Goal: Task Accomplishment & Management: Manage account settings

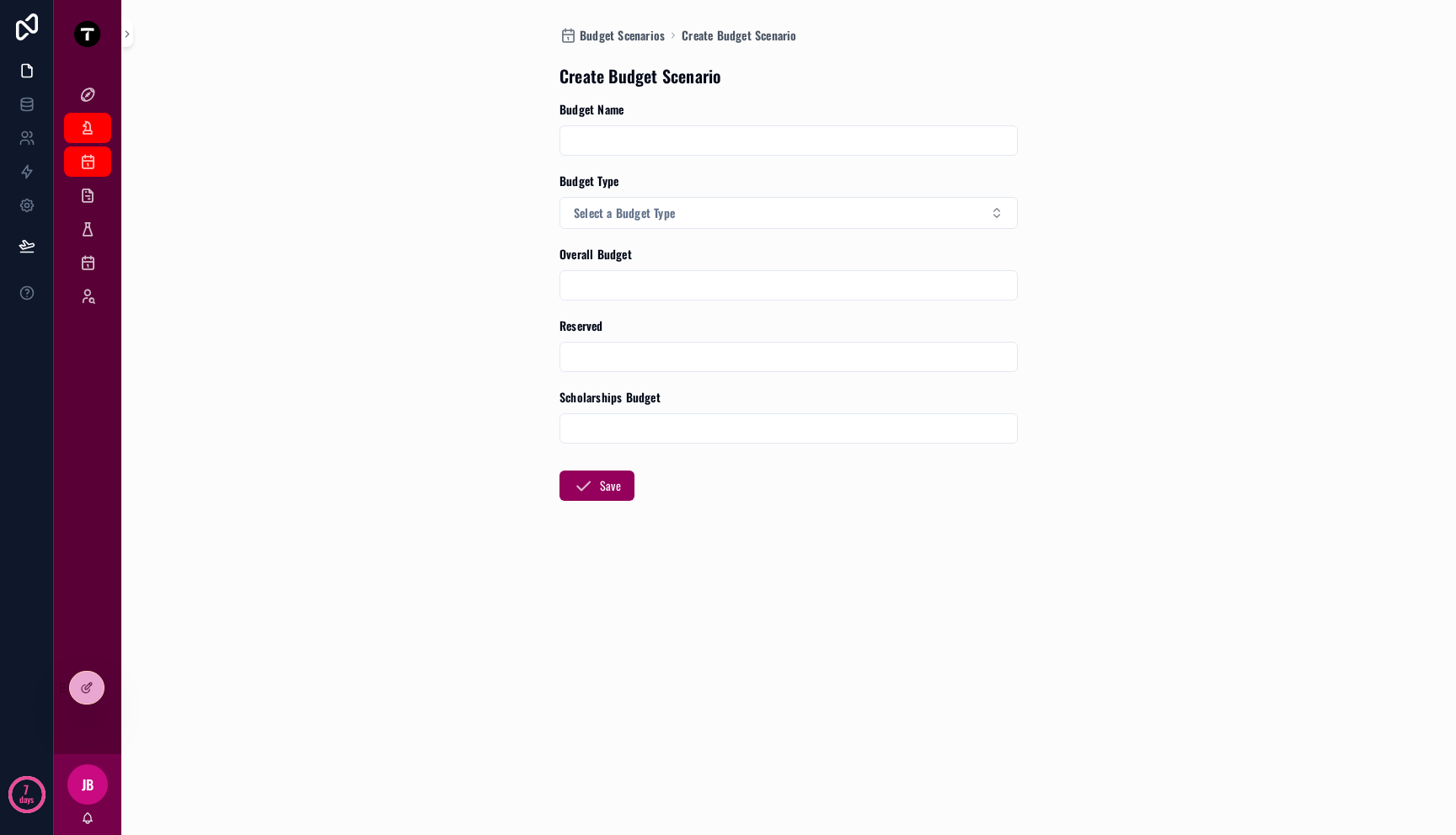
click at [239, 245] on div "Budget Scenarios Create Budget Scenario Create Budget Scenario Budget Name Budg…" at bounding box center [788, 418] width 1287 height 835
click at [97, 105] on div "Kellys Board" at bounding box center [87, 94] width 27 height 27
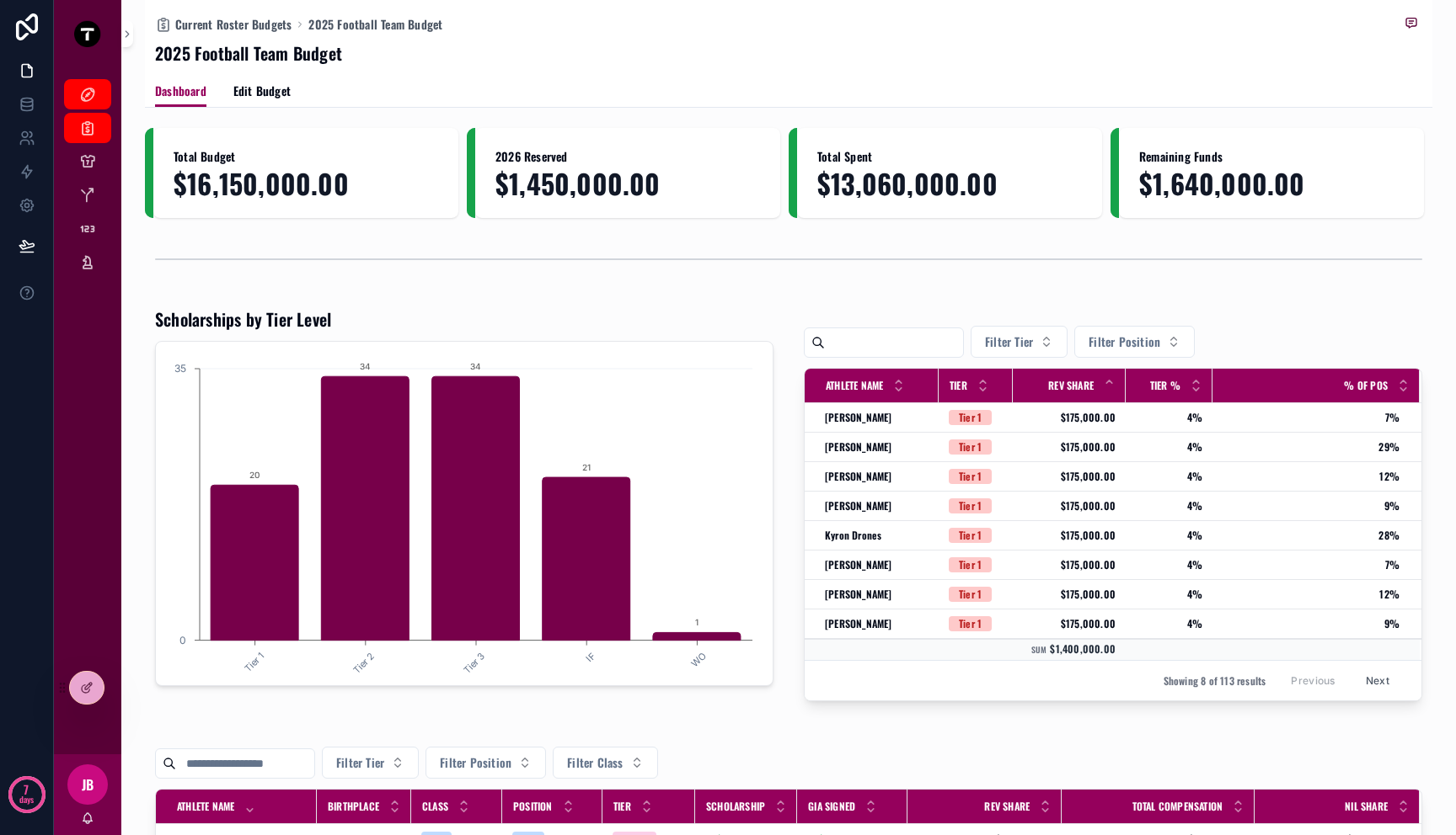
click at [1428, 331] on div "Current Roster Budgets 2025 Football Team Budget 2025 Football Team Budget Dash…" at bounding box center [788, 418] width 1335 height 835
click at [73, 264] on link "[PERSON_NAME]" at bounding box center [87, 263] width 47 height 30
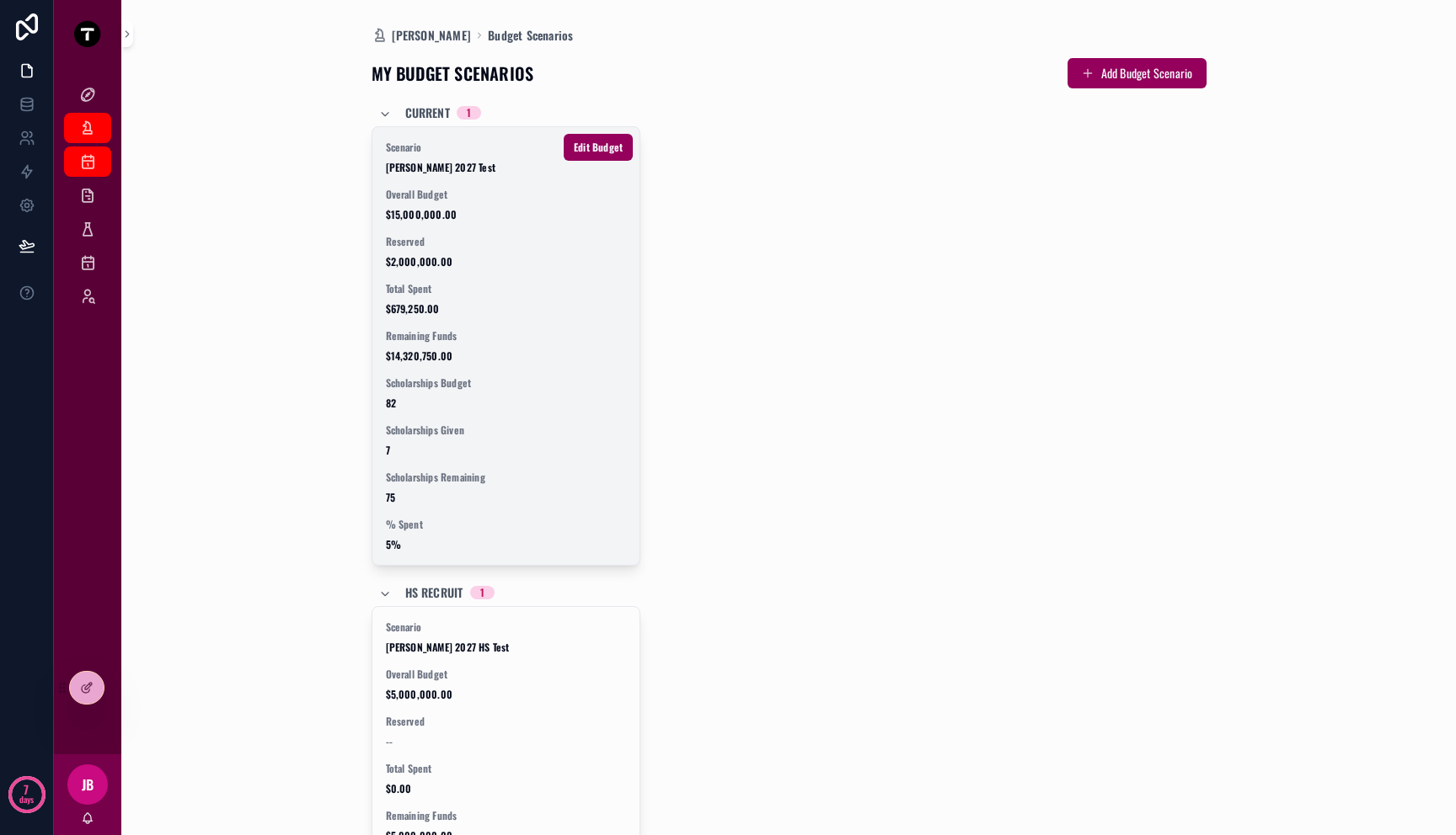
click at [529, 270] on div "Scenario [PERSON_NAME] 2027 Test Overall Budget $15,000,000.00 Reserved $2,000,…" at bounding box center [507, 346] width 268 height 437
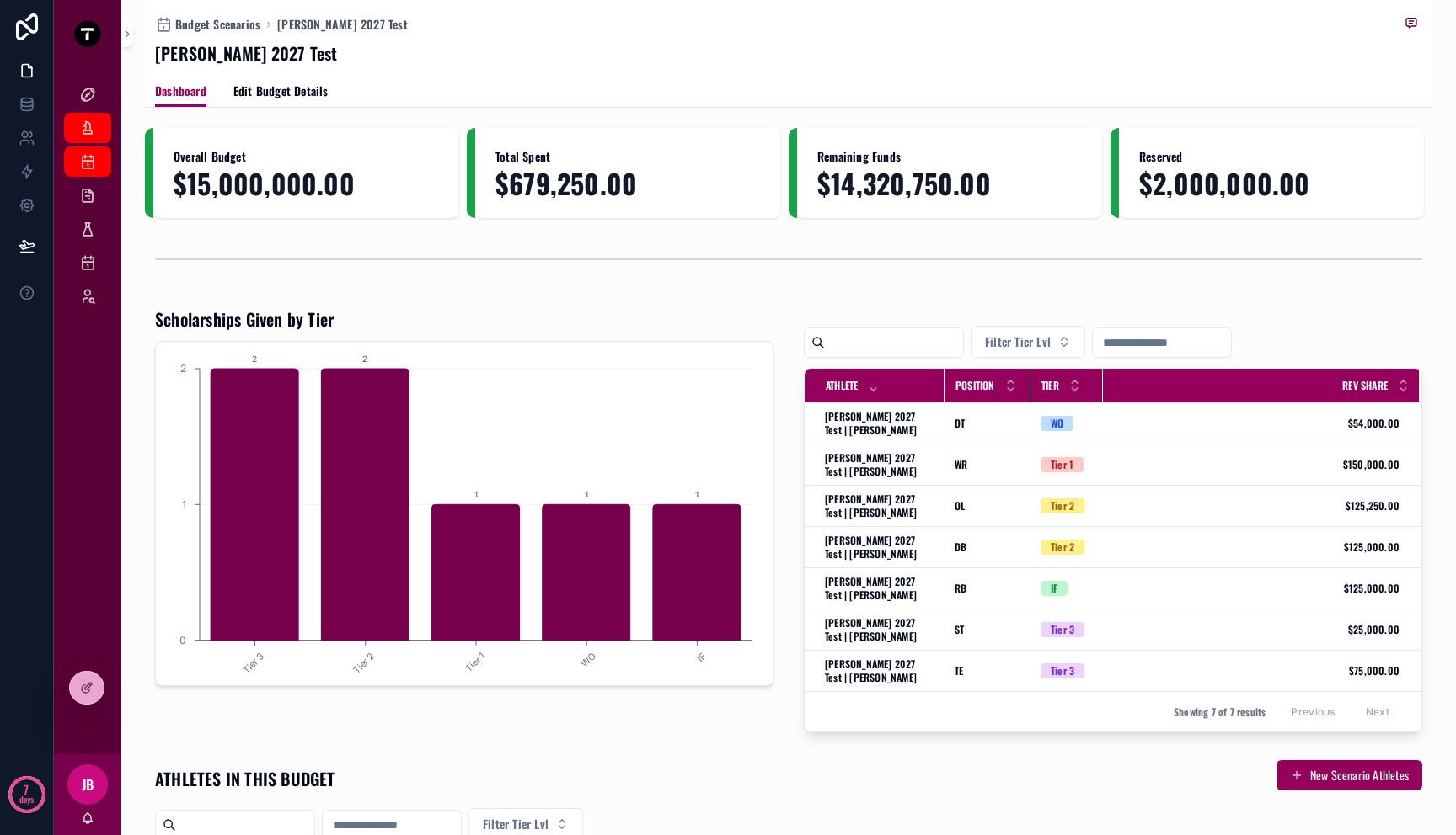
click at [669, 93] on div "Dashboard Edit Budget Details" at bounding box center [788, 91] width 1267 height 32
click at [314, 89] on span "Edit Budget Details" at bounding box center [281, 91] width 95 height 17
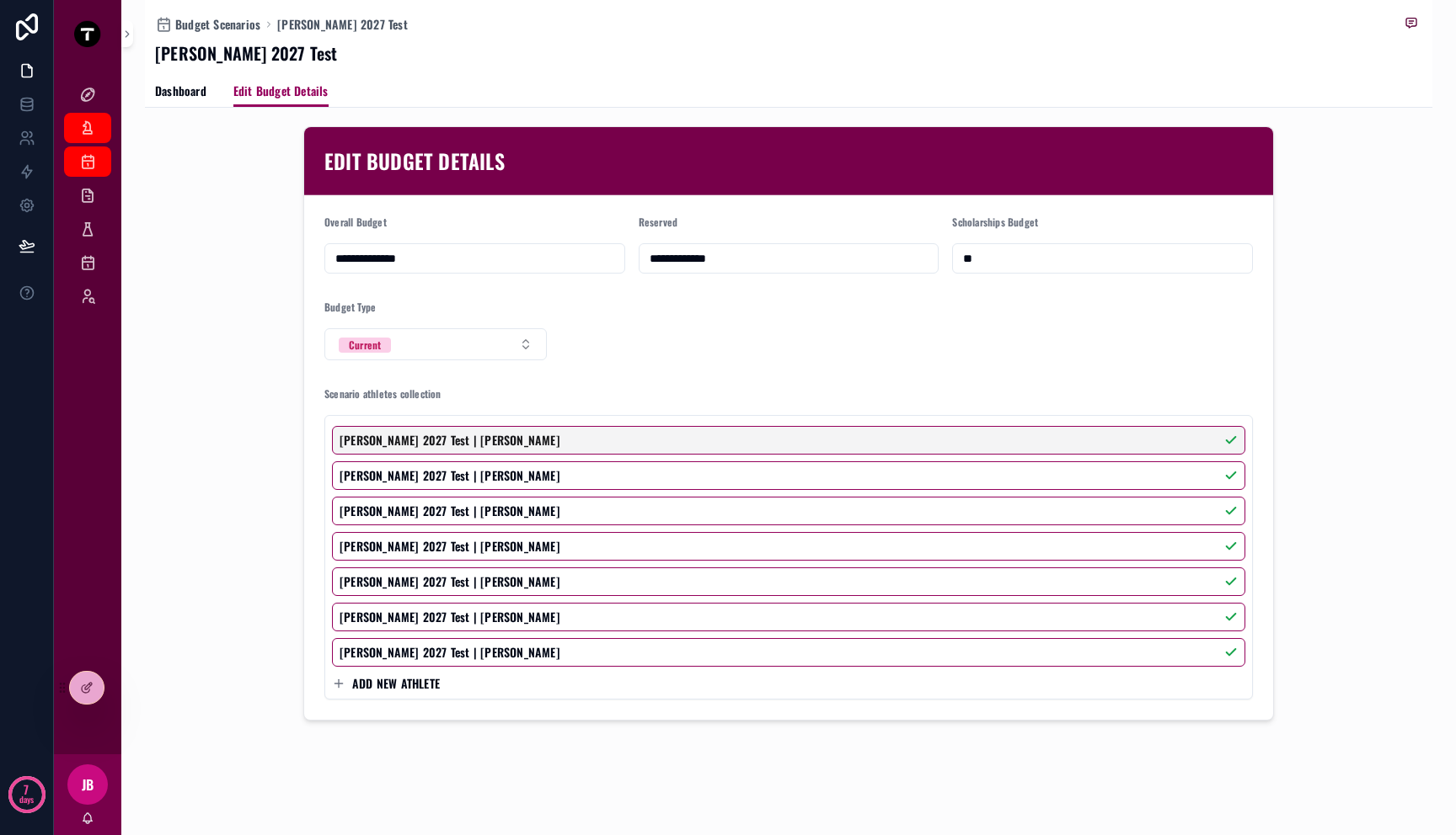
click at [875, 352] on form "**********" at bounding box center [788, 457] width 969 height 524
click at [411, 332] on button "Current" at bounding box center [436, 345] width 223 height 32
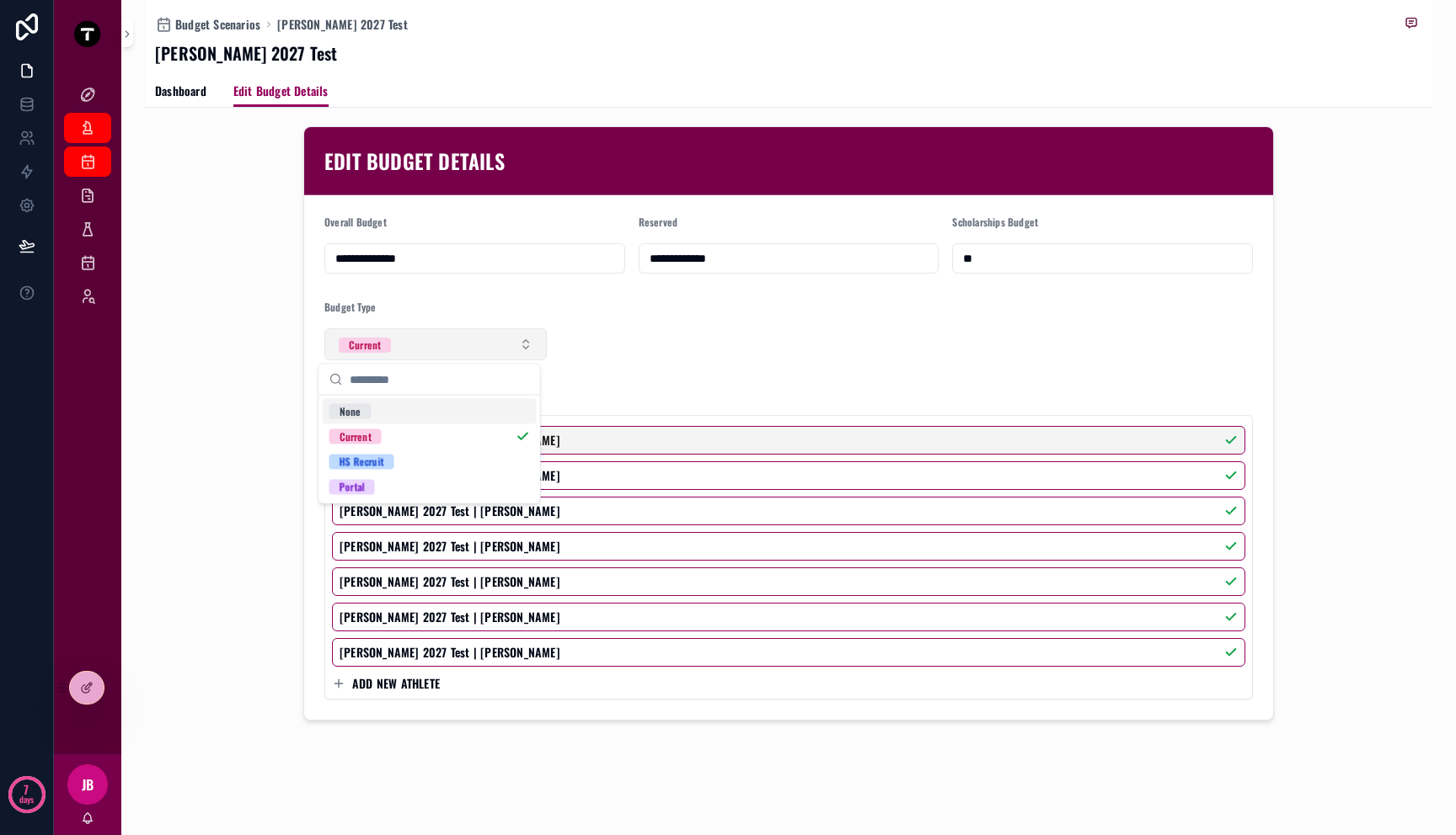
click at [412, 338] on button "Current" at bounding box center [436, 345] width 223 height 32
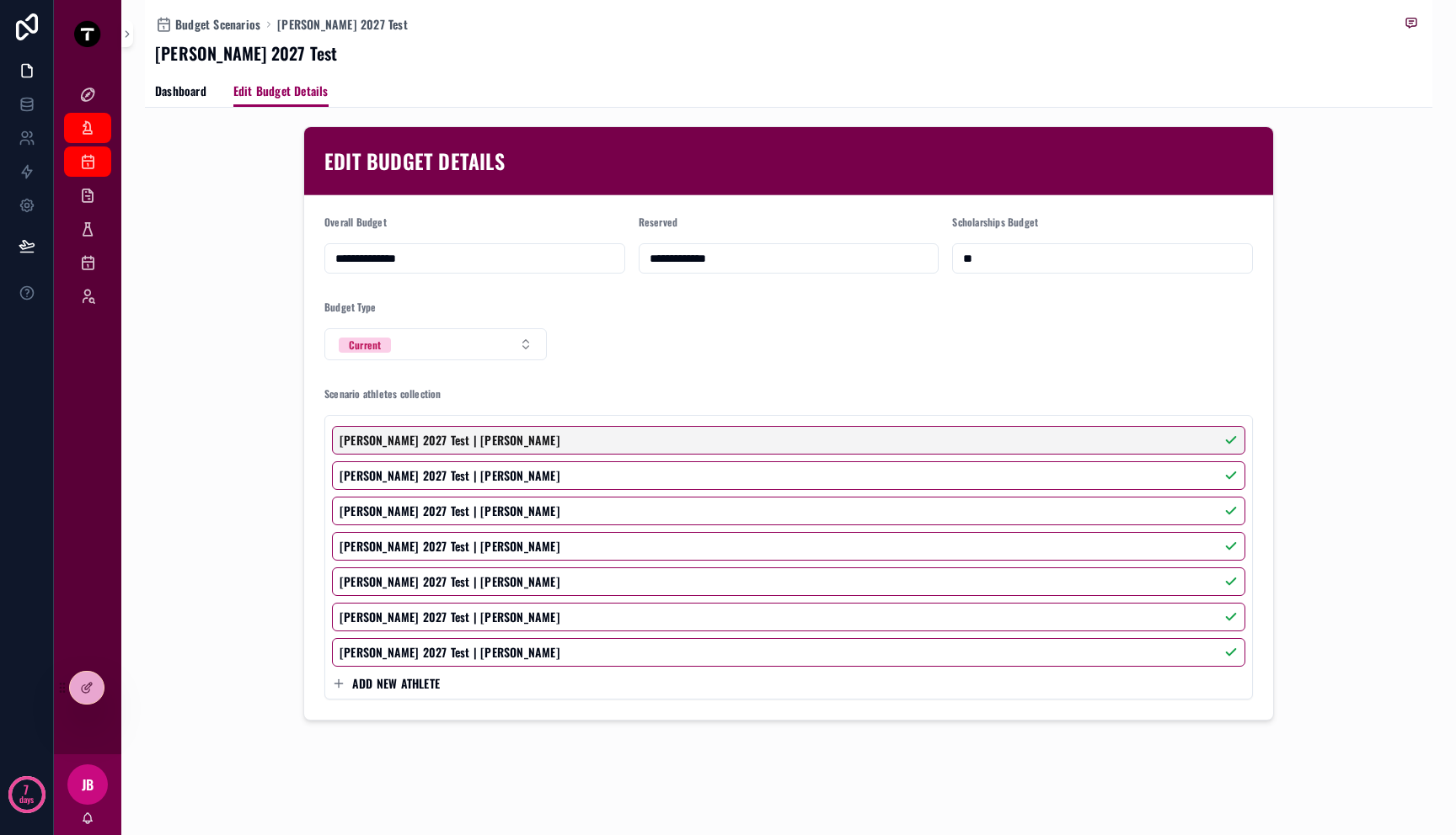
click at [696, 327] on form "**********" at bounding box center [788, 457] width 969 height 524
click at [78, 101] on div "Kellys Board" at bounding box center [87, 94] width 27 height 27
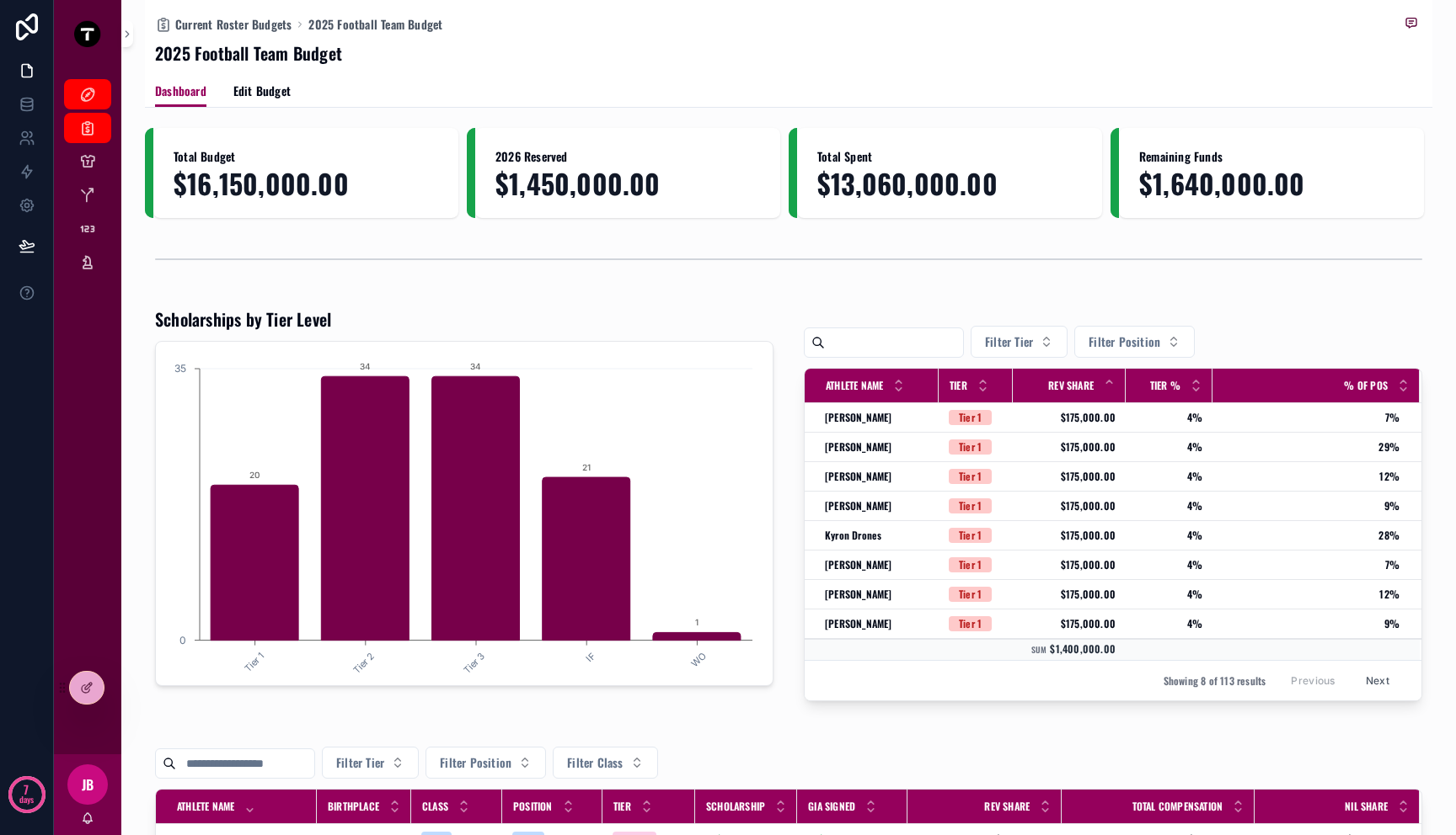
click at [507, 306] on div "Scholarships by Tier Level Tier 1 Tier 2 Tier 3 IF WO 0 35 20 34 34 21 1" at bounding box center [464, 504] width 639 height 408
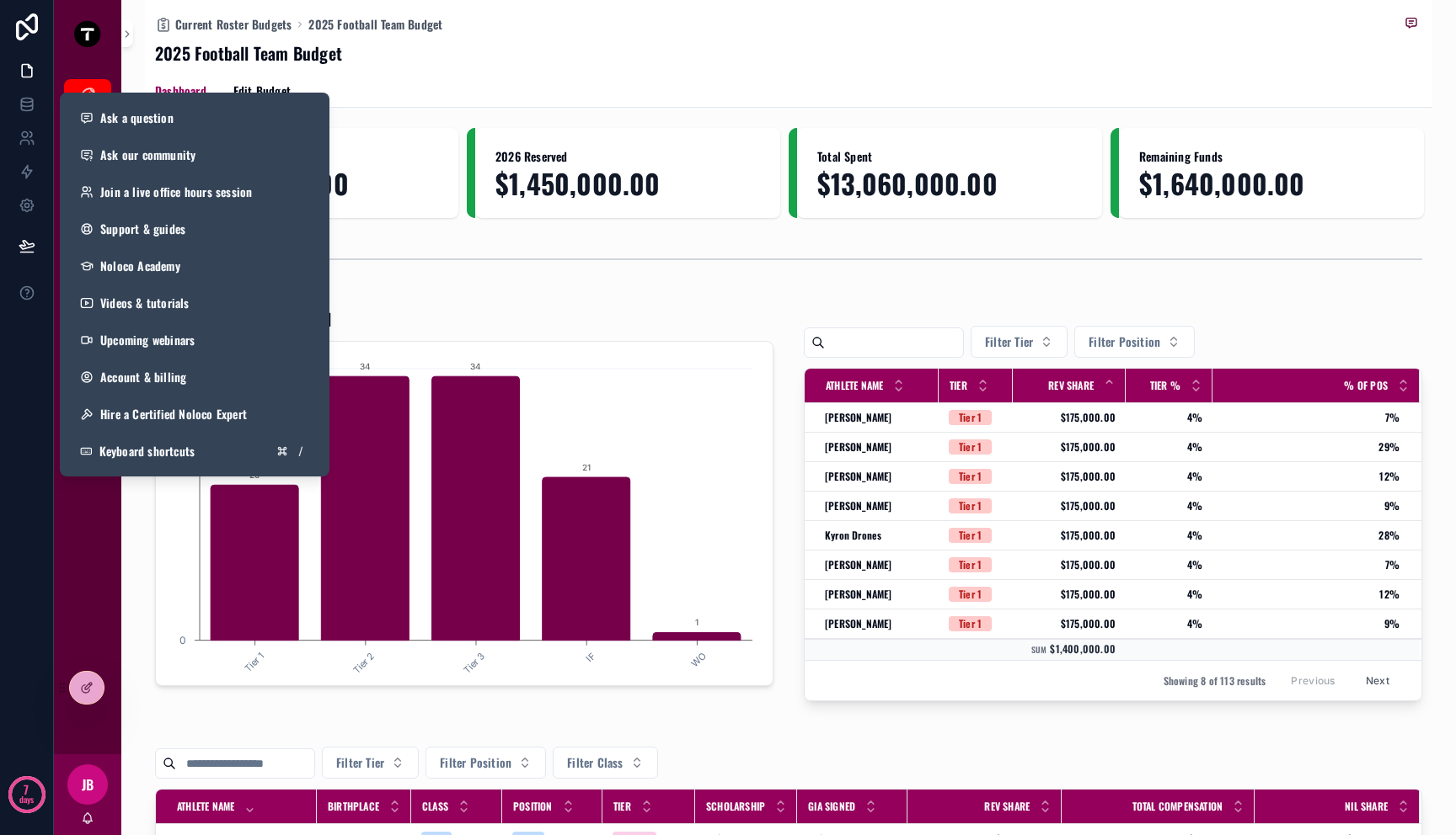
click at [559, 269] on div "scrollable content" at bounding box center [788, 260] width 1267 height 42
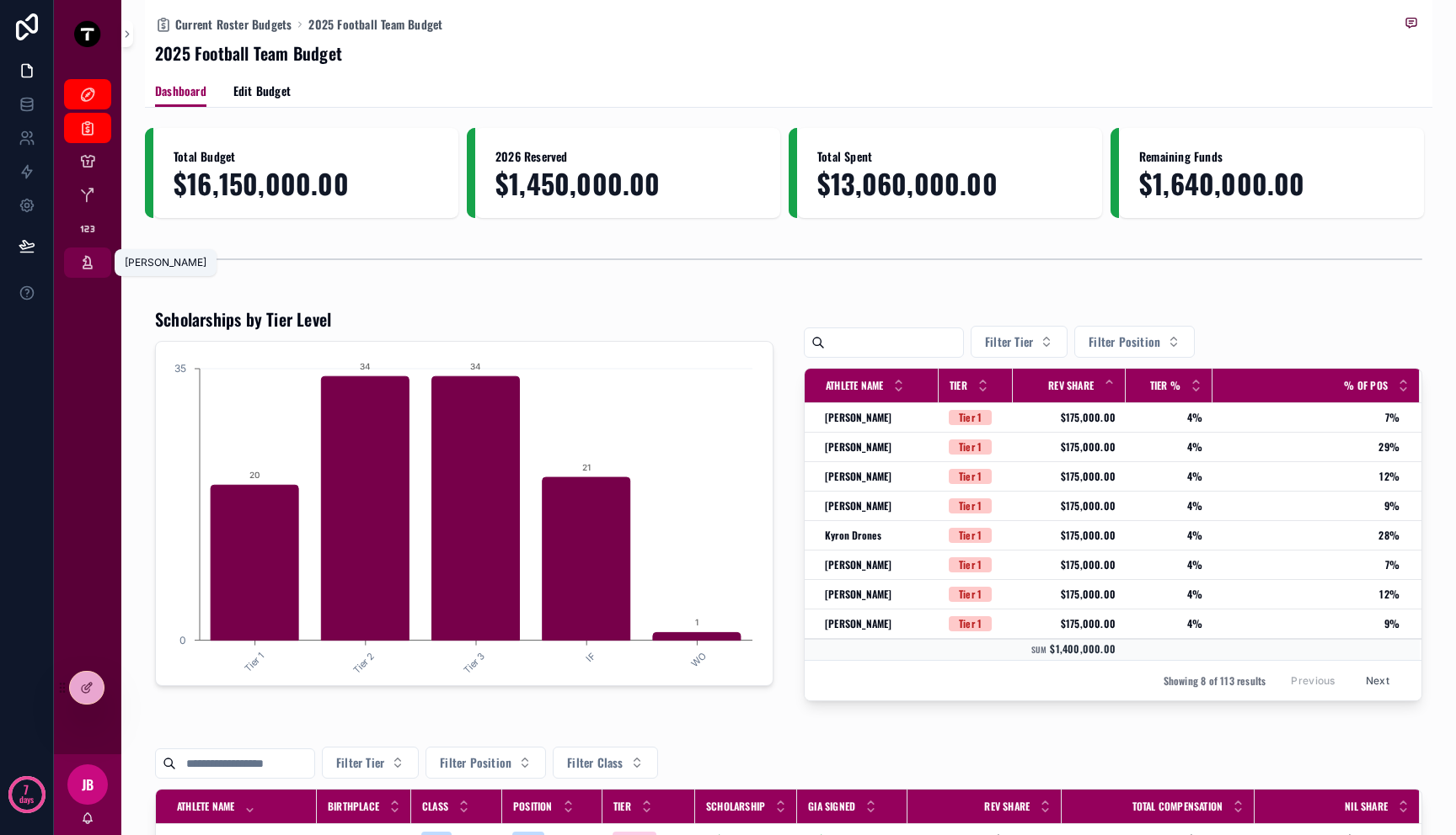
click at [89, 257] on icon "scrollable content" at bounding box center [87, 263] width 17 height 17
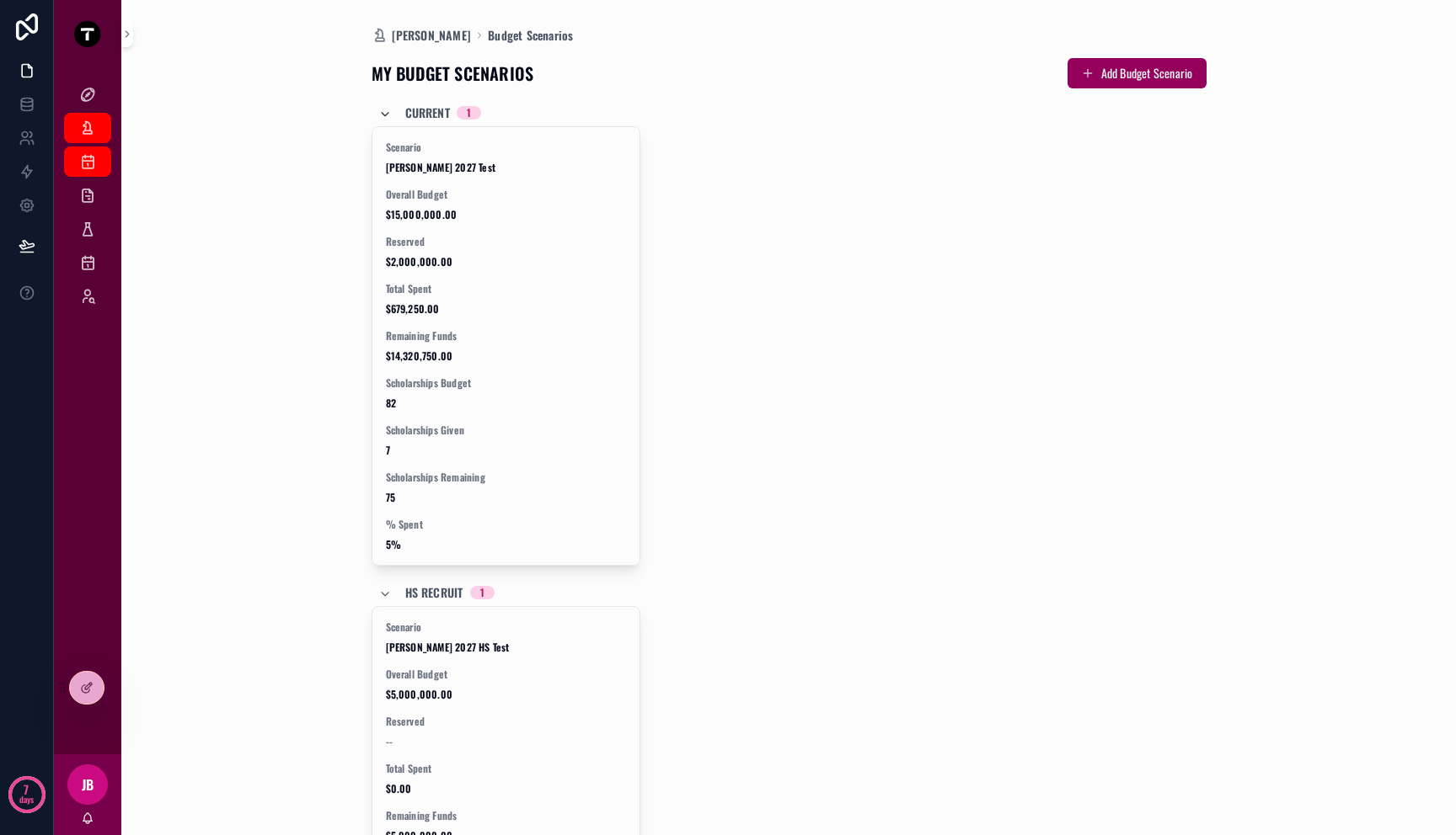
click at [380, 114] on icon "scrollable content" at bounding box center [385, 114] width 13 height 13
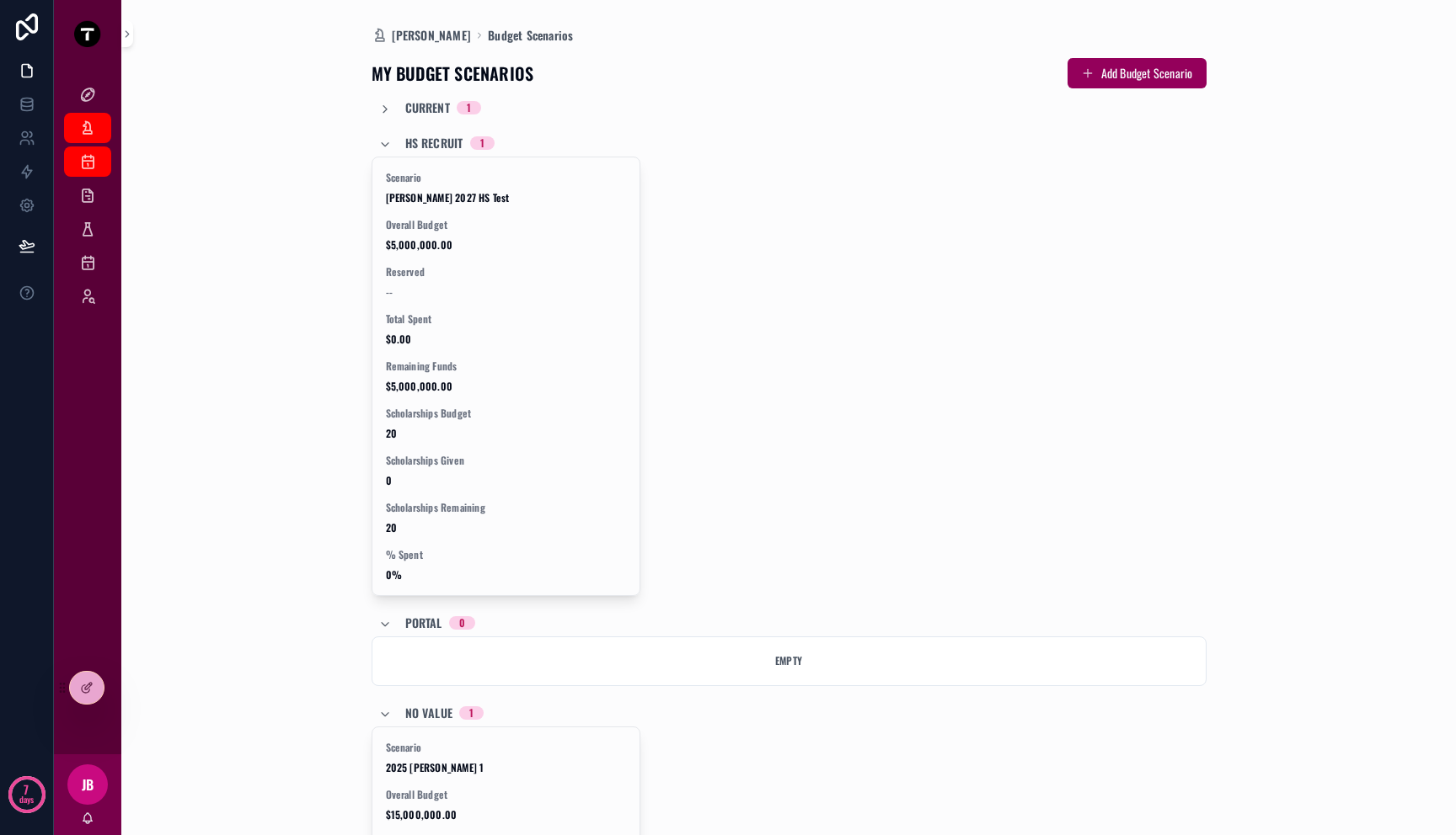
click at [380, 153] on div "HS Recruit 1" at bounding box center [437, 143] width 116 height 27
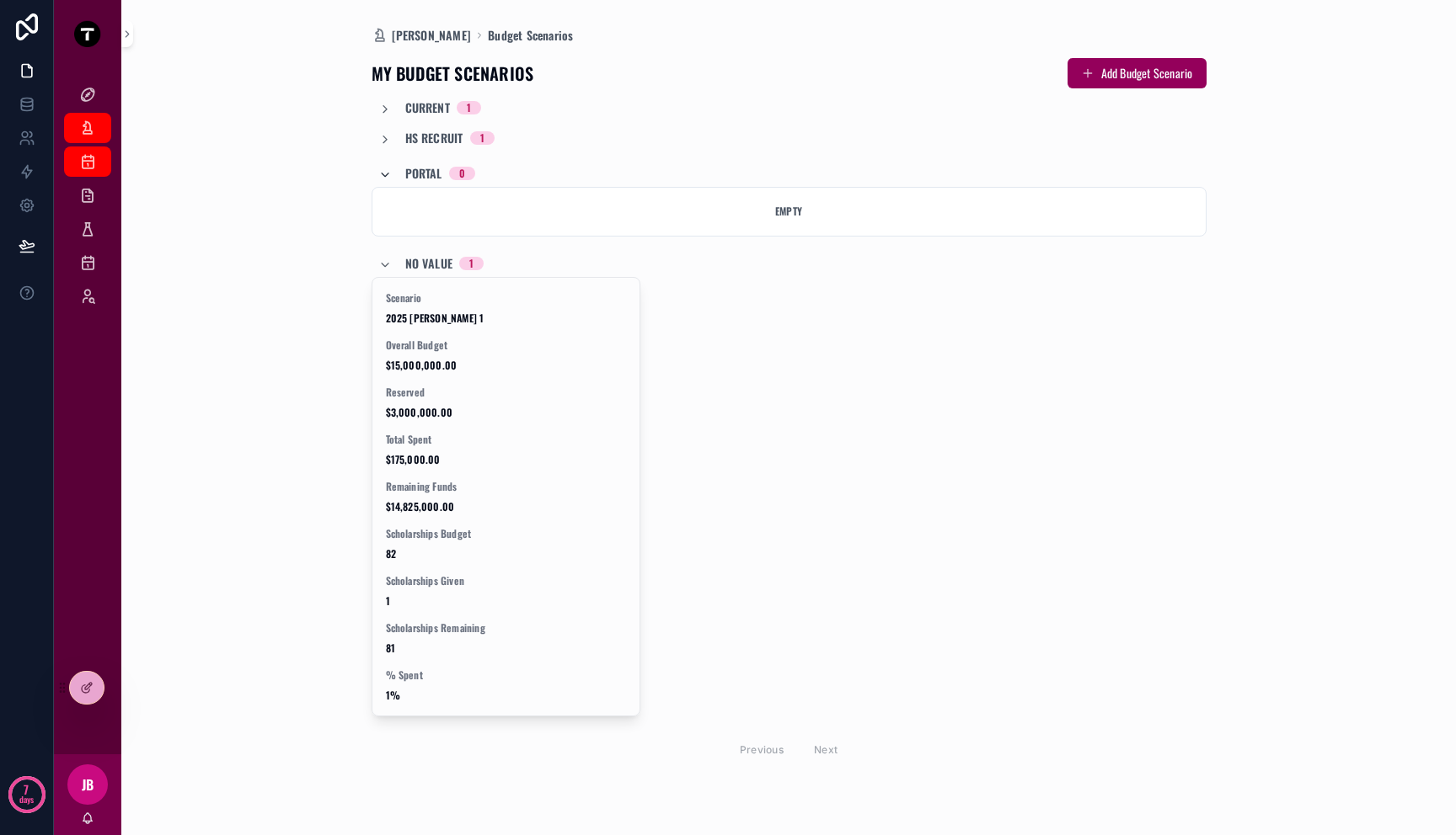
click at [380, 173] on icon "scrollable content" at bounding box center [385, 175] width 13 height 13
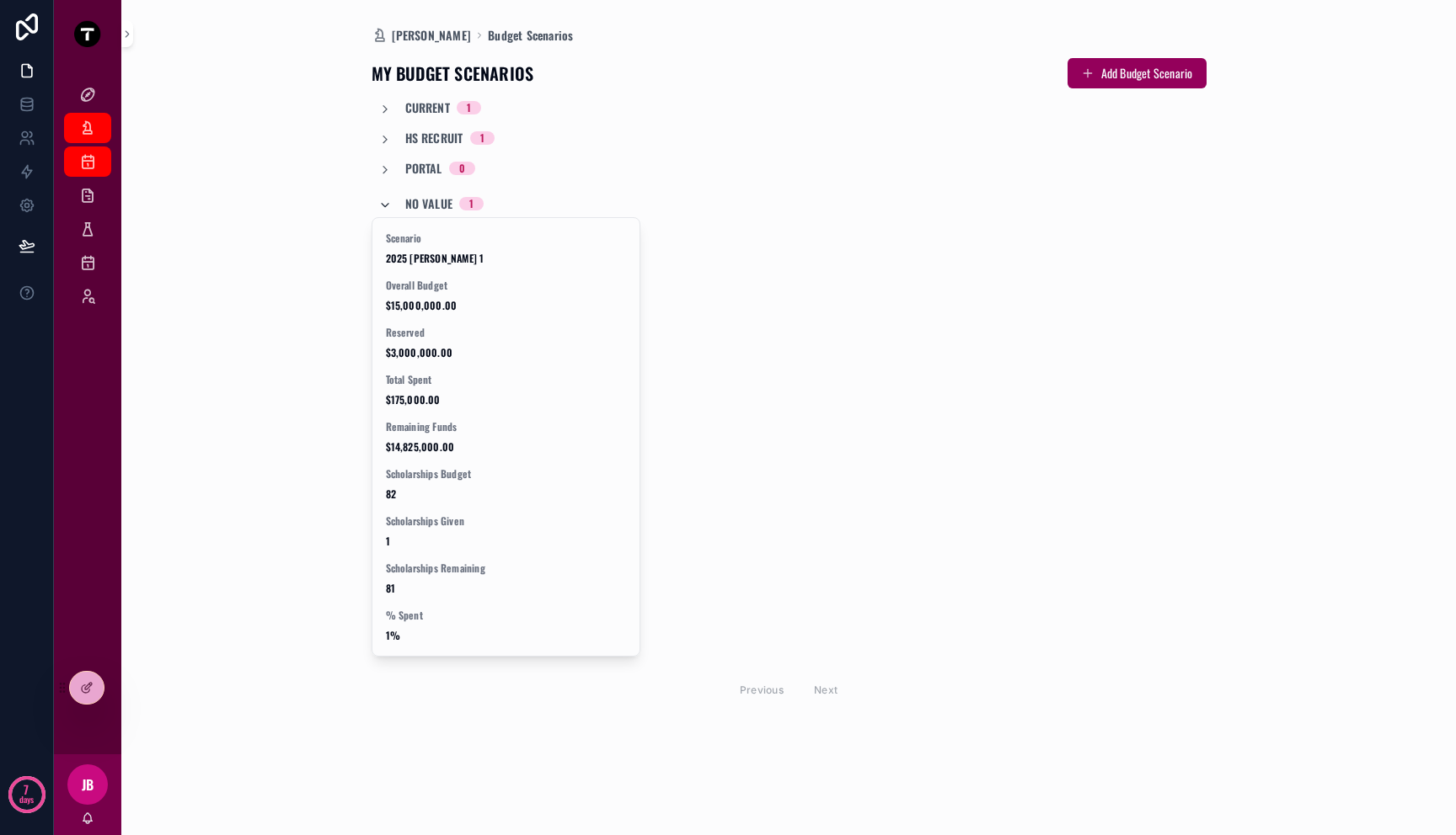
click at [382, 205] on icon "scrollable content" at bounding box center [385, 205] width 13 height 13
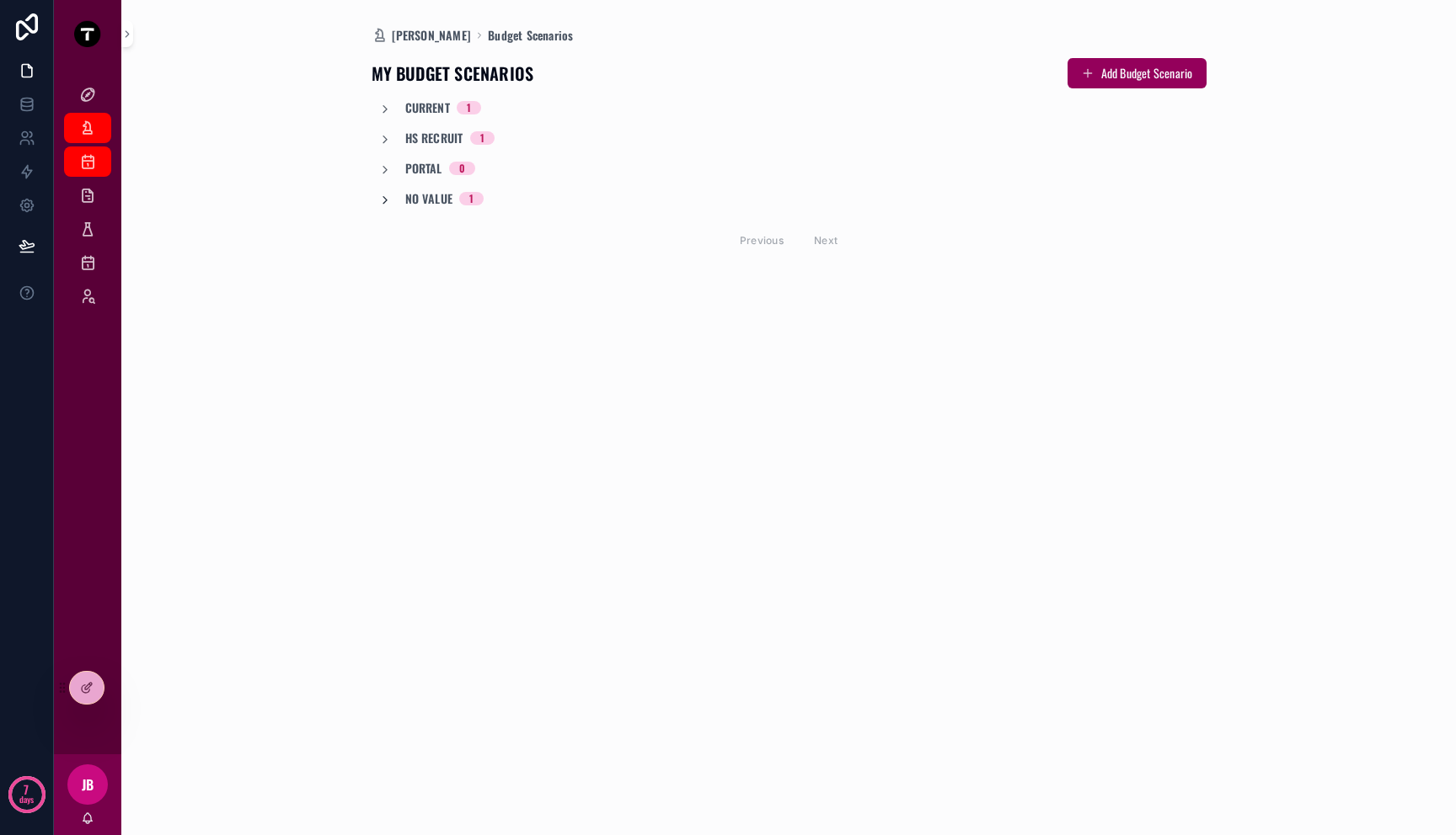
click at [388, 194] on icon "scrollable content" at bounding box center [385, 200] width 13 height 13
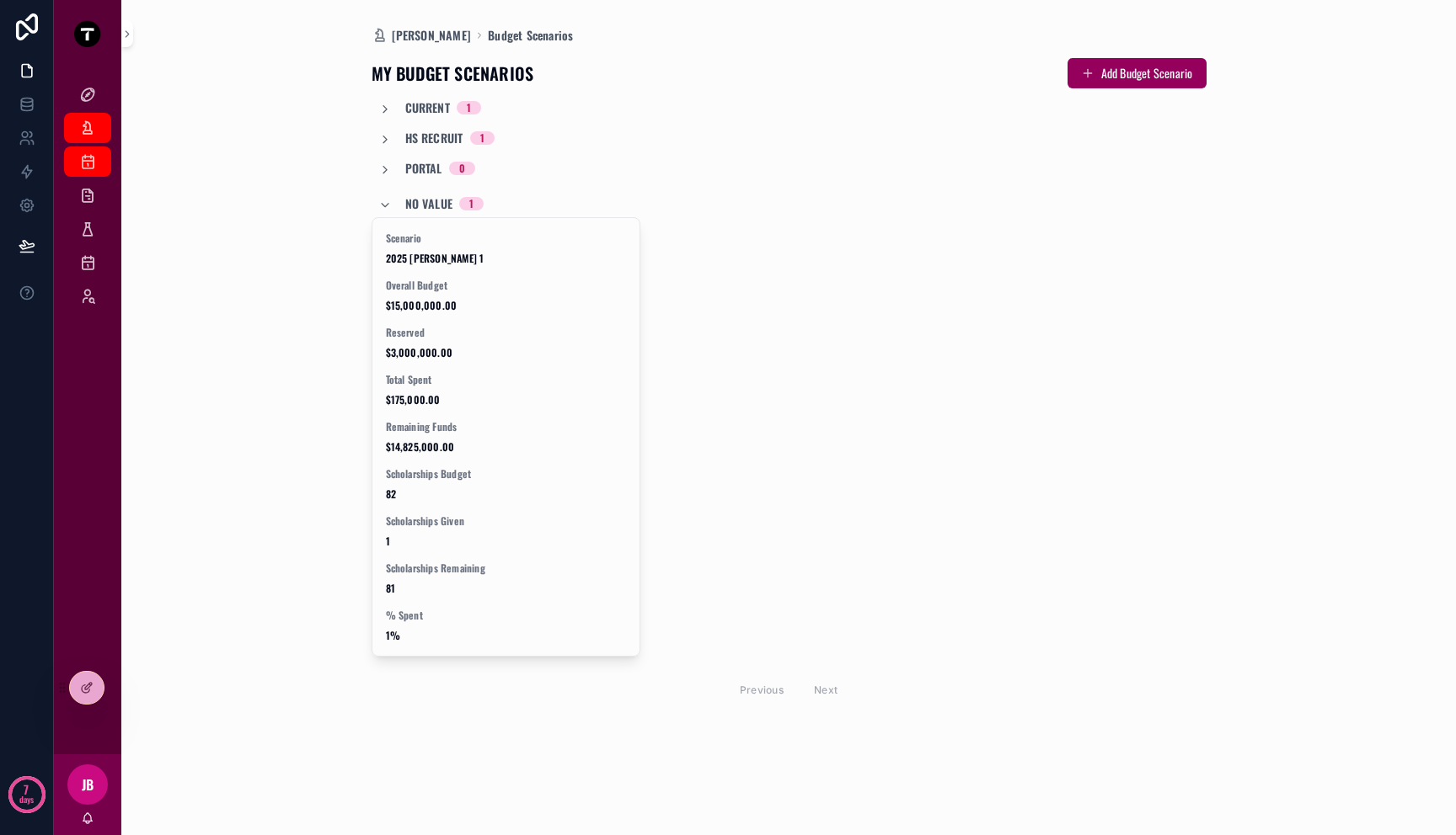
click at [388, 152] on div "Current 1 HS Recruit 1 Portal 0 No value 1 Scenario 2025 [PERSON_NAME] 1 Overal…" at bounding box center [789, 404] width 835 height 610
click at [388, 177] on div "Current 1 HS Recruit 1 Portal 0 No value 1 Scenario 2025 [PERSON_NAME] 1 Overal…" at bounding box center [789, 404] width 835 height 610
click at [388, 145] on icon "scrollable content" at bounding box center [385, 139] width 13 height 13
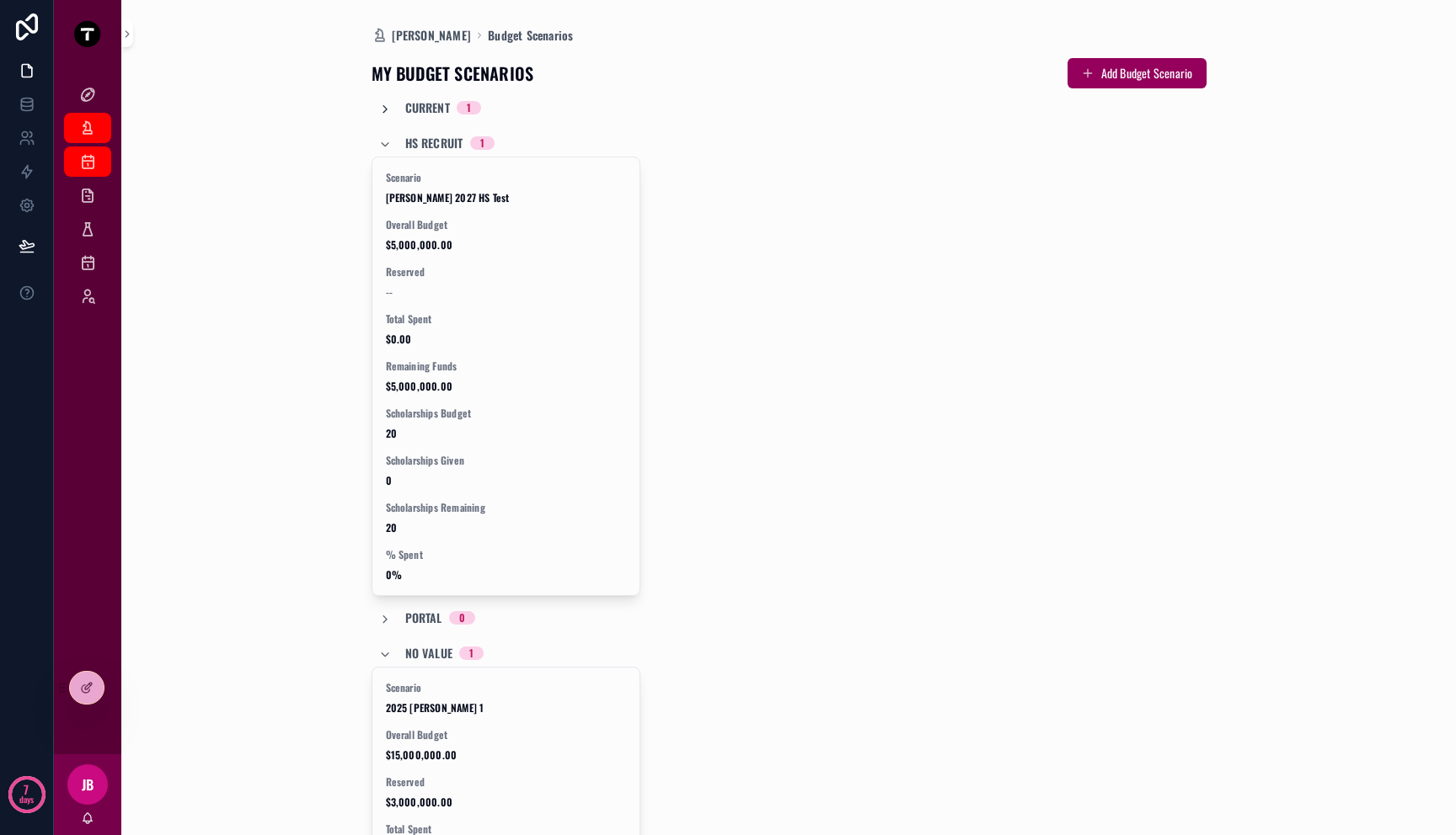
click at [379, 105] on icon "scrollable content" at bounding box center [385, 109] width 13 height 13
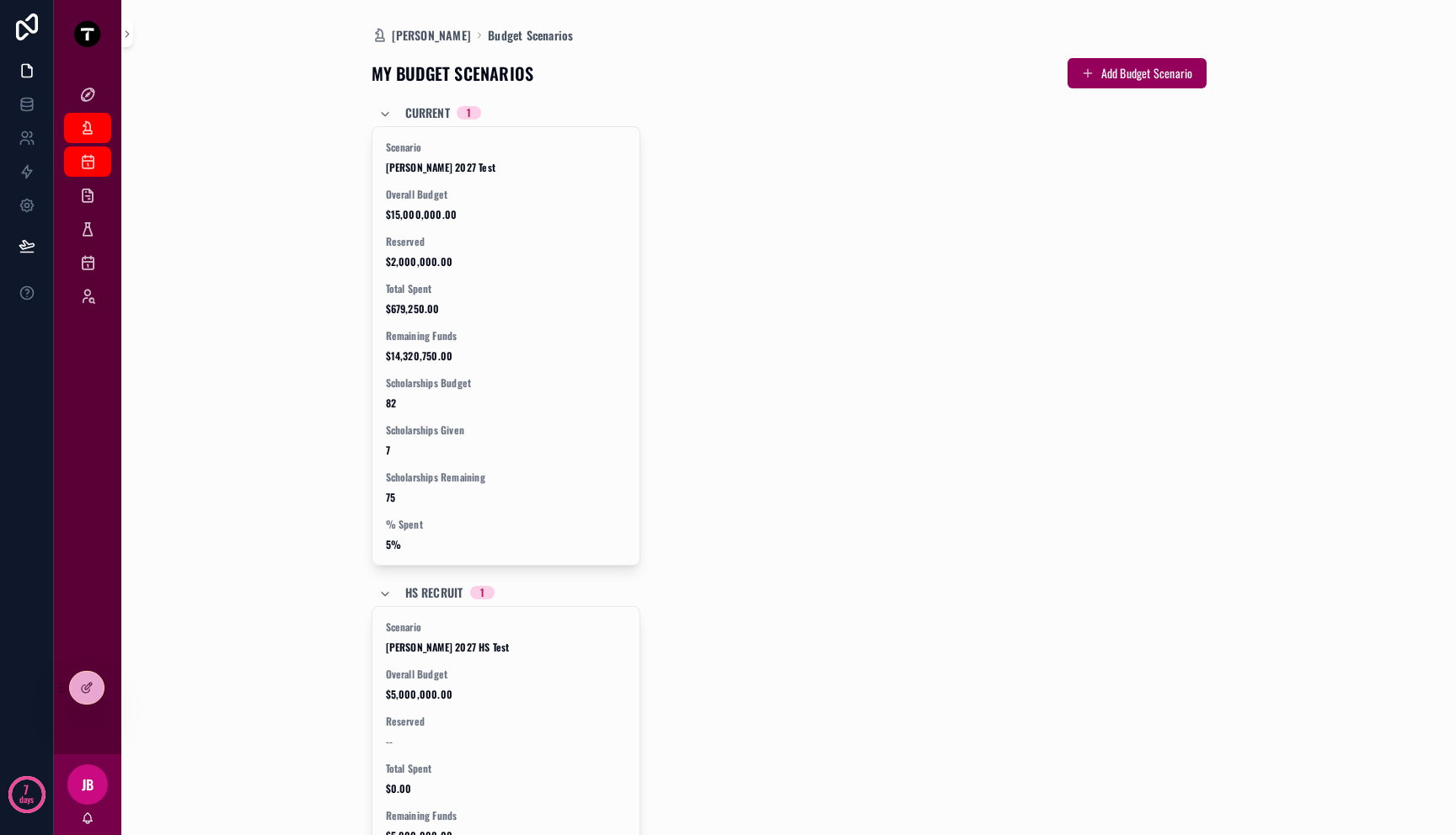
click at [838, 279] on div "Scenario [PERSON_NAME] 2027 Test Overall Budget $15,000,000.00 Reserved $2,000,…" at bounding box center [789, 346] width 835 height 439
click at [85, 685] on icon at bounding box center [86, 687] width 13 height 13
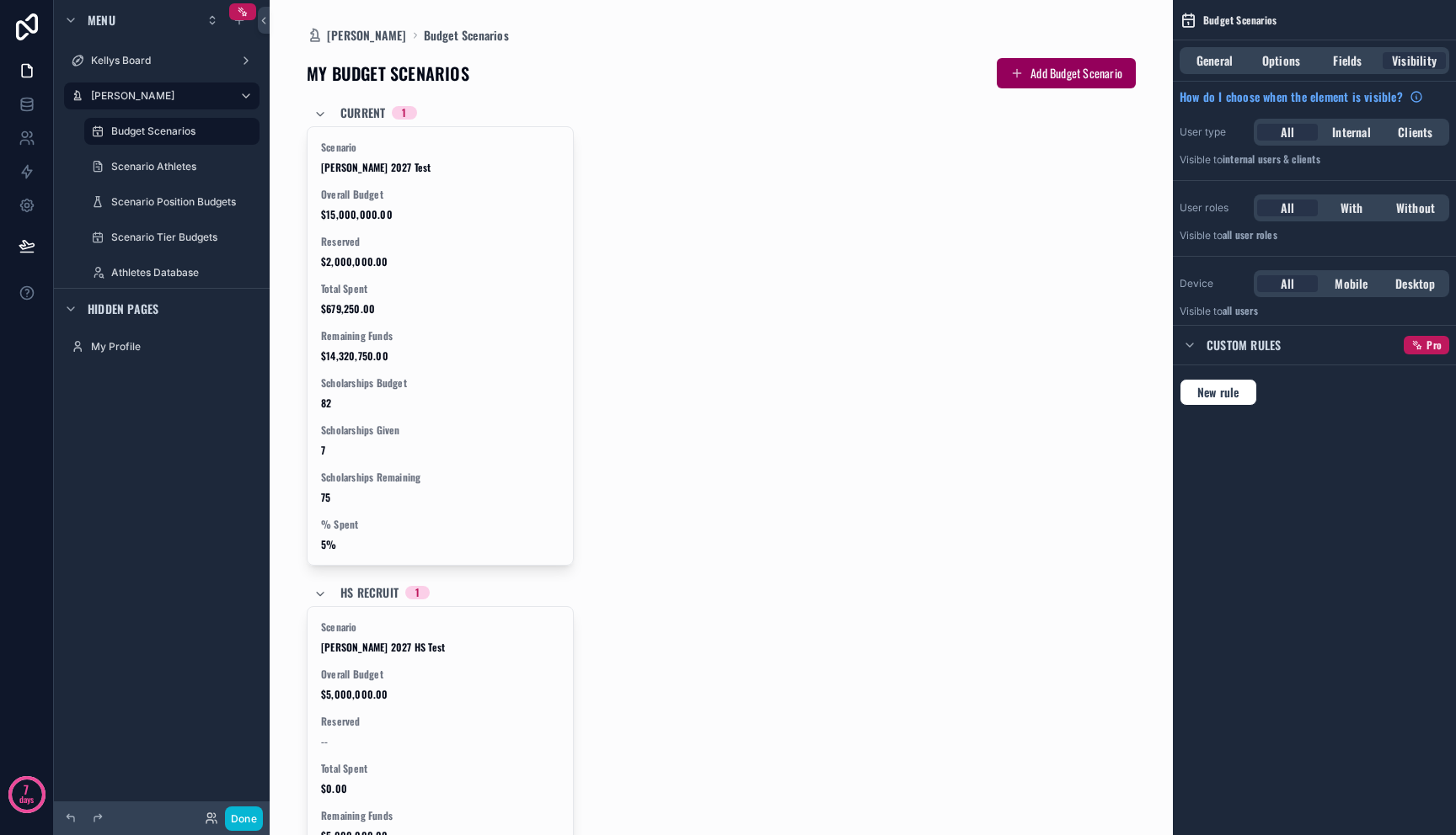
click at [716, 244] on div "scrollable content" at bounding box center [721, 831] width 856 height 1663
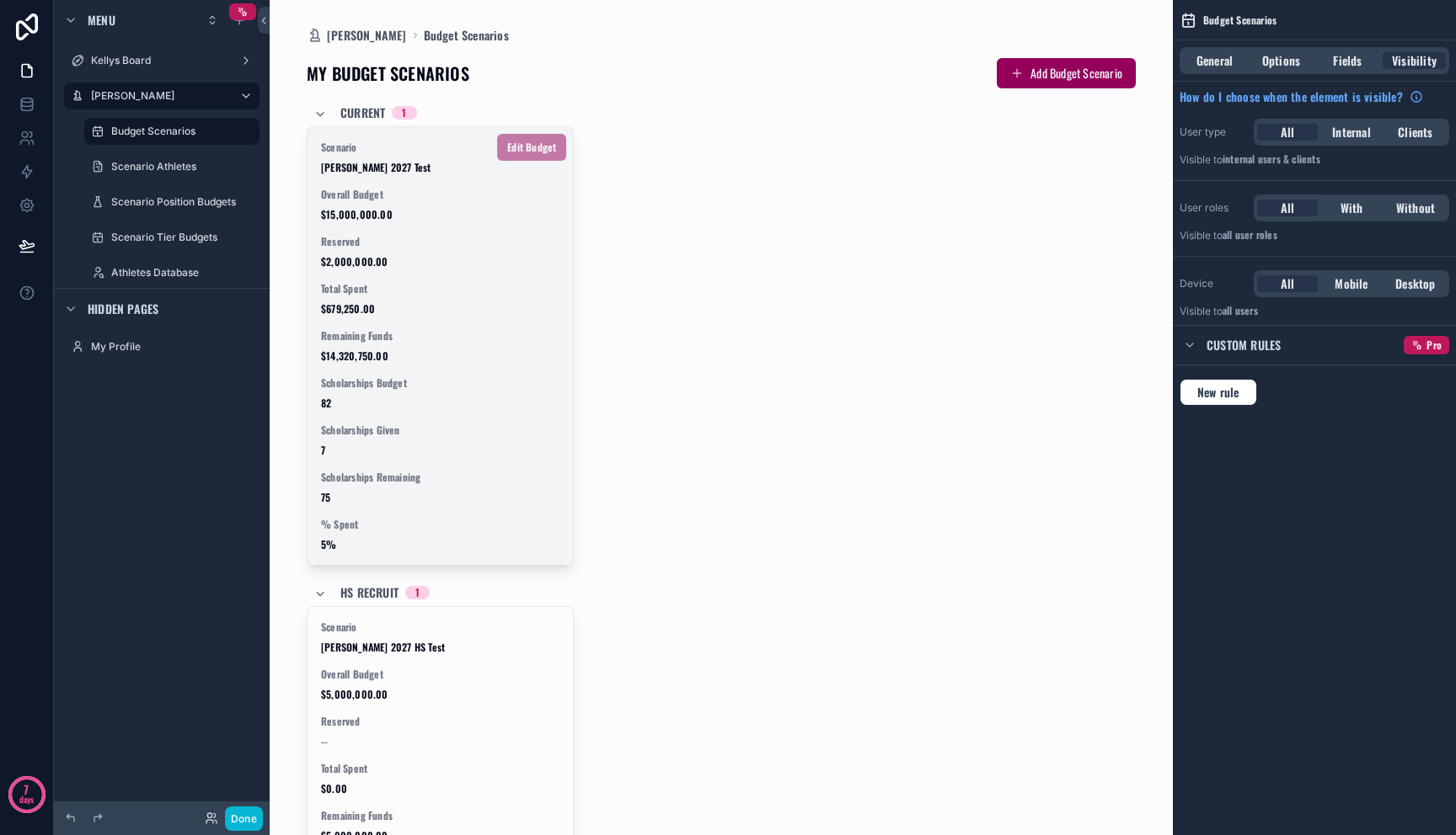
click at [471, 264] on span "$2,000,000.00" at bounding box center [440, 261] width 239 height 13
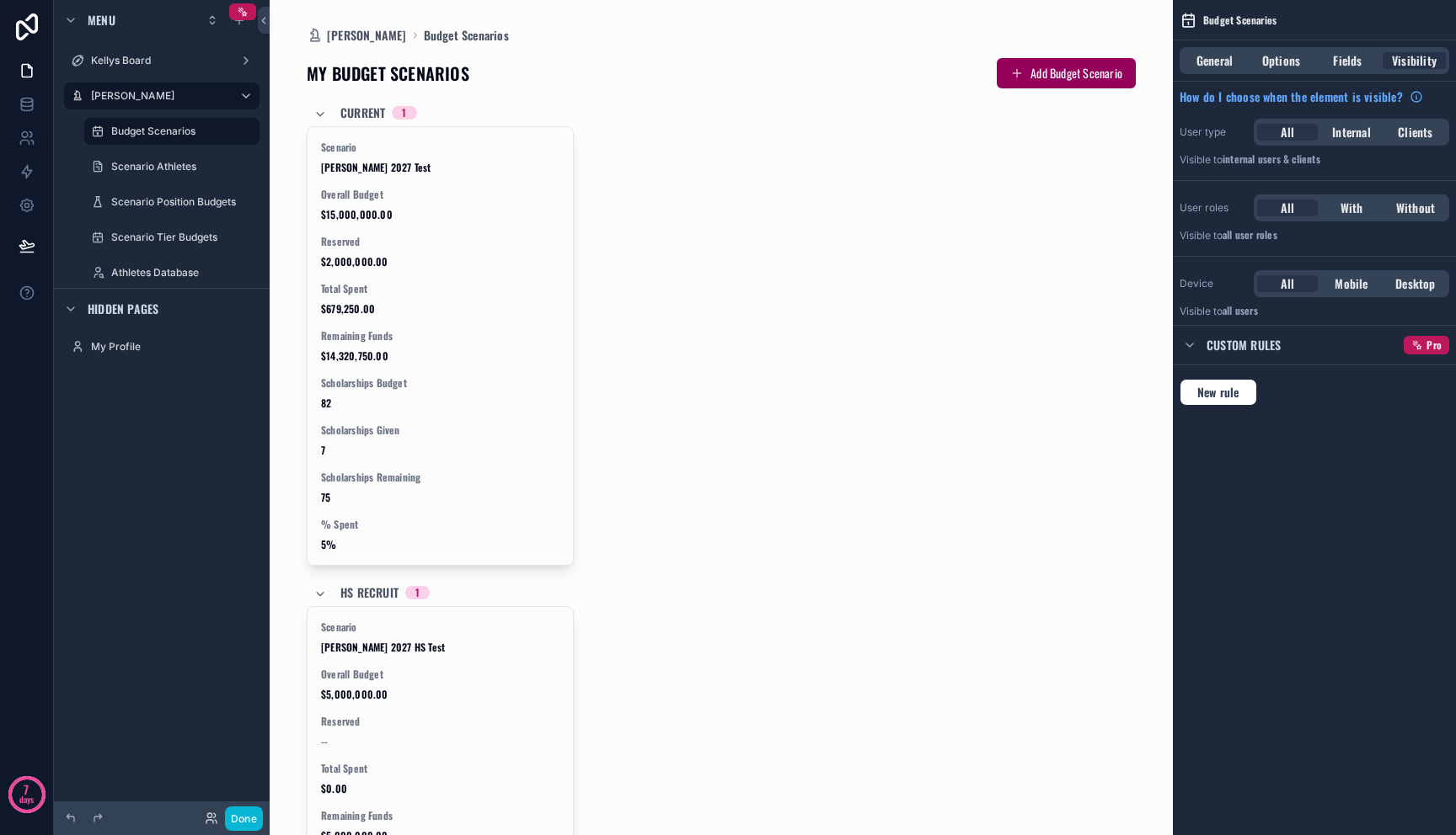
click at [600, 262] on div "Scenario [PERSON_NAME] 2027 Test Overall Budget $15,000,000.00 Reserved $2,000,…" at bounding box center [722, 346] width 829 height 439
click at [1250, 70] on div "General Options Fields Visibility" at bounding box center [1314, 60] width 270 height 27
click at [1205, 67] on span "General" at bounding box center [1214, 60] width 36 height 17
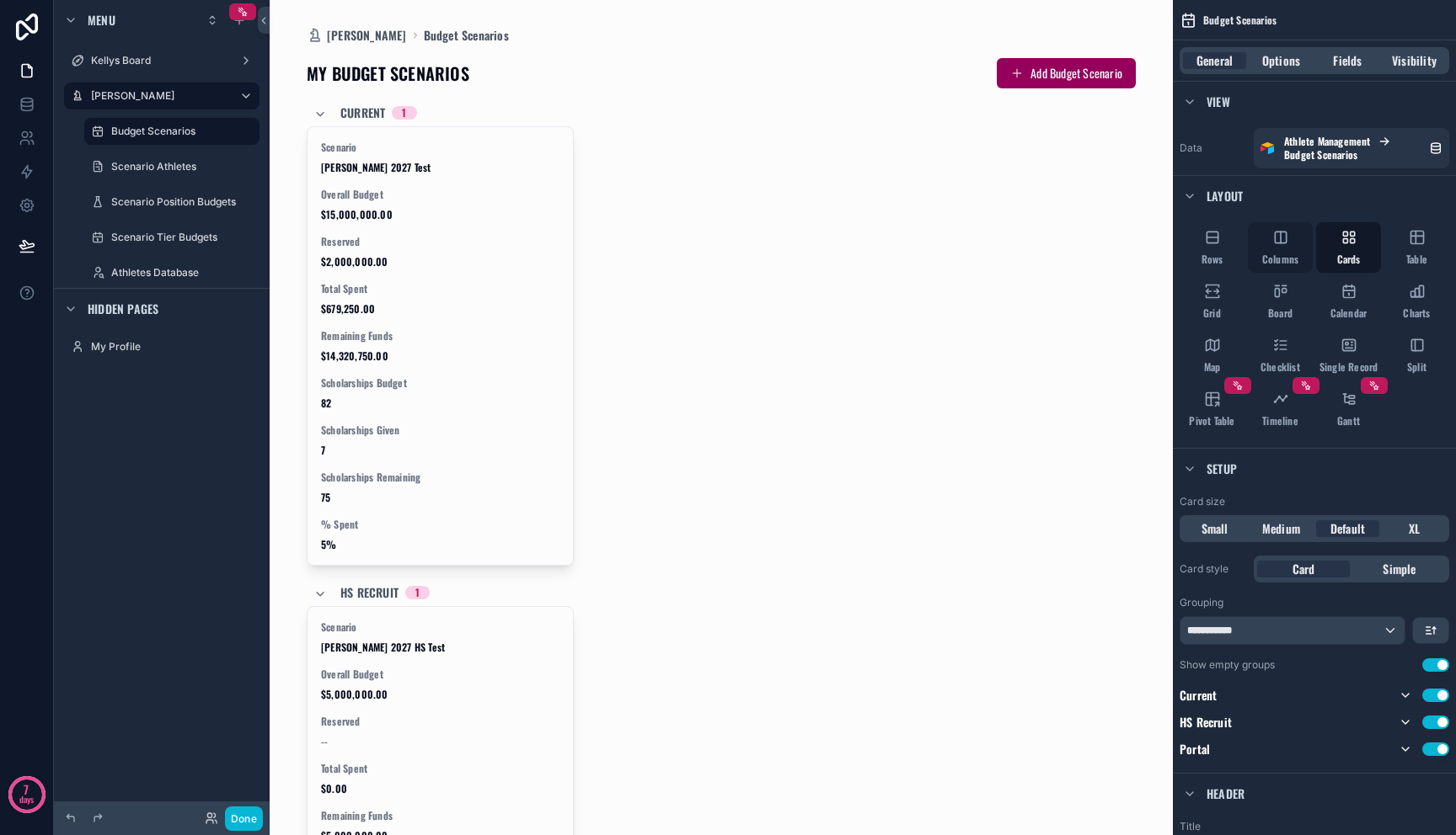
click at [1276, 255] on span "Columns" at bounding box center [1280, 259] width 36 height 13
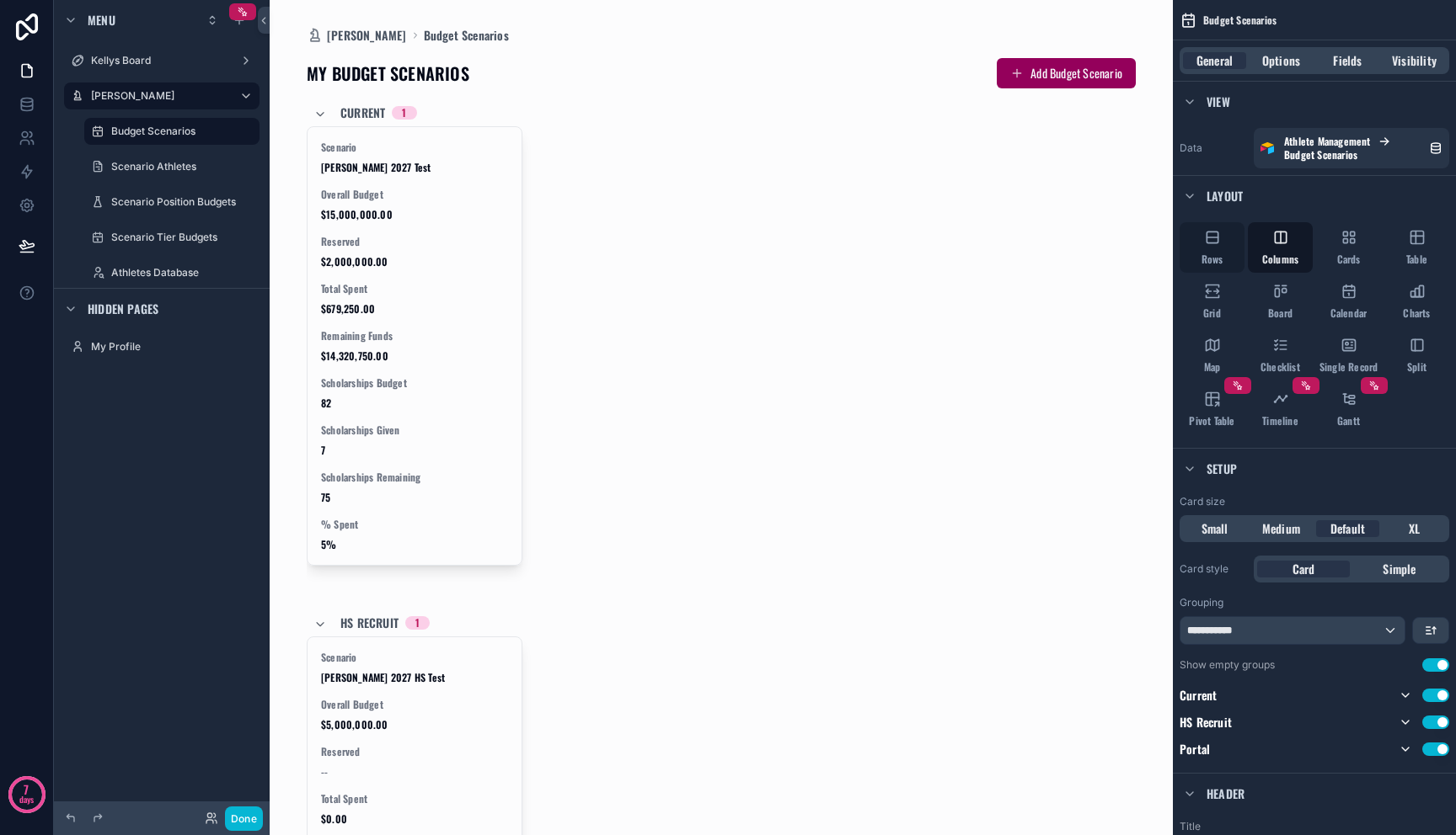
click at [1204, 243] on icon "scrollable content" at bounding box center [1212, 237] width 17 height 17
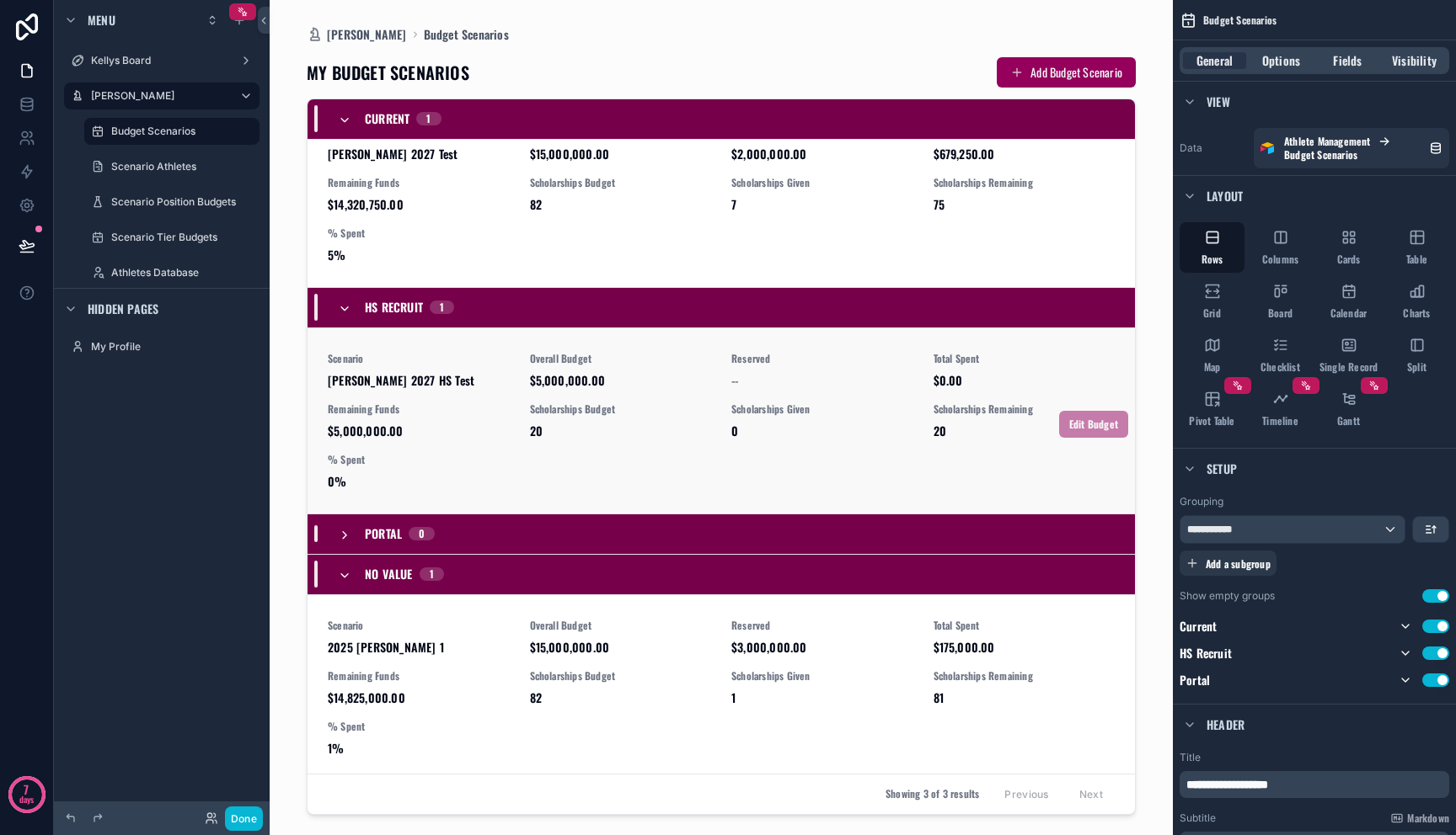
scroll to position [46, 0]
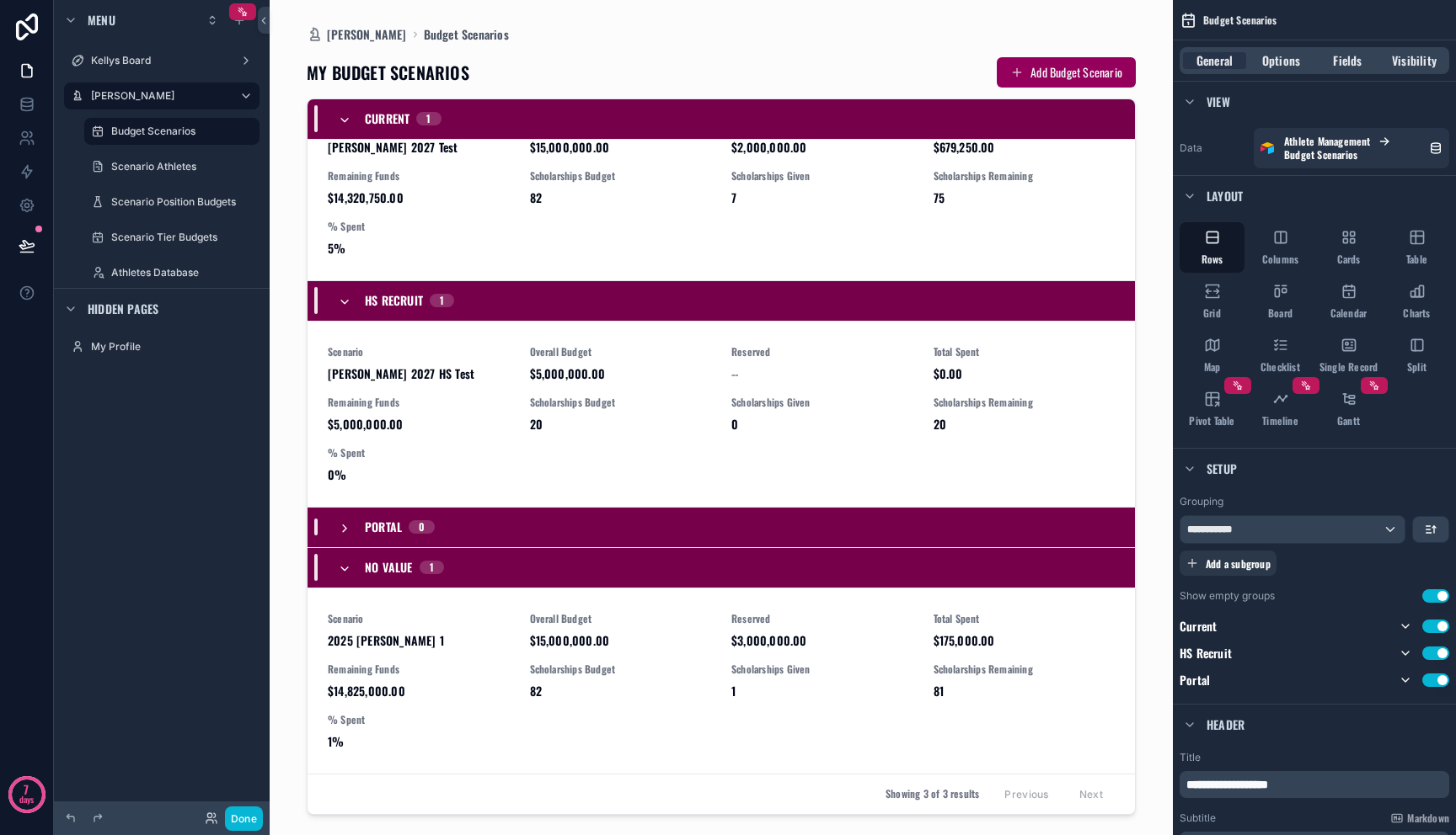
click at [352, 570] on icon "scrollable content" at bounding box center [344, 568] width 13 height 13
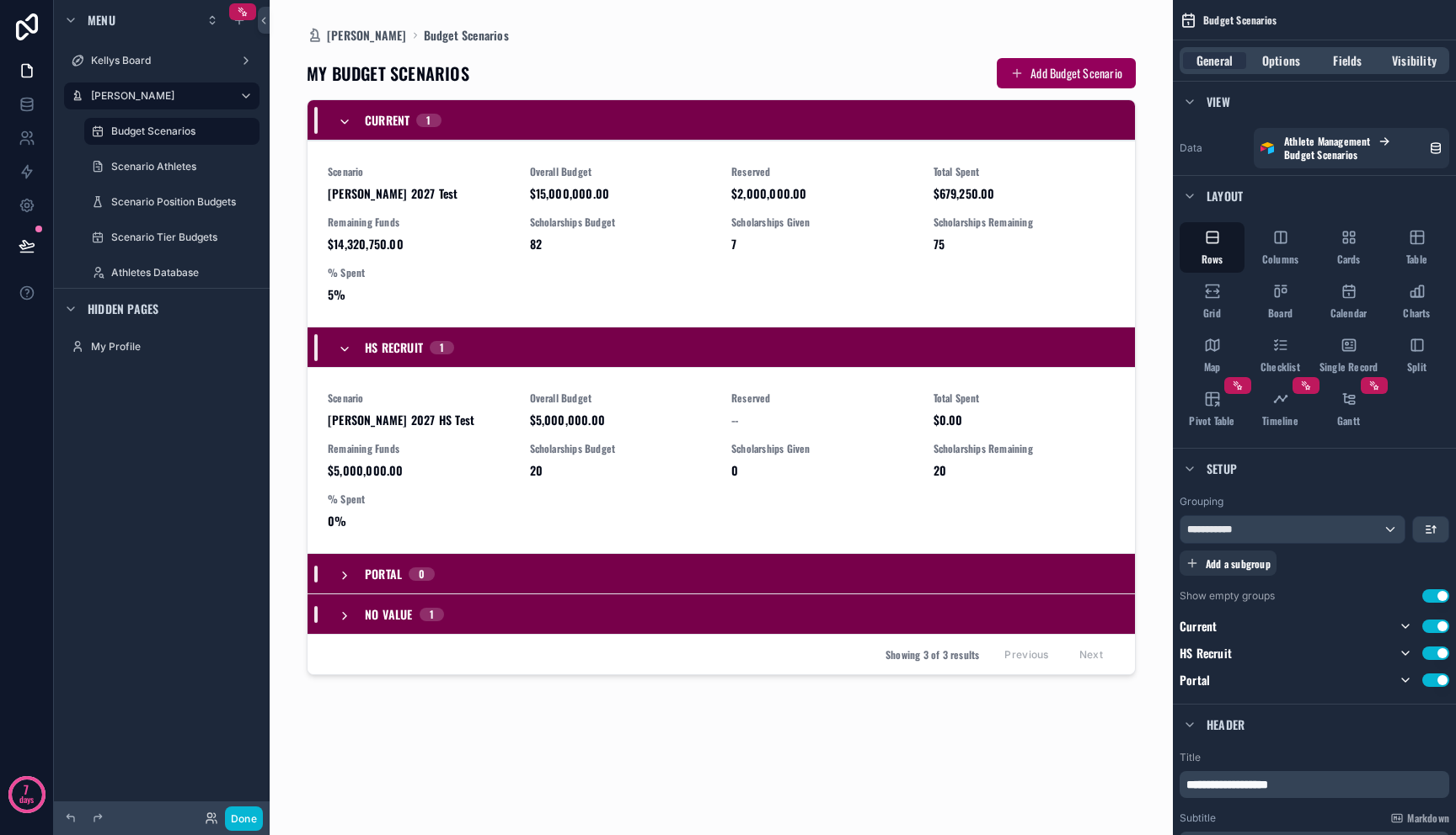
scroll to position [0, 0]
click at [344, 566] on div "Portal 0" at bounding box center [386, 574] width 97 height 17
click at [344, 566] on div "Portal 0" at bounding box center [386, 574] width 97 height 27
click at [343, 337] on div "HS Recruit 1" at bounding box center [396, 348] width 116 height 27
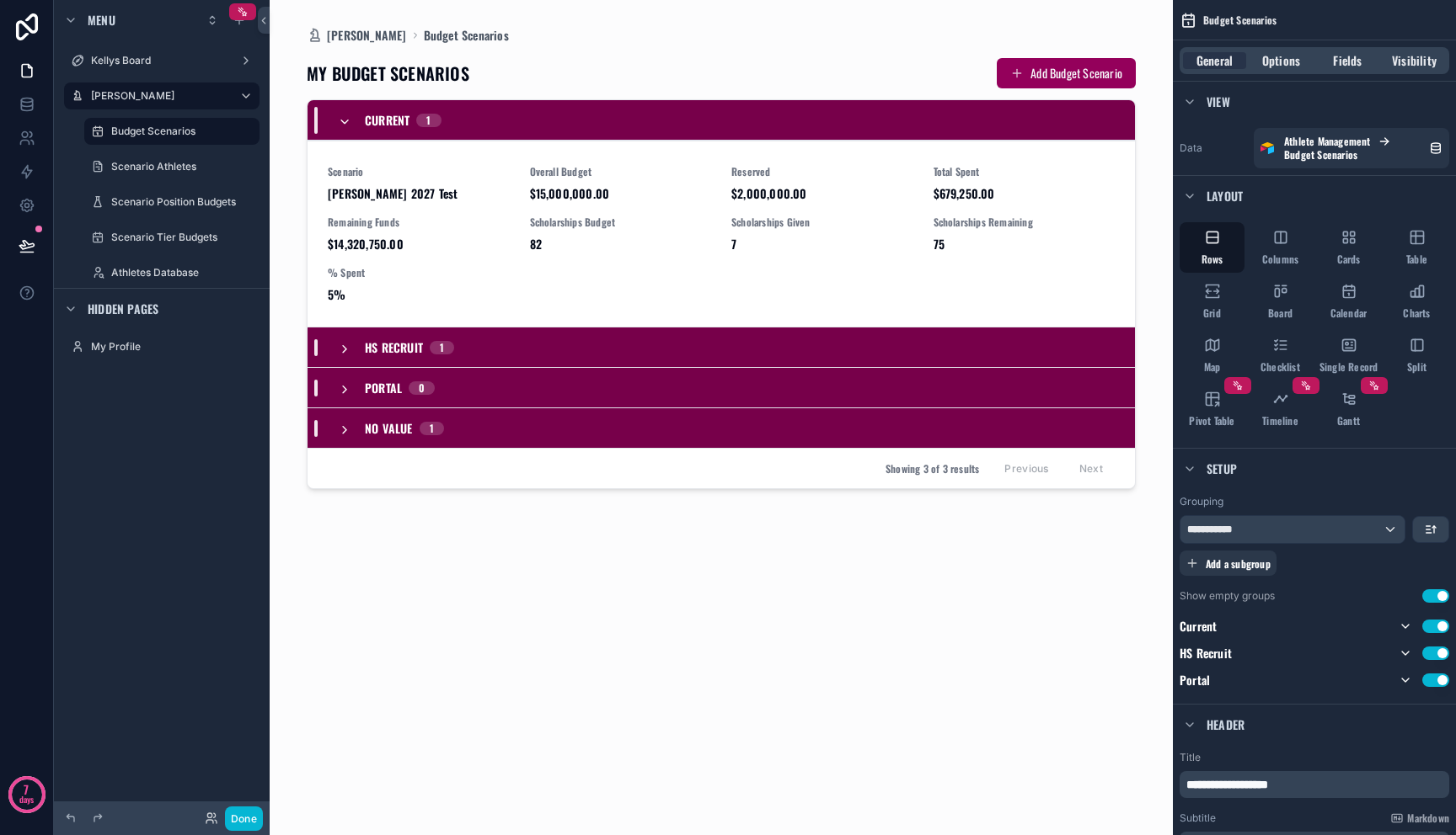
click at [340, 116] on icon "scrollable content" at bounding box center [344, 122] width 13 height 13
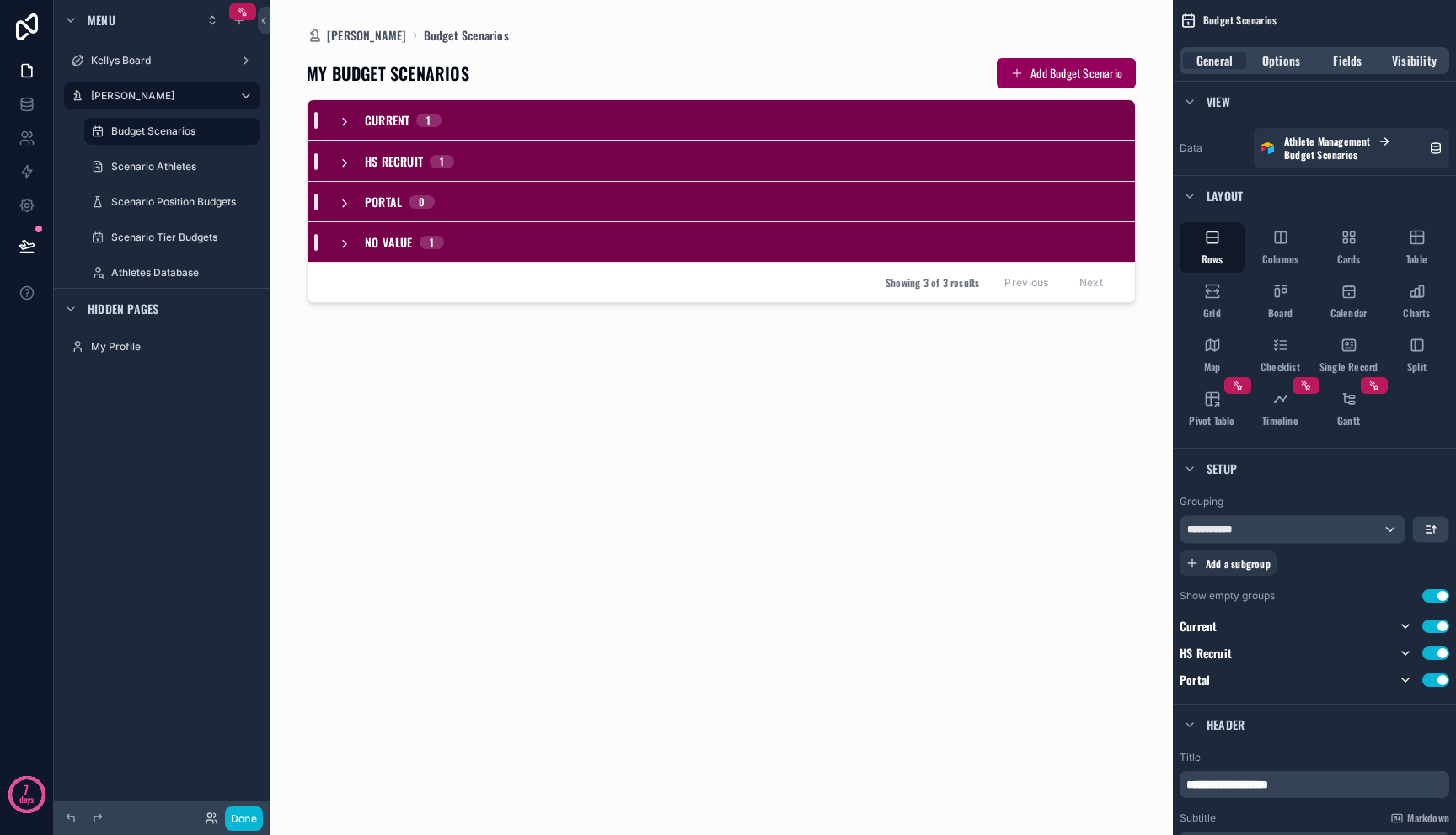
click at [340, 116] on icon "scrollable content" at bounding box center [344, 122] width 13 height 13
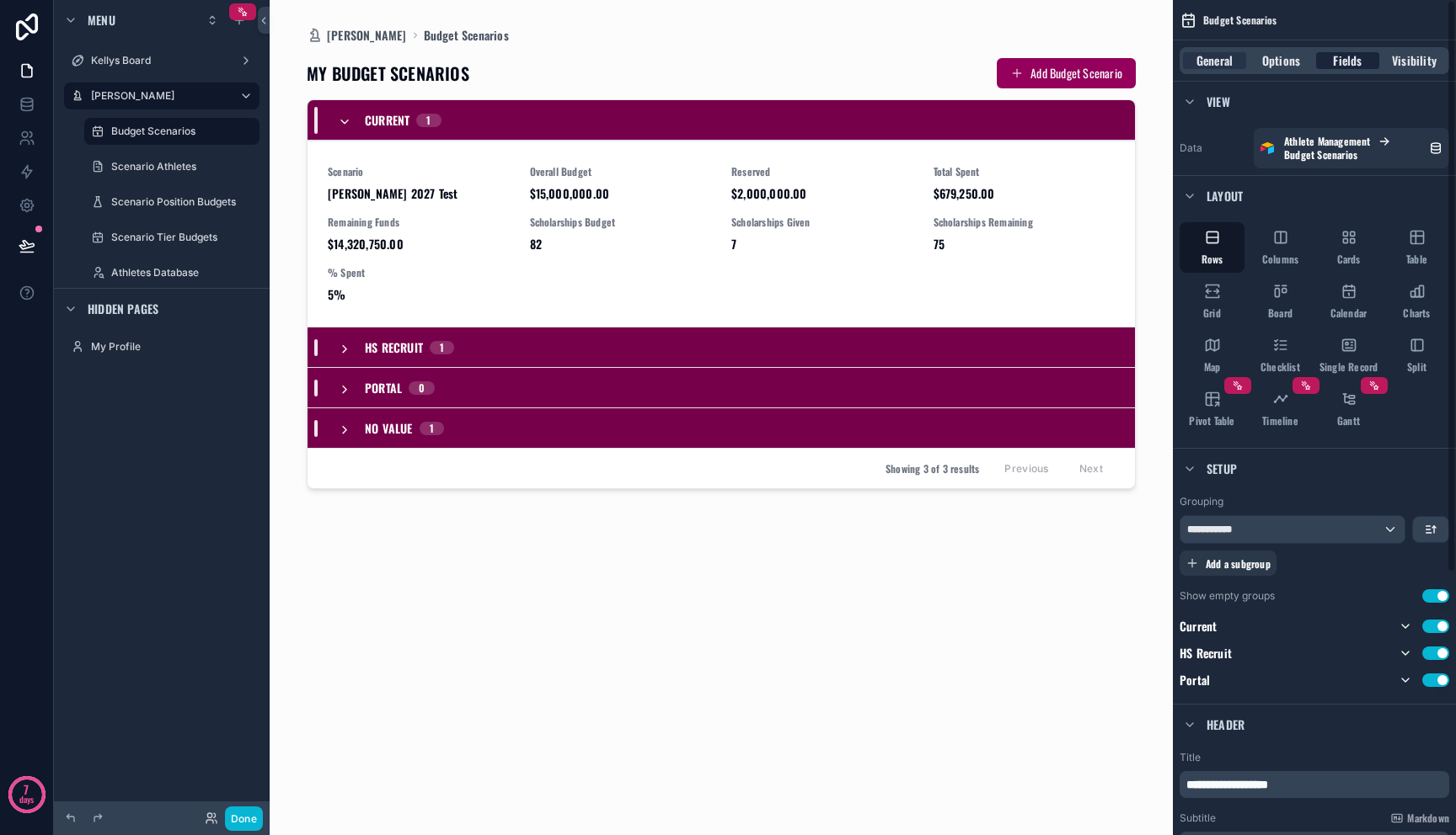
click at [1339, 57] on span "Fields" at bounding box center [1347, 60] width 29 height 17
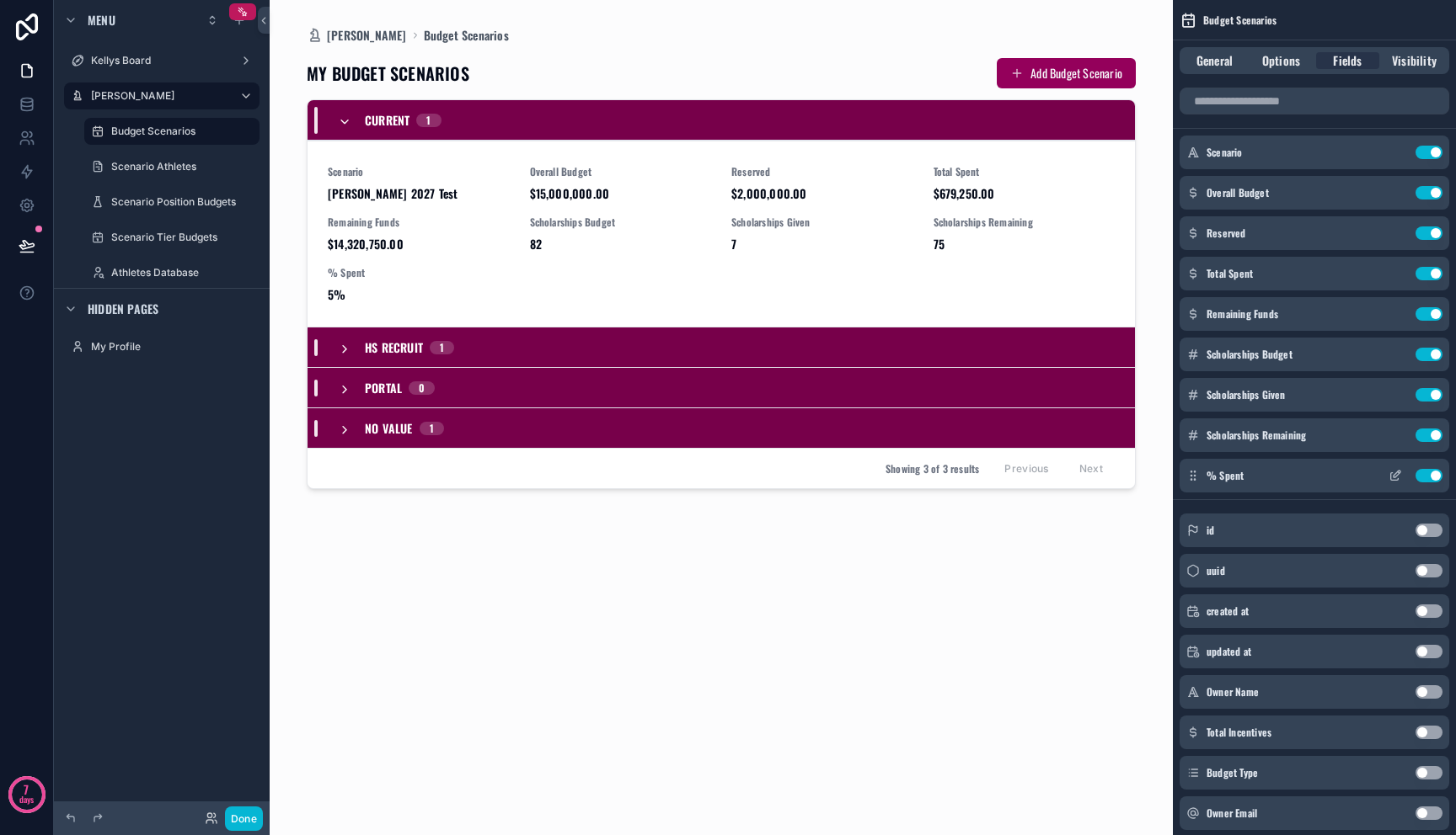
click at [1424, 475] on button "Use setting" at bounding box center [1429, 475] width 27 height 13
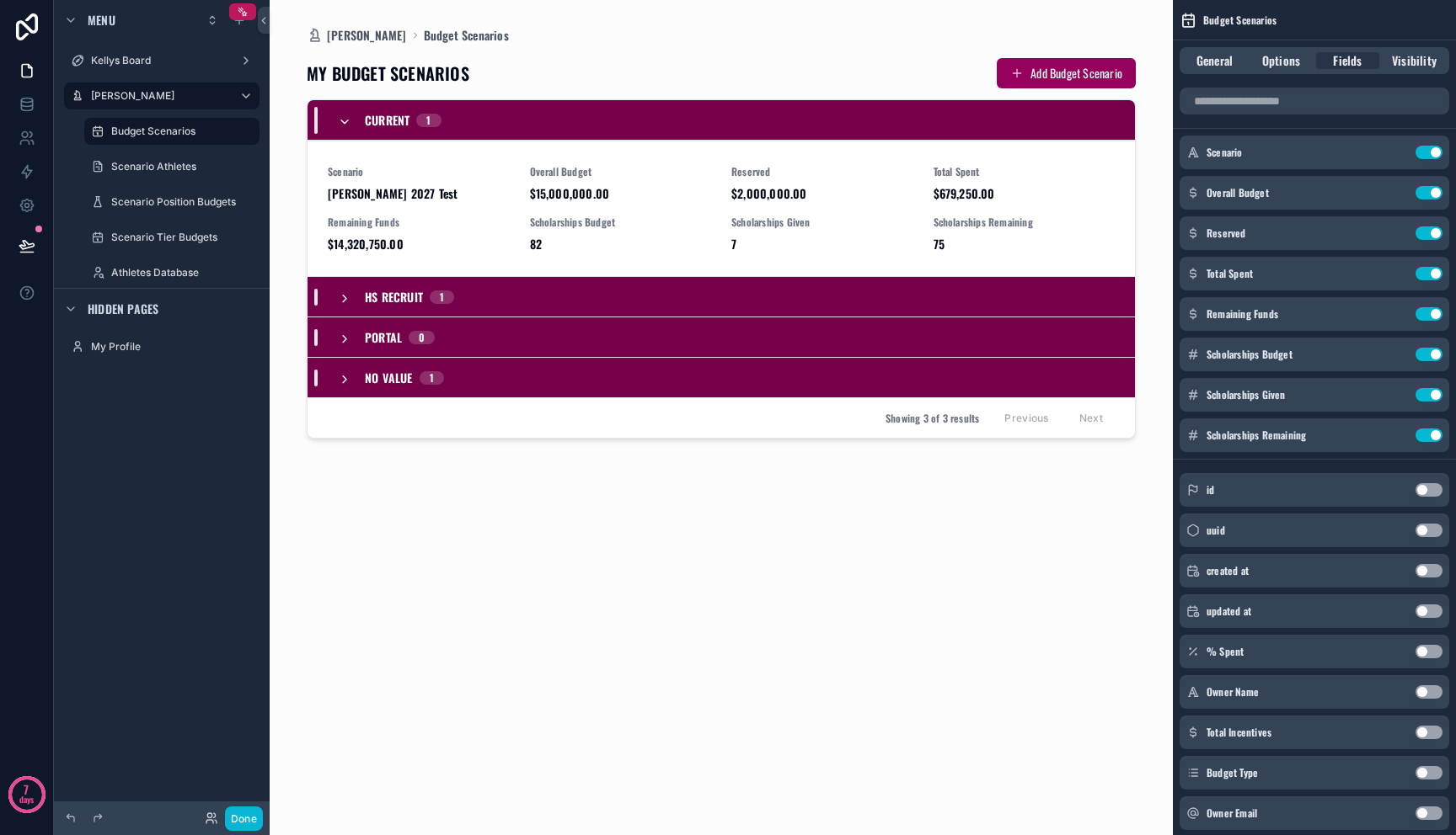
click at [976, 584] on div "MY BUDGET SCENARIOS Add Budget Scenario Current 1 Scenario [PERSON_NAME] 2027 T…" at bounding box center [722, 429] width 829 height 771
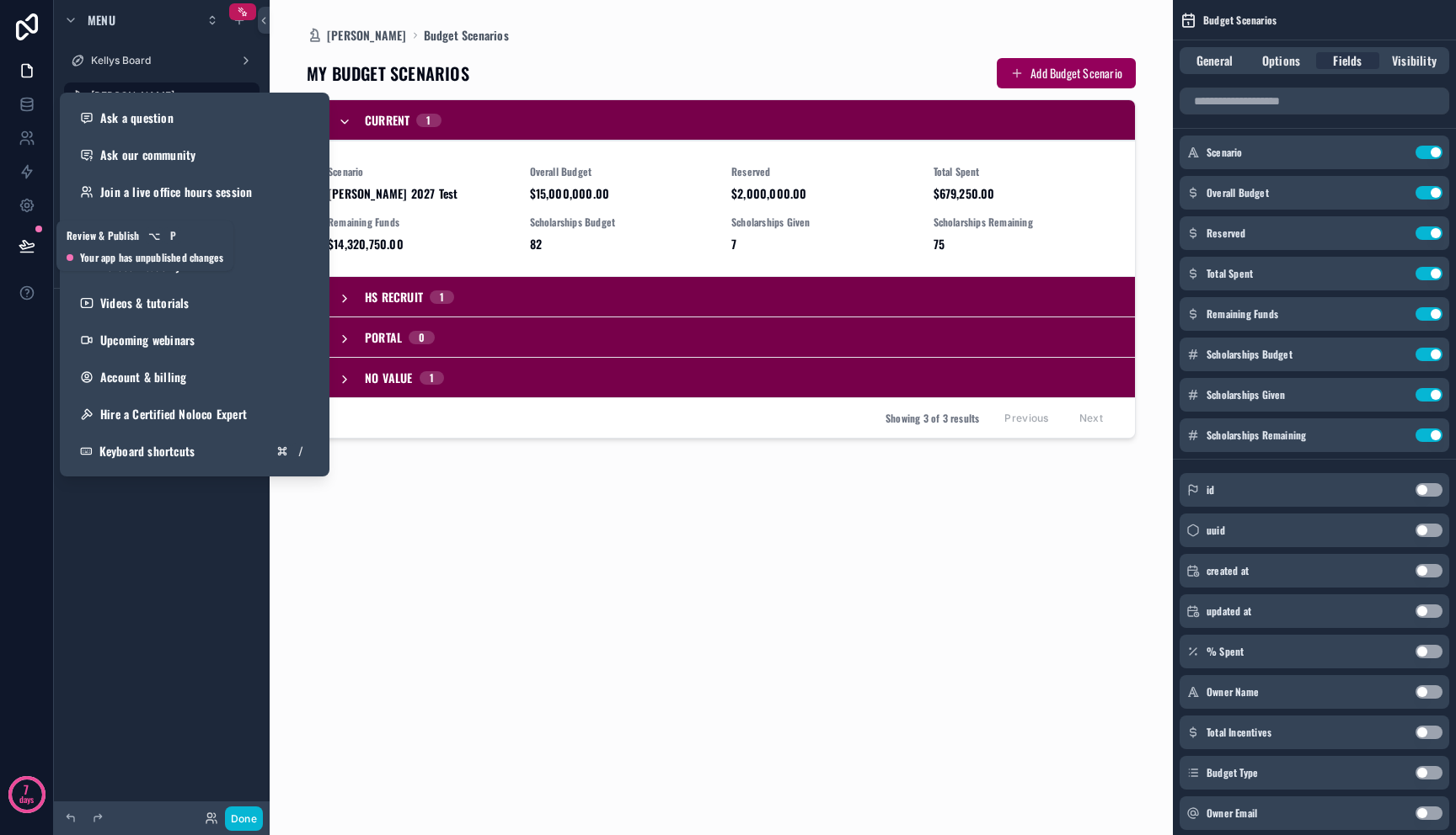
click at [23, 238] on icon at bounding box center [27, 246] width 17 height 17
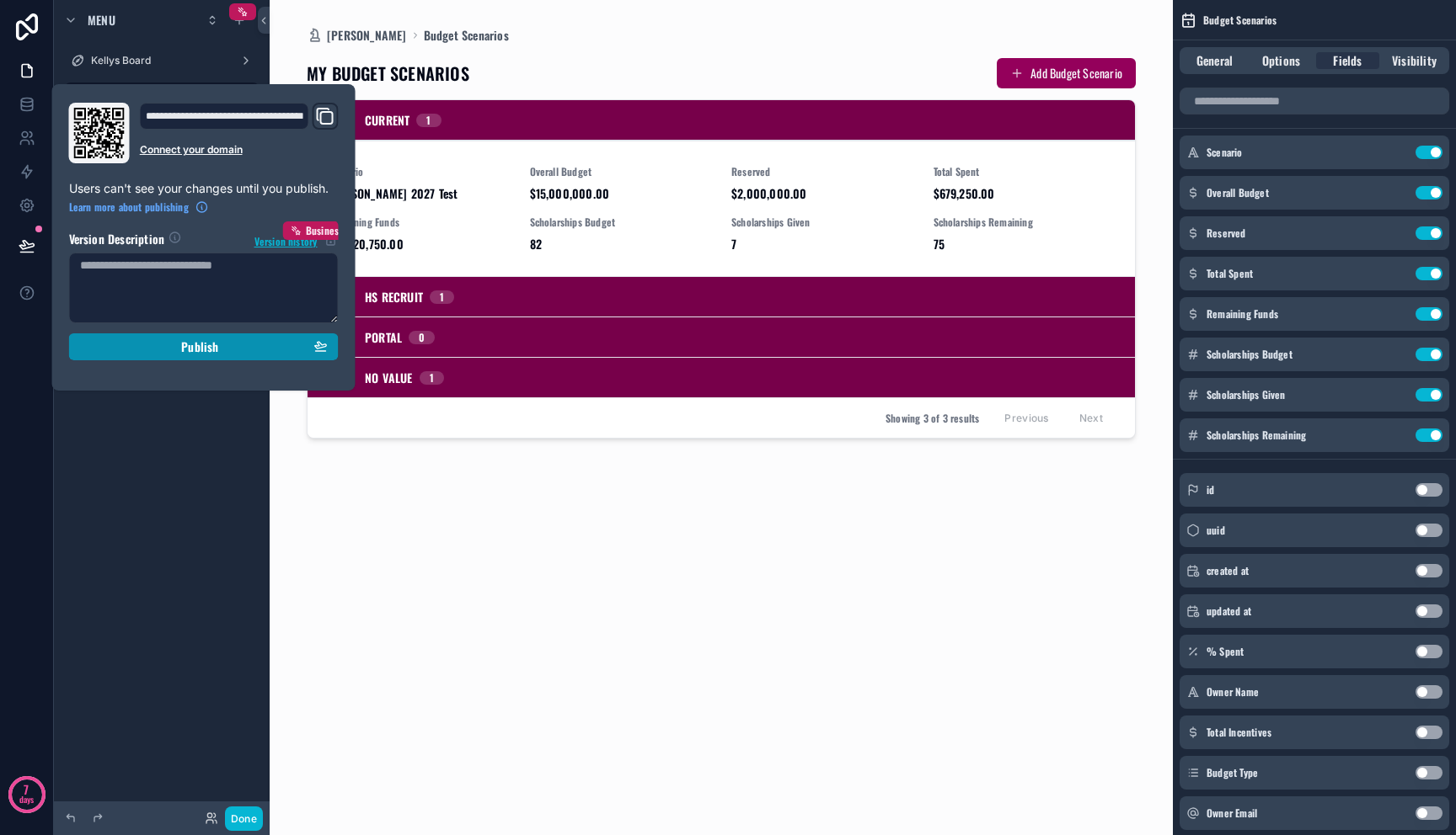
click at [135, 339] on button "Publish" at bounding box center [204, 347] width 270 height 27
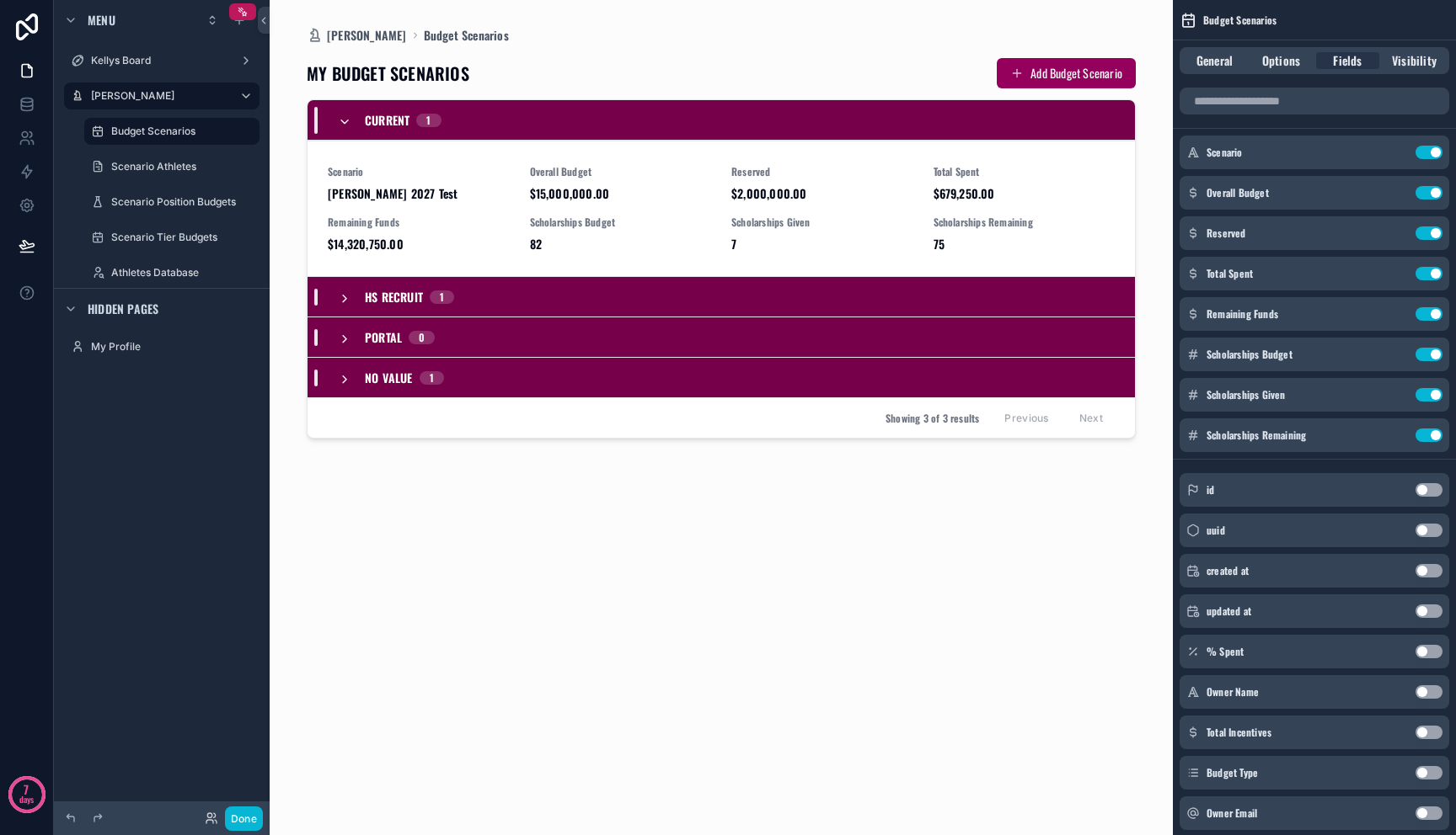
click at [505, 486] on div "MY BUDGET SCENARIOS Add Budget Scenario Current 1 Scenario [PERSON_NAME] 2027 T…" at bounding box center [722, 429] width 829 height 771
click at [1045, 68] on button "Add Budget Scenario" at bounding box center [1065, 73] width 139 height 30
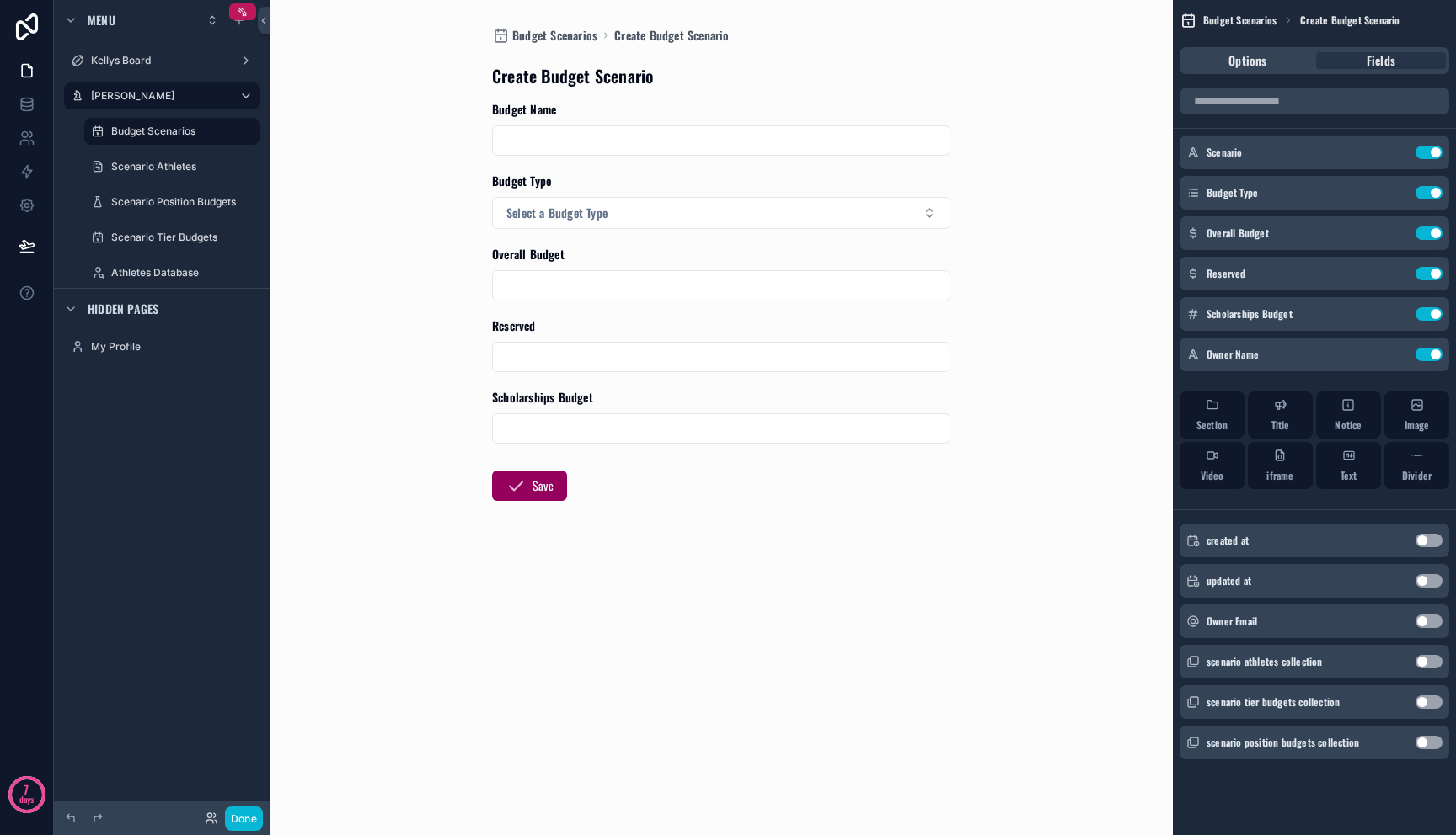
click at [865, 153] on div "scrollable content" at bounding box center [721, 141] width 459 height 30
click at [738, 279] on input "scrollable content" at bounding box center [721, 286] width 457 height 24
click at [800, 368] on input "scrollable content" at bounding box center [721, 358] width 457 height 24
click at [800, 440] on div "scrollable content" at bounding box center [721, 428] width 459 height 30
click at [760, 417] on input "scrollable content" at bounding box center [721, 428] width 457 height 24
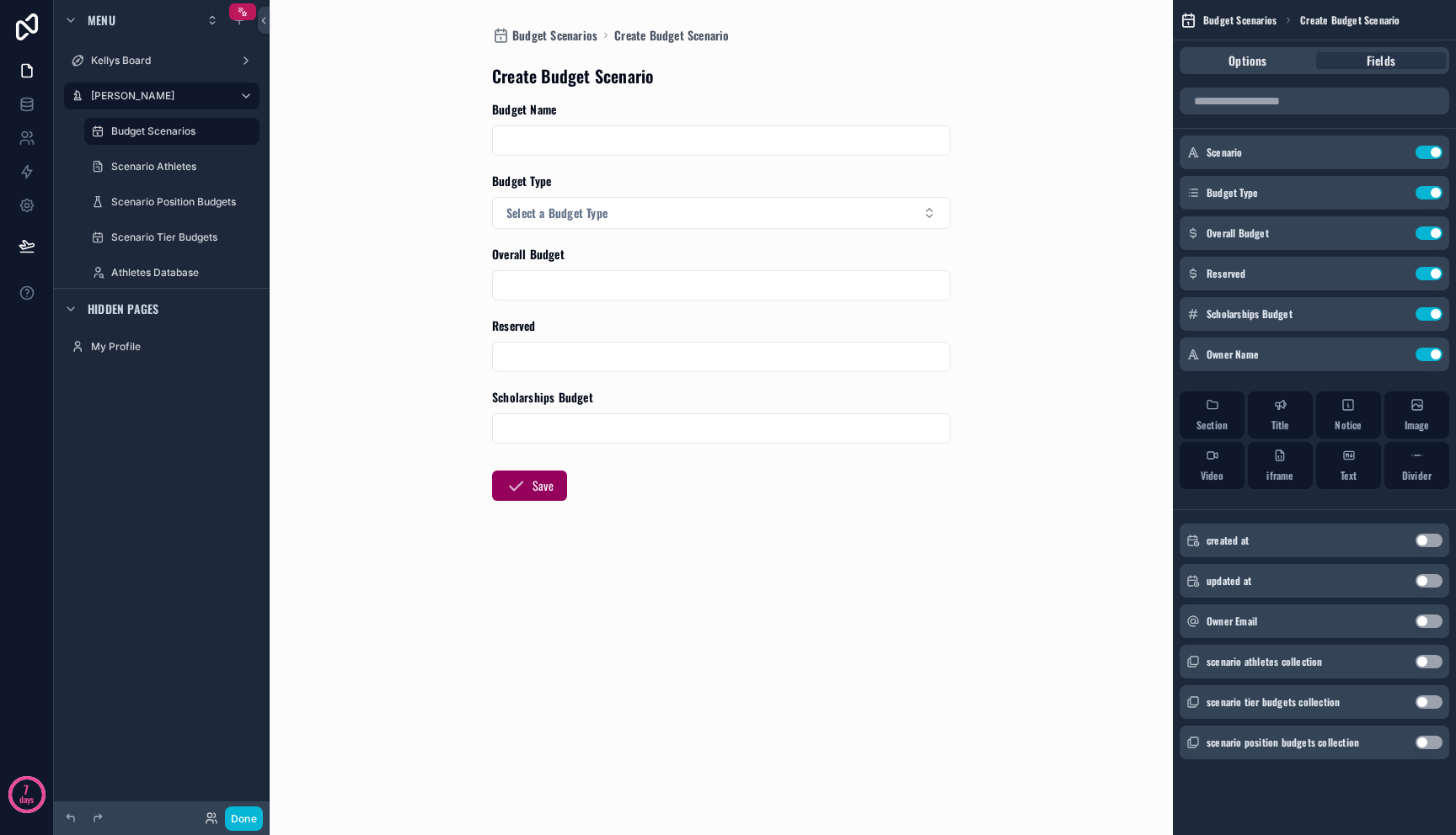
click at [803, 475] on form "Budget Name Budget Type Select a Budget Type Overall Budget Reserved Scholarshi…" at bounding box center [721, 355] width 459 height 507
click at [1392, 355] on icon "scrollable content" at bounding box center [1395, 354] width 13 height 13
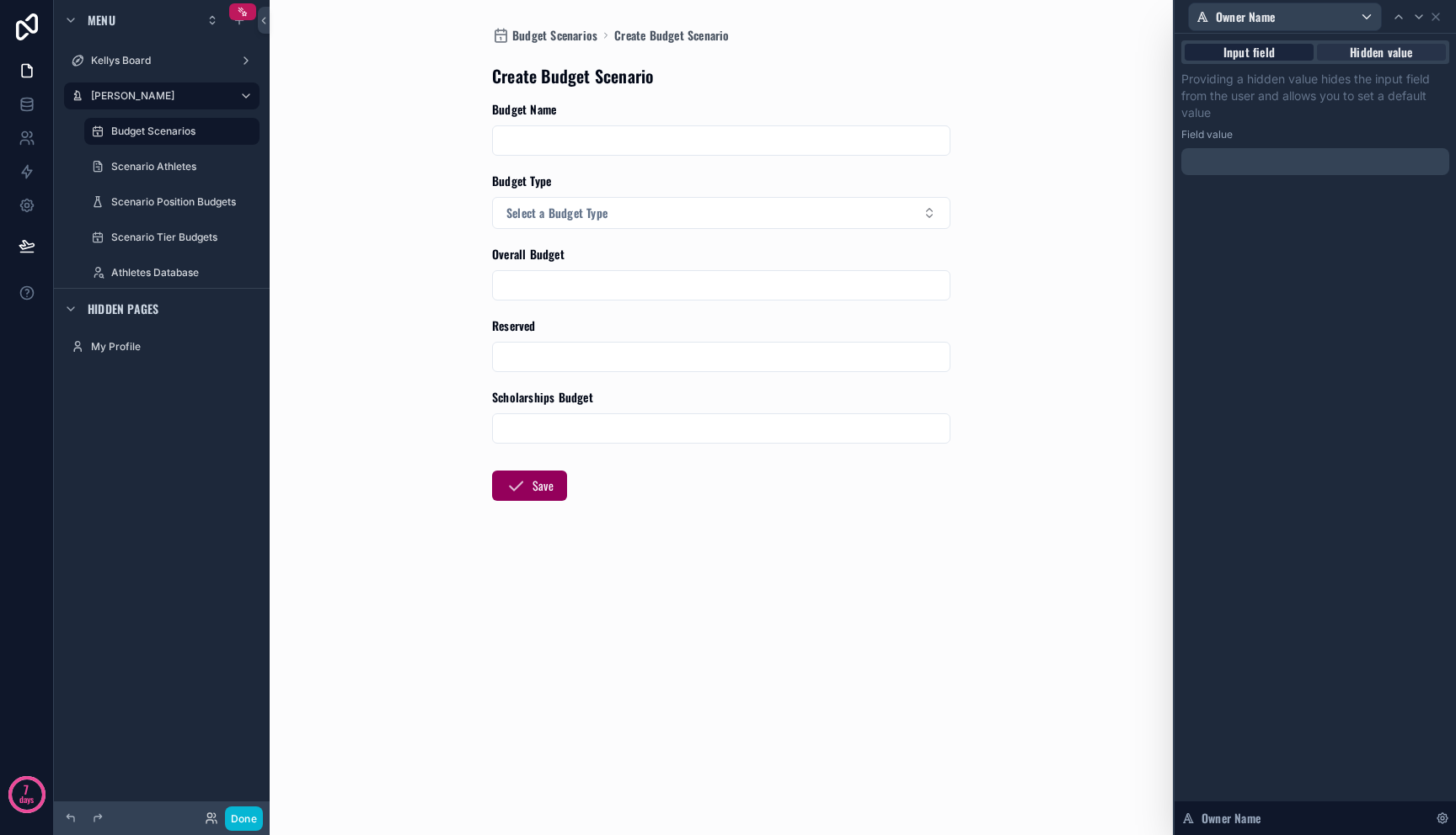
click at [1255, 48] on span "Input field" at bounding box center [1248, 52] width 51 height 17
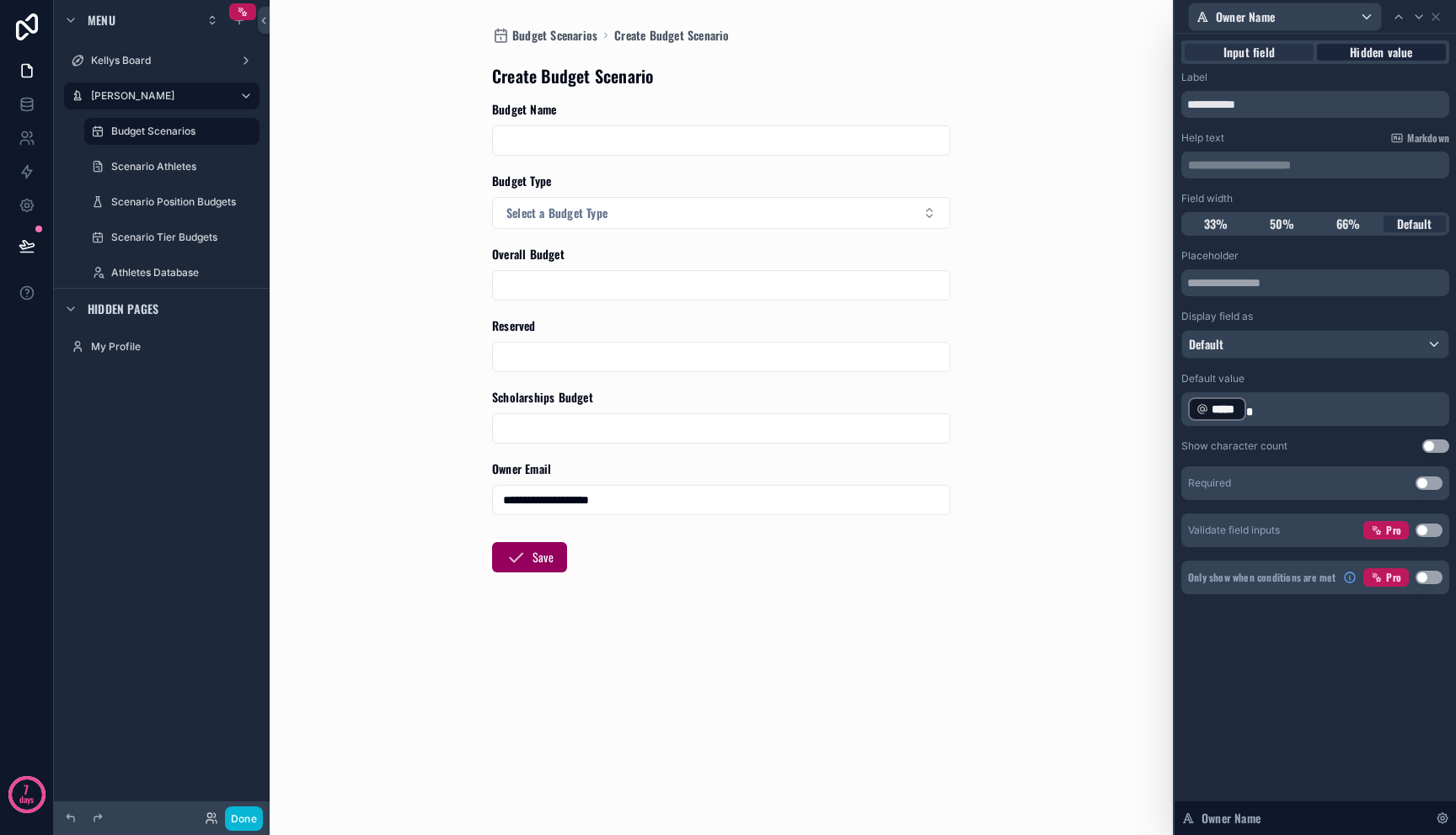
click at [1383, 56] on span "Hidden value" at bounding box center [1381, 52] width 62 height 17
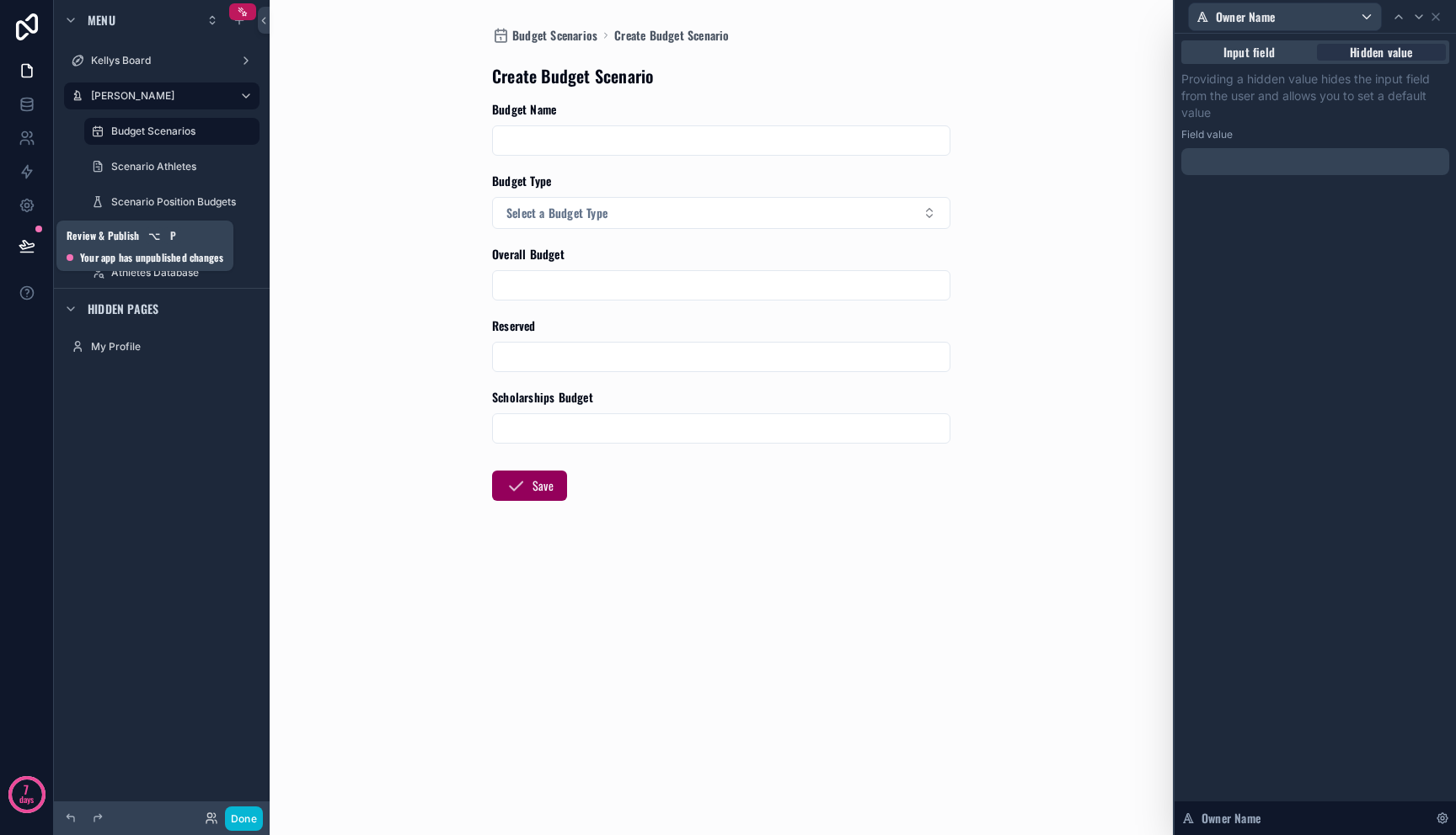
click at [19, 250] on icon at bounding box center [27, 246] width 17 height 17
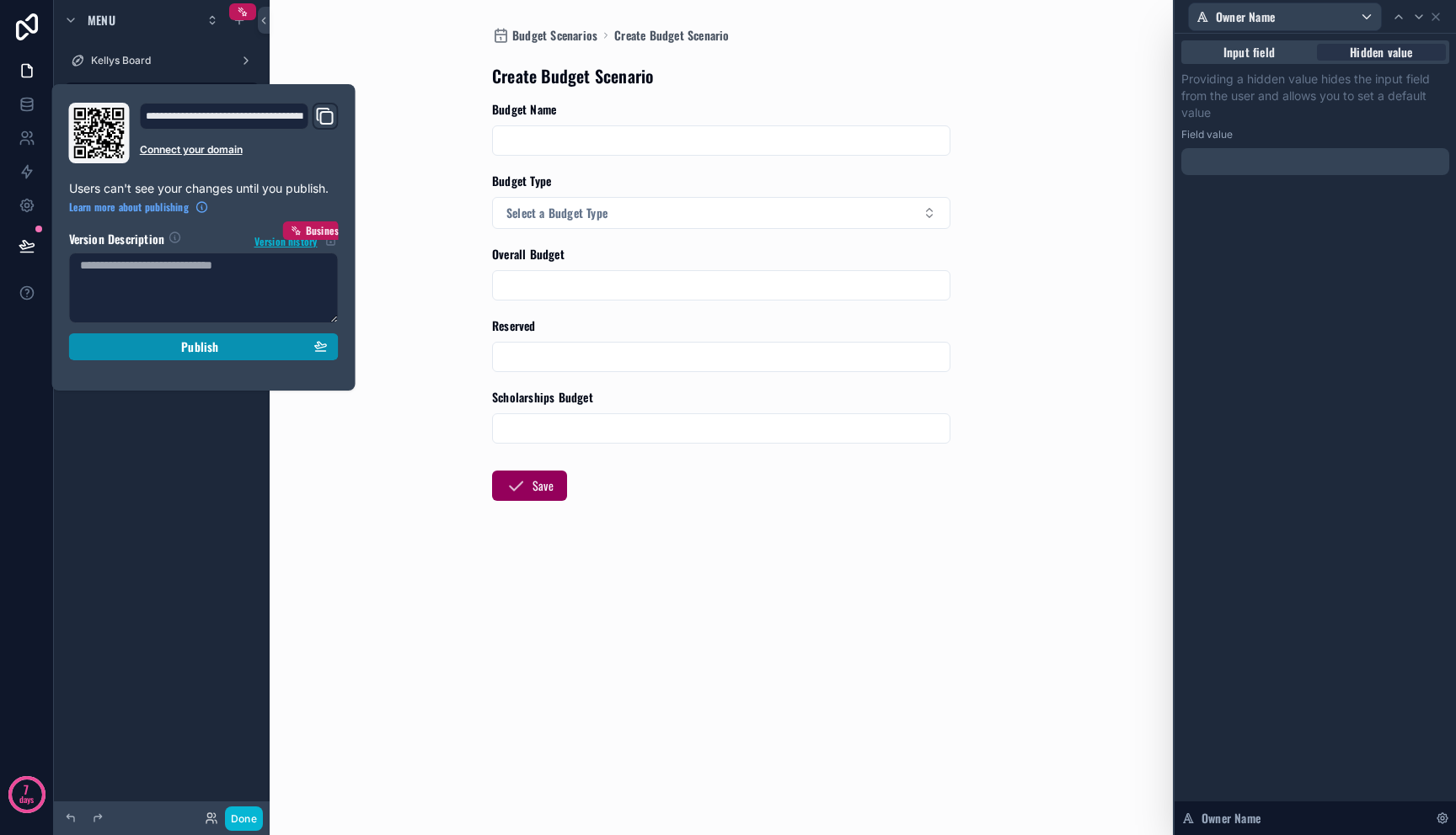
click at [194, 353] on span "Publish" at bounding box center [199, 347] width 37 height 15
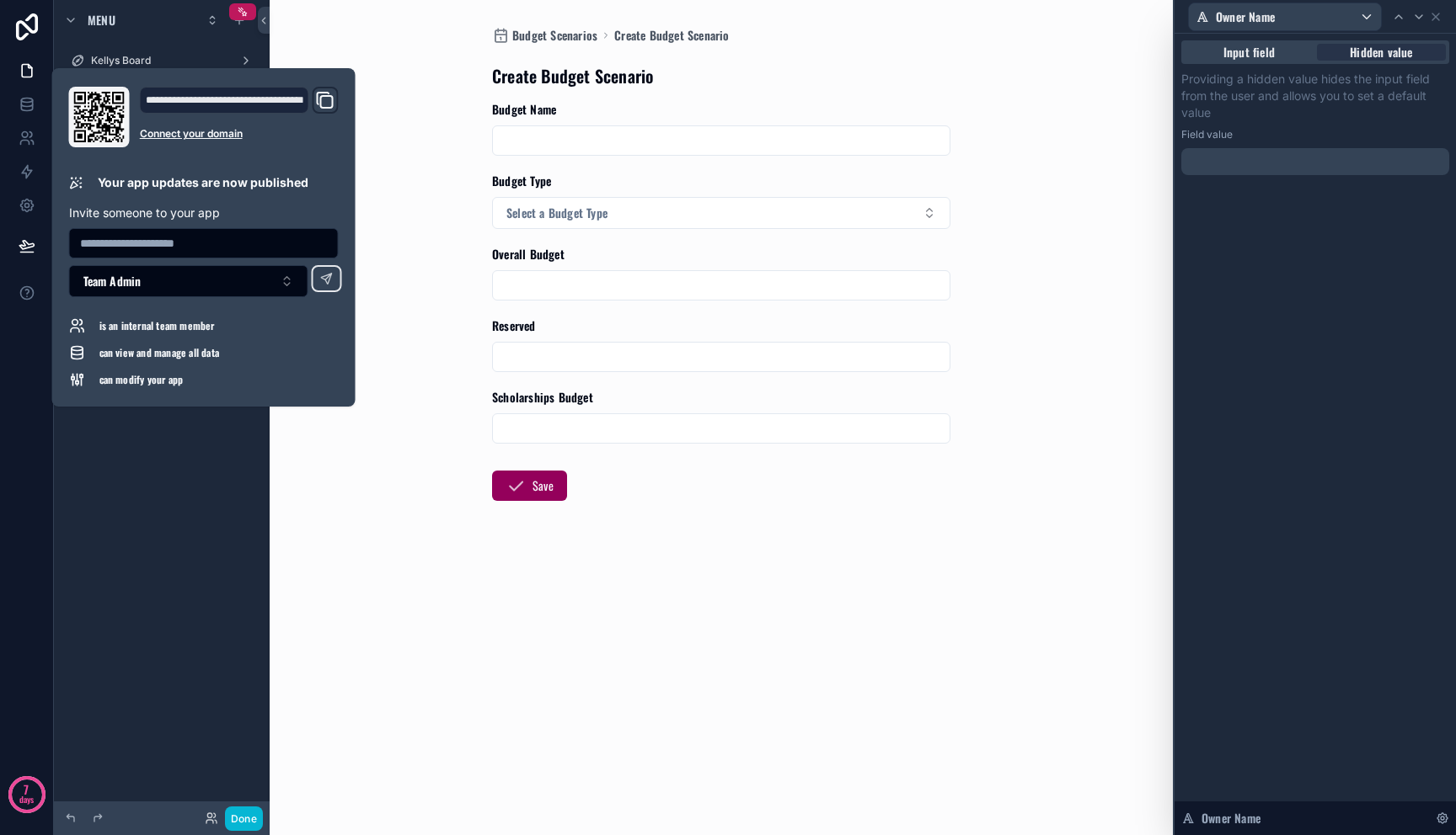
click at [321, 103] on icon "Domain and Custom Link" at bounding box center [325, 100] width 20 height 20
click at [471, 105] on div "Budget Scenarios Create Budget Scenario Create Budget Scenario Budget Name Budg…" at bounding box center [721, 418] width 856 height 835
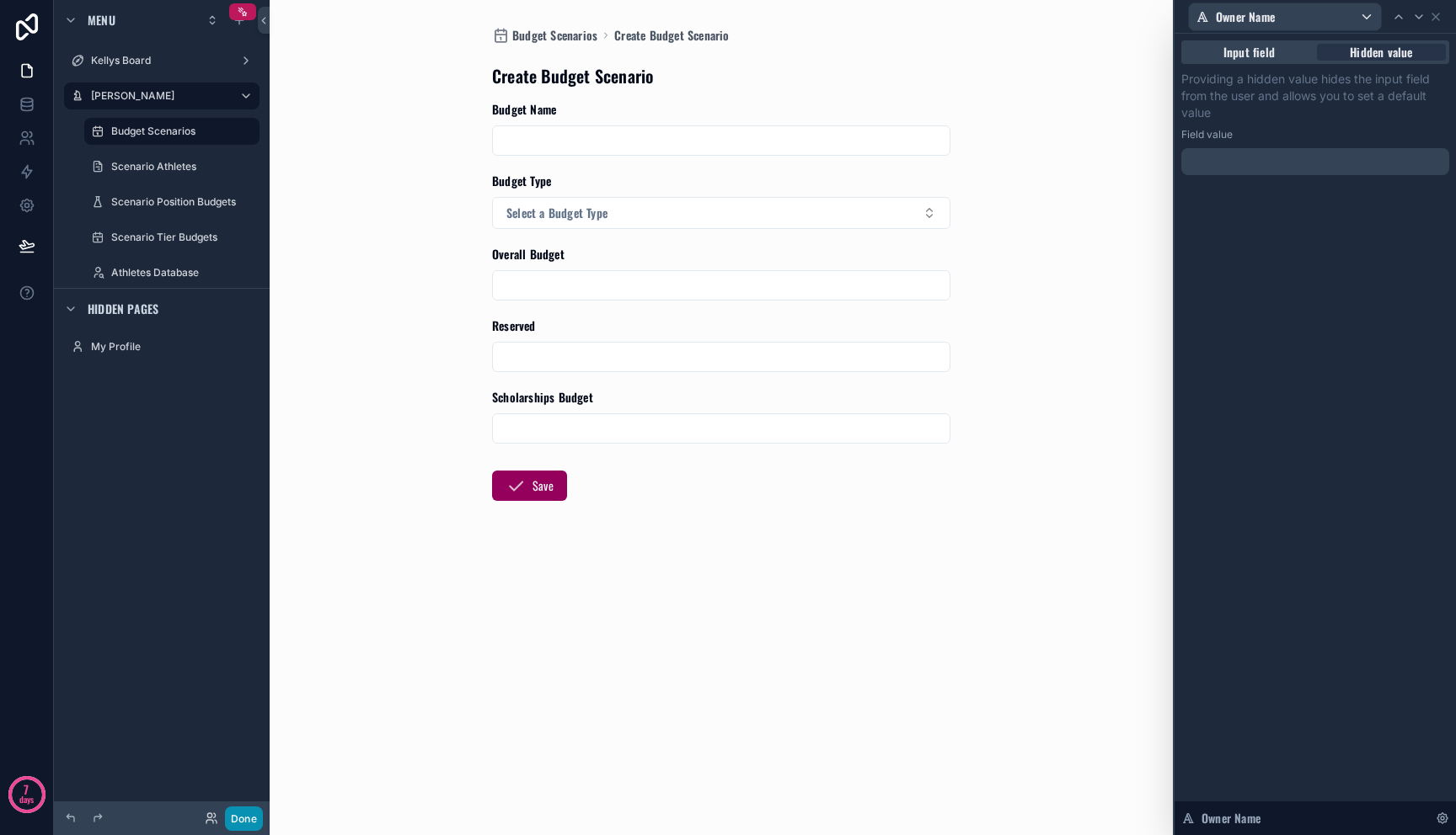
click at [242, 813] on button "Done" at bounding box center [244, 819] width 38 height 24
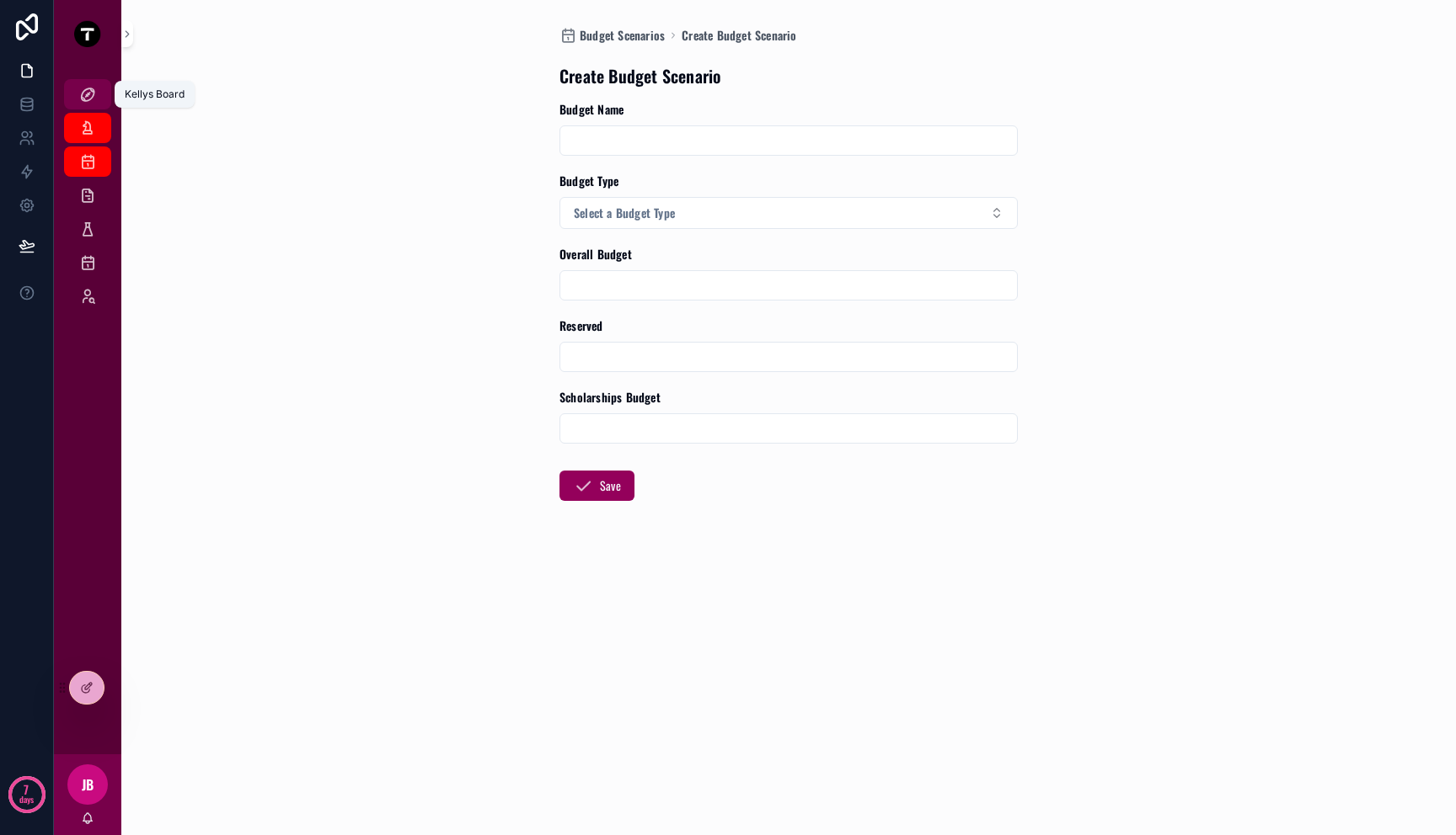
click at [89, 92] on icon "scrollable content" at bounding box center [87, 94] width 17 height 17
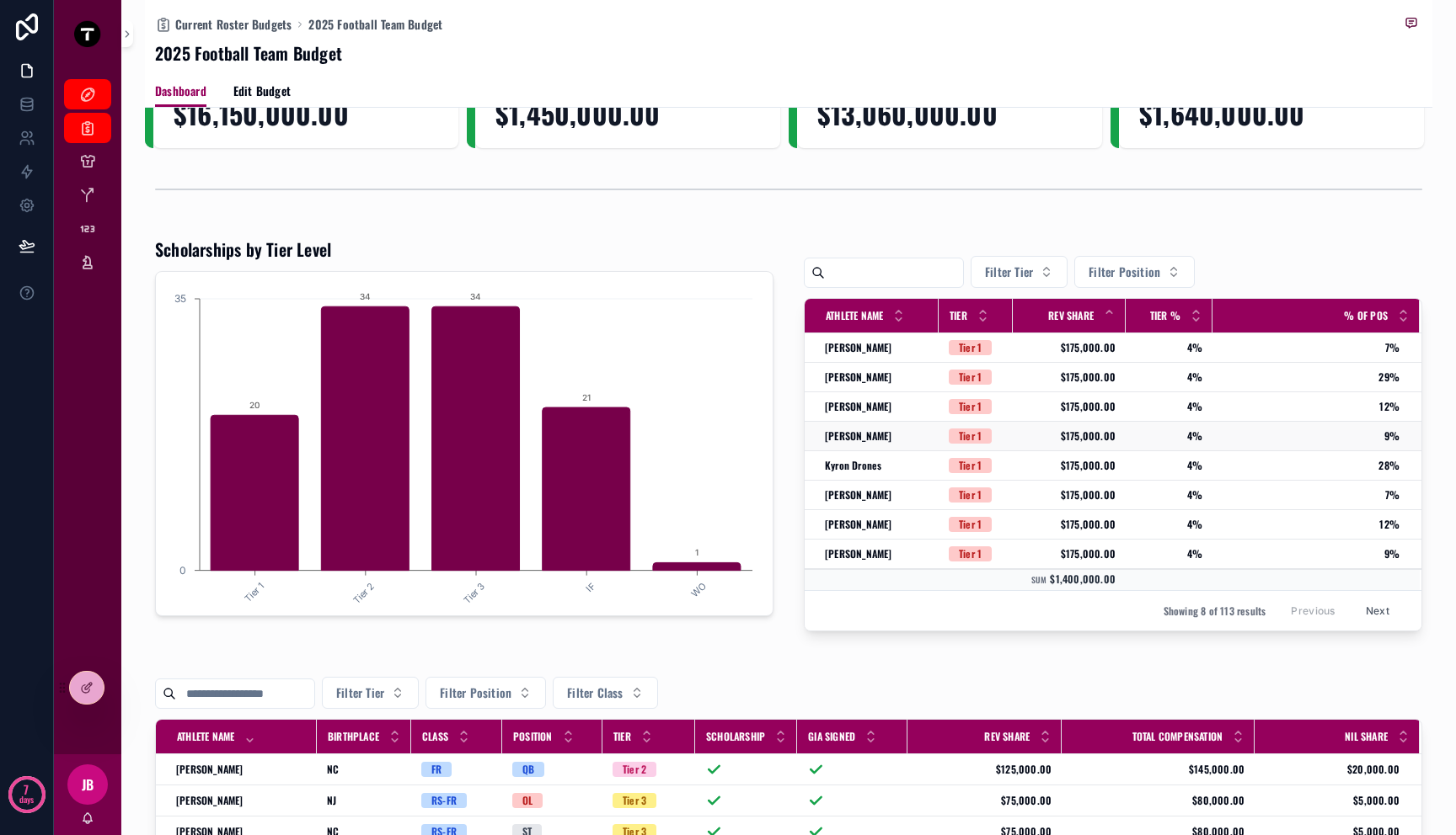
scroll to position [79, 0]
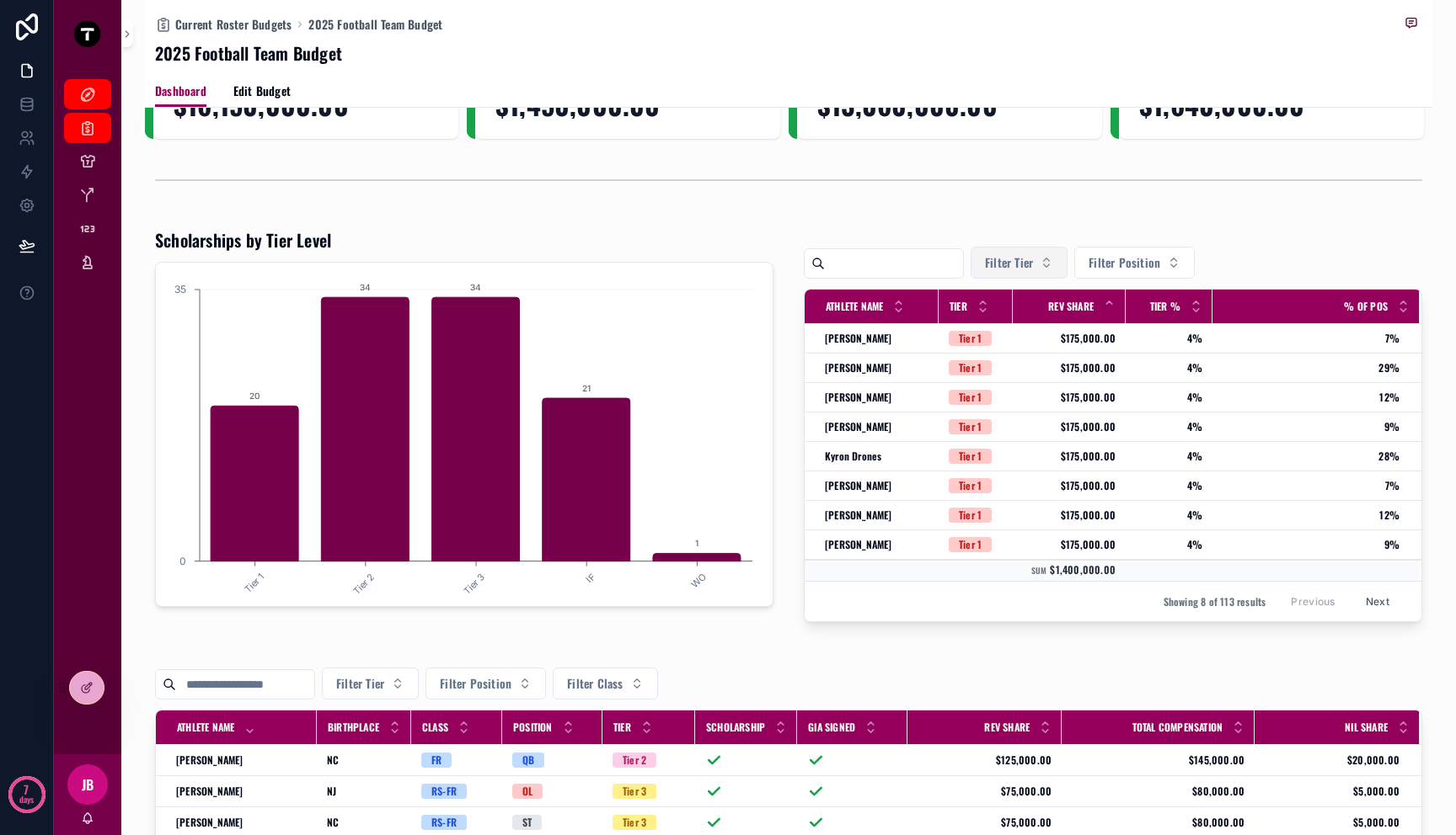
click at [1050, 276] on button "Filter Tier" at bounding box center [1018, 263] width 97 height 32
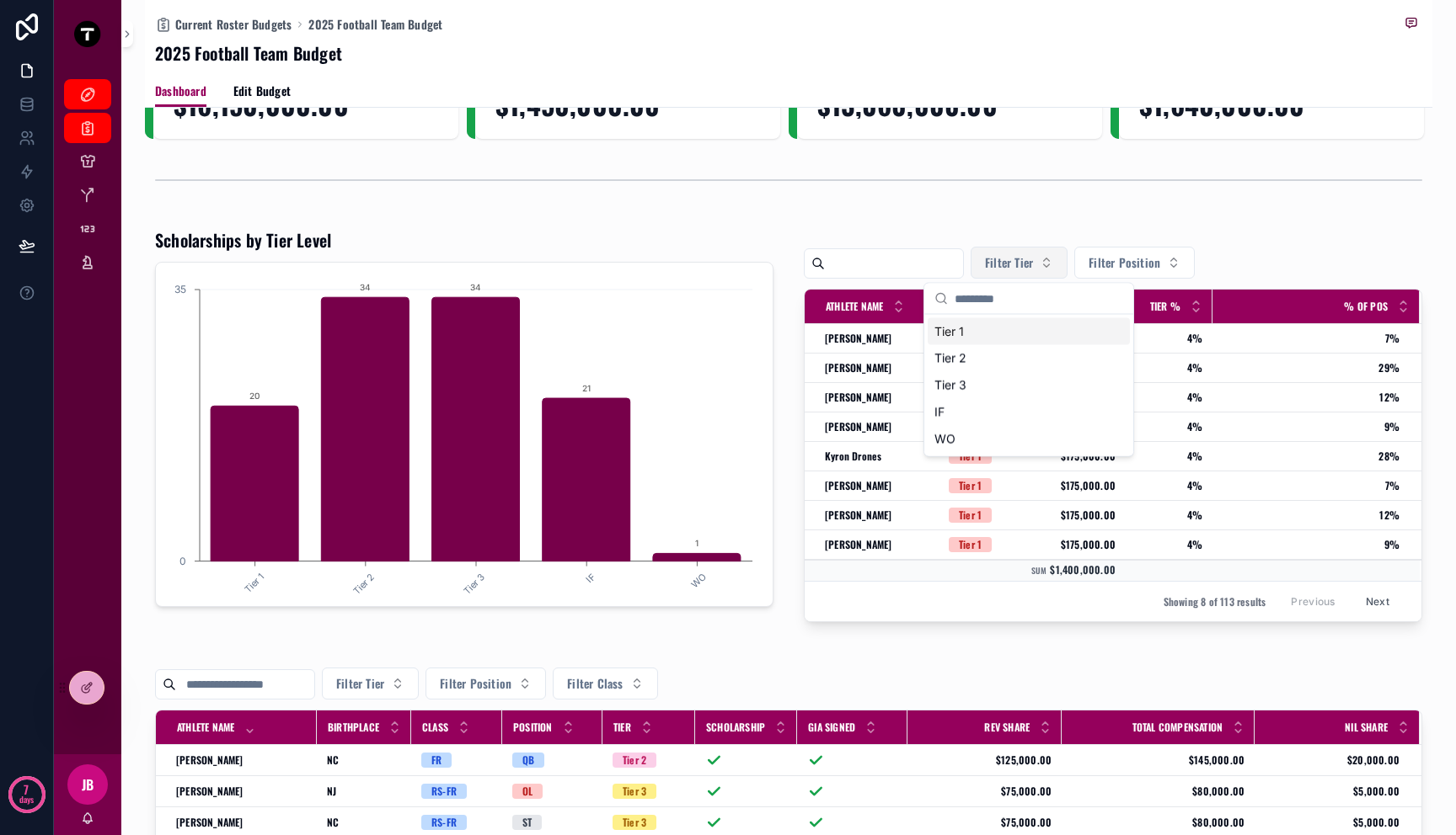
click at [1050, 275] on button "Filter Tier" at bounding box center [1018, 263] width 97 height 32
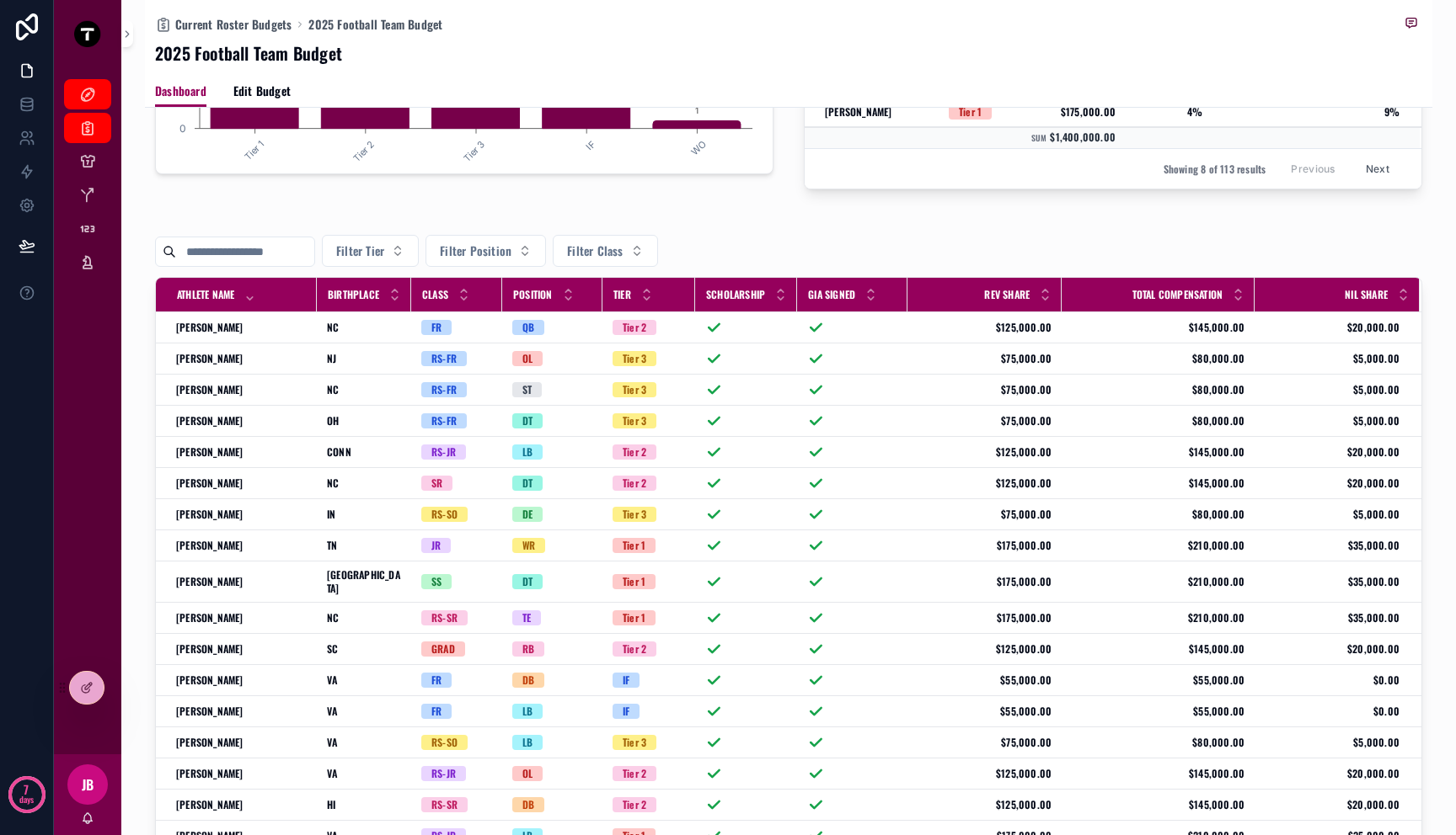
scroll to position [201, 0]
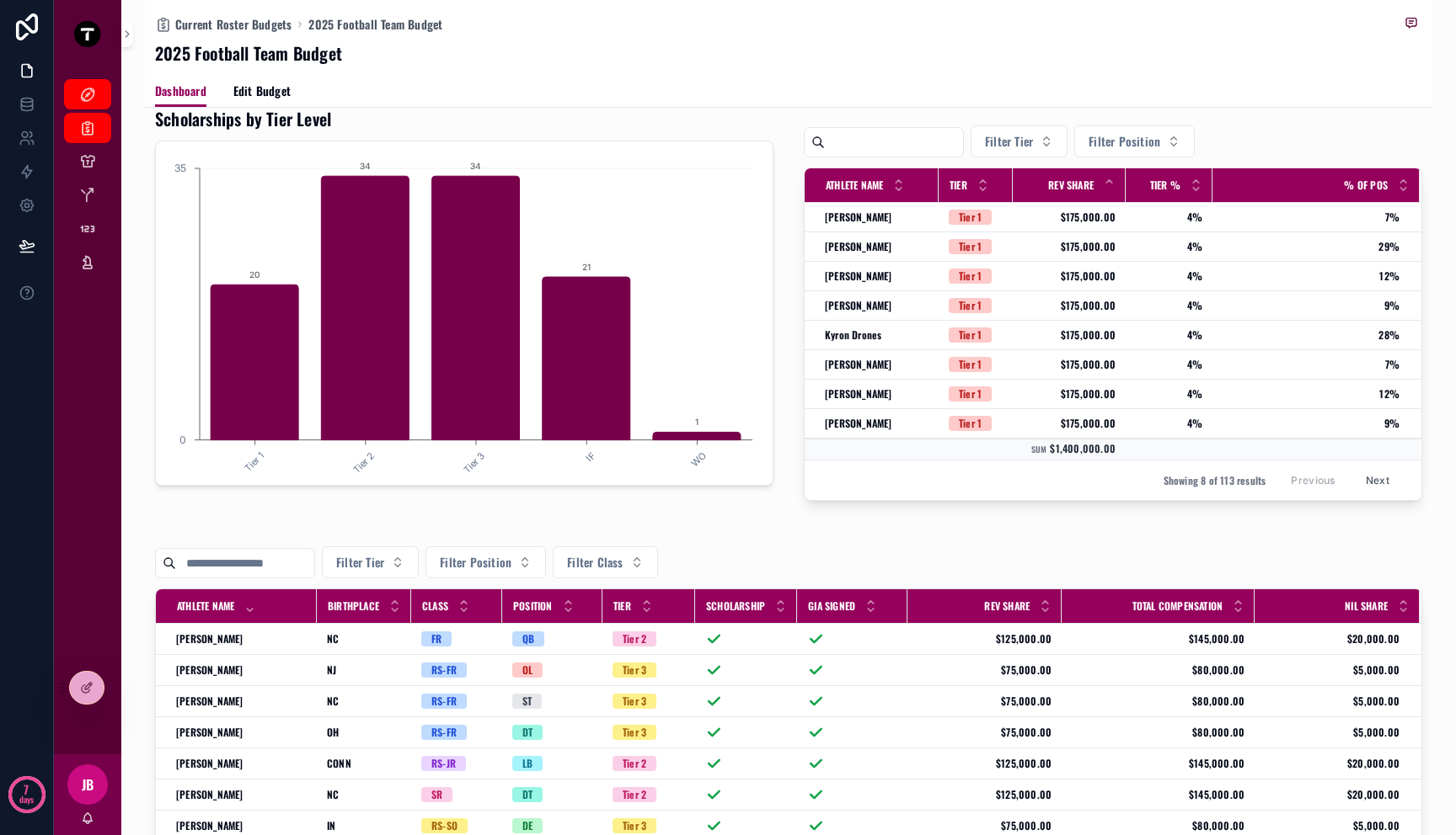
click at [257, 561] on input "scrollable content" at bounding box center [245, 563] width 138 height 24
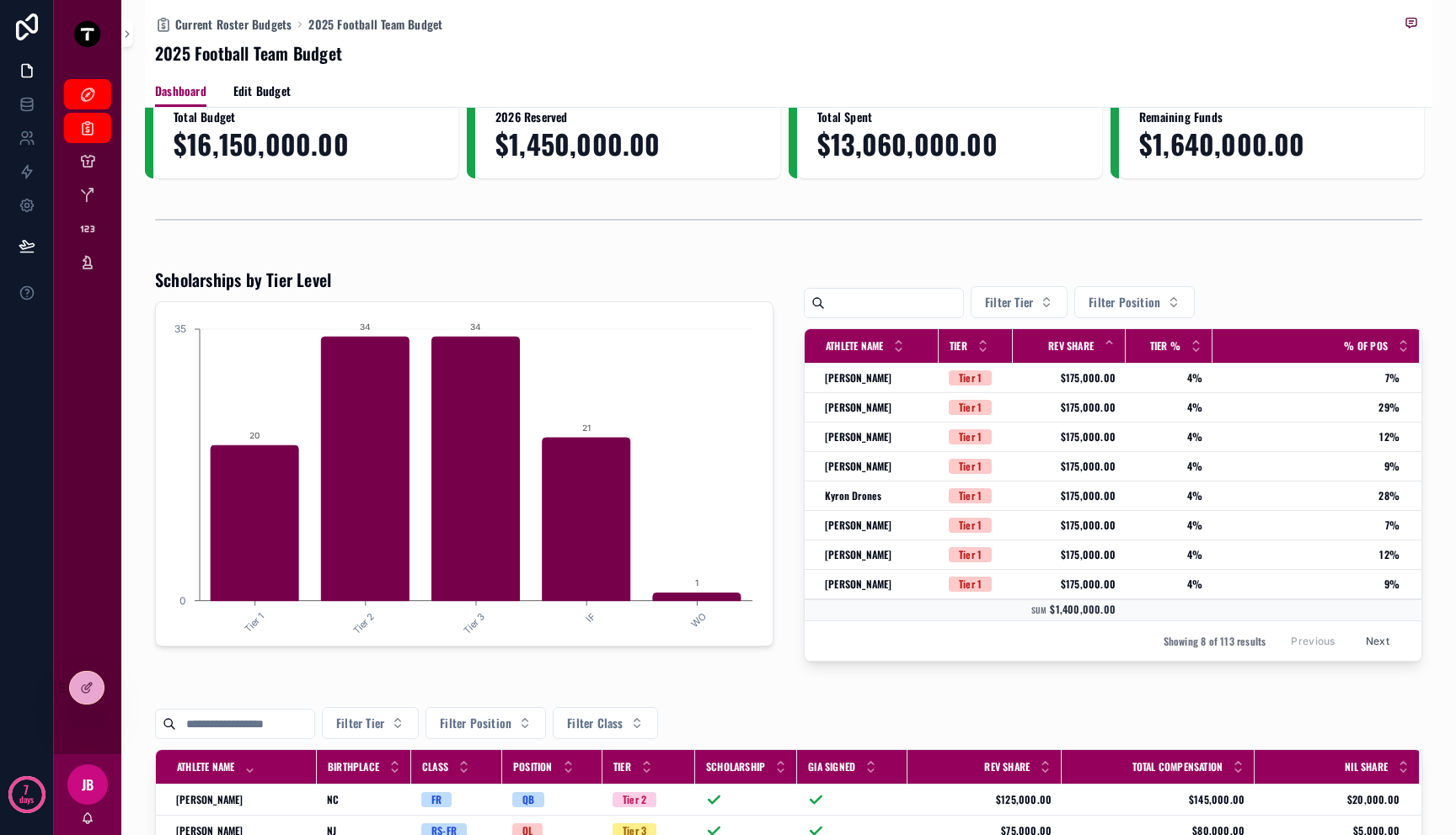
scroll to position [0, 0]
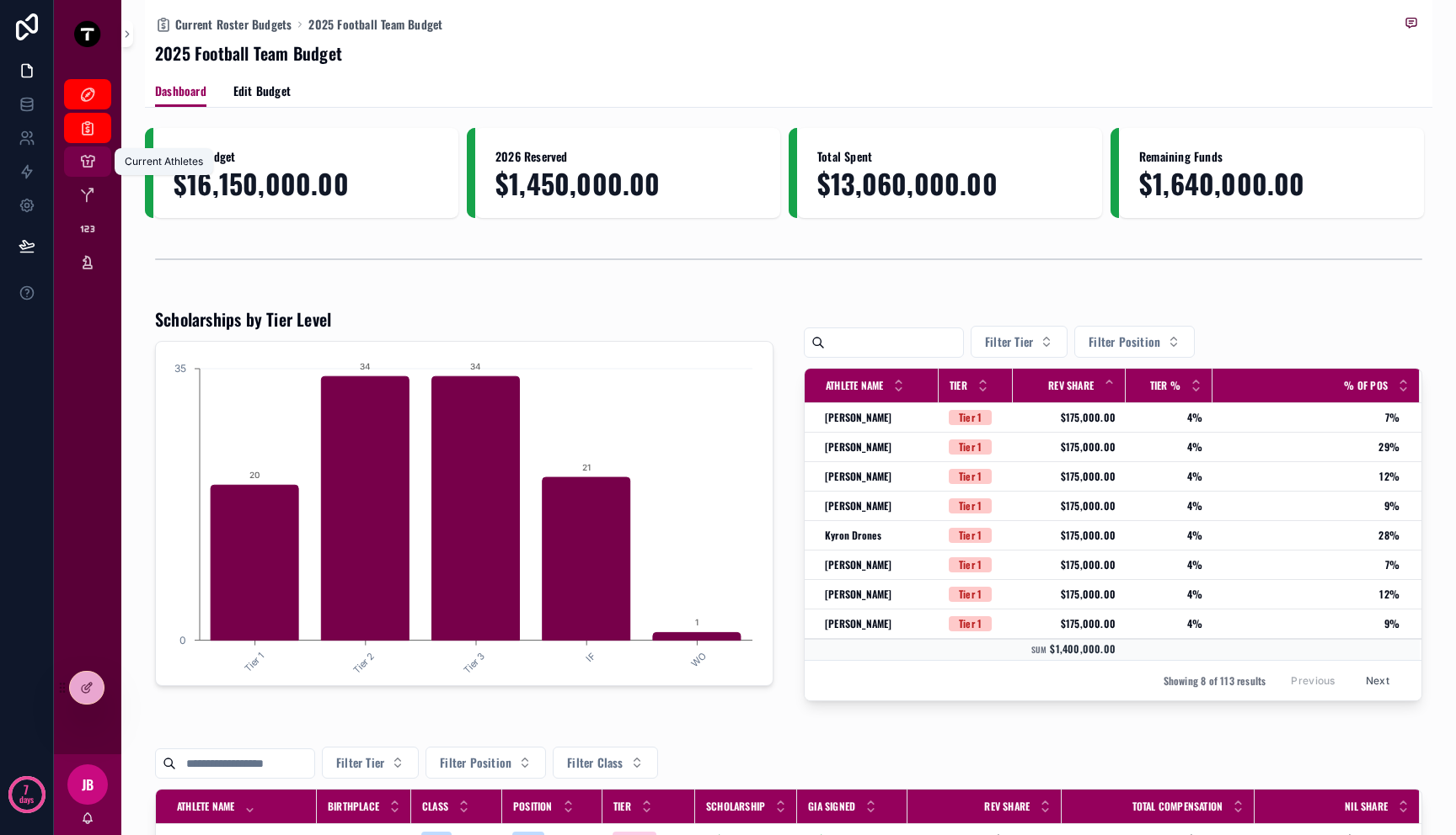
click at [90, 159] on icon "scrollable content" at bounding box center [87, 161] width 17 height 17
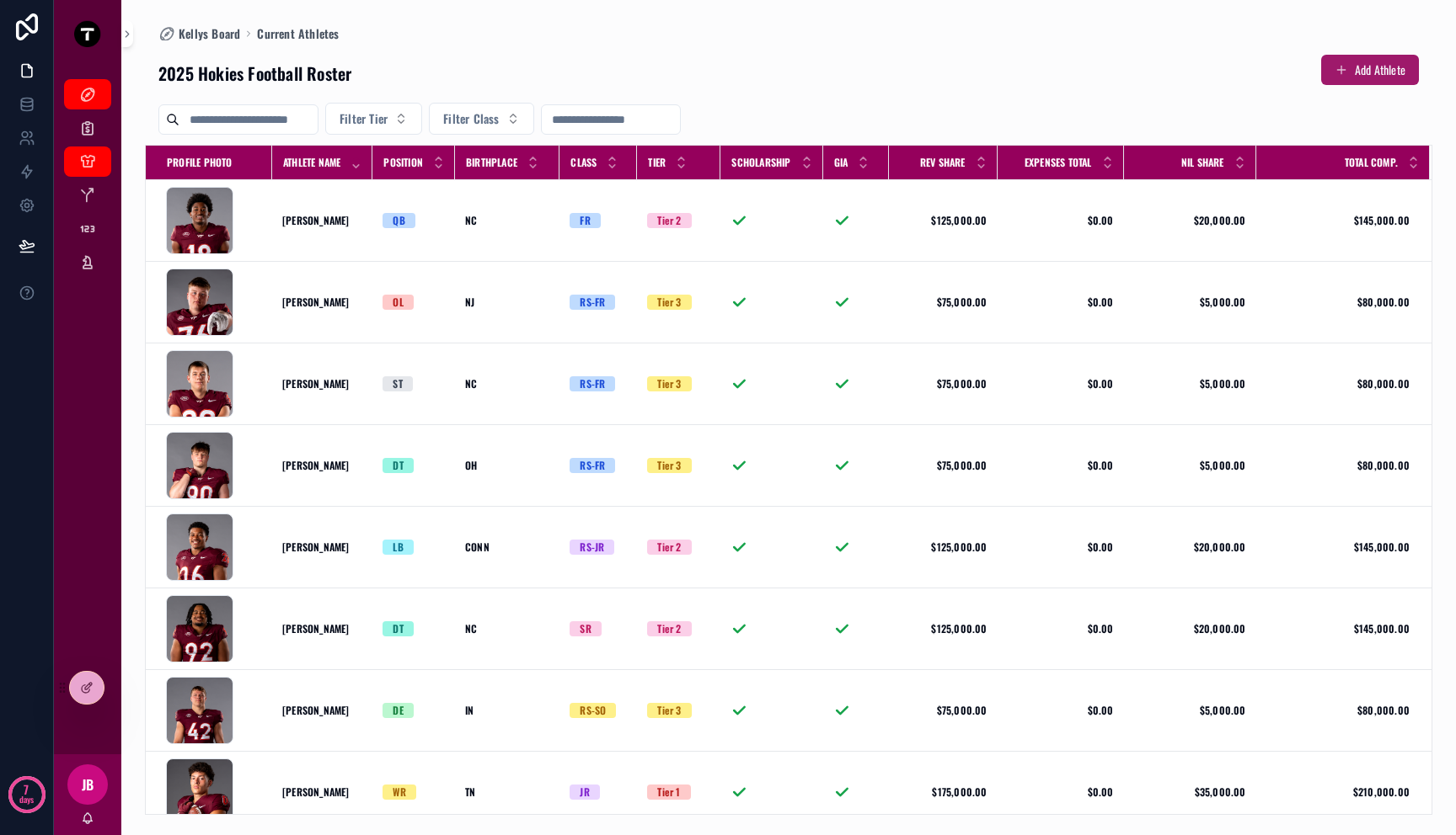
click at [1383, 76] on button "Add Athlete" at bounding box center [1370, 70] width 98 height 30
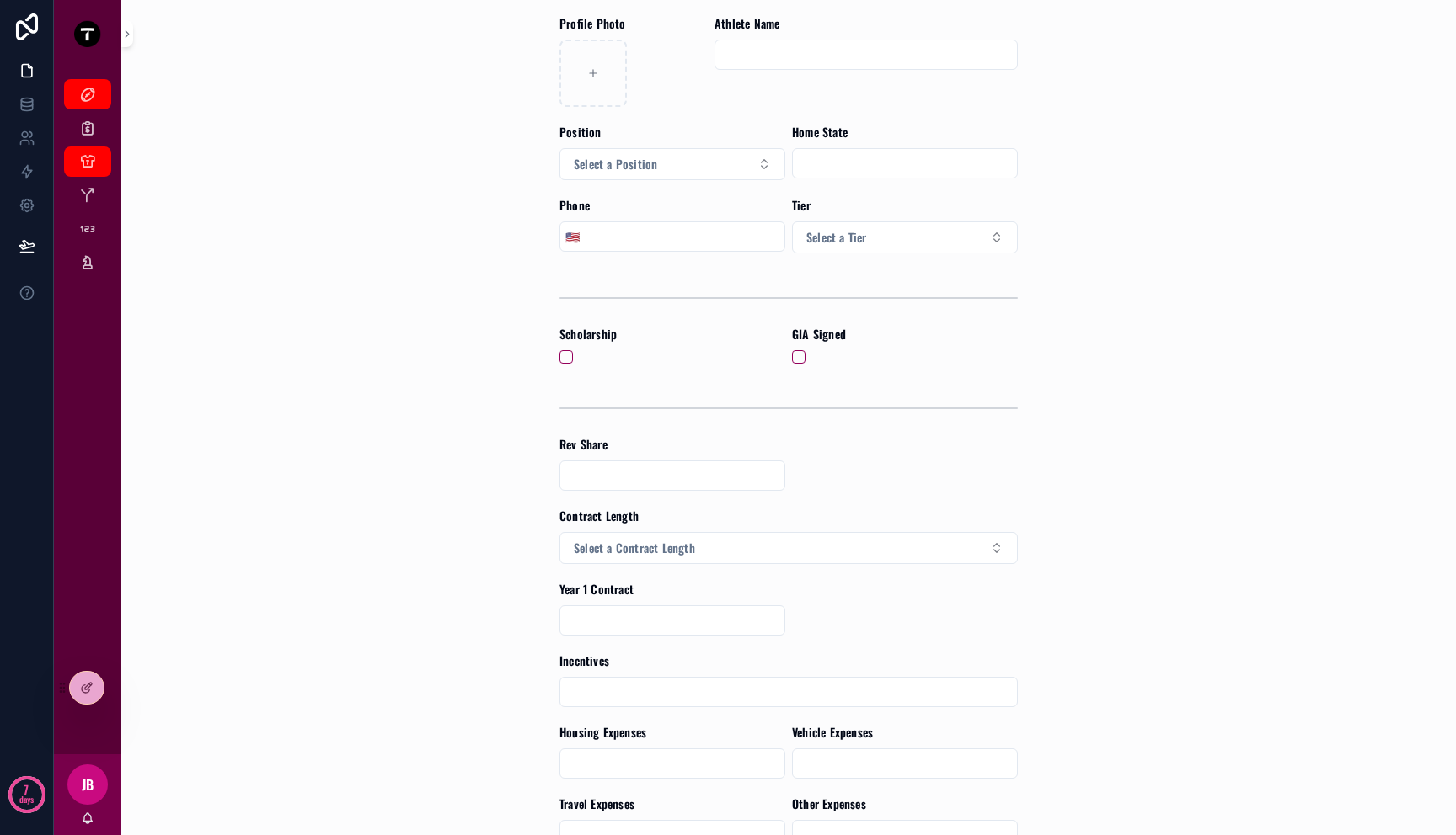
scroll to position [466, 0]
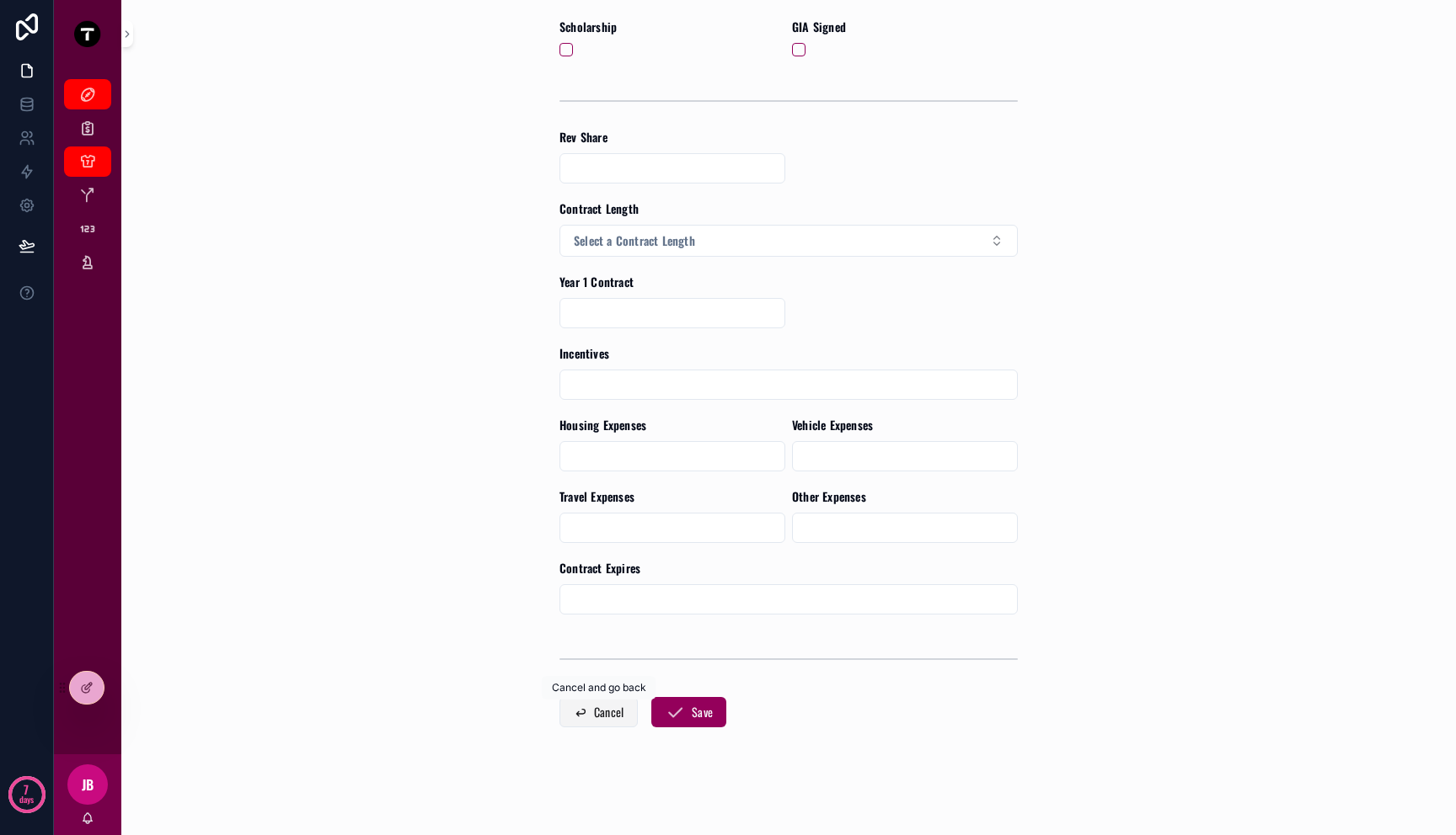
click at [574, 711] on span "scrollable content" at bounding box center [580, 712] width 13 height 13
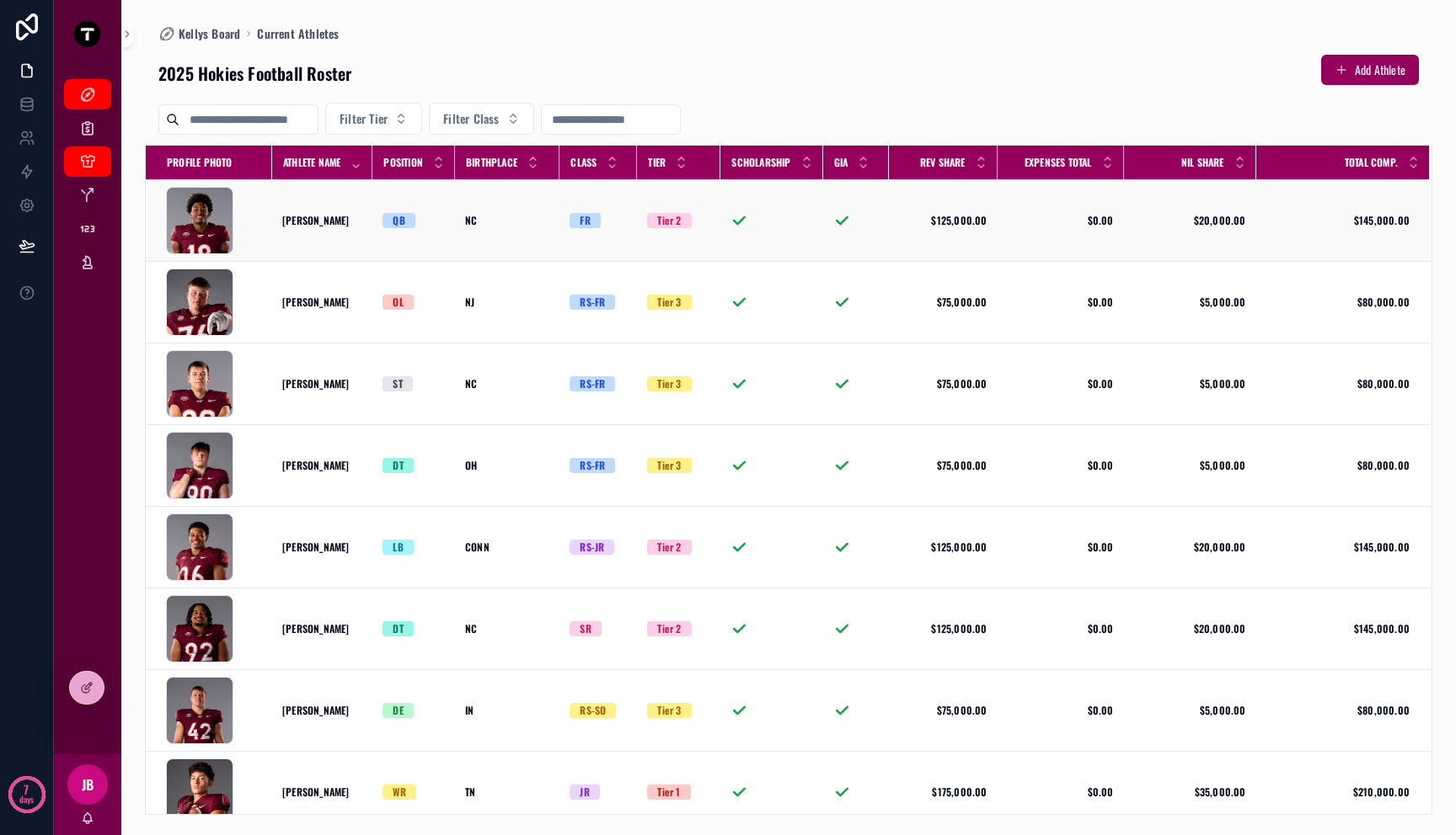
click at [266, 209] on td "AJBrand_Profile .png" at bounding box center [209, 221] width 126 height 82
click at [255, 234] on div "AJBrand_Profile .png" at bounding box center [214, 220] width 96 height 67
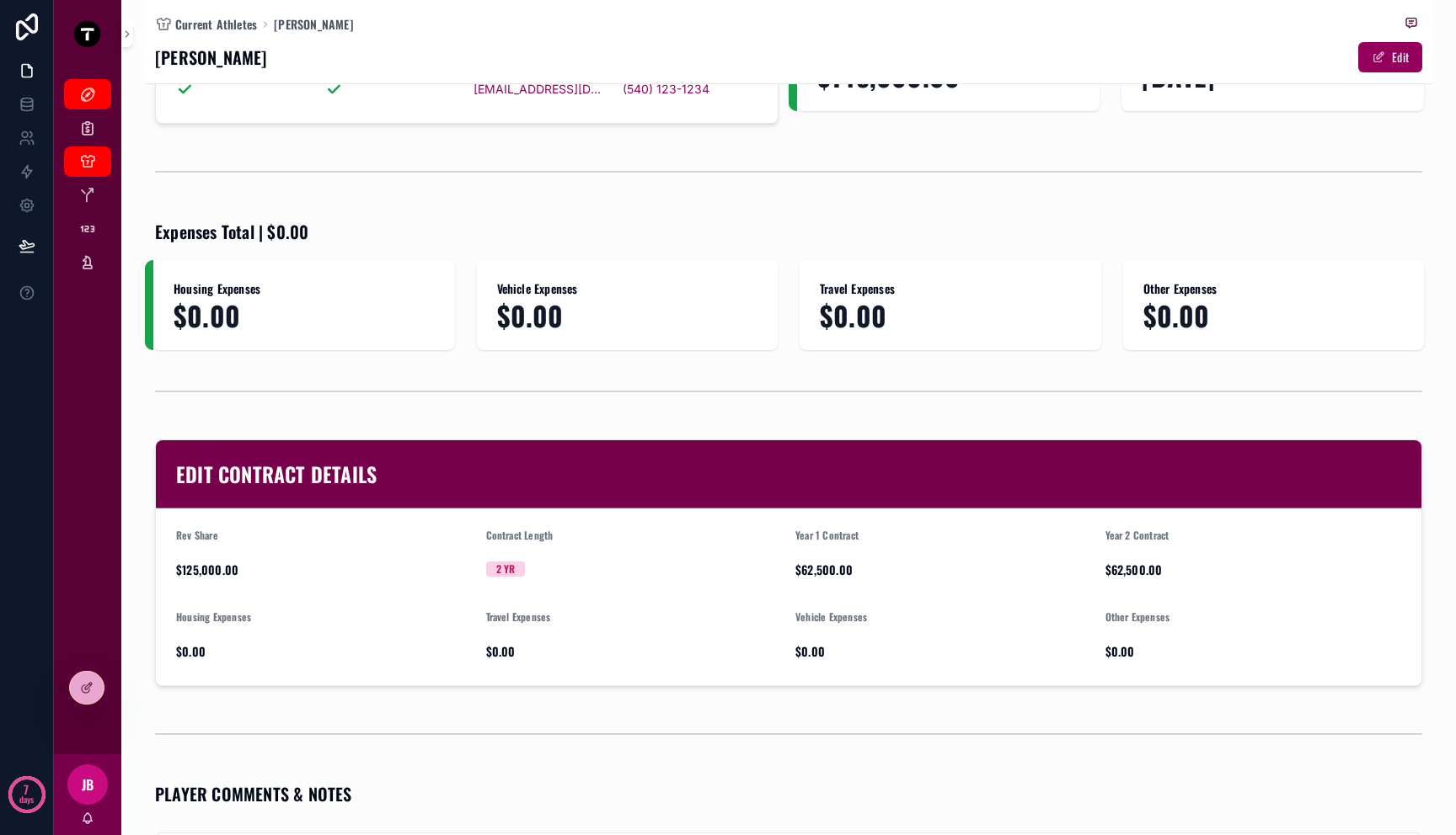
scroll to position [442, 0]
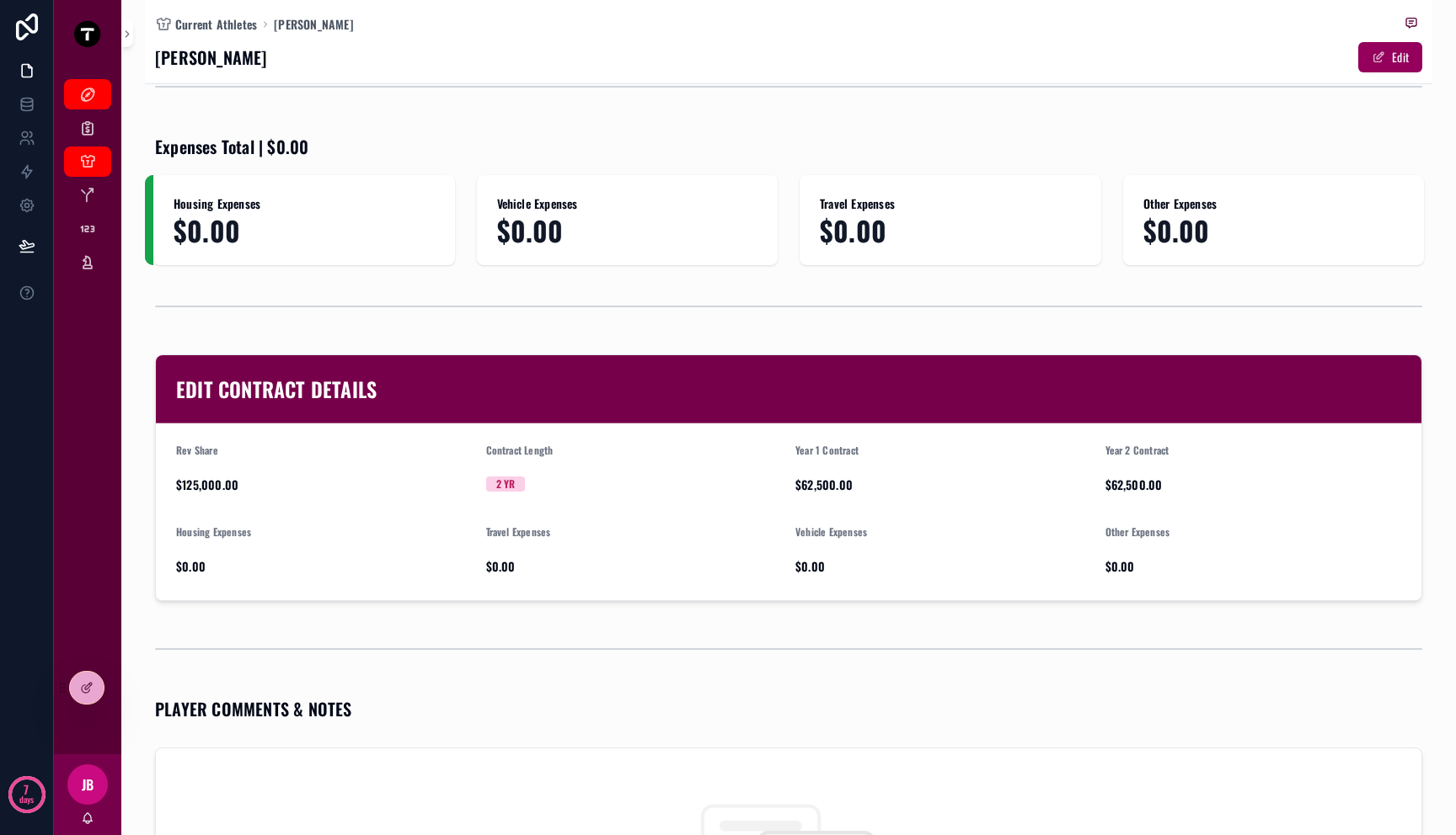
click at [207, 484] on span "$125,000.00" at bounding box center [324, 484] width 297 height 17
click at [1376, 59] on button "Edit" at bounding box center [1390, 57] width 64 height 30
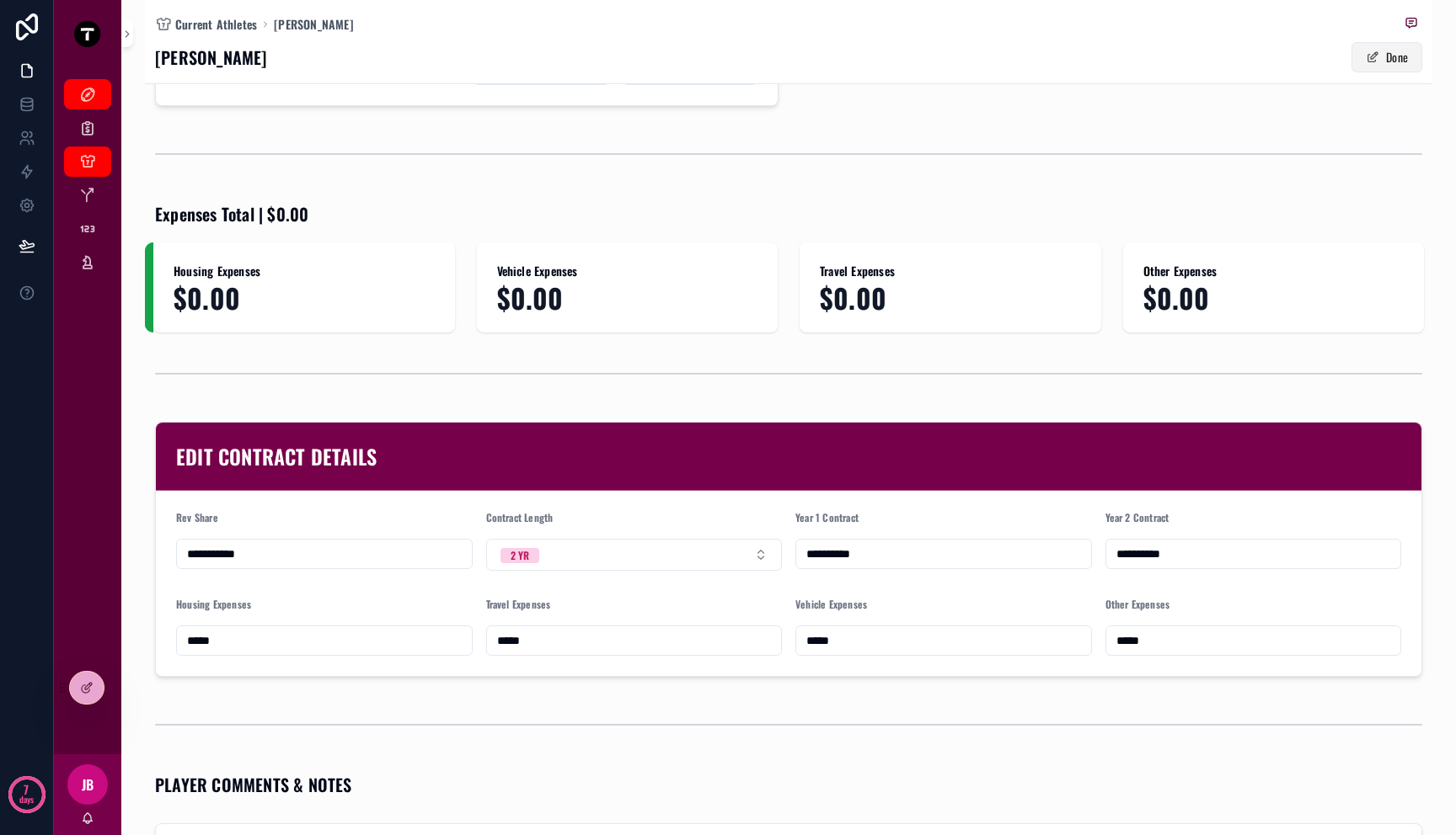
scroll to position [506, 0]
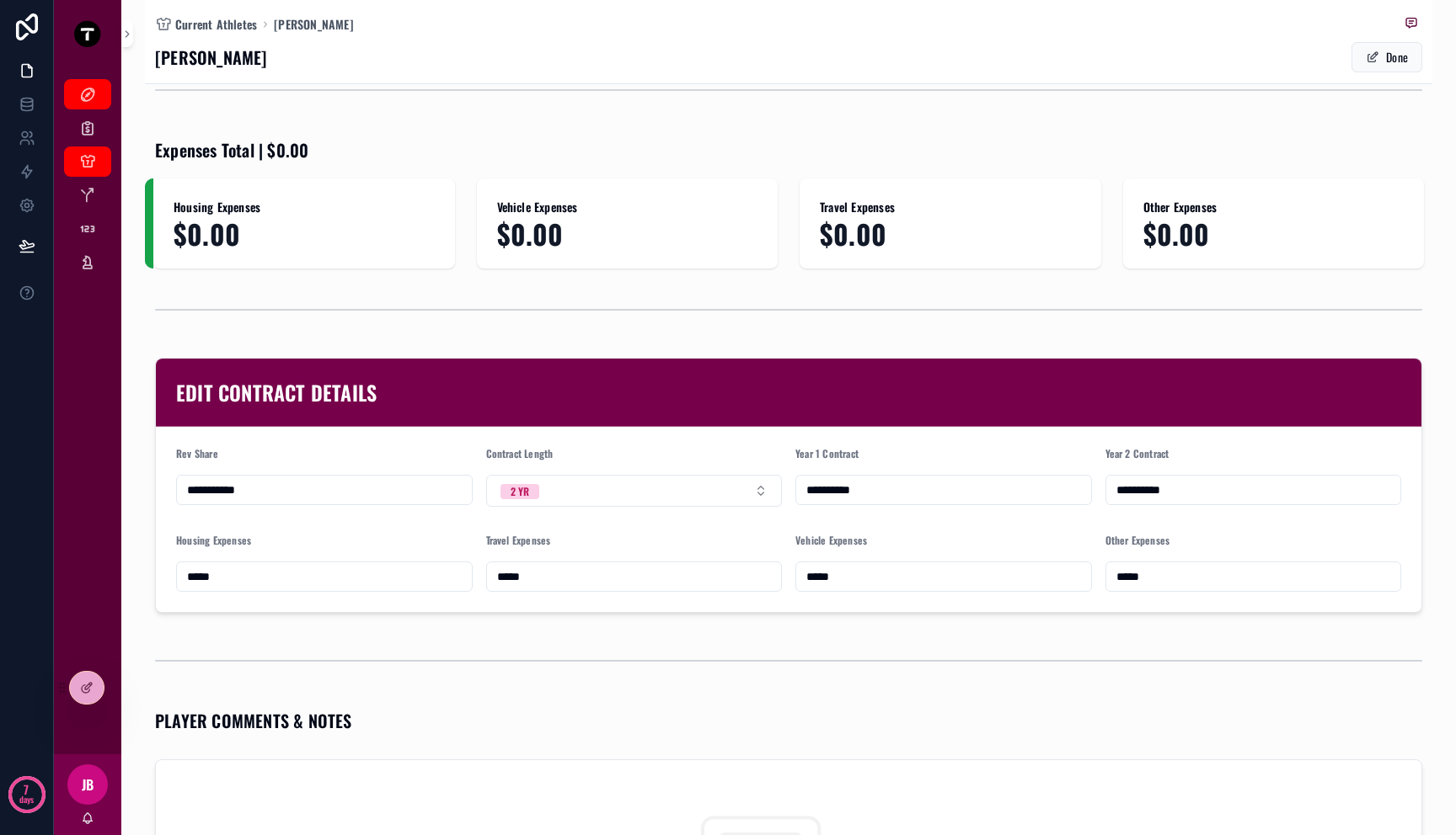
click at [345, 500] on input "**********" at bounding box center [324, 490] width 295 height 24
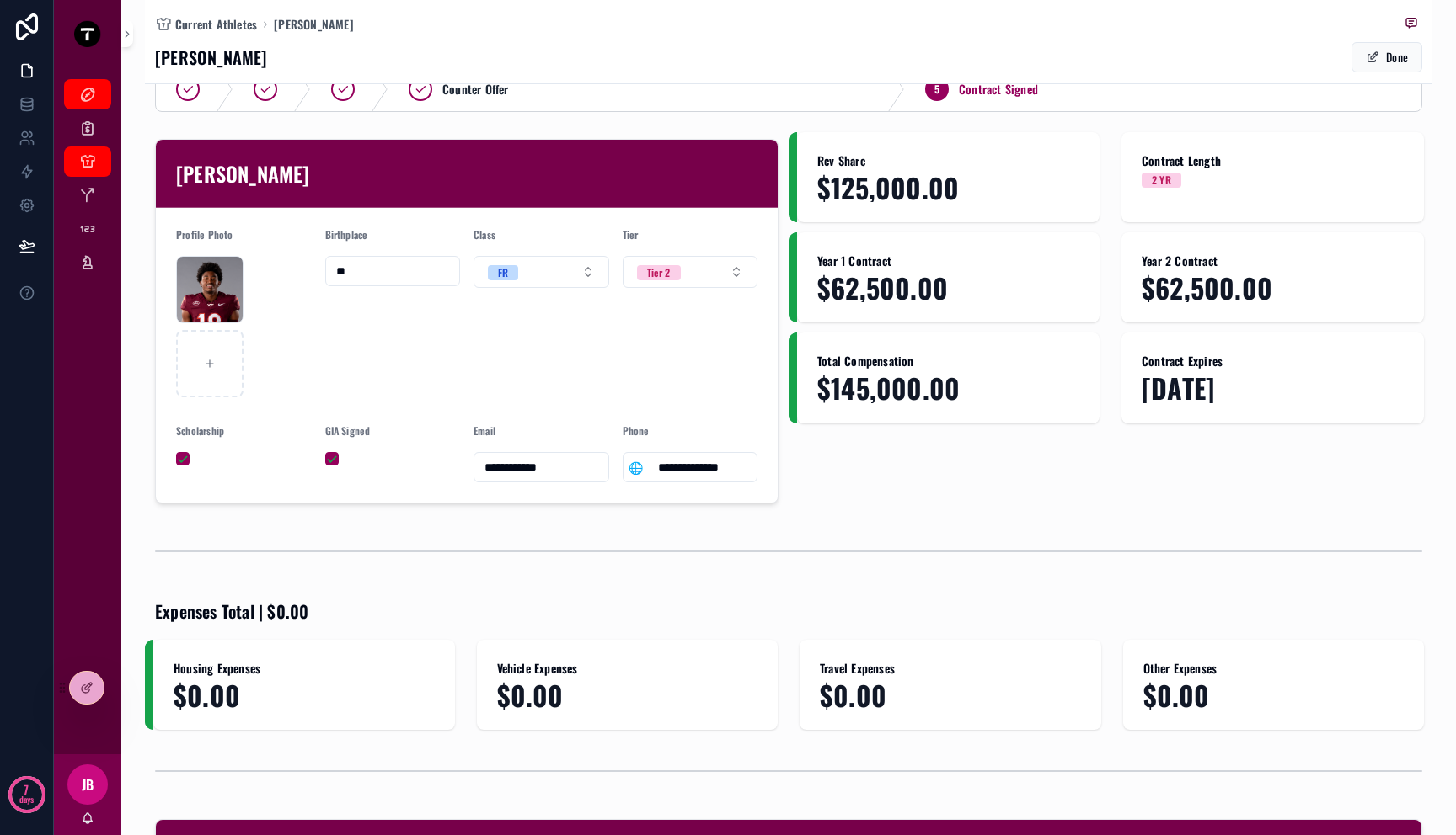
scroll to position [0, 0]
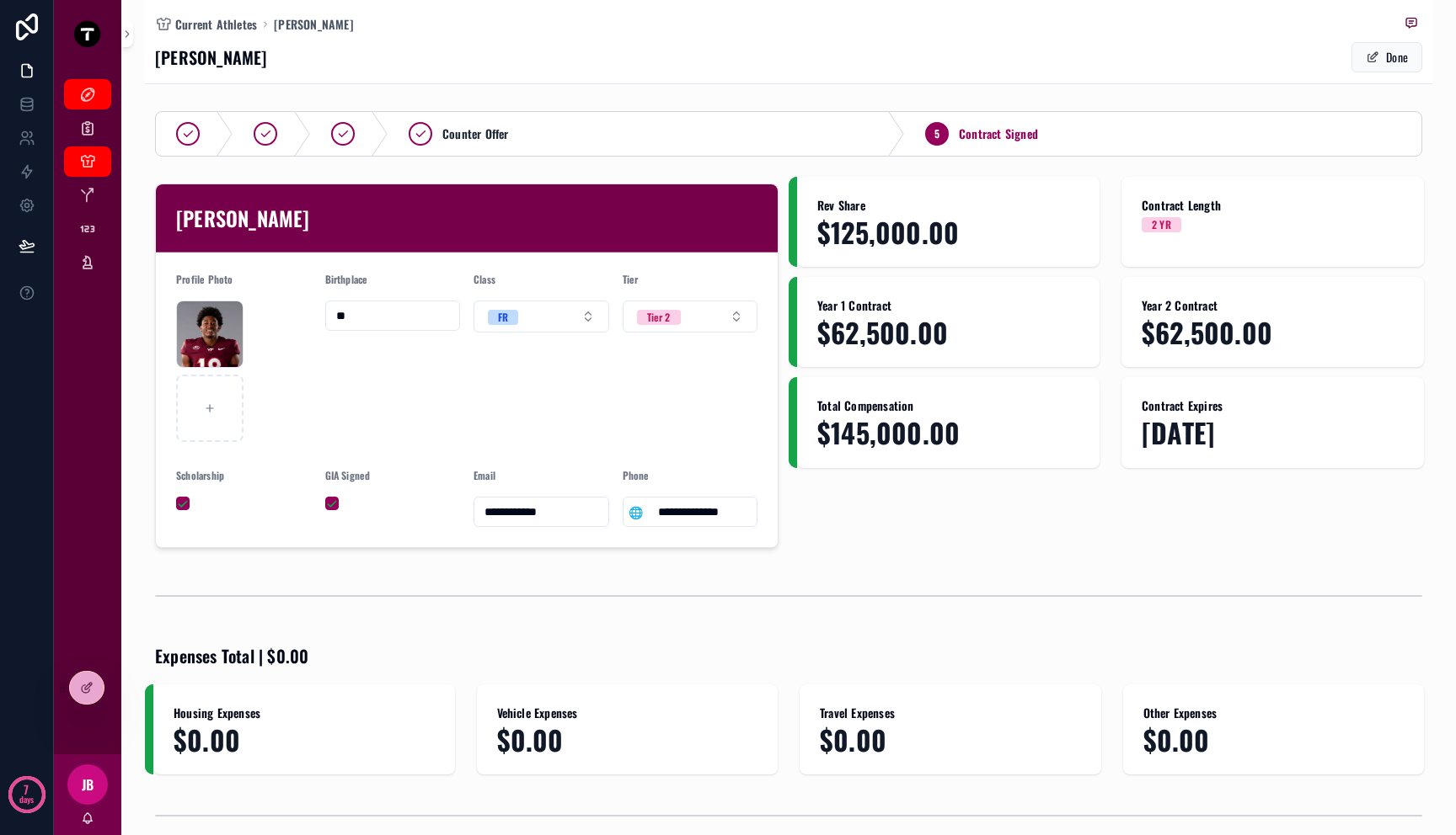
click at [374, 315] on input "**" at bounding box center [393, 316] width 134 height 24
click at [705, 324] on button "Tier 2" at bounding box center [691, 317] width 136 height 32
click at [665, 320] on div "Tier 2" at bounding box center [660, 317] width 24 height 15
click at [553, 322] on button "FR" at bounding box center [542, 317] width 136 height 32
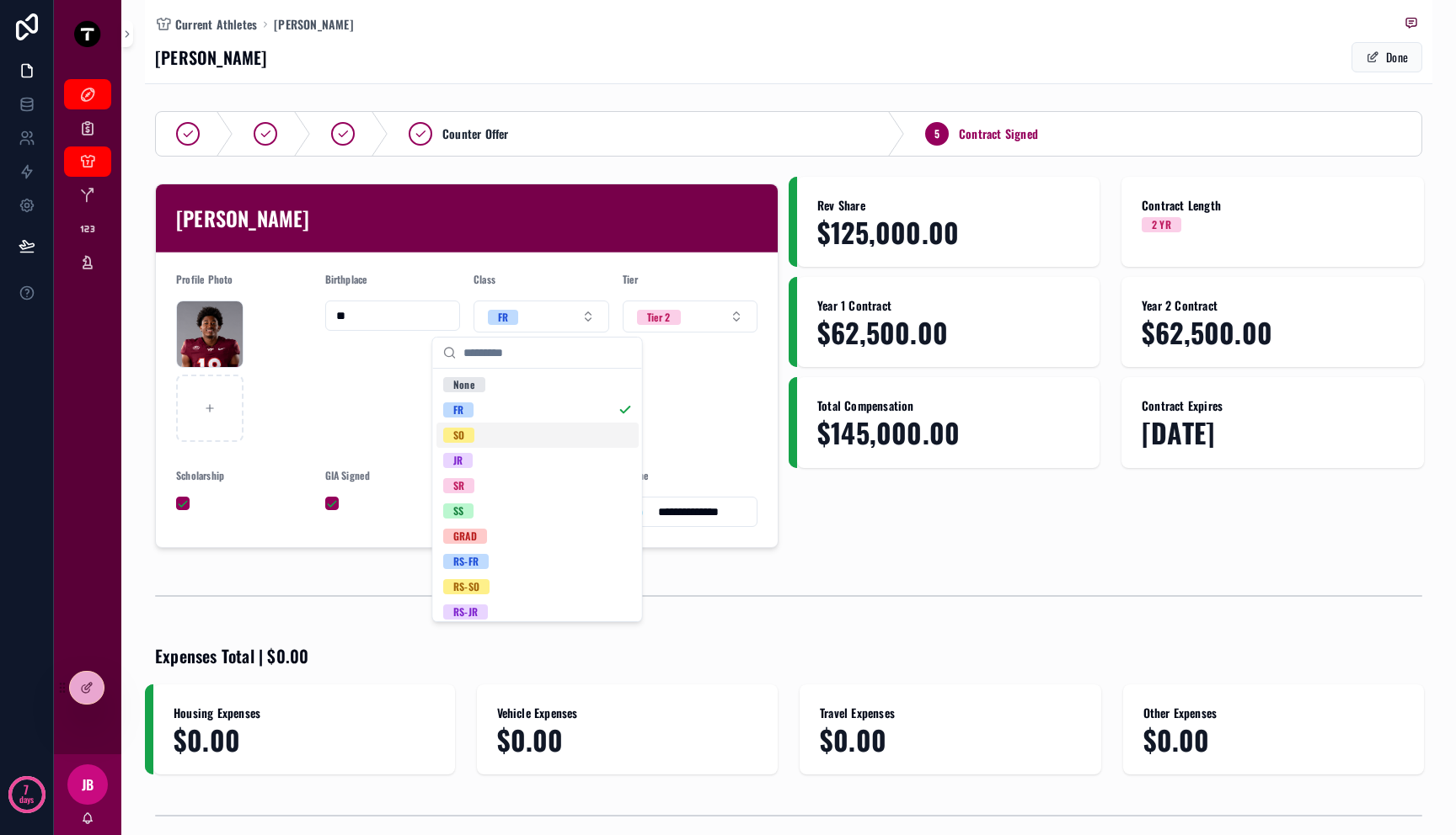
click at [723, 411] on div "Tier Tier 2" at bounding box center [691, 357] width 136 height 169
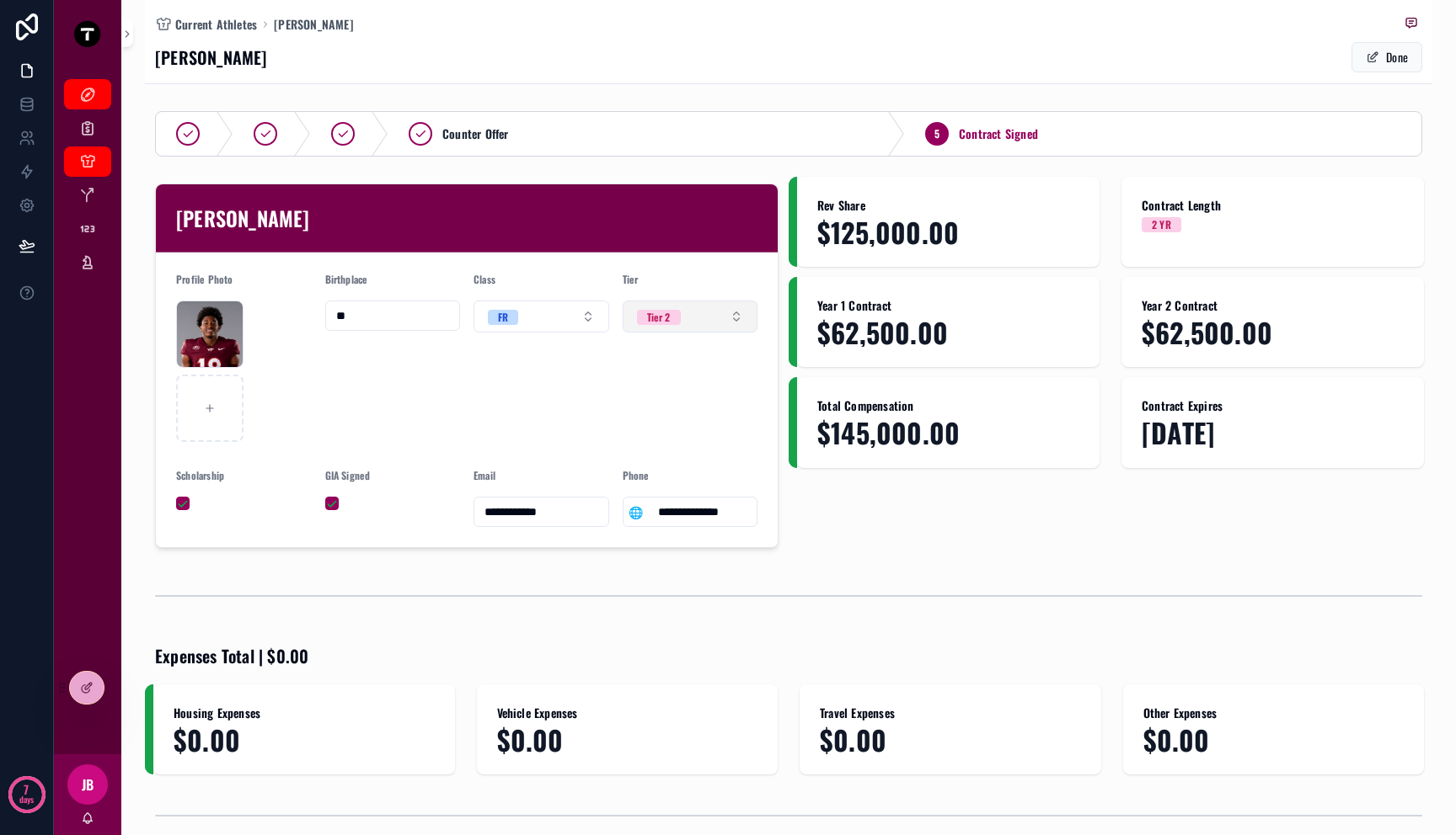
click at [681, 307] on button "Tier 2" at bounding box center [691, 317] width 136 height 32
click at [474, 431] on div "Class FR" at bounding box center [542, 357] width 136 height 169
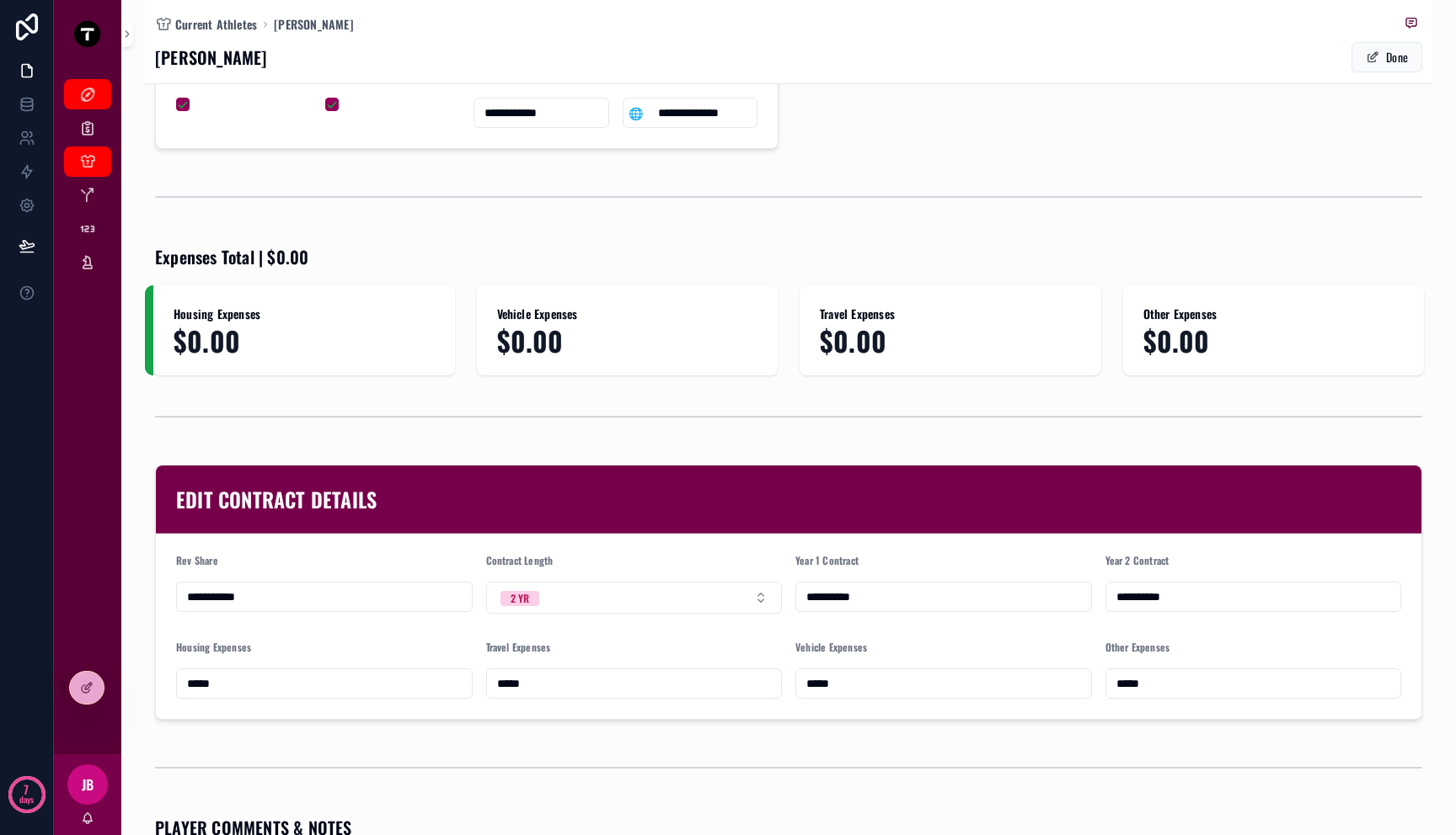
scroll to position [888, 0]
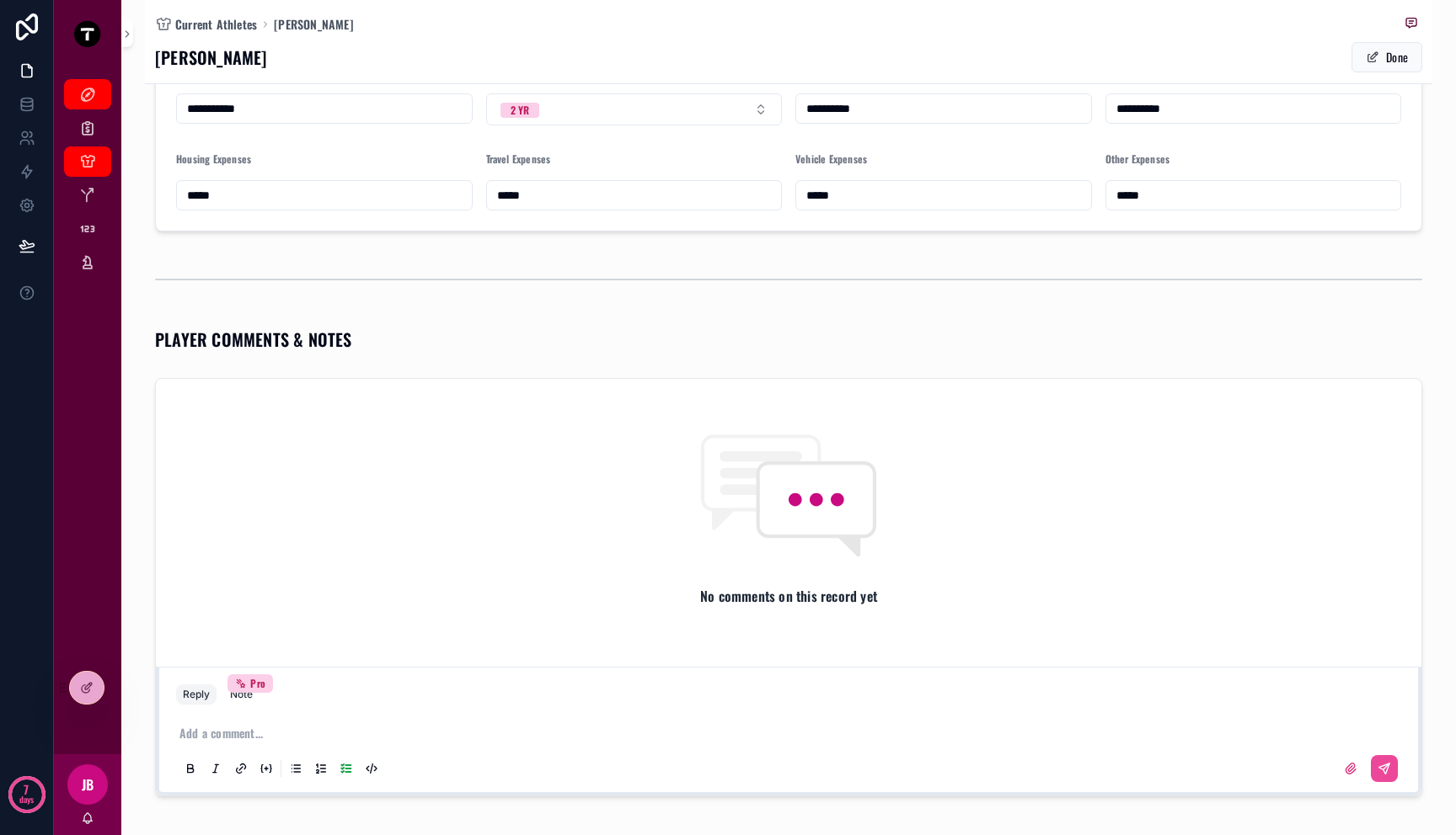
click at [549, 473] on div "No comments on this record yet" at bounding box center [788, 519] width 1265 height 282
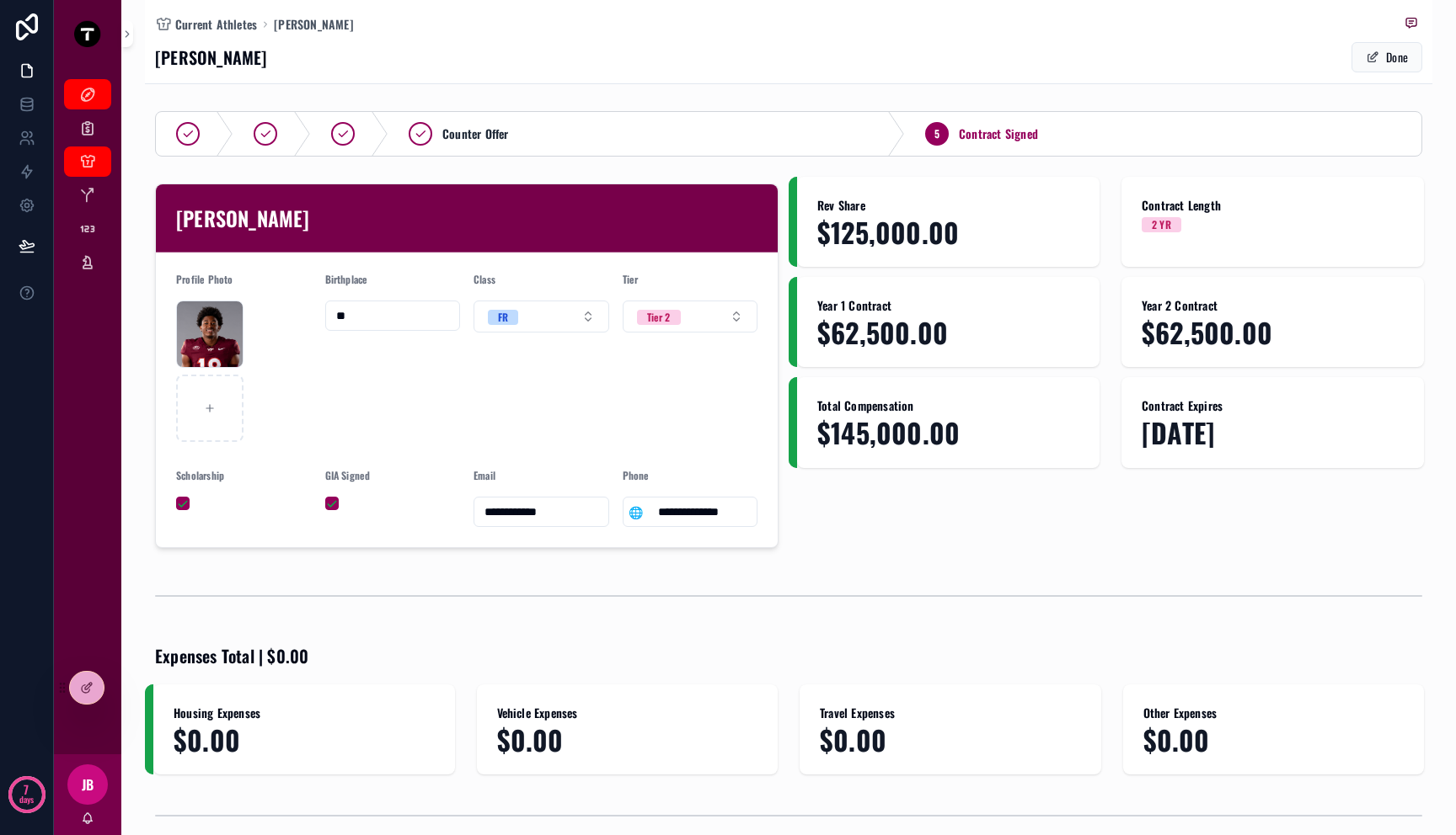
click at [948, 539] on div "Rev Share $125,000.00 Contract Length 2 YR Year 1 Contract $62,500.00 Year 2 Co…" at bounding box center [1110, 366] width 644 height 379
click at [1366, 65] on button "Done" at bounding box center [1386, 57] width 71 height 30
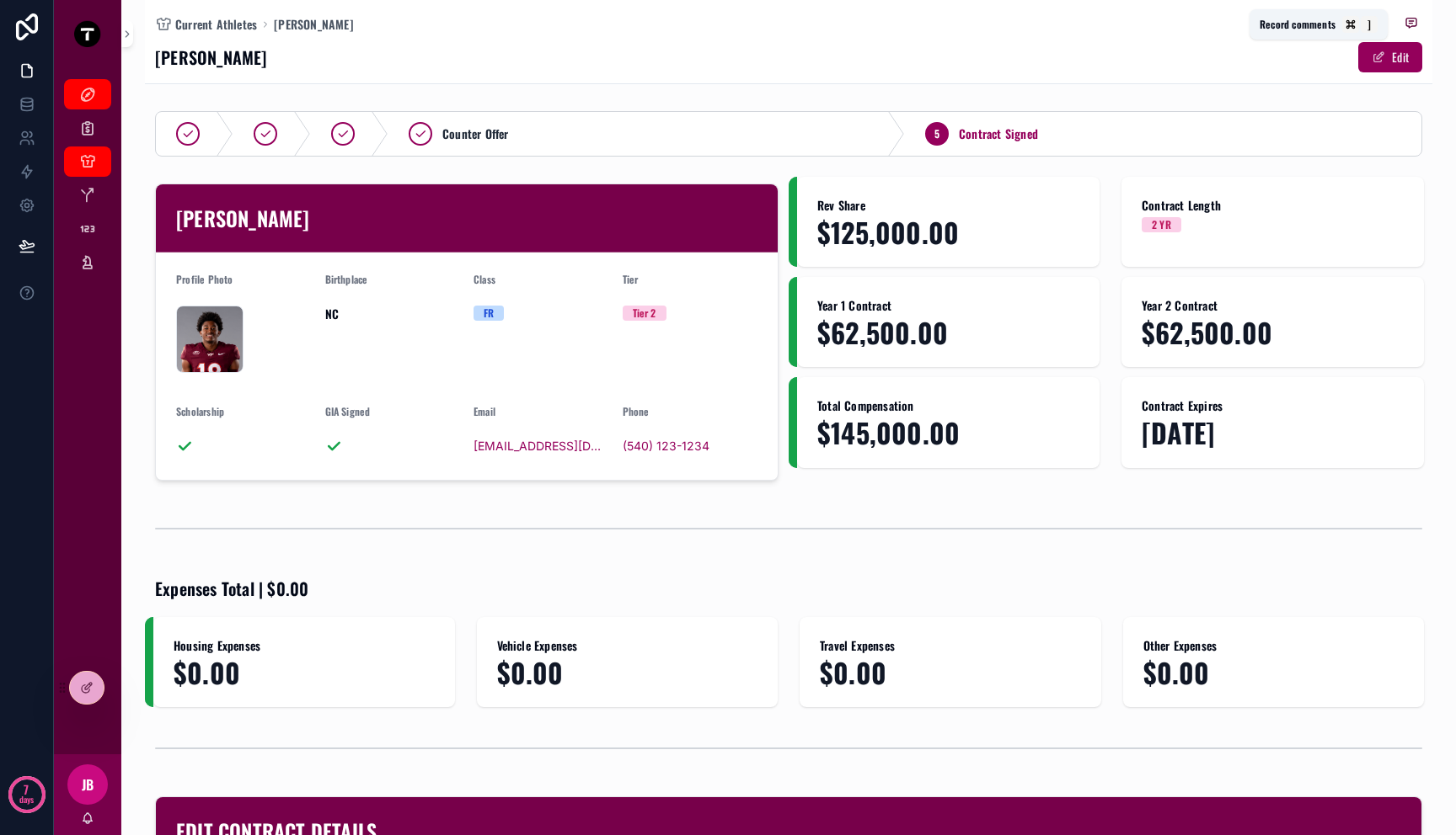
click at [1406, 19] on icon "scrollable content" at bounding box center [1411, 23] width 10 height 9
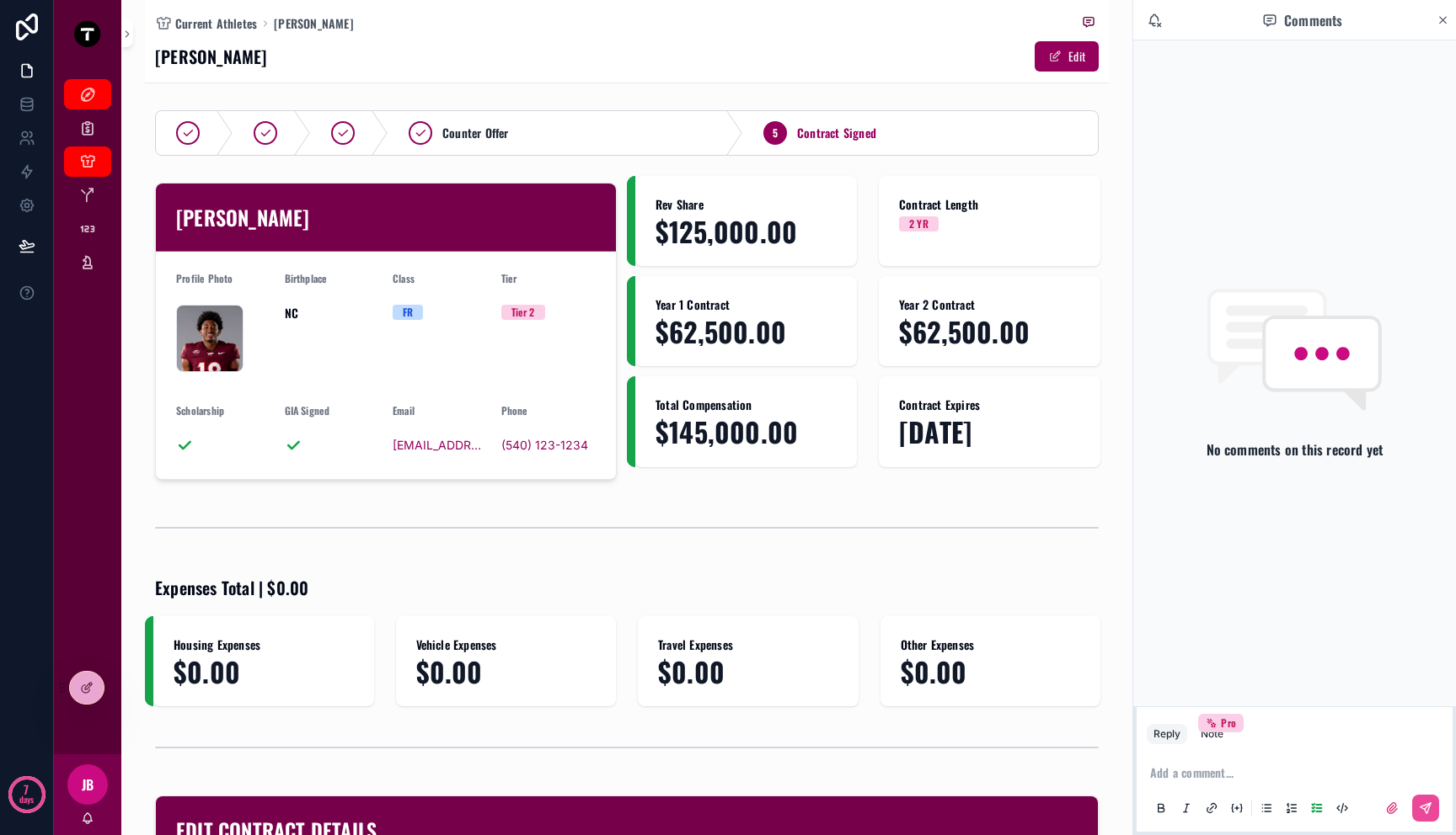
click at [1250, 776] on p "scrollable content" at bounding box center [1298, 773] width 296 height 17
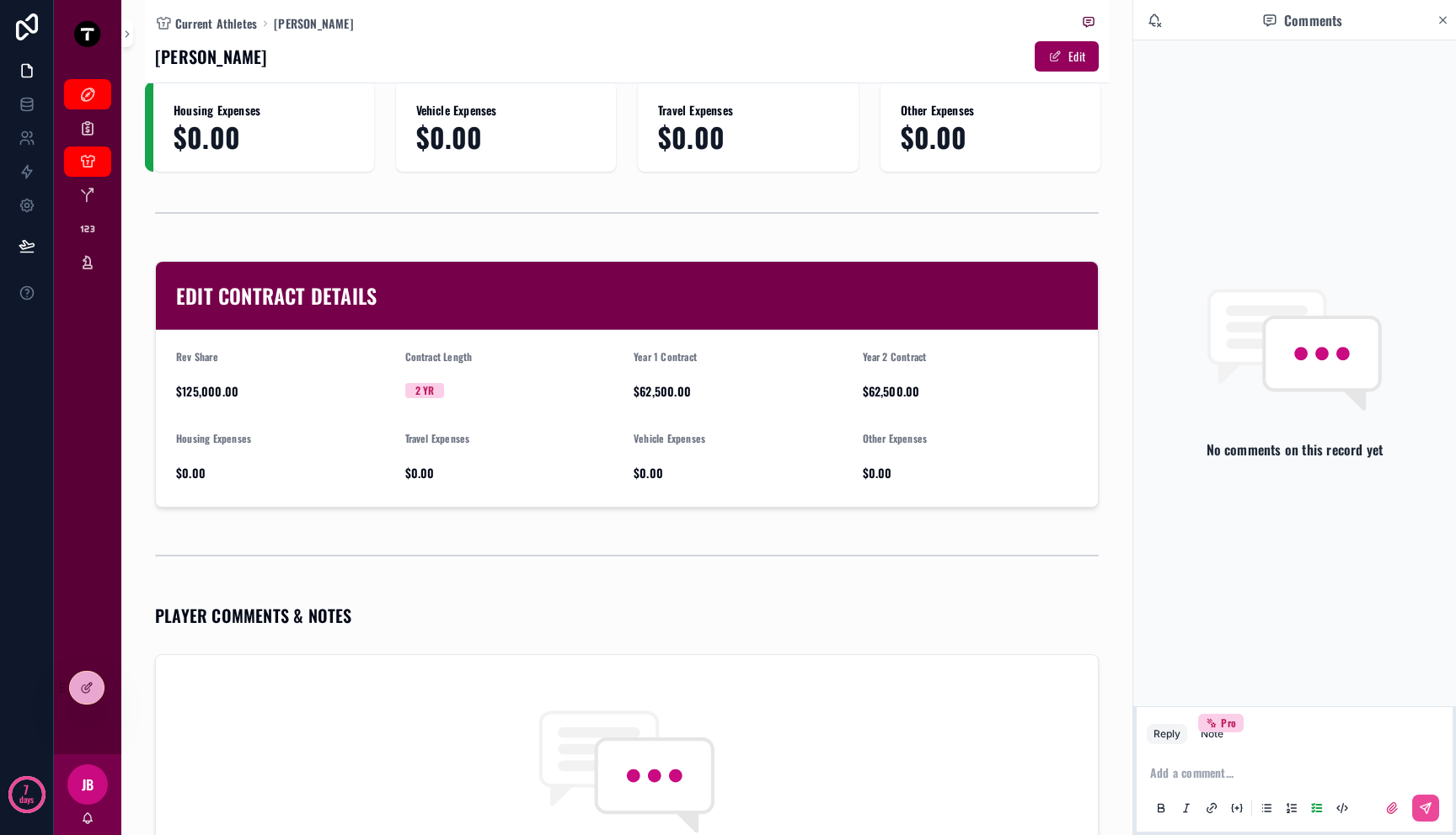
scroll to position [343, 0]
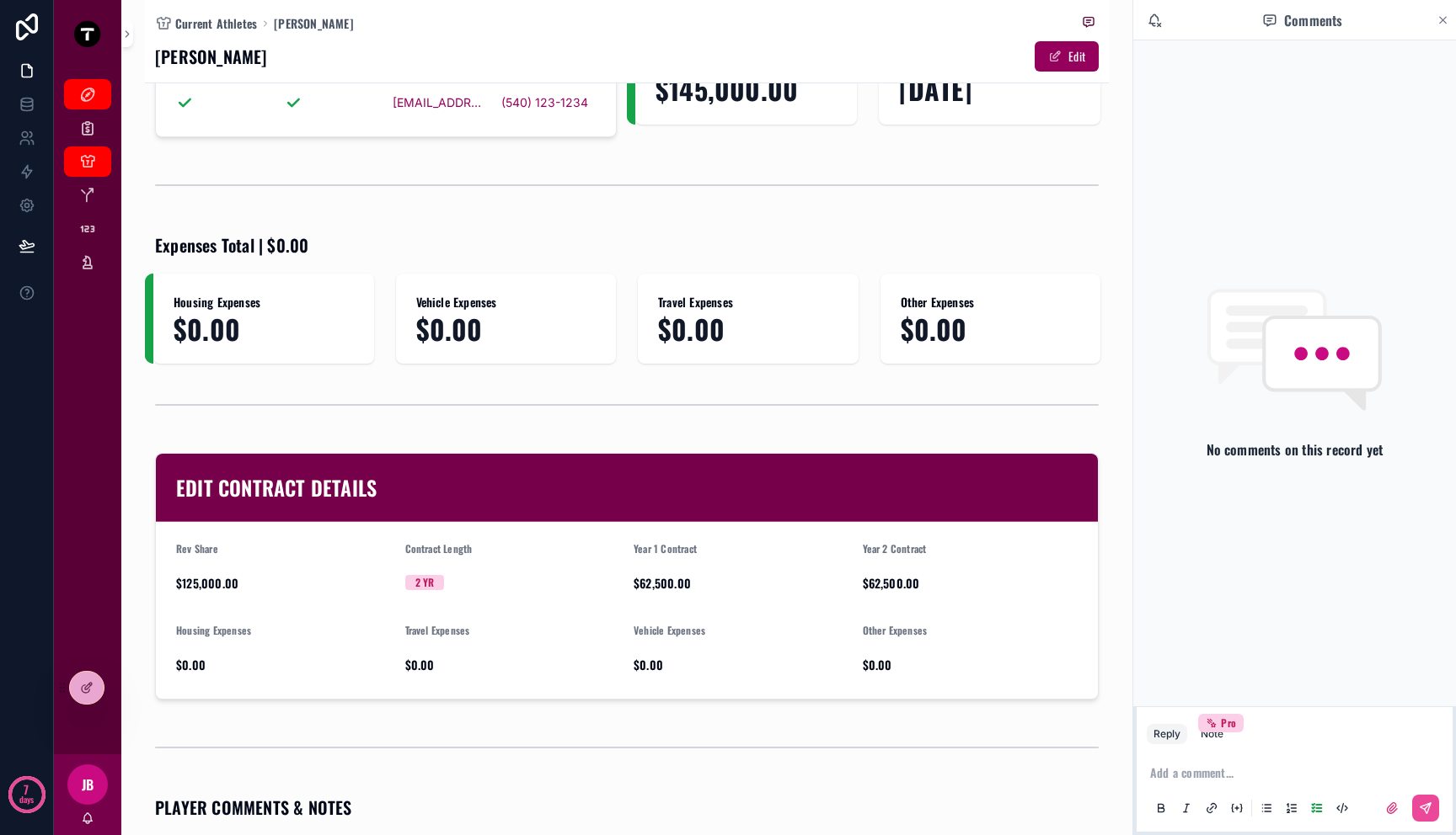
click at [1445, 19] on icon "scrollable content" at bounding box center [1443, 19] width 13 height 13
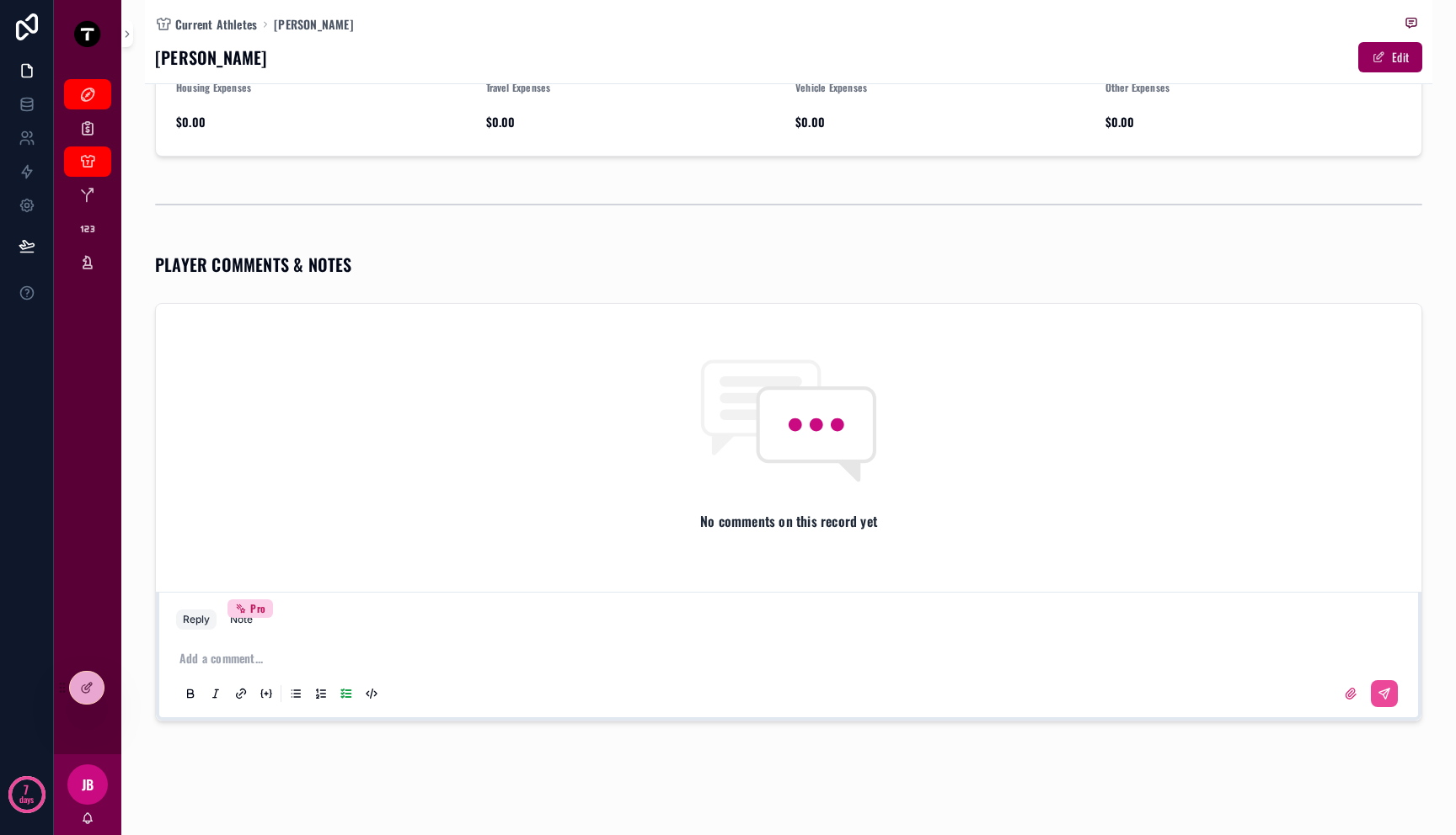
scroll to position [889, 0]
click at [595, 651] on p "scrollable content" at bounding box center [792, 657] width 1225 height 17
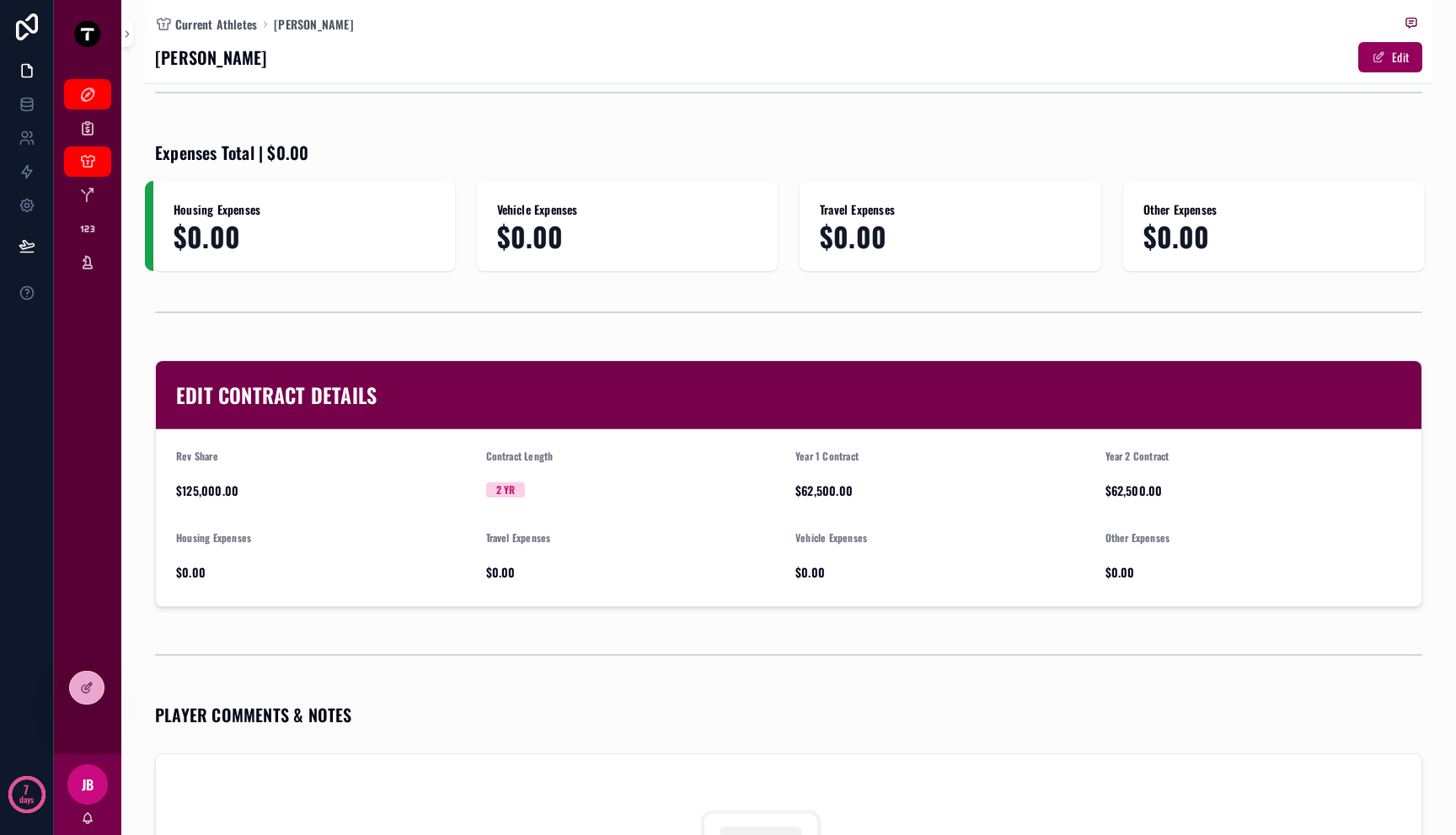
scroll to position [0, 0]
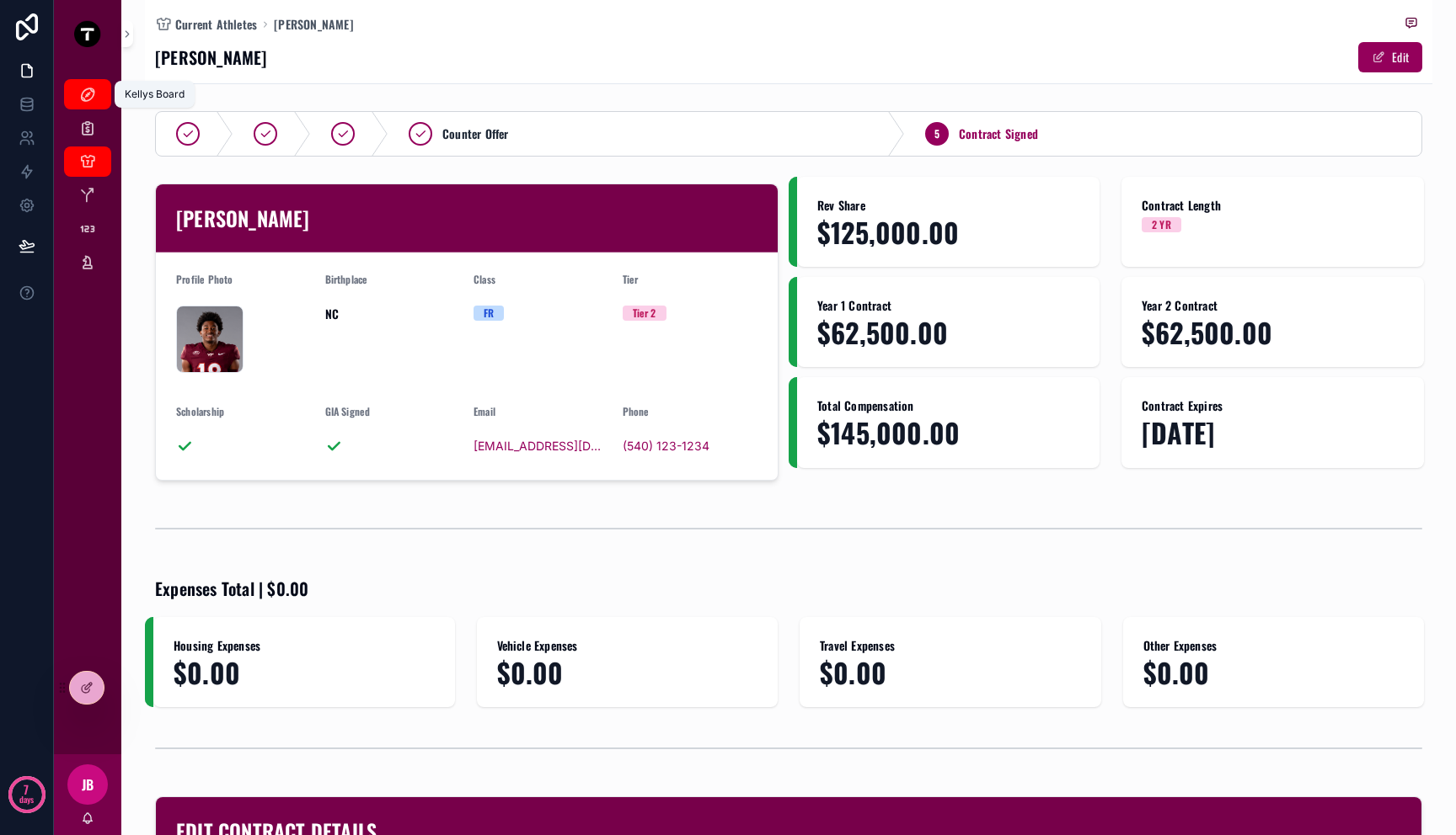
click at [86, 108] on link "Kellys Board" at bounding box center [87, 94] width 47 height 30
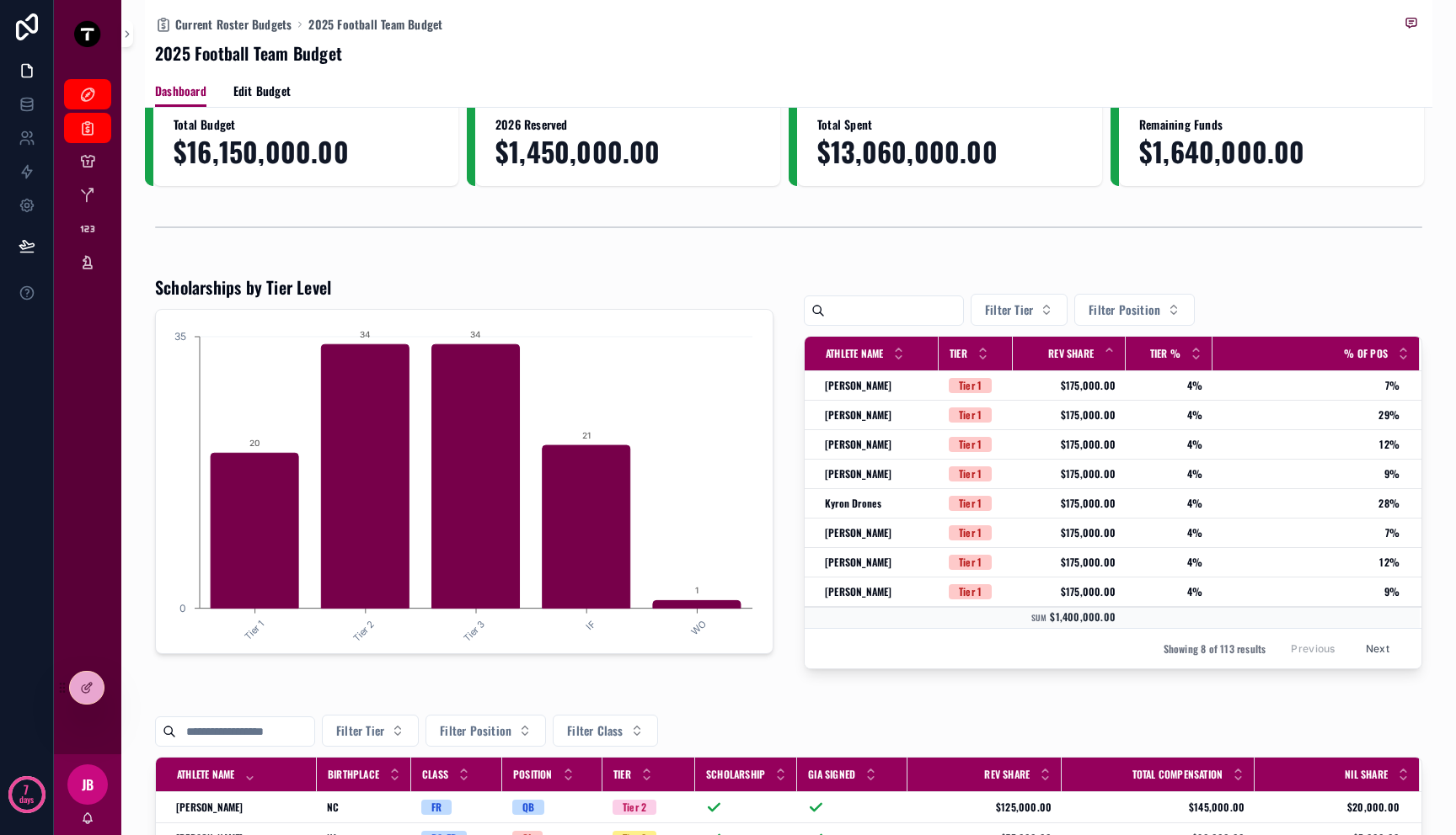
scroll to position [227, 0]
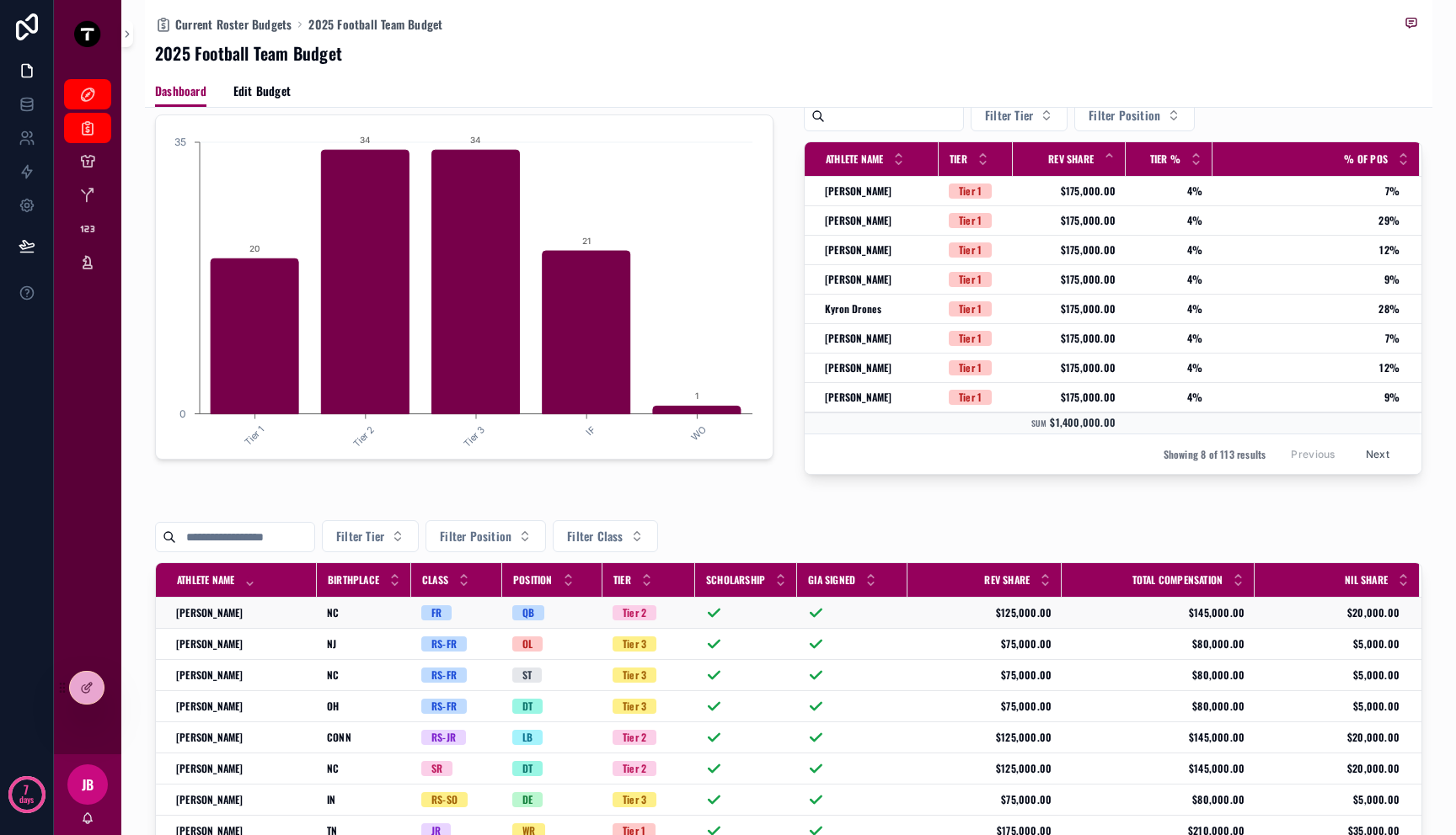
click at [235, 610] on div "[PERSON_NAME] [PERSON_NAME] Brand" at bounding box center [241, 612] width 131 height 13
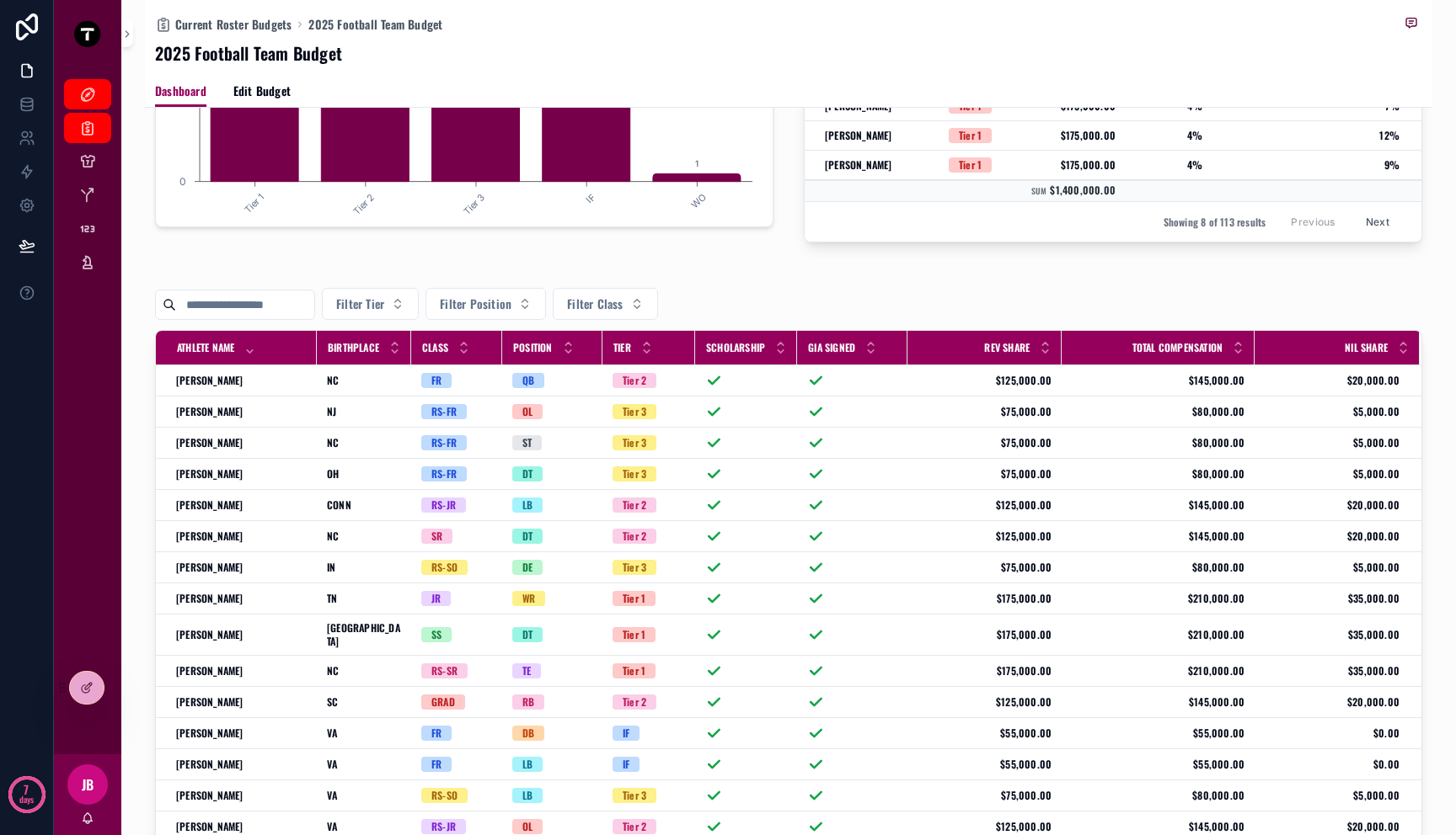
scroll to position [467, 0]
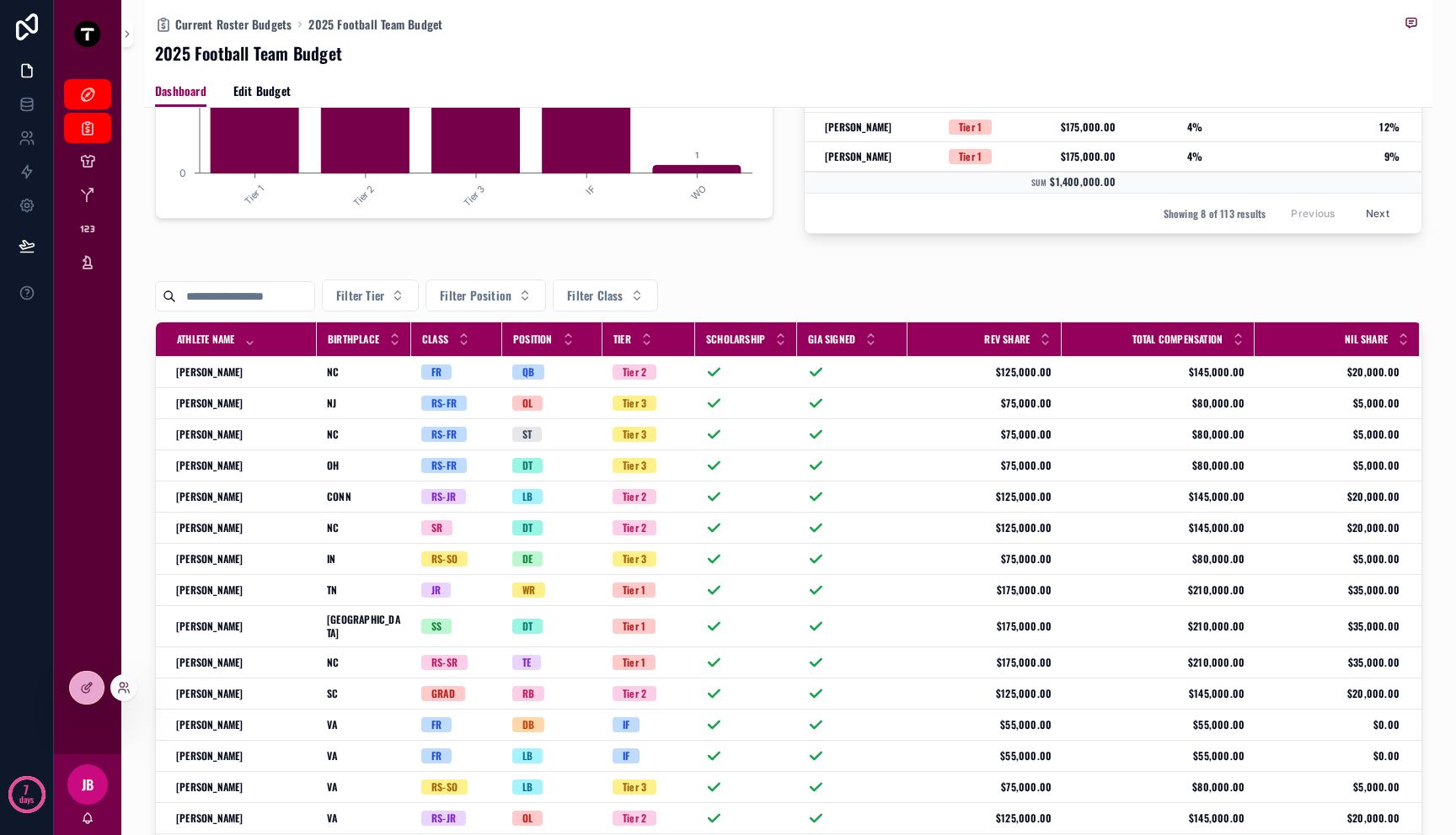
click at [67, 692] on icon at bounding box center [62, 687] width 13 height 13
click at [78, 689] on div at bounding box center [87, 688] width 34 height 32
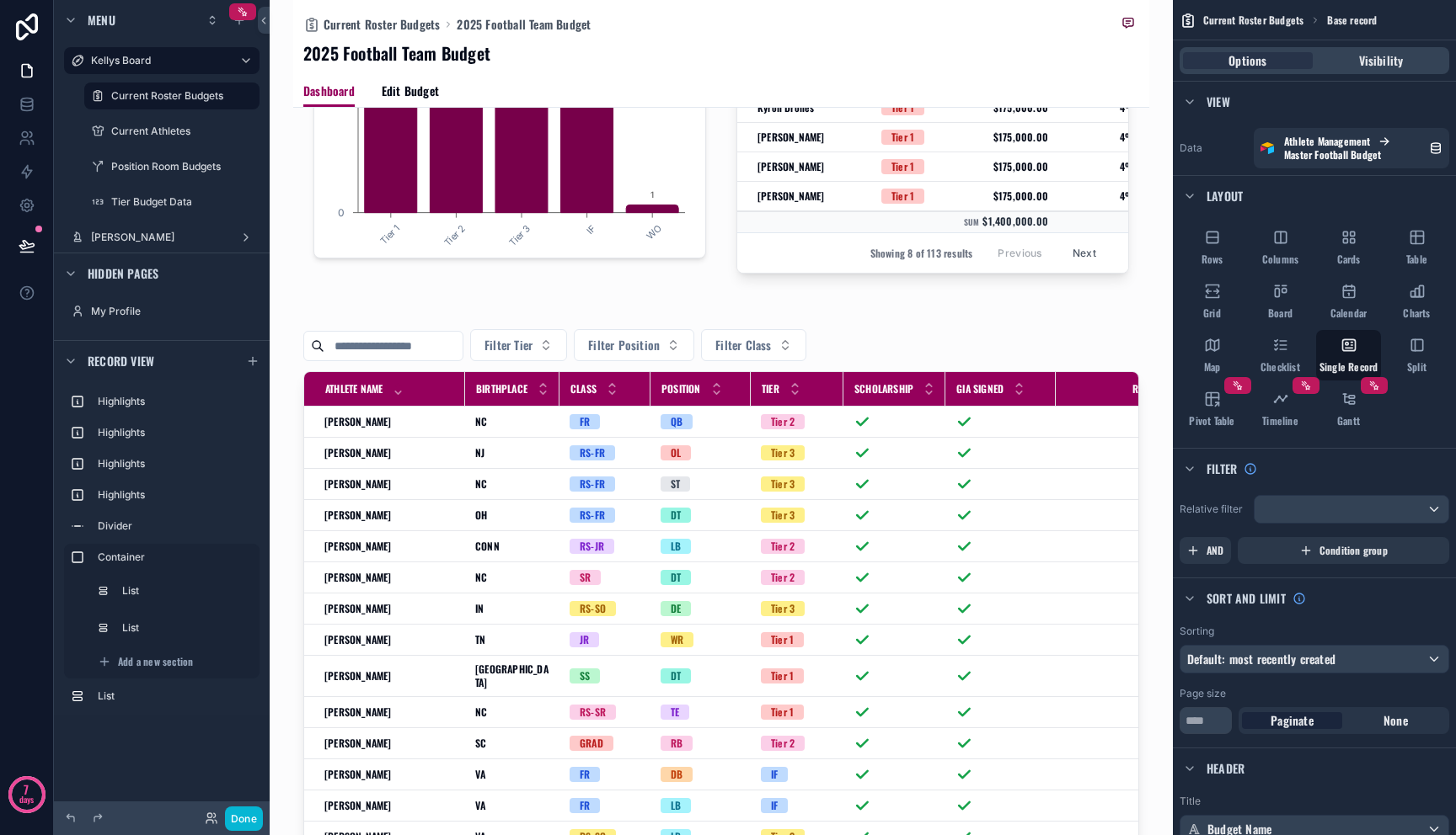
click at [885, 512] on div "scrollable content" at bounding box center [721, 650] width 856 height 2235
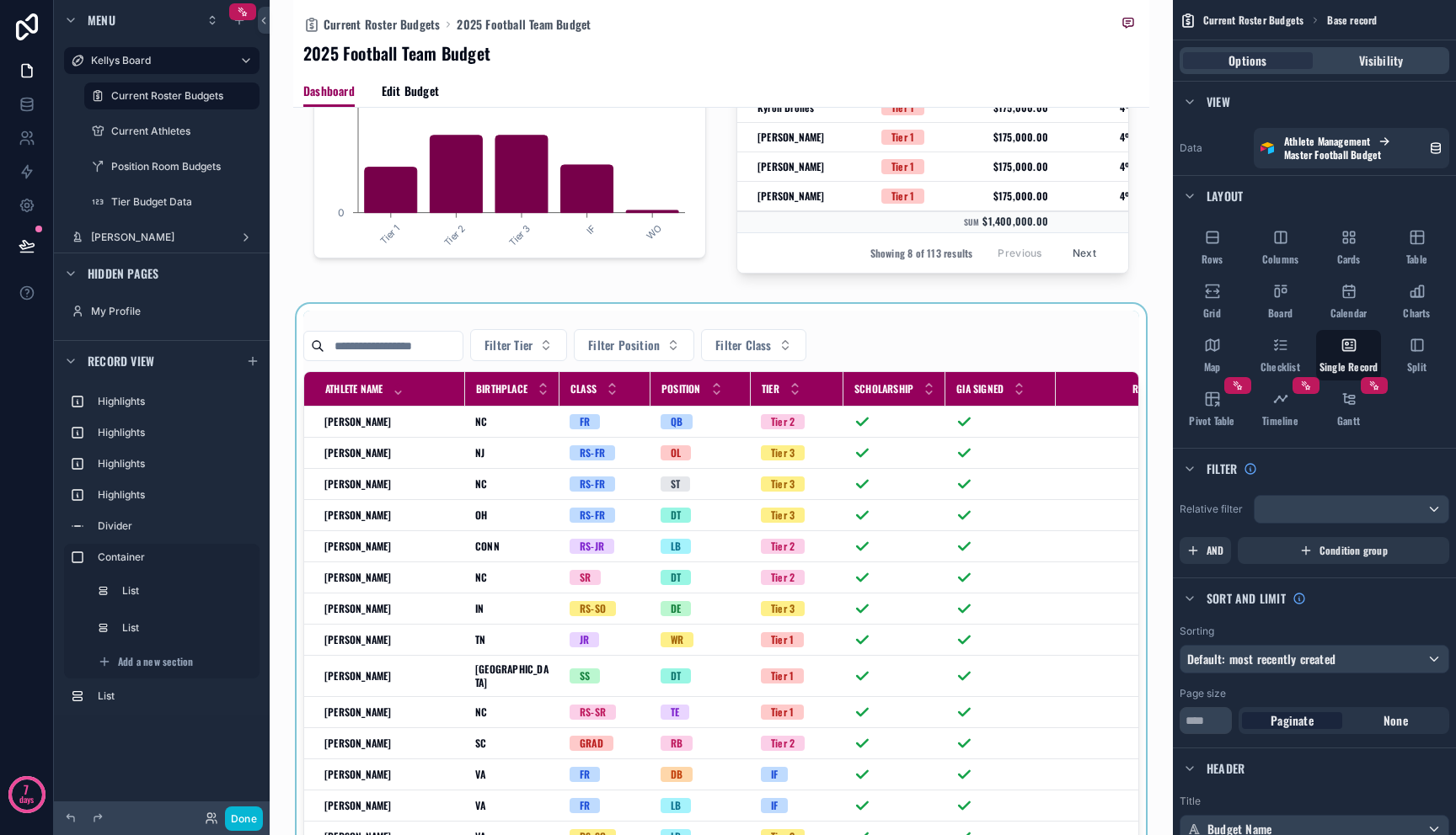
click at [873, 523] on div "scrollable content" at bounding box center [721, 654] width 856 height 702
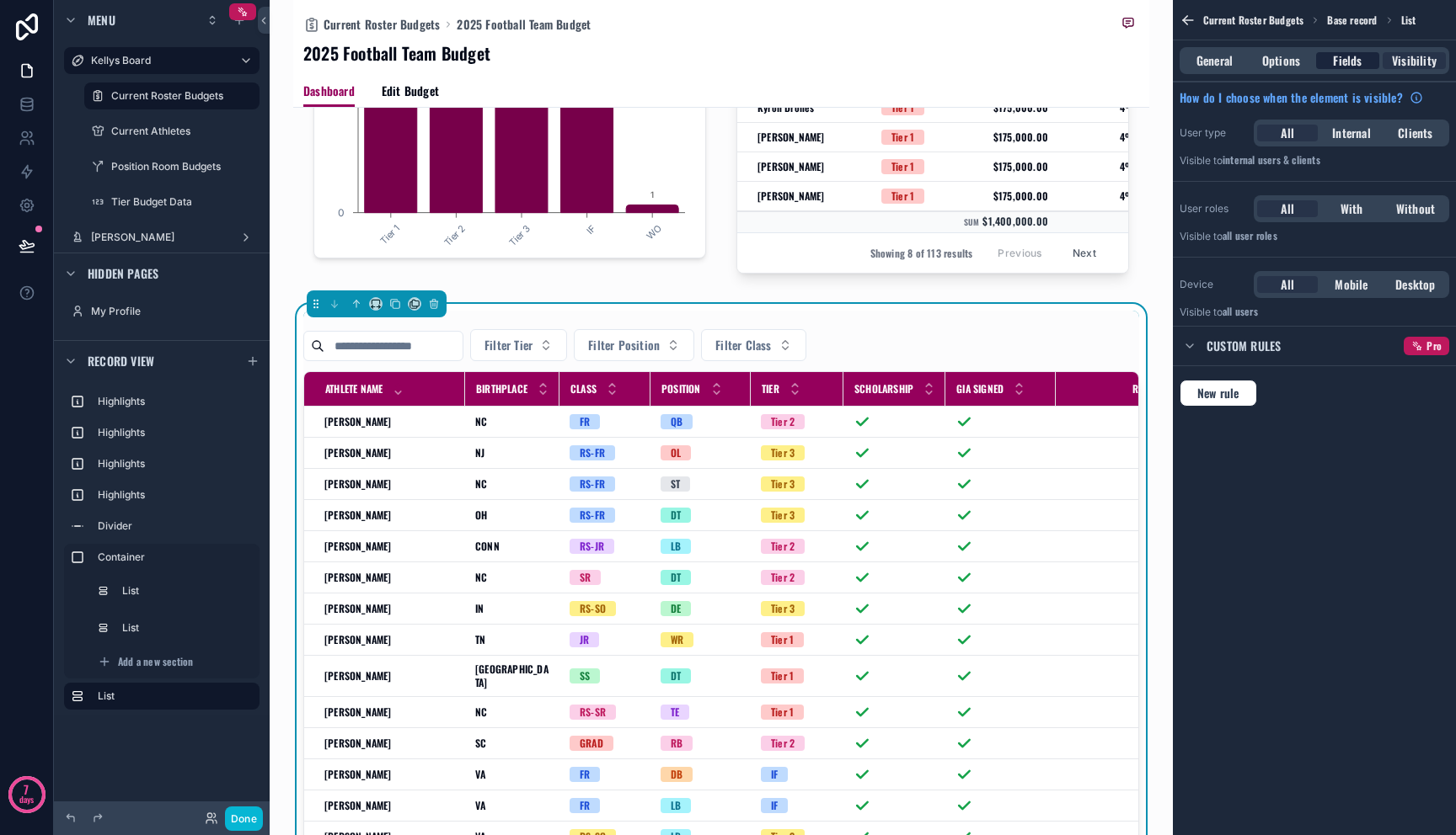
click at [1355, 60] on span "Fields" at bounding box center [1347, 60] width 29 height 17
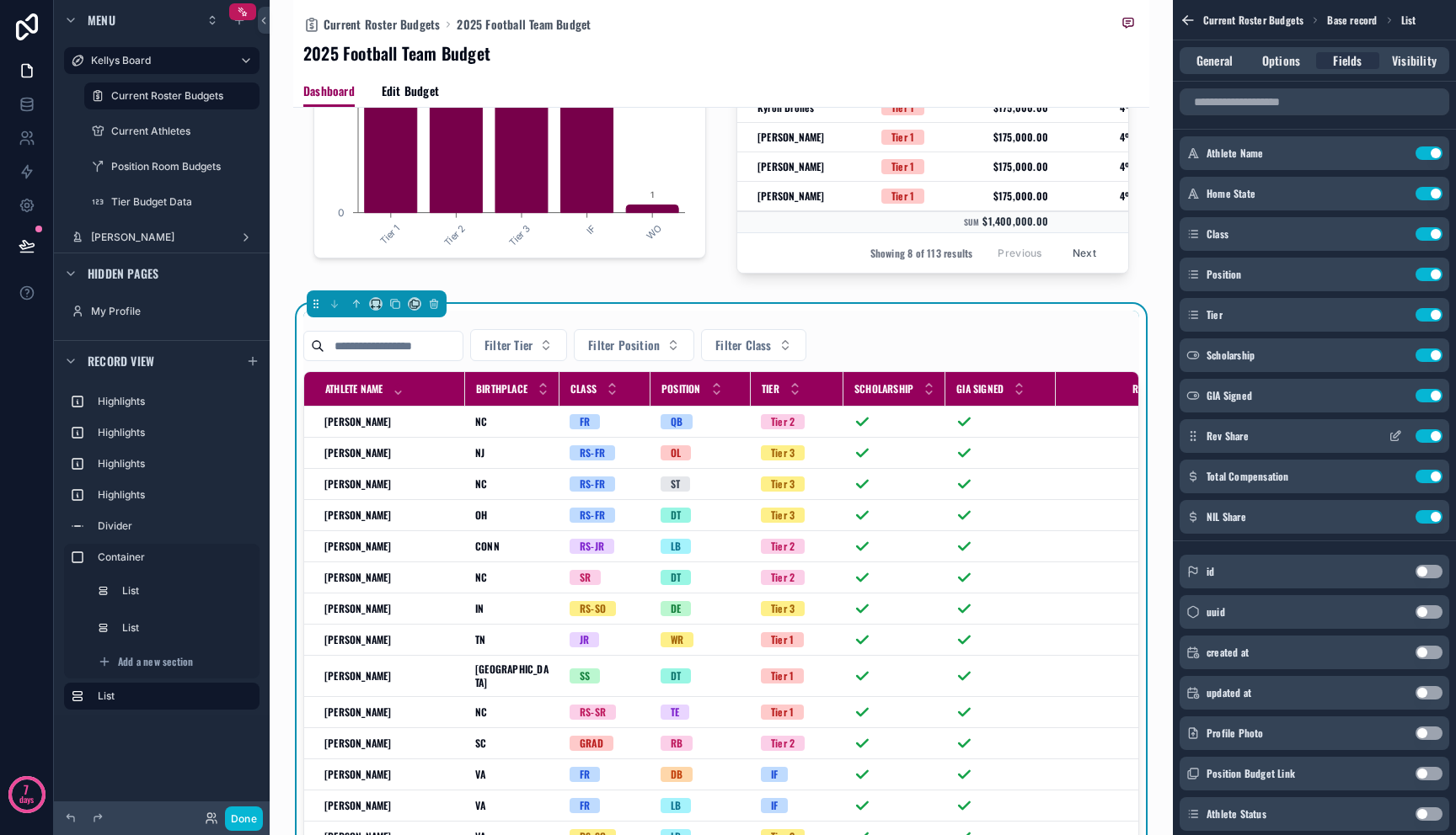
click at [1389, 438] on icon "scrollable content" at bounding box center [1395, 435] width 13 height 13
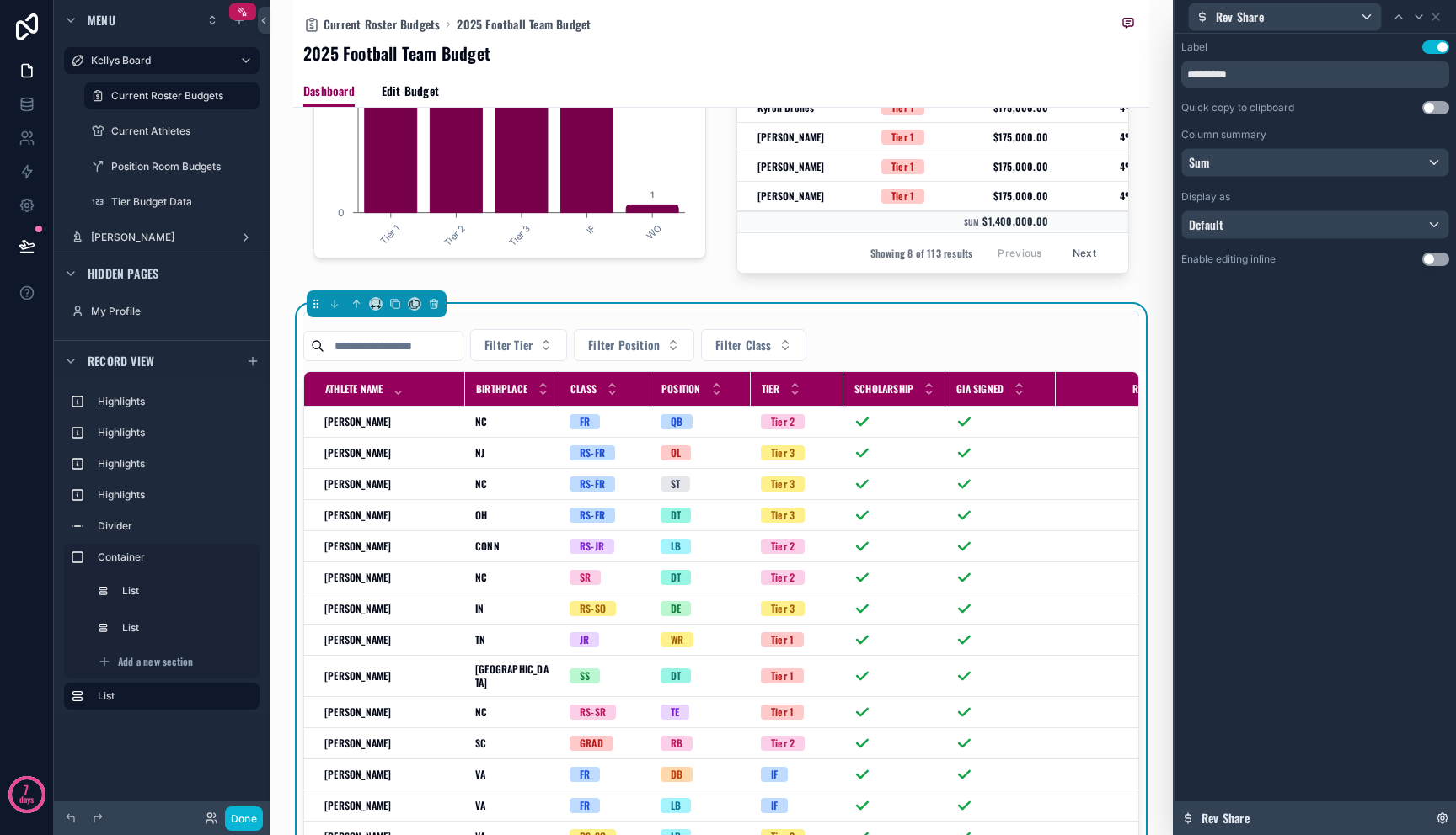
click at [1303, 818] on div "Rev Share" at bounding box center [1315, 819] width 282 height 34
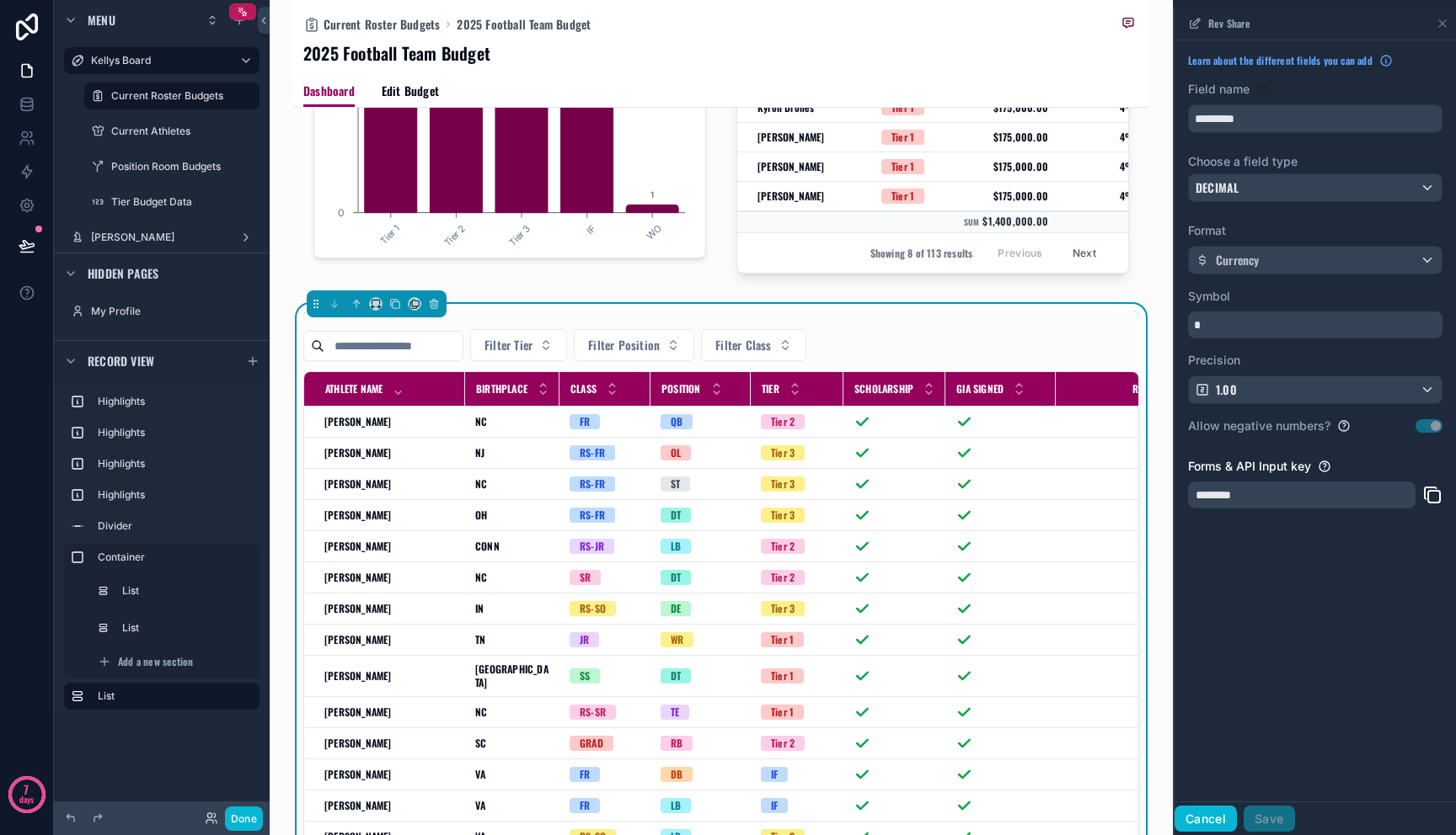
click at [1201, 813] on button "Cancel" at bounding box center [1205, 819] width 62 height 27
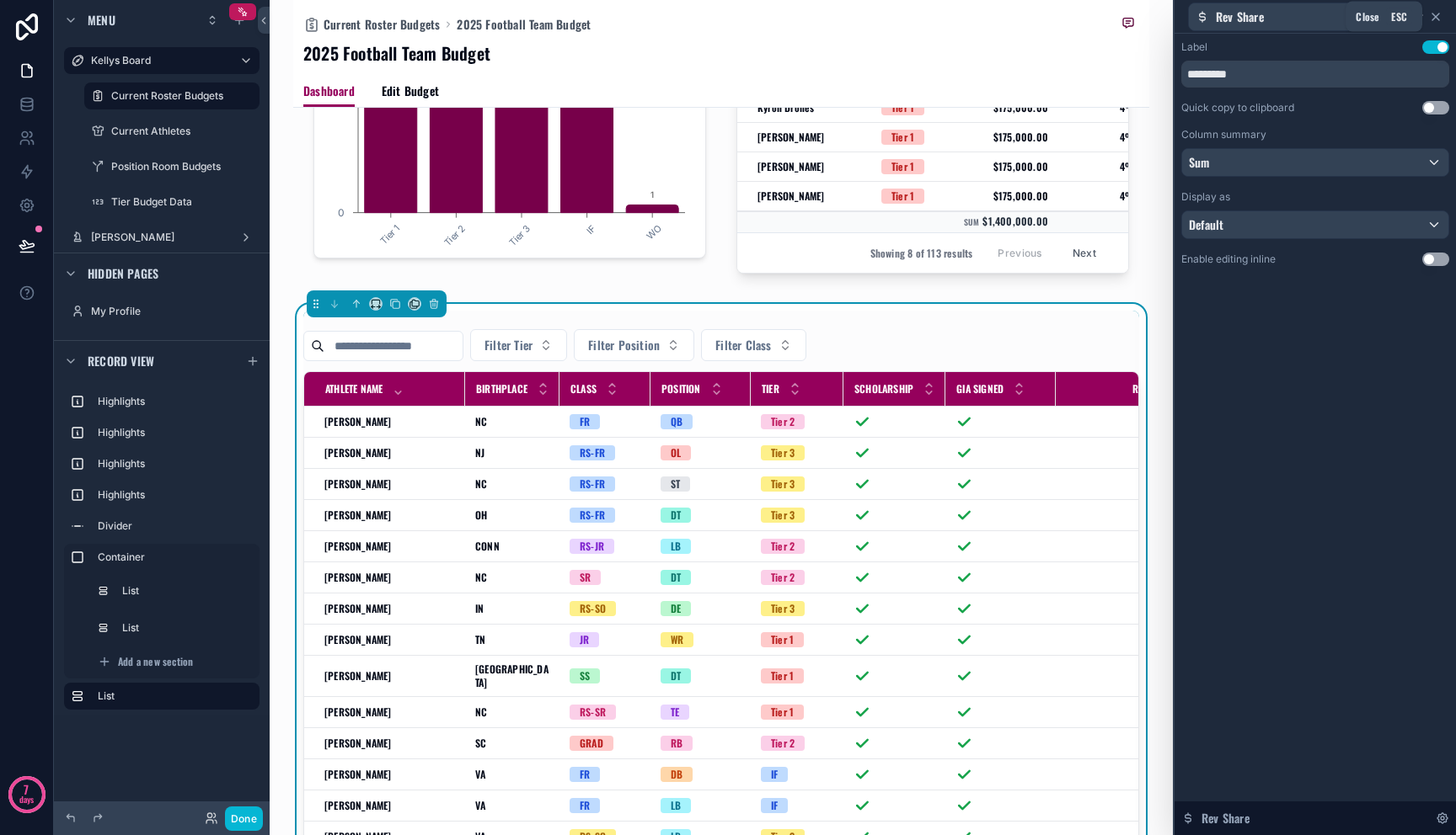
click at [1436, 16] on icon at bounding box center [1435, 16] width 7 height 7
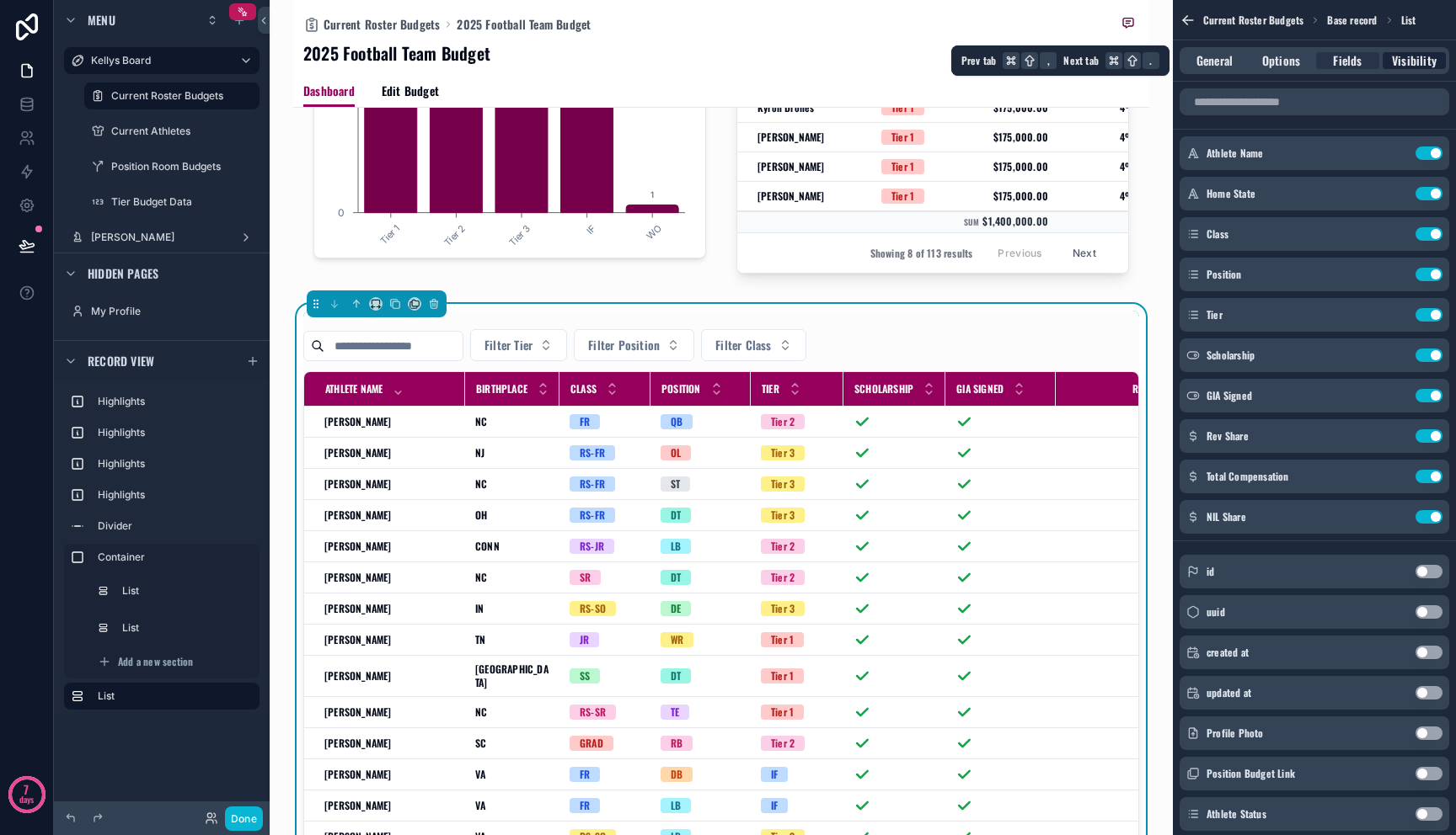
click at [1396, 61] on span "Visibility" at bounding box center [1414, 60] width 45 height 17
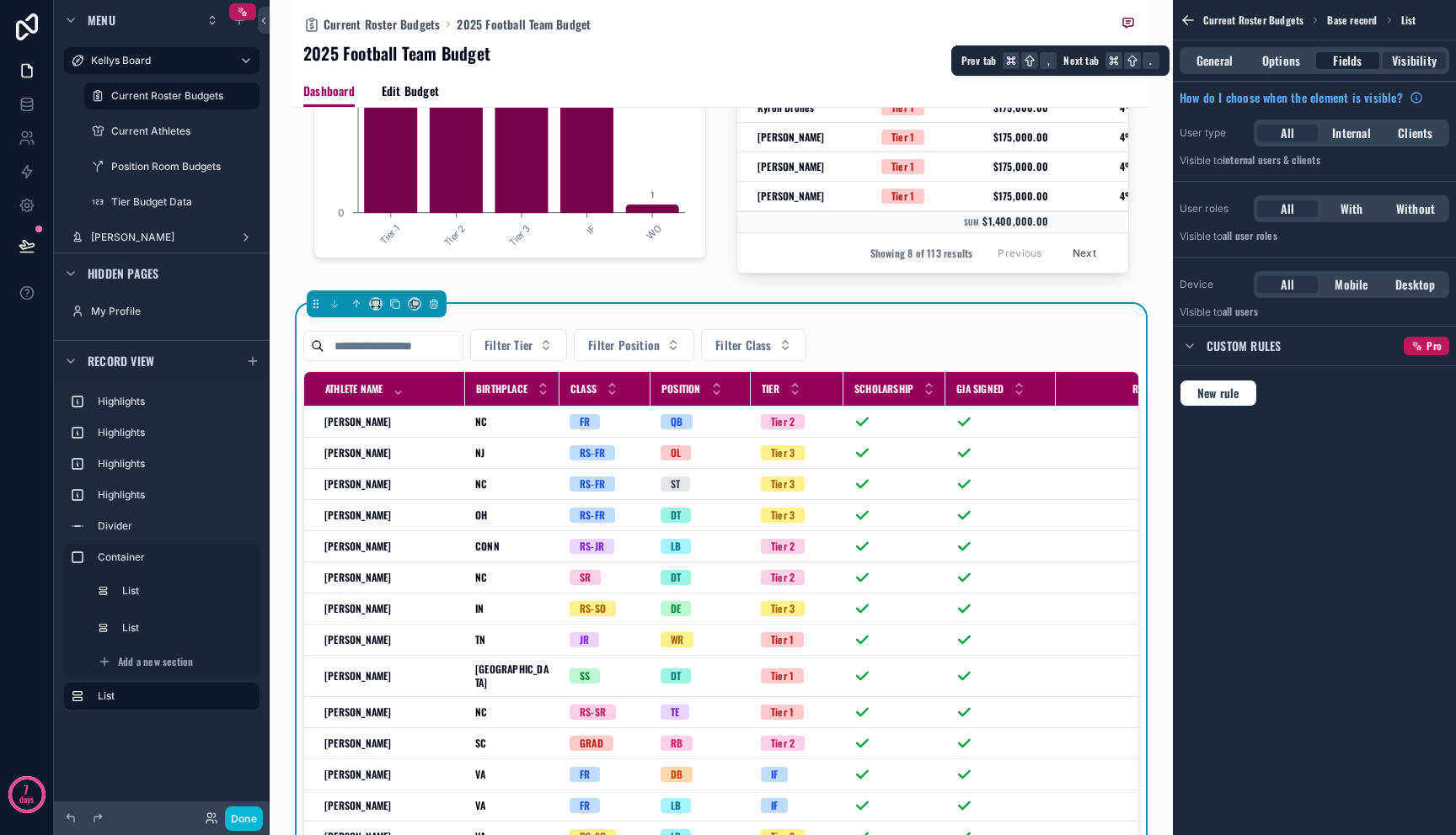
click at [1362, 56] on div "Fields" at bounding box center [1347, 60] width 63 height 17
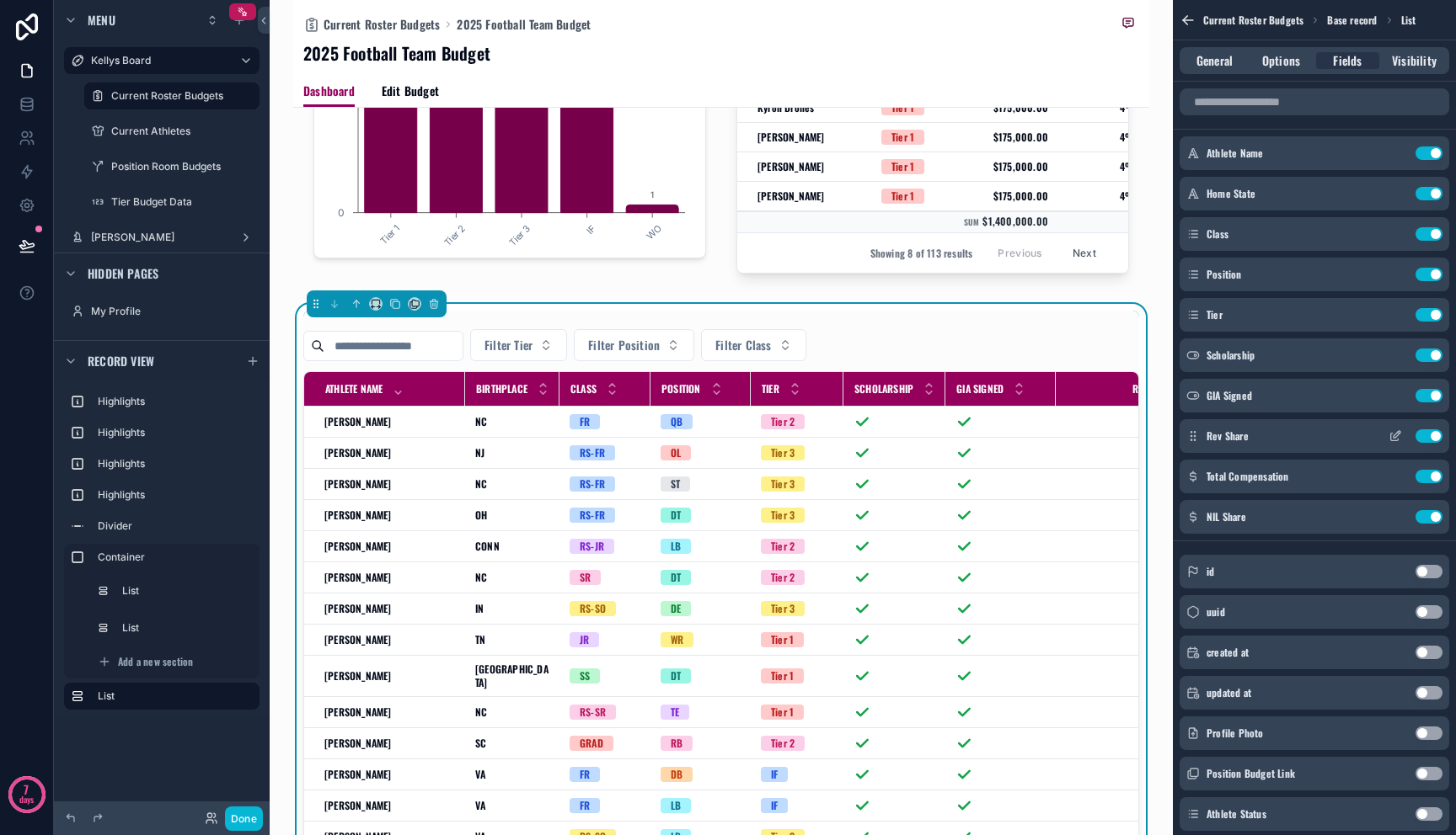
click at [1391, 432] on icon "scrollable content" at bounding box center [1395, 435] width 13 height 13
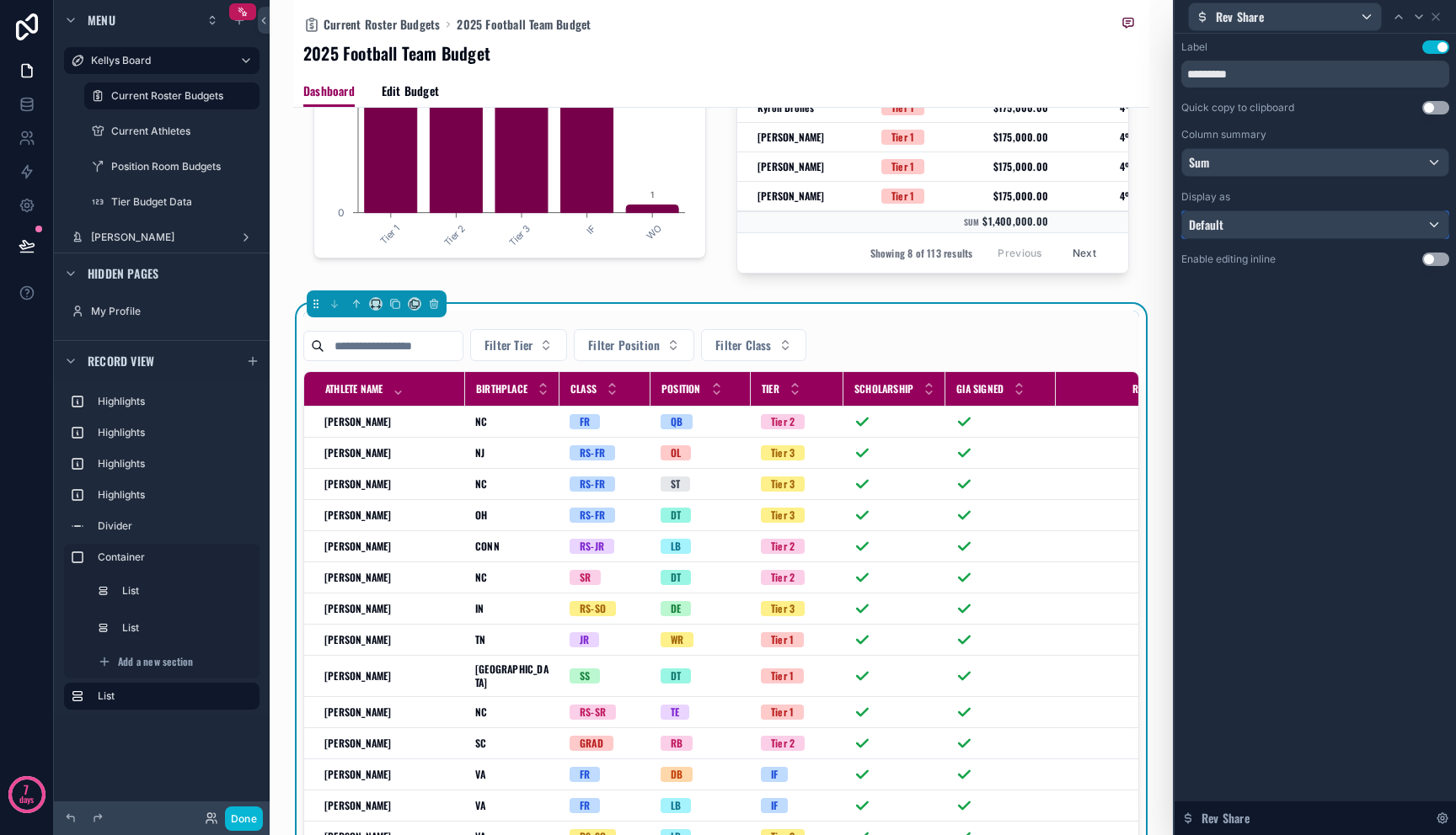
click at [1390, 228] on div "Default" at bounding box center [1315, 225] width 266 height 27
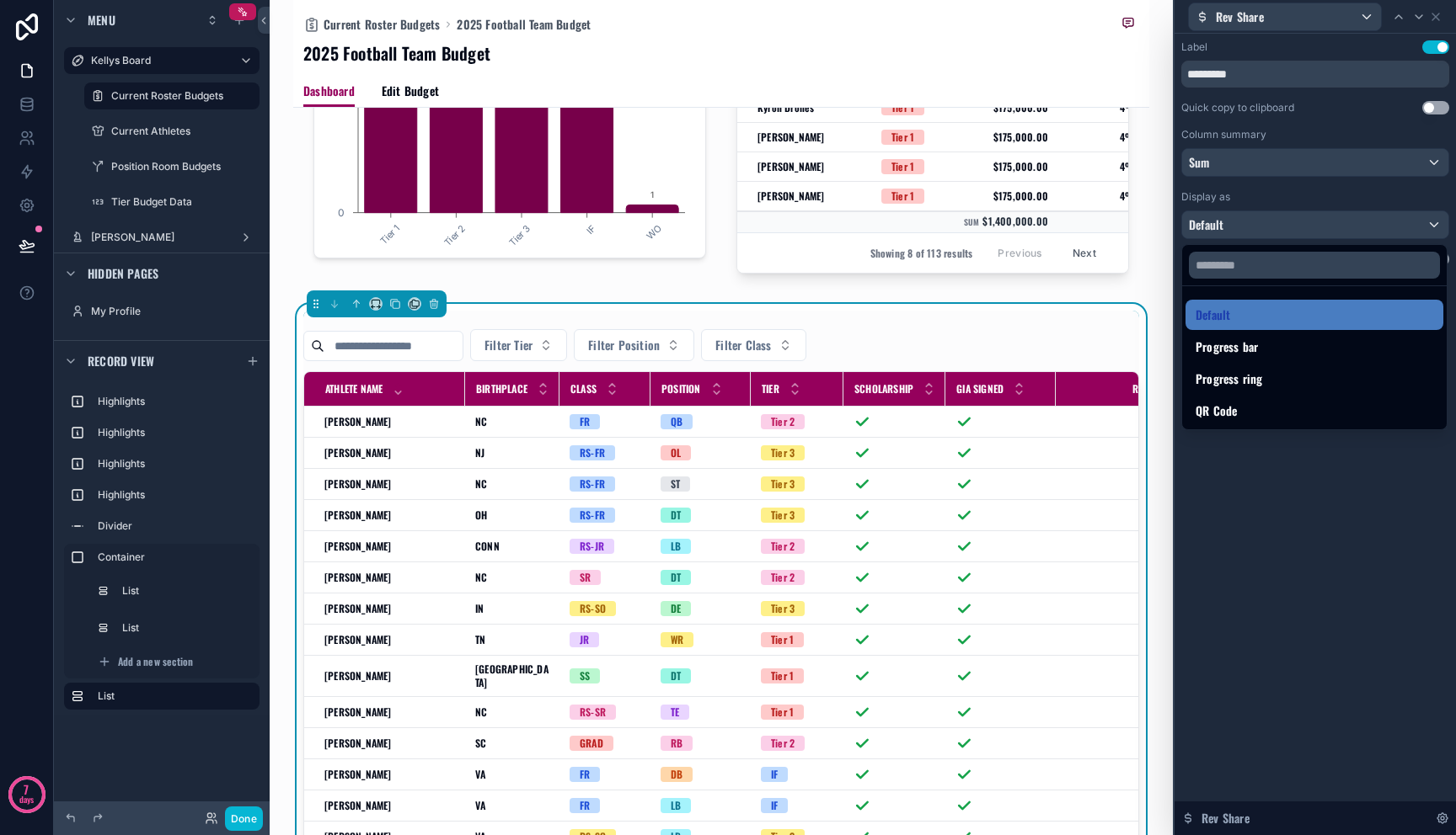
click at [1390, 228] on div at bounding box center [1315, 418] width 282 height 835
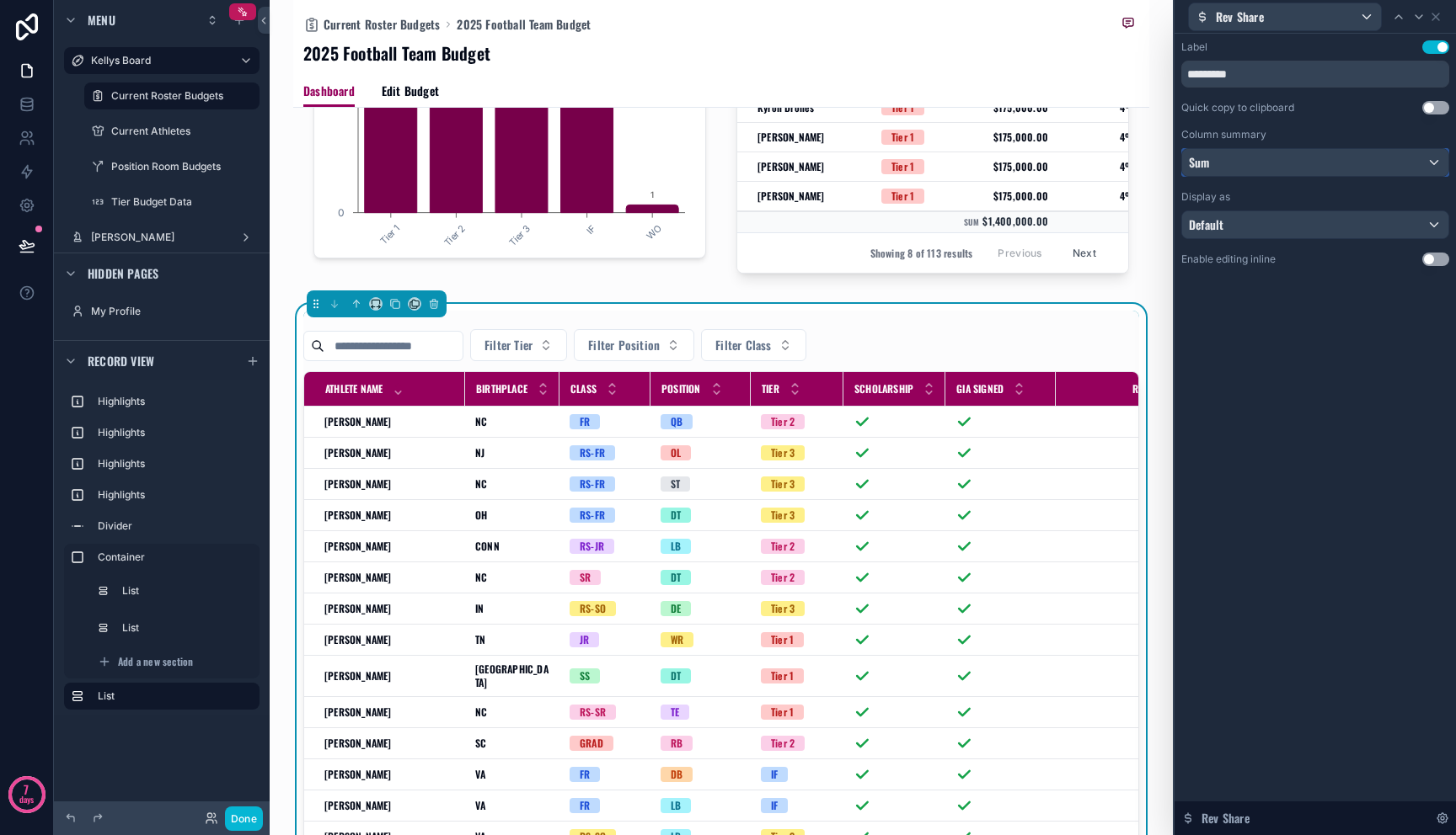
click at [1331, 165] on div "Sum" at bounding box center [1315, 162] width 266 height 27
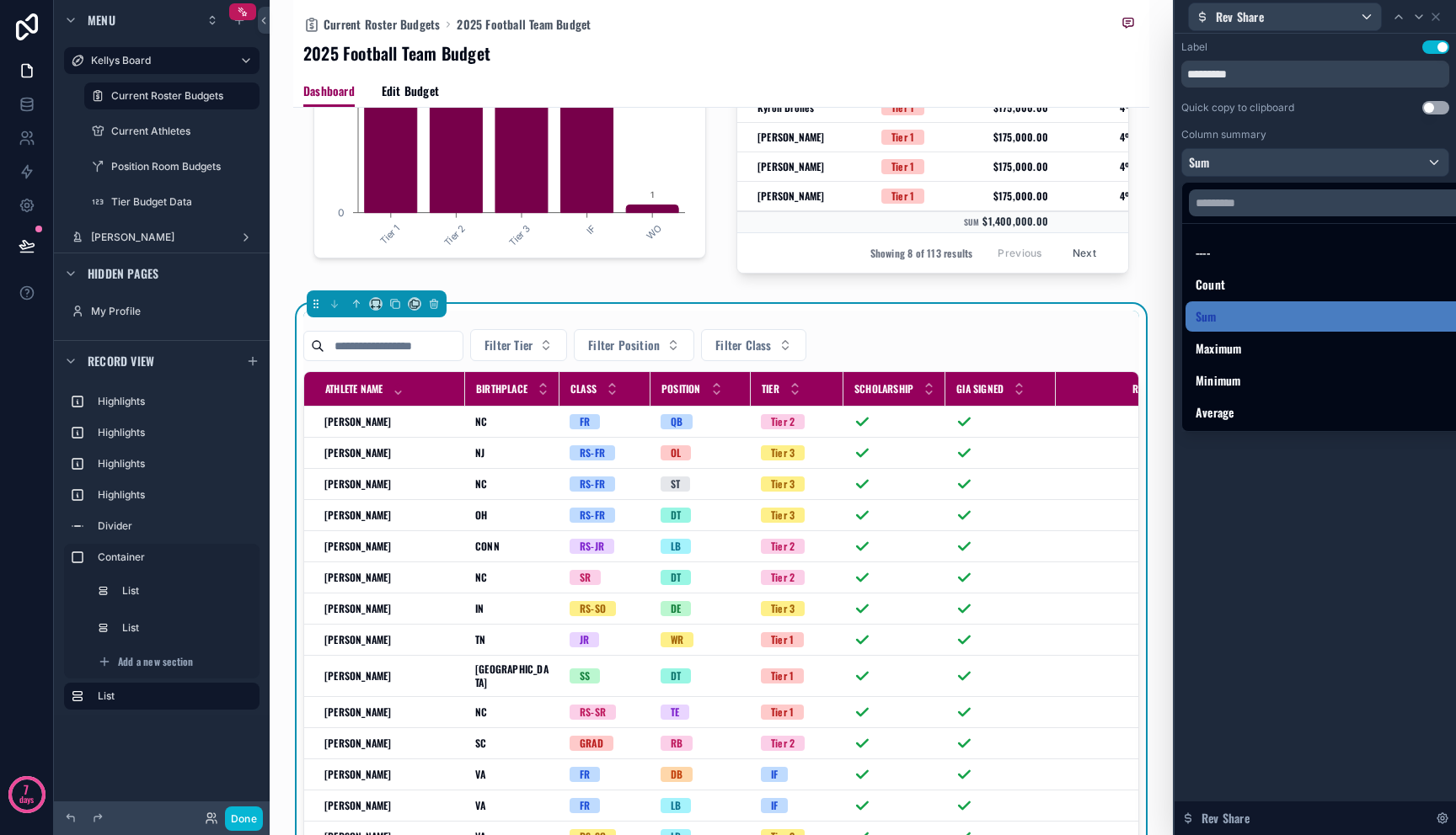
click at [1331, 165] on div at bounding box center [1315, 418] width 282 height 835
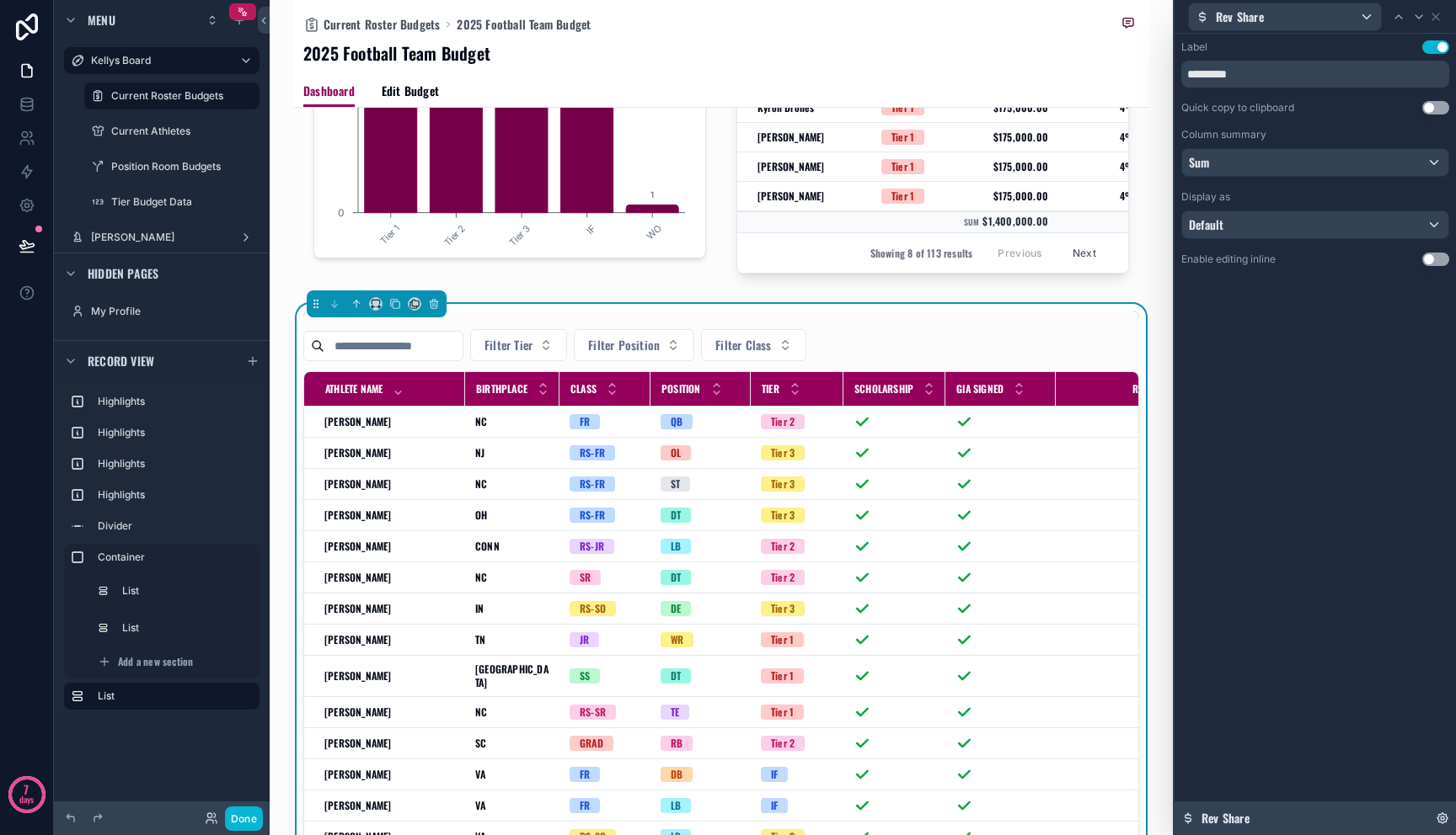
click at [1281, 824] on div "Rev Share" at bounding box center [1315, 819] width 282 height 34
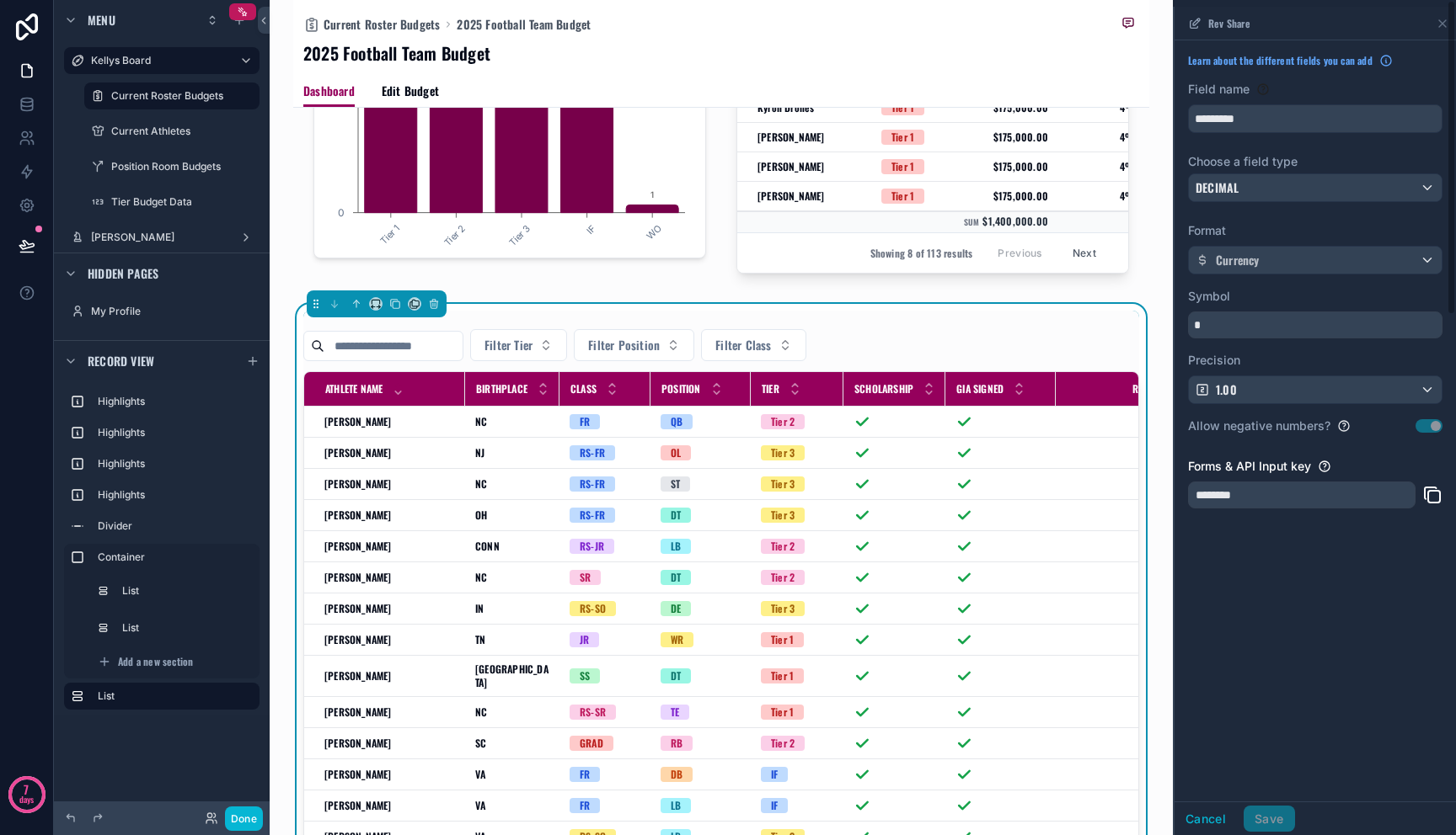
click at [1136, 35] on div "Current Roster Budgets 2025 Football Team Budget 2025 Football Team Budget Dash…" at bounding box center [722, 418] width 903 height 835
click at [1201, 816] on button "Cancel" at bounding box center [1205, 819] width 62 height 27
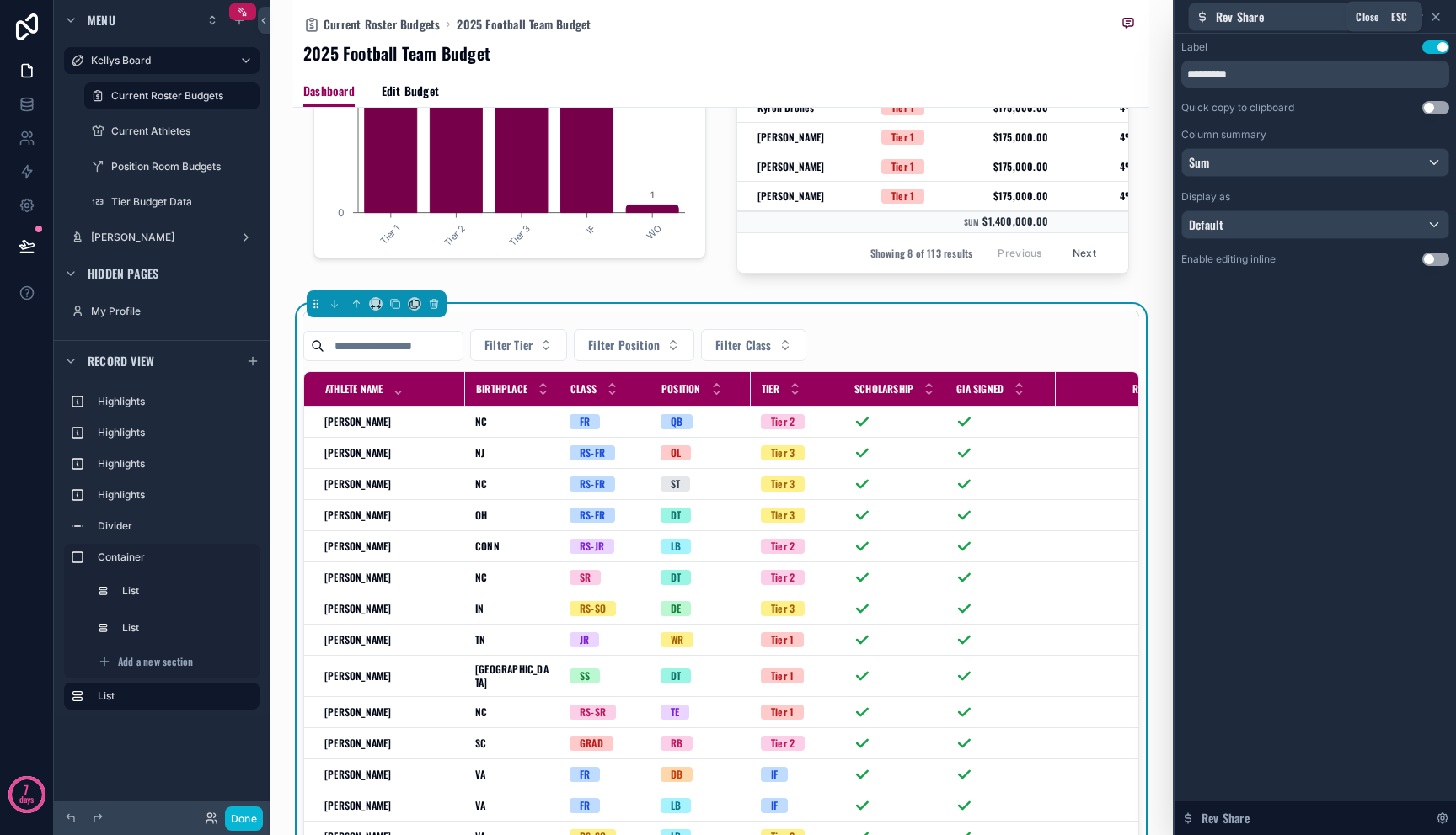
click at [1435, 13] on icon at bounding box center [1435, 16] width 13 height 13
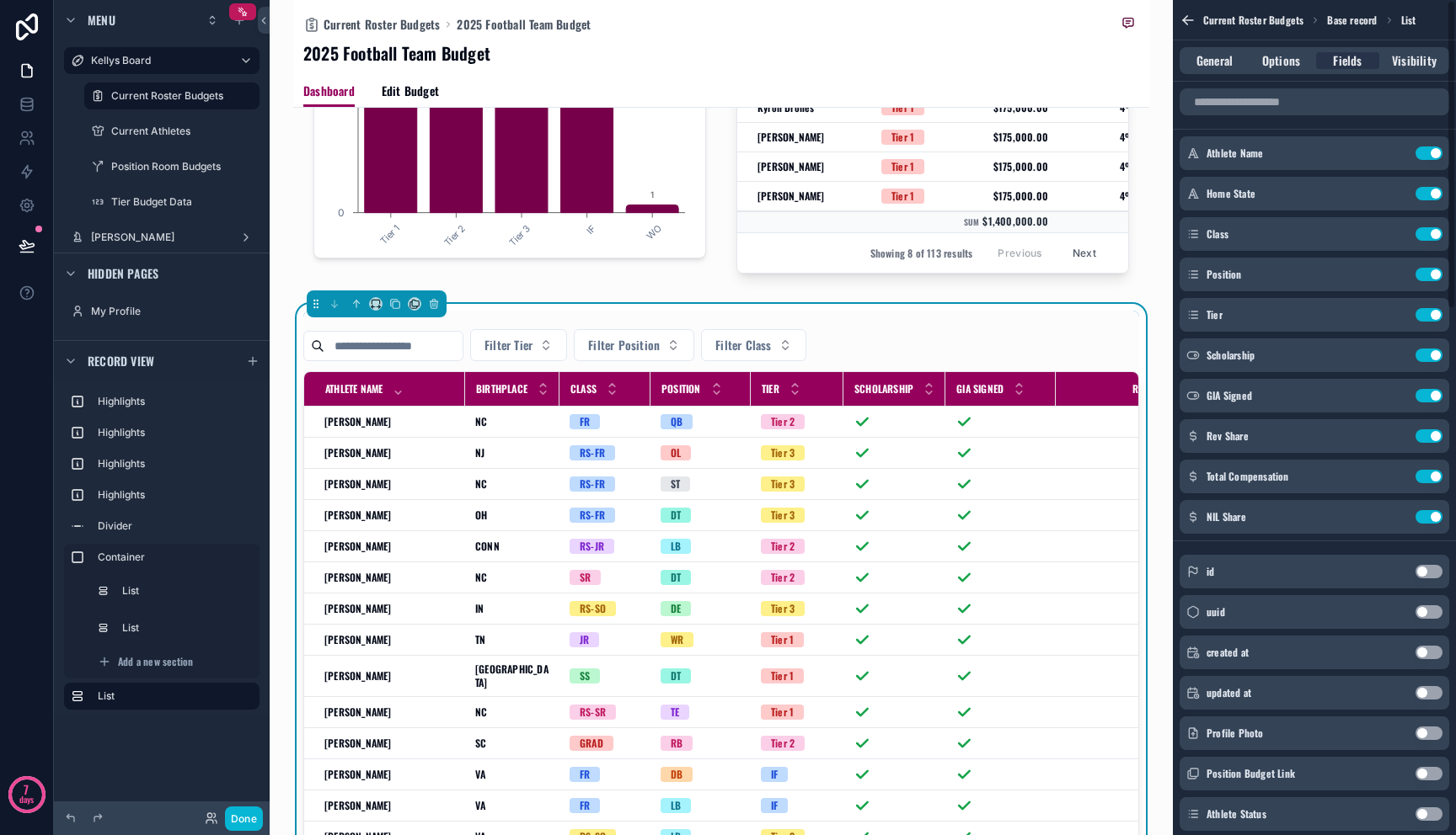
click at [1191, 17] on icon "scrollable content" at bounding box center [1187, 20] width 17 height 17
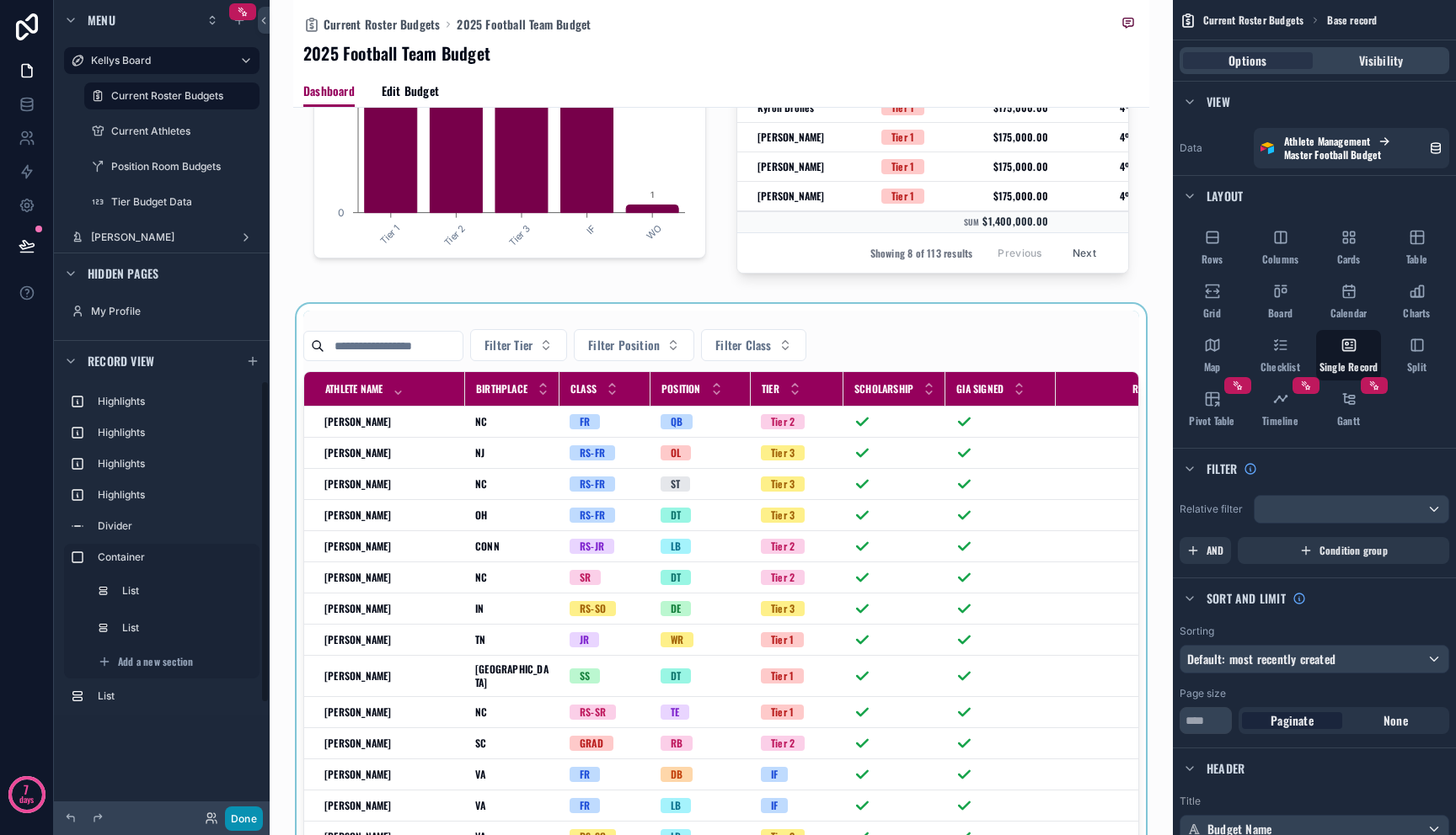
click at [235, 818] on button "Done" at bounding box center [244, 819] width 38 height 24
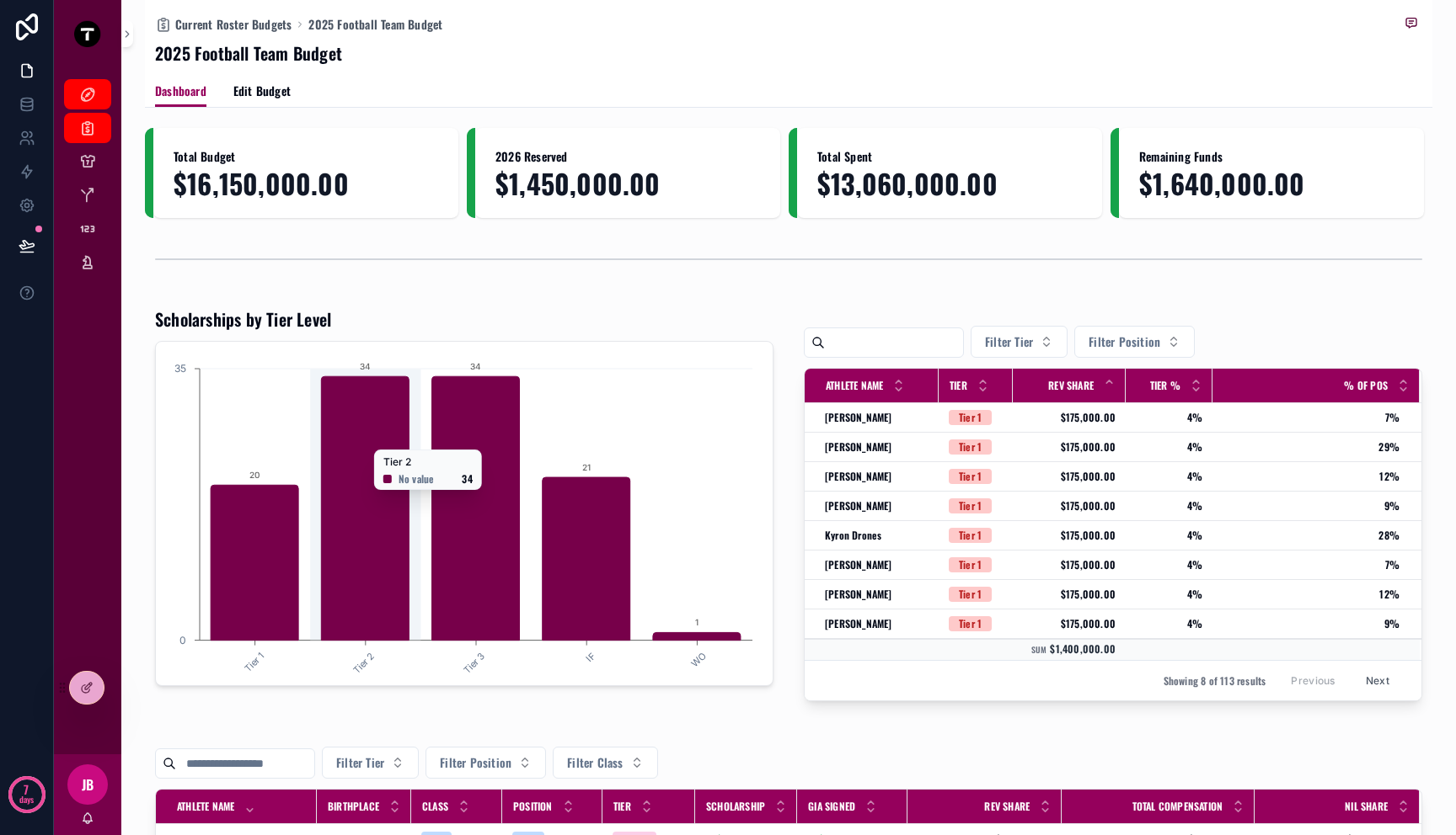
scroll to position [202, 0]
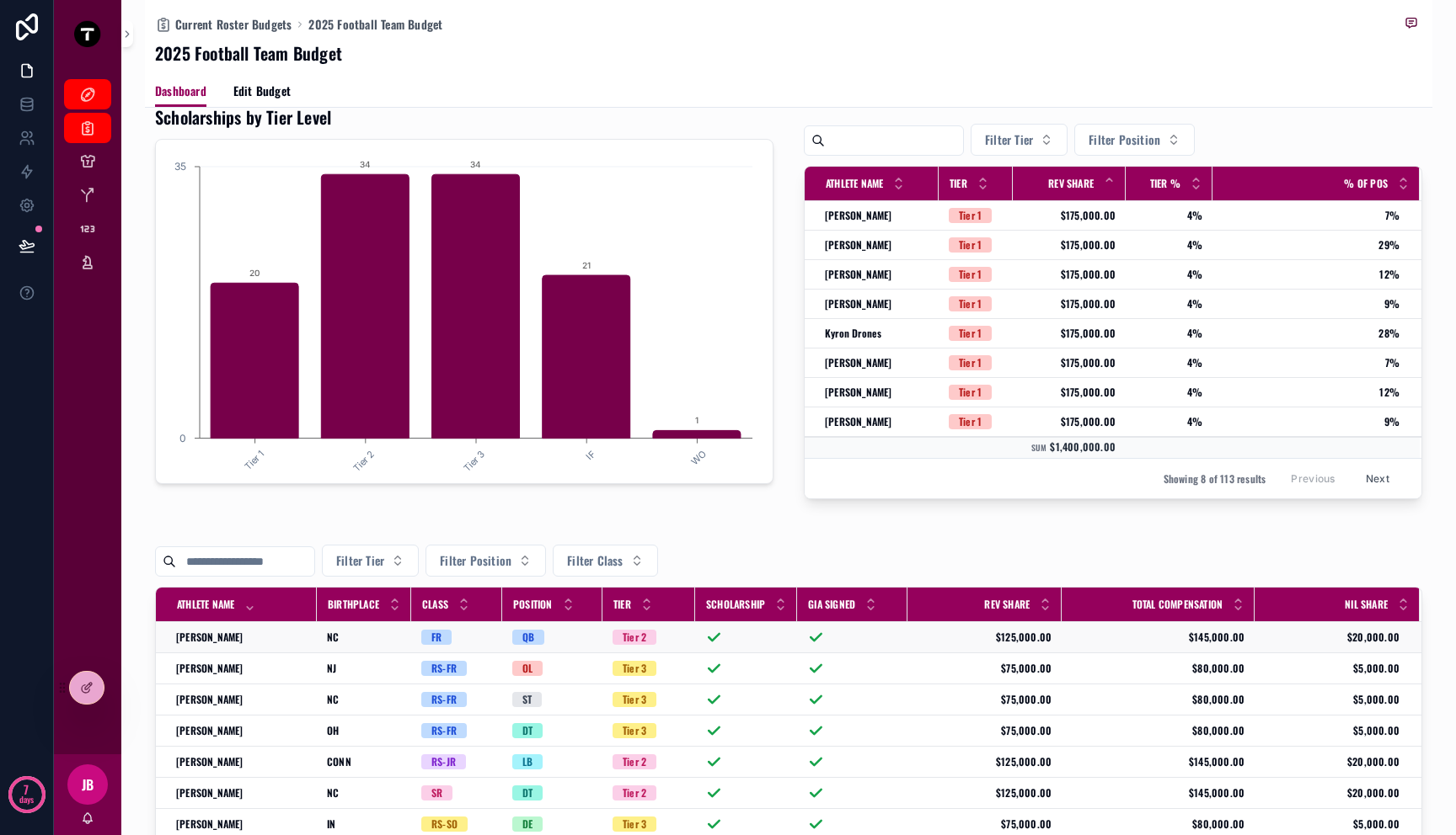
click at [286, 628] on td "[PERSON_NAME] [PERSON_NAME] Brand" at bounding box center [236, 637] width 161 height 31
click at [286, 639] on div "[PERSON_NAME] [PERSON_NAME] Brand" at bounding box center [241, 637] width 131 height 13
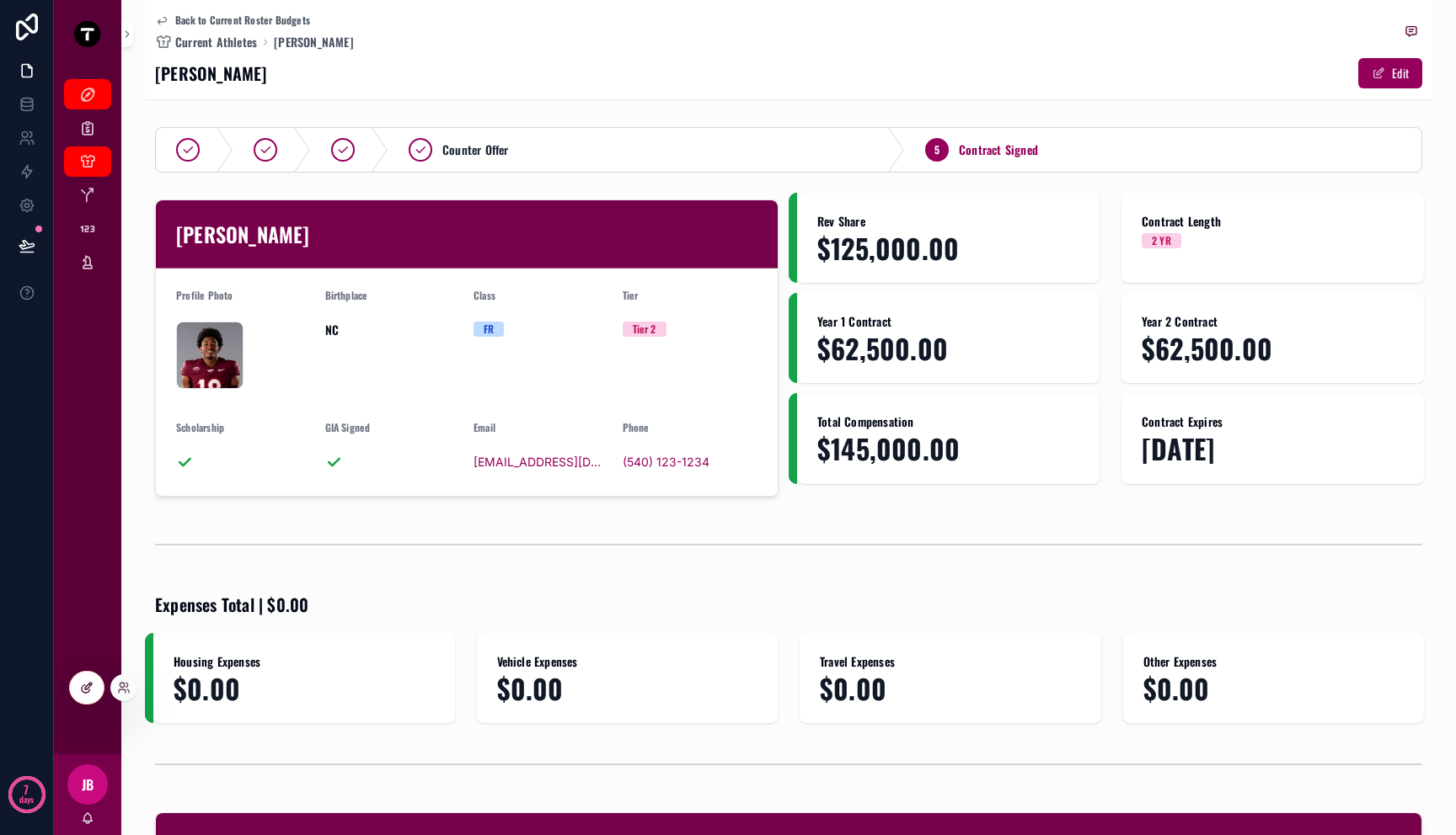
click at [83, 692] on icon at bounding box center [86, 689] width 8 height 8
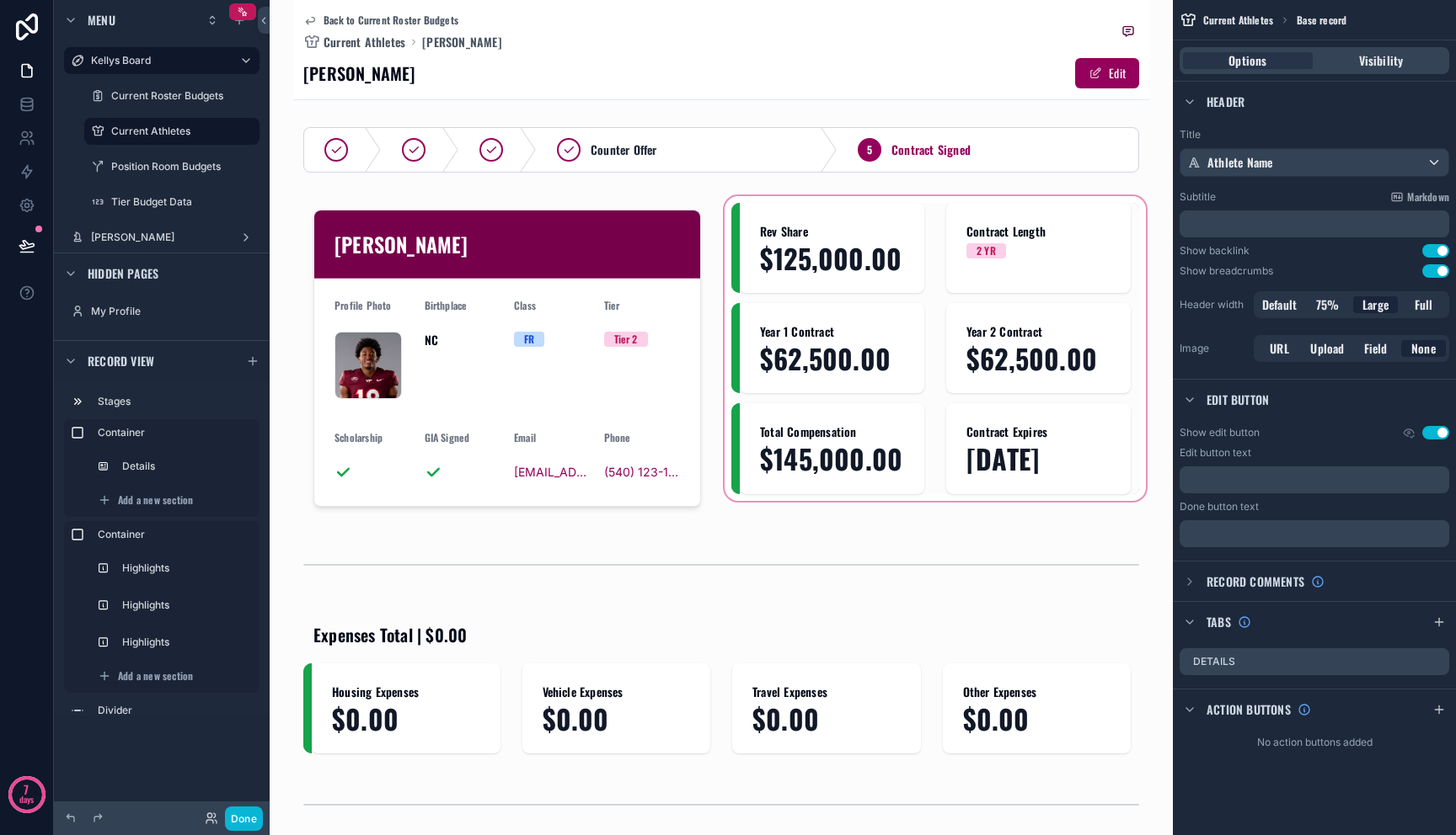
click at [881, 257] on div "scrollable content" at bounding box center [935, 358] width 428 height 331
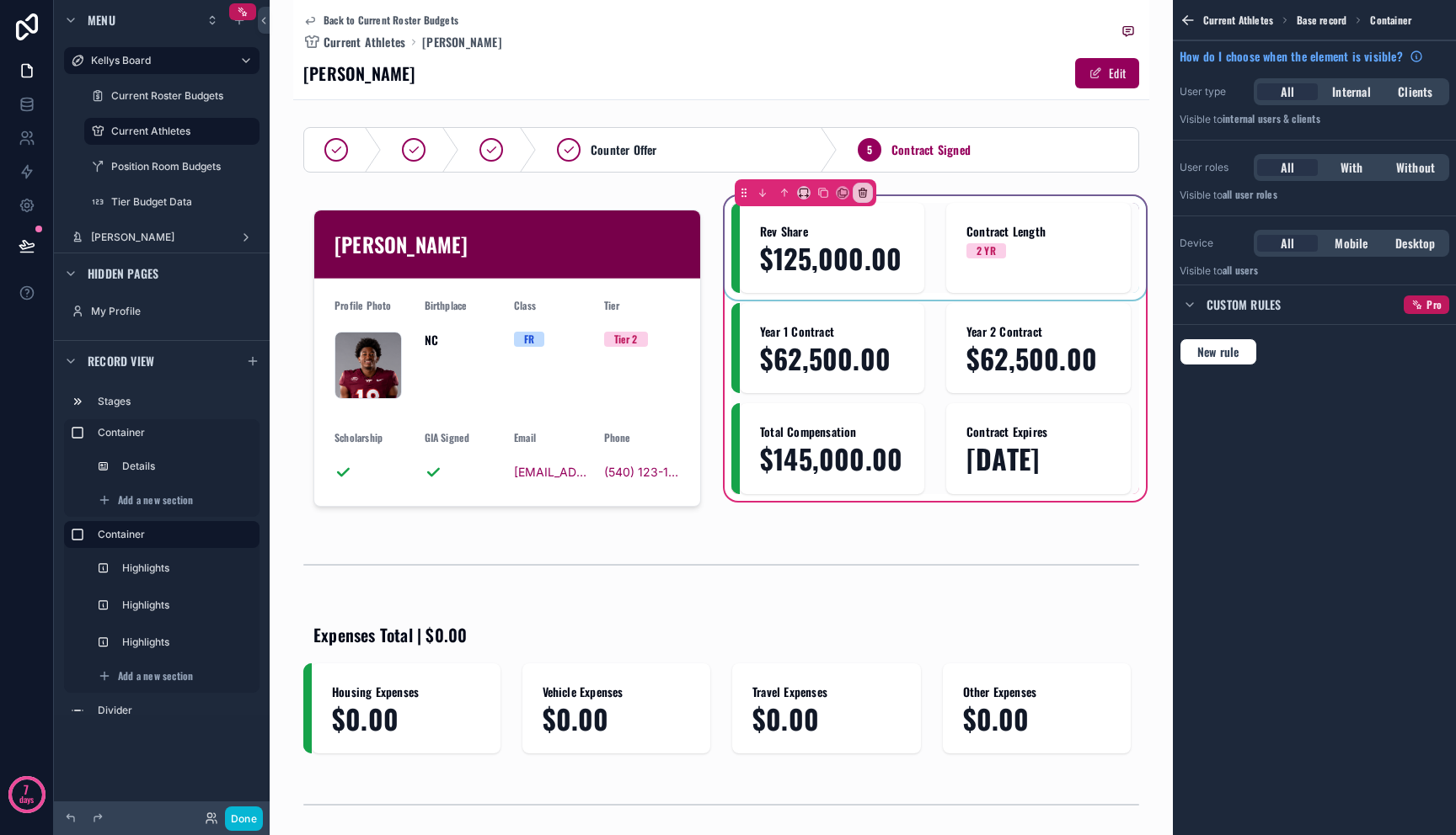
click at [877, 260] on div "scrollable content" at bounding box center [935, 248] width 408 height 90
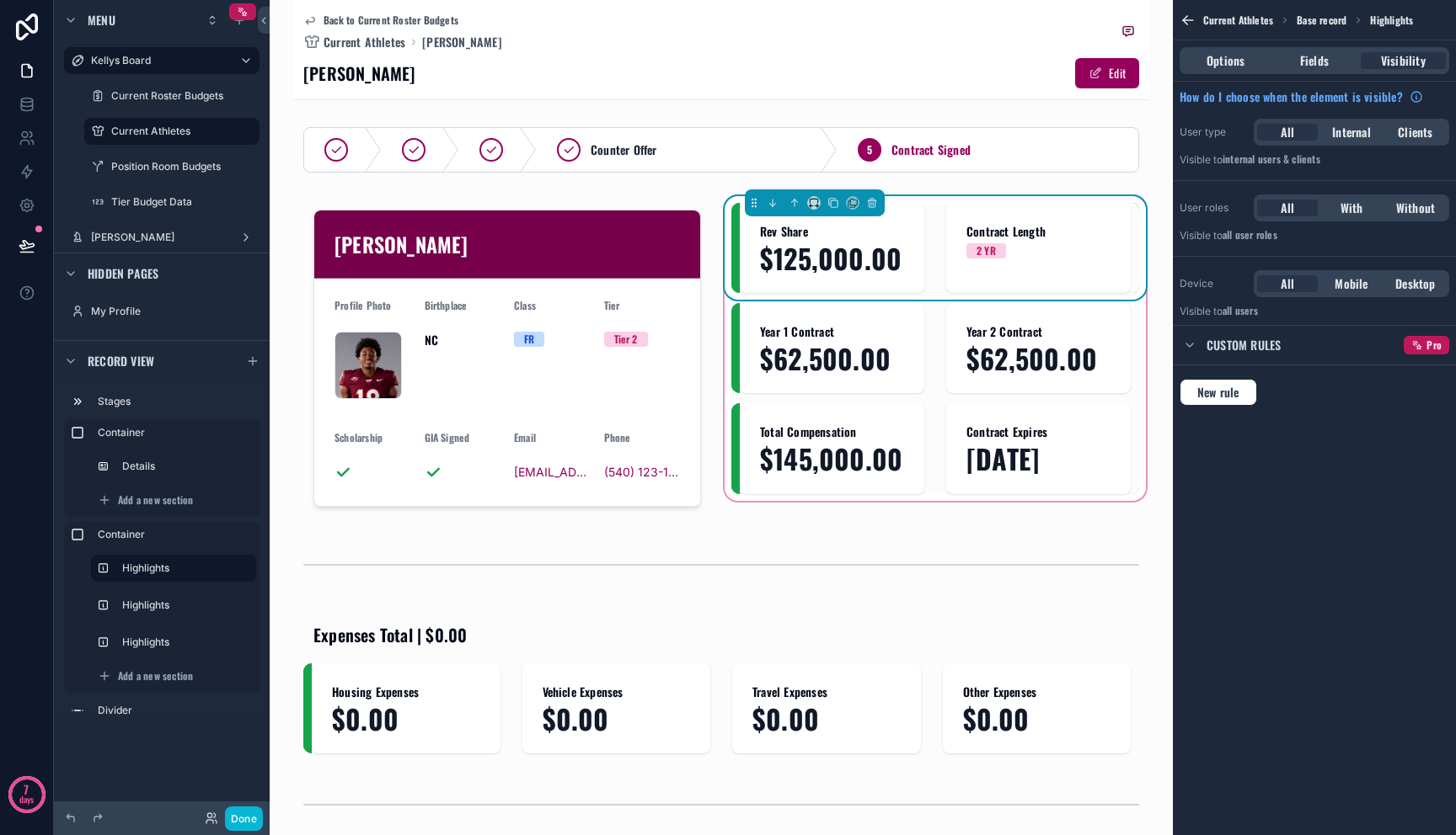
click at [822, 265] on span "$125,000.00" at bounding box center [832, 259] width 144 height 30
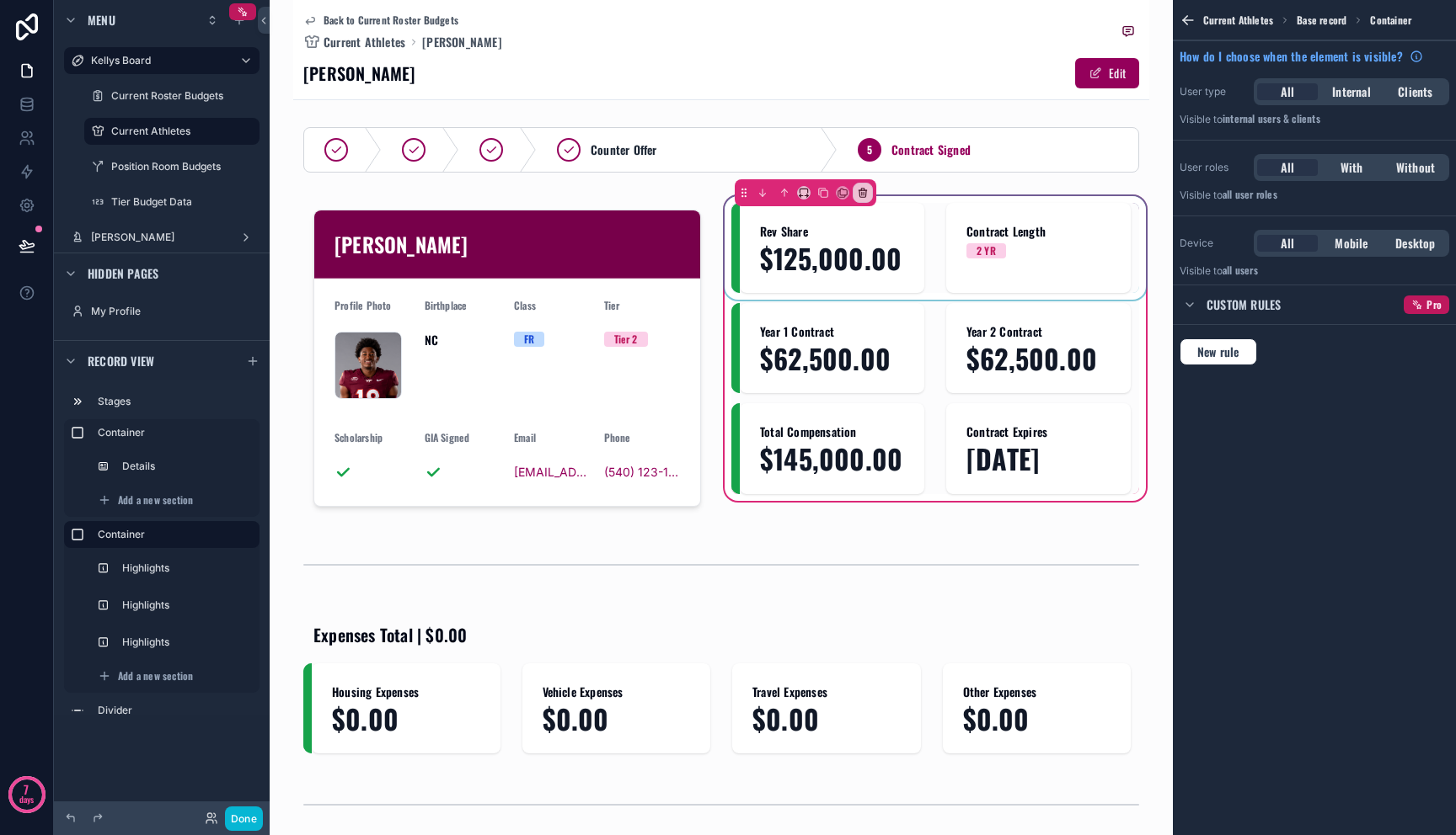
click at [825, 271] on div "scrollable content" at bounding box center [935, 248] width 408 height 90
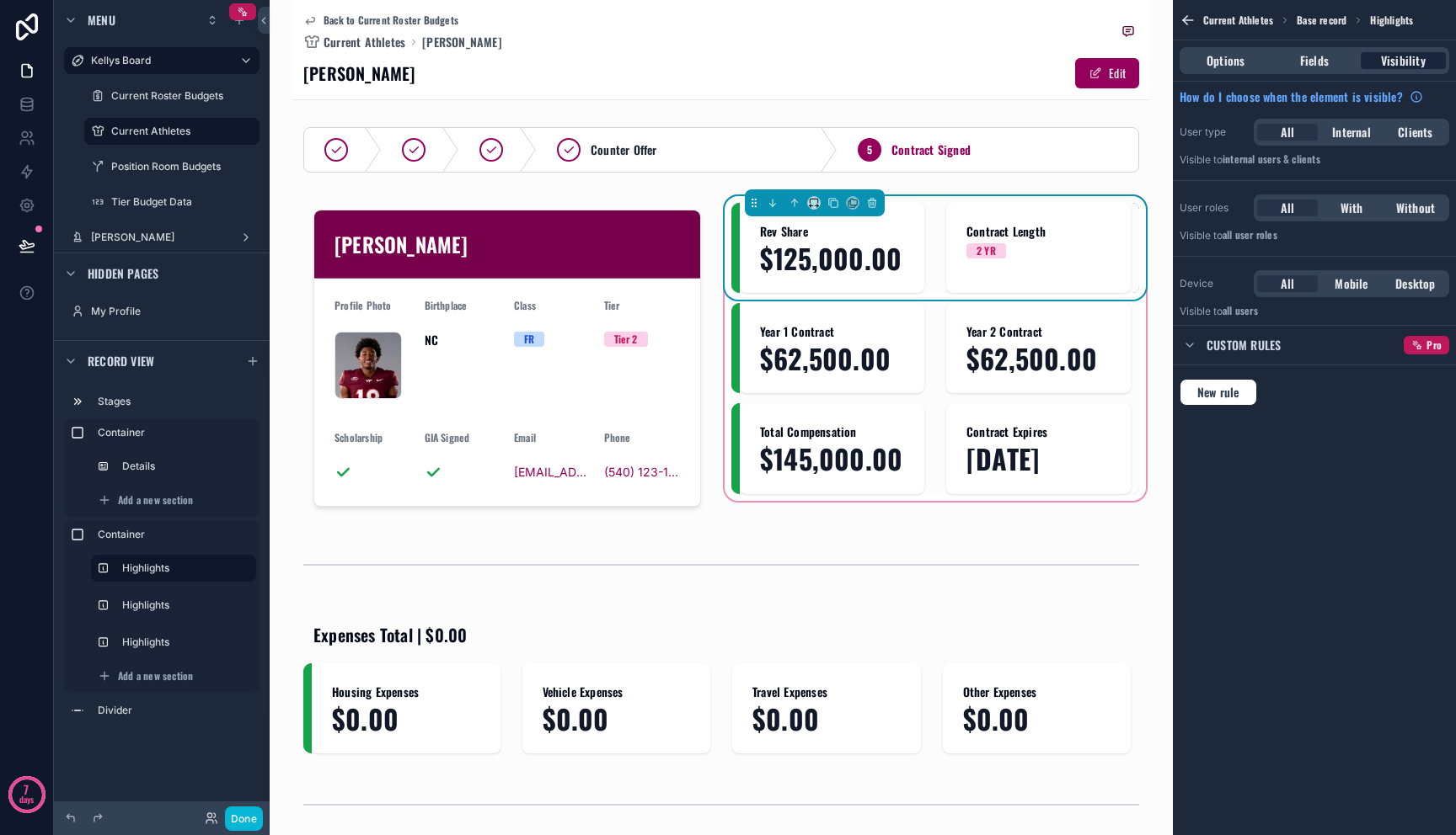
click at [1419, 64] on span "Visibility" at bounding box center [1403, 60] width 45 height 17
click at [1190, 22] on icon "scrollable content" at bounding box center [1187, 20] width 17 height 17
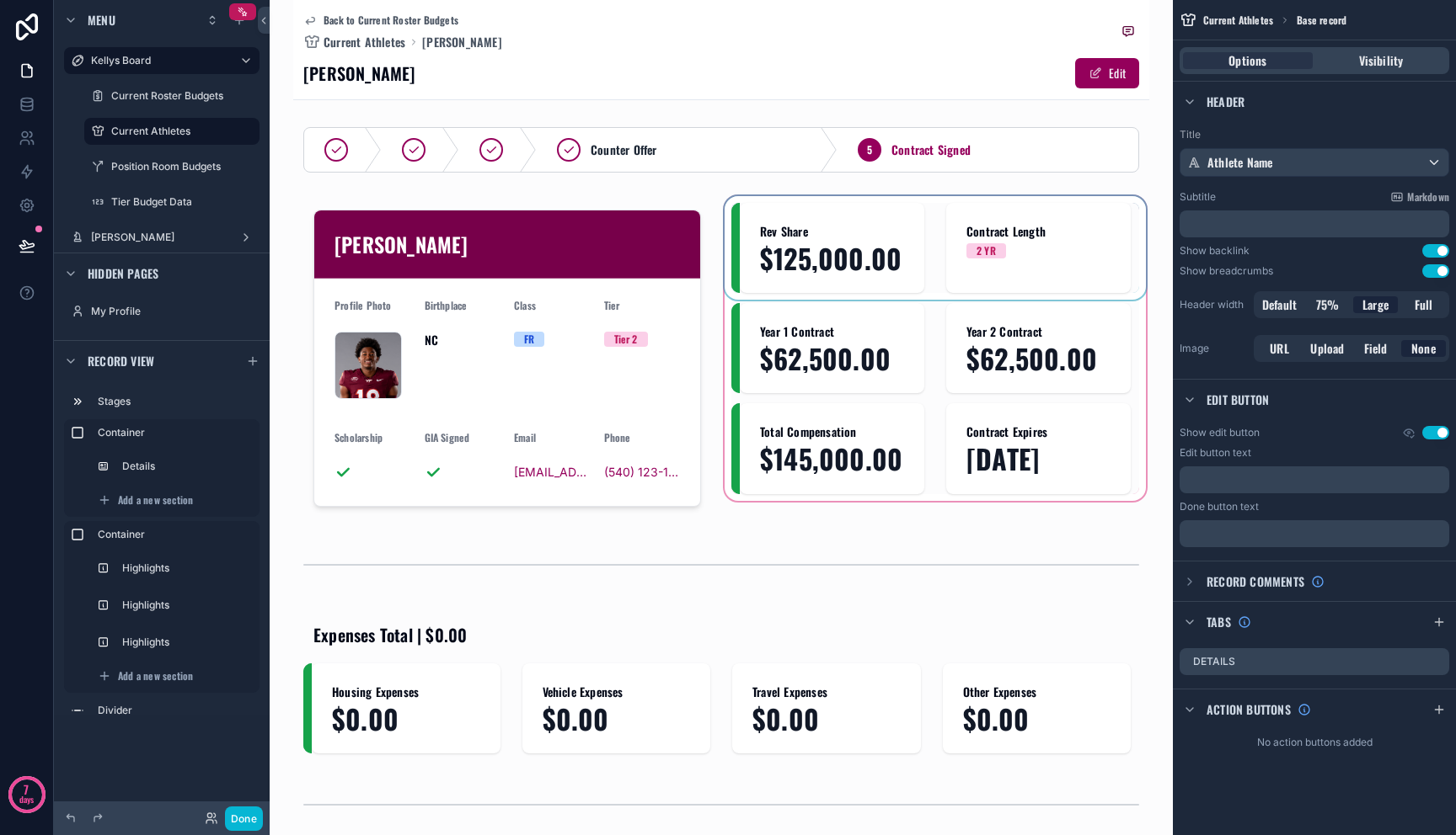
click at [744, 40] on div "Back to Current Roster Budgets Current Athletes A.J. Brand" at bounding box center [722, 31] width 835 height 37
click at [238, 820] on button "Done" at bounding box center [244, 819] width 38 height 24
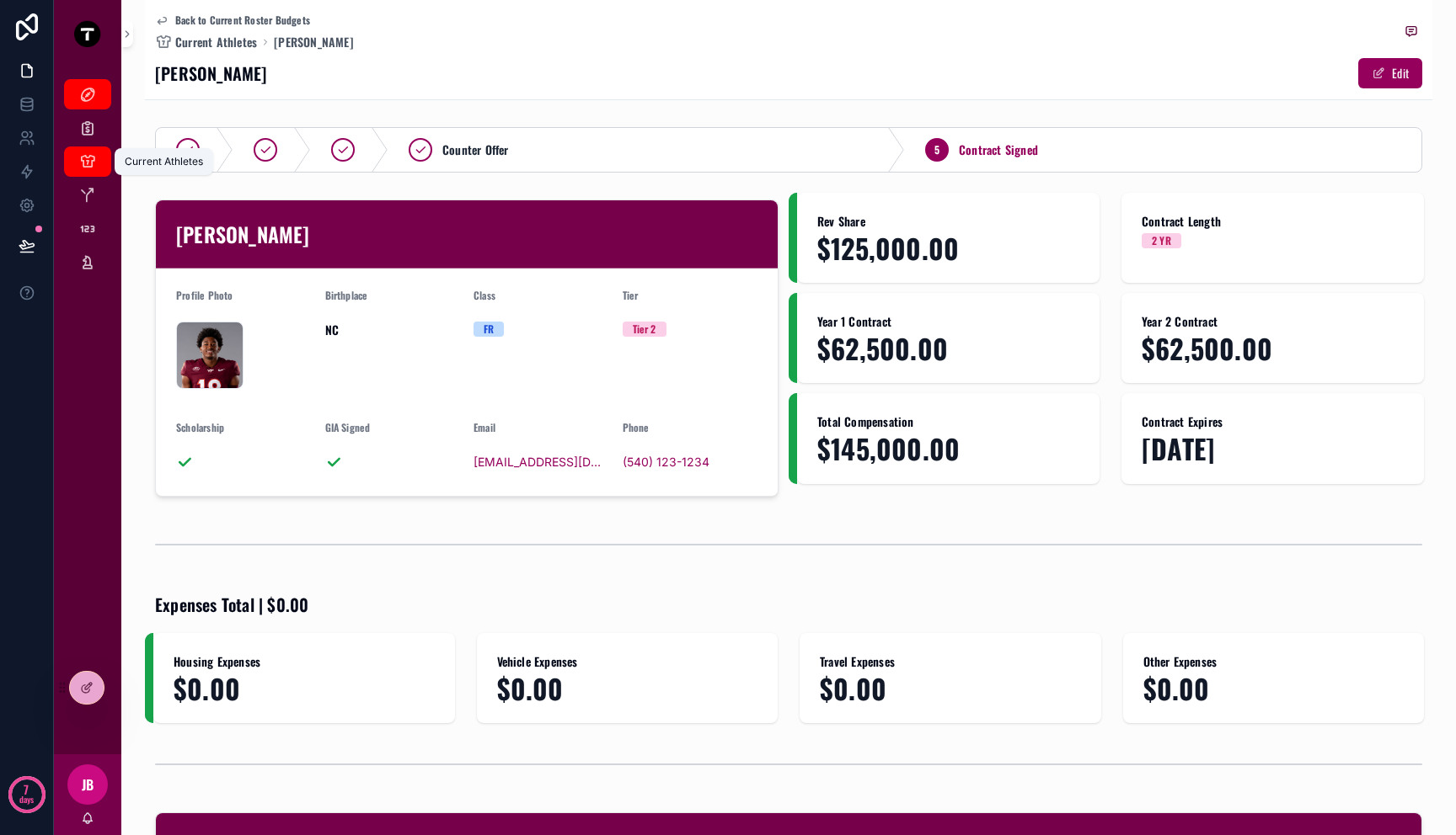
click at [90, 166] on icon "scrollable content" at bounding box center [87, 161] width 17 height 17
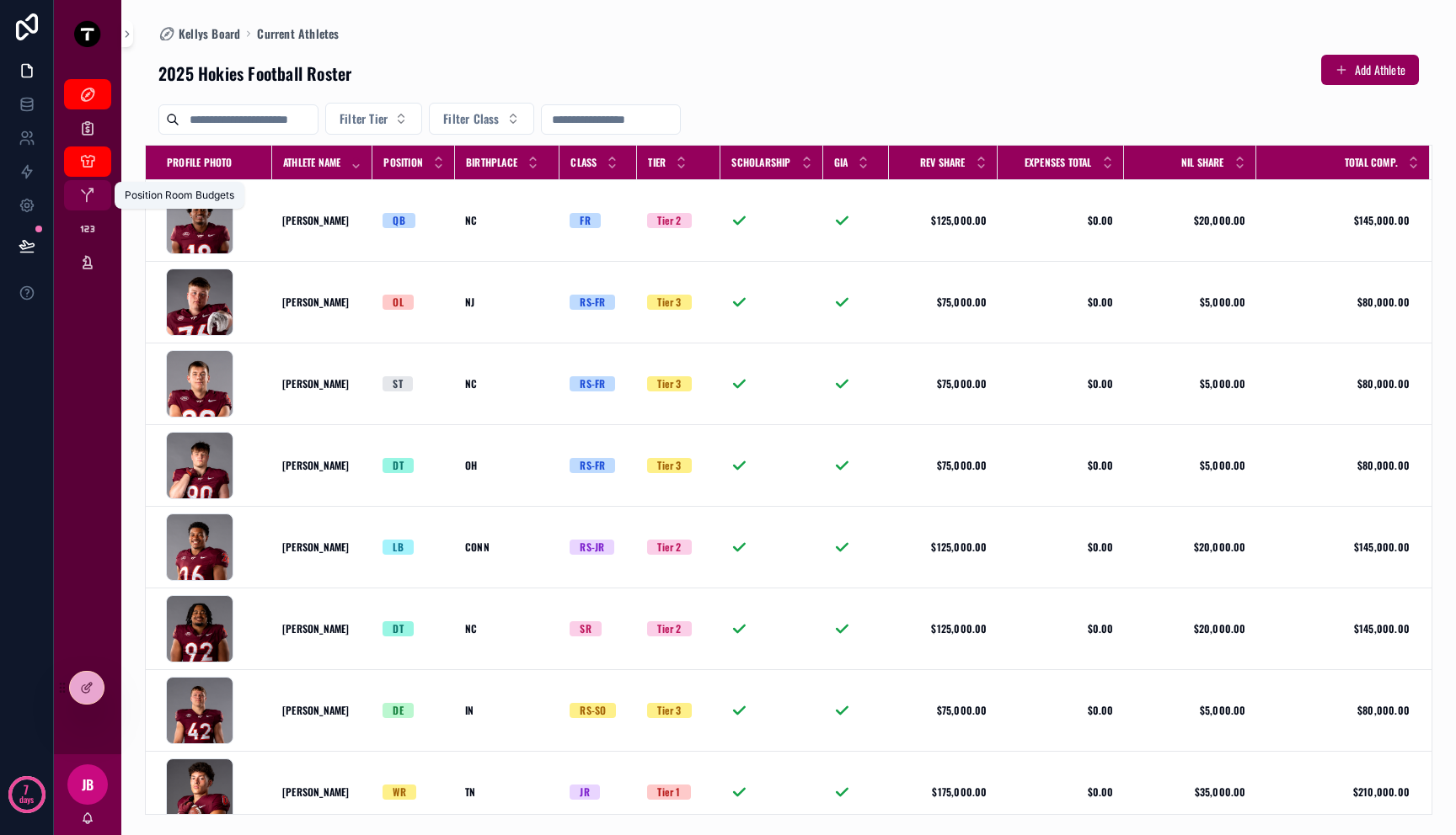
click at [81, 196] on icon "scrollable content" at bounding box center [87, 195] width 17 height 17
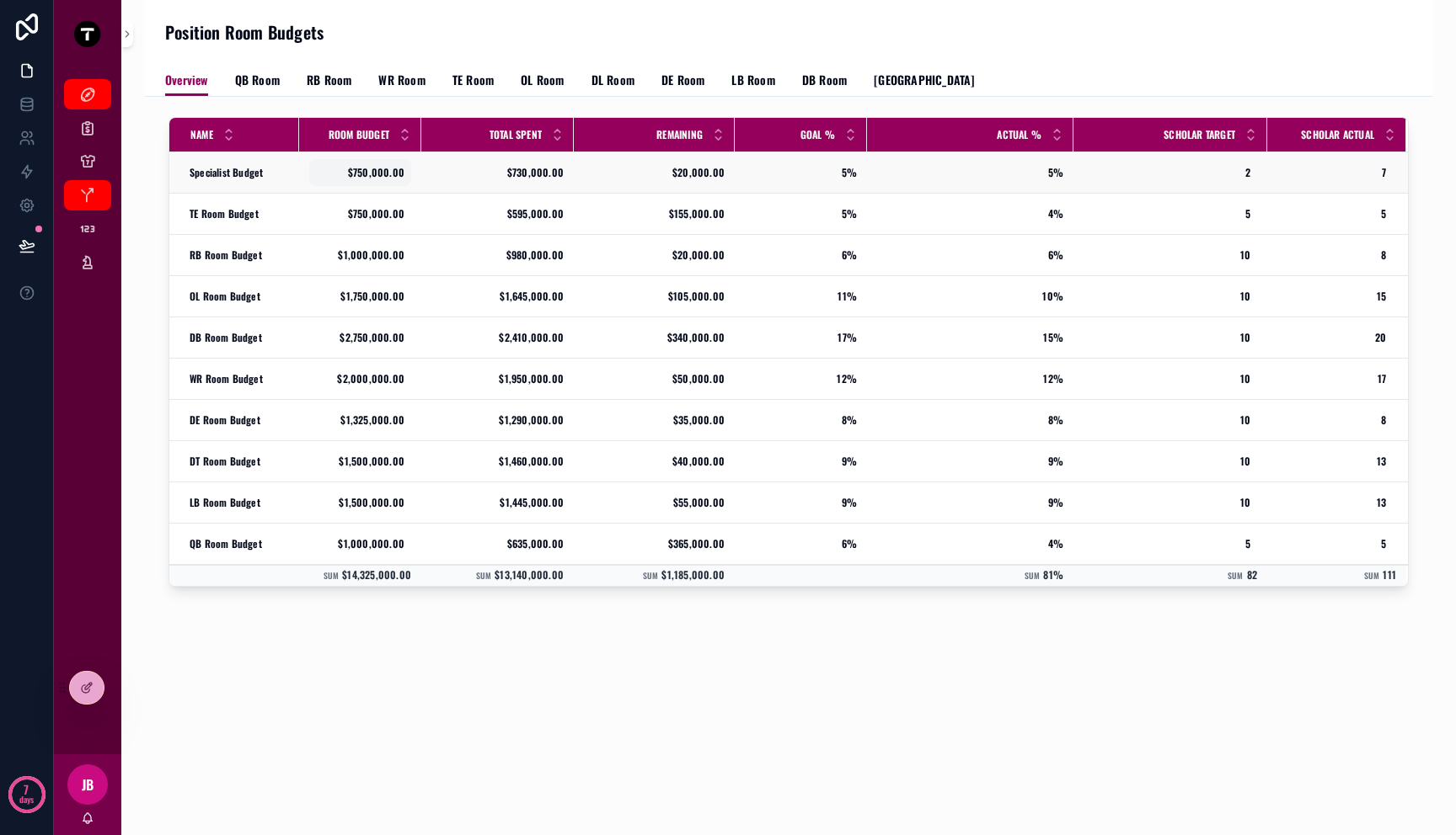
click at [379, 168] on span "$750,000.00" at bounding box center [360, 172] width 89 height 13
click at [379, 252] on span "$1,000,000.00" at bounding box center [360, 255] width 89 height 13
click at [379, 338] on span "$2,750,000.00" at bounding box center [360, 337] width 89 height 13
click at [383, 427] on div "$1,325,000.00 $1,325,000.00" at bounding box center [360, 419] width 102 height 27
click at [99, 155] on div "Current Athletes" at bounding box center [87, 161] width 27 height 27
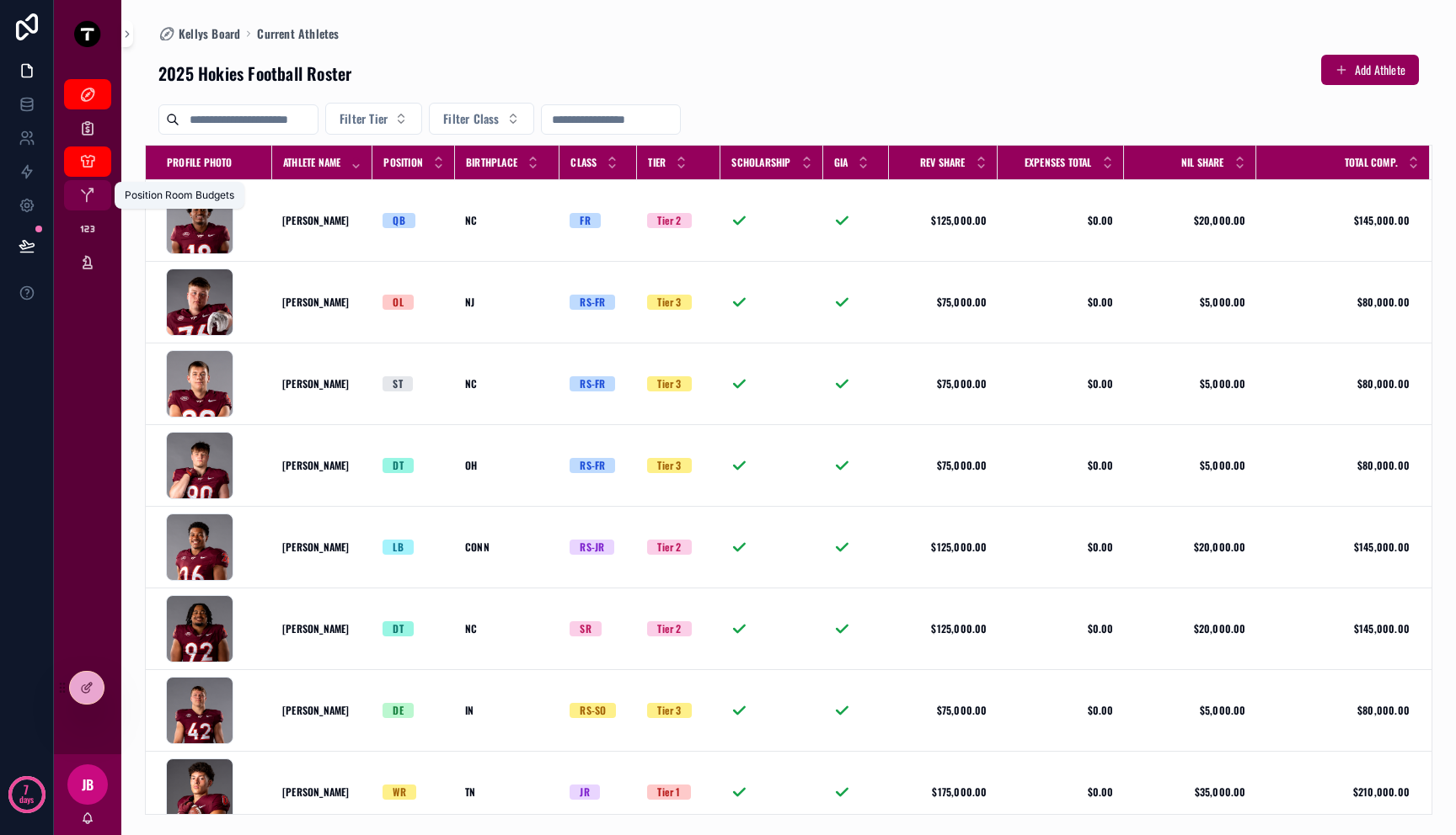
click at [94, 200] on icon "scrollable content" at bounding box center [87, 195] width 17 height 17
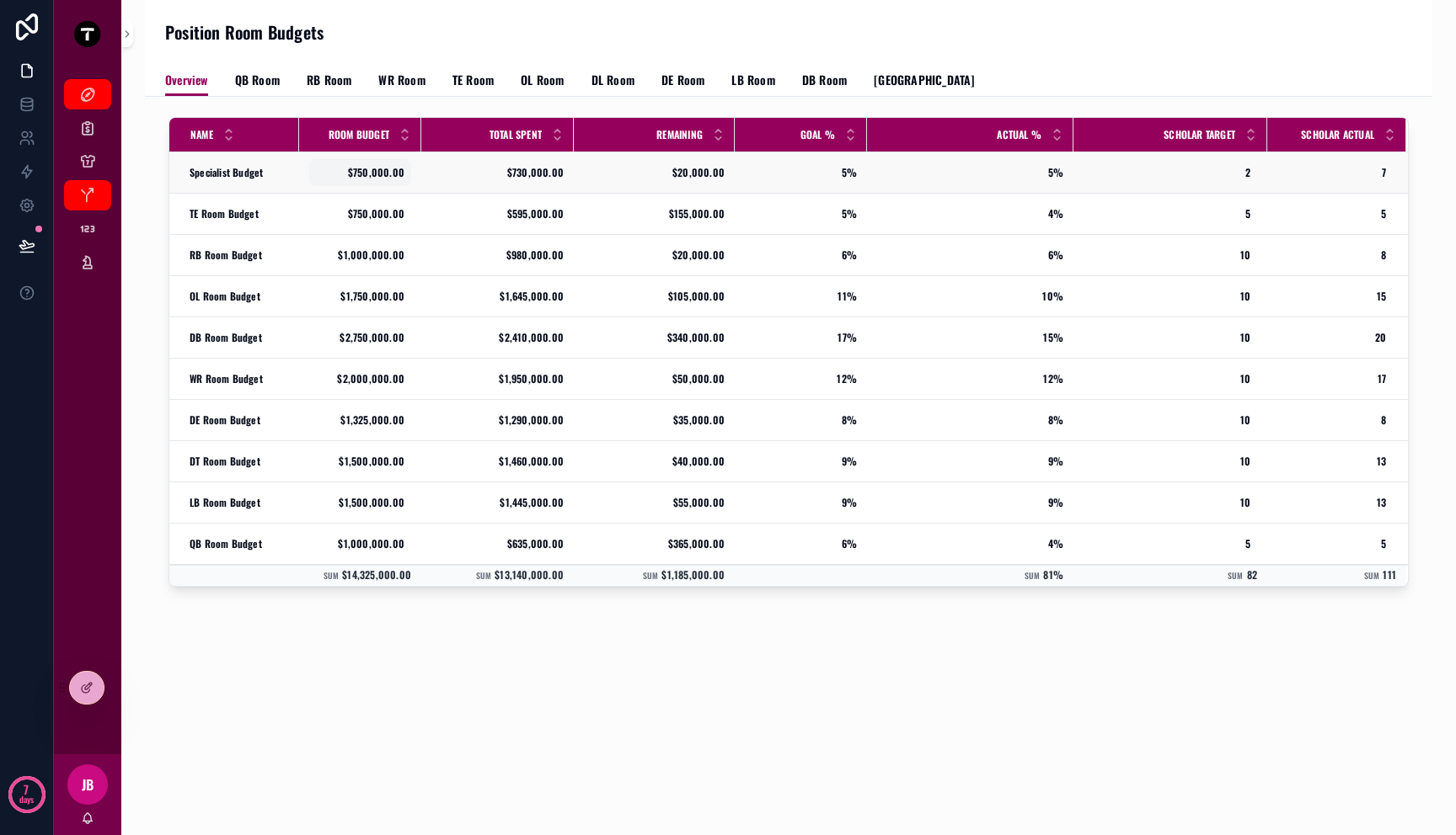
click at [371, 173] on span "$750,000.00" at bounding box center [360, 172] width 89 height 13
click at [374, 245] on div "$1,000,000.00 $1,000,000.00" at bounding box center [360, 255] width 102 height 27
click at [386, 366] on div "$2,000,000.00 $2,000,000.00" at bounding box center [360, 379] width 102 height 27
click at [1243, 174] on span "2" at bounding box center [1170, 172] width 160 height 13
click at [1231, 254] on span "10" at bounding box center [1170, 255] width 160 height 13
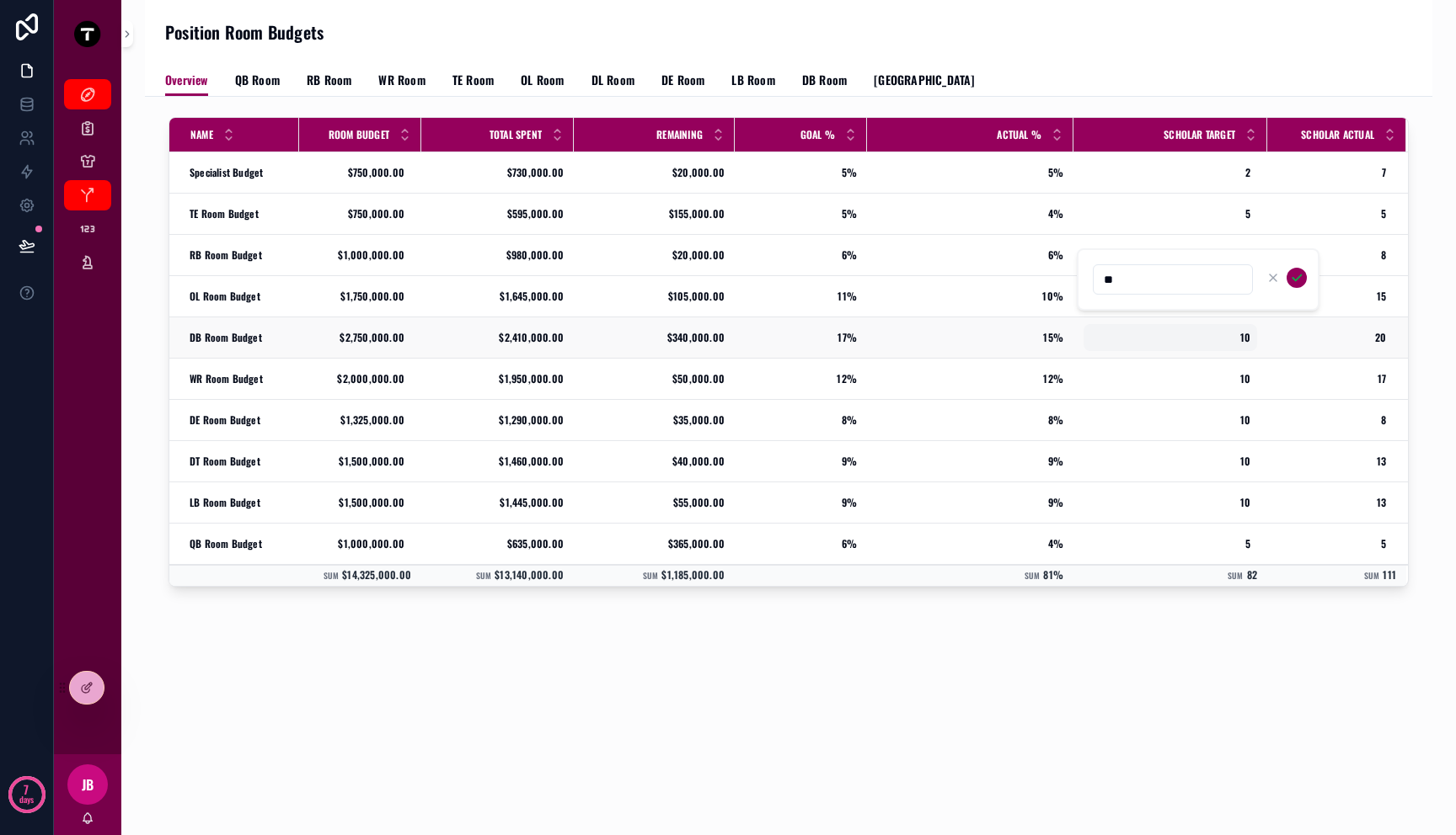
click at [1235, 345] on div "10 10" at bounding box center [1170, 338] width 174 height 27
click at [262, 83] on span "QB Room" at bounding box center [257, 80] width 45 height 17
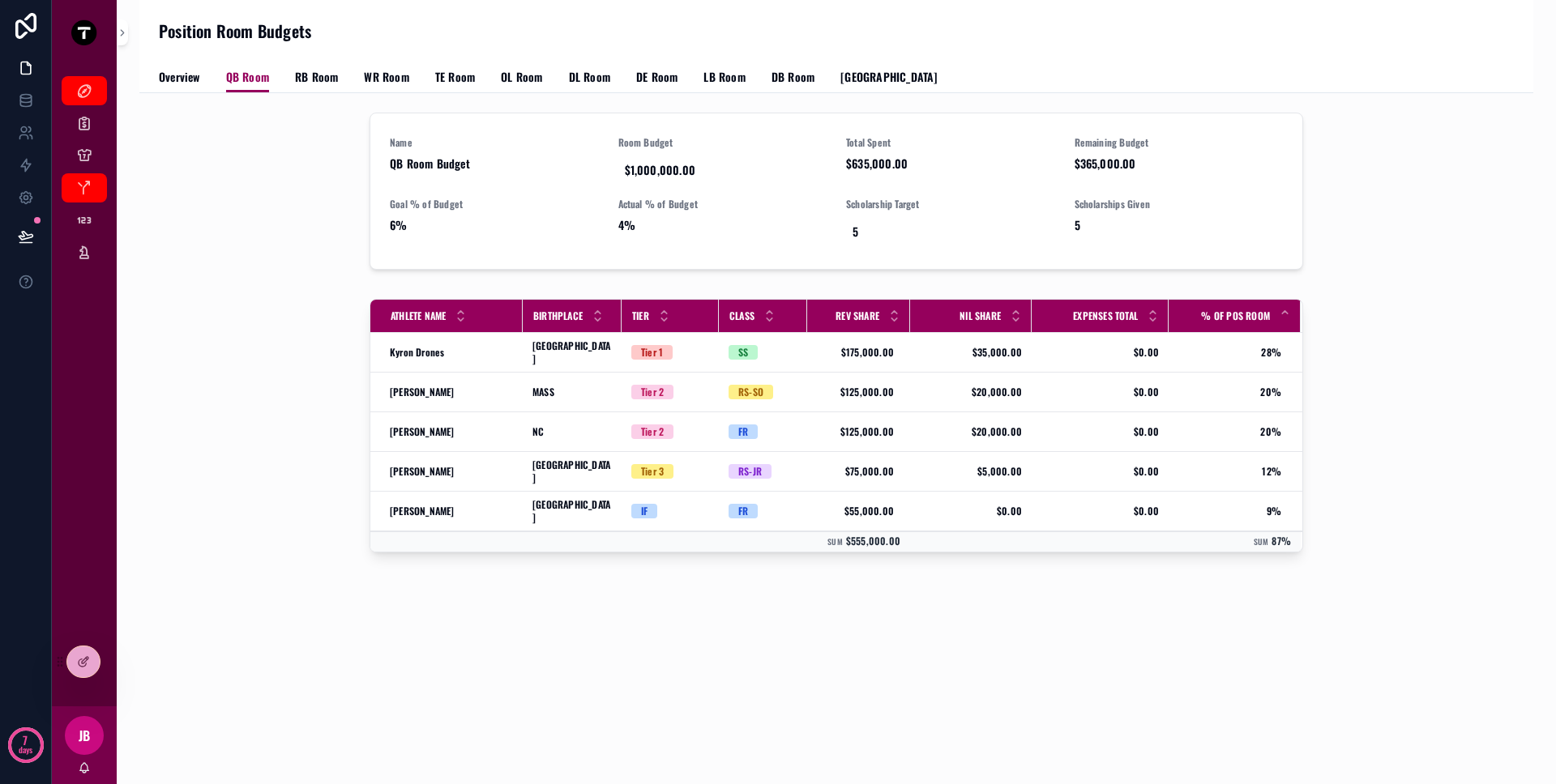
click at [202, 72] on div "Overview QB Room RB Room WR Room TE Room OL Room DL Room DE Room LB Room DB Roo…" at bounding box center [836, 77] width 1355 height 31
click at [196, 82] on span "Overview" at bounding box center [179, 77] width 41 height 16
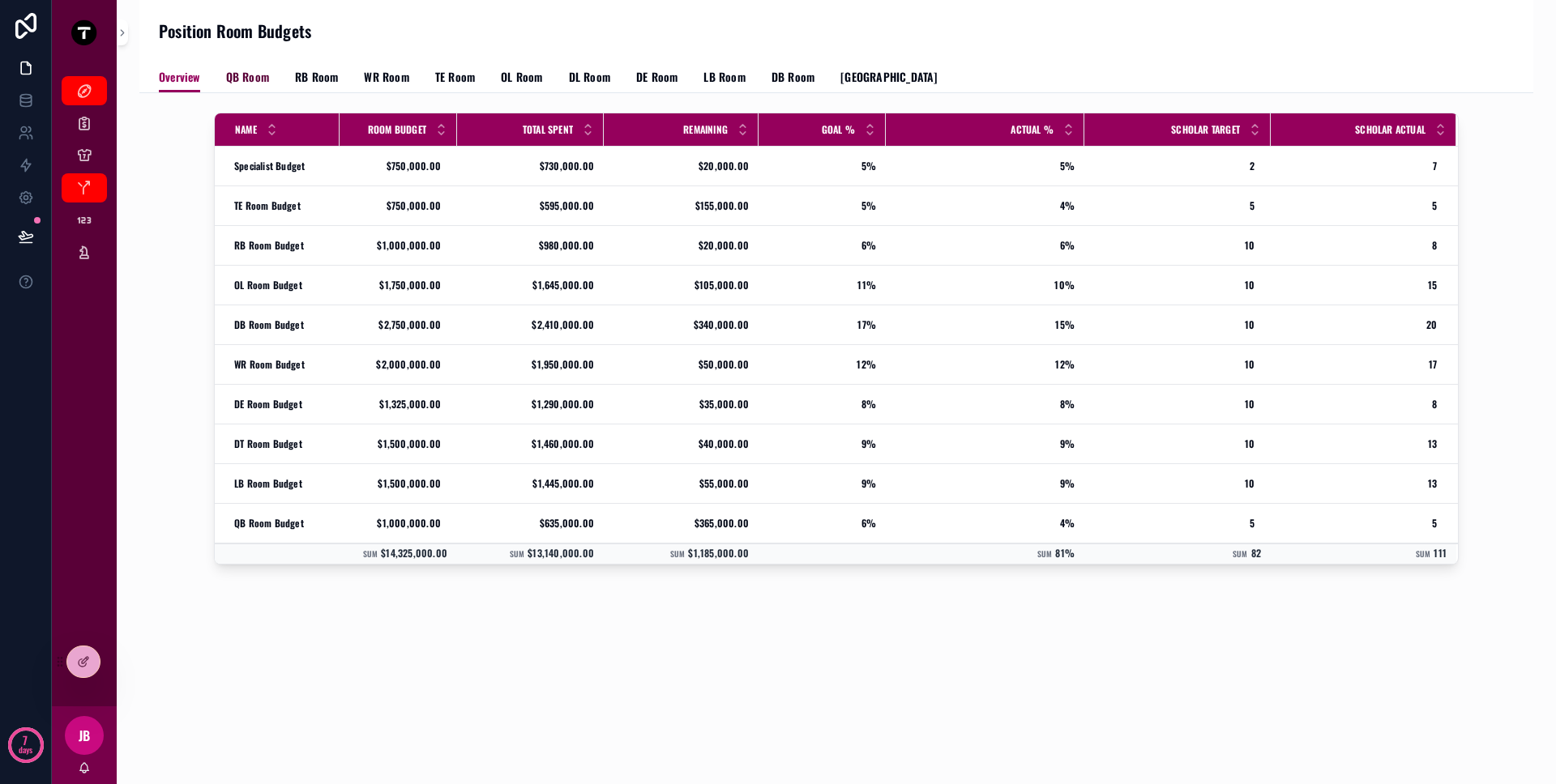
click at [236, 83] on span "QB Room" at bounding box center [247, 77] width 43 height 16
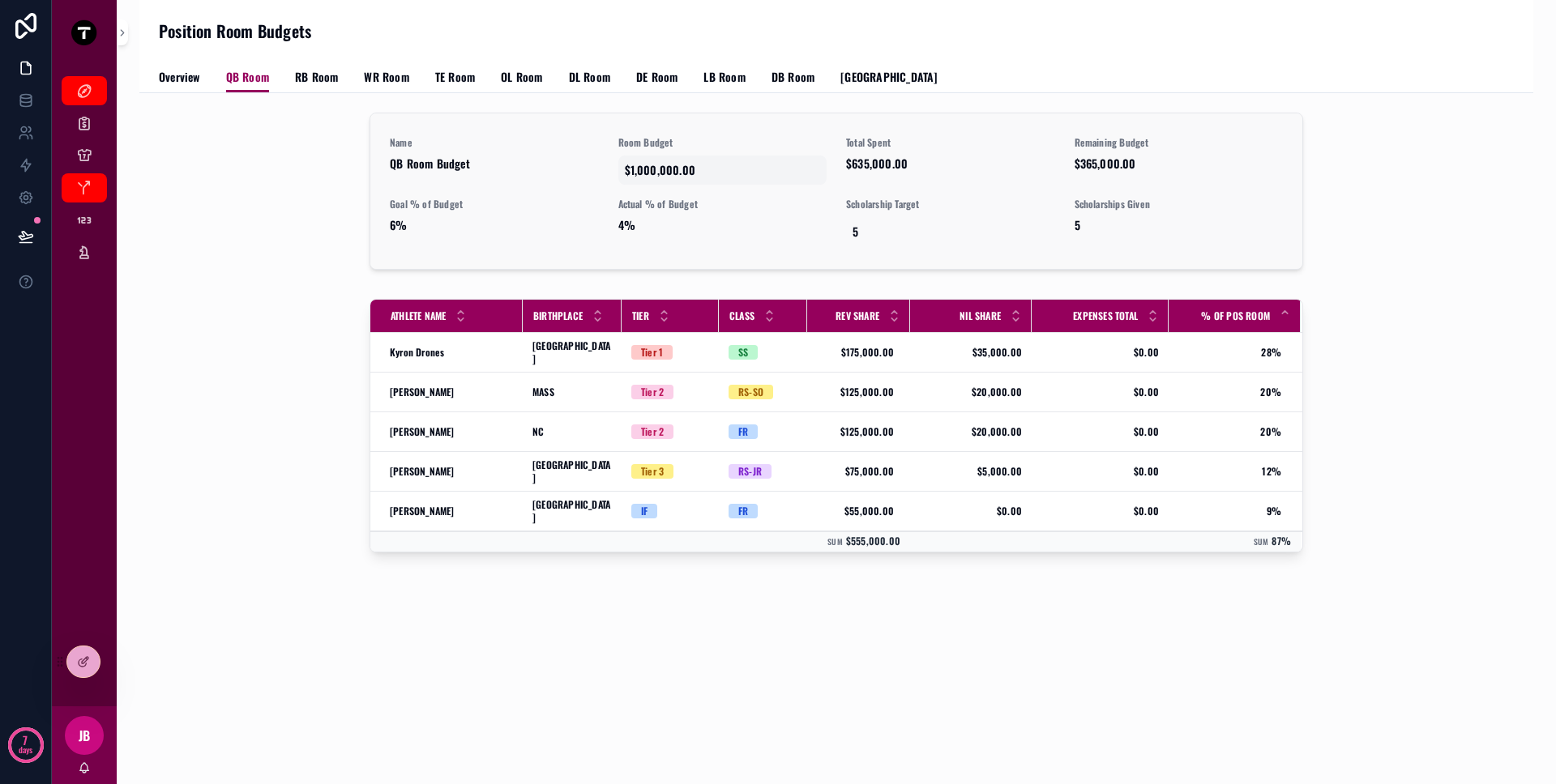
click at [664, 175] on span "$1,000,000.00" at bounding box center [723, 170] width 196 height 16
click at [284, 230] on div "Name QB Room Budget Room Budget $1,000,000.00 Total Spent $635,000.00 Remaining…" at bounding box center [836, 194] width 1368 height 177
click at [678, 173] on span "$1,000,000.00" at bounding box center [723, 170] width 196 height 16
click at [678, 188] on input "**********" at bounding box center [704, 192] width 153 height 23
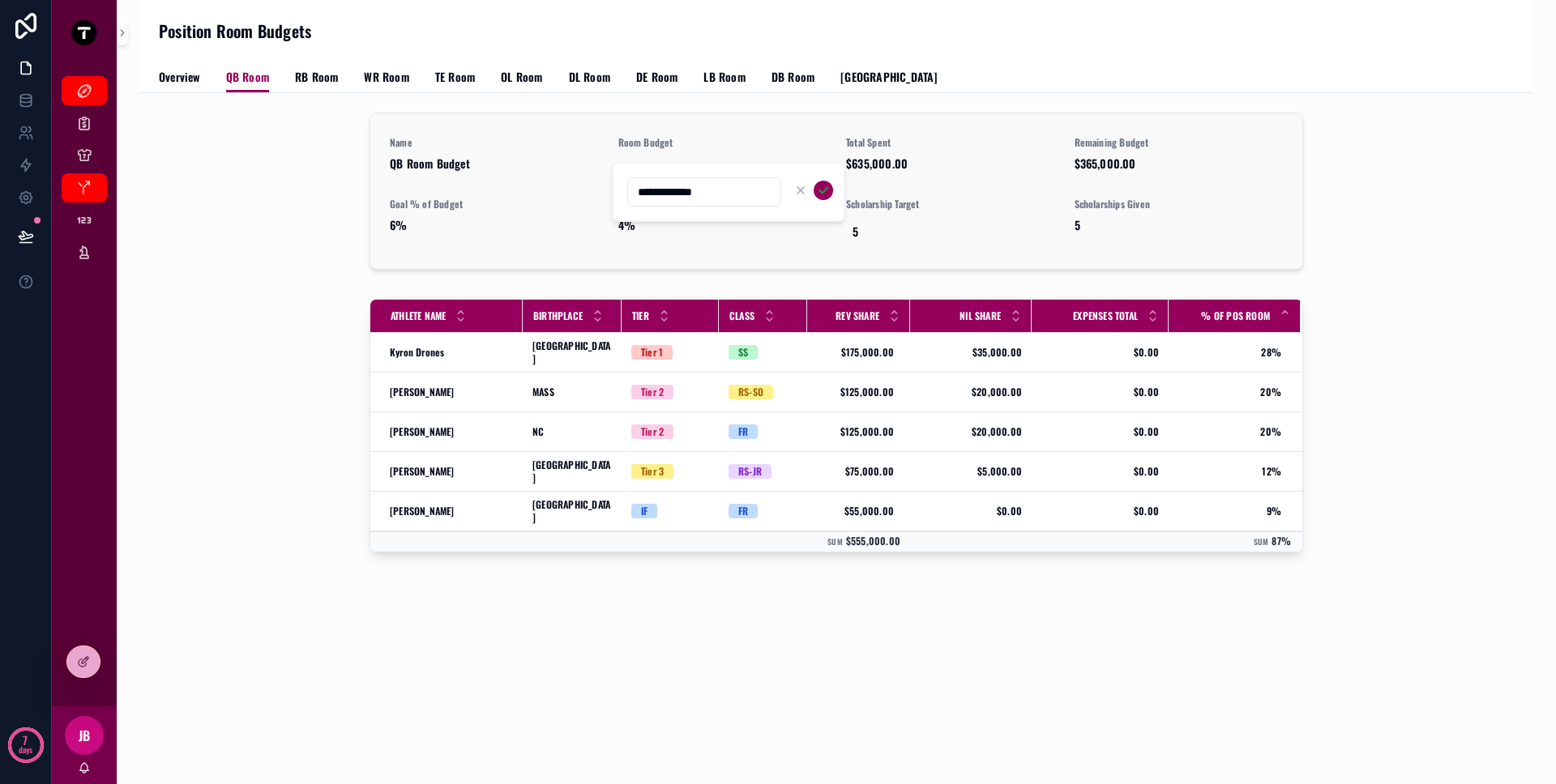
click at [560, 174] on div "Name QB Room Budget" at bounding box center [495, 160] width 210 height 49
click at [484, 353] on div "Kyron Drones Kyron Drones" at bounding box center [452, 352] width 123 height 12
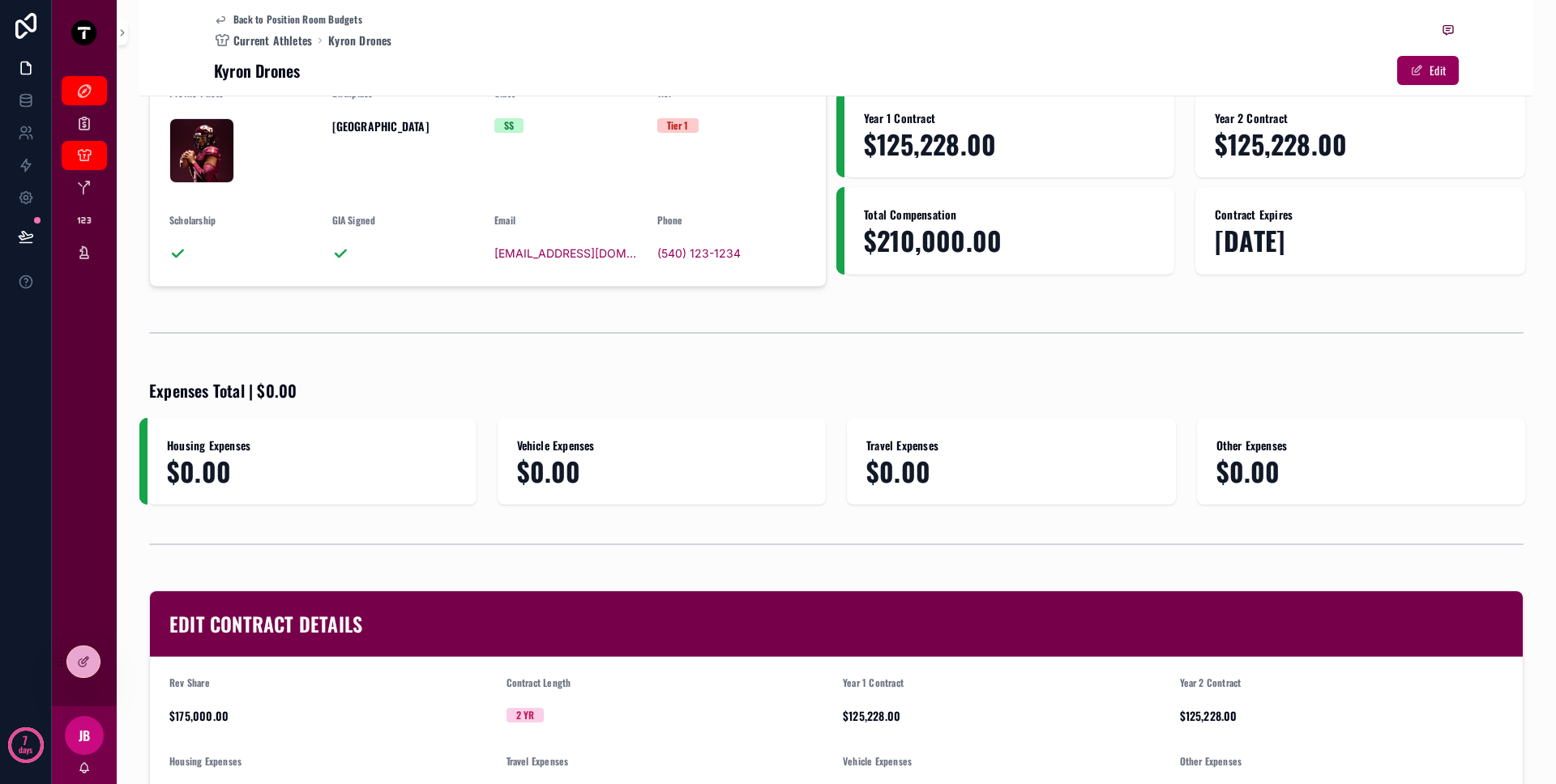
scroll to position [602, 0]
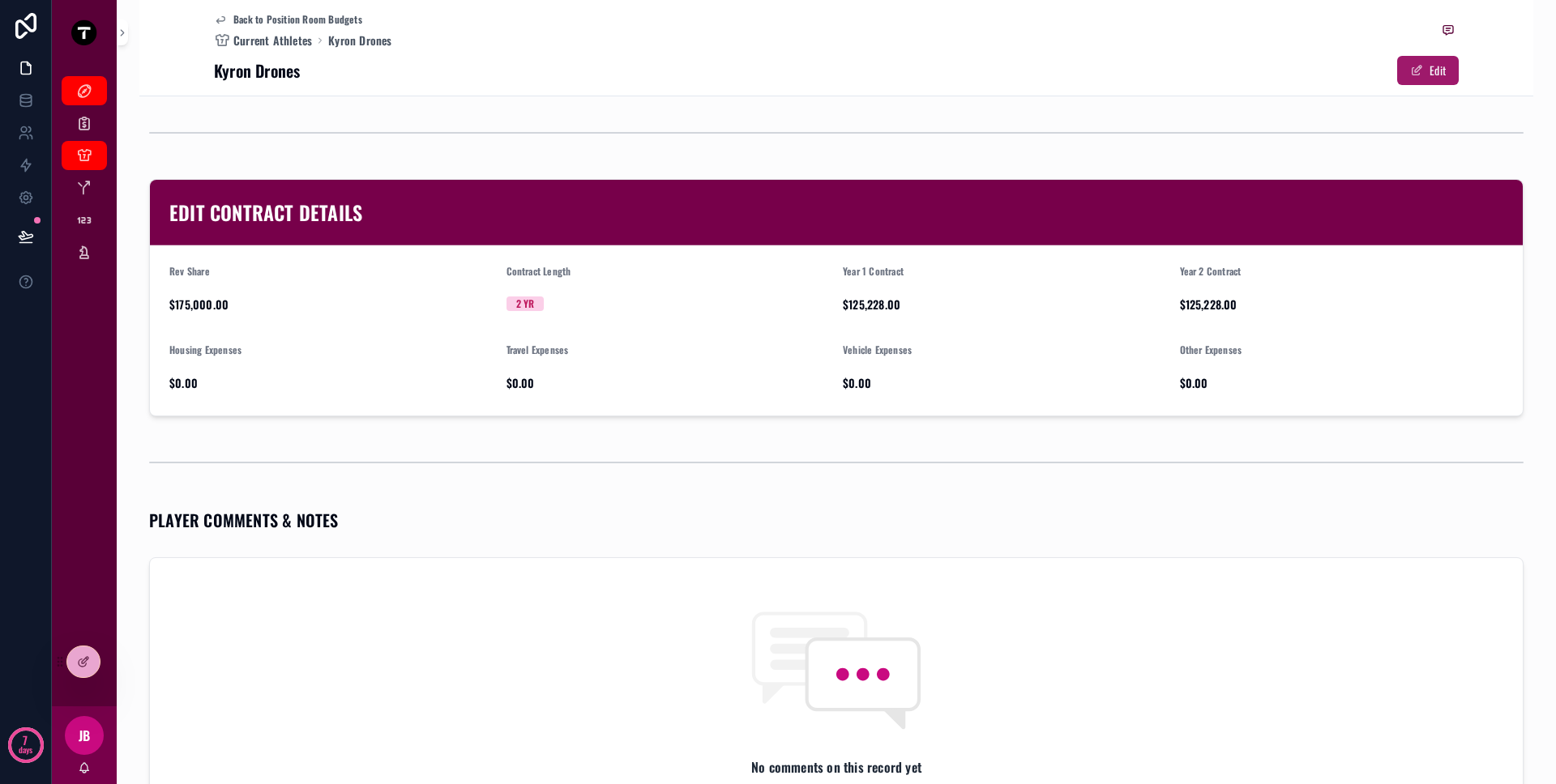
click at [1399, 75] on button "Edit" at bounding box center [1428, 70] width 62 height 29
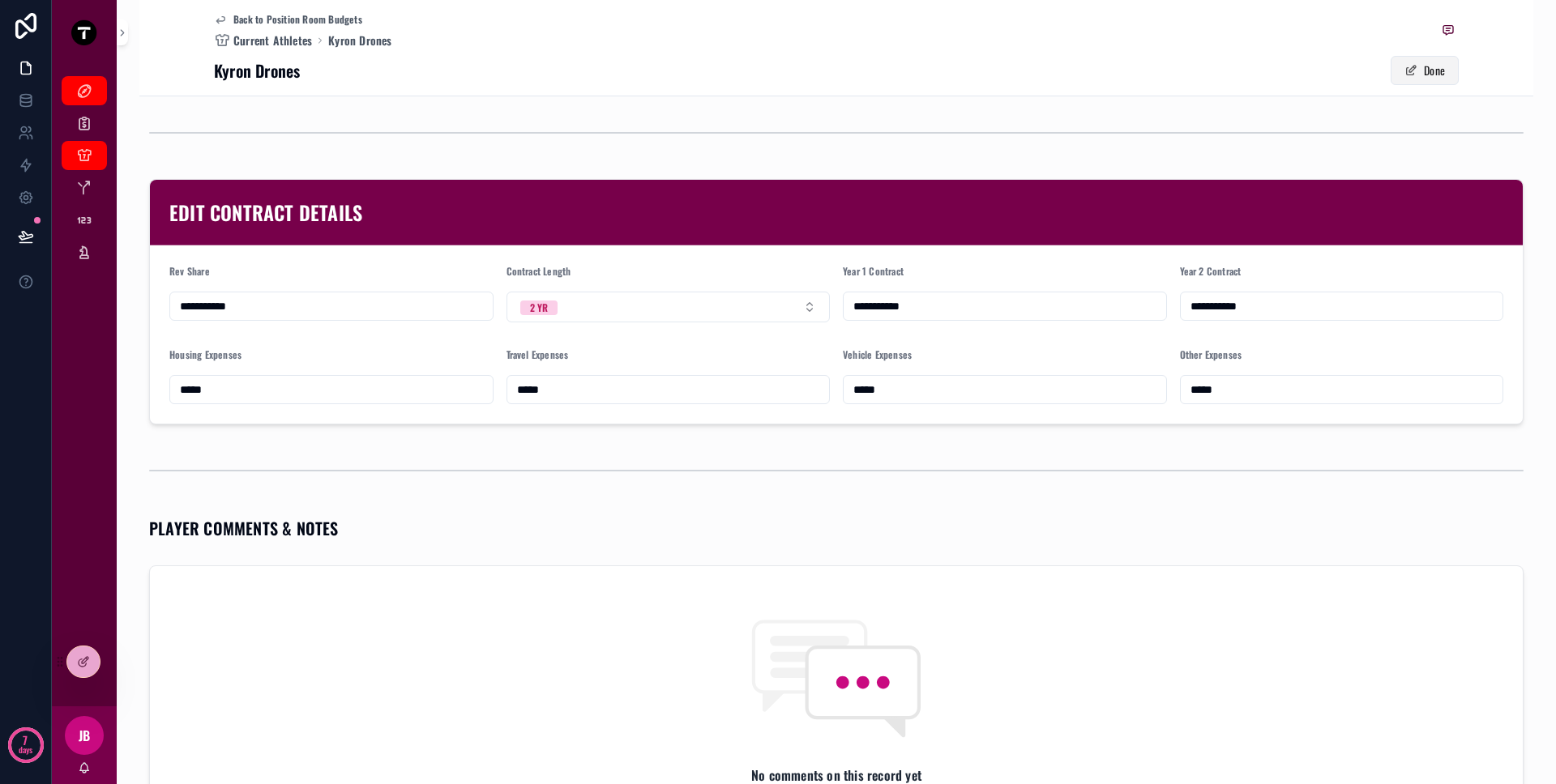
click at [1399, 74] on span "scrollable content" at bounding box center [1410, 70] width 12 height 12
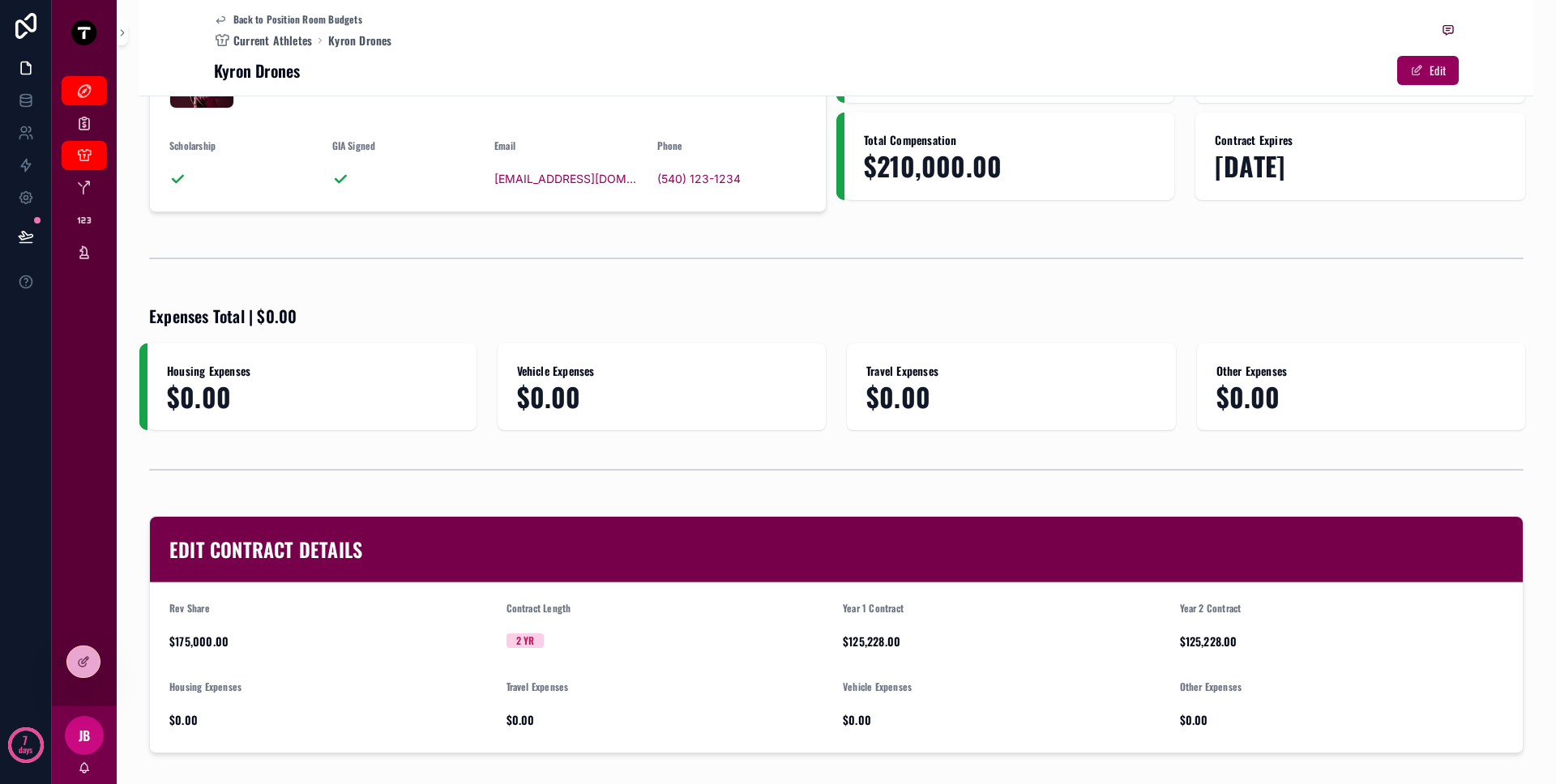
scroll to position [0, 0]
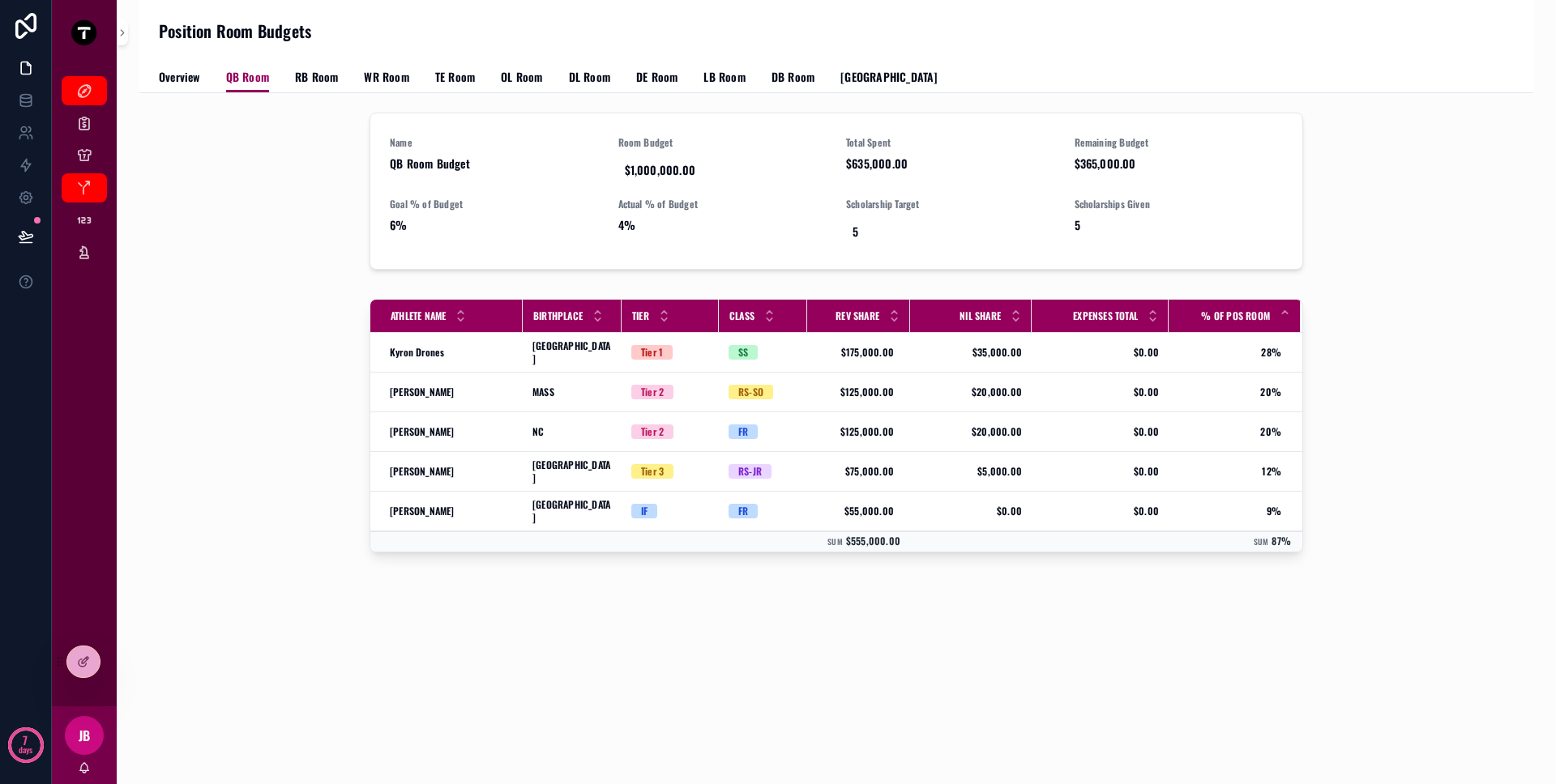
click at [338, 152] on div "Name QB Room Budget Room Budget $1,000,000.00 Total Spent $635,000.00 Remaining…" at bounding box center [836, 194] width 1368 height 177
click at [333, 86] on link "RB Room" at bounding box center [316, 79] width 43 height 33
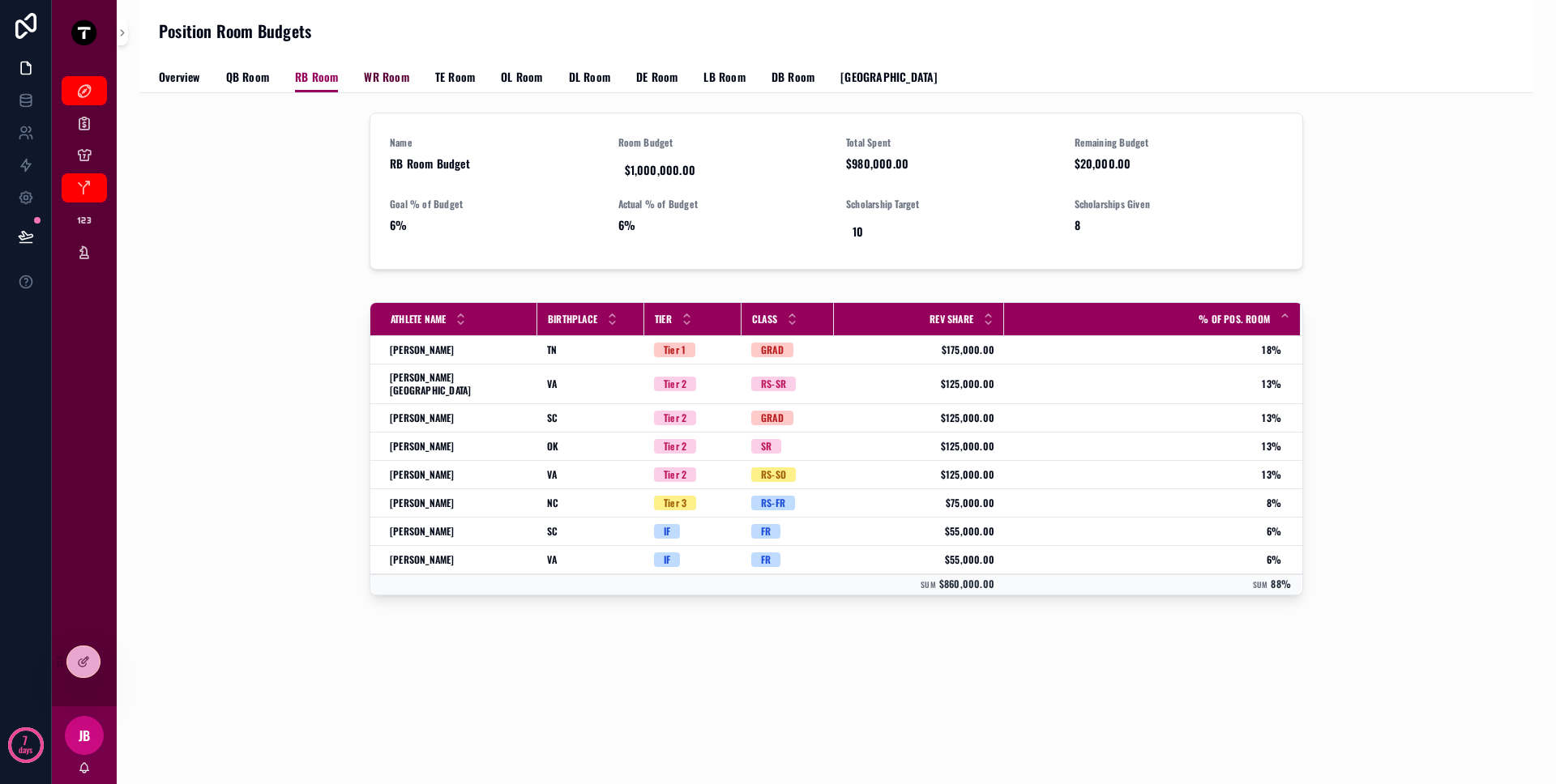
click at [392, 73] on span "WR Room" at bounding box center [386, 77] width 44 height 16
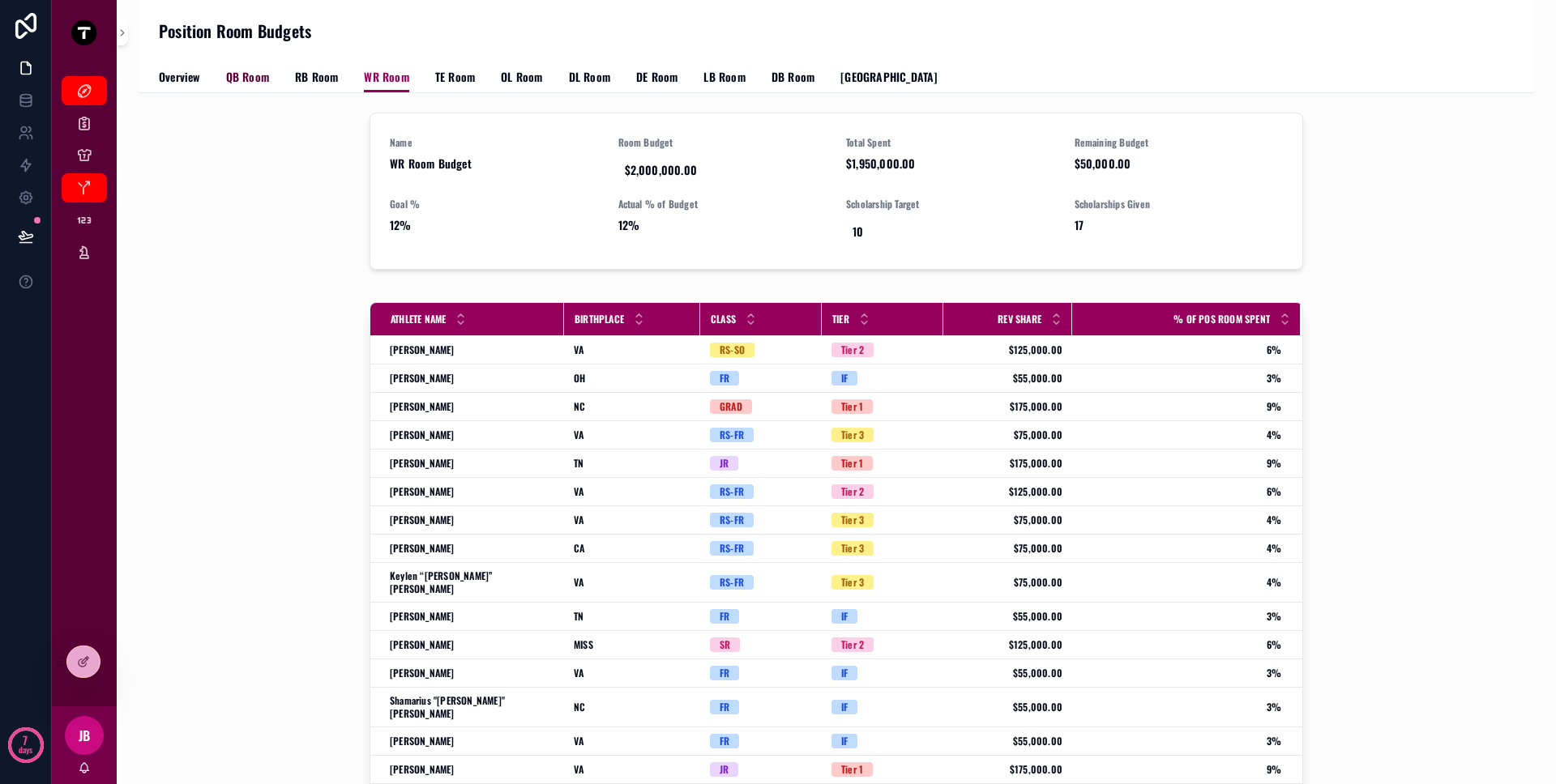
click at [245, 72] on span "QB Room" at bounding box center [247, 77] width 43 height 16
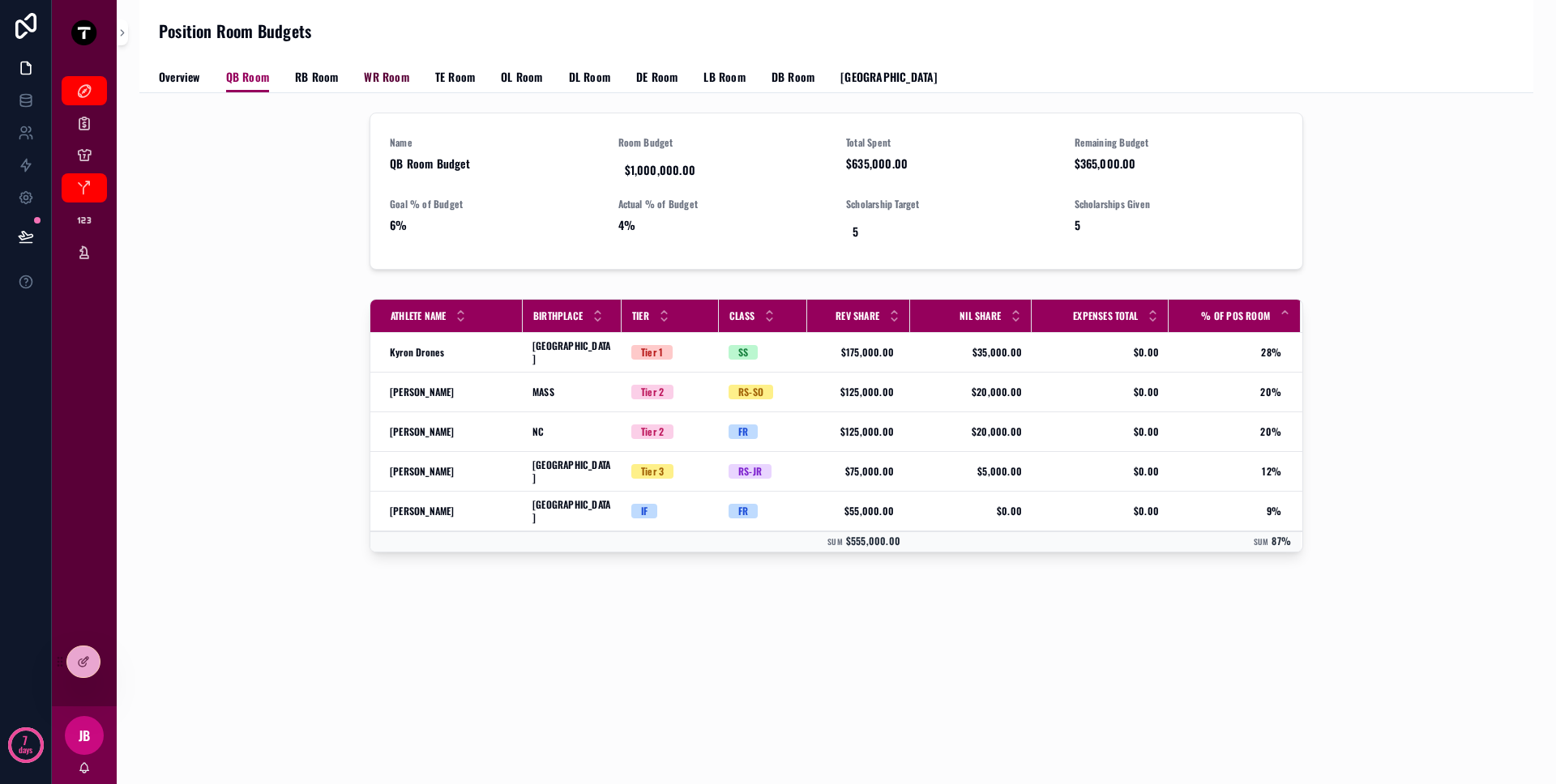
click at [394, 76] on span "WR Room" at bounding box center [386, 77] width 44 height 16
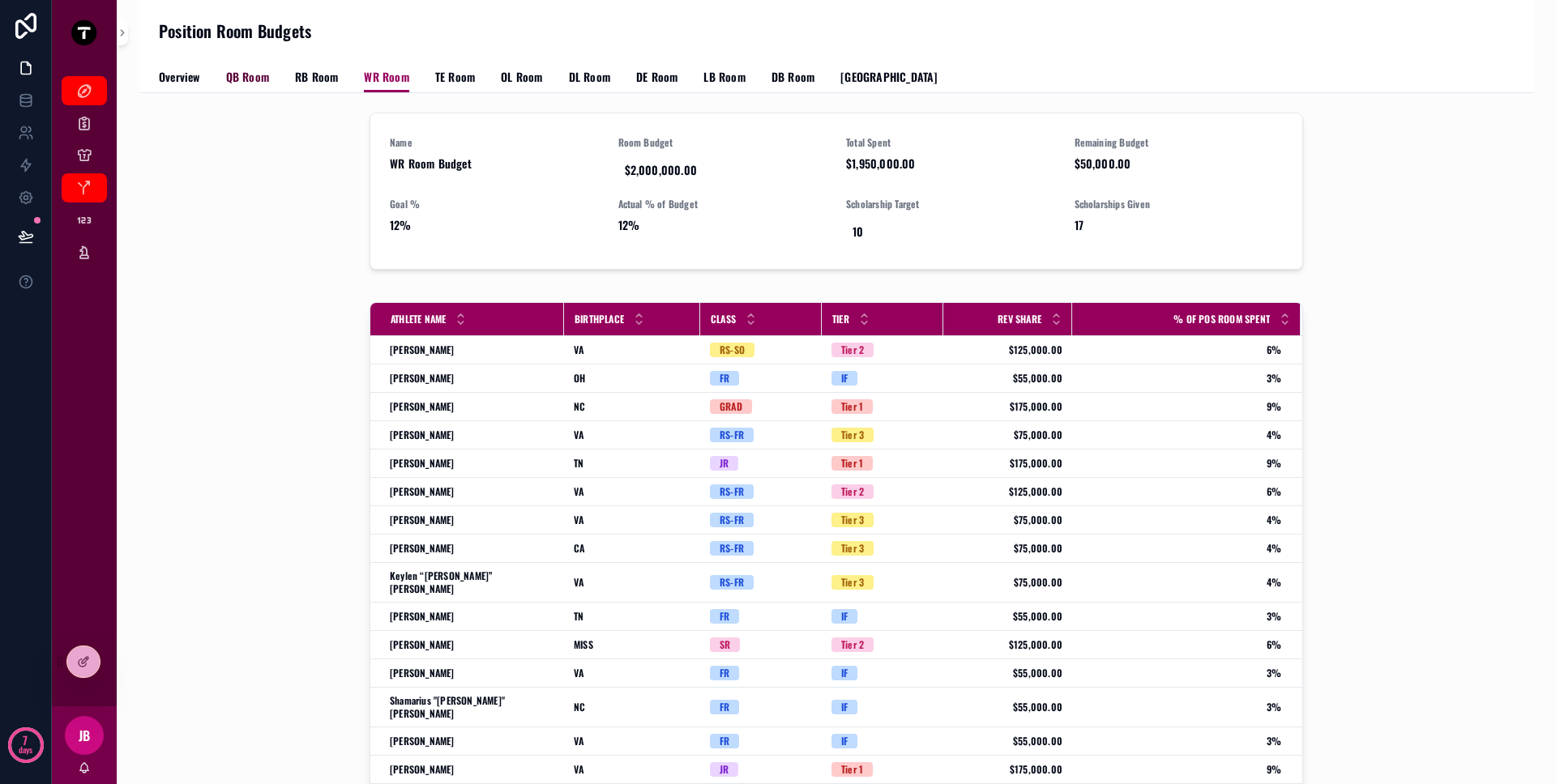
click at [250, 82] on span "QB Room" at bounding box center [247, 77] width 43 height 16
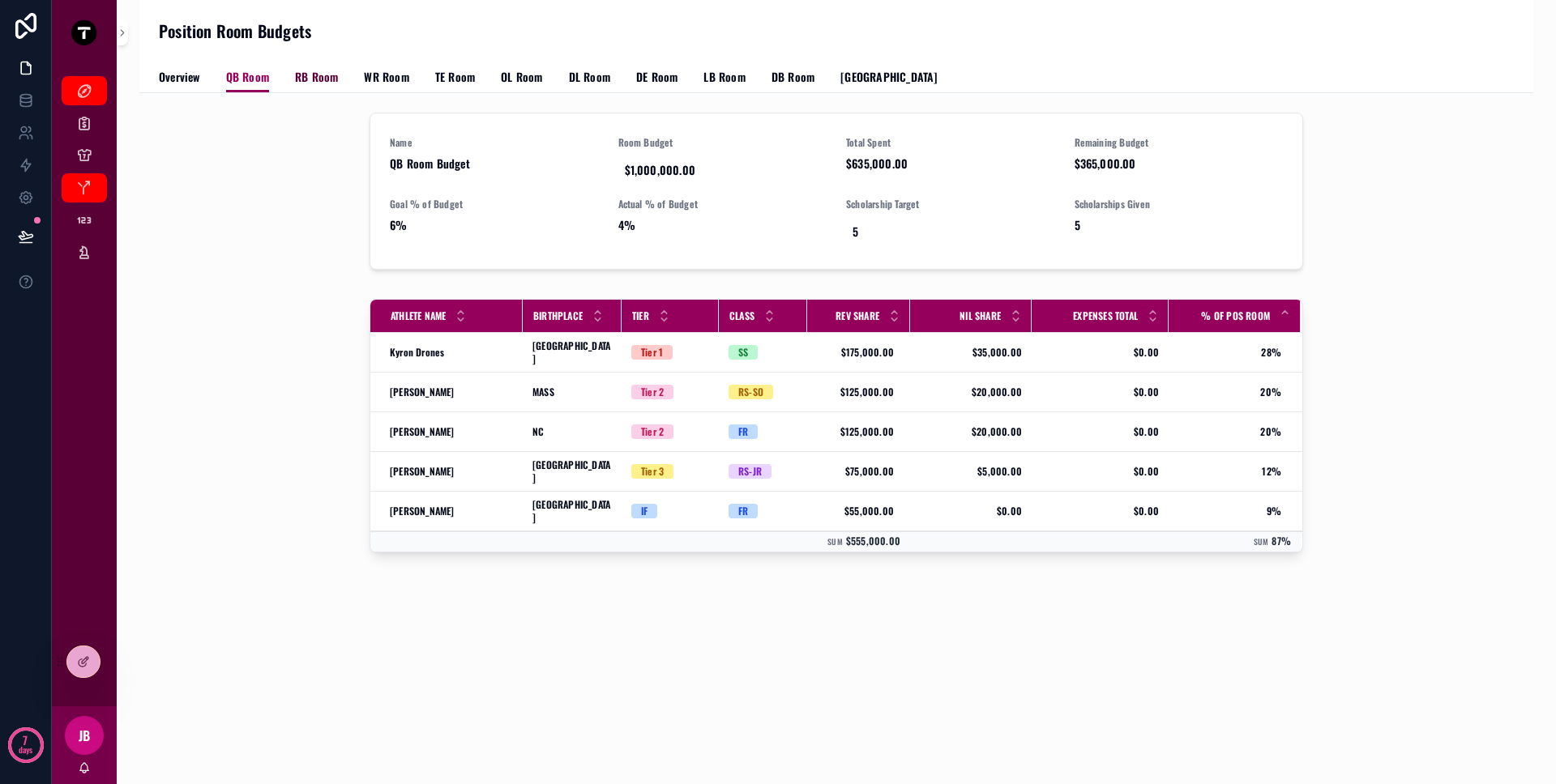
click at [323, 78] on span "RB Room" at bounding box center [316, 77] width 43 height 16
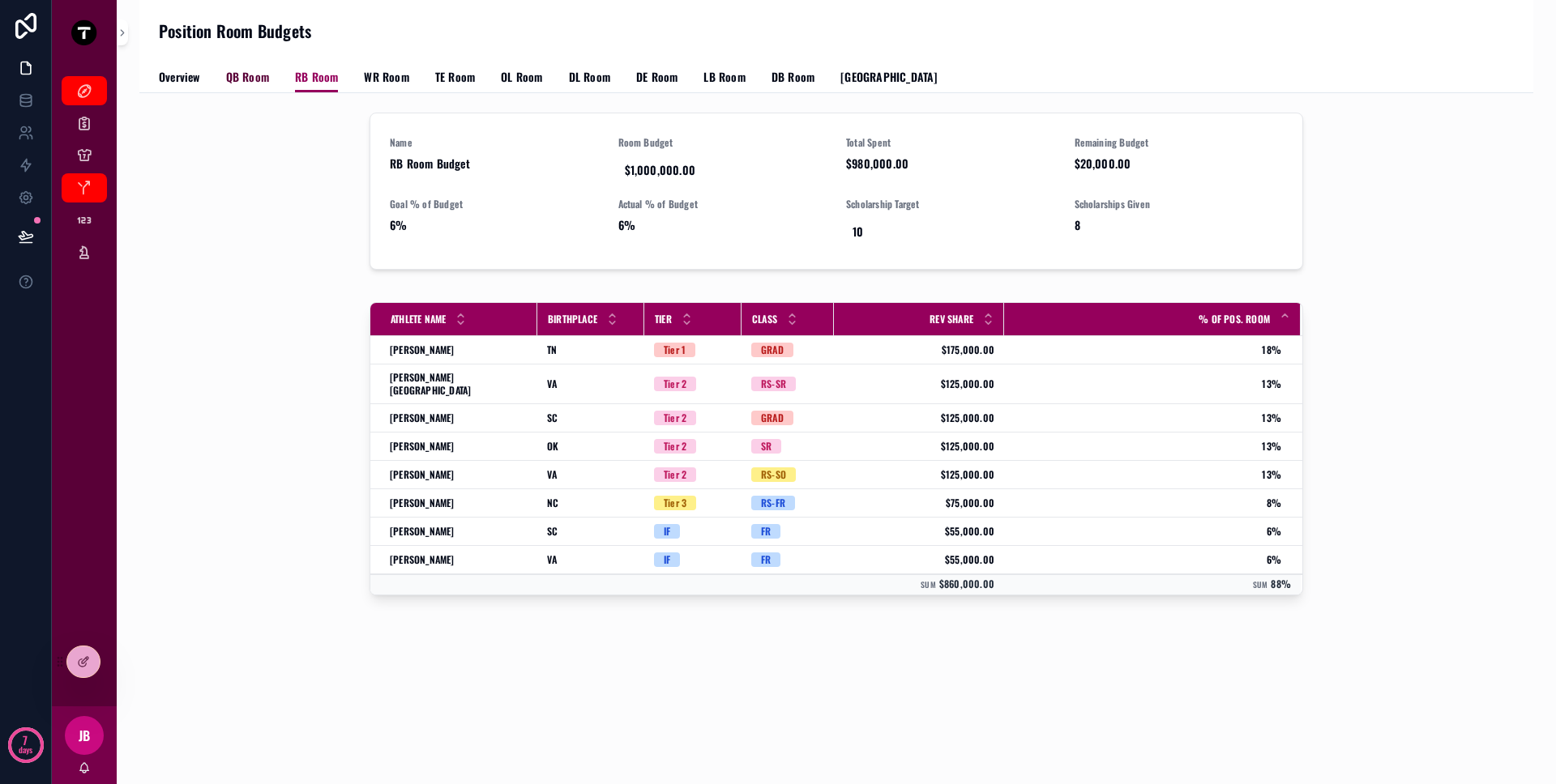
click at [246, 83] on span "QB Room" at bounding box center [247, 77] width 43 height 16
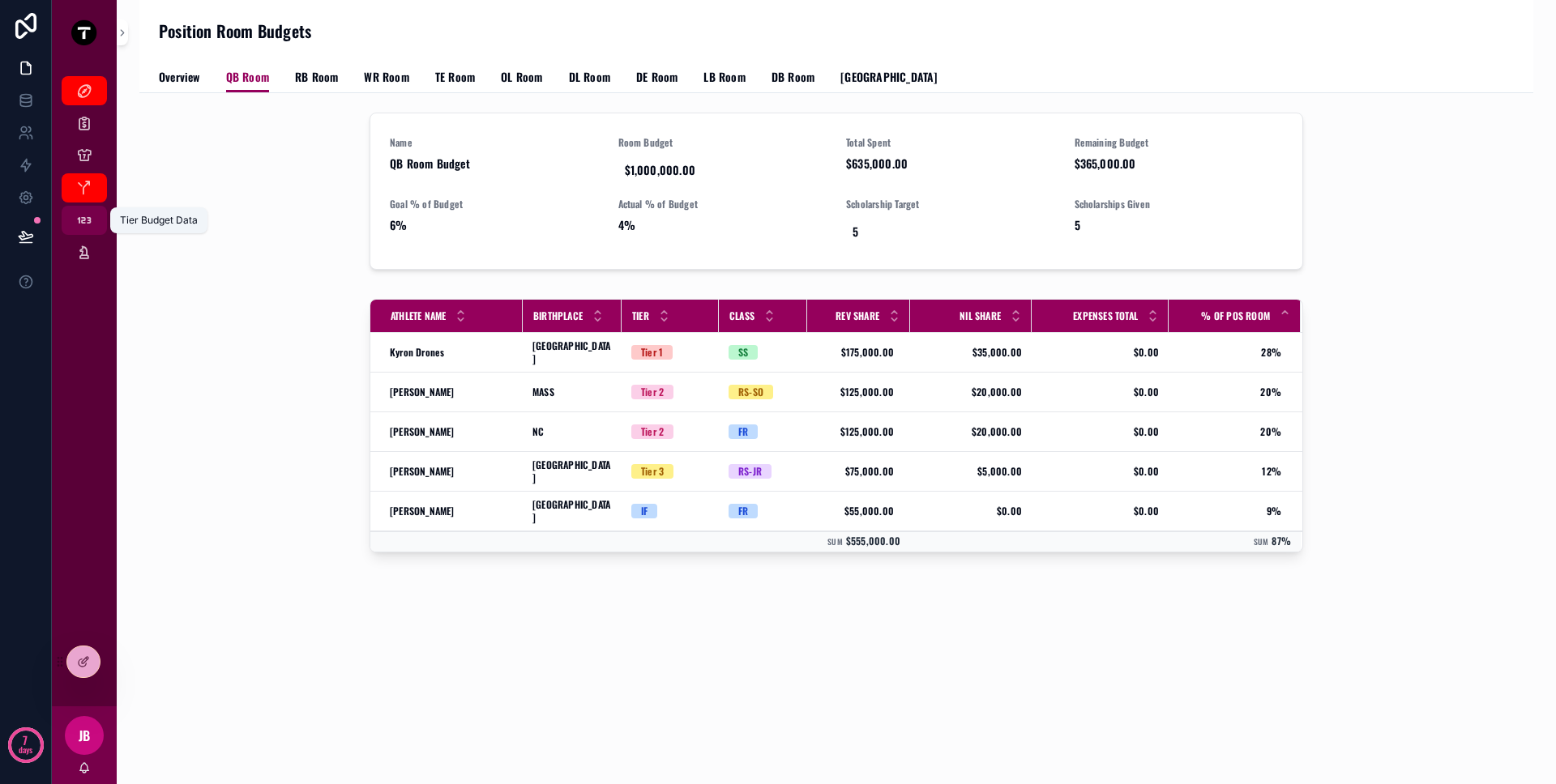
click at [92, 215] on div "Tier Budget Data" at bounding box center [84, 220] width 26 height 26
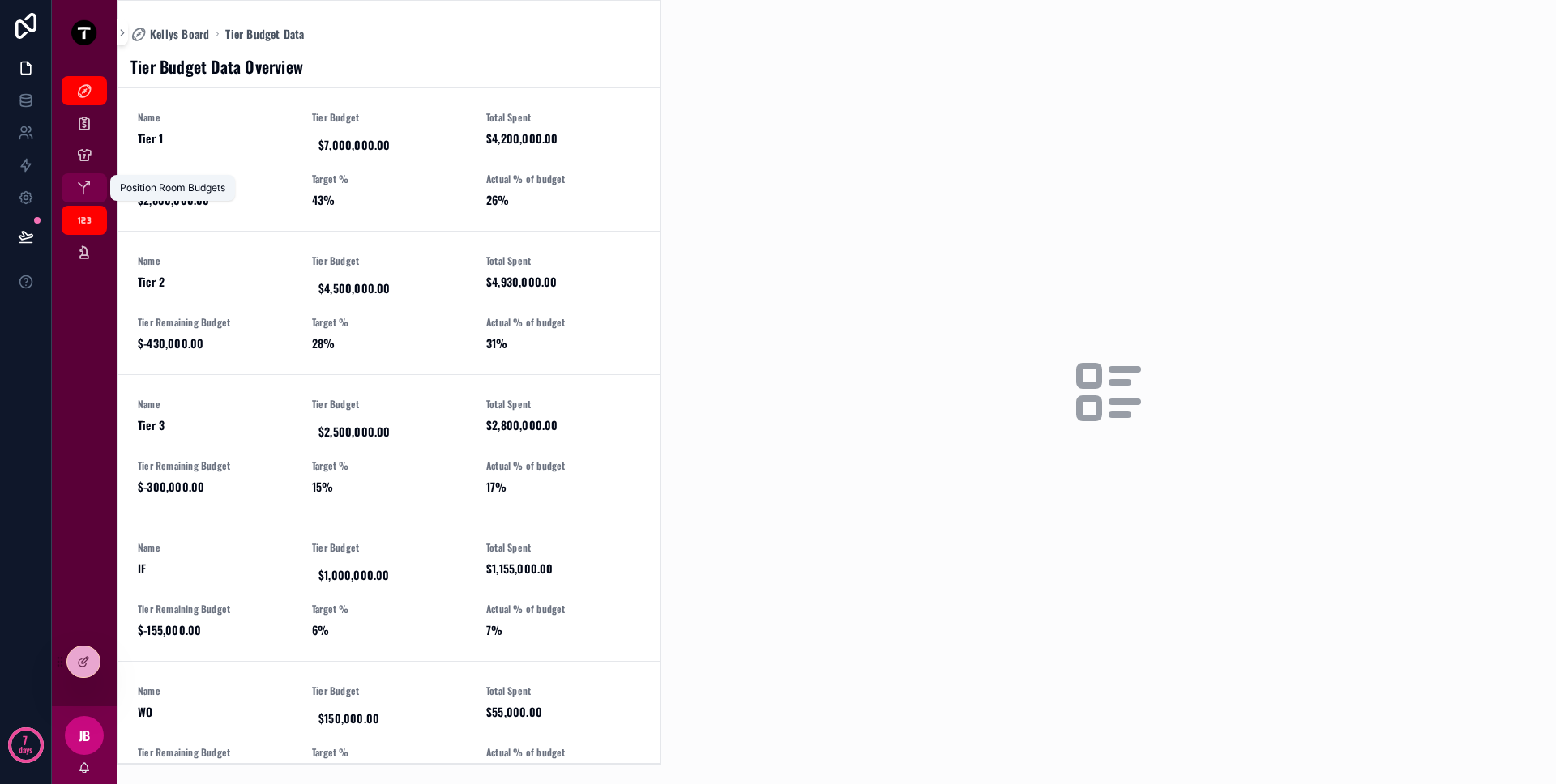
click at [78, 197] on div "Position Room Budgets" at bounding box center [84, 187] width 26 height 26
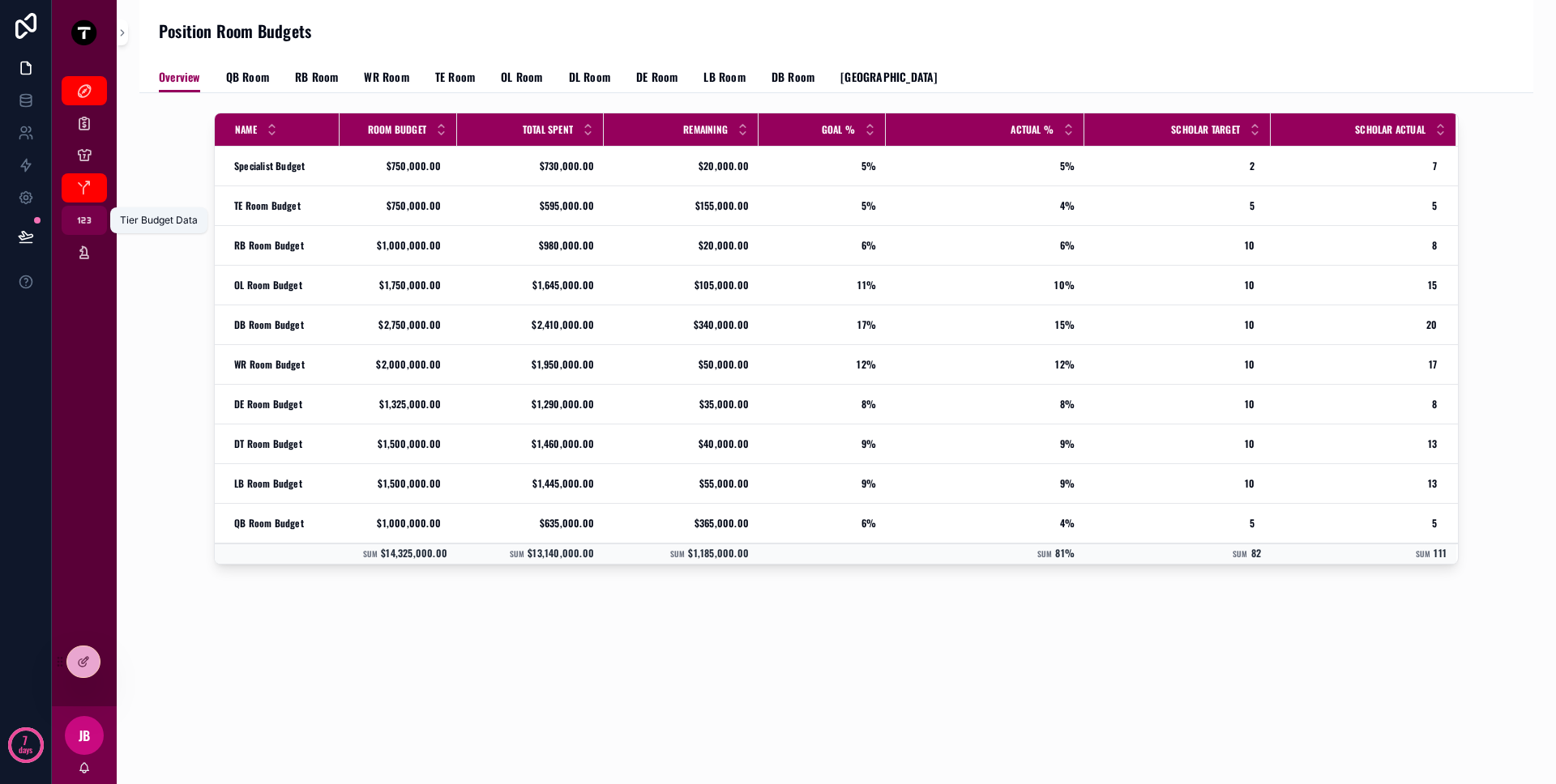
click at [78, 214] on icon "scrollable content" at bounding box center [84, 220] width 16 height 16
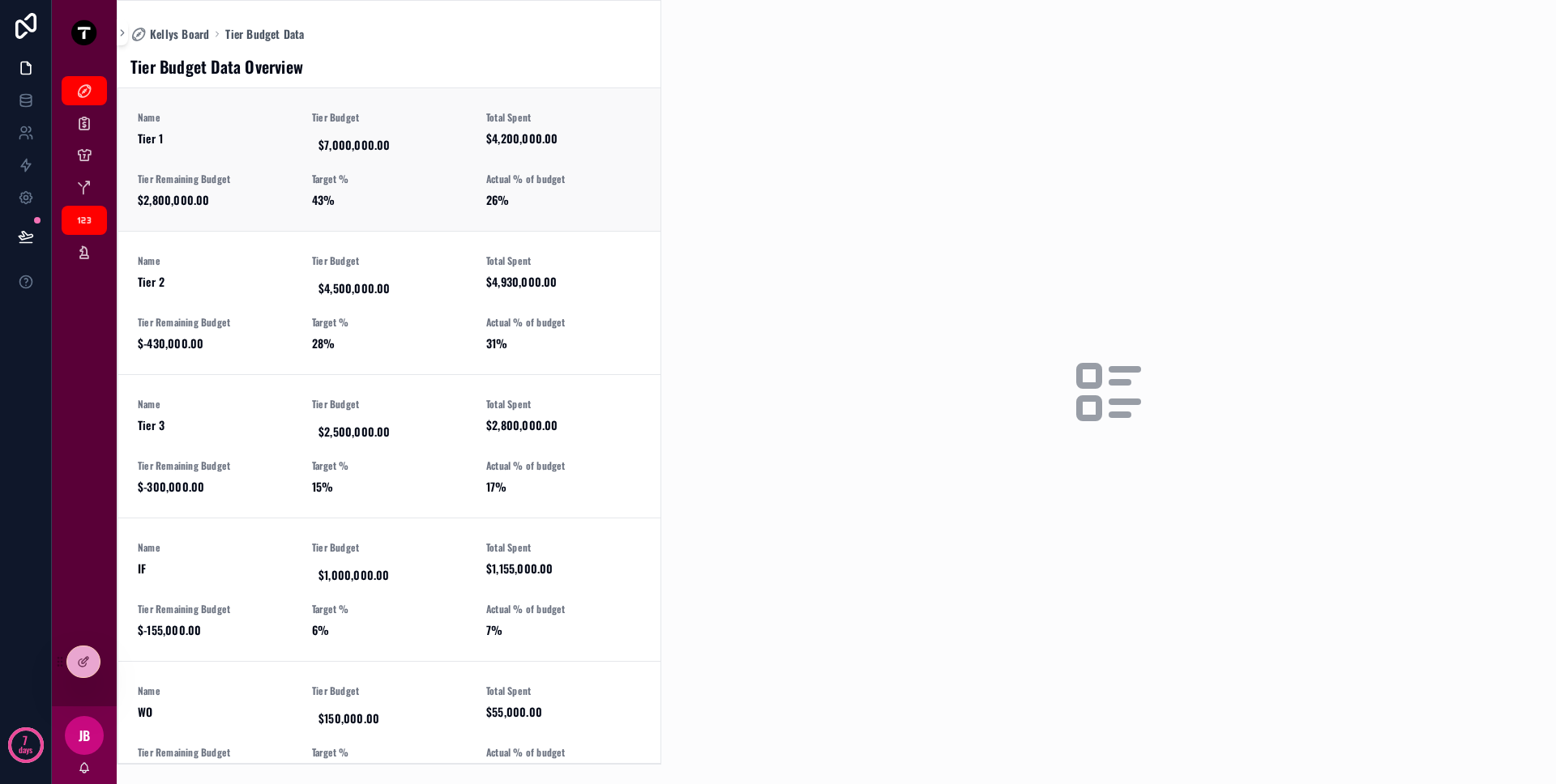
click at [319, 170] on div "Name Tier 1 Tier Budget $7,000,000.00 Total Spent $4,200,000.00 Tier Remaining …" at bounding box center [389, 159] width 504 height 97
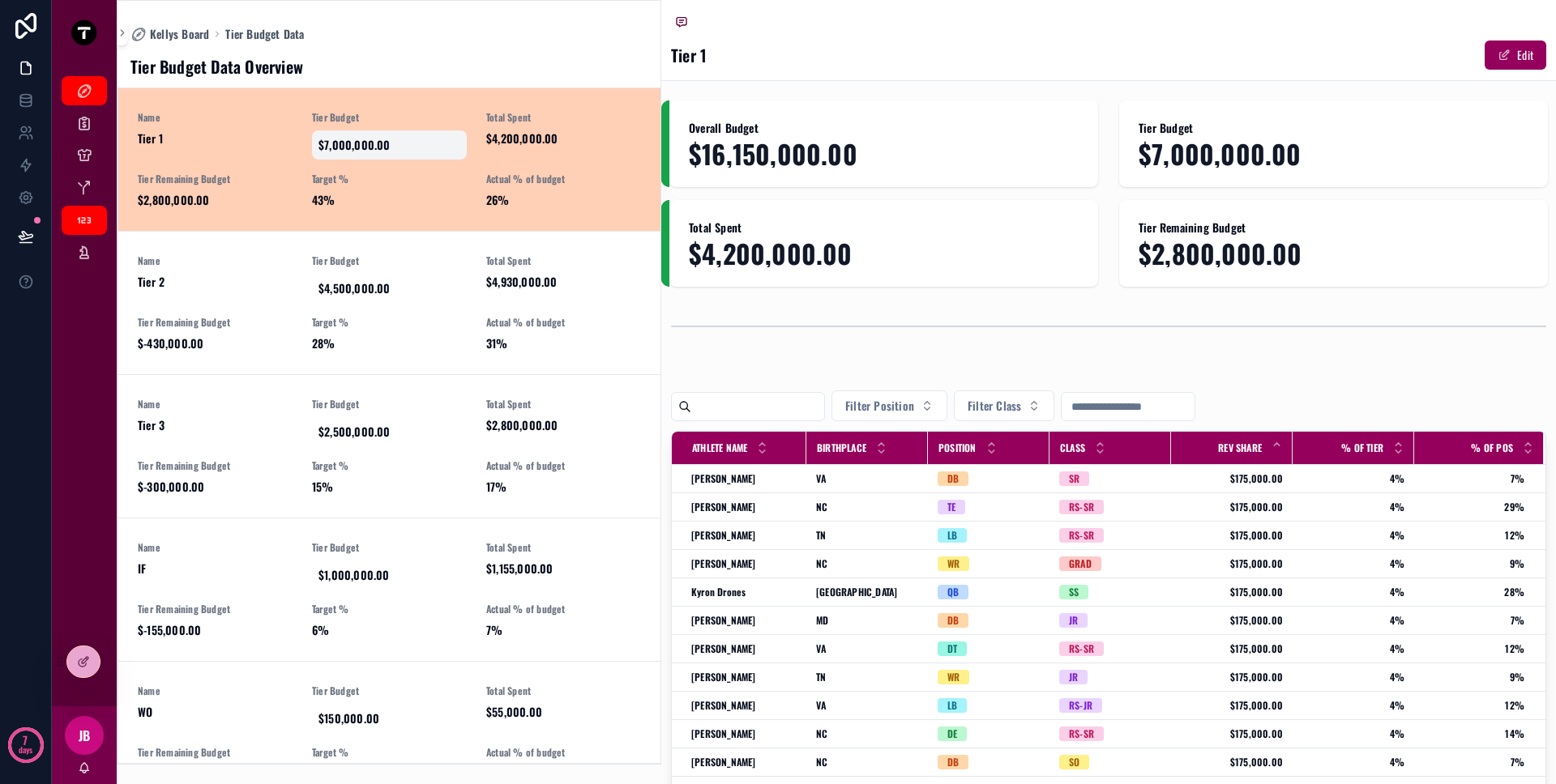
click at [372, 147] on span "$7,000,000.00" at bounding box center [389, 144] width 142 height 16
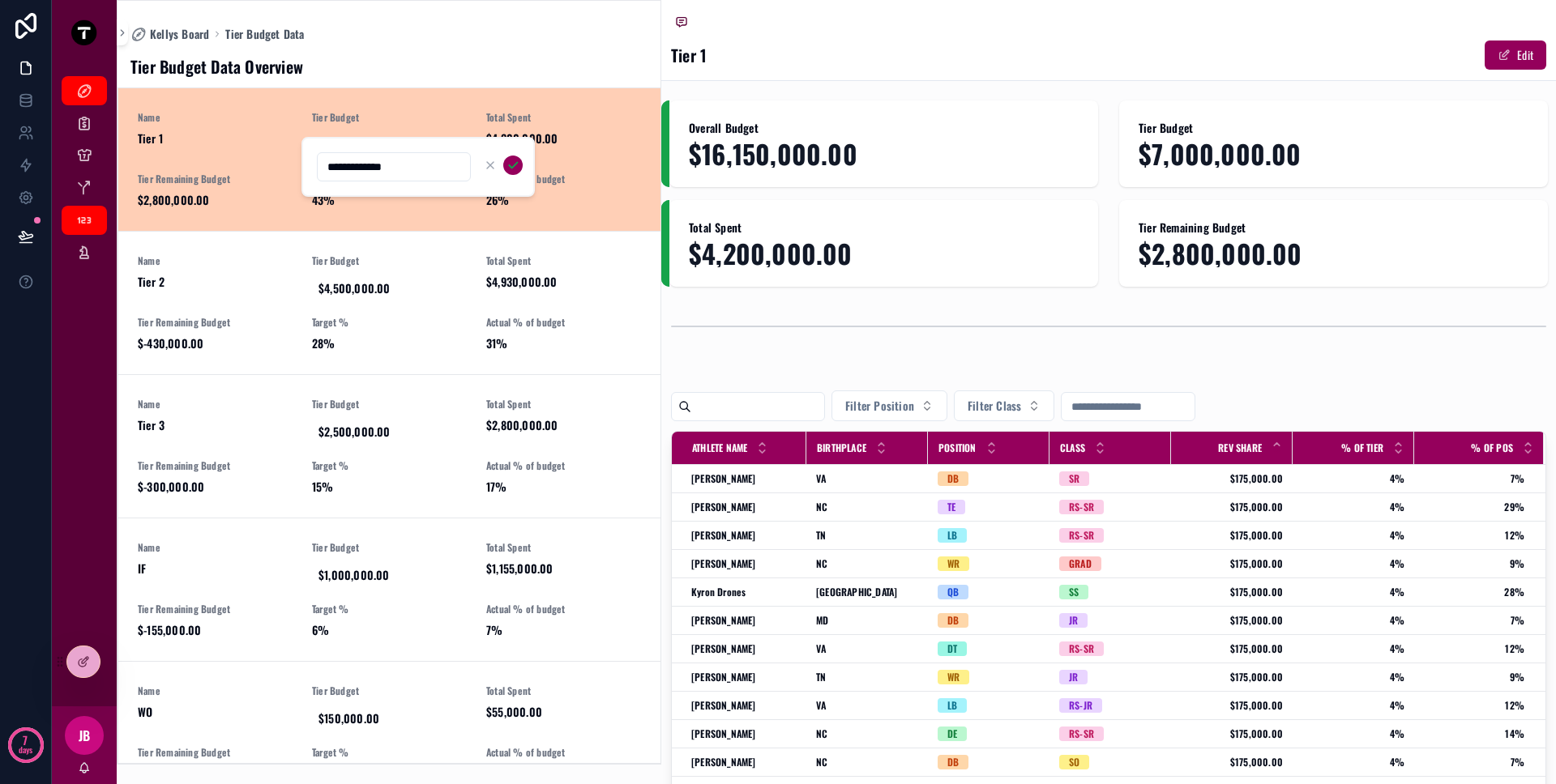
click at [422, 117] on span "Tier Budget" at bounding box center [389, 117] width 155 height 12
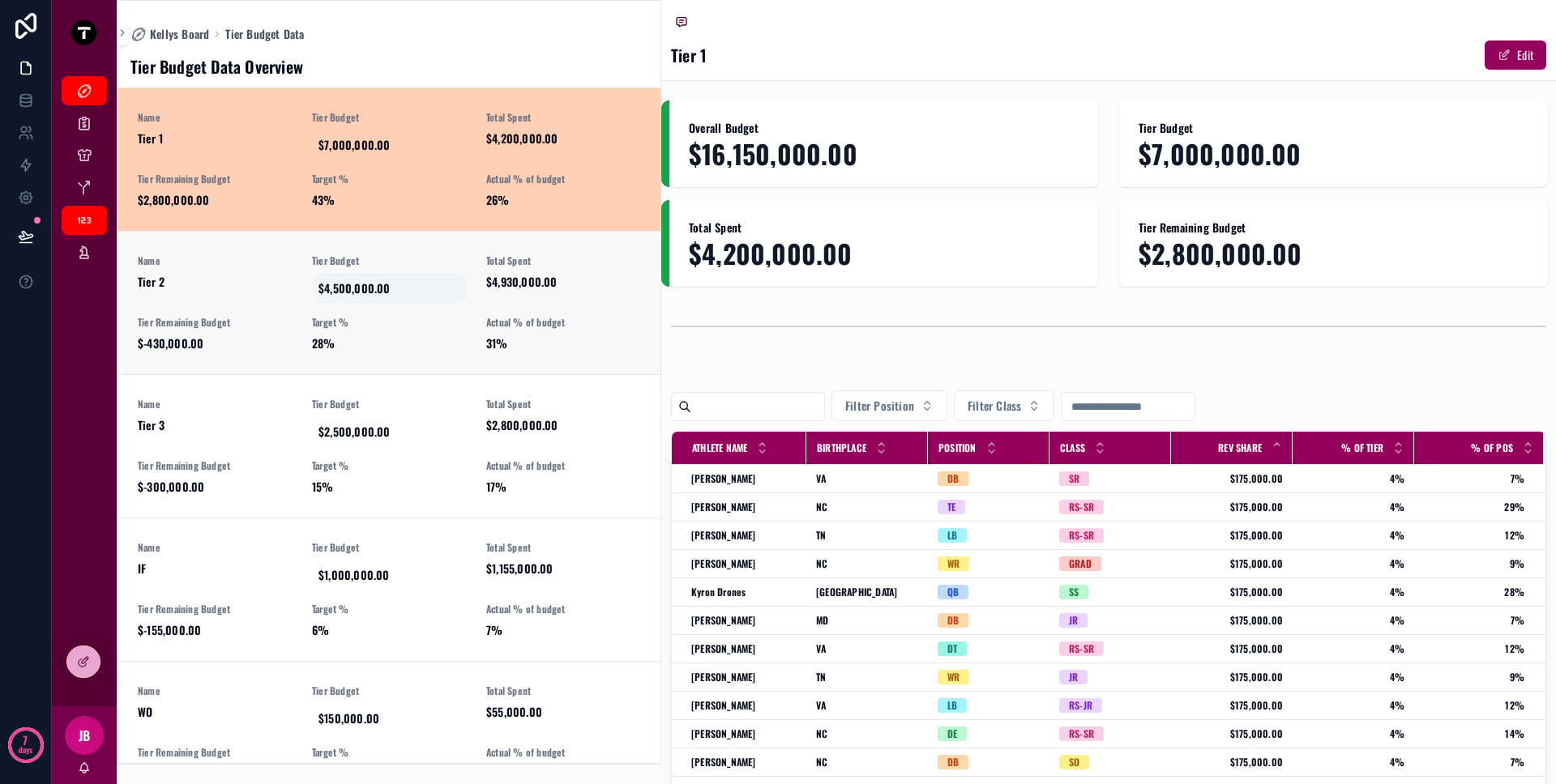
click at [453, 291] on div "$4,500,000.00" at bounding box center [389, 288] width 155 height 29
click at [452, 278] on div "$4,500,000.00" at bounding box center [389, 288] width 155 height 29
click at [450, 264] on span "Tier Budget" at bounding box center [389, 260] width 155 height 12
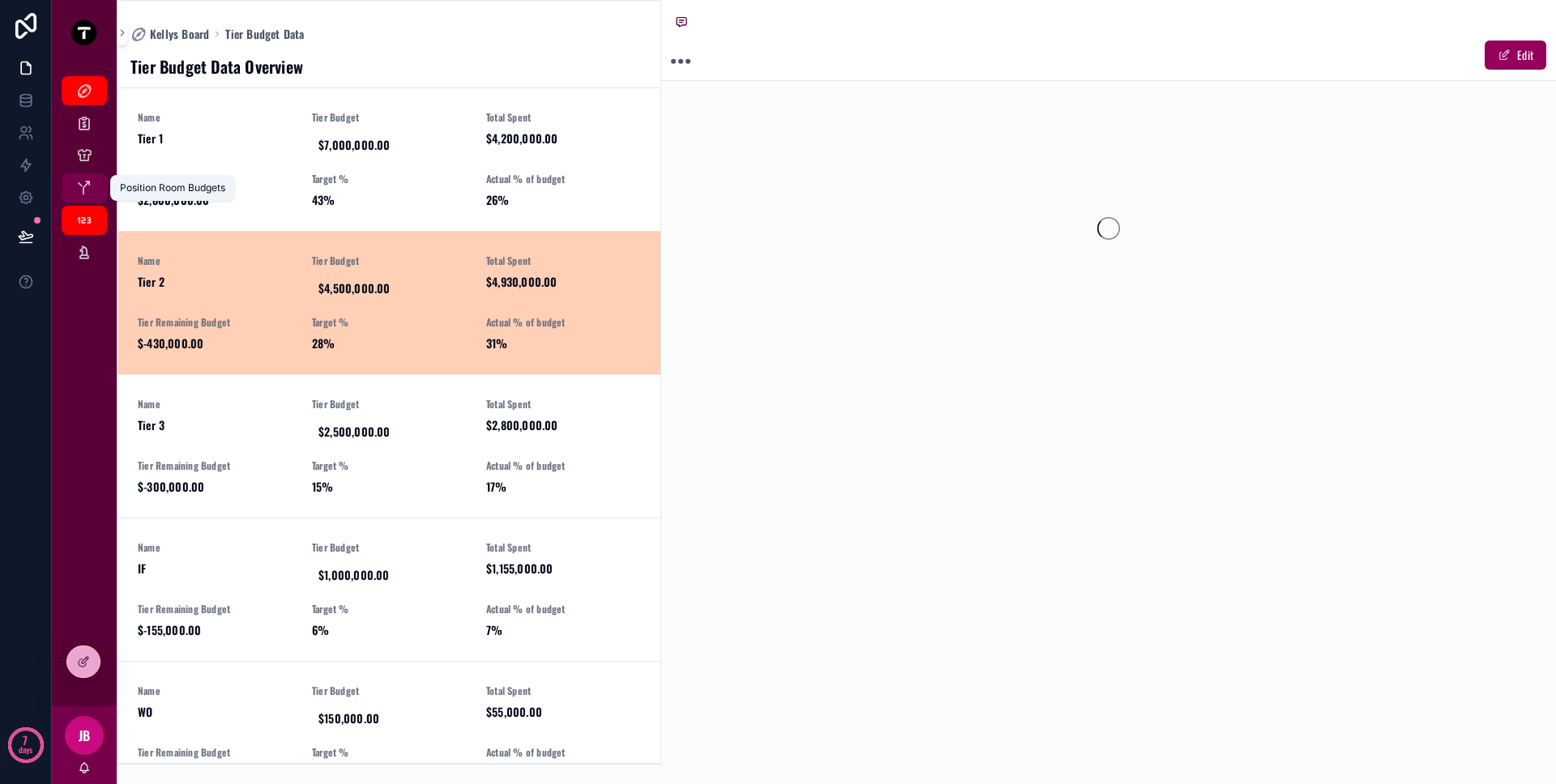
click at [86, 191] on icon "scrollable content" at bounding box center [84, 187] width 16 height 16
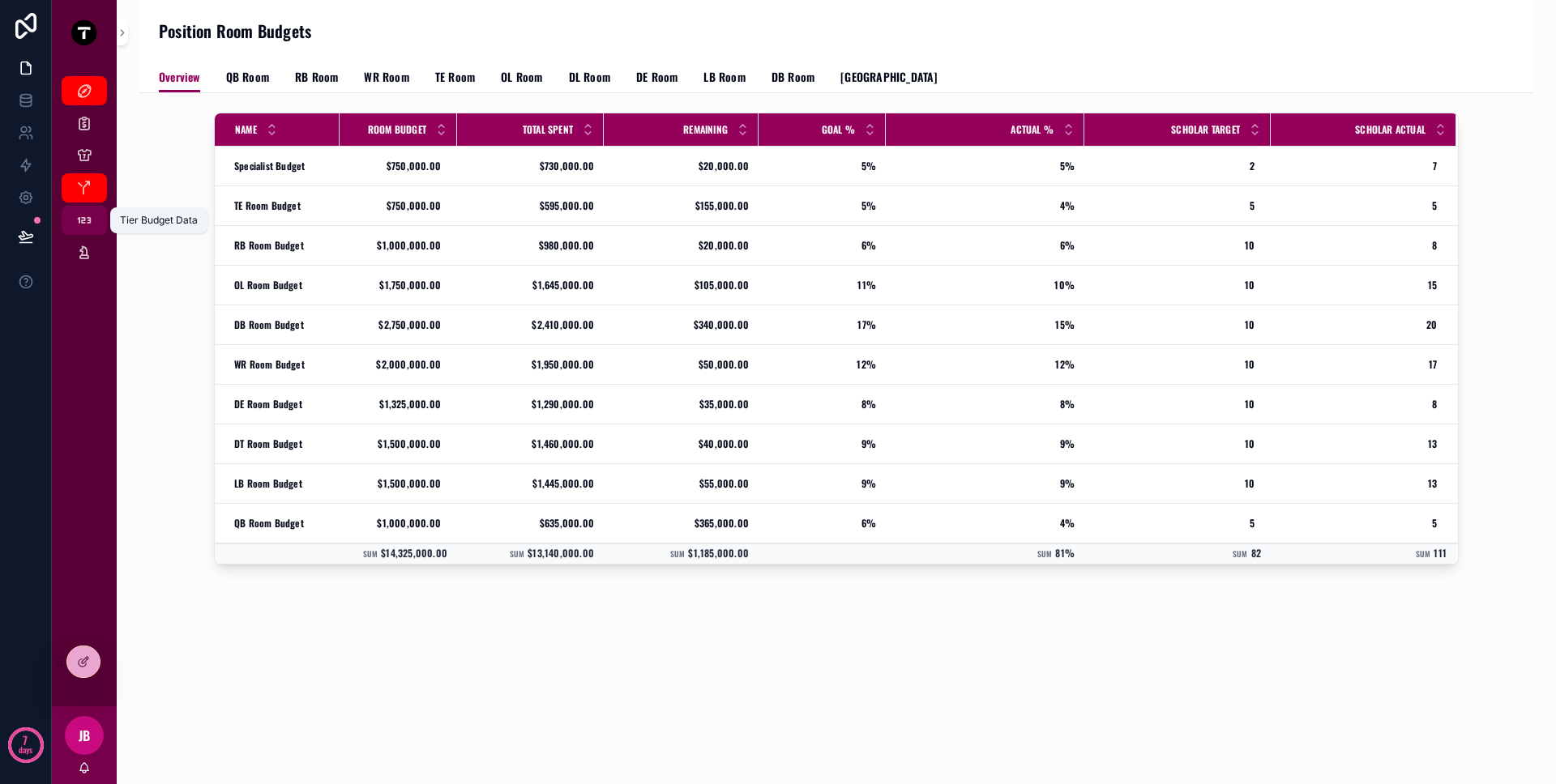
click at [86, 227] on icon "scrollable content" at bounding box center [84, 220] width 16 height 16
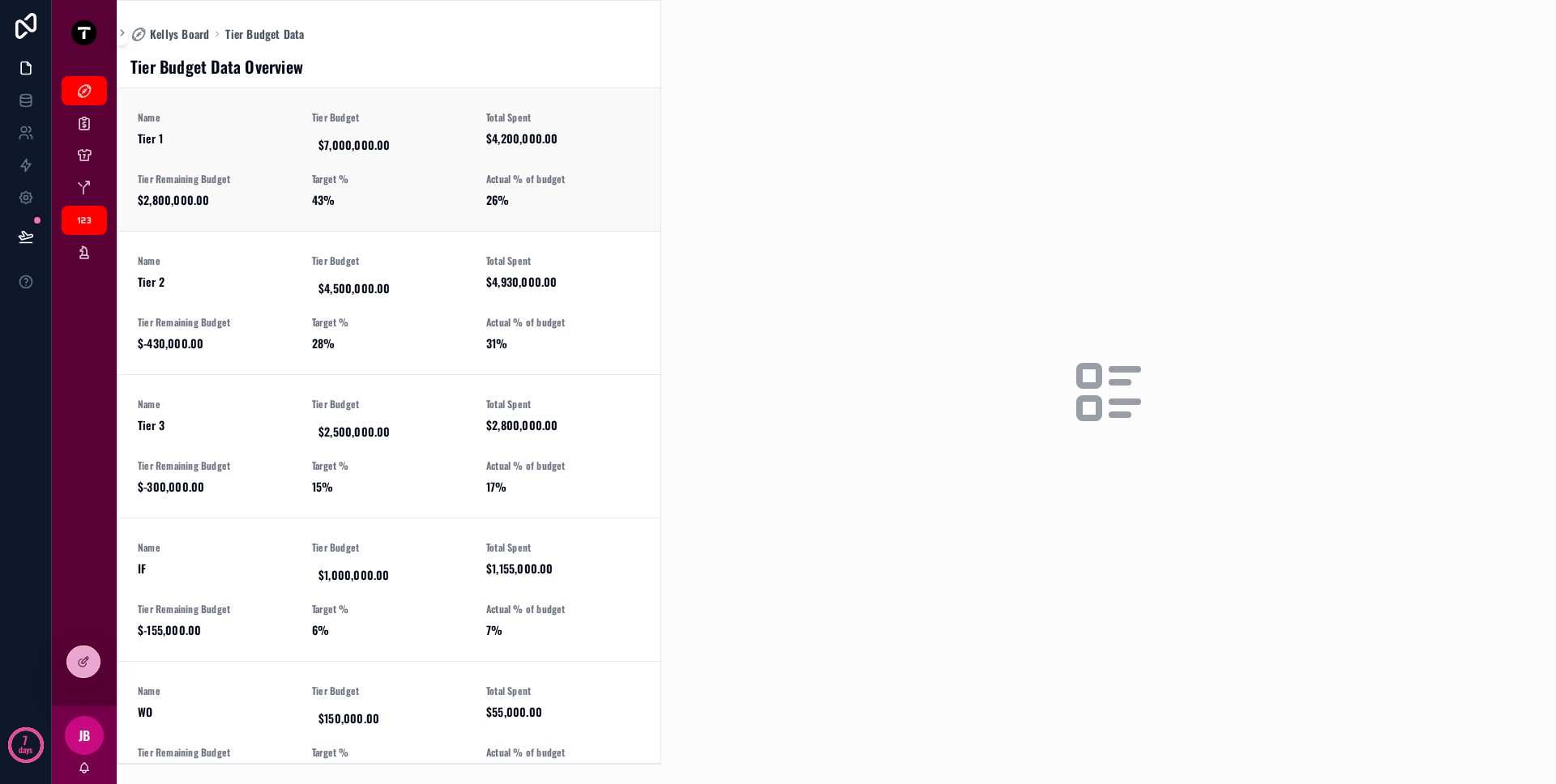
click at [275, 144] on span "Tier 1" at bounding box center [214, 138] width 155 height 16
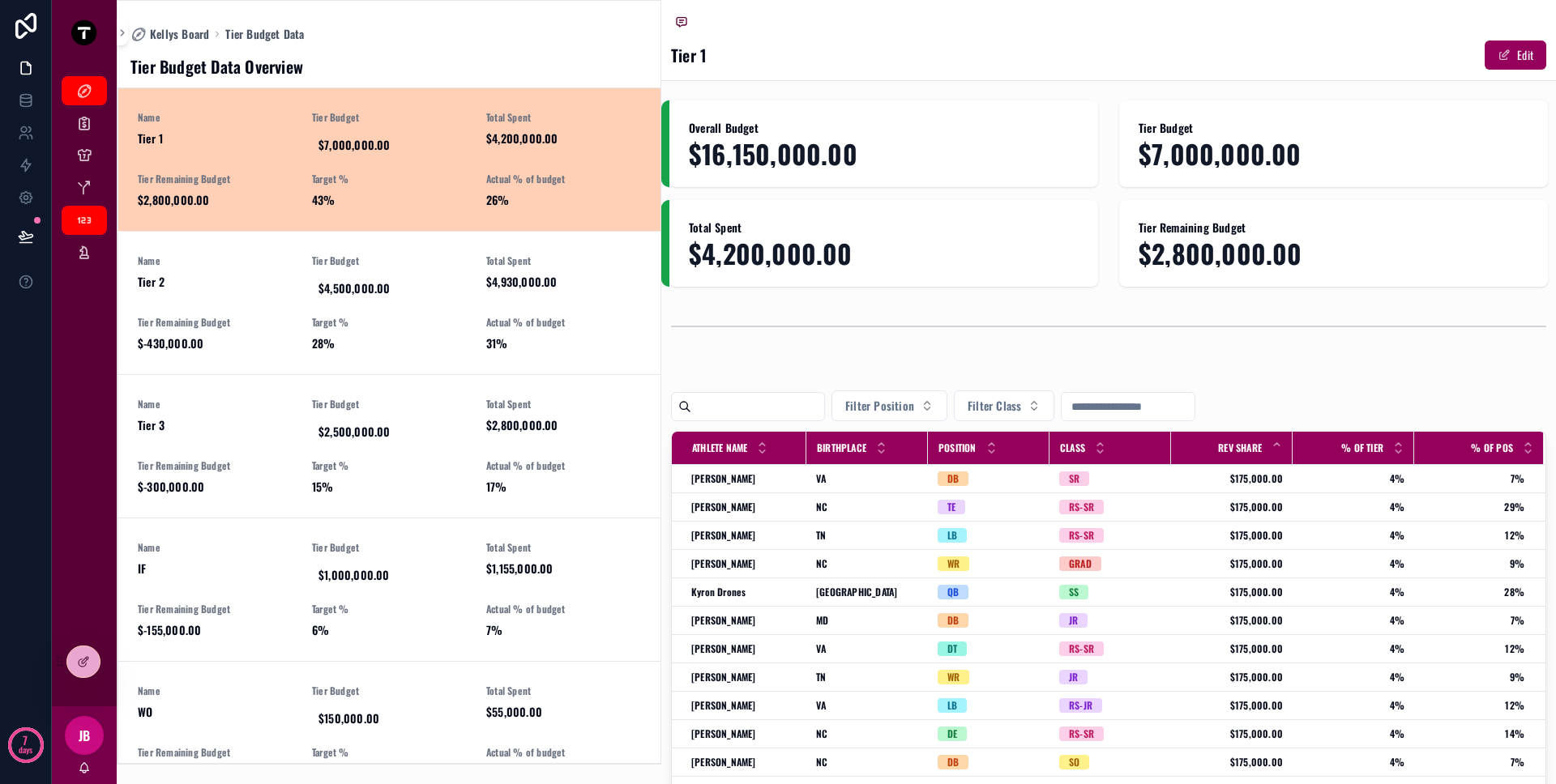
click at [275, 216] on link "Name Tier 1 Tier Budget $7,000,000.00 Total Spent $4,200,000.00 Tier Remaining …" at bounding box center [389, 159] width 542 height 142
click at [275, 259] on span "Name" at bounding box center [214, 260] width 155 height 12
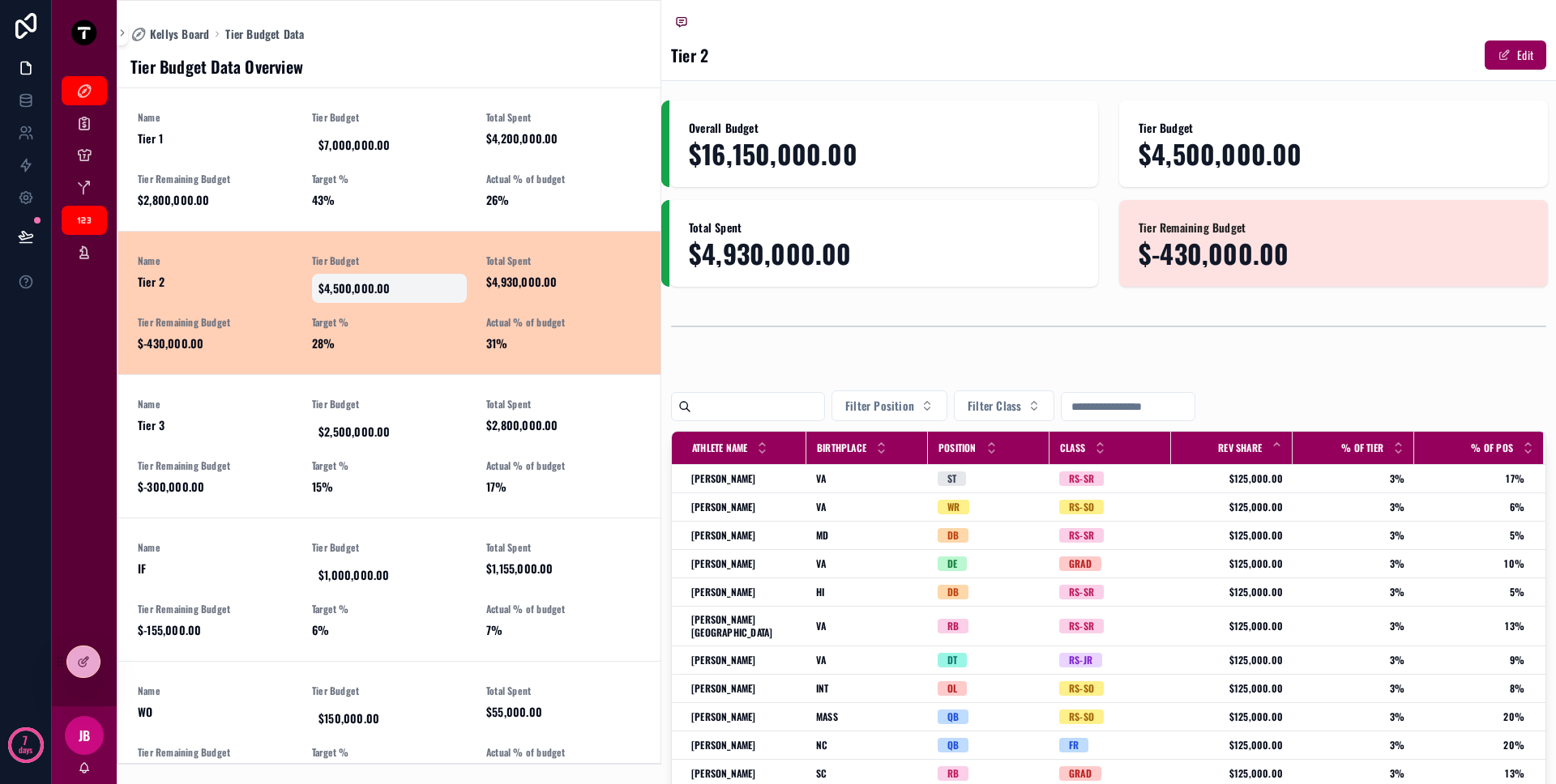
click at [363, 287] on span "$4,500,000.00" at bounding box center [389, 288] width 142 height 16
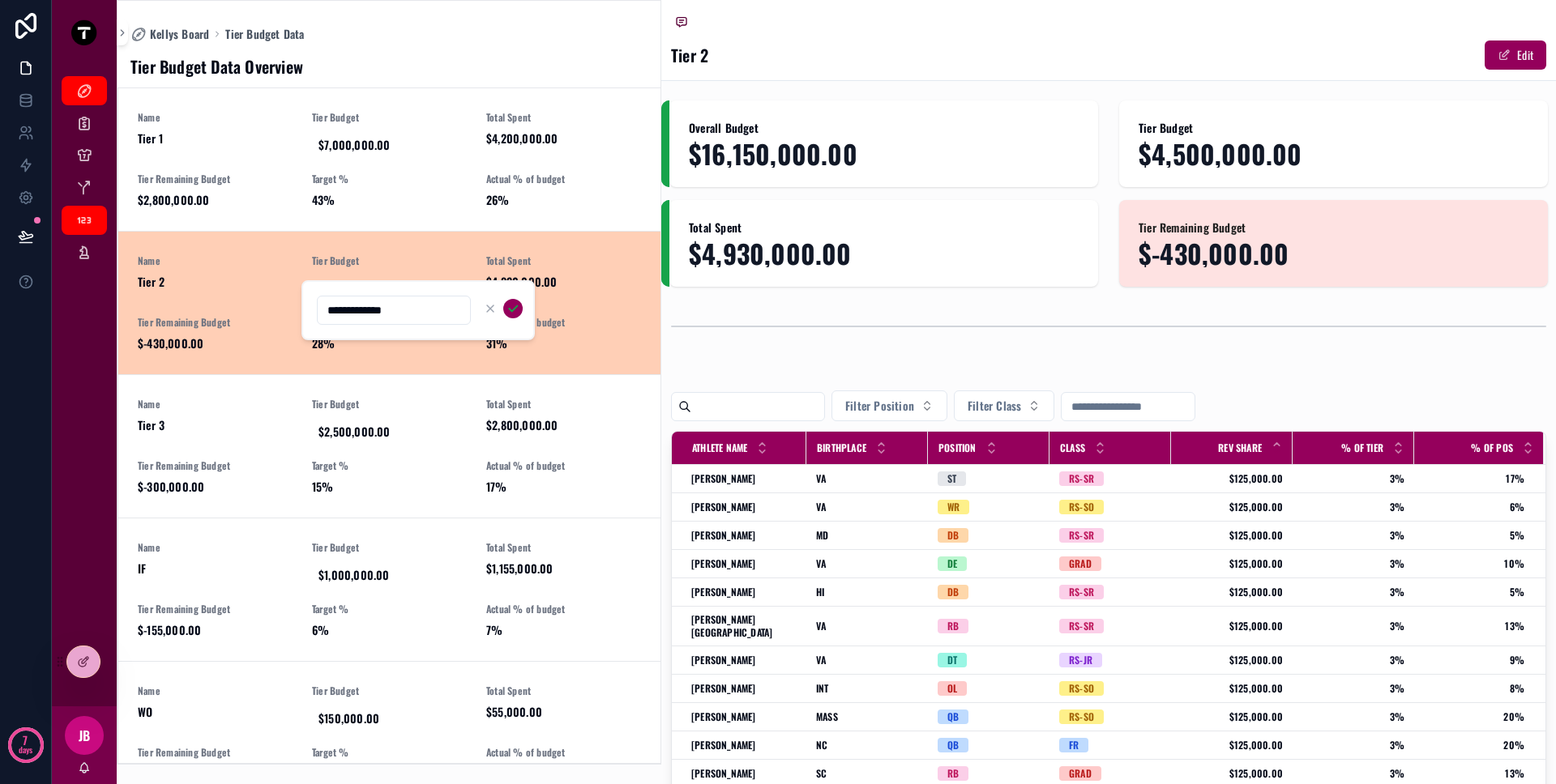
click at [365, 312] on input "**********" at bounding box center [394, 310] width 153 height 23
click at [375, 258] on span "Tier Budget" at bounding box center [389, 260] width 155 height 12
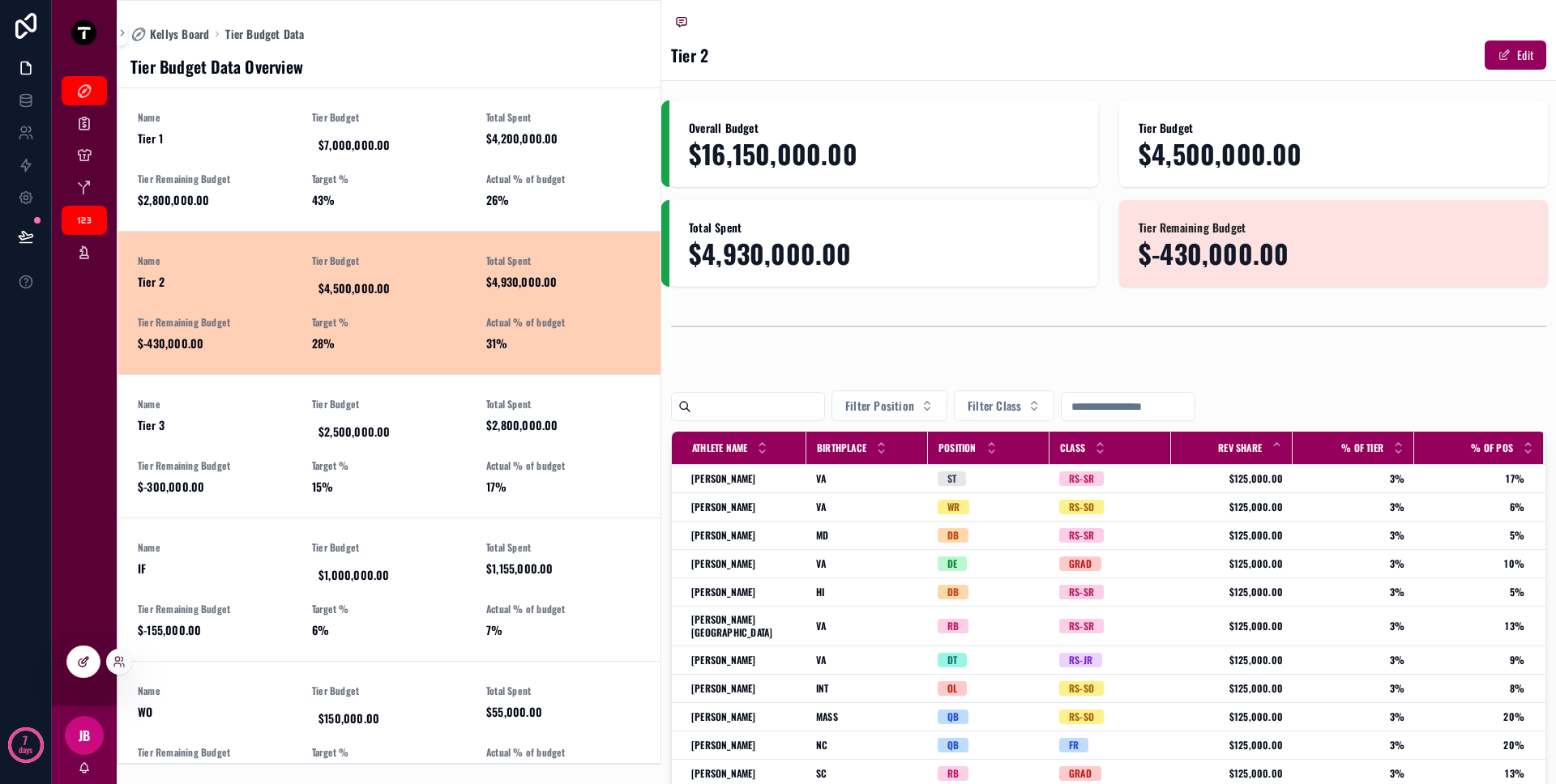
click at [80, 672] on div at bounding box center [84, 662] width 33 height 31
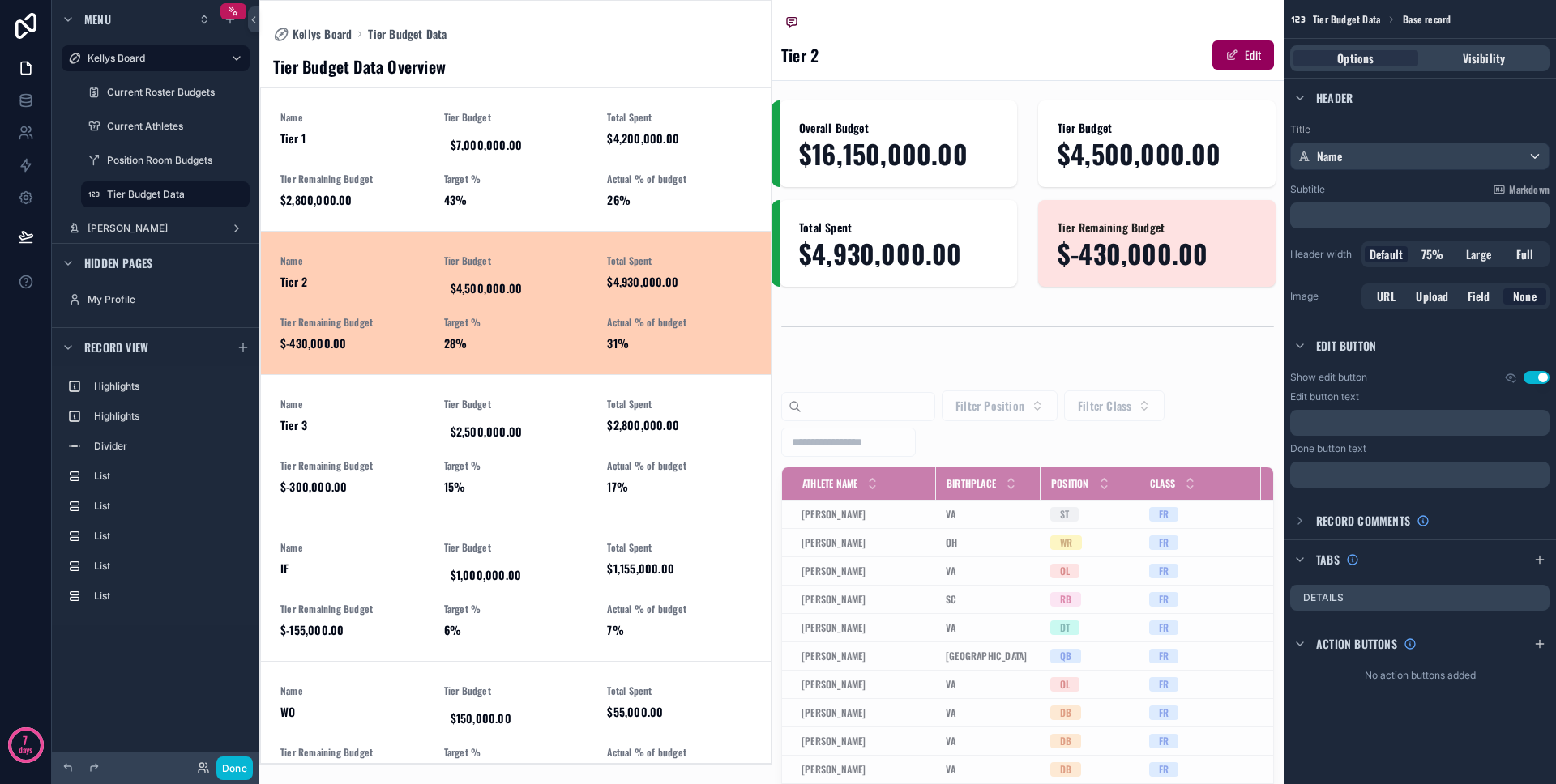
scroll to position [41, 0]
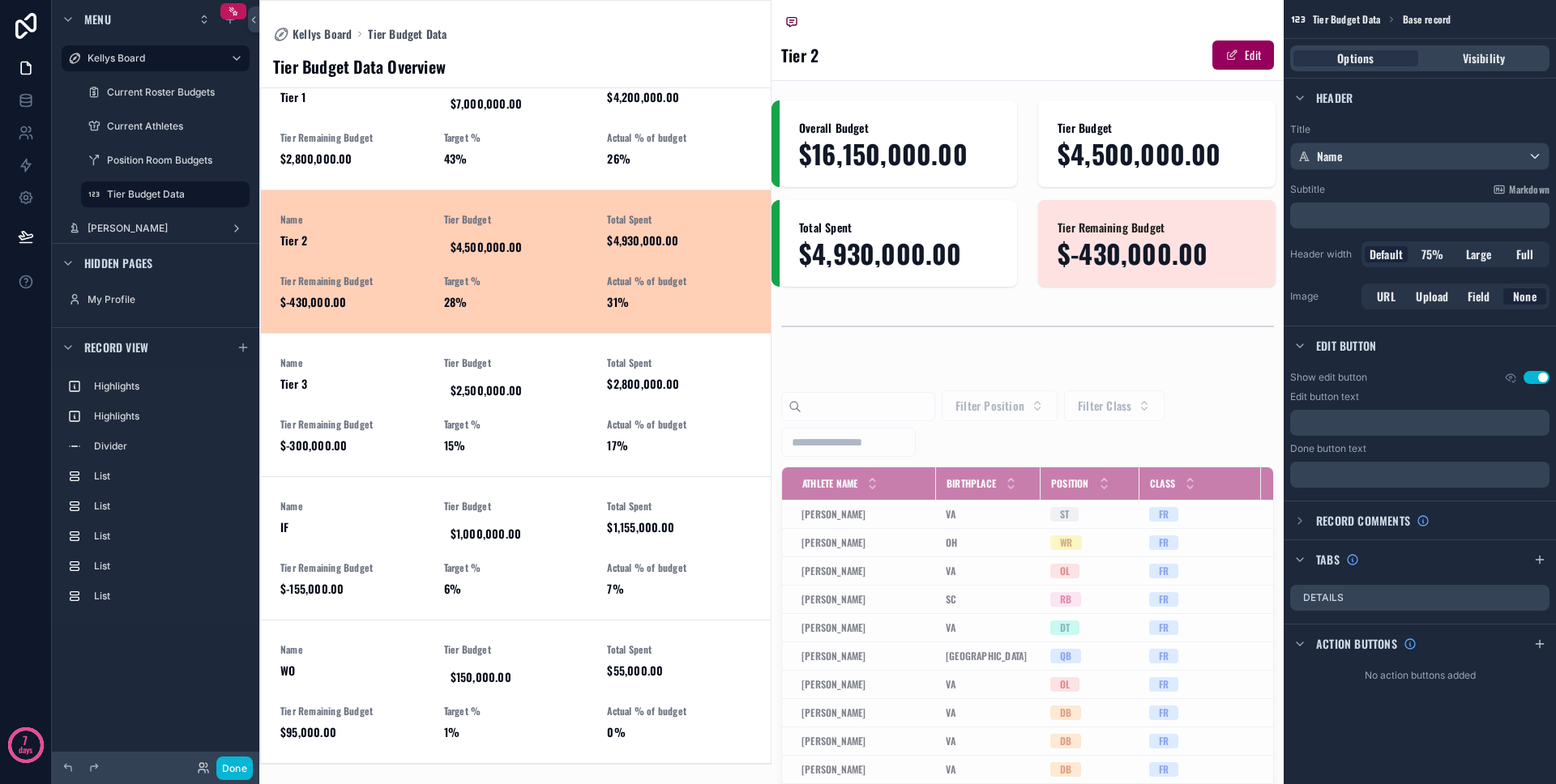
click at [572, 150] on div "scrollable content" at bounding box center [515, 382] width 510 height 763
click at [455, 275] on span "Target %" at bounding box center [516, 281] width 144 height 12
click at [568, 453] on link "Name Tier 3 Tier Budget $2,500,000.00 Total Spent $2,800,000.00 Tier Remaining …" at bounding box center [516, 404] width 509 height 143
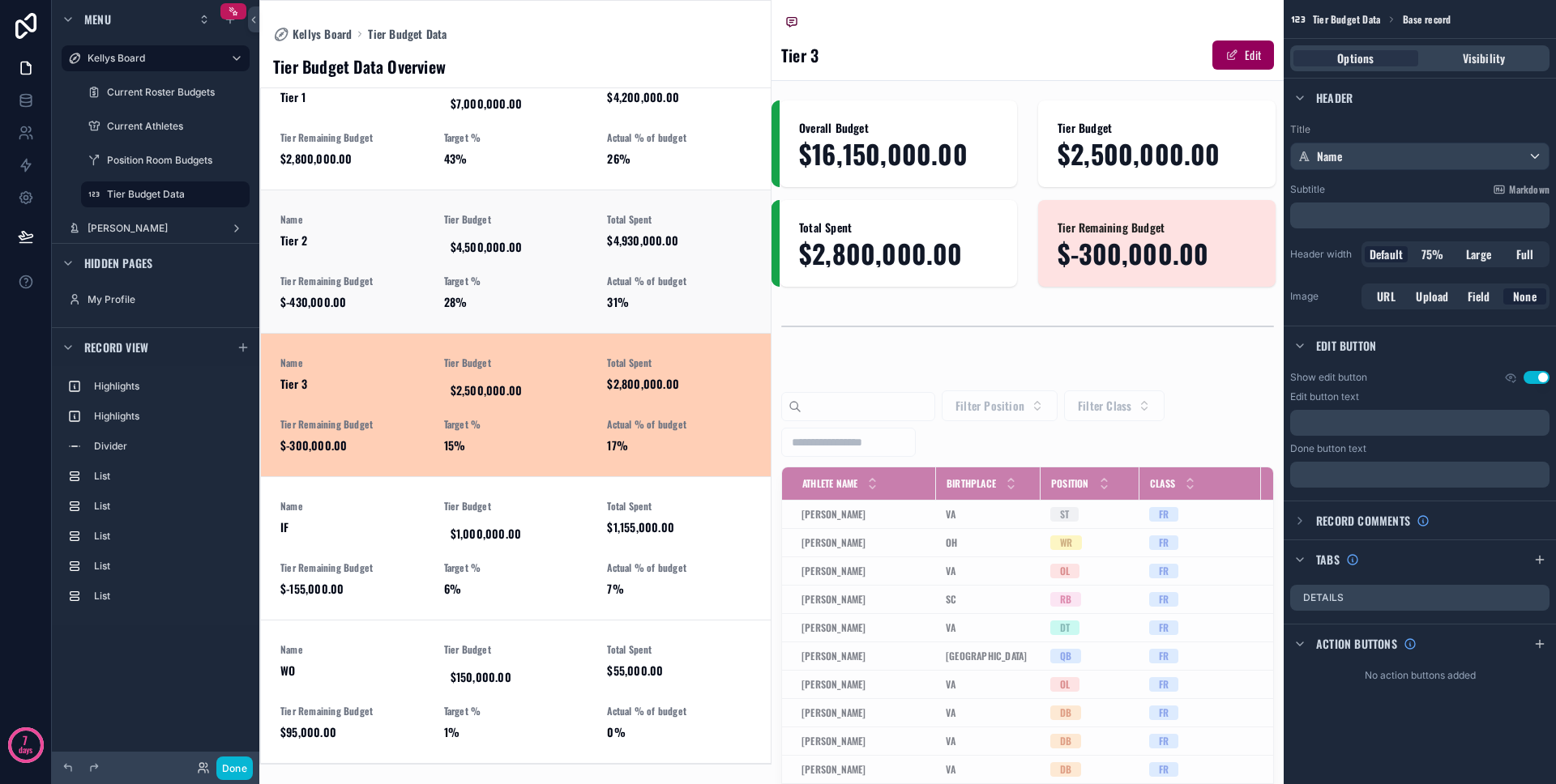
click at [580, 322] on link "Name Tier 2 Tier Budget $4,500,000.00 Total Spent $4,930,000.00 Tier Remaining …" at bounding box center [516, 260] width 509 height 143
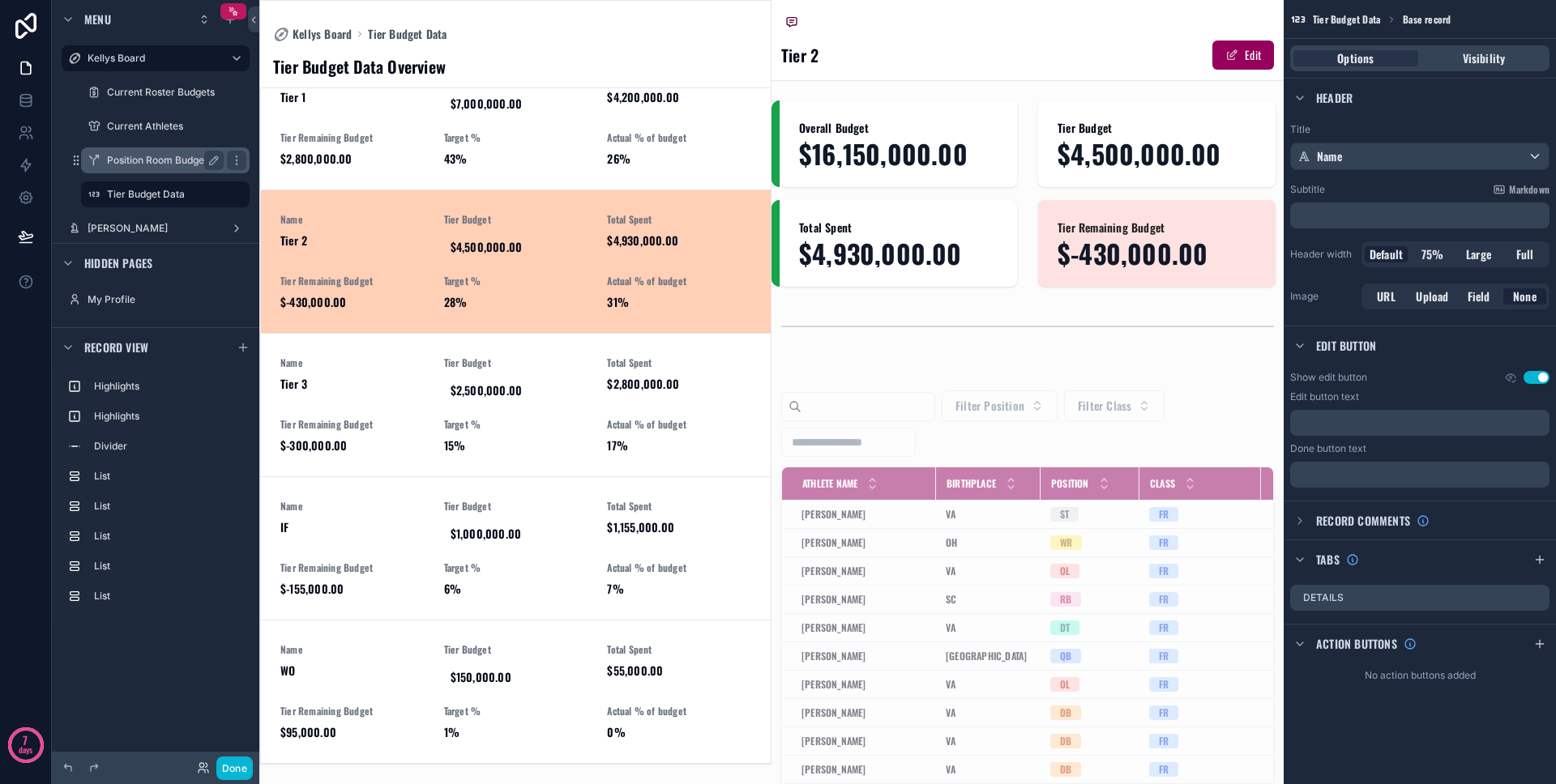
click at [116, 171] on div "Position Room Budgets" at bounding box center [165, 159] width 162 height 26
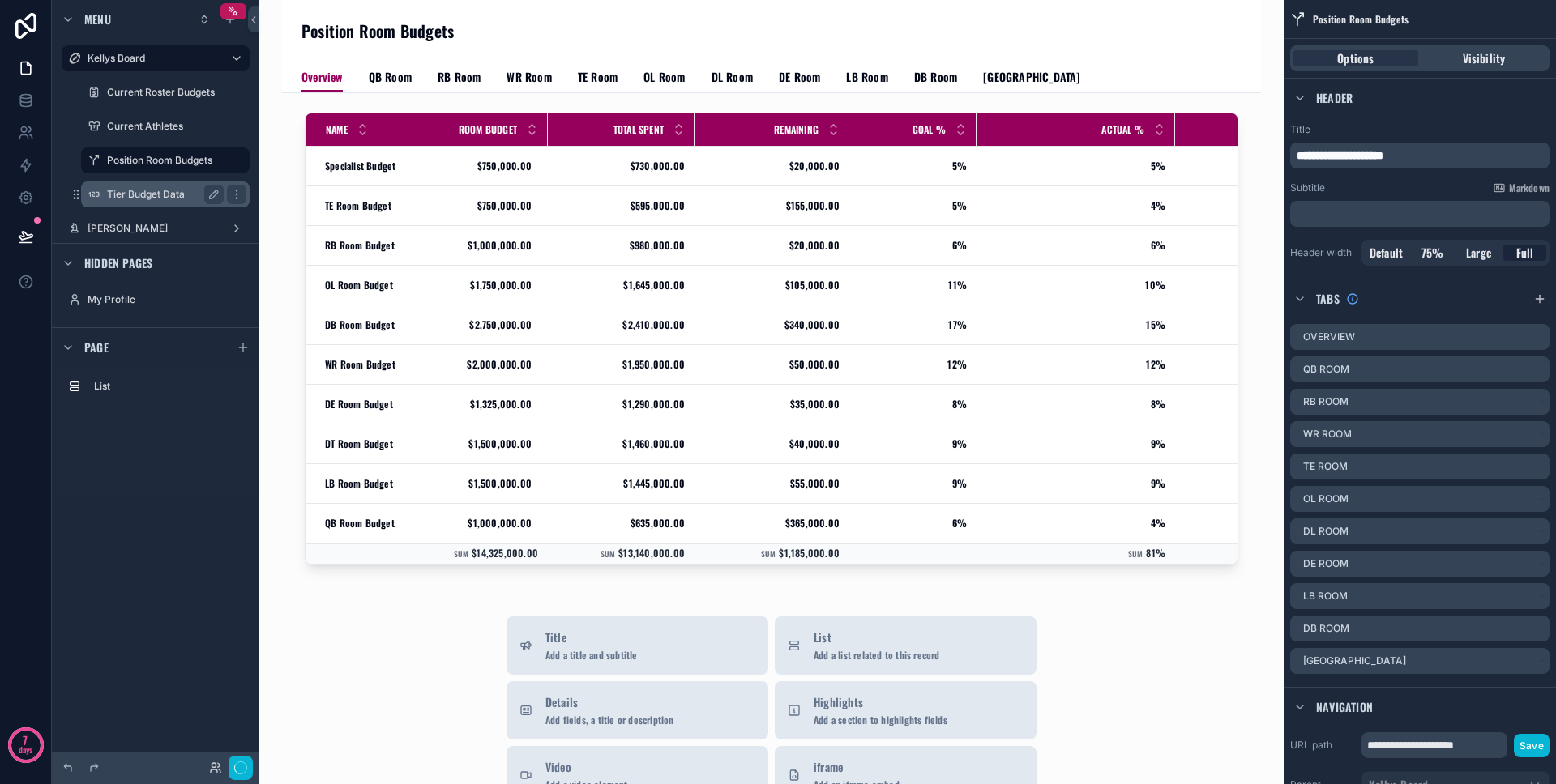
click at [116, 190] on label "Tier Budget Data" at bounding box center [161, 194] width 111 height 12
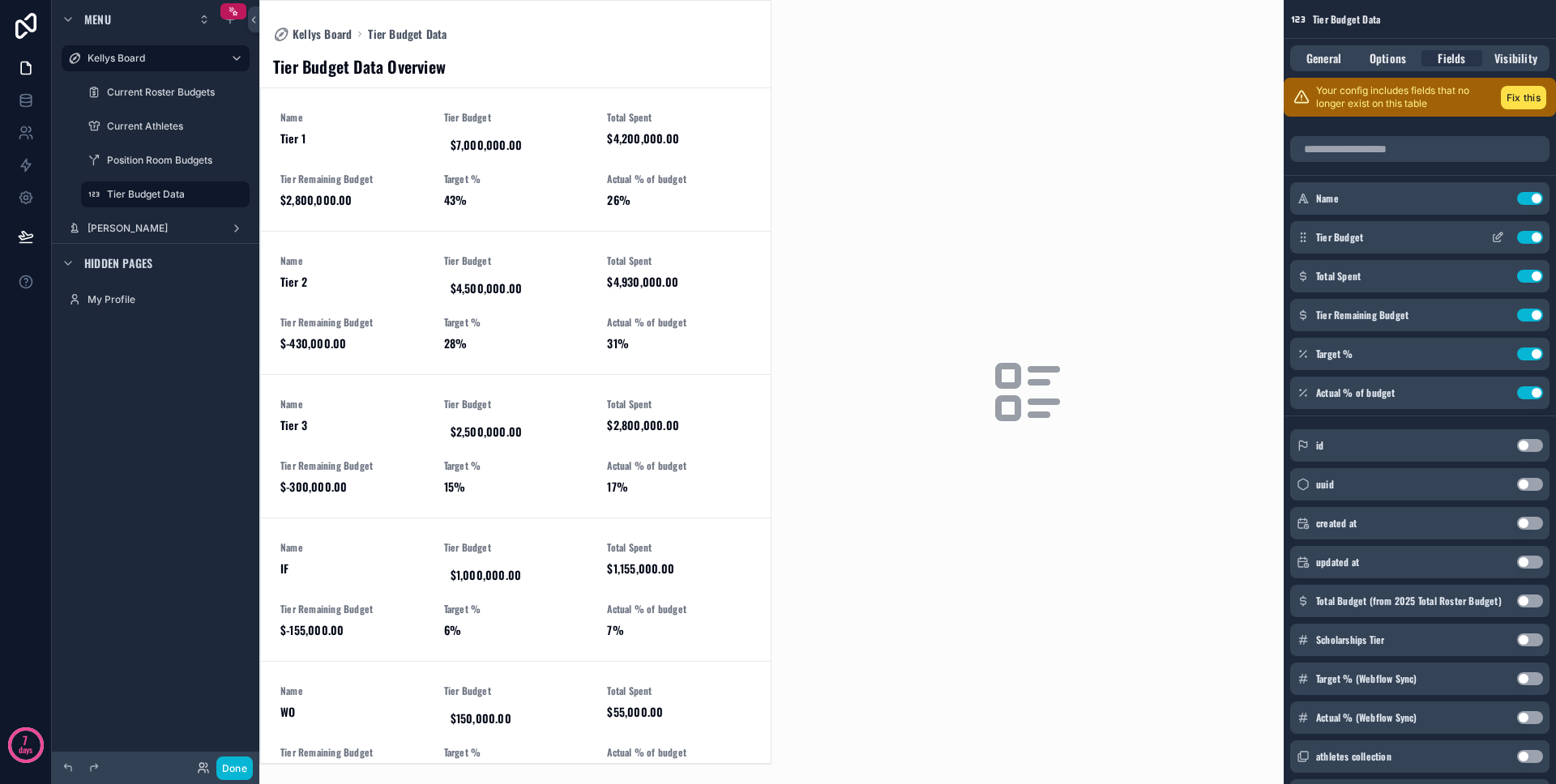
click at [1399, 237] on icon "scrollable content" at bounding box center [1496, 236] width 12 height 12
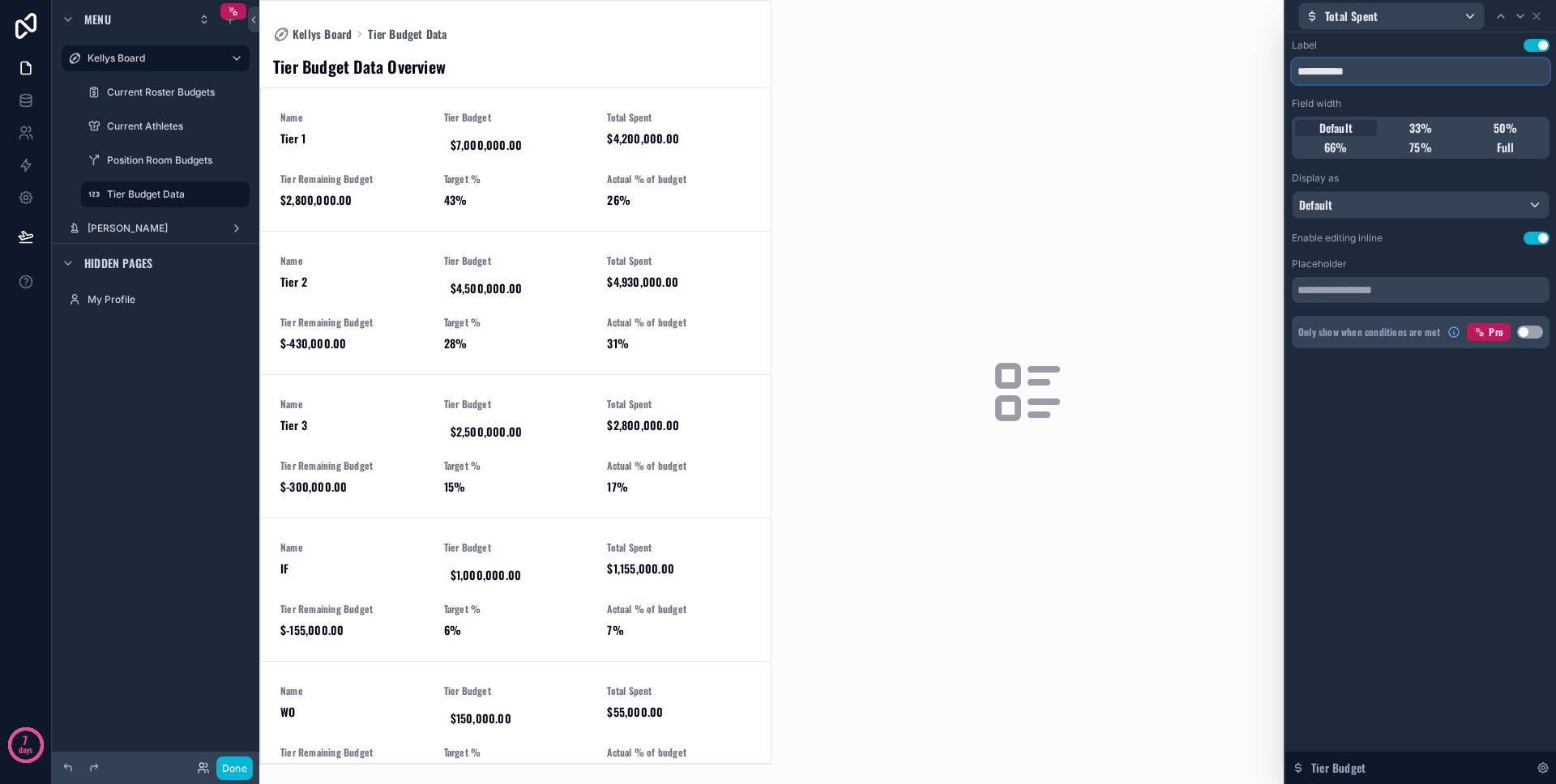
click at [1321, 61] on input "**********" at bounding box center [1420, 71] width 258 height 26
click at [1321, 77] on input "**********" at bounding box center [1420, 71] width 258 height 26
click at [1399, 17] on icon at bounding box center [1536, 15] width 12 height 12
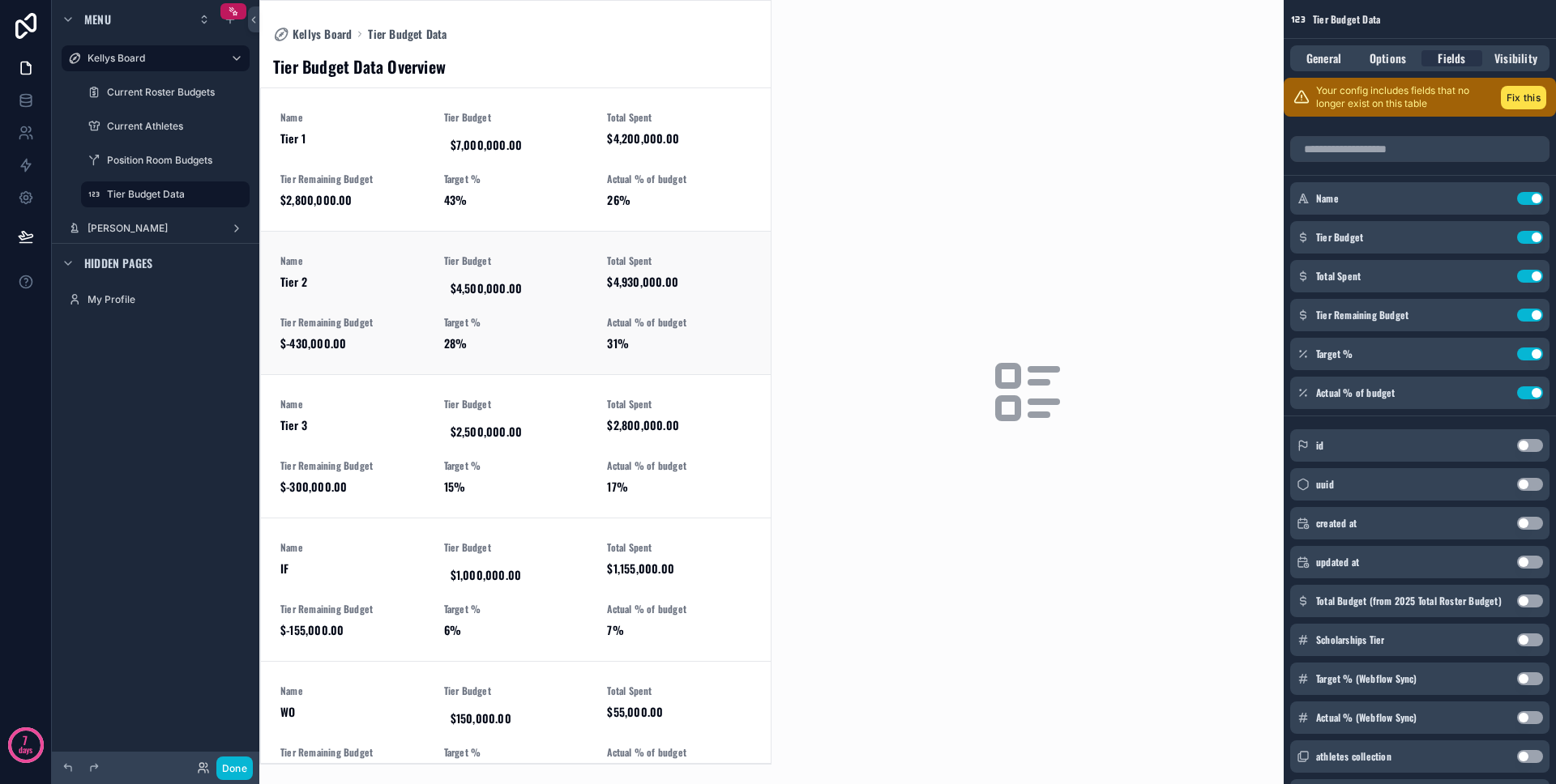
click at [525, 308] on div "Name Tier 2 Tier Budget $4,500,000.00 Total Spent $4,930,000.00 Tier Remaining …" at bounding box center [516, 303] width 471 height 97
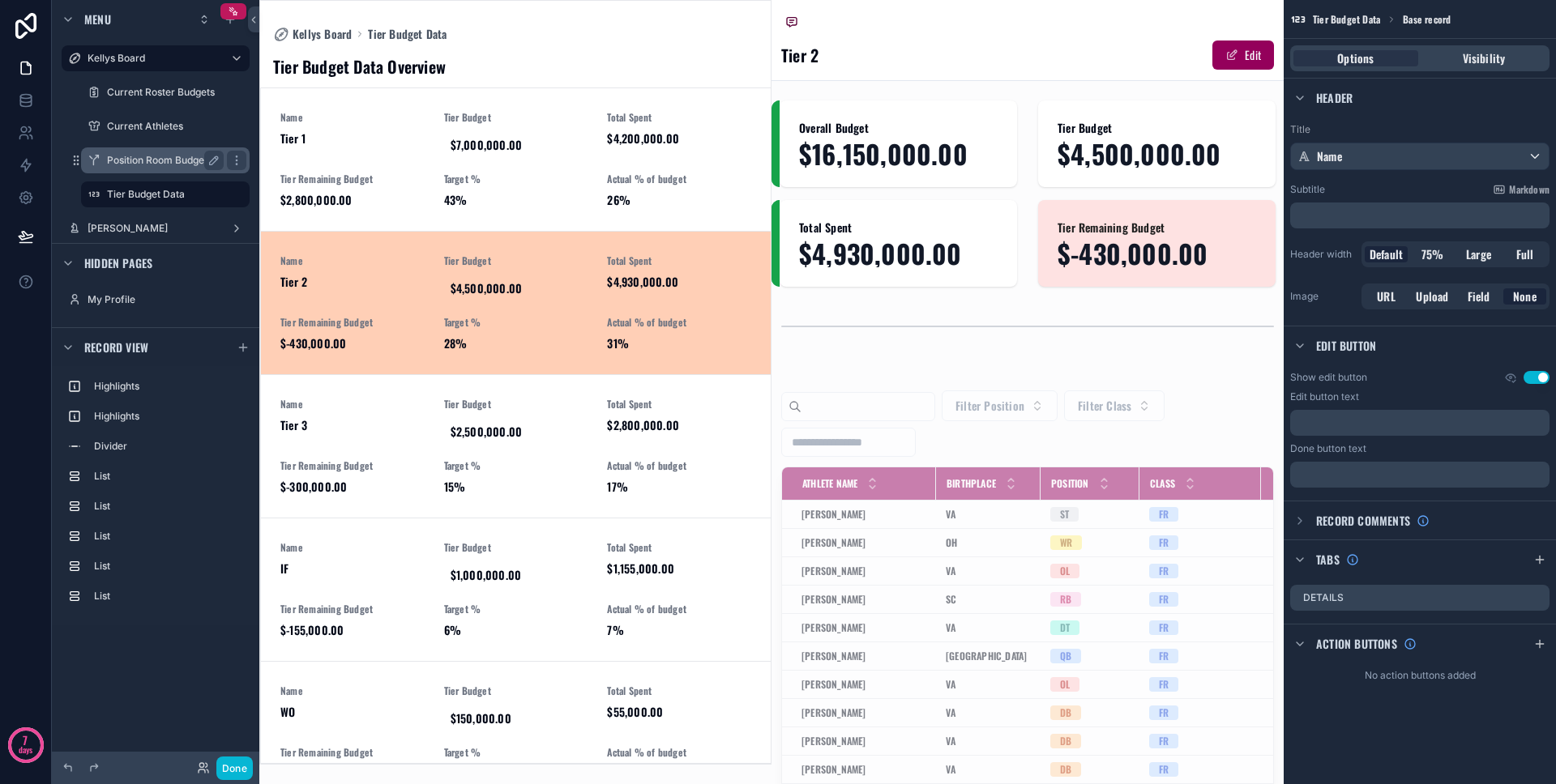
scroll to position [41, 0]
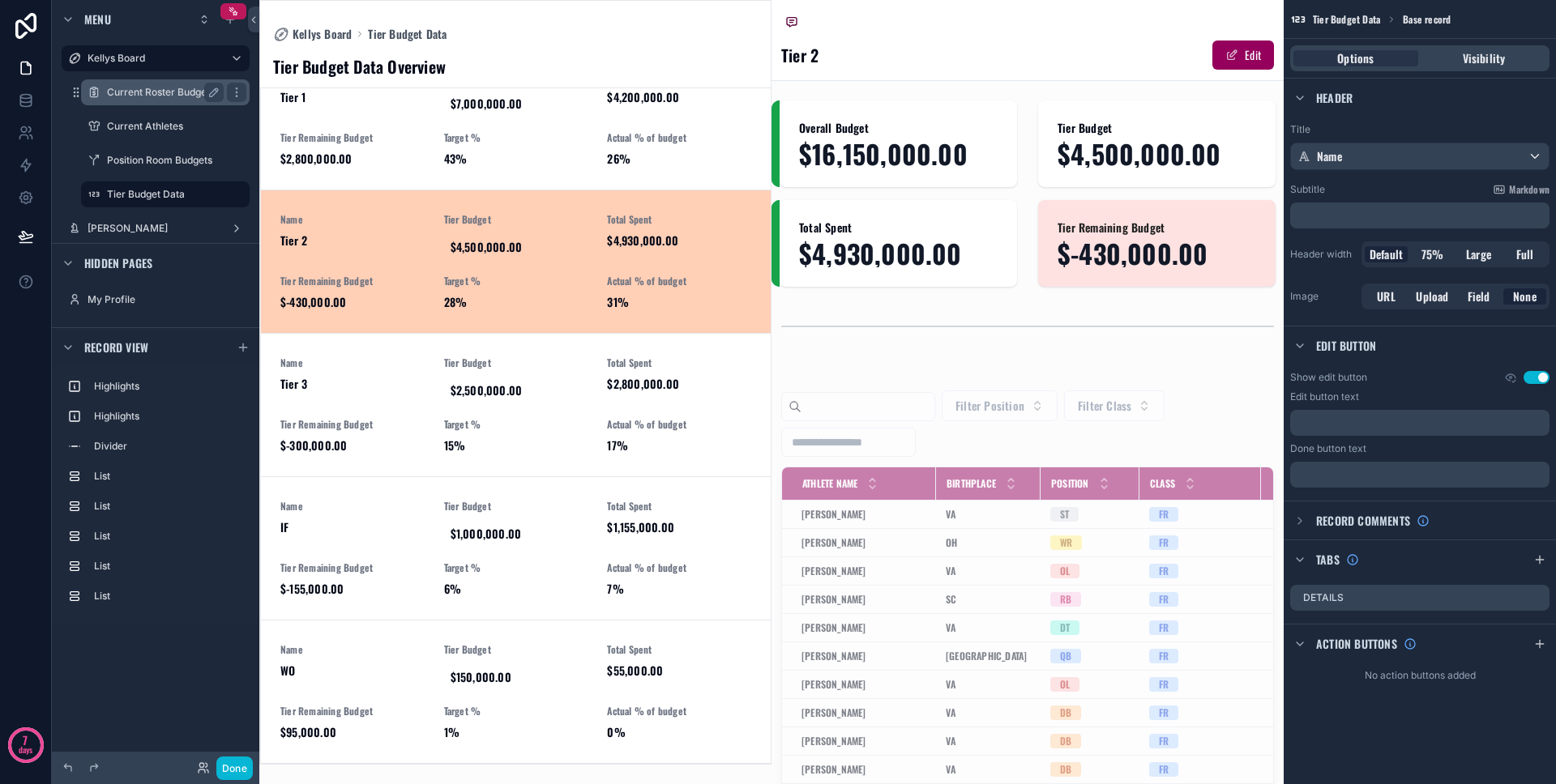
click at [147, 92] on label "Current Roster Budgets" at bounding box center [161, 91] width 111 height 12
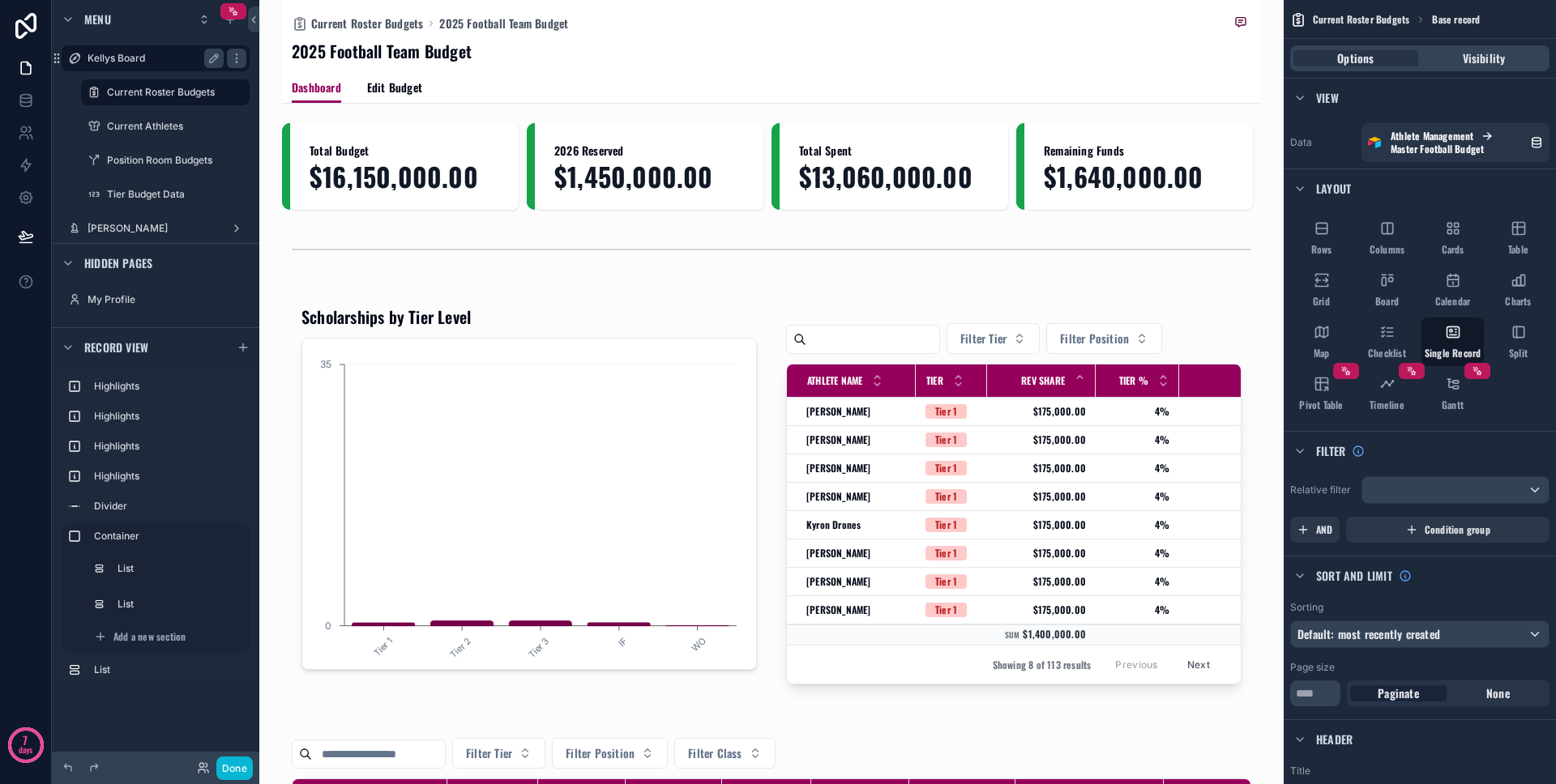
click at [146, 61] on label "Kellys Board" at bounding box center [152, 58] width 130 height 12
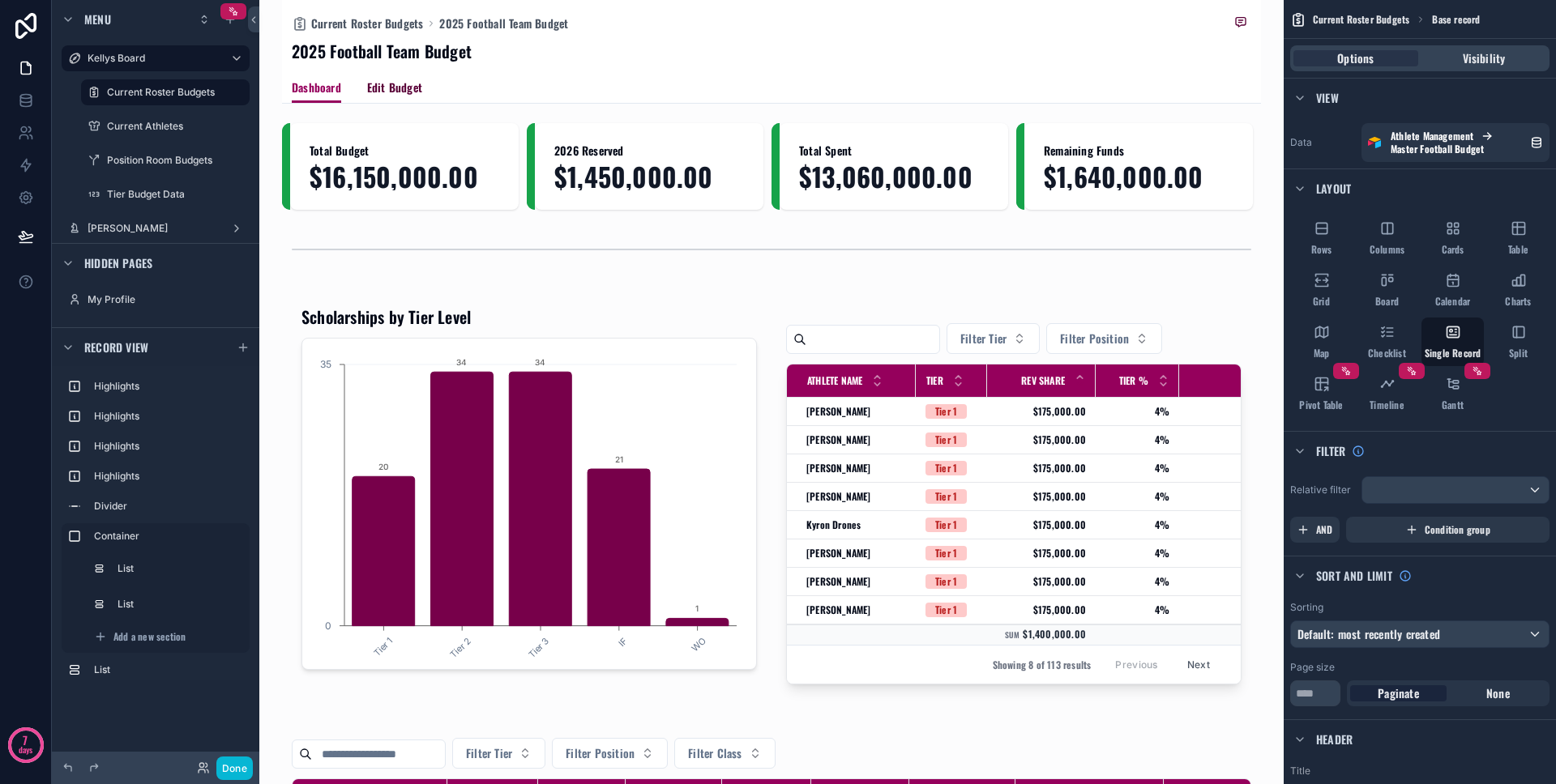
click at [393, 85] on span "Edit Budget" at bounding box center [394, 87] width 55 height 16
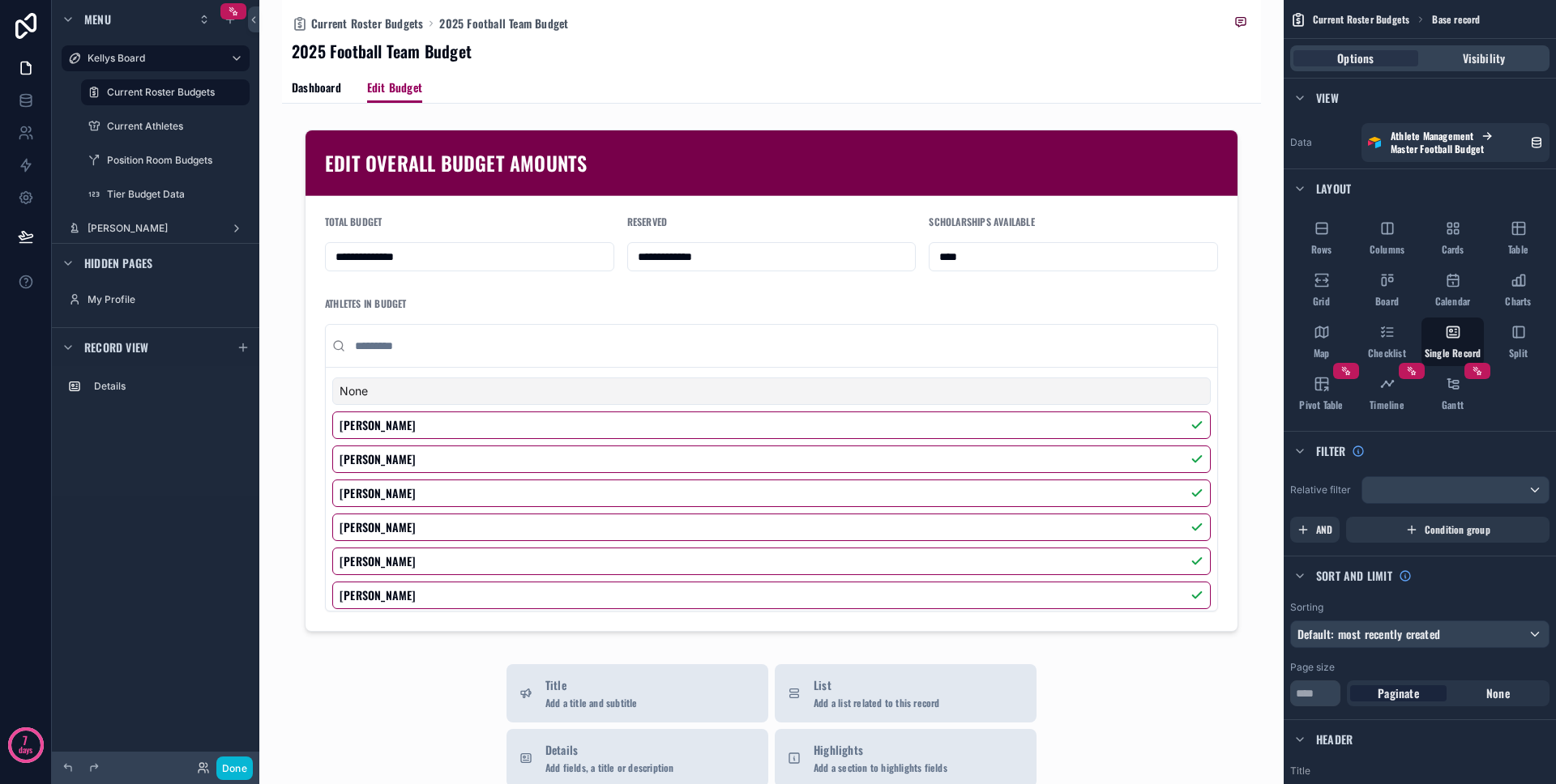
click at [342, 86] on div "Dashboard Edit Budget" at bounding box center [772, 87] width 959 height 31
click at [312, 90] on span "Dashboard" at bounding box center [316, 87] width 49 height 16
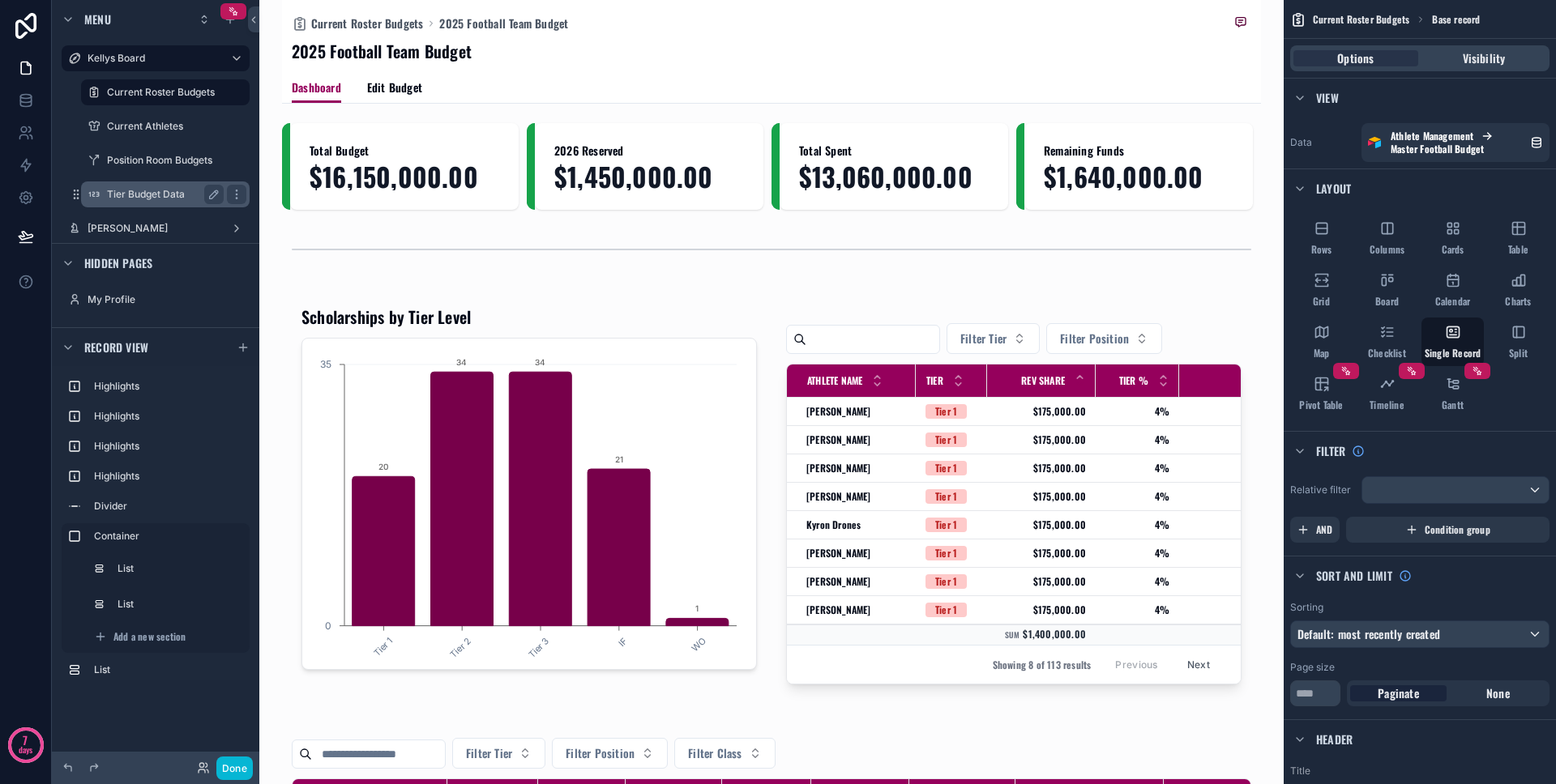
click at [175, 192] on label "Tier Budget Data" at bounding box center [161, 194] width 111 height 12
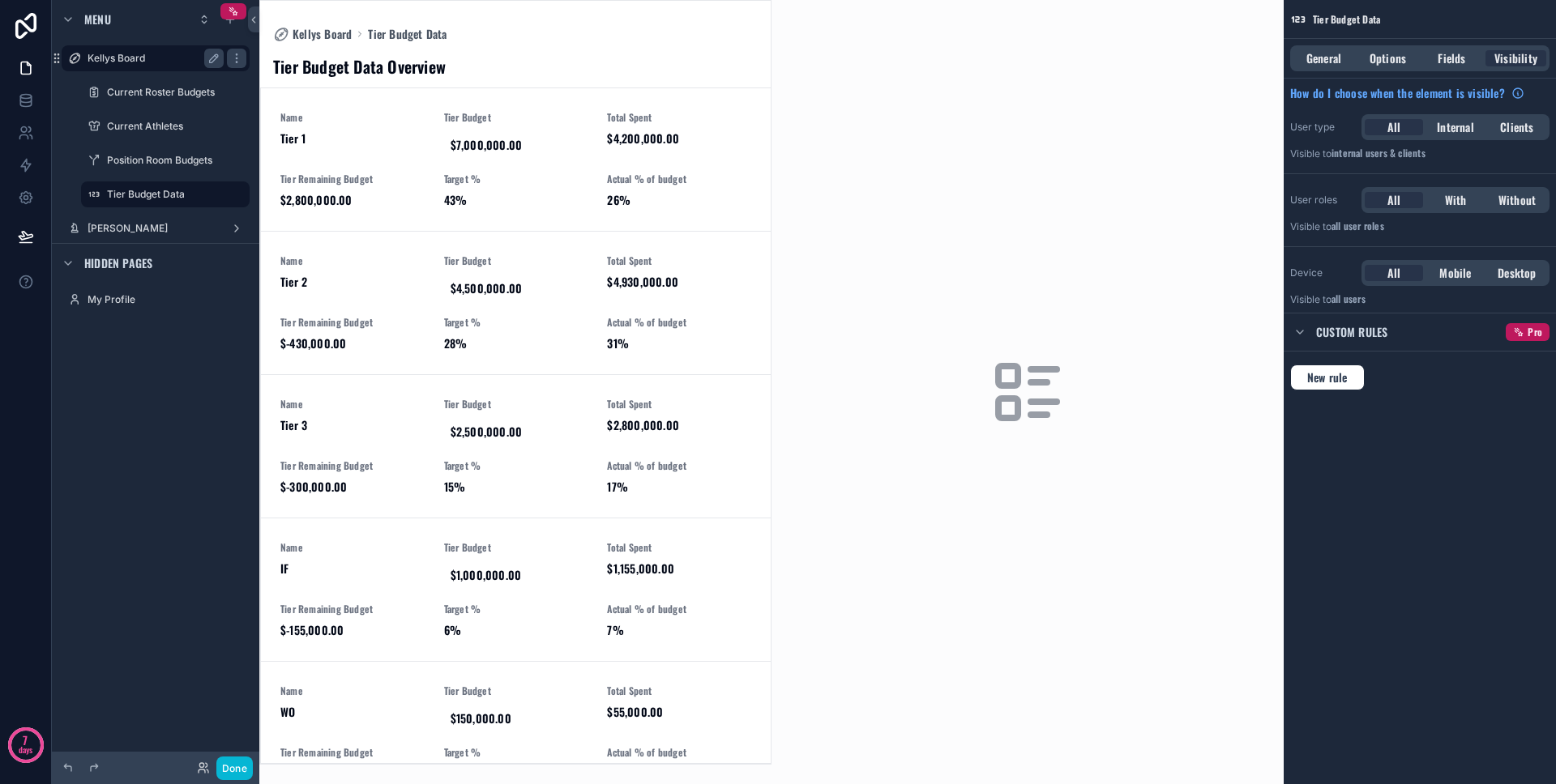
click at [149, 56] on label "Kellys Board" at bounding box center [152, 58] width 130 height 12
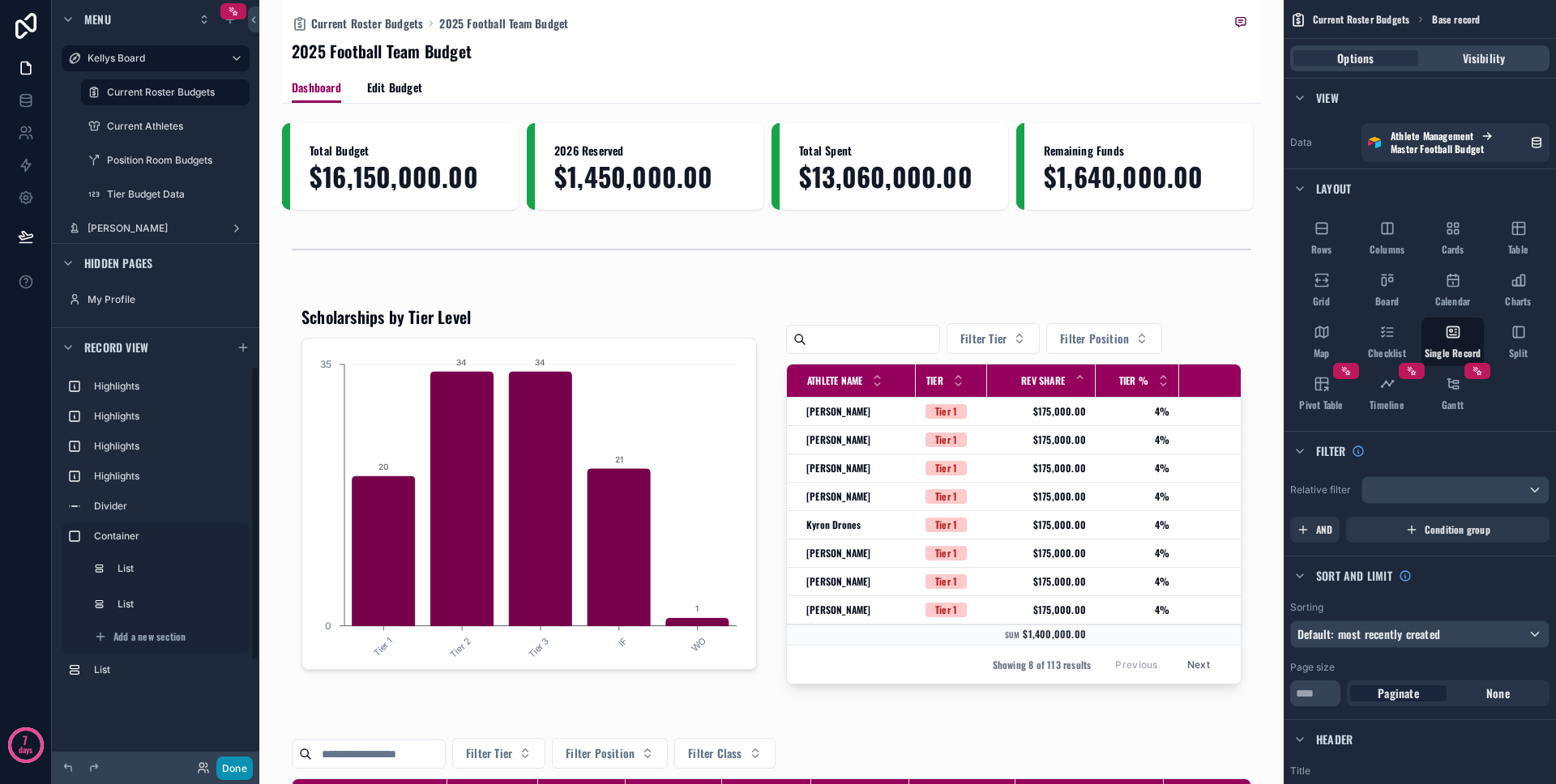
click at [245, 772] on button "Done" at bounding box center [235, 769] width 37 height 23
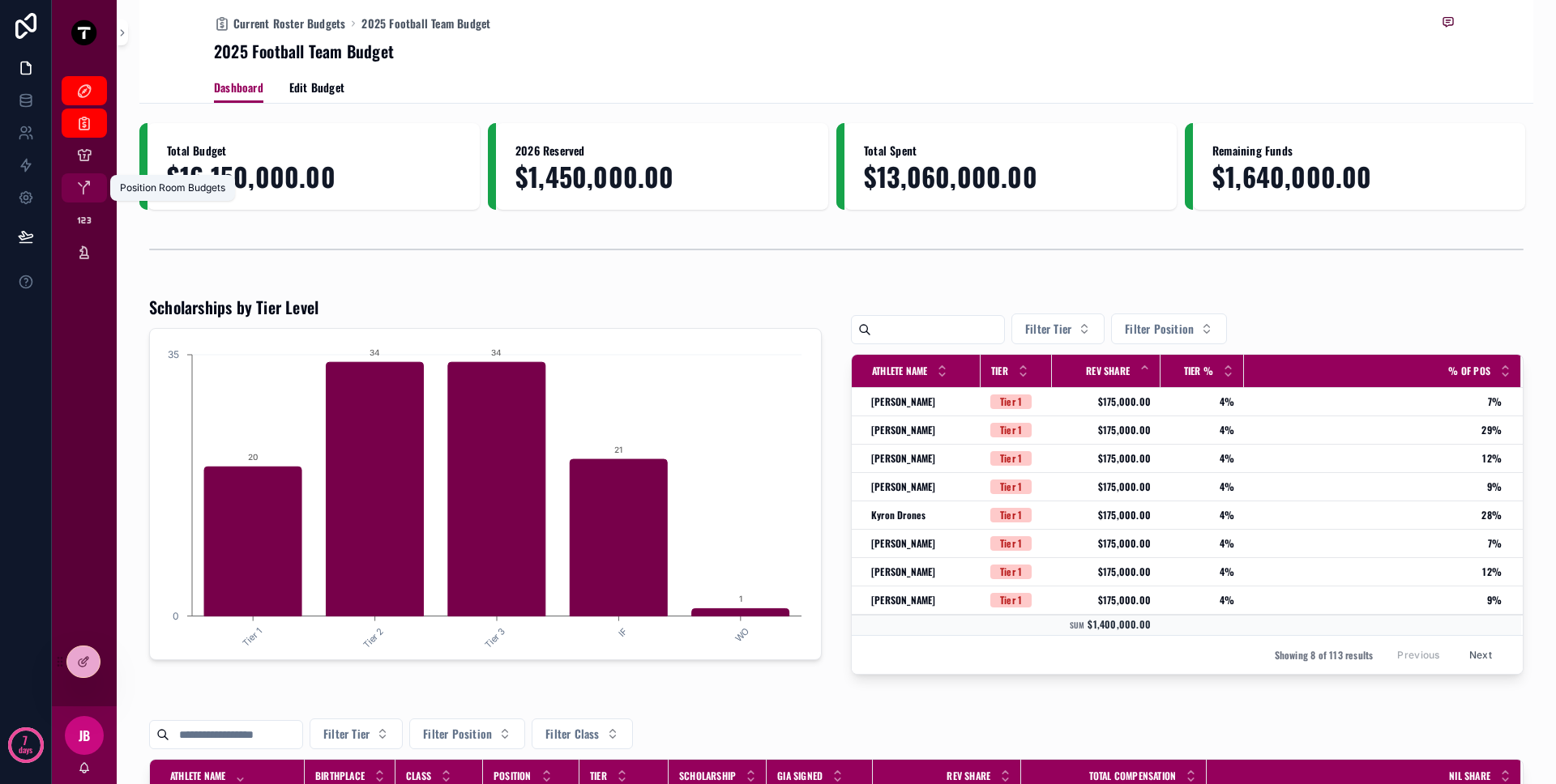
click at [84, 189] on icon "scrollable content" at bounding box center [84, 187] width 16 height 16
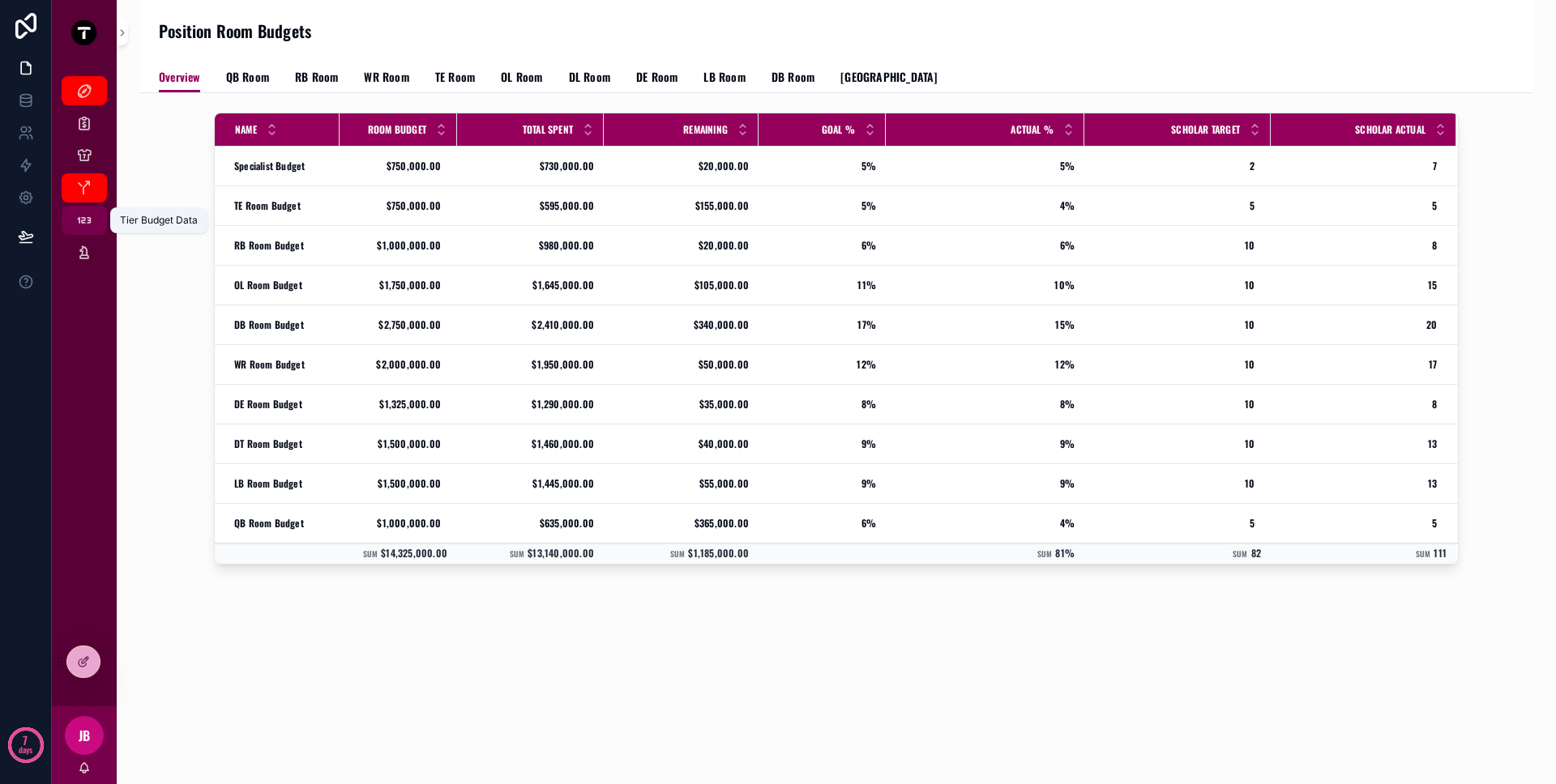
click at [95, 216] on div "Tier Budget Data" at bounding box center [84, 220] width 26 height 26
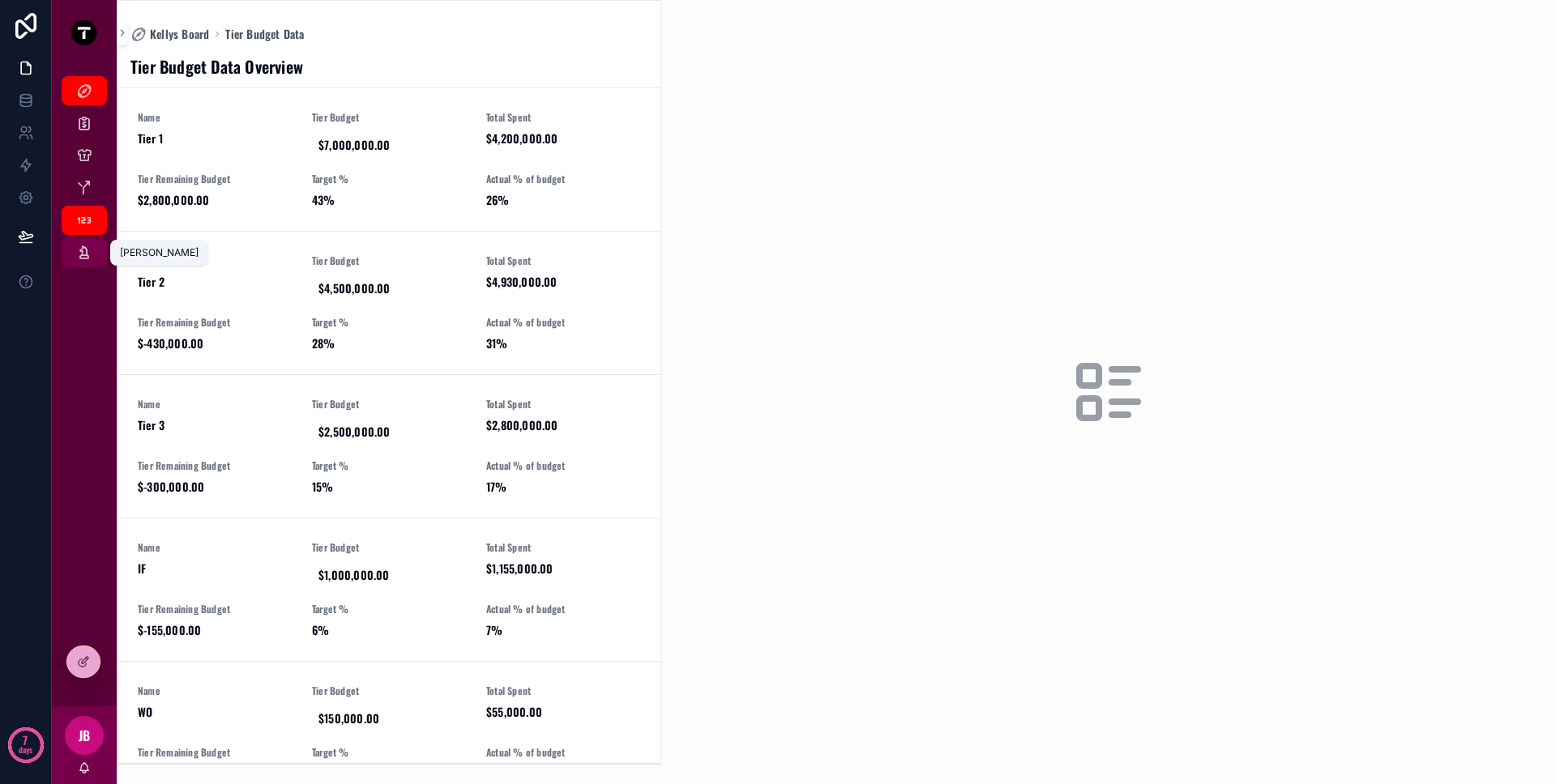
click at [88, 257] on icon "scrollable content" at bounding box center [84, 253] width 16 height 16
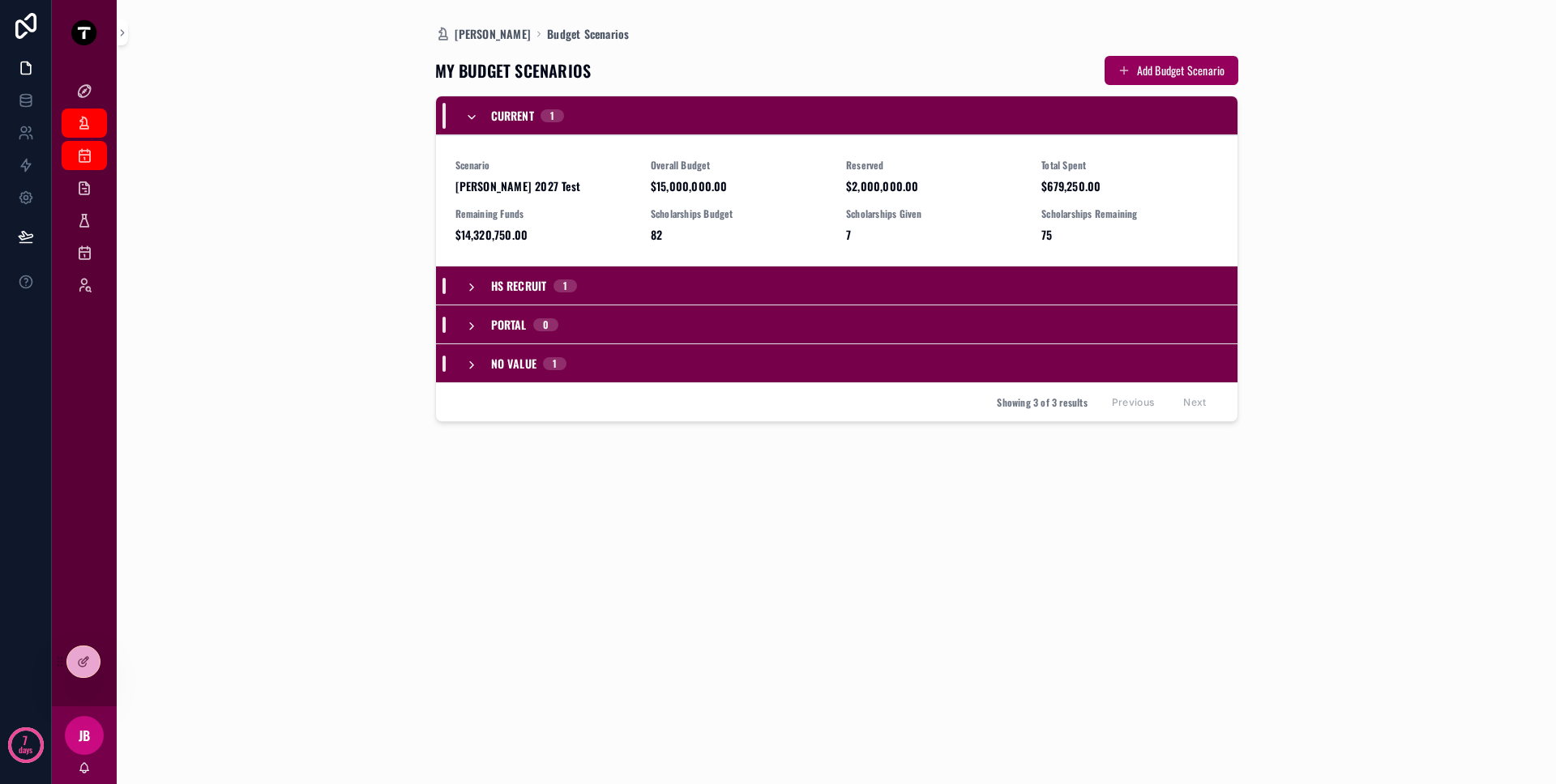
click at [263, 178] on div "[PERSON_NAME] Dashboard Budget Scenarios MY BUDGET SCENARIOS Add Budget Scenari…" at bounding box center [836, 392] width 1394 height 784
click at [579, 174] on div "Scenario [PERSON_NAME] 2027 Test" at bounding box center [543, 176] width 176 height 36
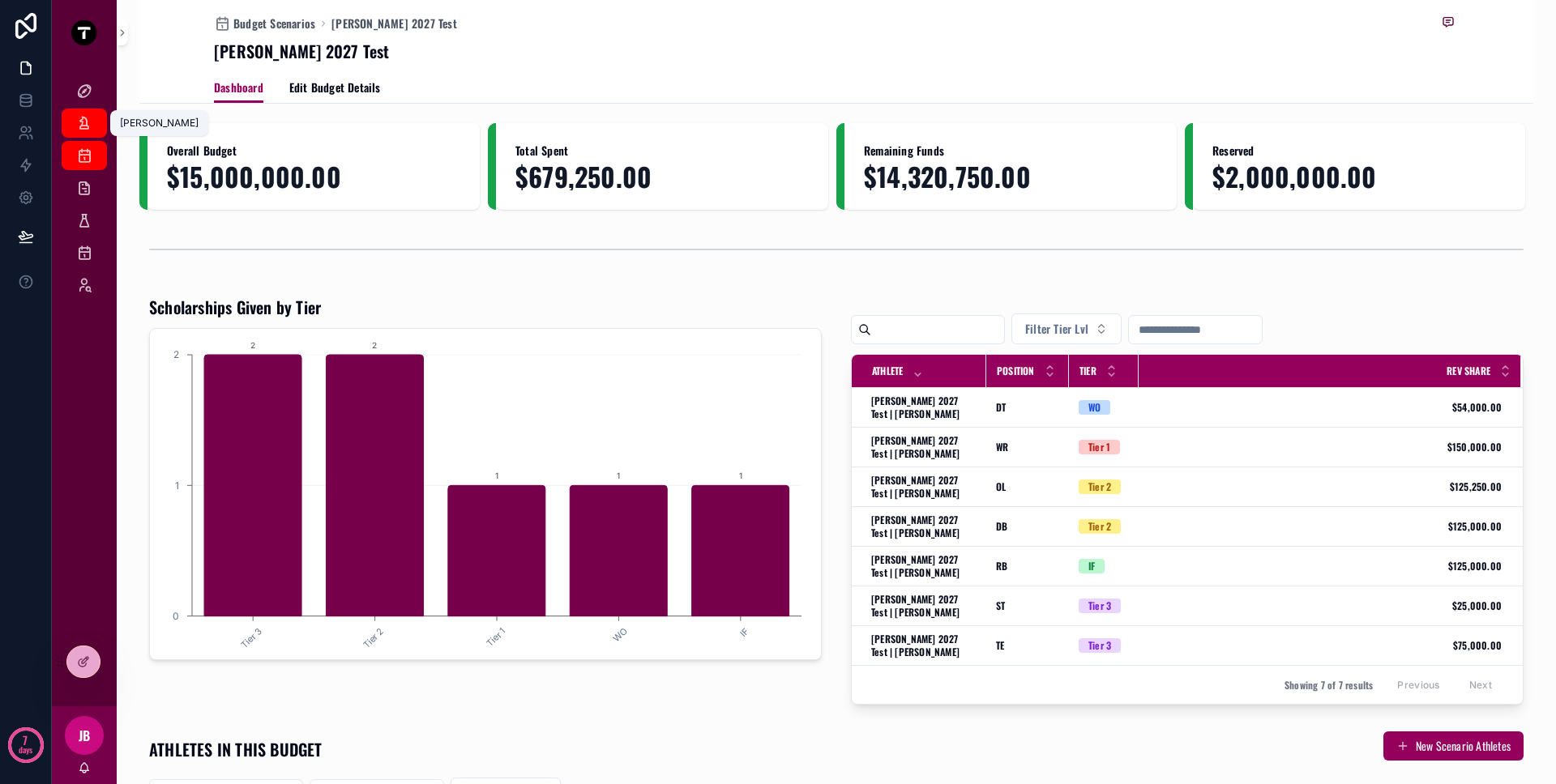
click at [87, 121] on icon "scrollable content" at bounding box center [84, 123] width 16 height 16
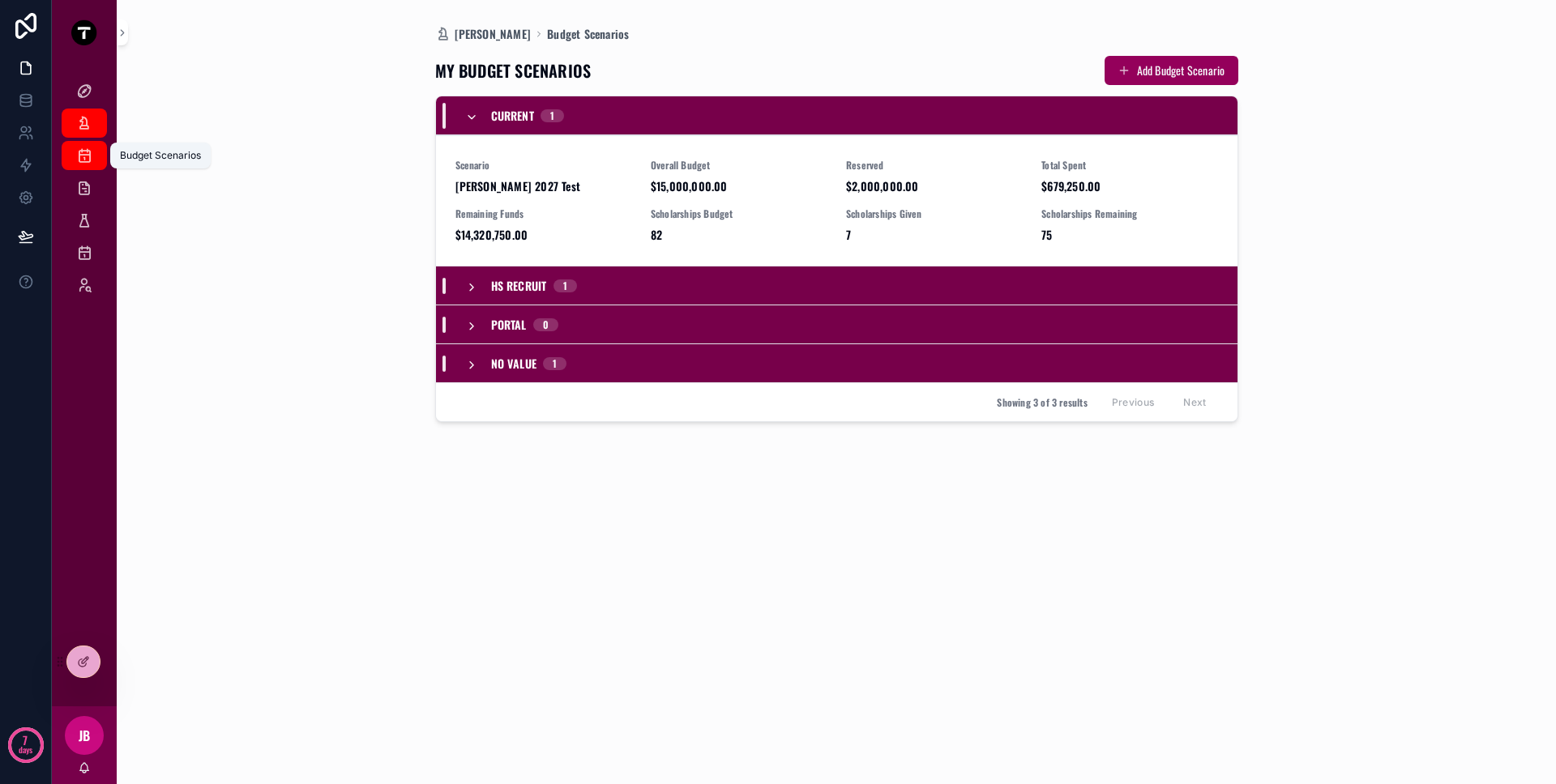
click at [85, 152] on icon "scrollable content" at bounding box center [84, 155] width 16 height 16
click at [86, 123] on icon "scrollable content" at bounding box center [84, 123] width 16 height 16
click at [475, 121] on icon "scrollable content" at bounding box center [471, 117] width 12 height 12
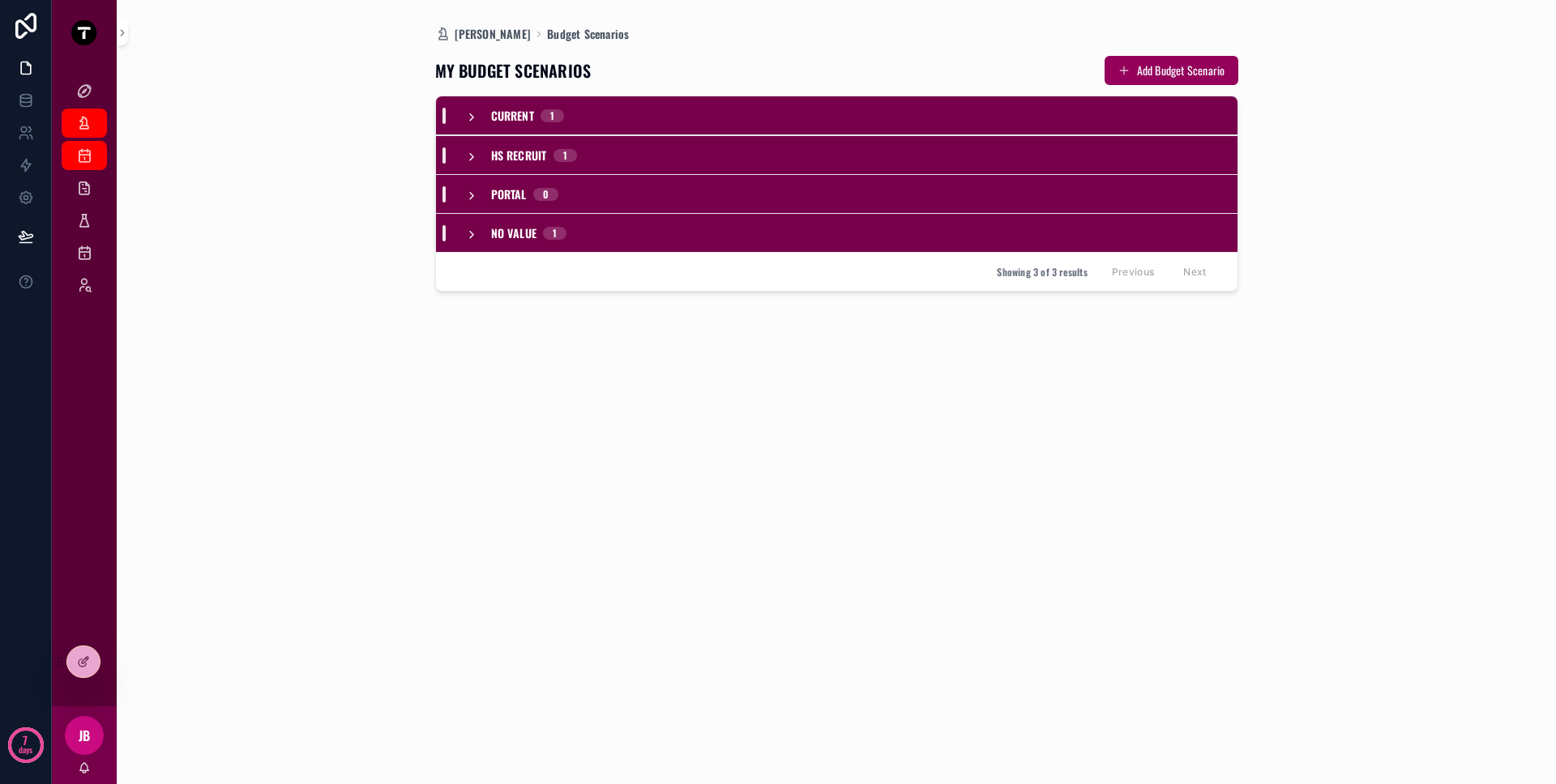
click at [523, 115] on span "Current" at bounding box center [512, 115] width 43 height 16
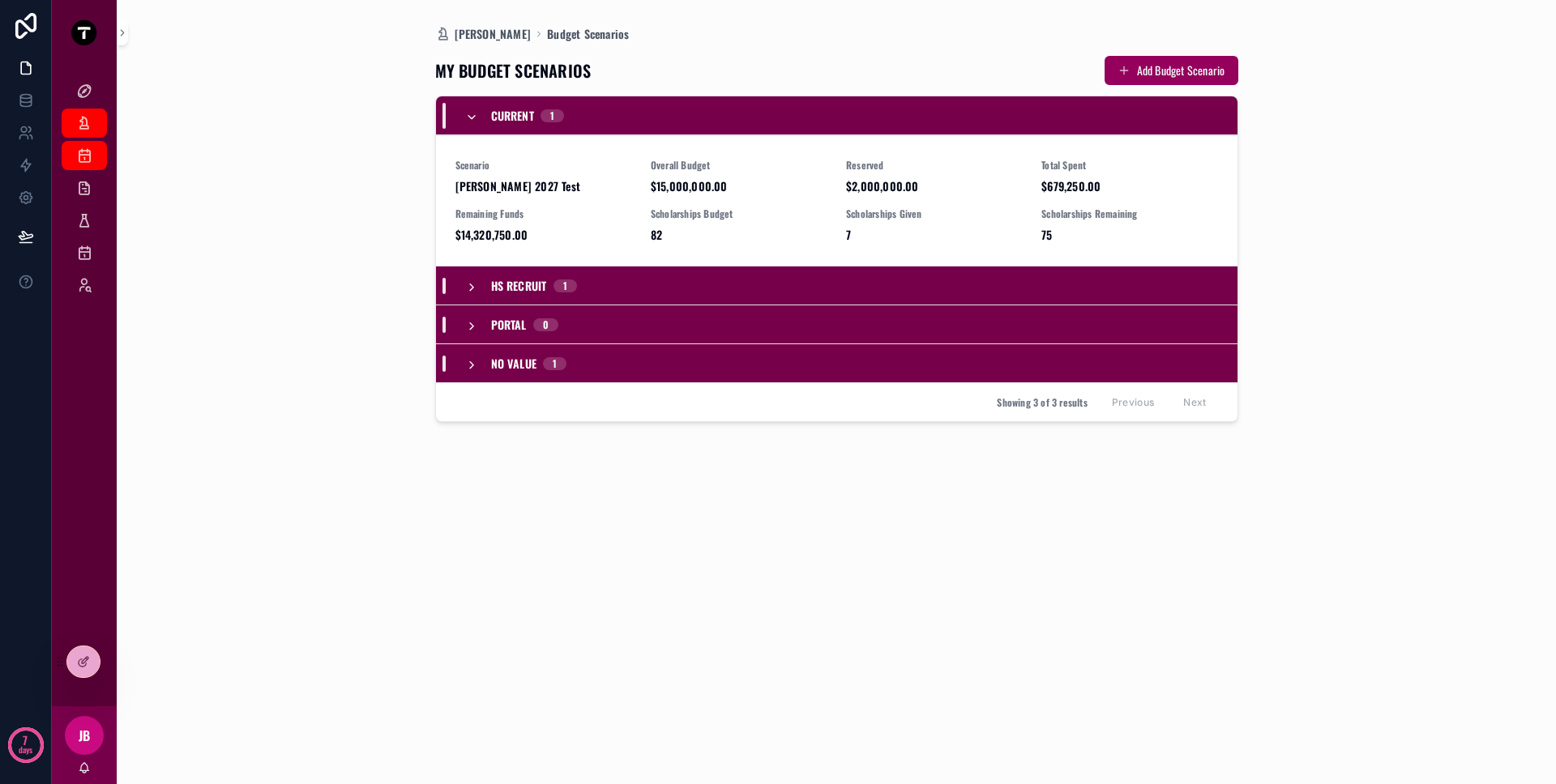
click at [592, 279] on div "HS Recruit 1" at bounding box center [521, 285] width 151 height 16
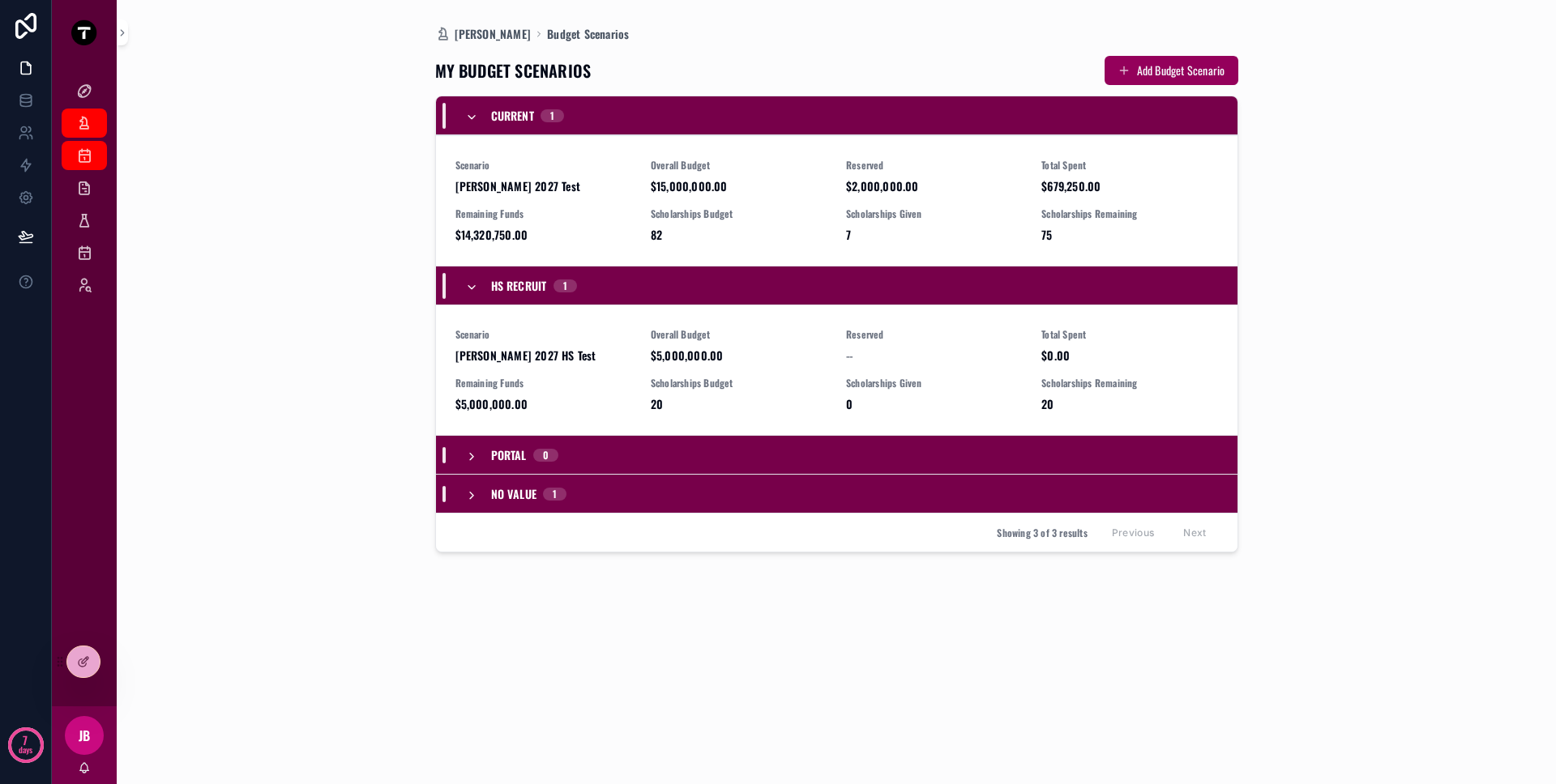
click at [578, 464] on div "Portal 0" at bounding box center [837, 454] width 802 height 38
click at [556, 449] on div "0" at bounding box center [546, 454] width 25 height 12
click at [521, 505] on div "No value 1" at bounding box center [837, 493] width 802 height 38
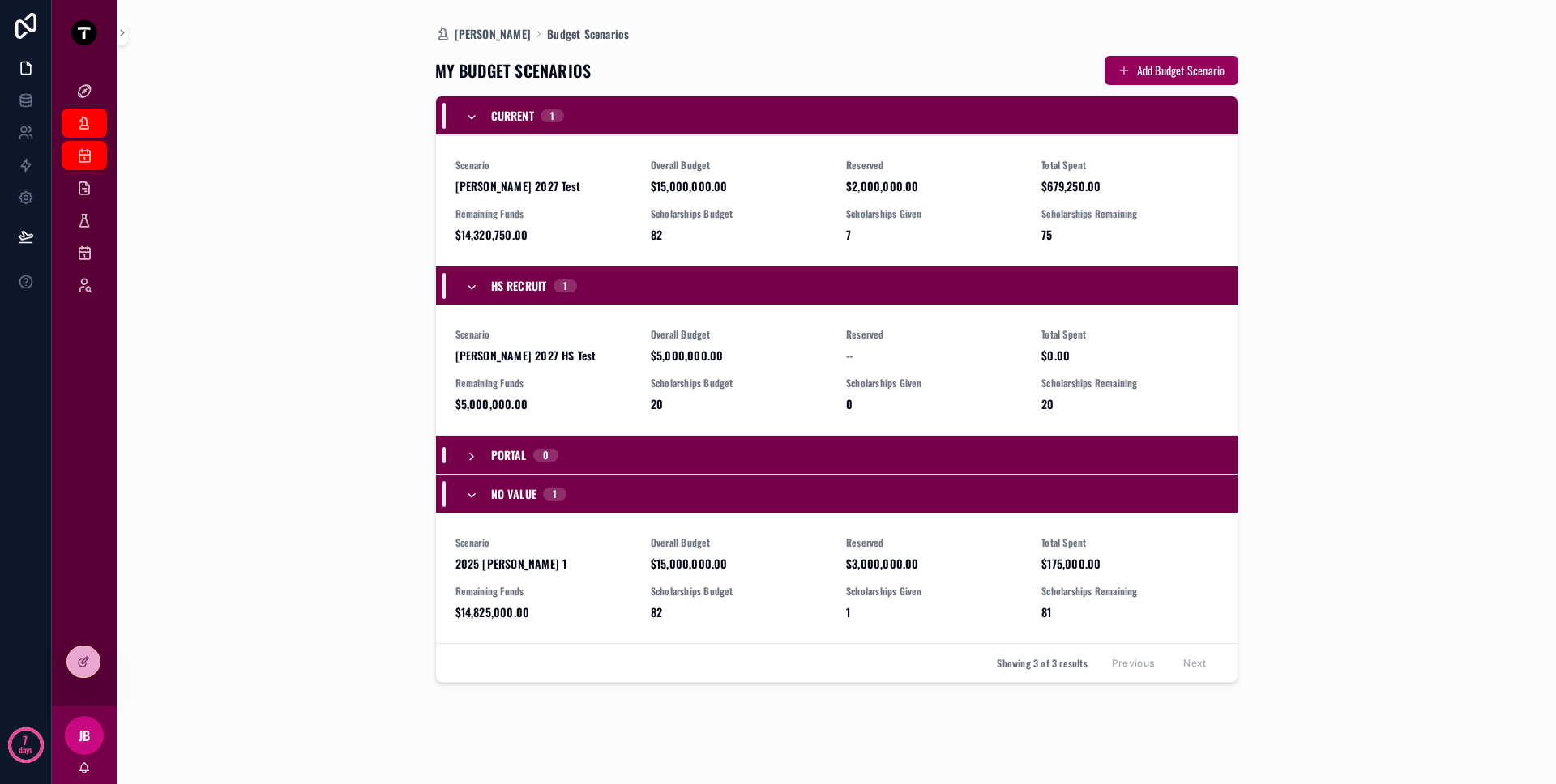
click at [569, 489] on div "No value 1" at bounding box center [516, 494] width 141 height 26
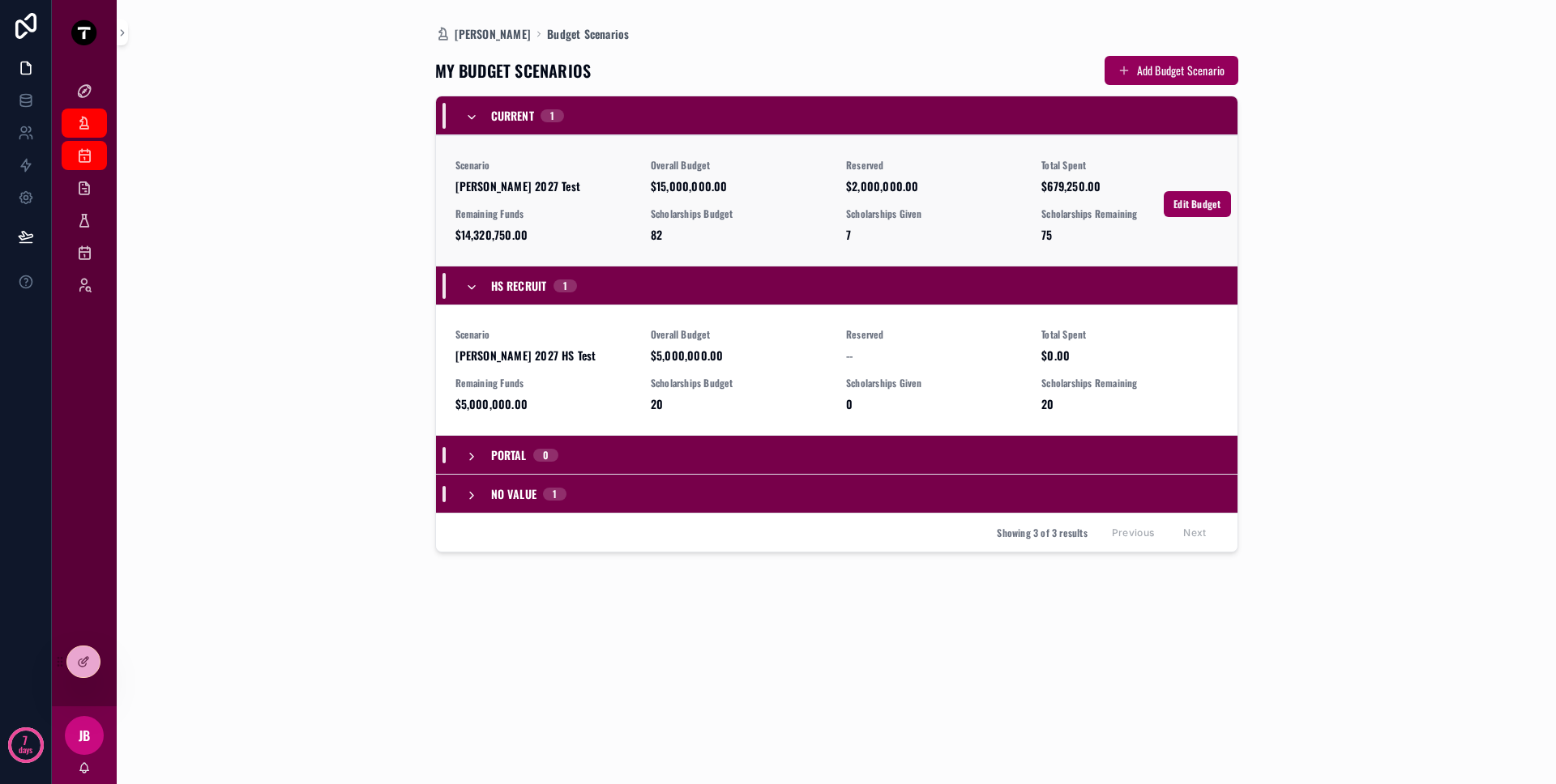
click at [537, 196] on div "Scenario [PERSON_NAME] 2027 Test Overall Budget $15,000,000.00 Reserved $2,000,…" at bounding box center [836, 201] width 762 height 85
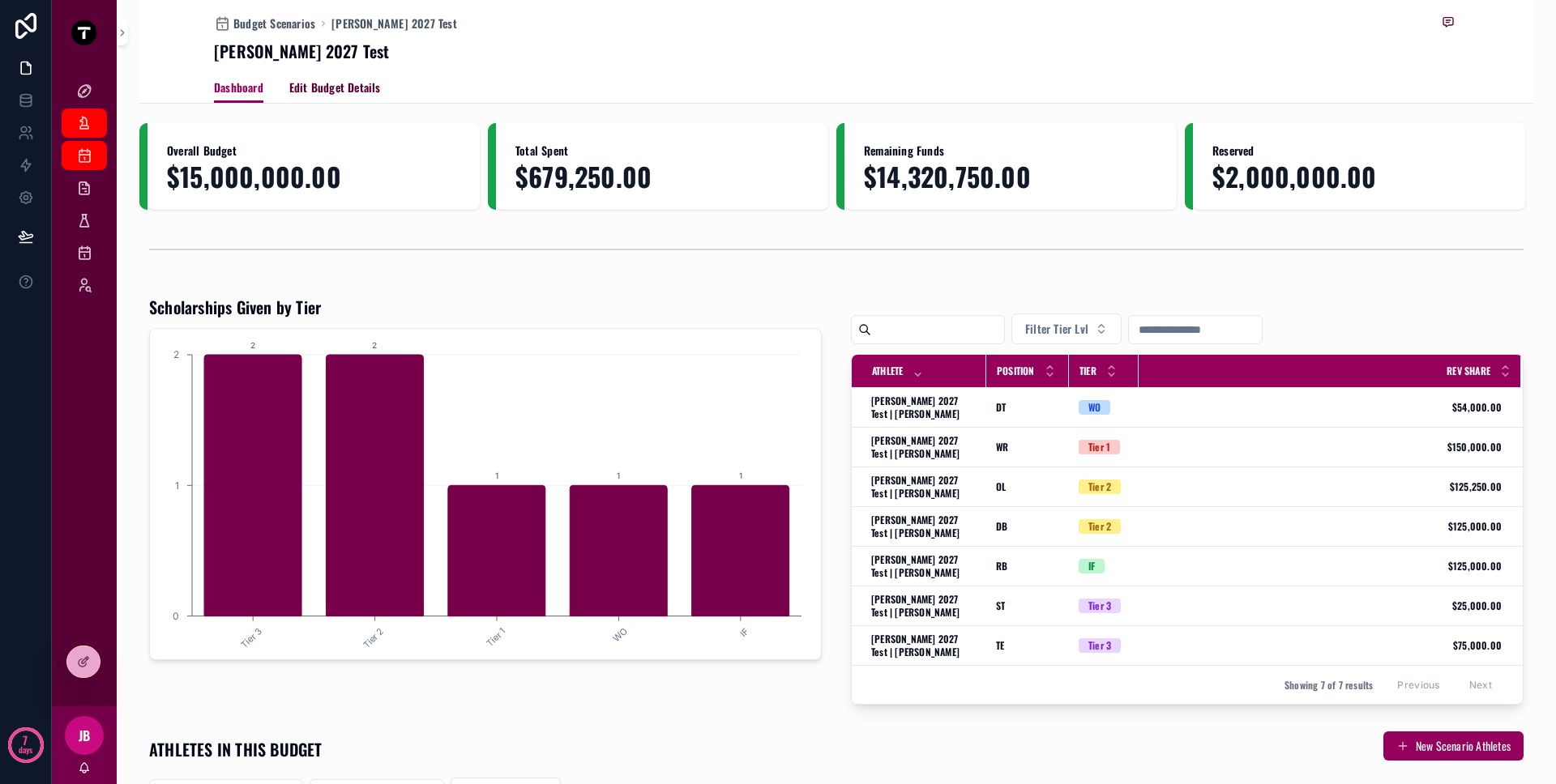
click at [305, 94] on span "Edit Budget Details" at bounding box center [334, 87] width 91 height 16
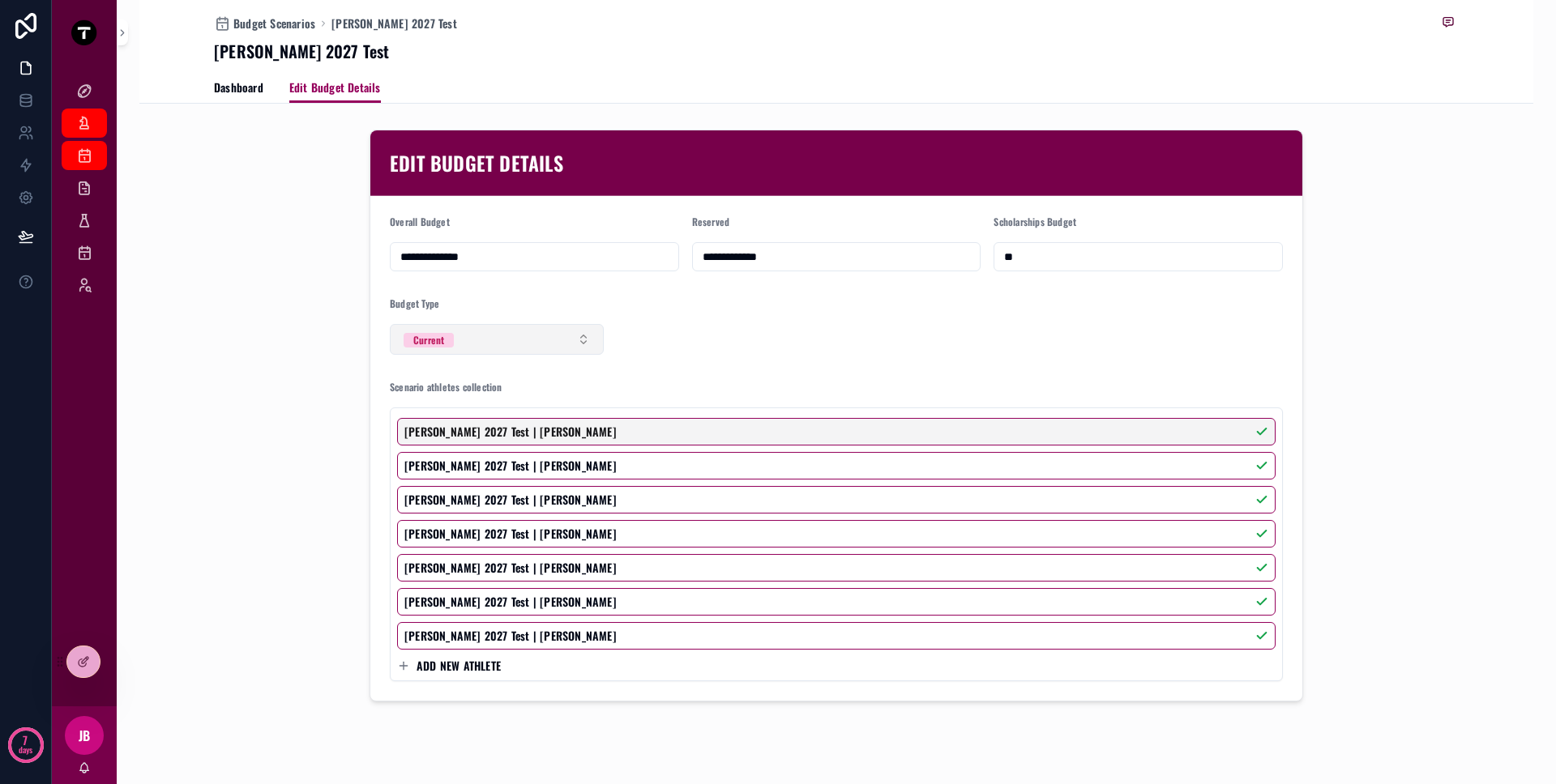
click at [516, 349] on button "Current" at bounding box center [497, 339] width 214 height 31
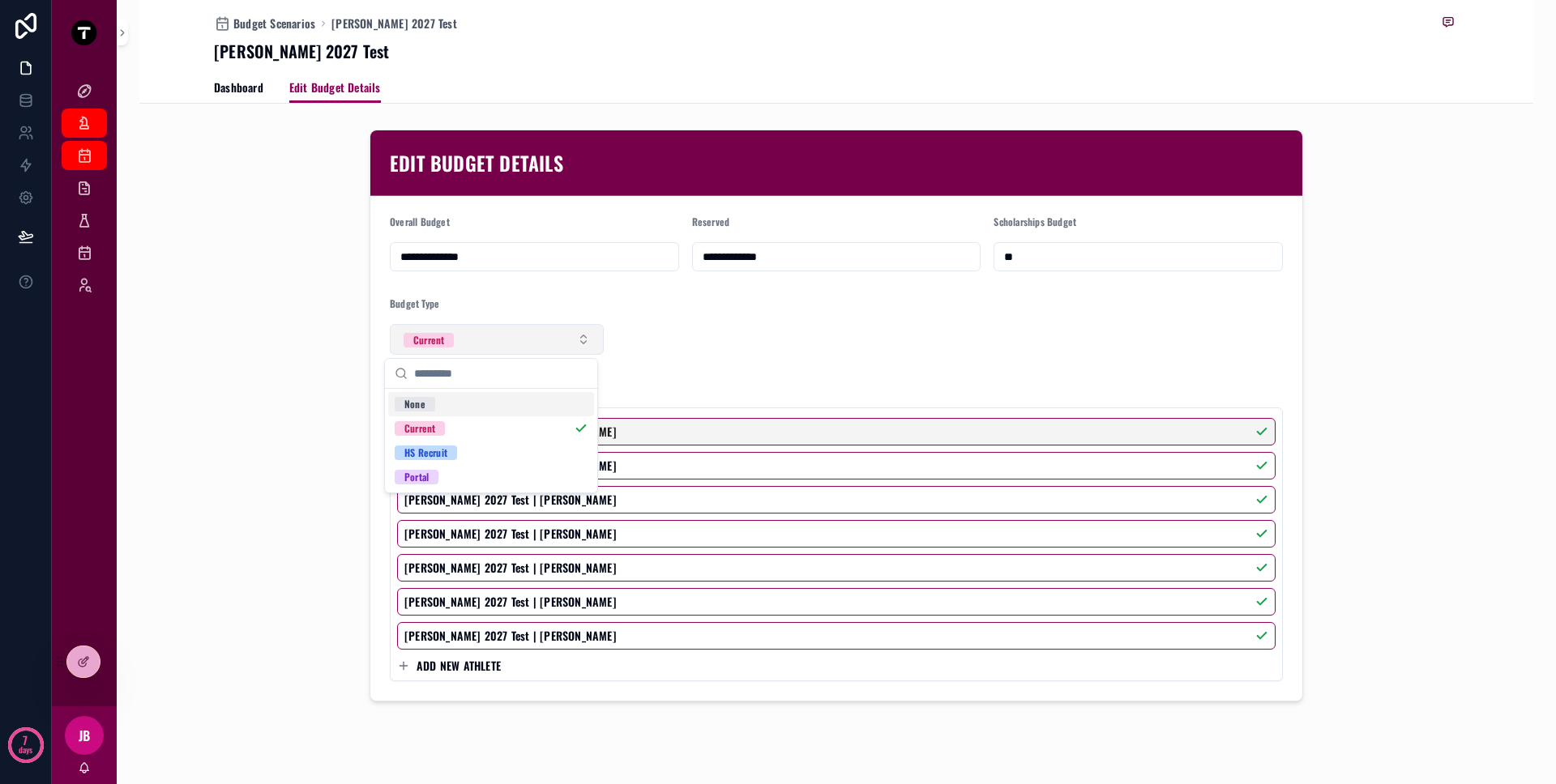
click at [516, 349] on button "Current" at bounding box center [497, 339] width 214 height 31
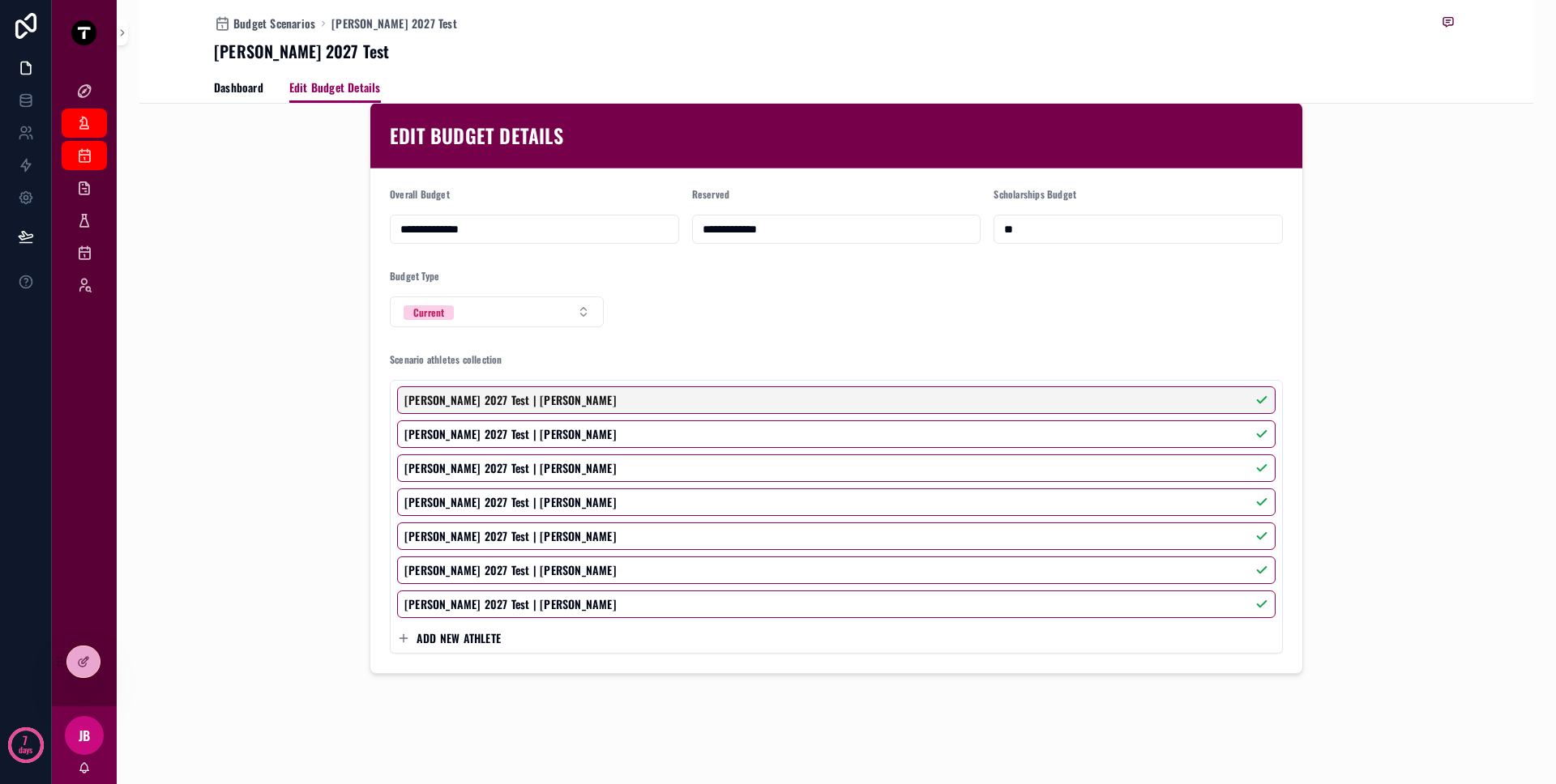
scroll to position [8, 0]
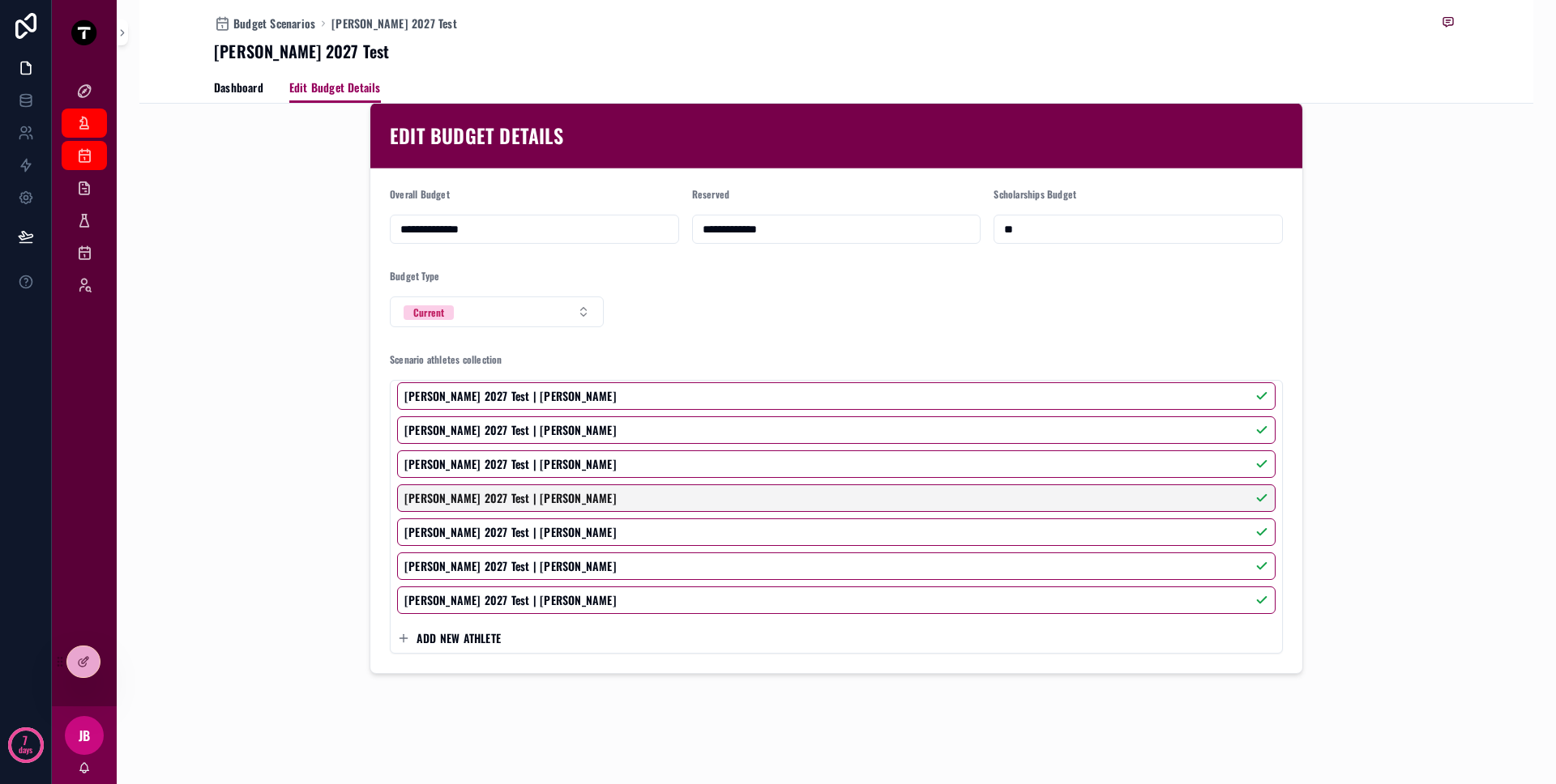
click at [1248, 500] on div "[PERSON_NAME] 2027 Test | [PERSON_NAME]" at bounding box center [836, 498] width 878 height 28
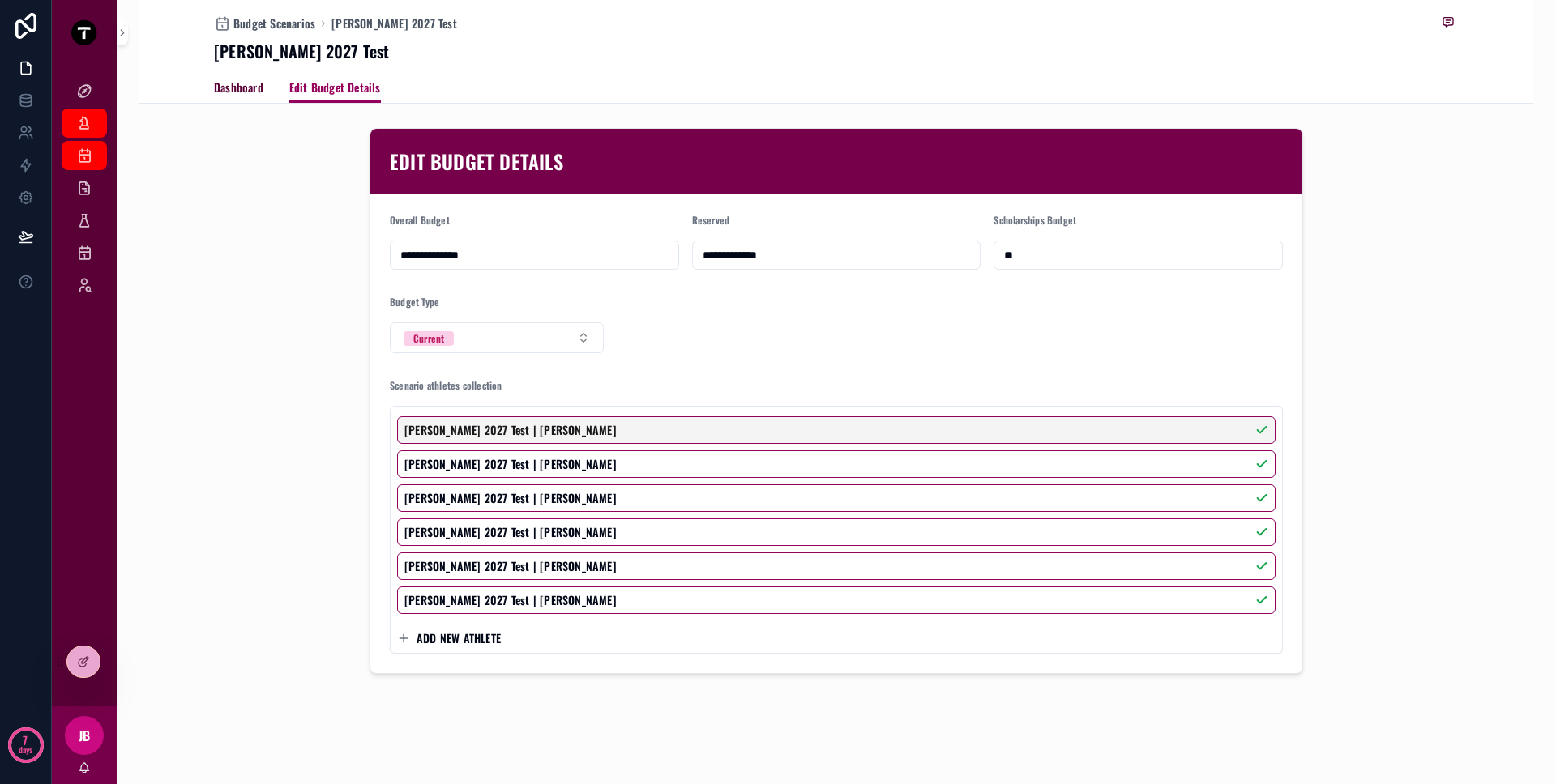
click at [240, 99] on link "Dashboard" at bounding box center [238, 89] width 49 height 33
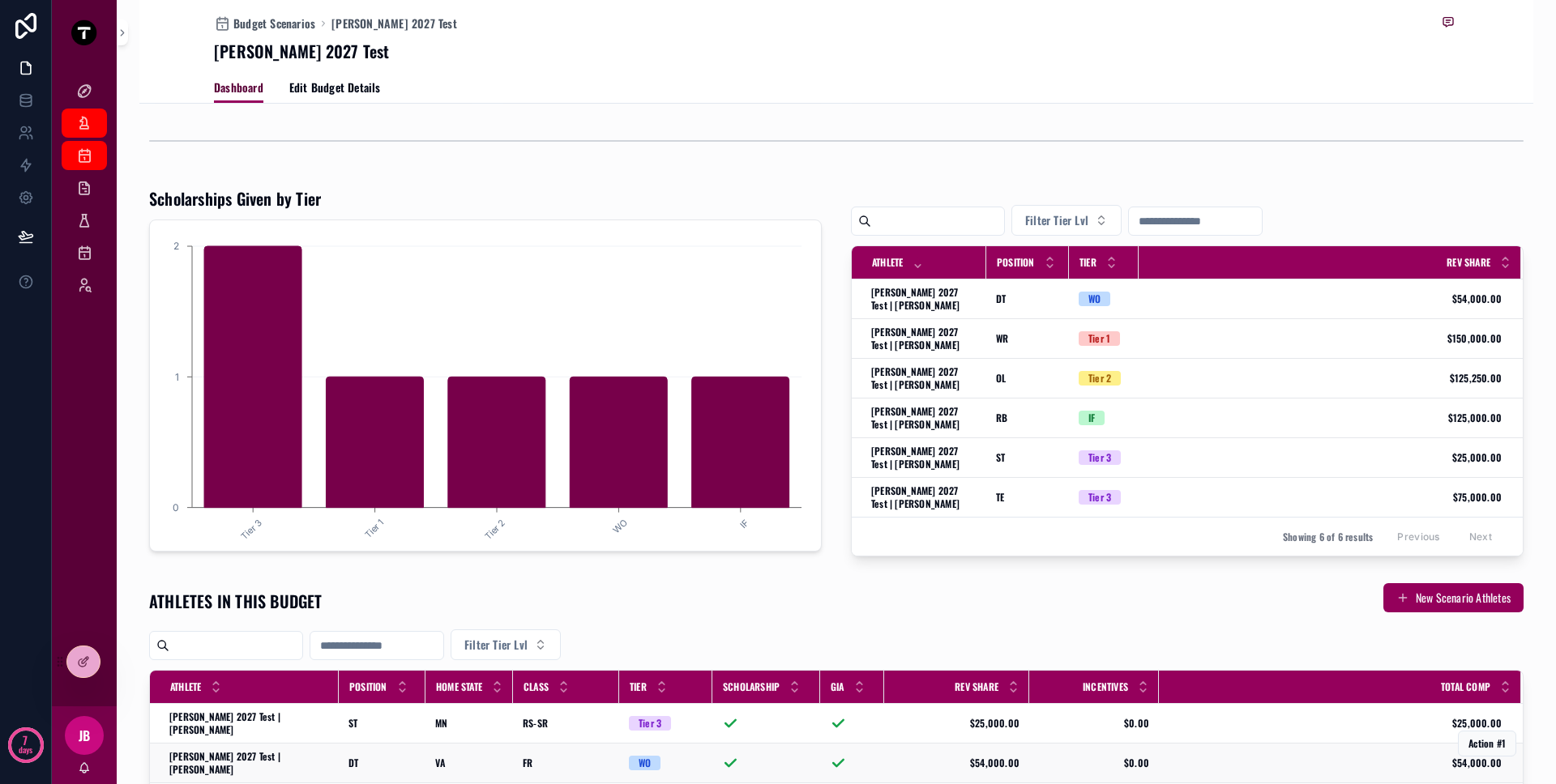
scroll to position [208, 0]
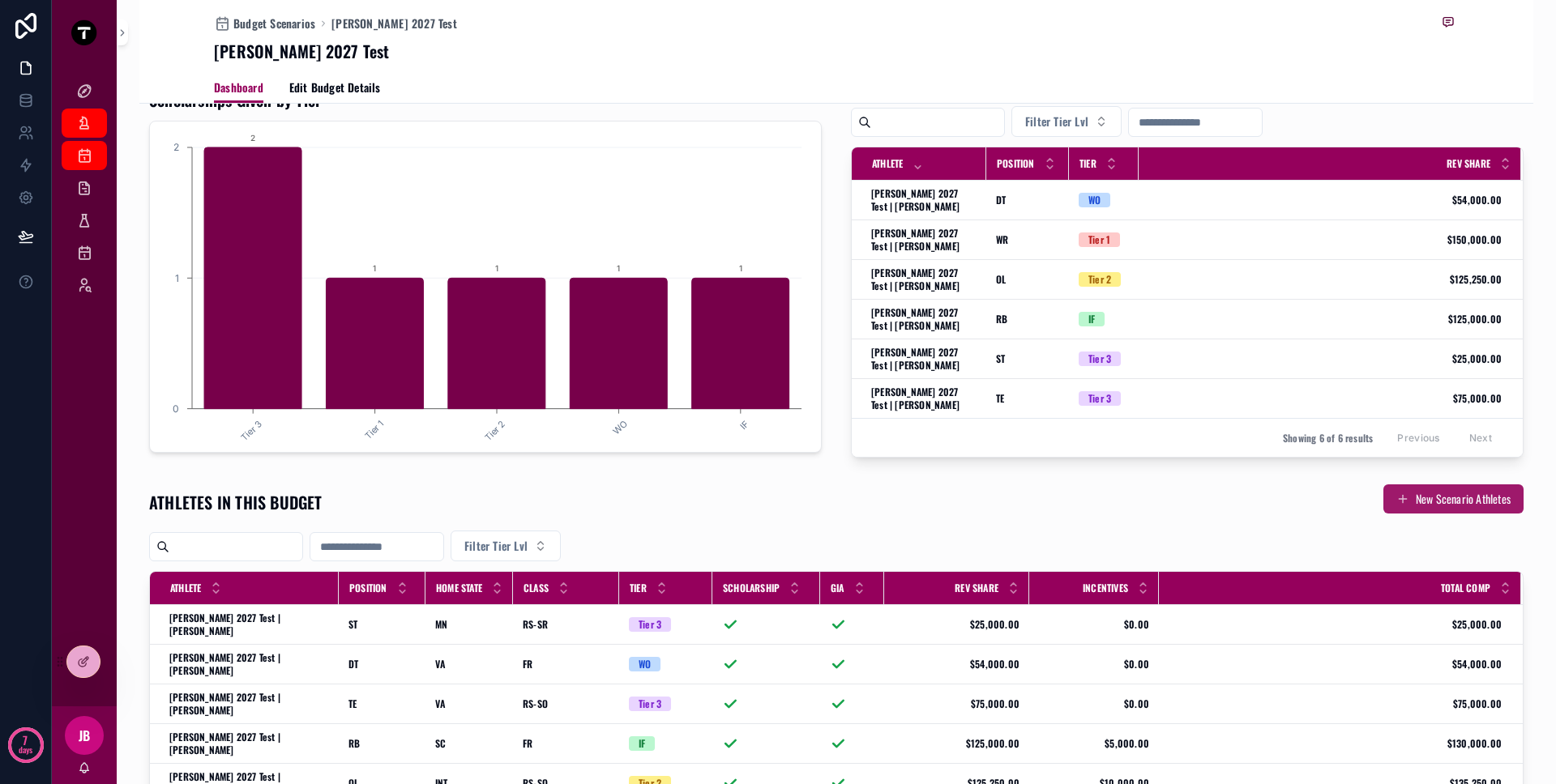
click at [1399, 498] on button "New Scenario Athletes" at bounding box center [1453, 499] width 140 height 29
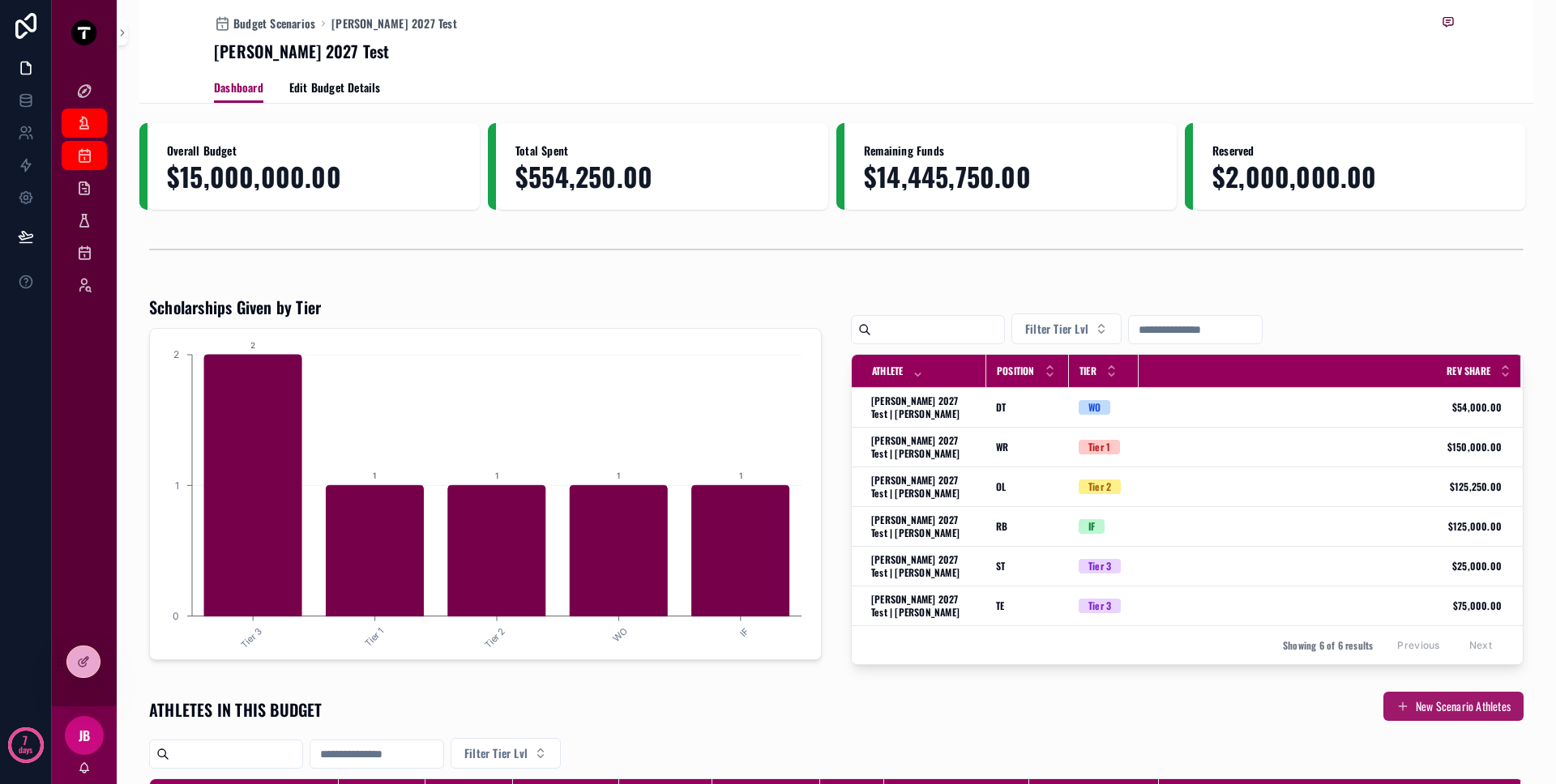
click at [1399, 707] on button "New Scenario Athletes" at bounding box center [1453, 706] width 140 height 29
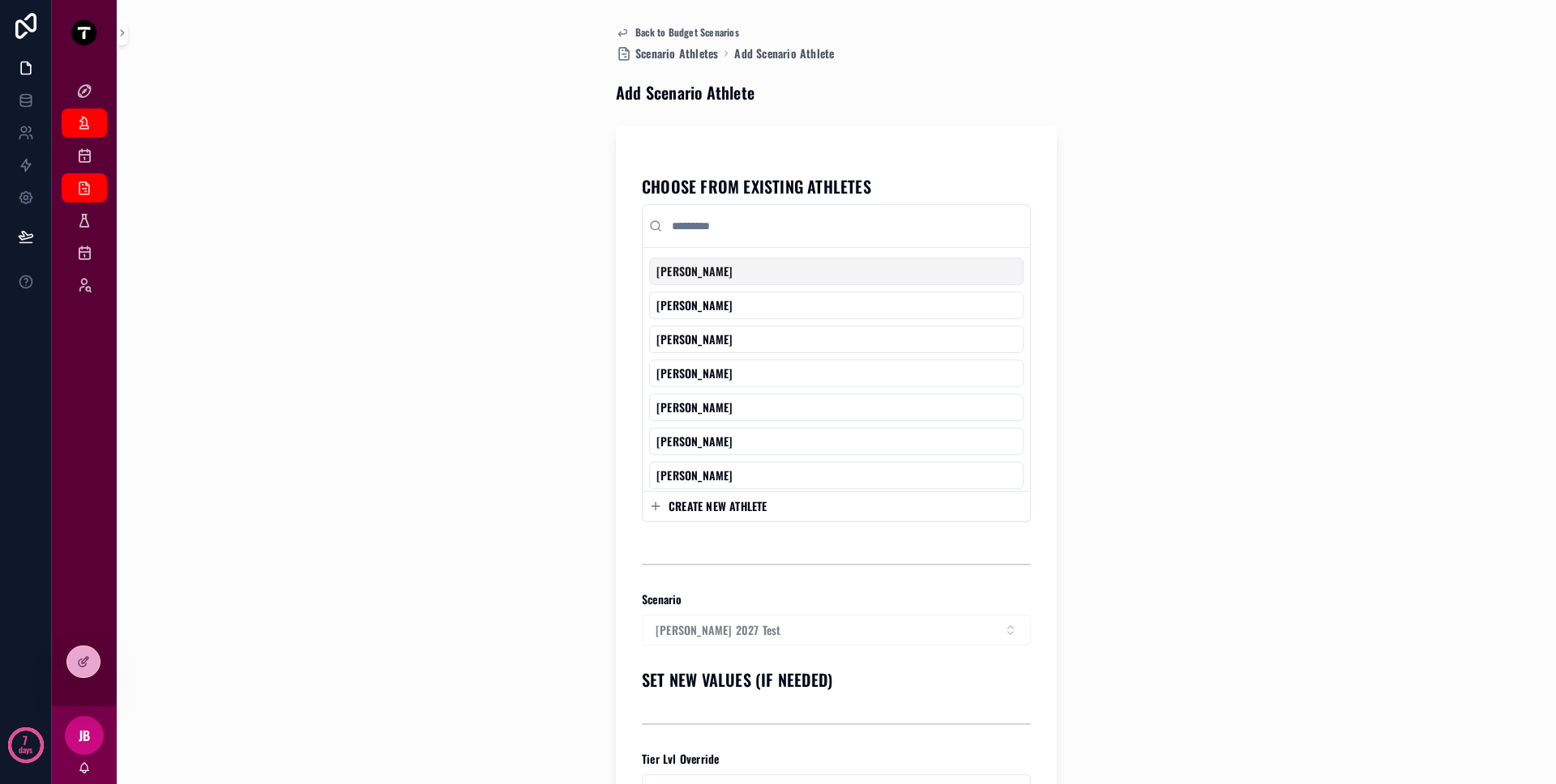
scroll to position [3, 0]
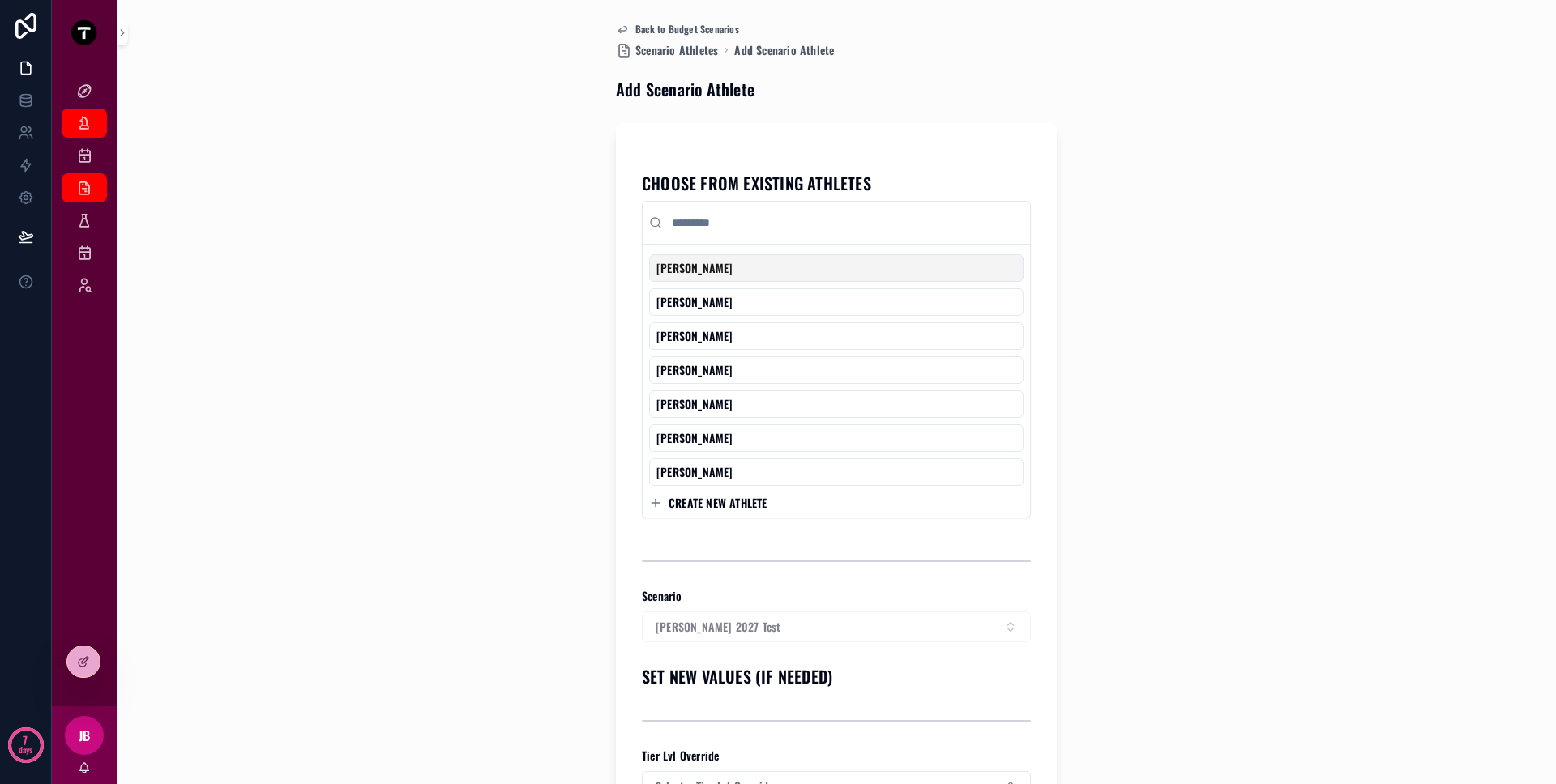
click at [744, 228] on input "scrollable content" at bounding box center [846, 223] width 355 height 29
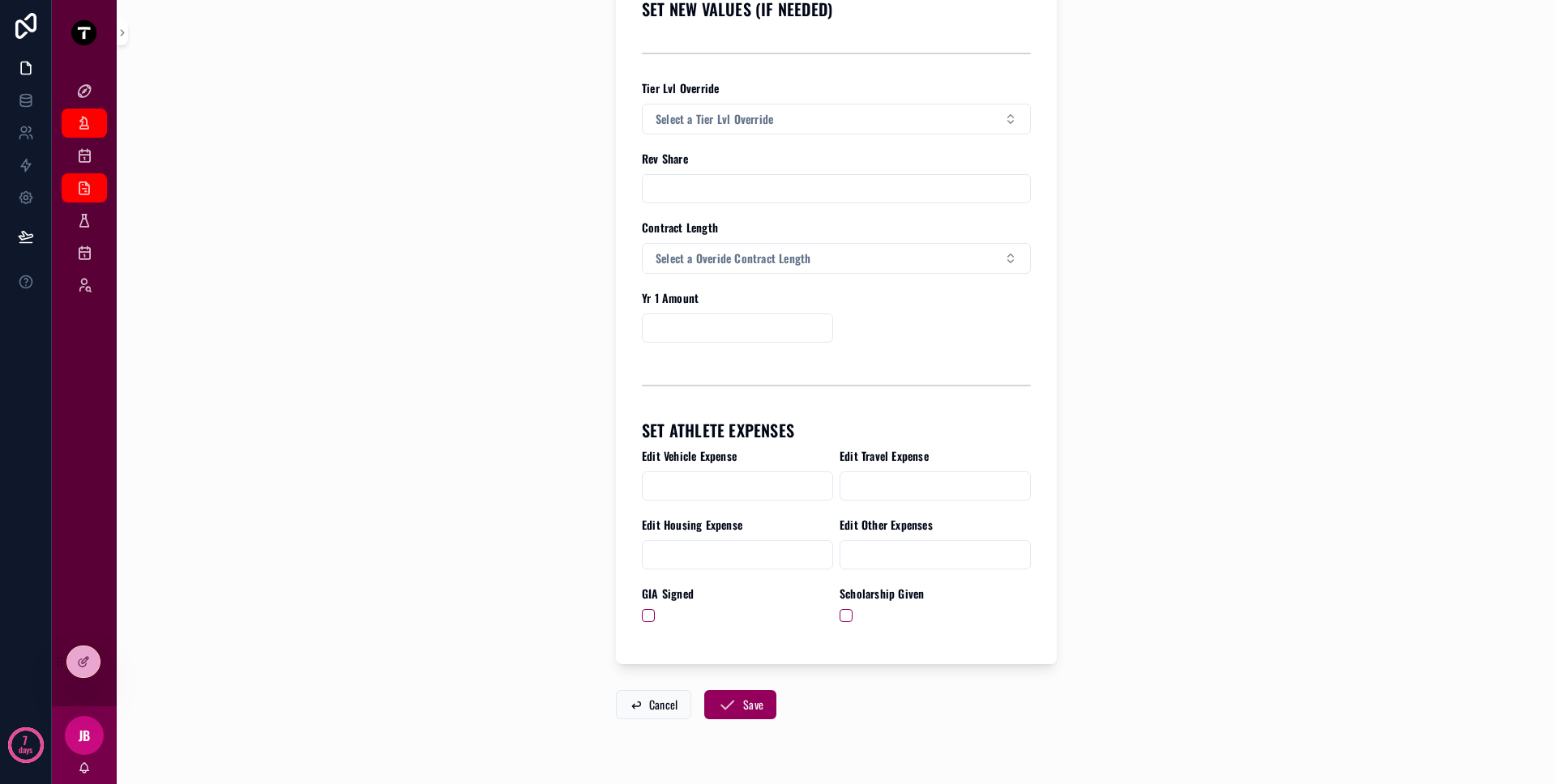
scroll to position [525, 0]
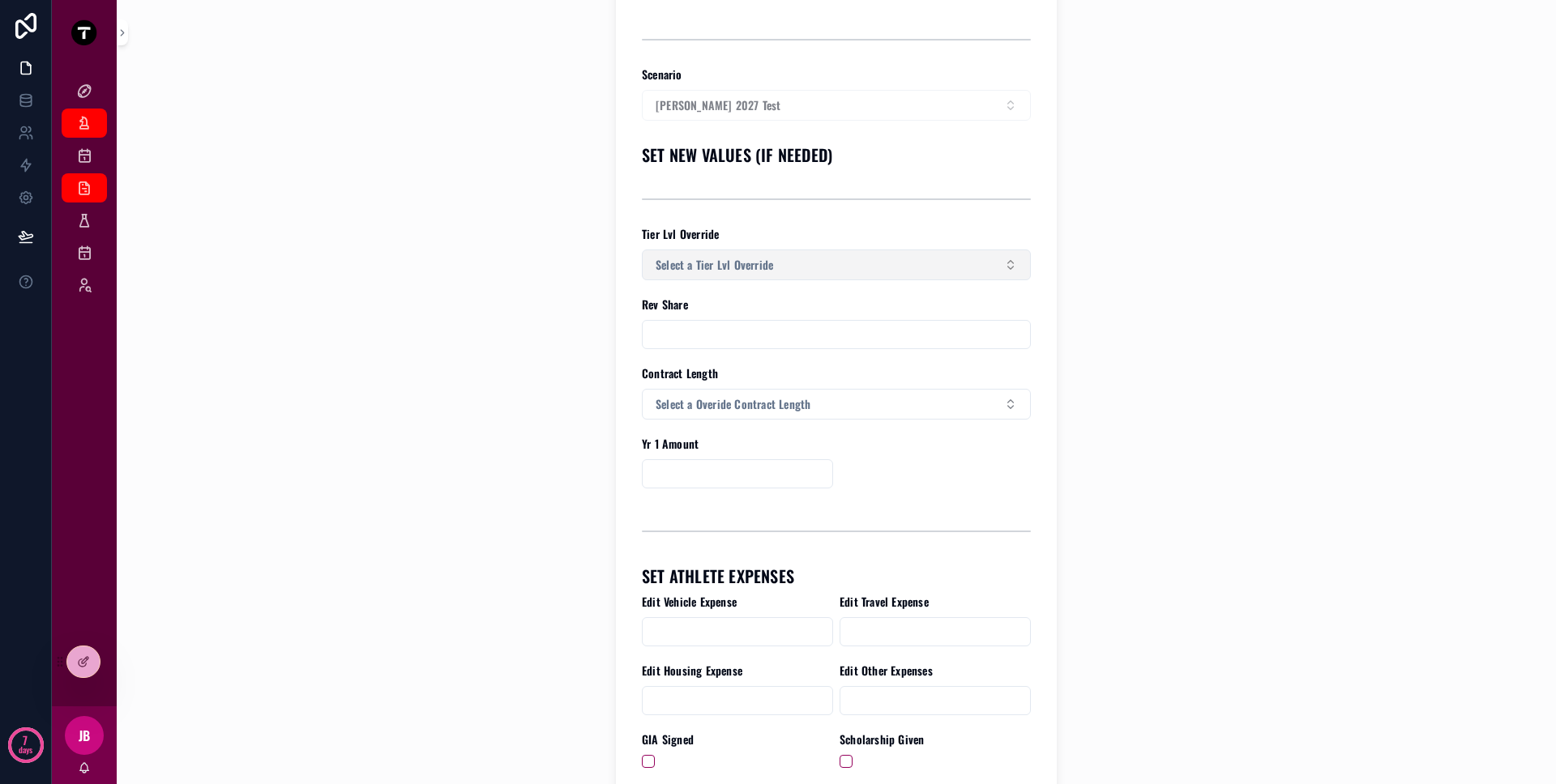
click at [695, 271] on span "Select a Tier Lvl Override" at bounding box center [714, 264] width 117 height 16
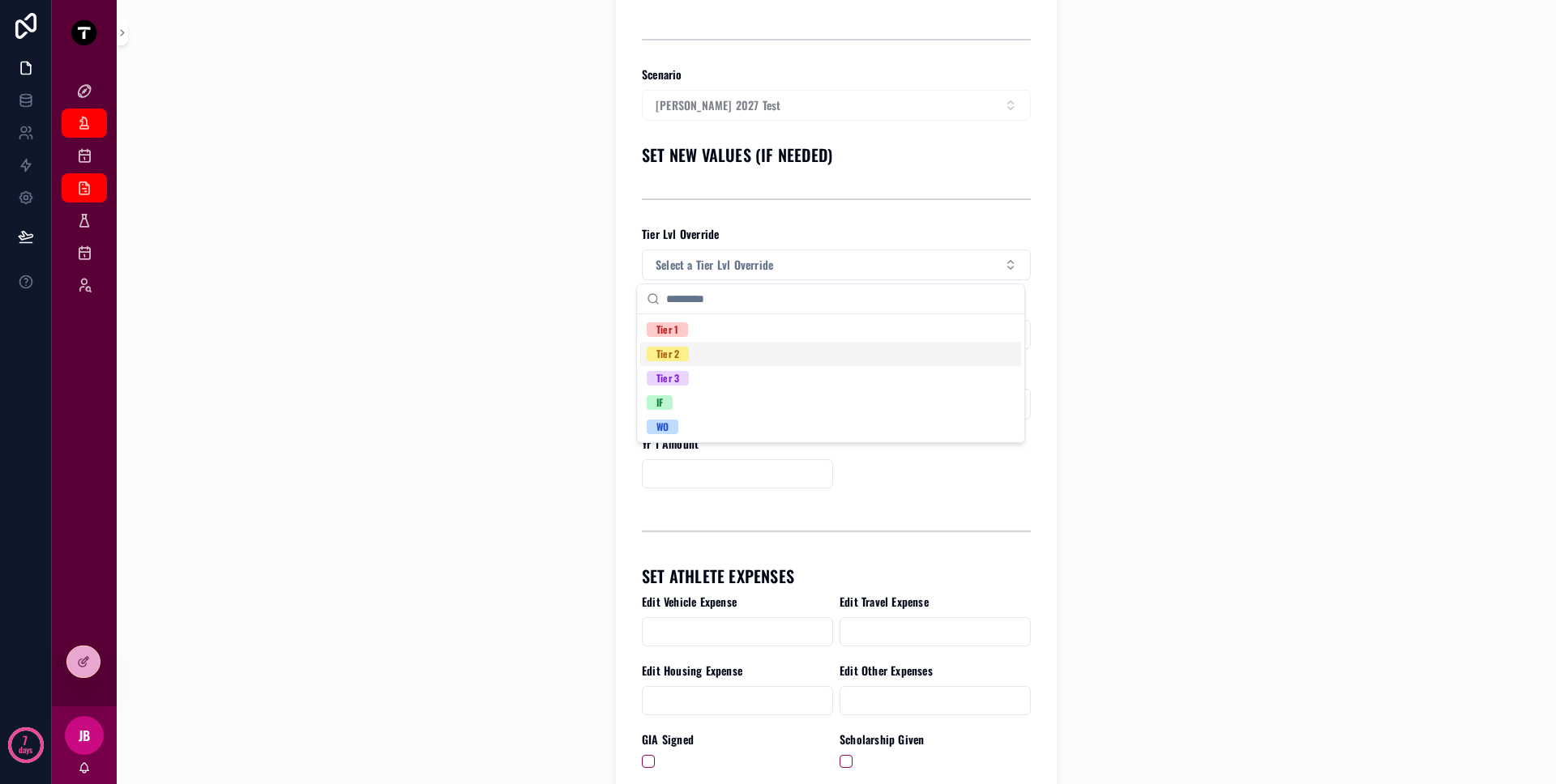
click at [570, 330] on div "Back to Budget Scenarios Scenario Athletes Add Scenario Athlete Add Scenario At…" at bounding box center [835, 392] width 1439 height 784
click at [724, 331] on input "scrollable content" at bounding box center [836, 334] width 387 height 23
click at [629, 402] on div "CHOOSE FROM EXISTING ATHLETES [PERSON_NAME] [PERSON_NAME] [PERSON_NAME] [PERSON…" at bounding box center [836, 206] width 441 height 1209
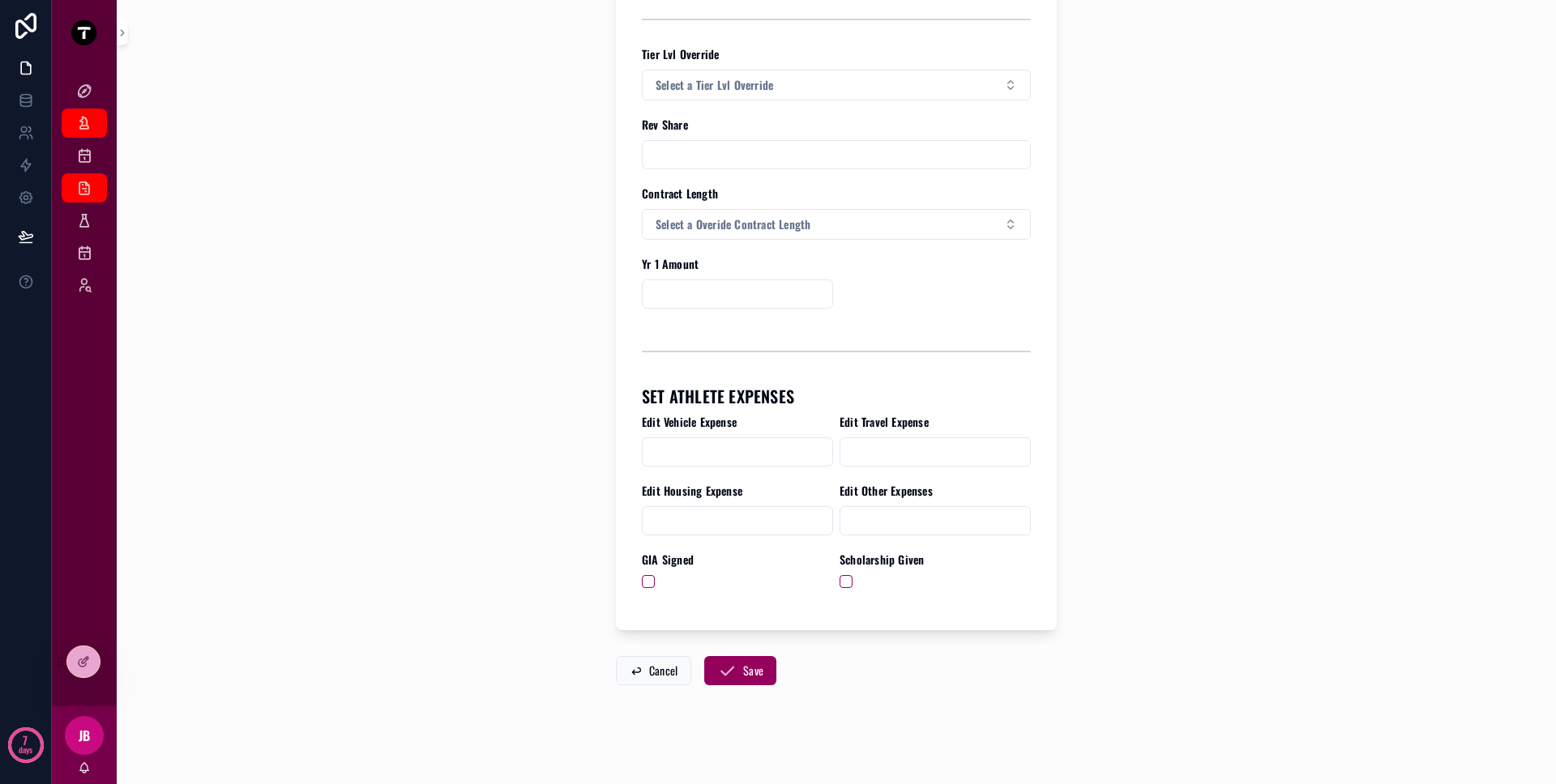
scroll to position [710, 0]
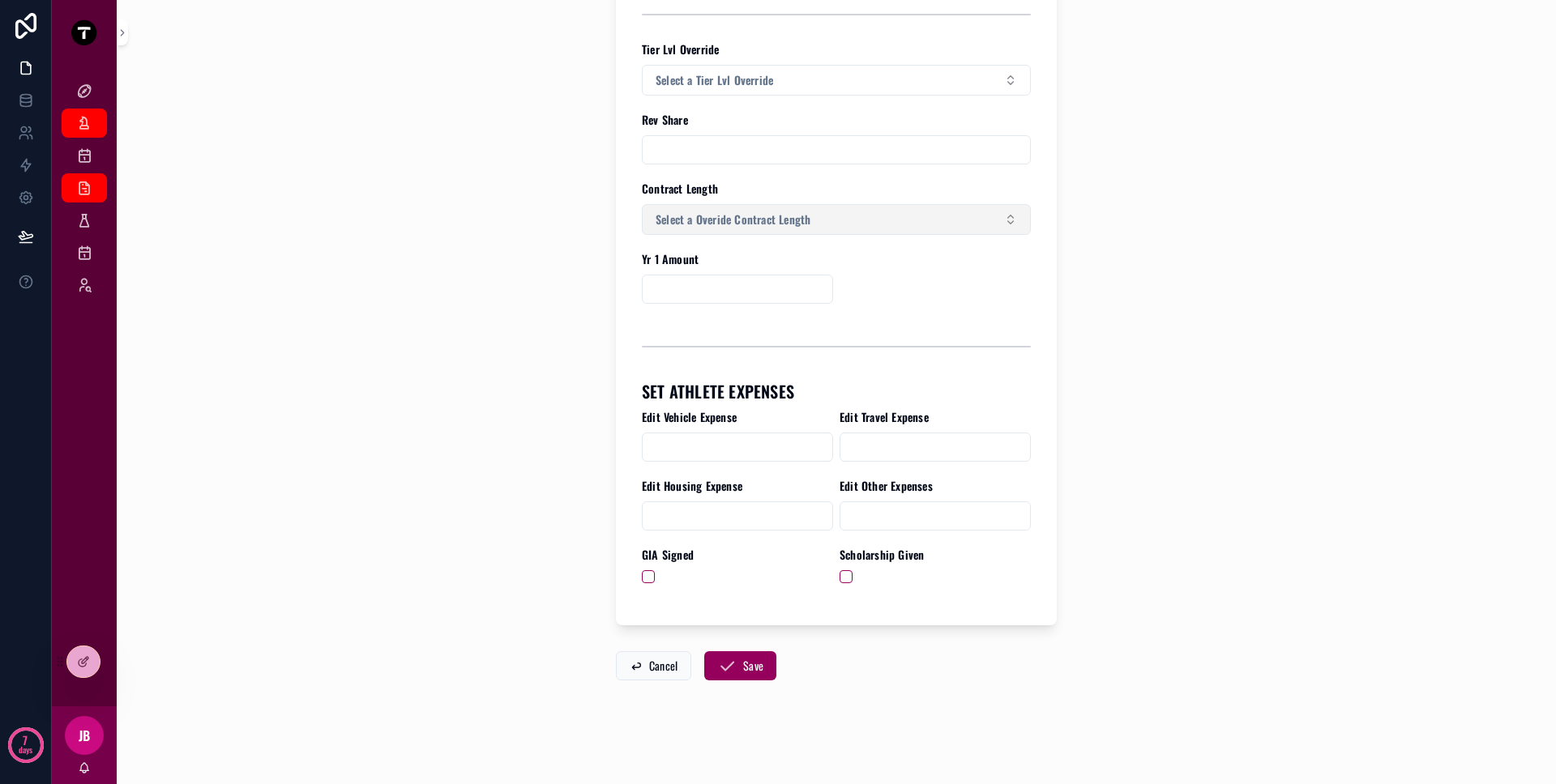
click at [840, 226] on button "Select a Overide Contract Length" at bounding box center [836, 219] width 389 height 31
click at [829, 306] on div "2 Yr" at bounding box center [830, 308] width 381 height 24
click at [890, 299] on input "scrollable content" at bounding box center [934, 289] width 189 height 23
click at [803, 234] on button "2 Yr" at bounding box center [836, 219] width 389 height 31
click at [784, 275] on div "None" at bounding box center [830, 283] width 381 height 24
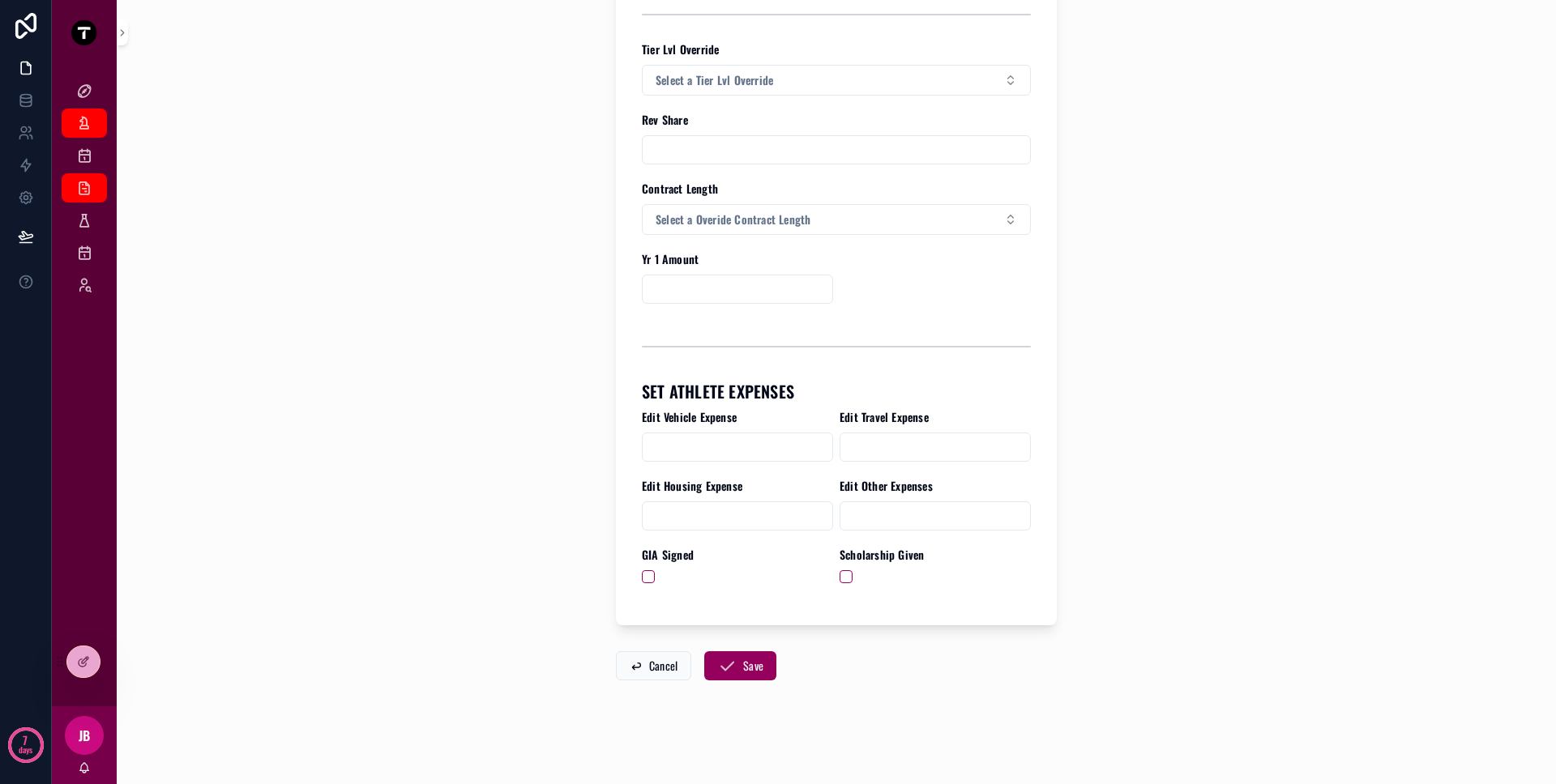
click at [1026, 252] on div "CHOOSE FROM EXISTING ATHLETES [PERSON_NAME] [PERSON_NAME] [PERSON_NAME] [PERSON…" at bounding box center [836, 21] width 441 height 1209
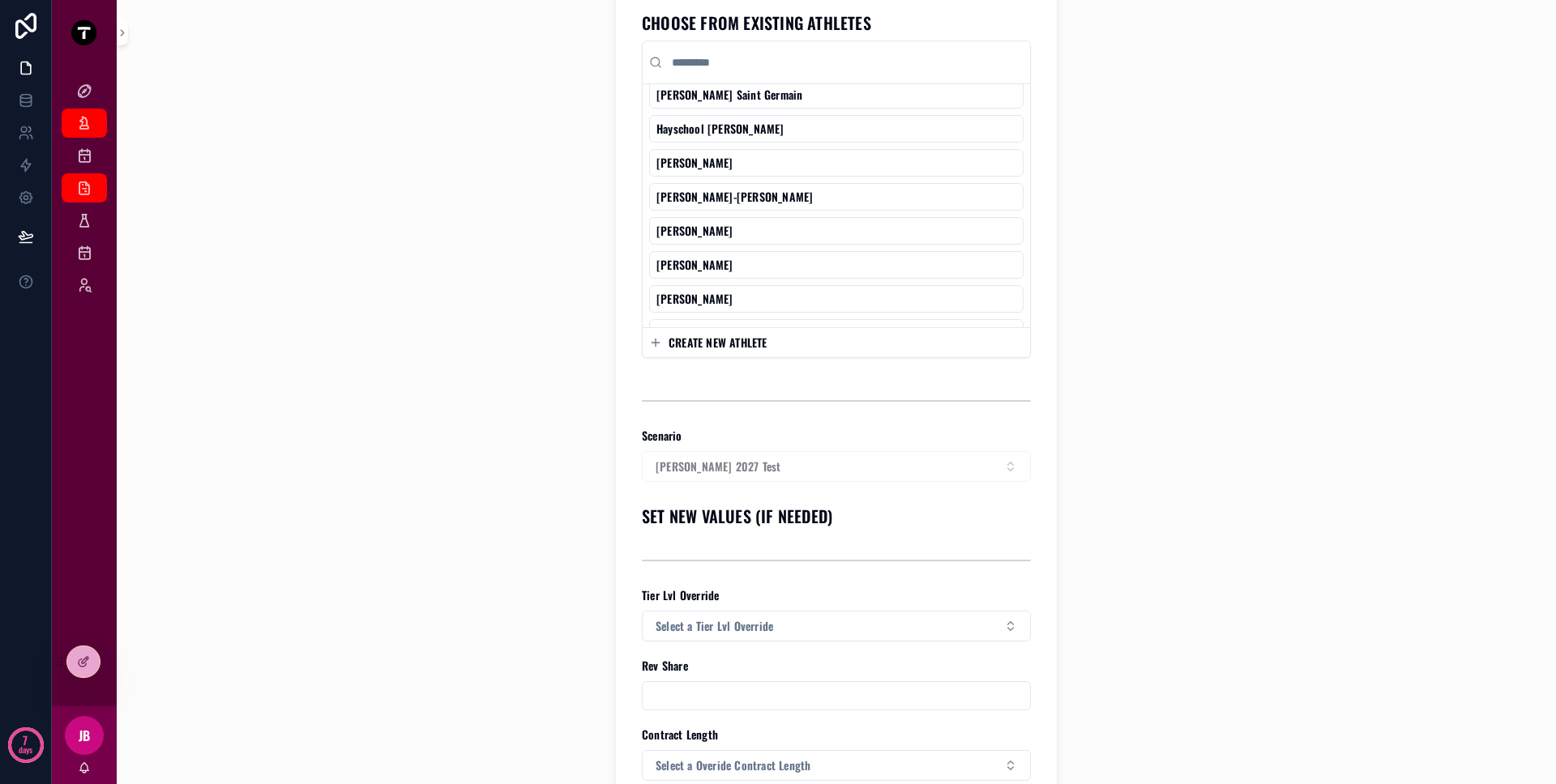
scroll to position [19, 0]
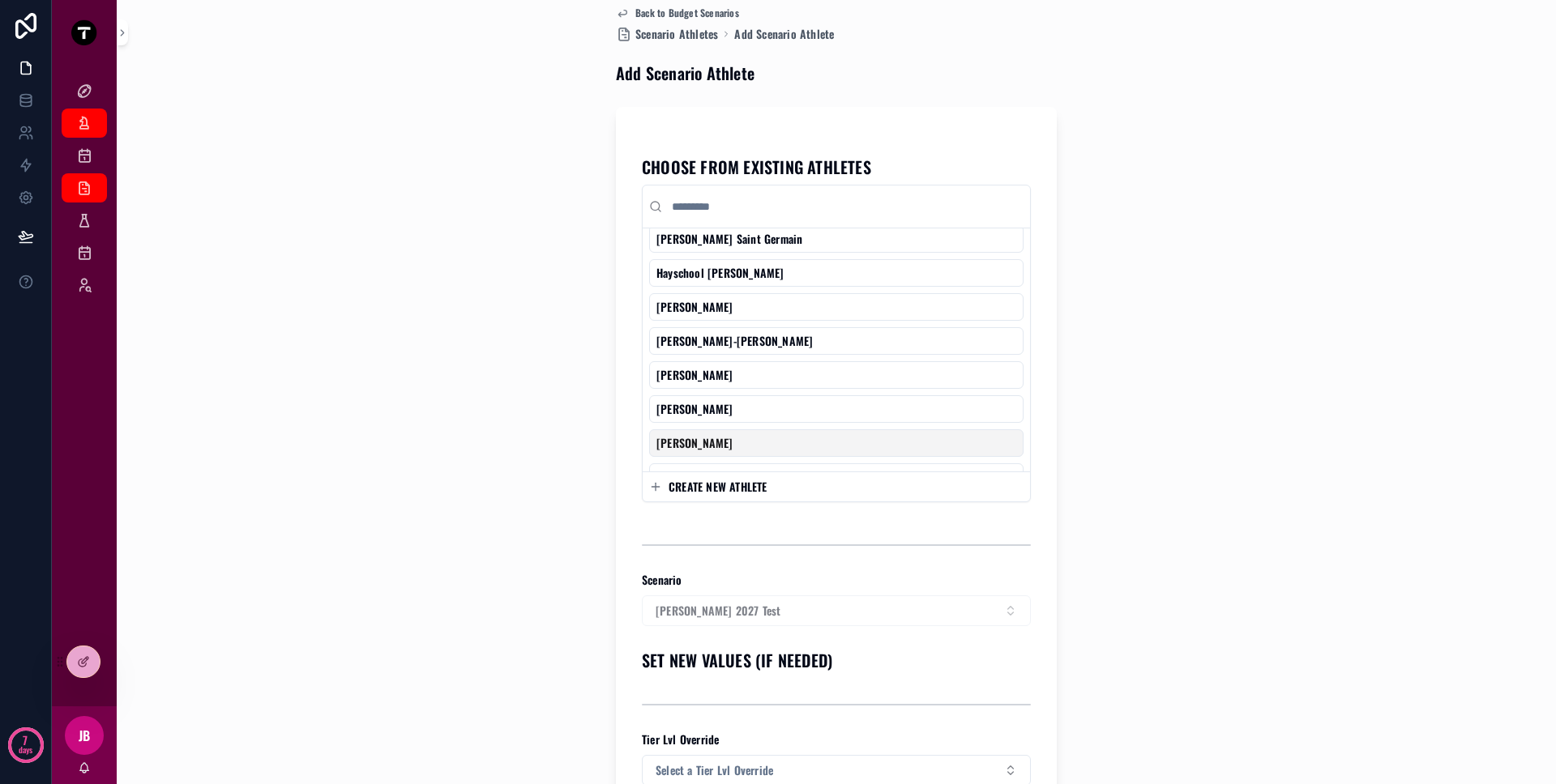
click at [724, 489] on span "CREATE NEW ATHLETE" at bounding box center [718, 486] width 99 height 16
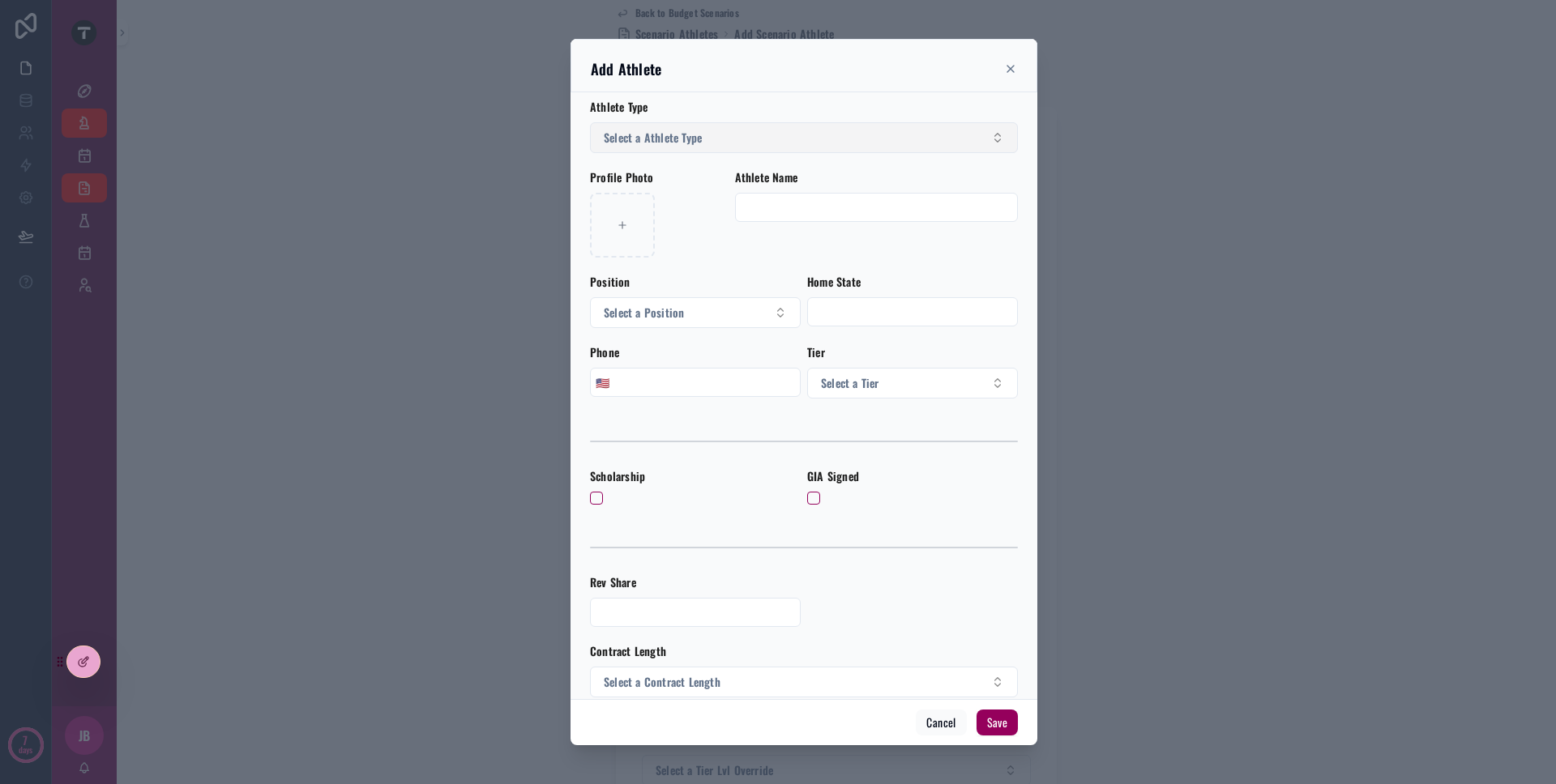
click at [690, 144] on span "Select a Athlete Type" at bounding box center [653, 137] width 98 height 16
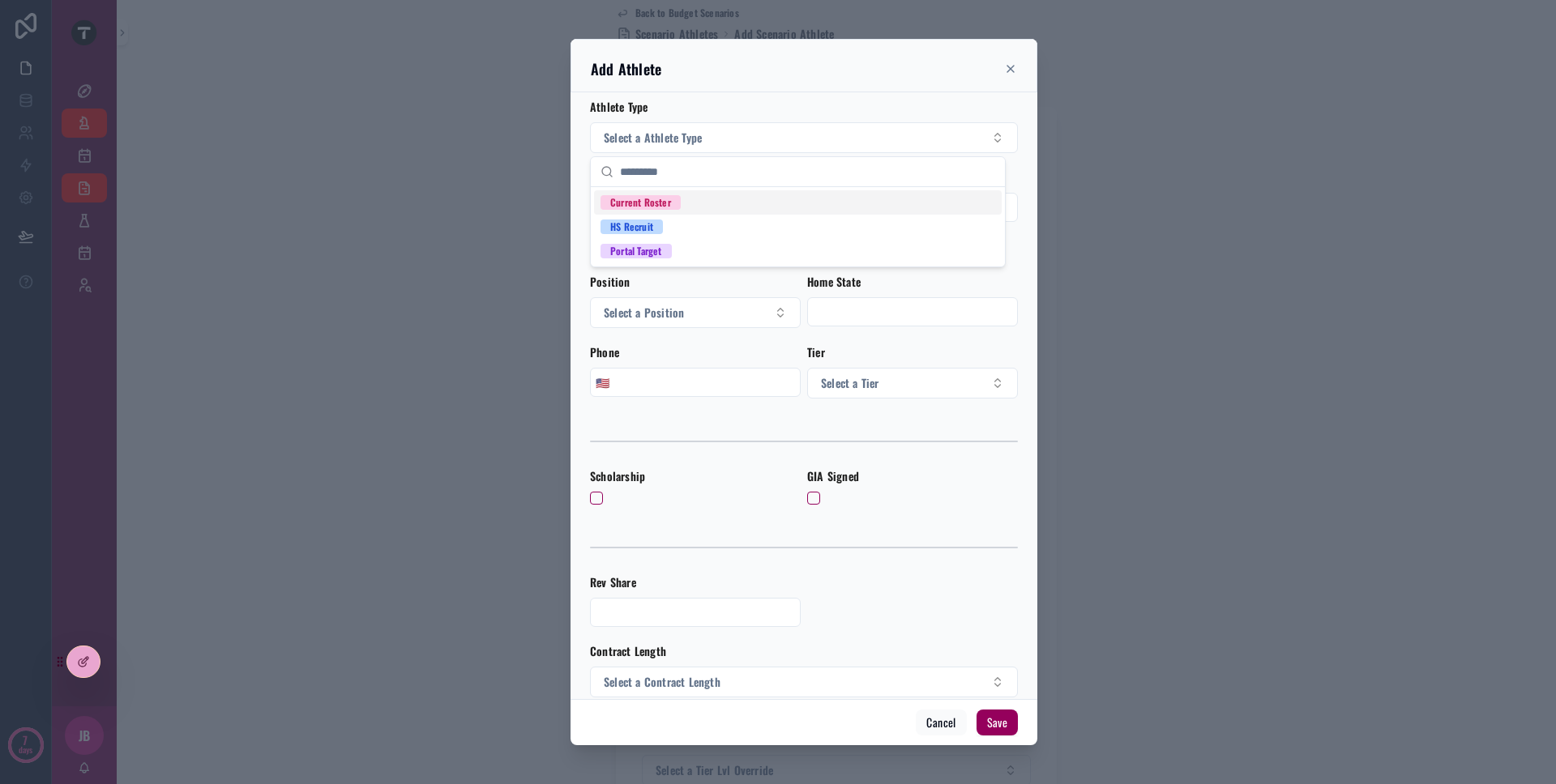
click at [659, 209] on div "Current Roster" at bounding box center [640, 202] width 61 height 14
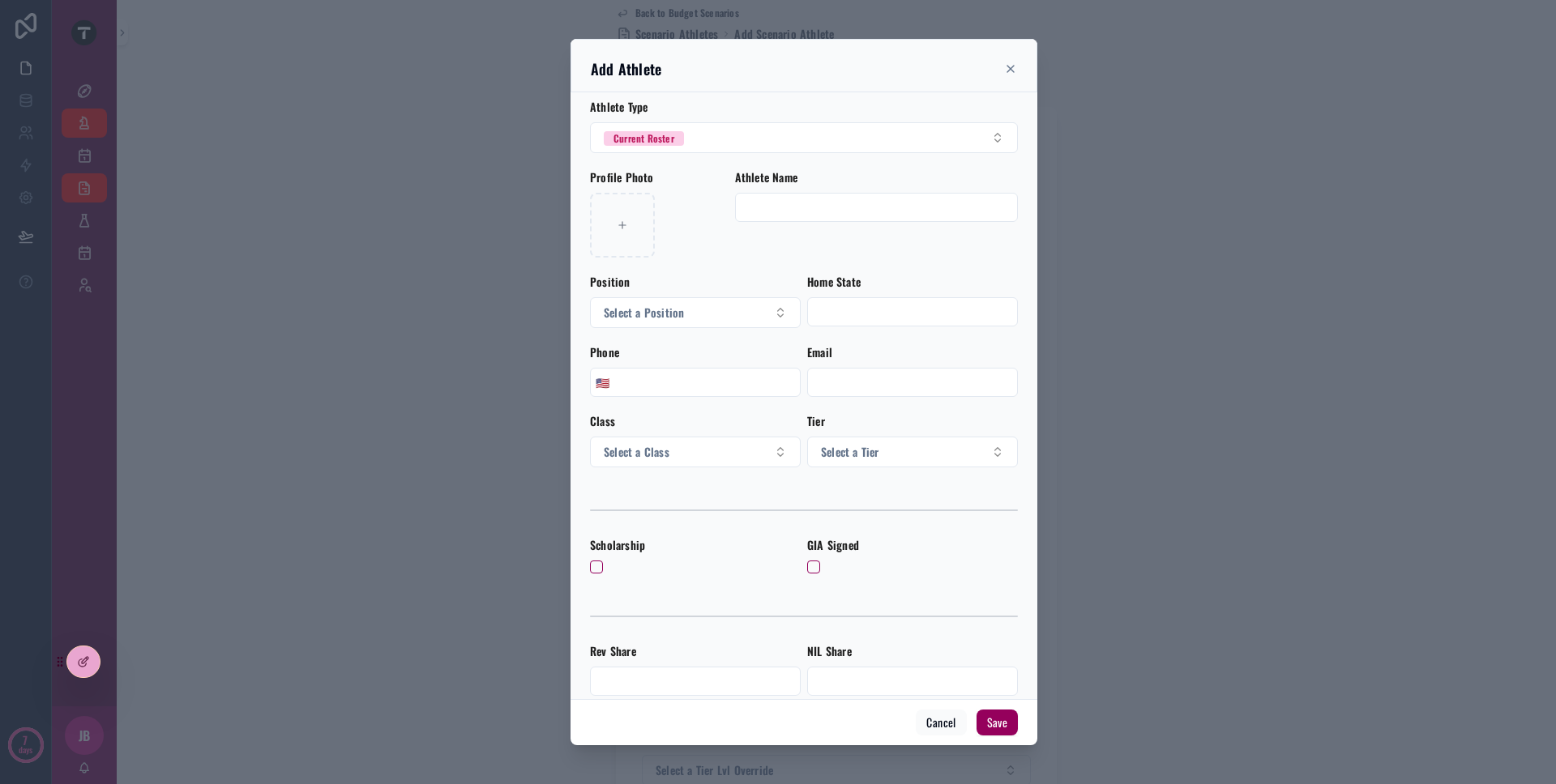
click at [767, 201] on input "scrollable content" at bounding box center [877, 208] width 282 height 23
click at [716, 251] on div "scrollable content" at bounding box center [659, 225] width 138 height 64
click at [711, 142] on button "Current Roster" at bounding box center [803, 137] width 428 height 31
click at [703, 279] on div "Portal Target" at bounding box center [798, 275] width 408 height 24
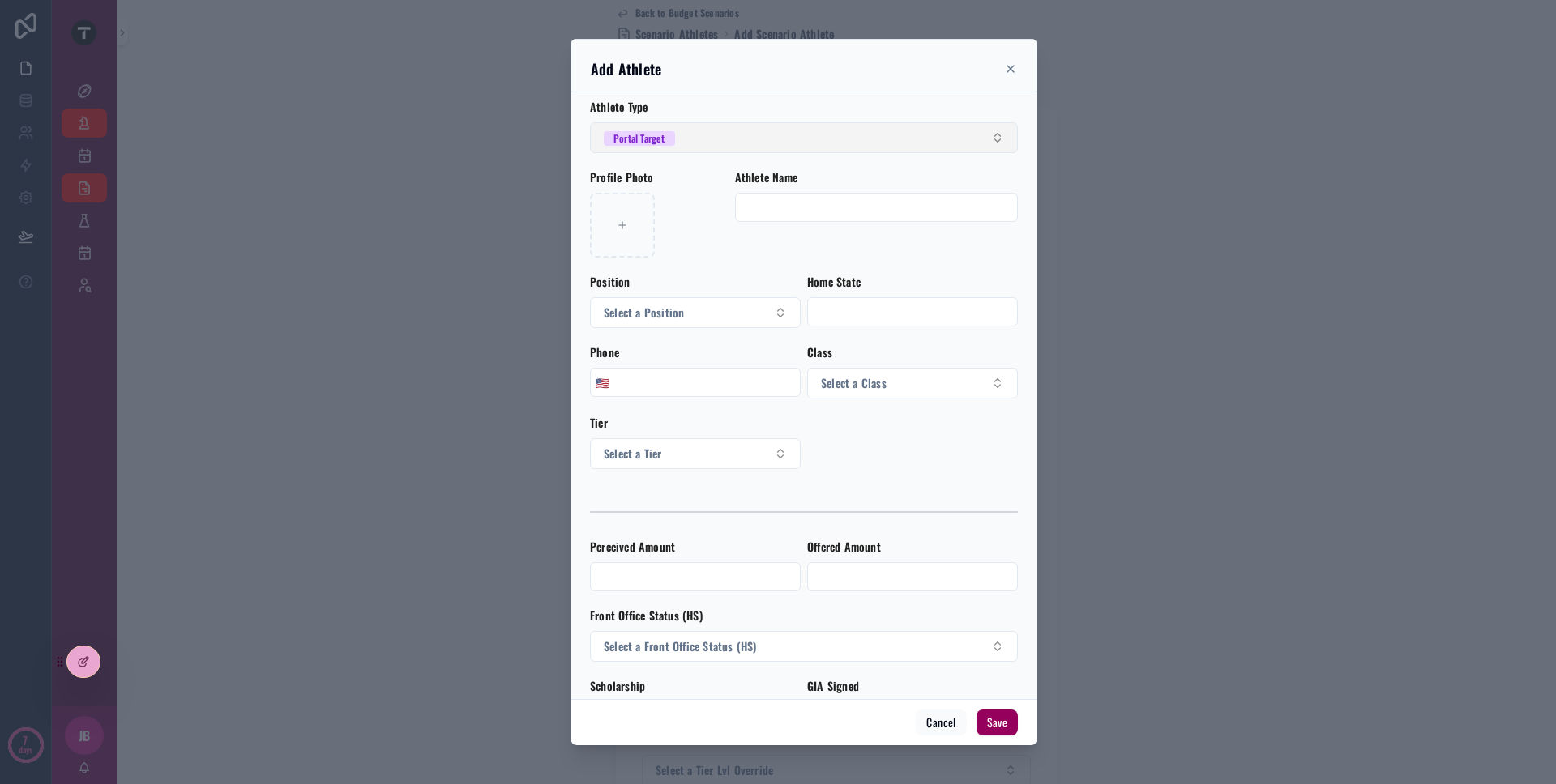
click at [742, 151] on button "Portal Target" at bounding box center [803, 137] width 428 height 31
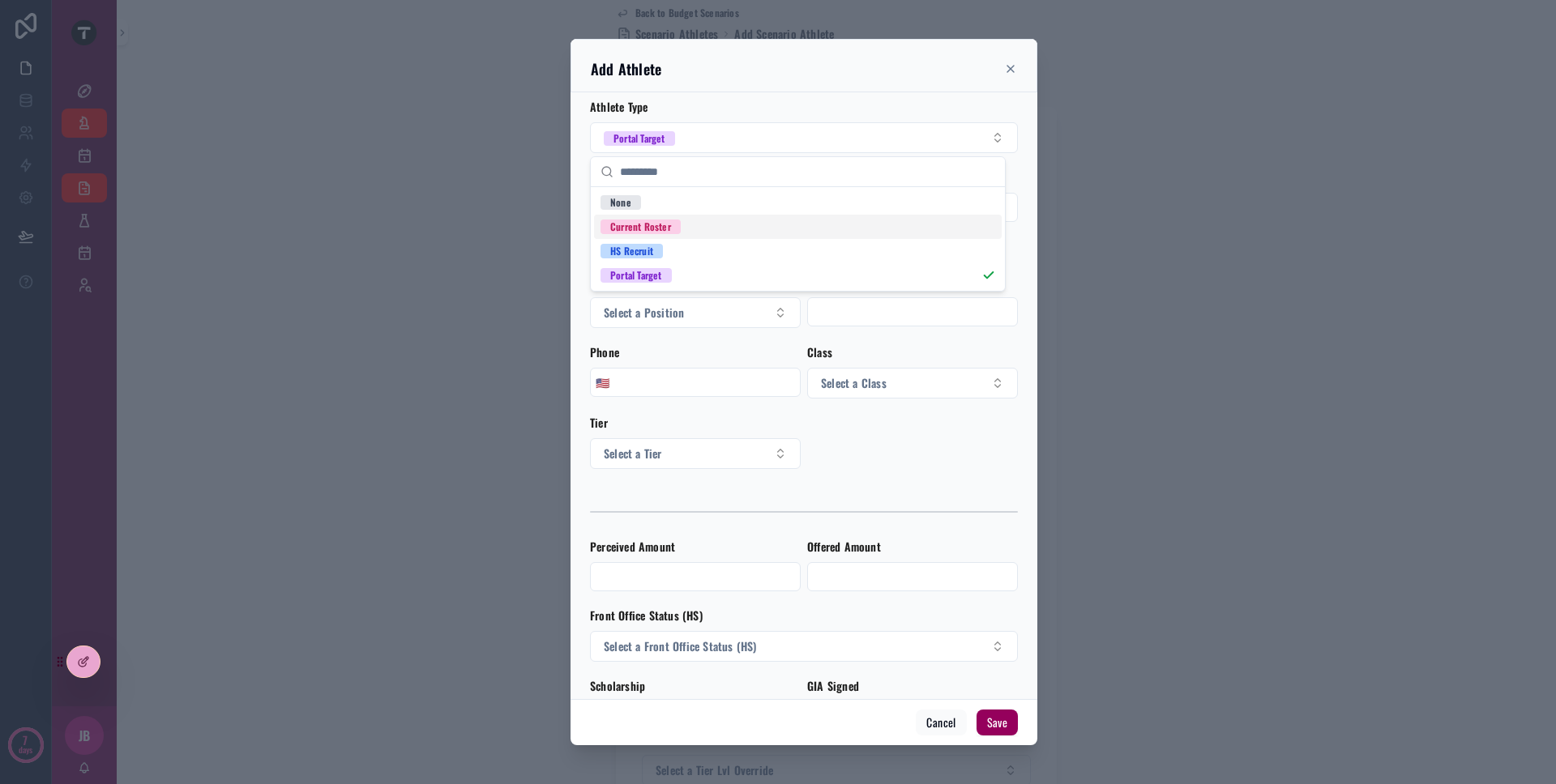
click at [729, 228] on div "Current Roster" at bounding box center [798, 226] width 408 height 24
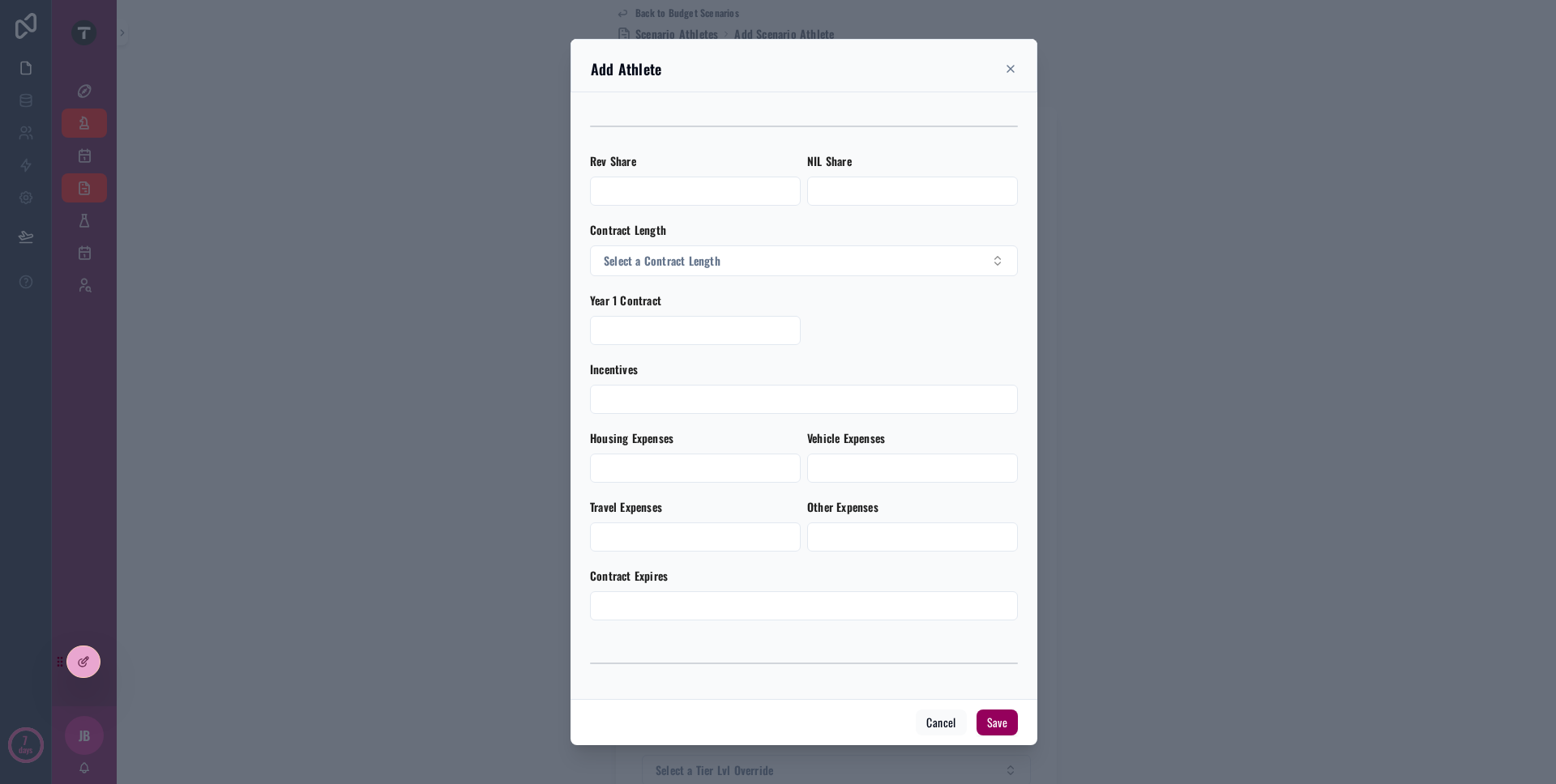
scroll to position [0, 0]
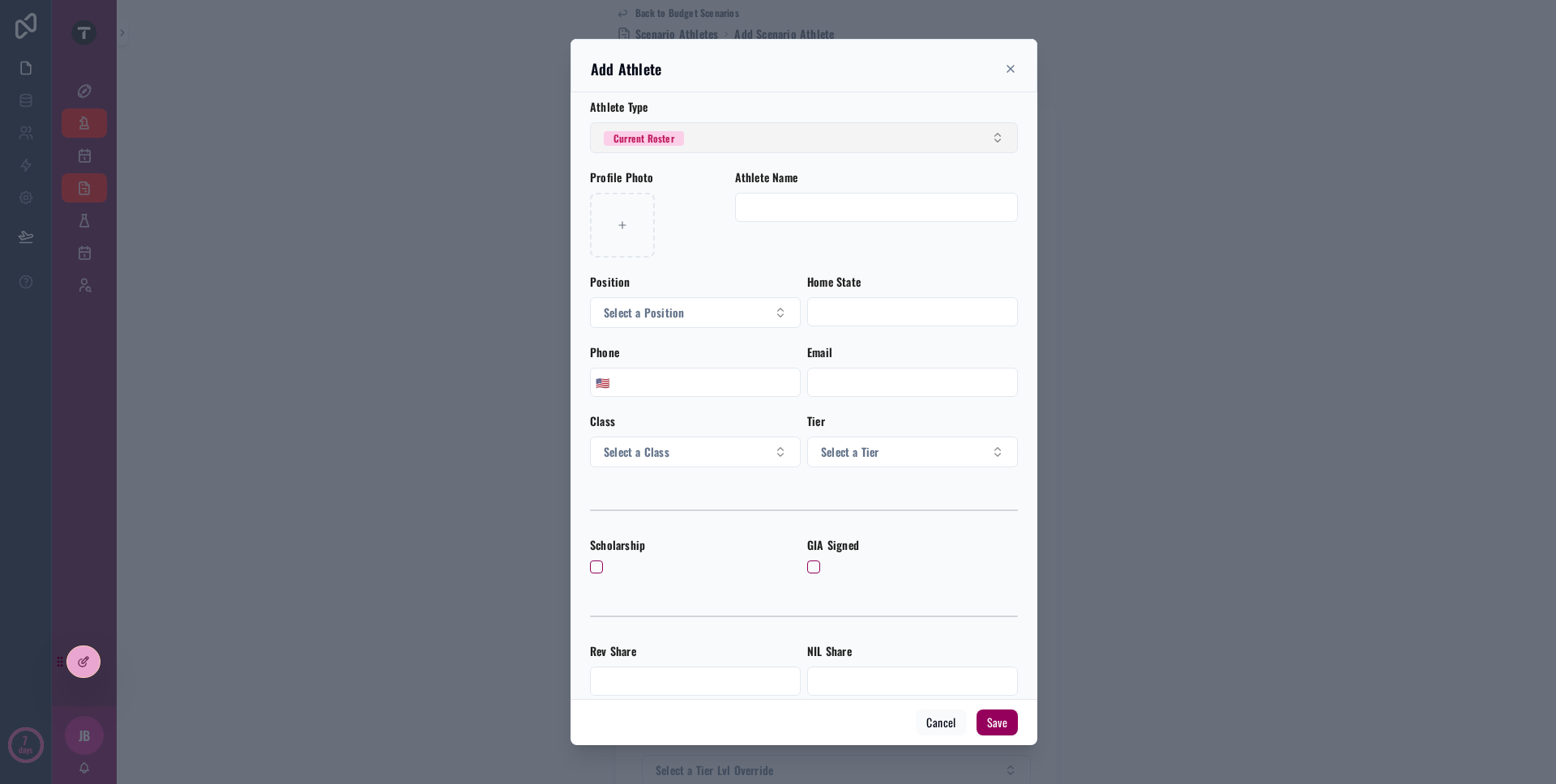
click at [709, 150] on button "Current Roster" at bounding box center [803, 137] width 428 height 31
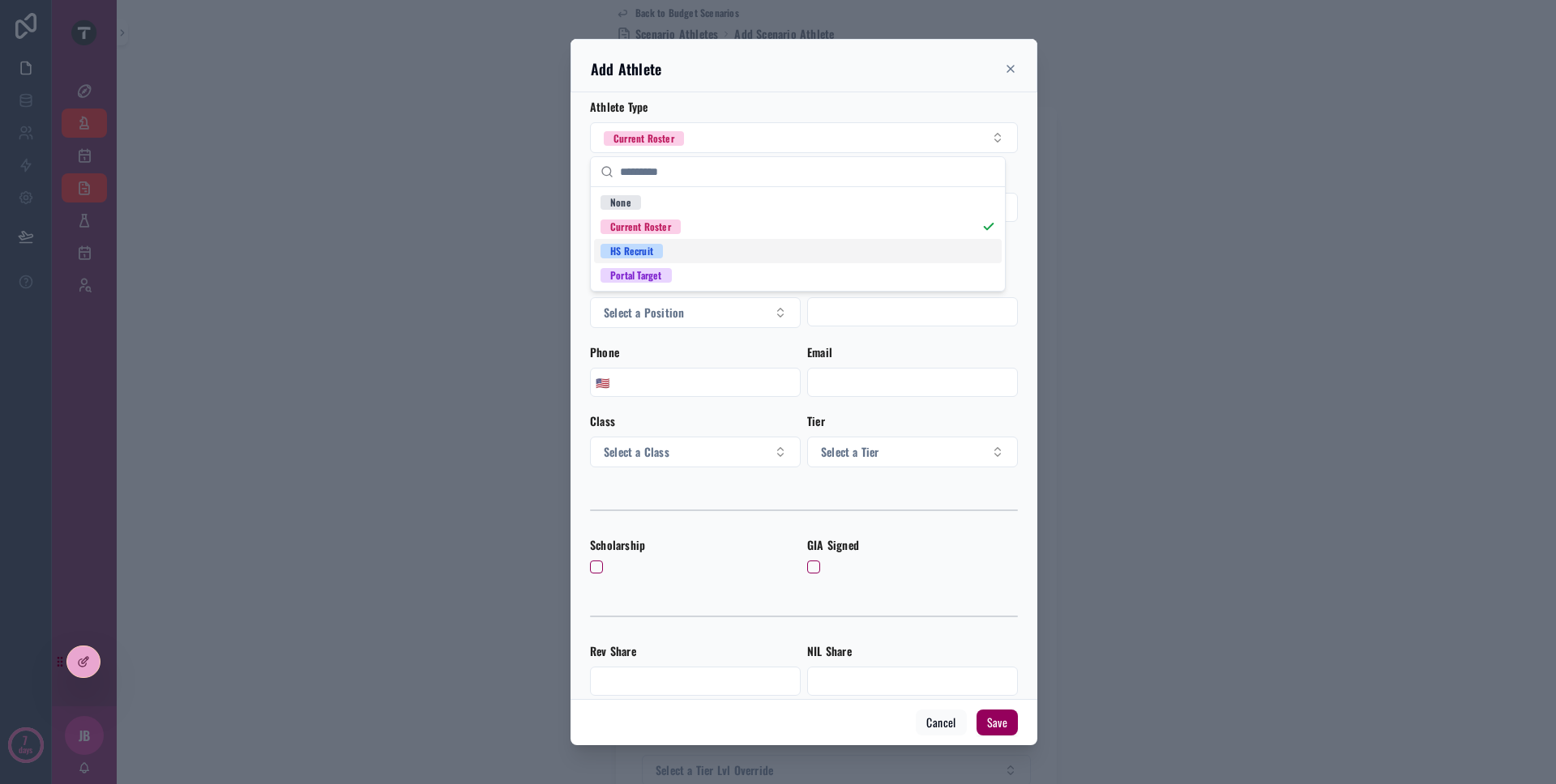
click at [703, 251] on div "HS Recruit" at bounding box center [798, 251] width 408 height 24
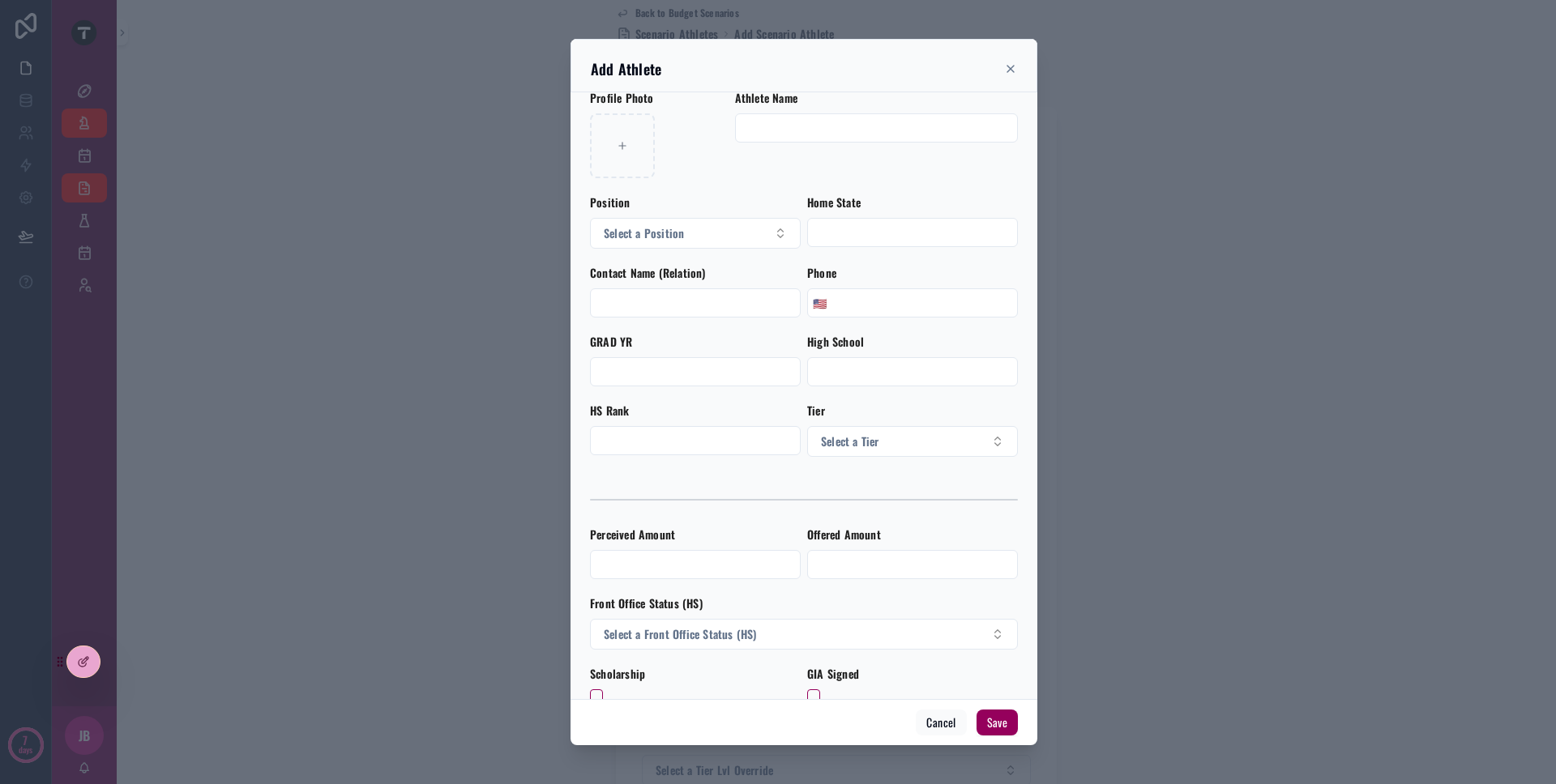
scroll to position [120, 0]
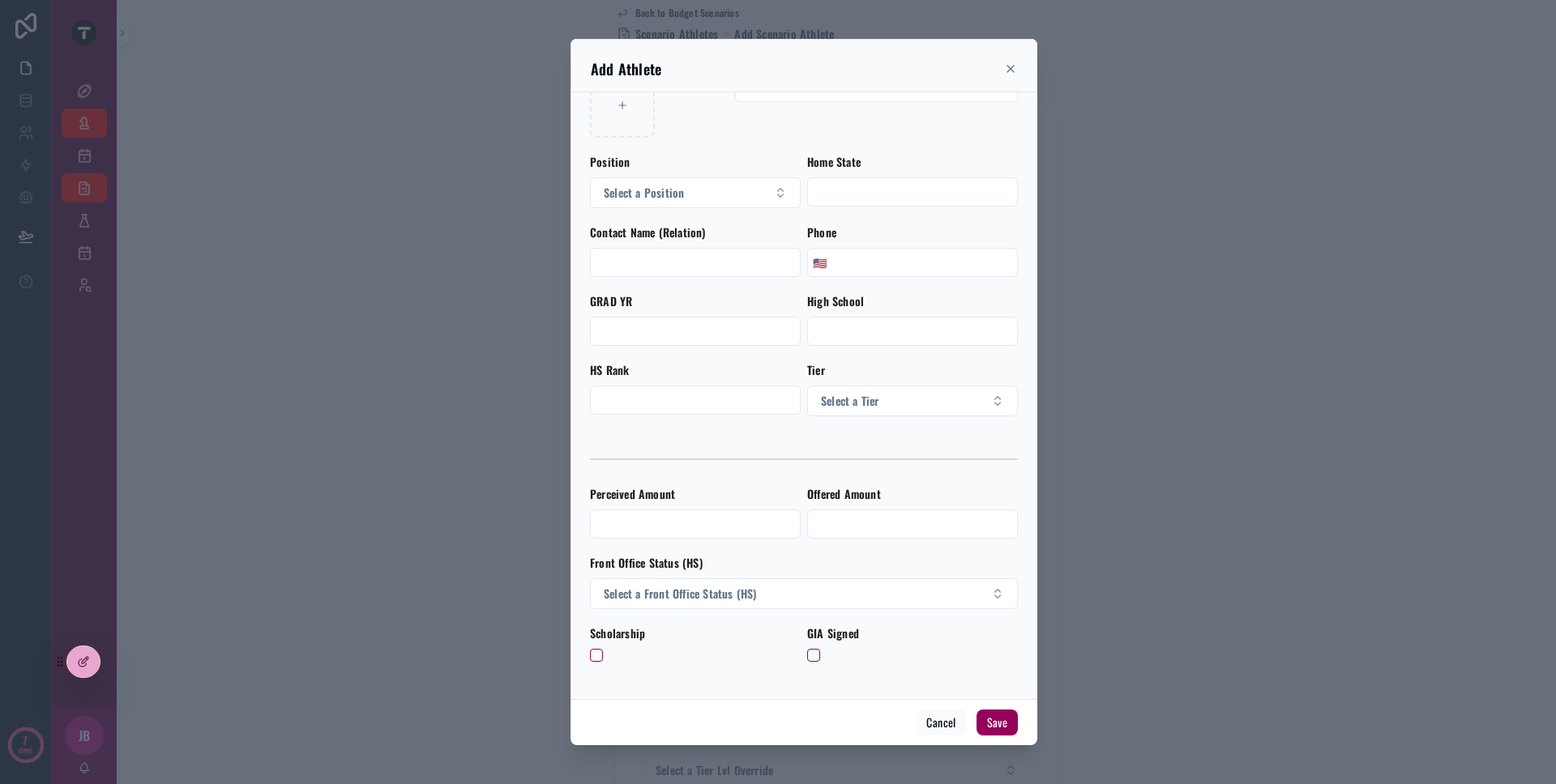
click at [688, 417] on form "Athlete Type HS Recruit Profile Photo Athlete Name Position Select a Position H…" at bounding box center [803, 624] width 428 height 1289
click at [688, 400] on input "scrollable content" at bounding box center [696, 401] width 210 height 23
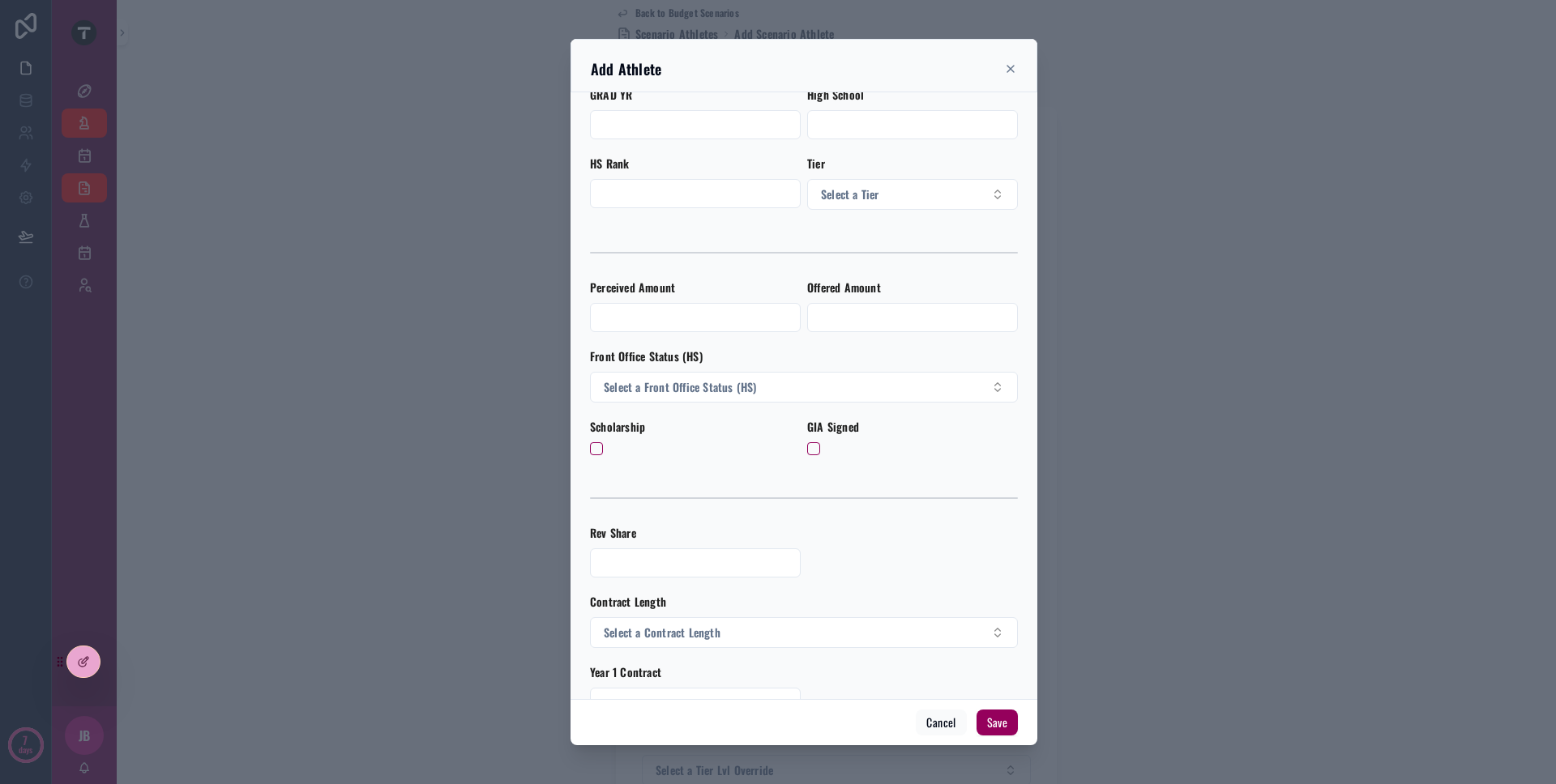
scroll to position [333, 0]
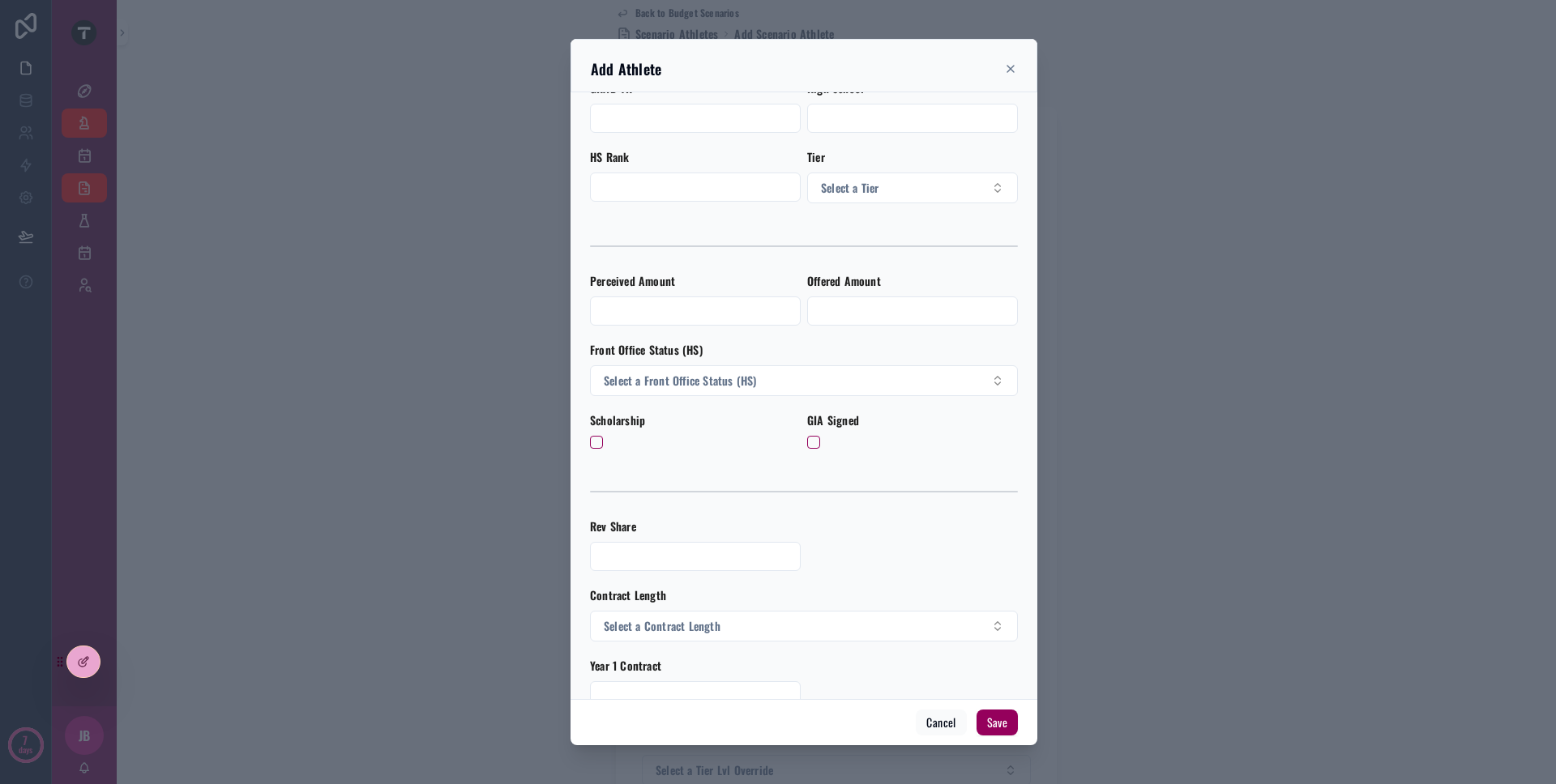
click at [686, 312] on input "scrollable content" at bounding box center [696, 311] width 210 height 23
click at [824, 307] on input "scrollable content" at bounding box center [913, 311] width 210 height 23
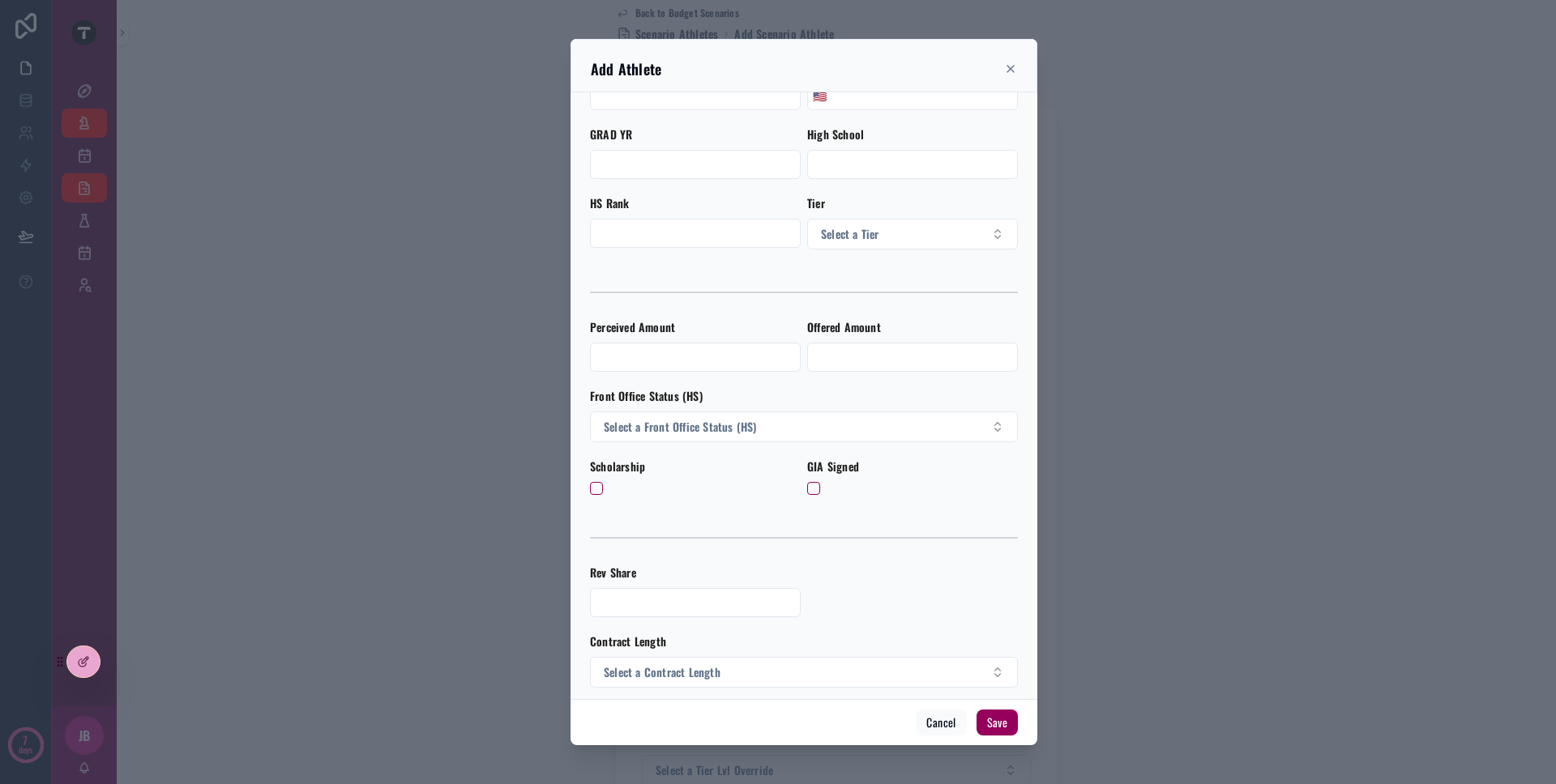
scroll to position [290, 0]
click at [753, 421] on span "Select a Front Office Status (HS)" at bounding box center [679, 424] width 153 height 16
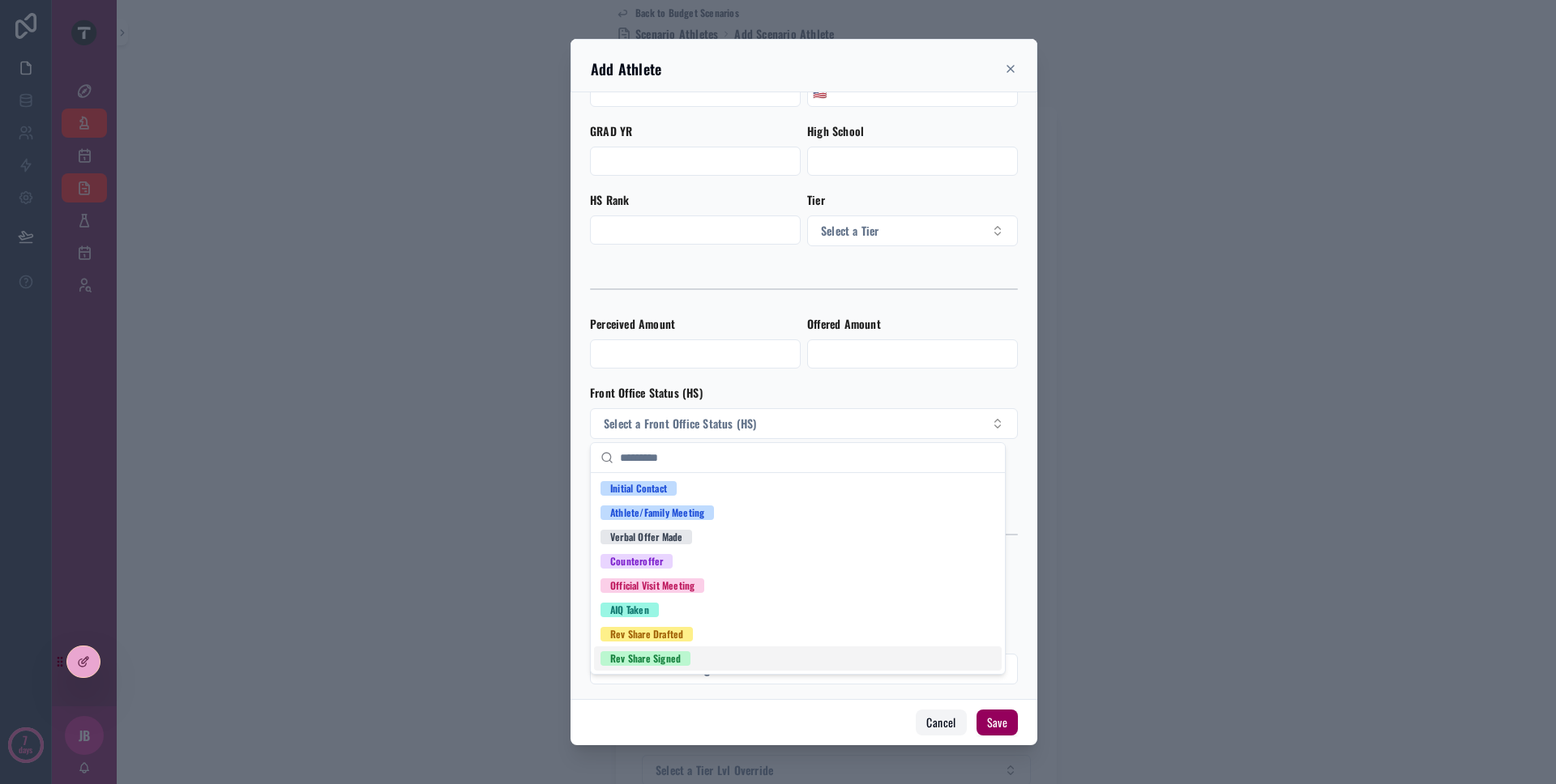
click at [951, 727] on button "Cancel" at bounding box center [941, 723] width 50 height 26
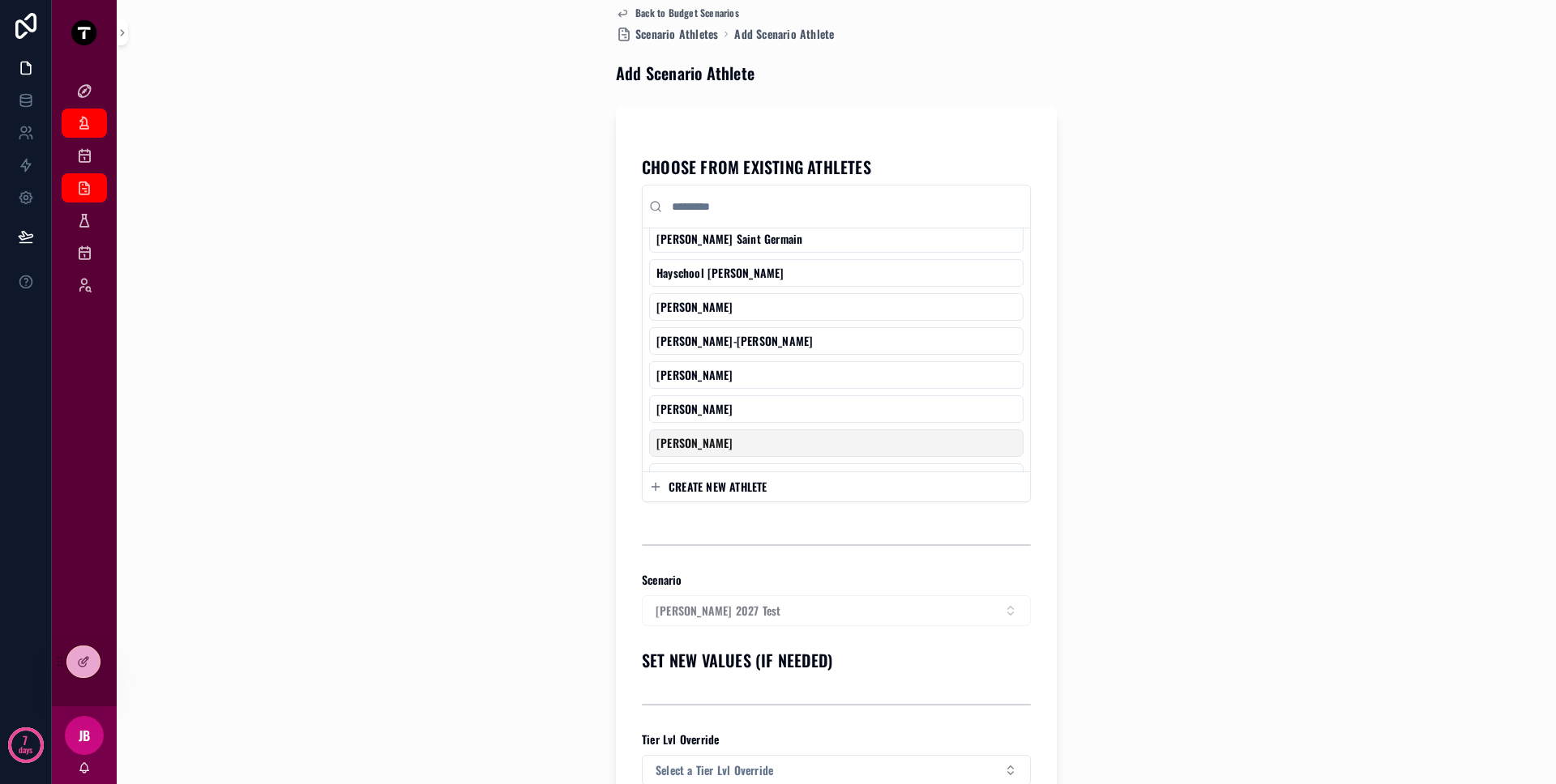
click at [829, 491] on button "CREATE NEW ATHLETE" at bounding box center [836, 486] width 375 height 16
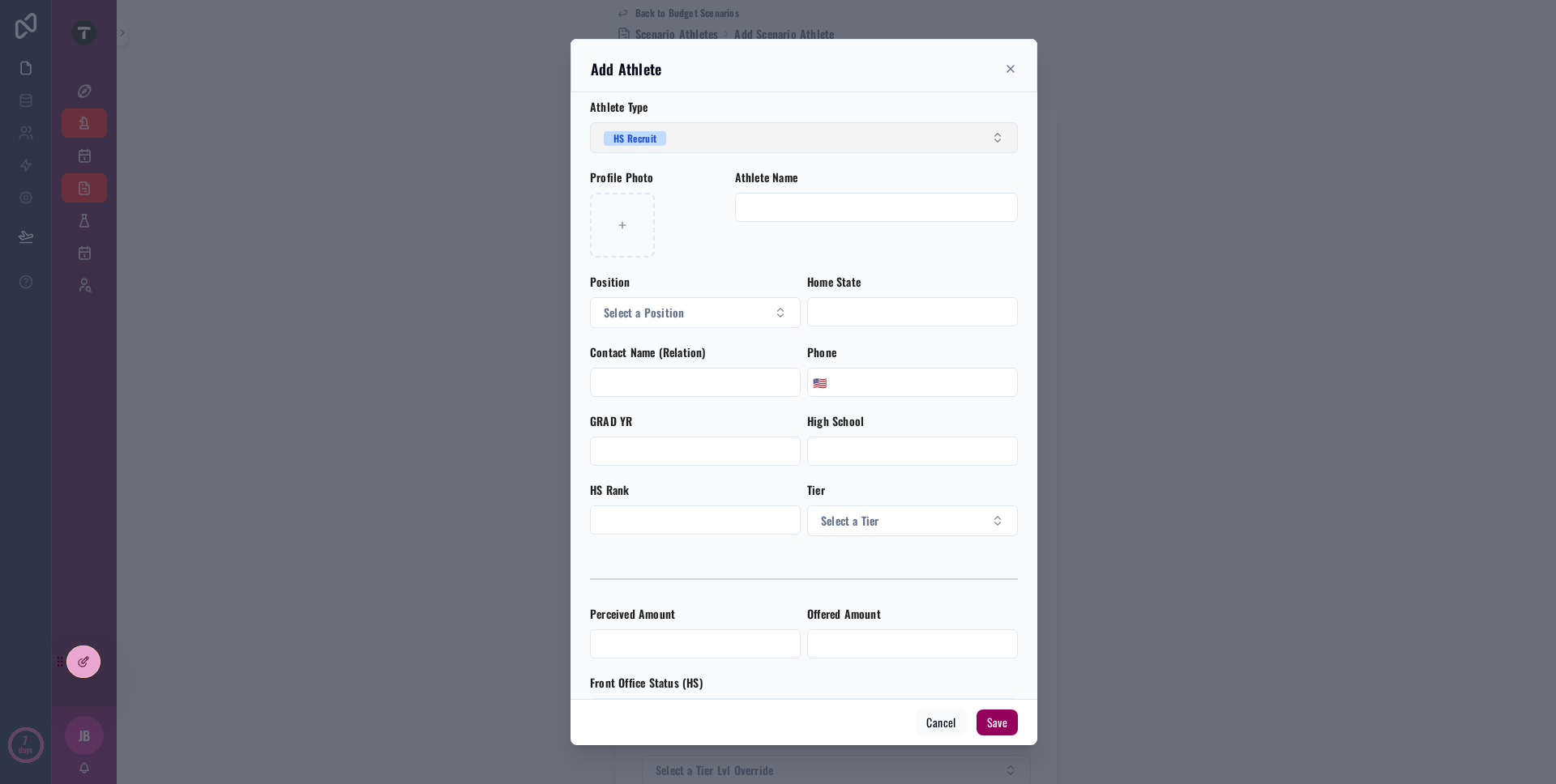
click at [745, 147] on button "HS Recruit" at bounding box center [803, 137] width 428 height 31
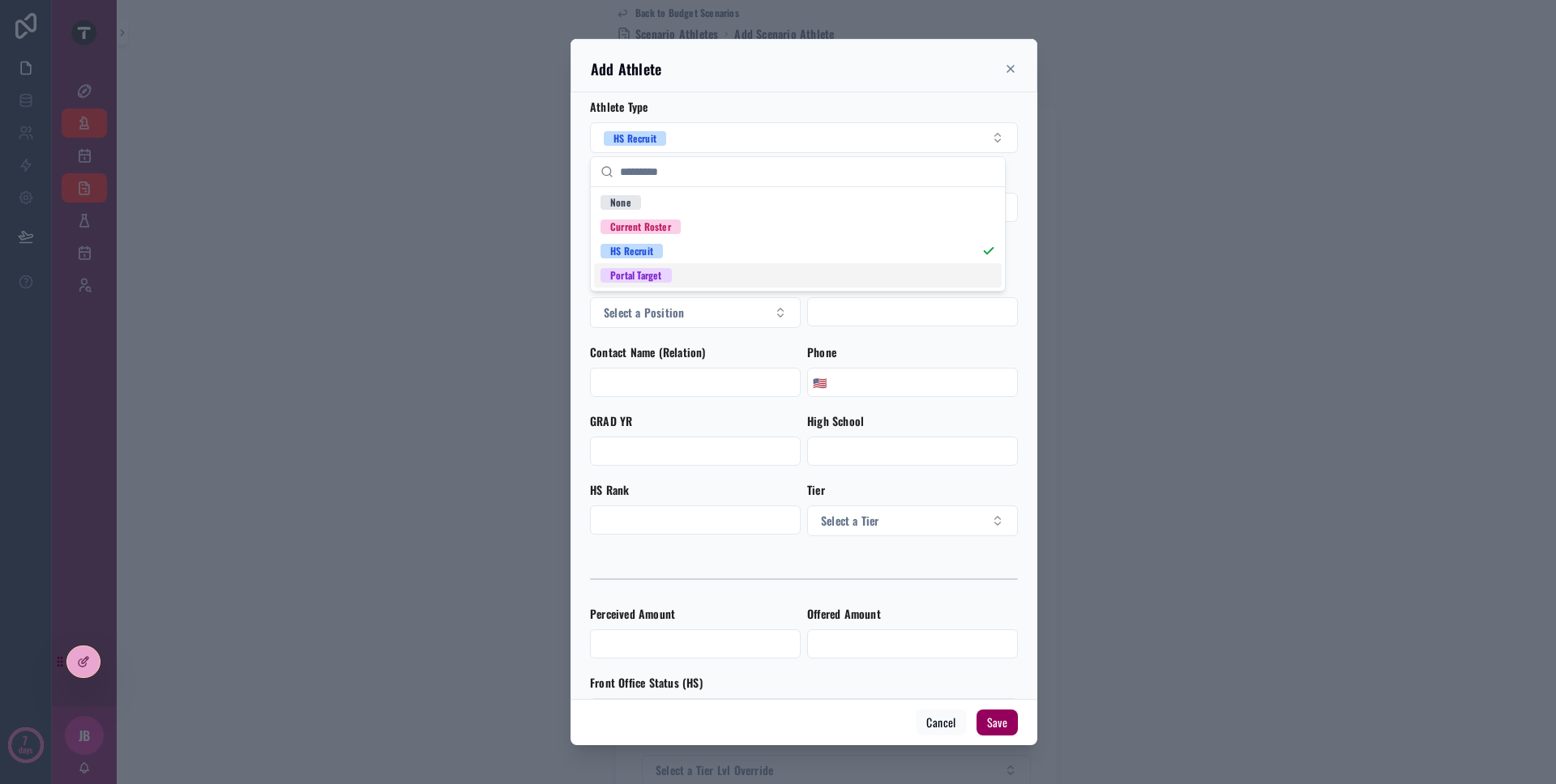
click at [719, 282] on div "Portal Target" at bounding box center [798, 275] width 408 height 24
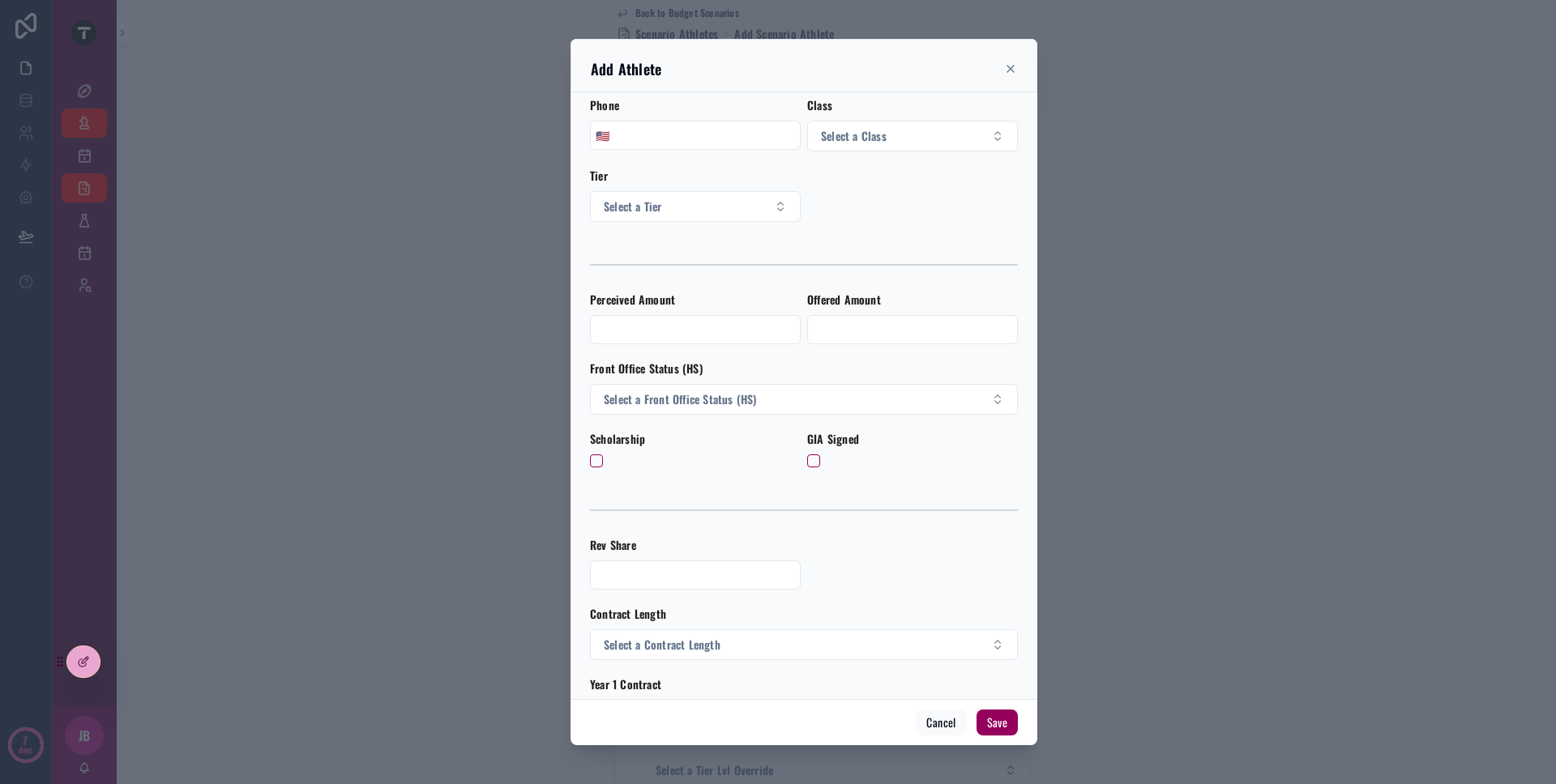
scroll to position [284, 0]
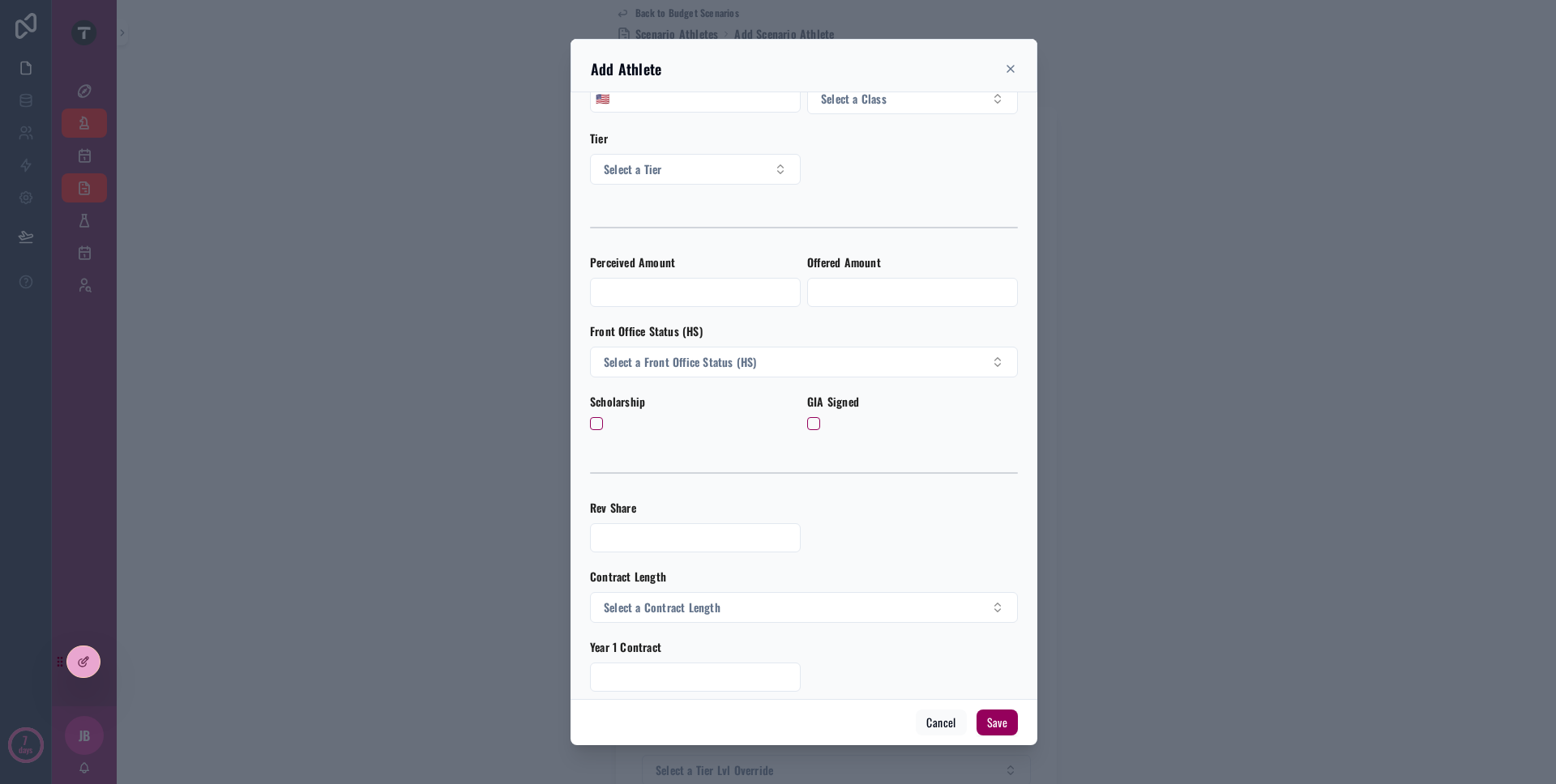
click at [686, 288] on input "scrollable content" at bounding box center [696, 293] width 210 height 23
click at [825, 284] on input "scrollable content" at bounding box center [913, 293] width 210 height 23
click at [736, 290] on input "scrollable content" at bounding box center [696, 293] width 210 height 23
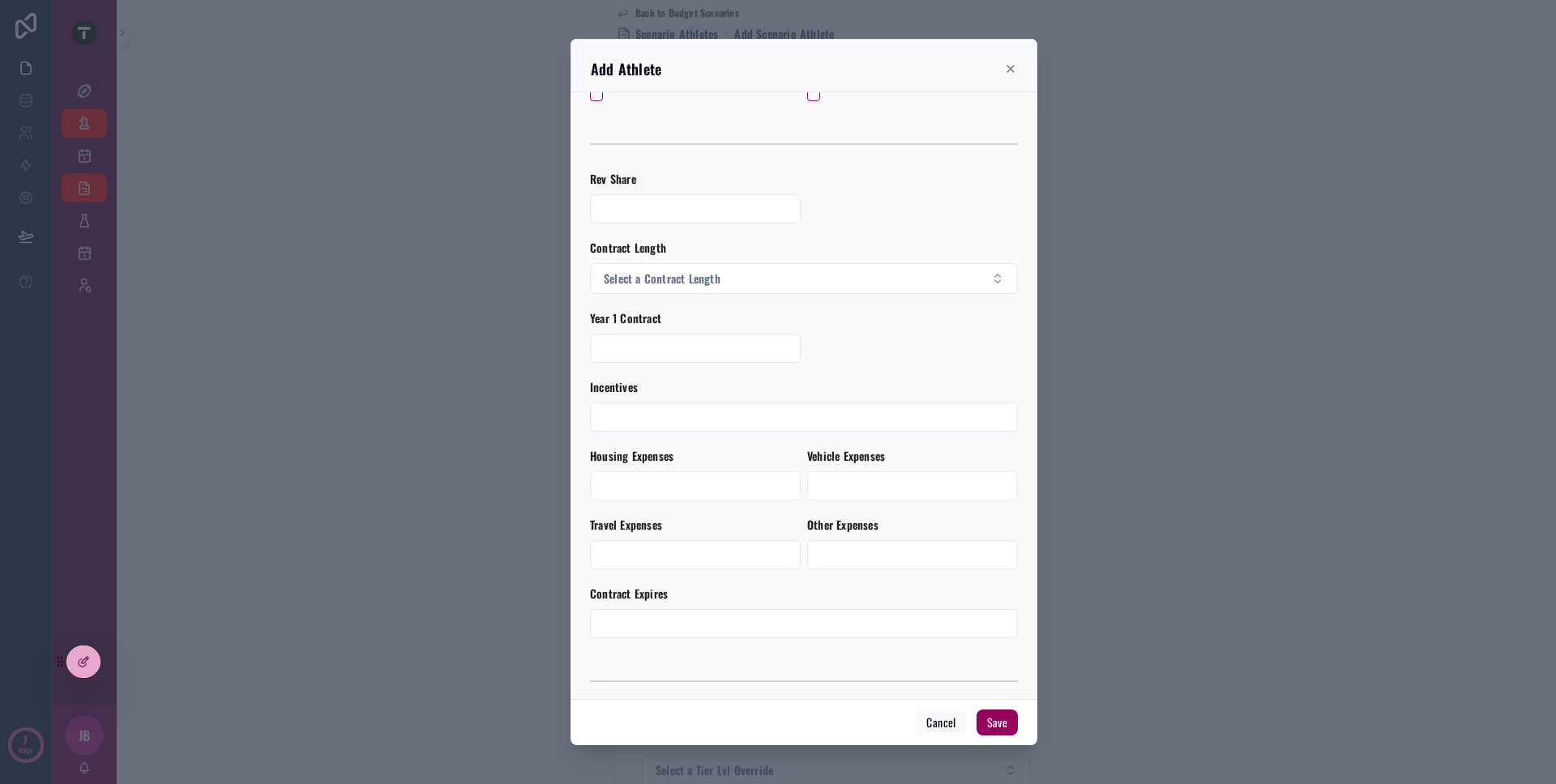
scroll to position [631, 0]
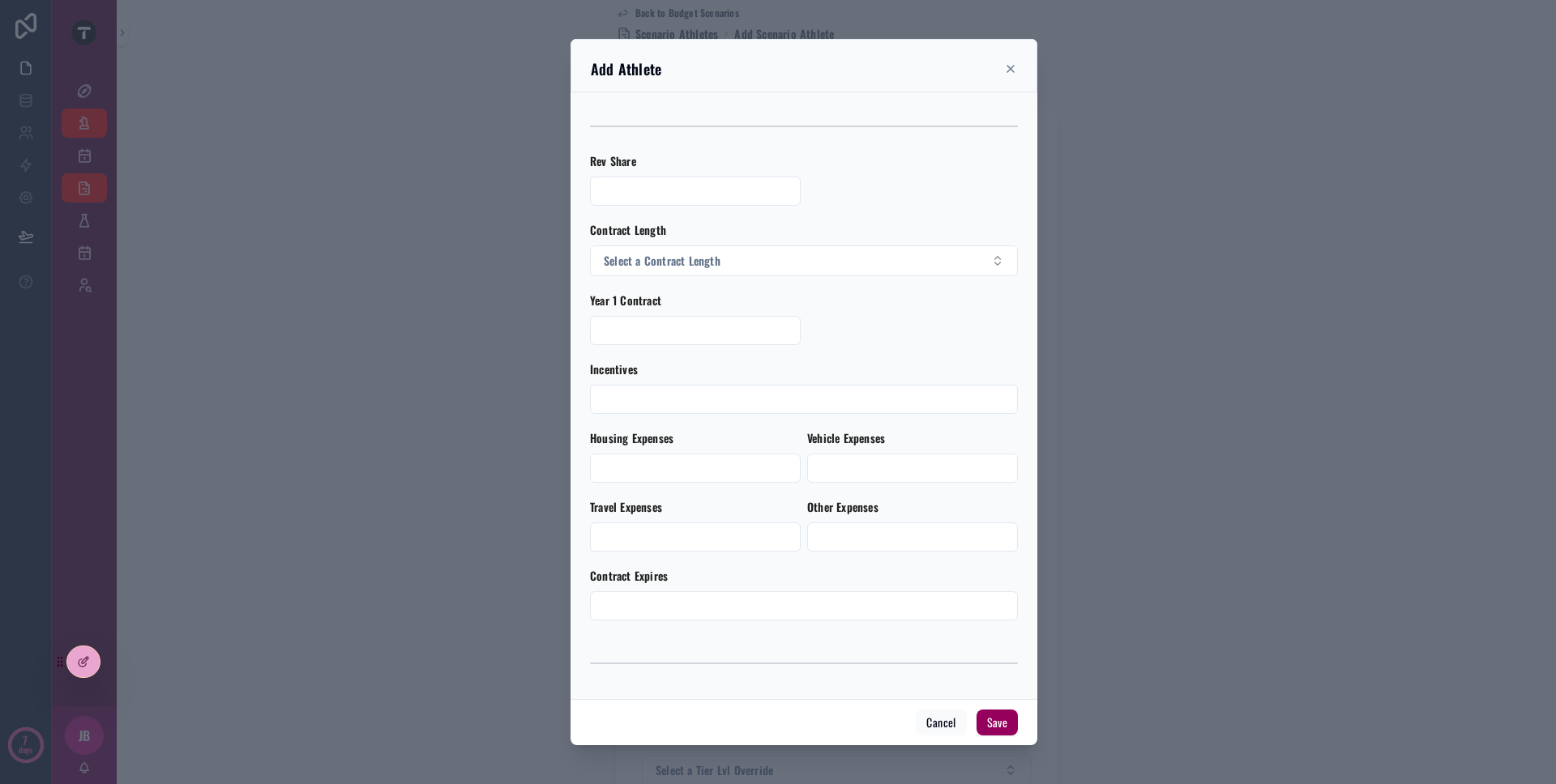
click at [739, 392] on input "scrollable content" at bounding box center [804, 400] width 427 height 23
click at [949, 723] on button "Cancel" at bounding box center [941, 723] width 50 height 26
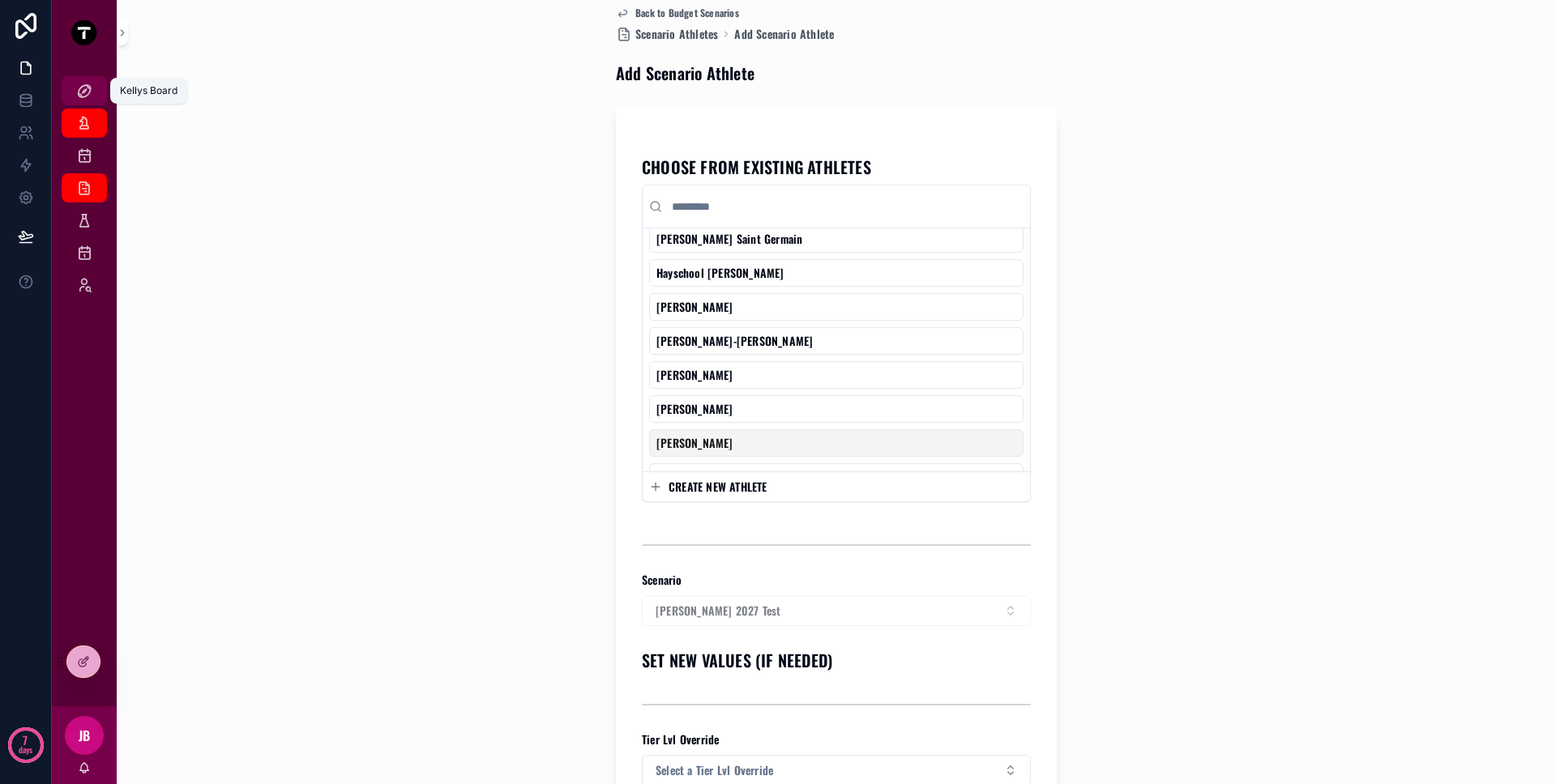
click at [94, 94] on div "Kellys Board" at bounding box center [84, 90] width 26 height 26
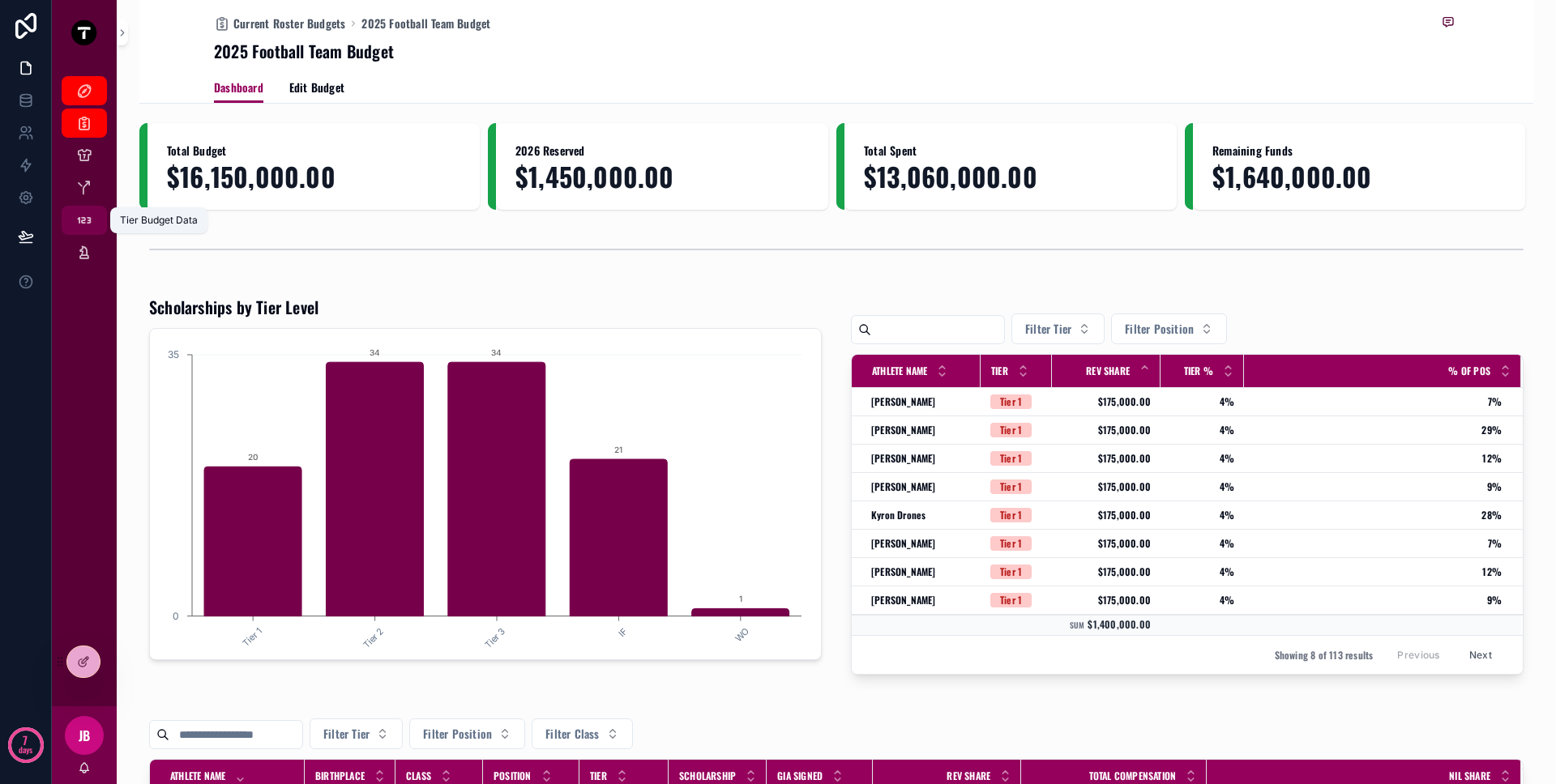
click at [87, 225] on icon "scrollable content" at bounding box center [84, 220] width 16 height 16
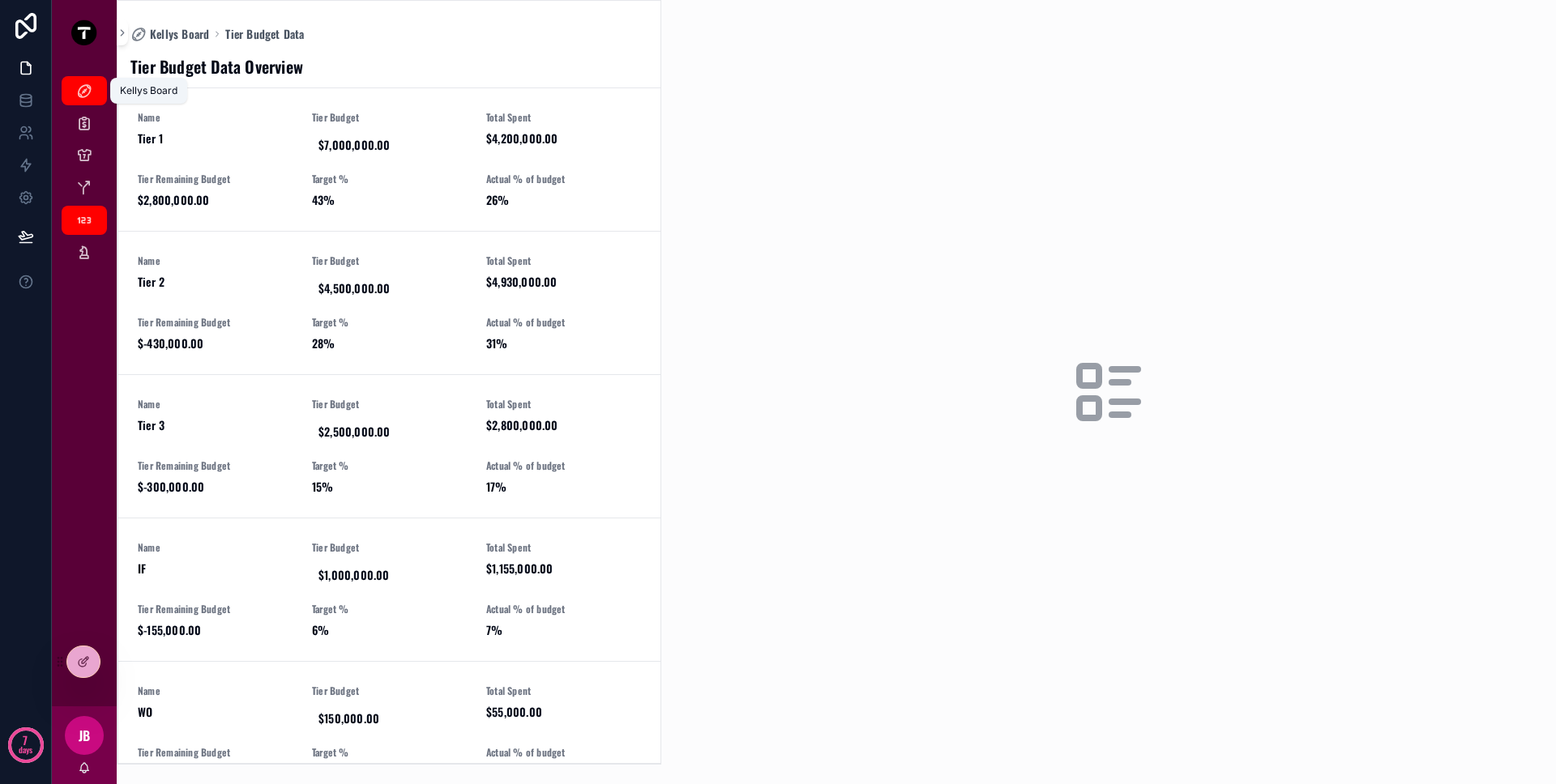
click at [85, 105] on link "Kellys Board" at bounding box center [84, 90] width 45 height 29
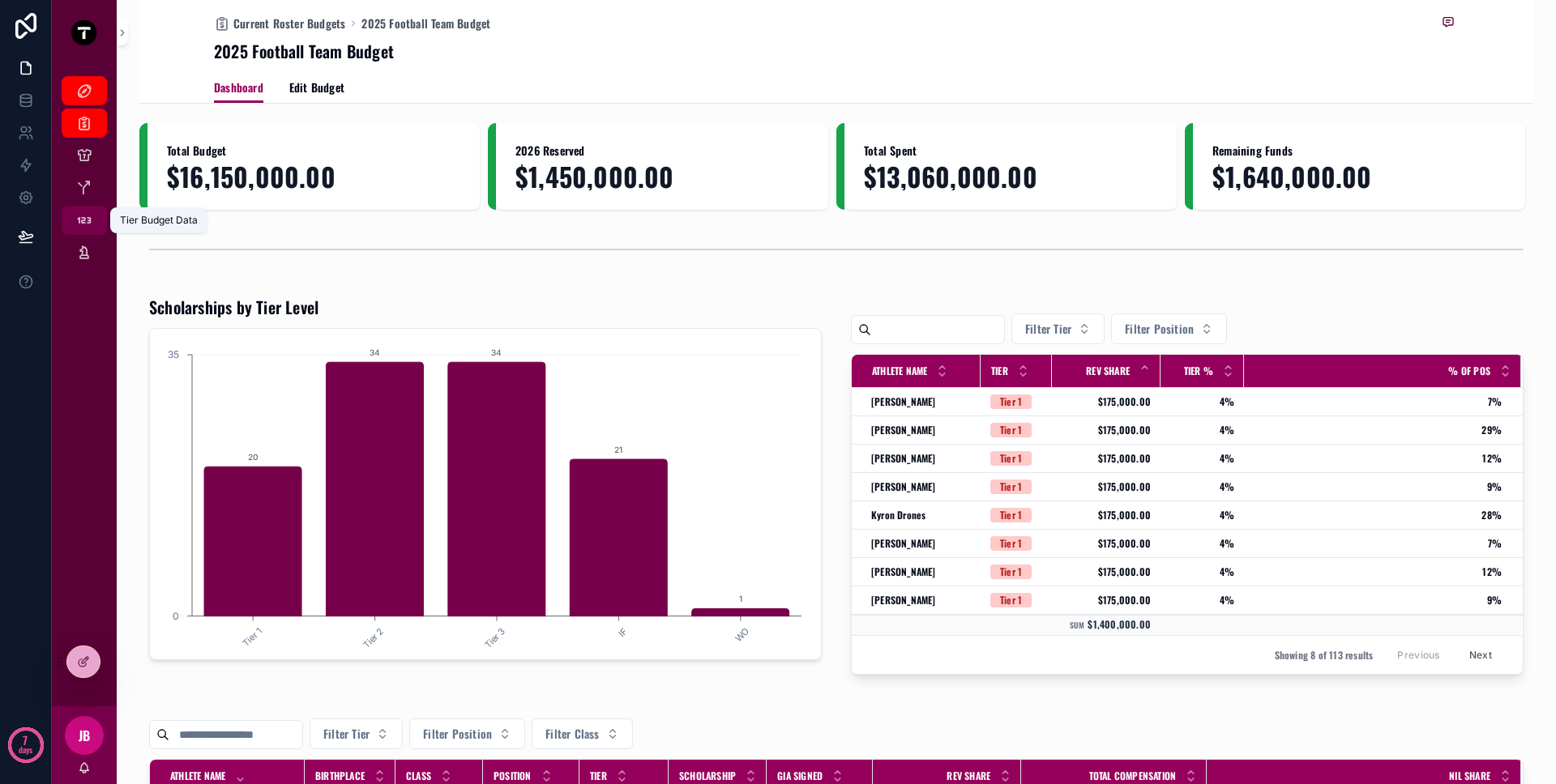
click at [86, 218] on icon "scrollable content" at bounding box center [84, 220] width 16 height 16
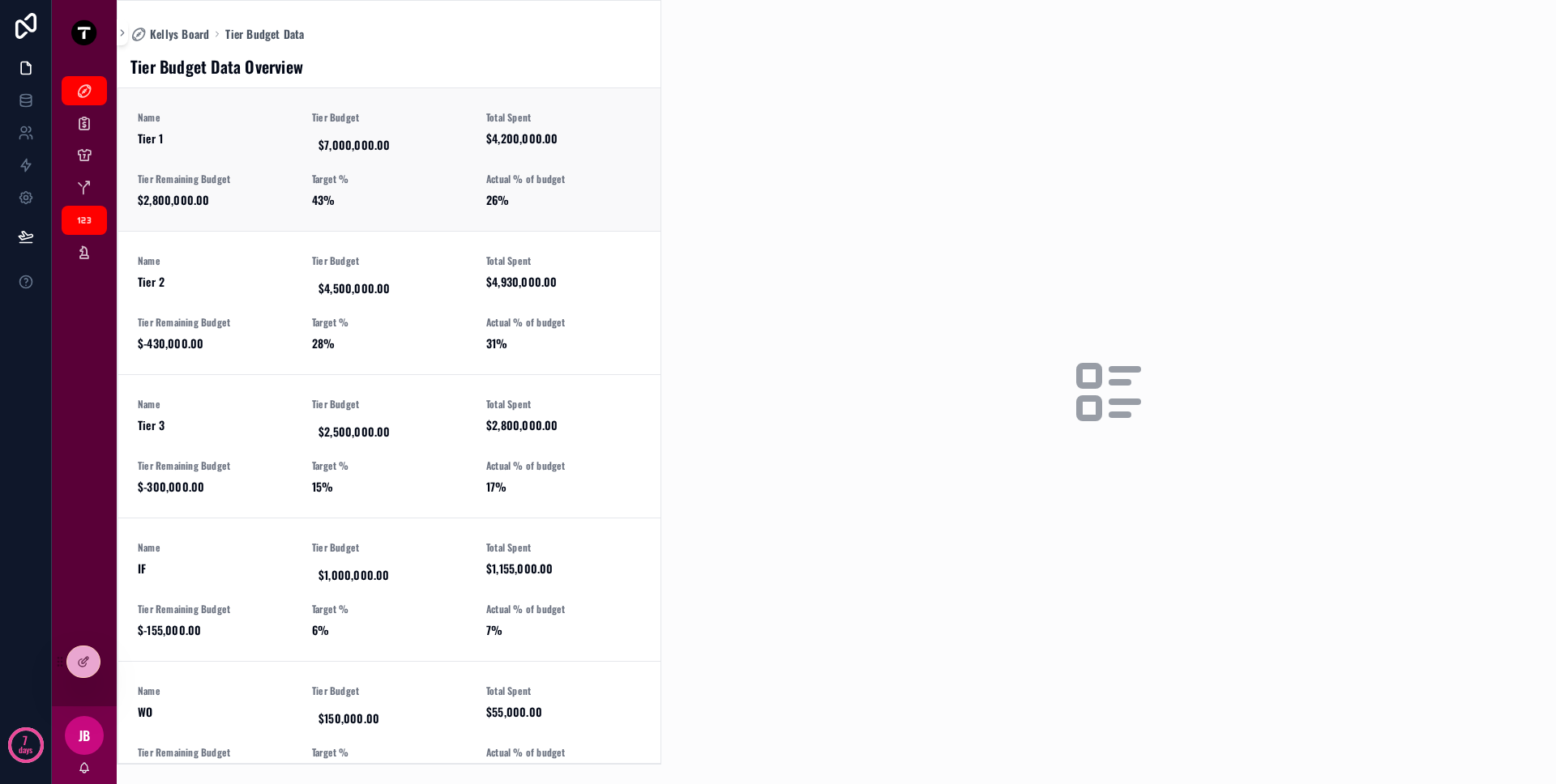
click at [266, 145] on span "Tier 1" at bounding box center [214, 138] width 155 height 16
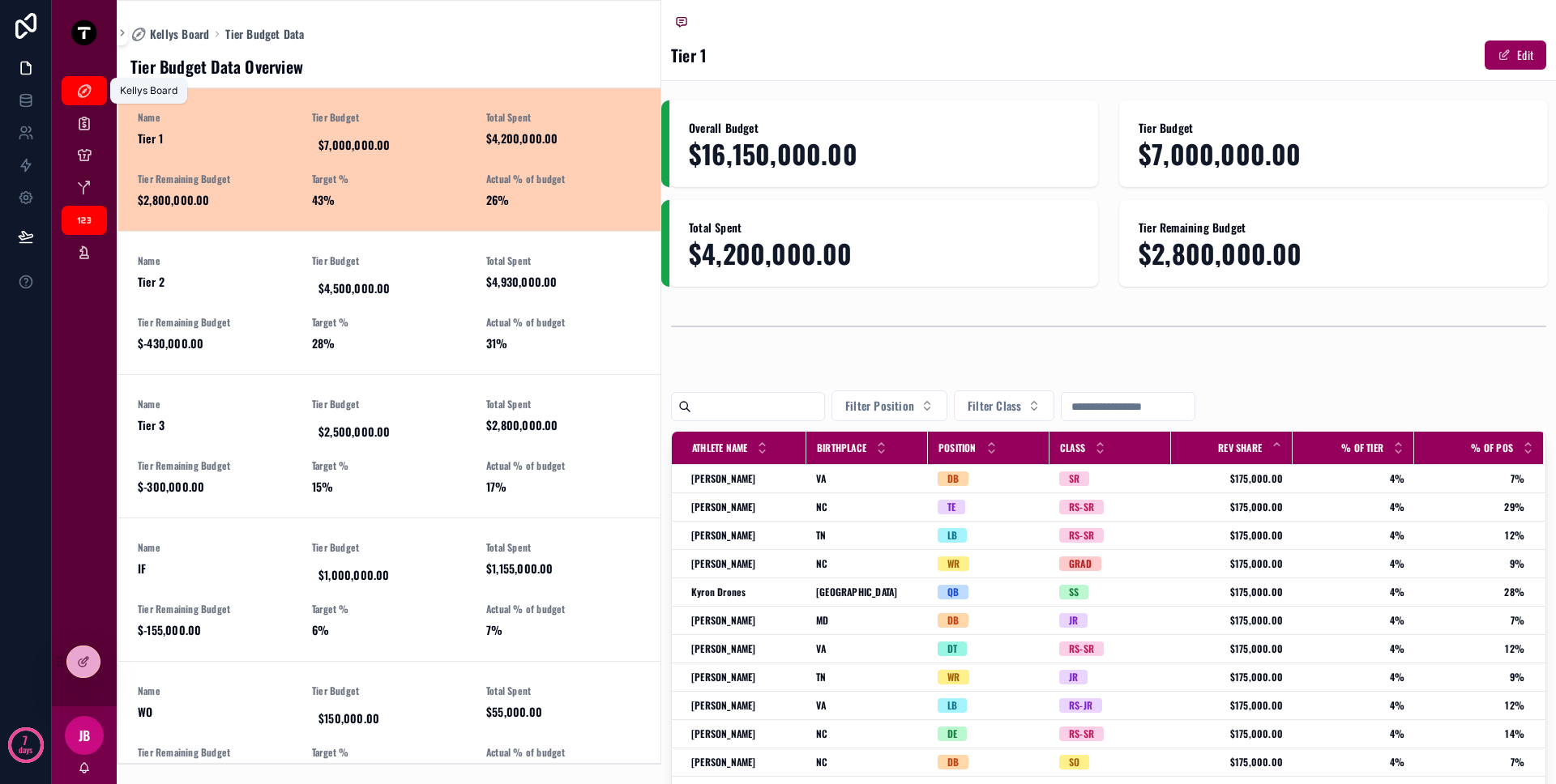
click at [78, 90] on icon "scrollable content" at bounding box center [84, 90] width 16 height 16
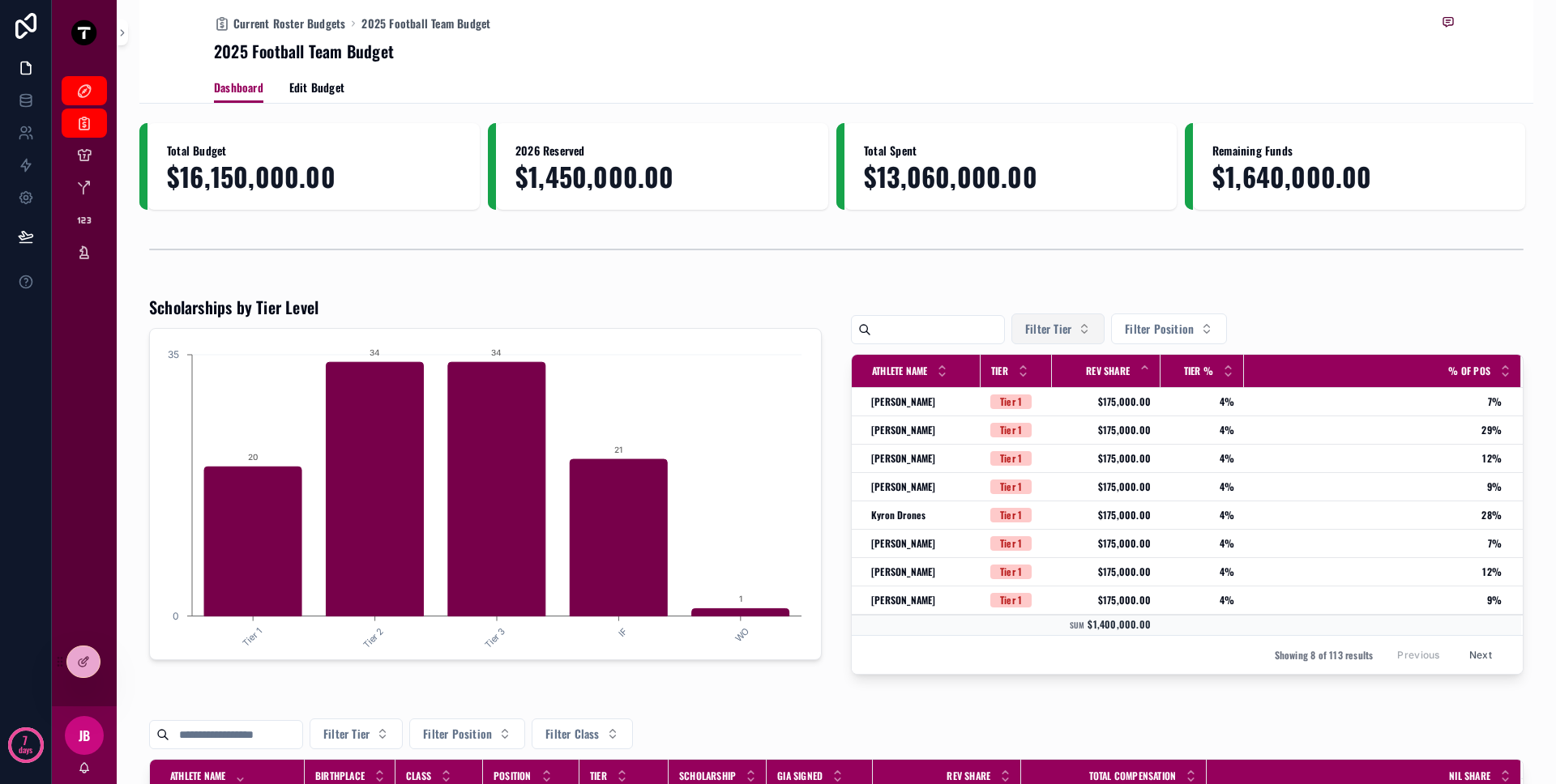
click at [1072, 333] on span "Filter Tier" at bounding box center [1049, 329] width 46 height 16
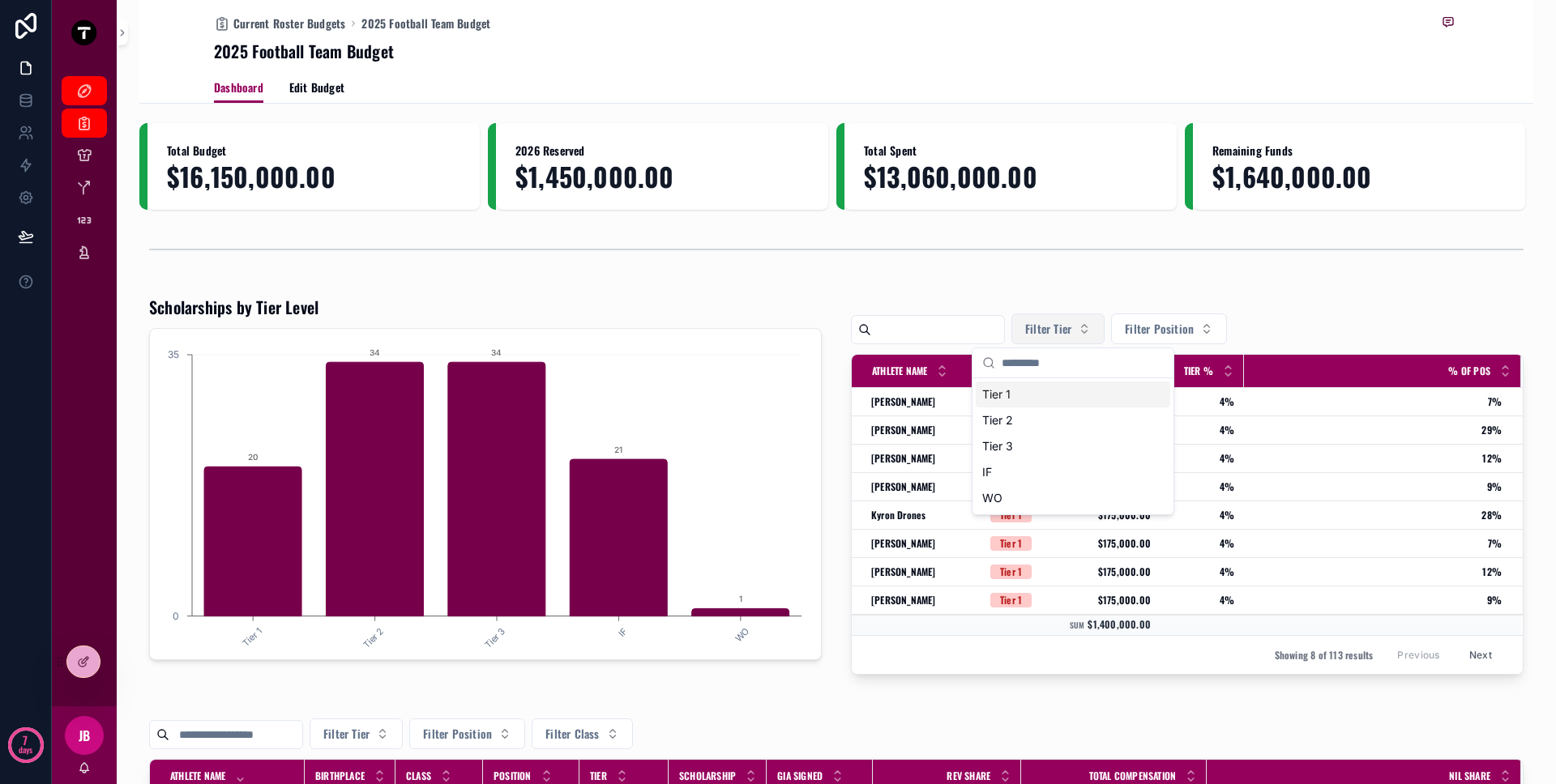
click at [1072, 333] on span "Filter Tier" at bounding box center [1049, 329] width 46 height 16
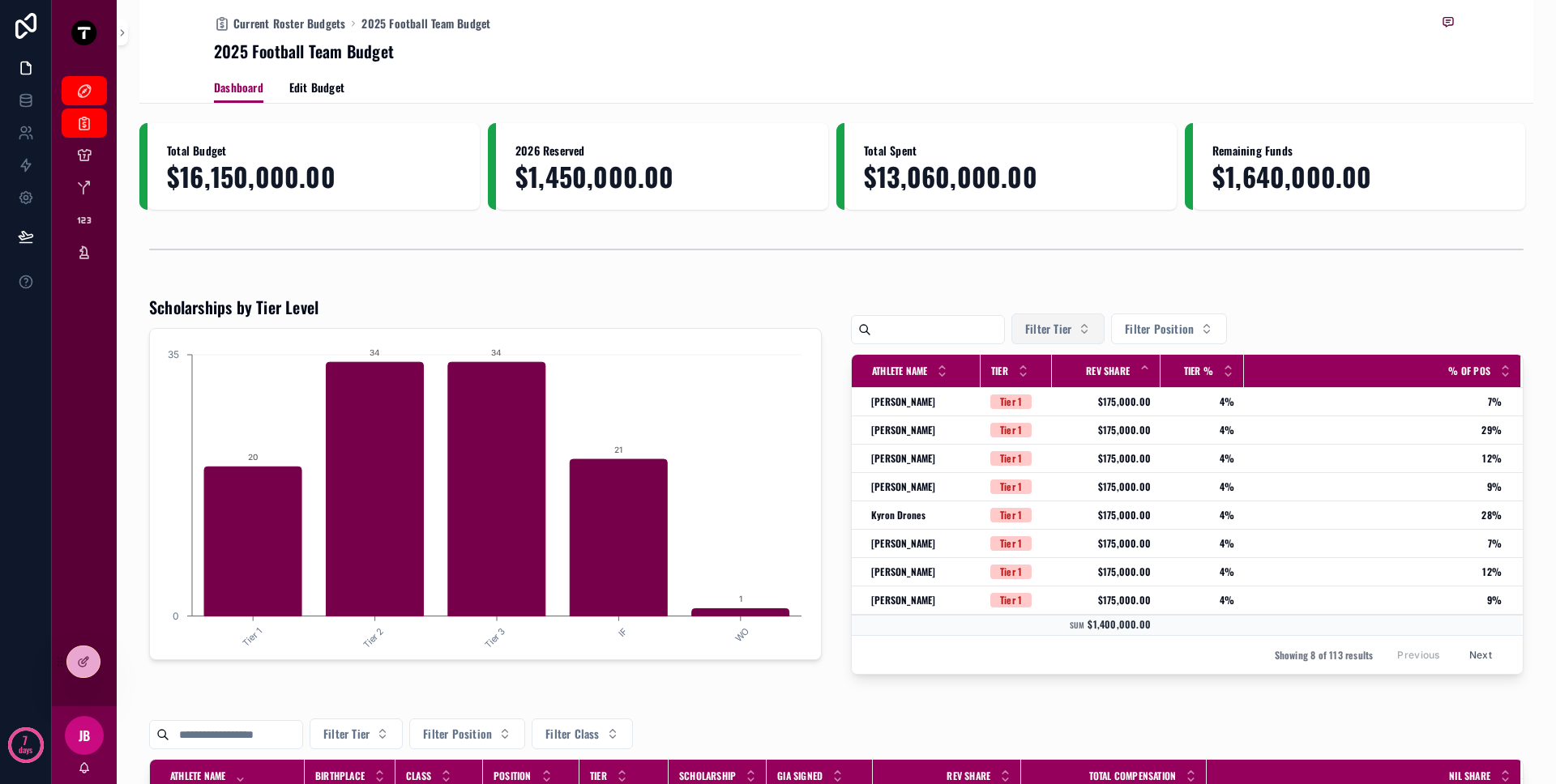
click at [1072, 332] on span "Filter Tier" at bounding box center [1049, 329] width 46 height 16
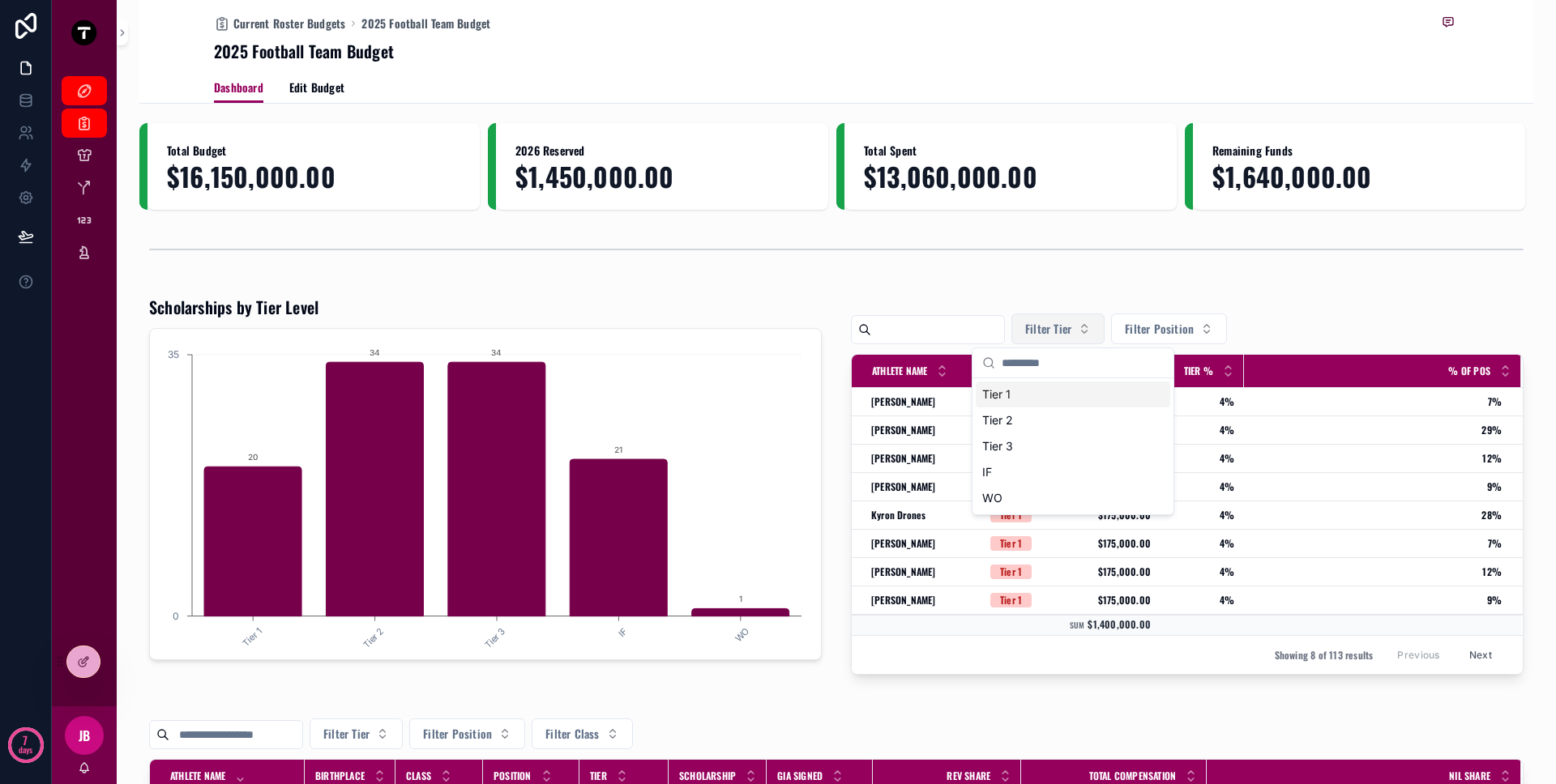
click at [1072, 332] on span "Filter Tier" at bounding box center [1049, 329] width 46 height 16
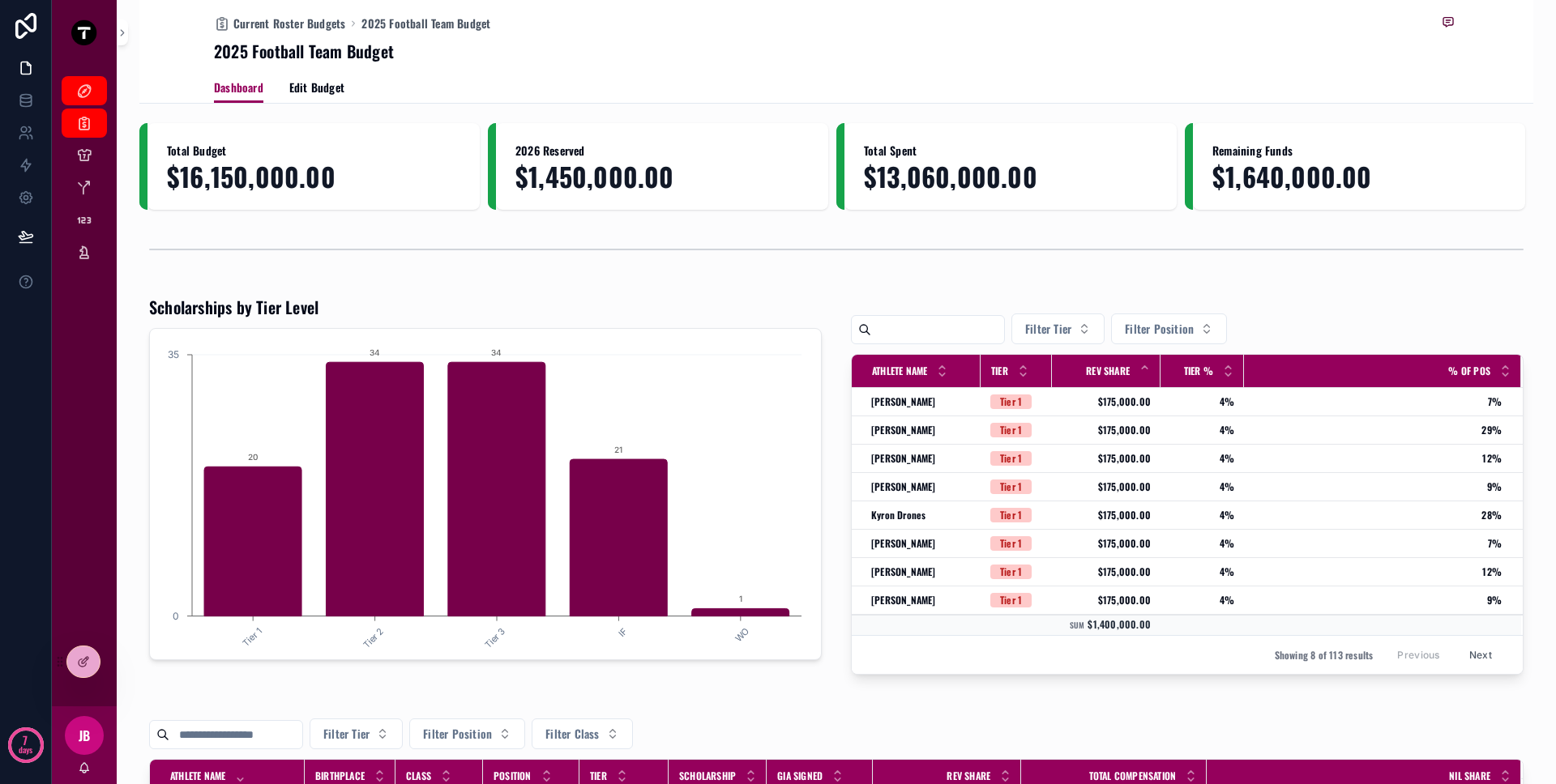
click at [1276, 326] on div "Filter Tier Filter Position" at bounding box center [1187, 329] width 673 height 31
click at [1330, 323] on div "Filter Tier Filter Position" at bounding box center [1187, 329] width 673 height 31
click at [938, 402] on div "[PERSON_NAME] [PERSON_NAME]" at bounding box center [921, 401] width 100 height 12
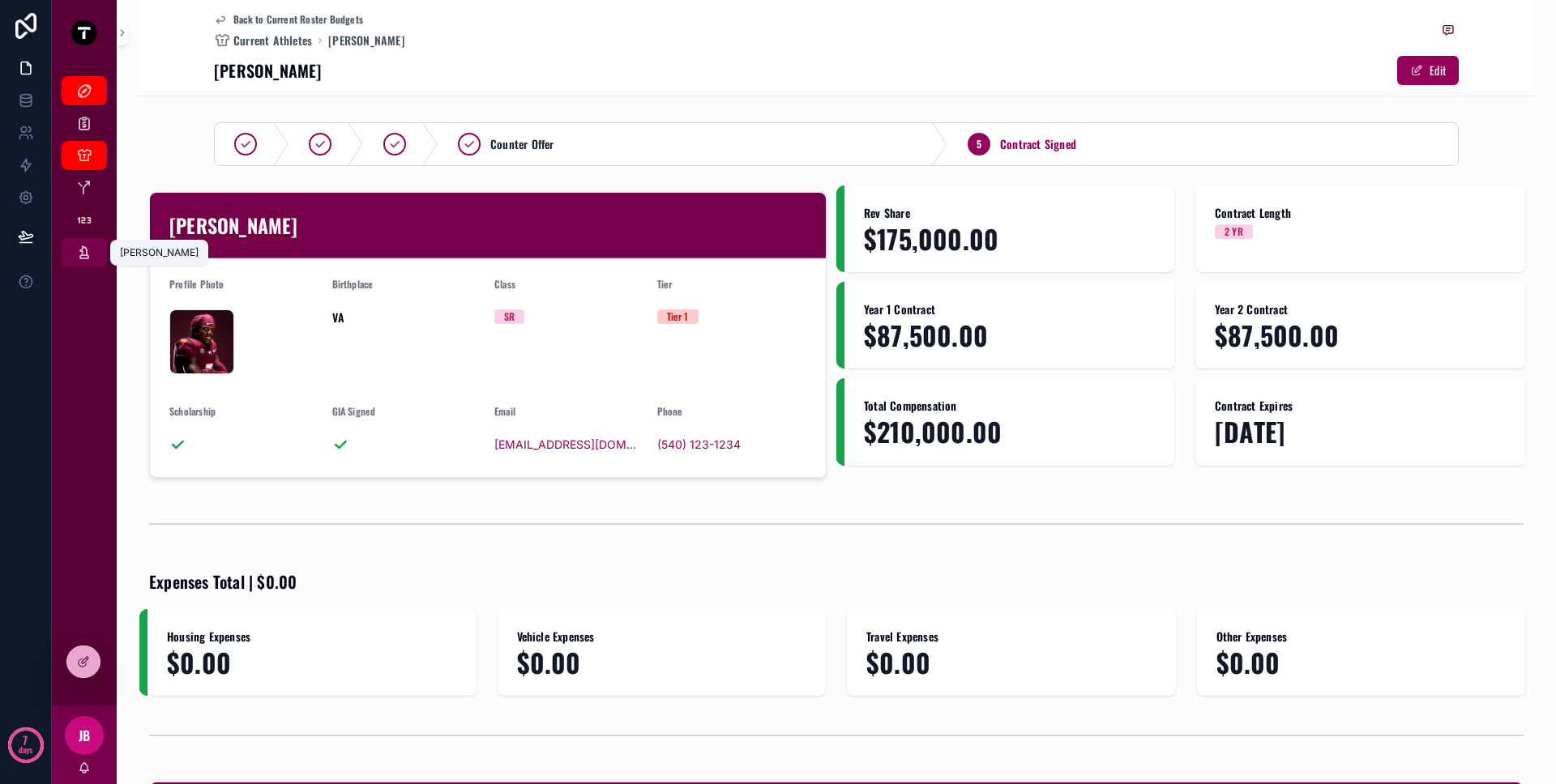
click at [88, 257] on icon "scrollable content" at bounding box center [84, 253] width 16 height 16
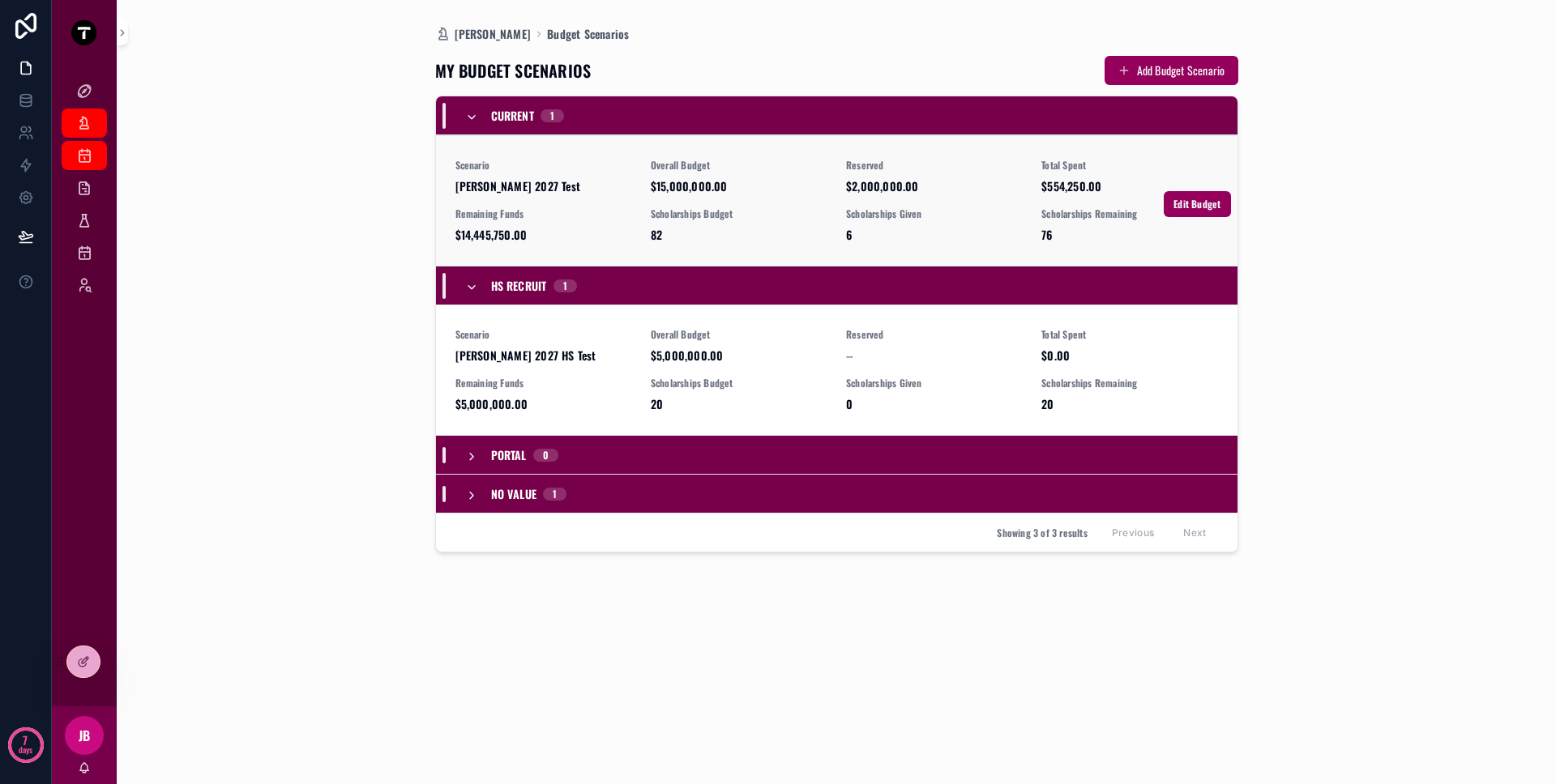
click at [577, 178] on span "[PERSON_NAME] 2027 Test" at bounding box center [543, 185] width 176 height 16
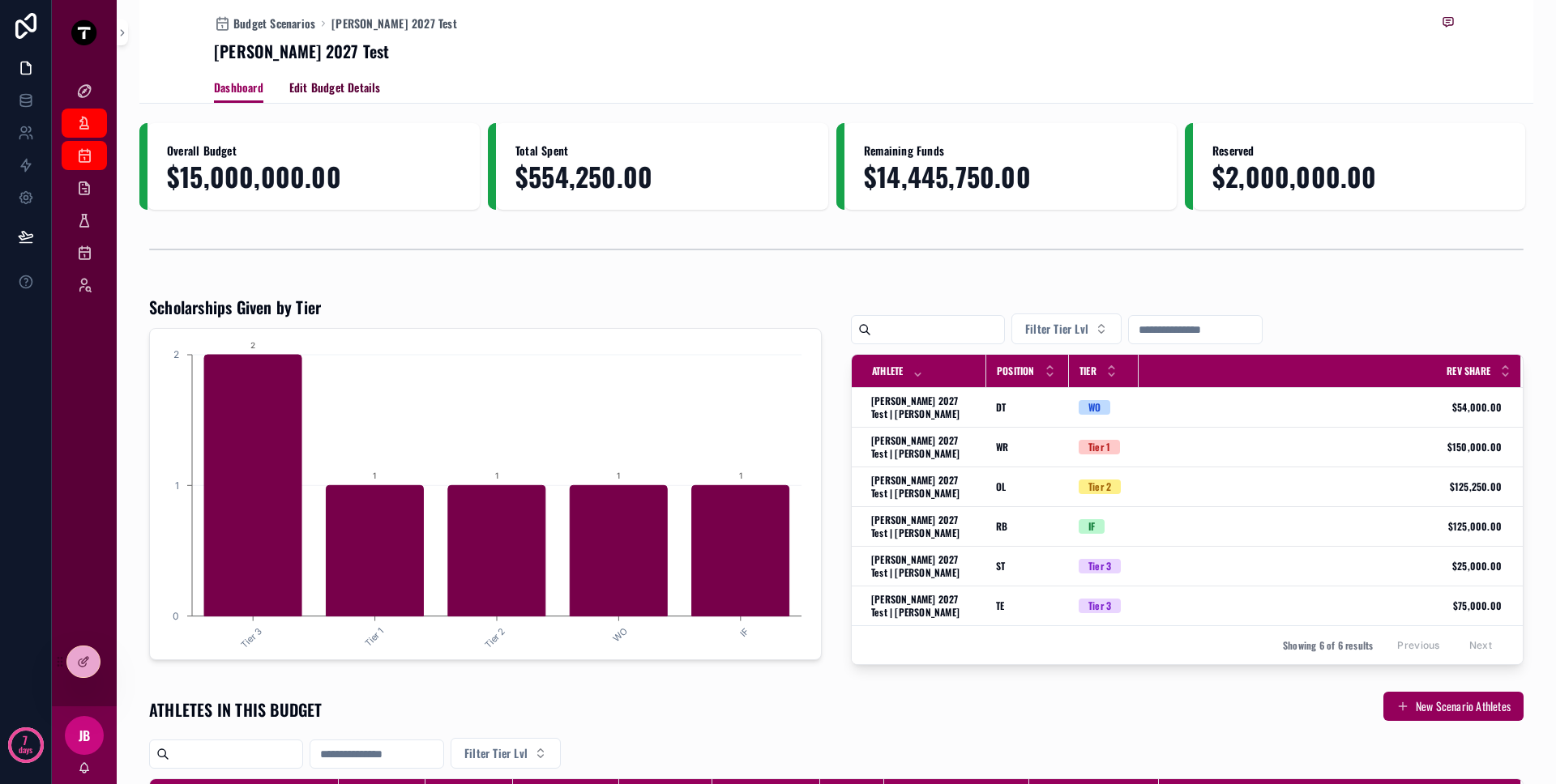
click at [313, 91] on span "Edit Budget Details" at bounding box center [334, 87] width 91 height 16
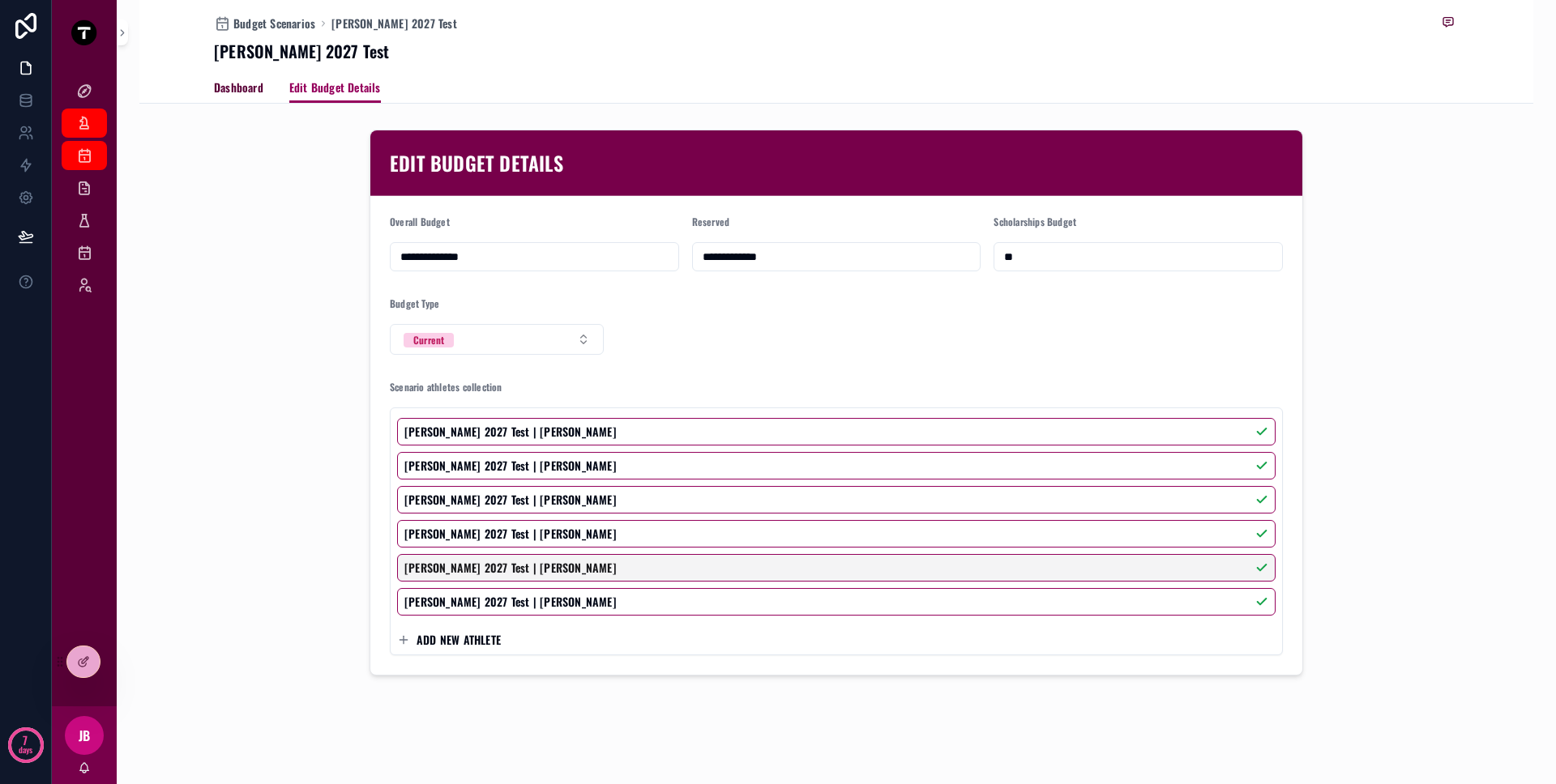
click at [227, 86] on span "Dashboard" at bounding box center [238, 87] width 49 height 16
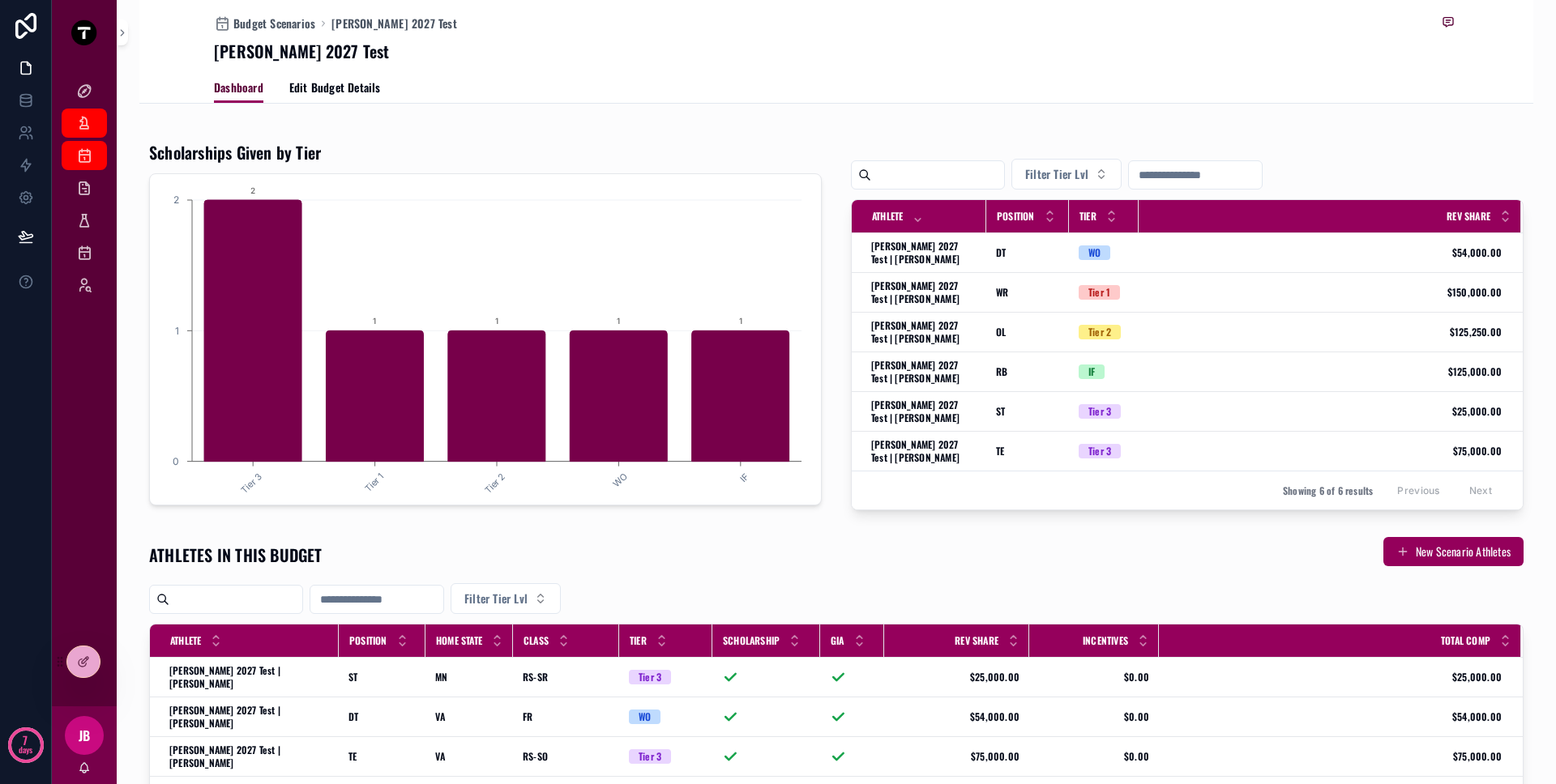
scroll to position [156, 0]
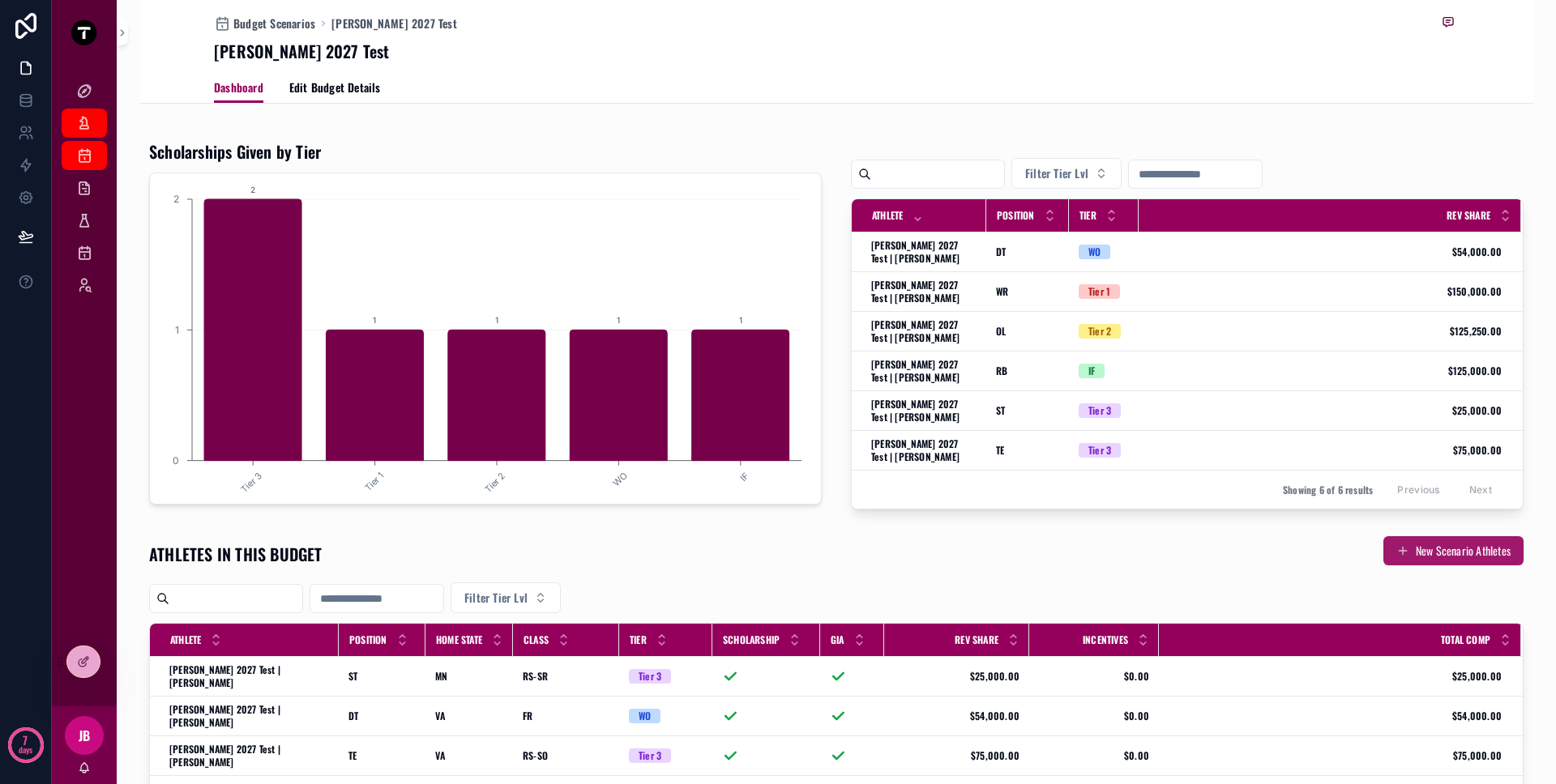
click at [1396, 551] on span "scrollable content" at bounding box center [1402, 551] width 12 height 12
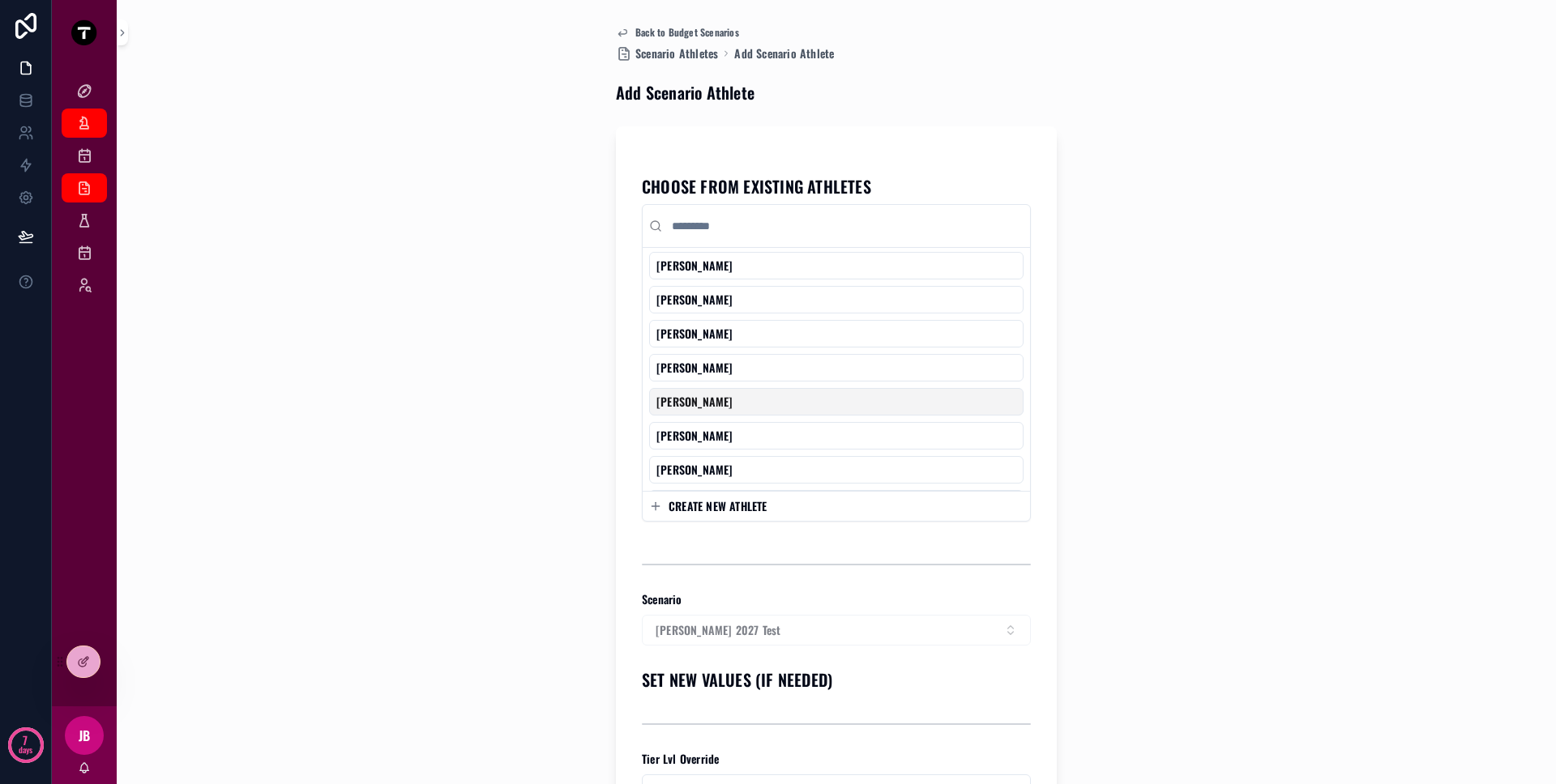
scroll to position [34, 0]
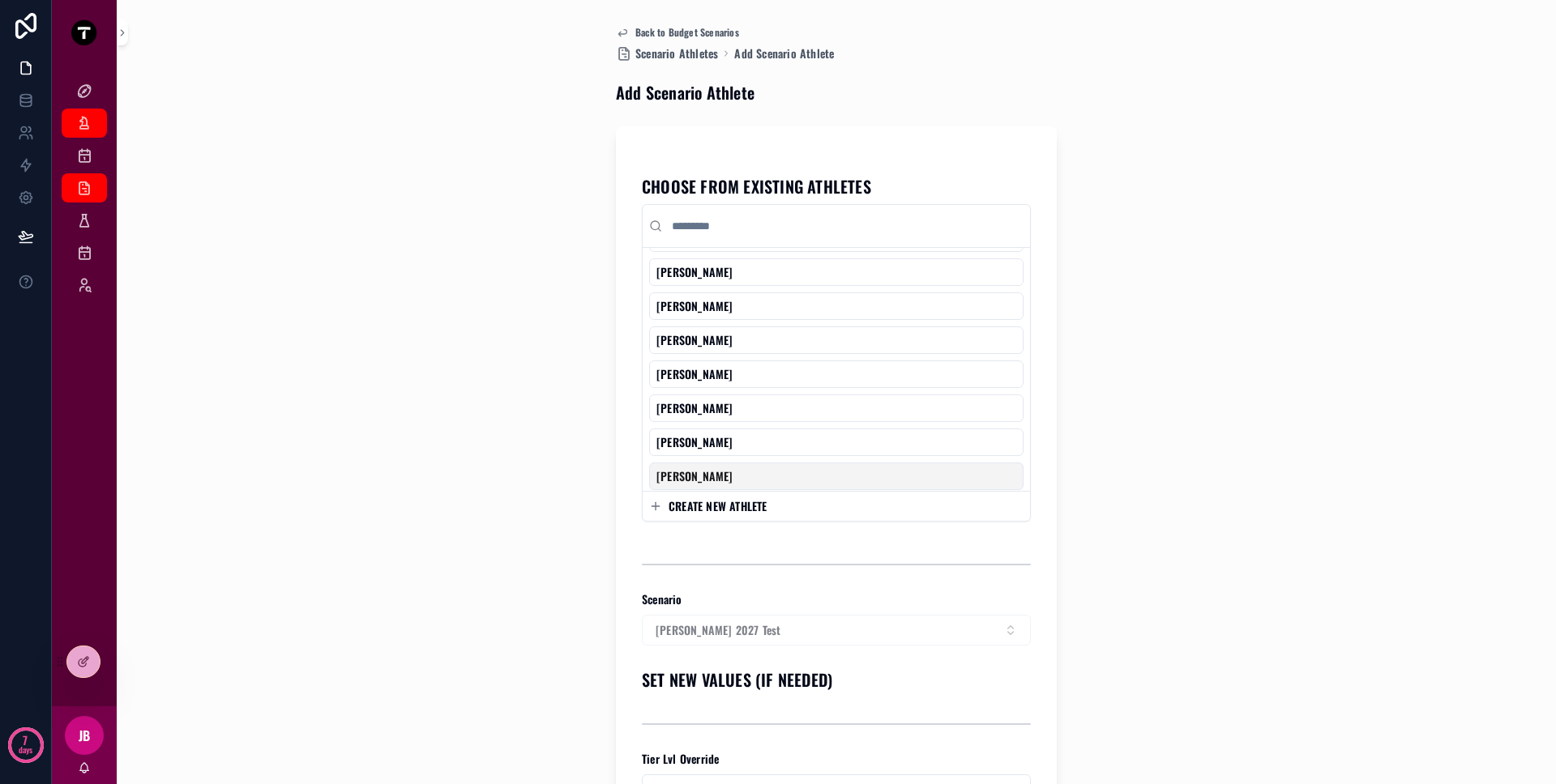
click at [747, 503] on span "CREATE NEW ATHLETE" at bounding box center [718, 506] width 99 height 16
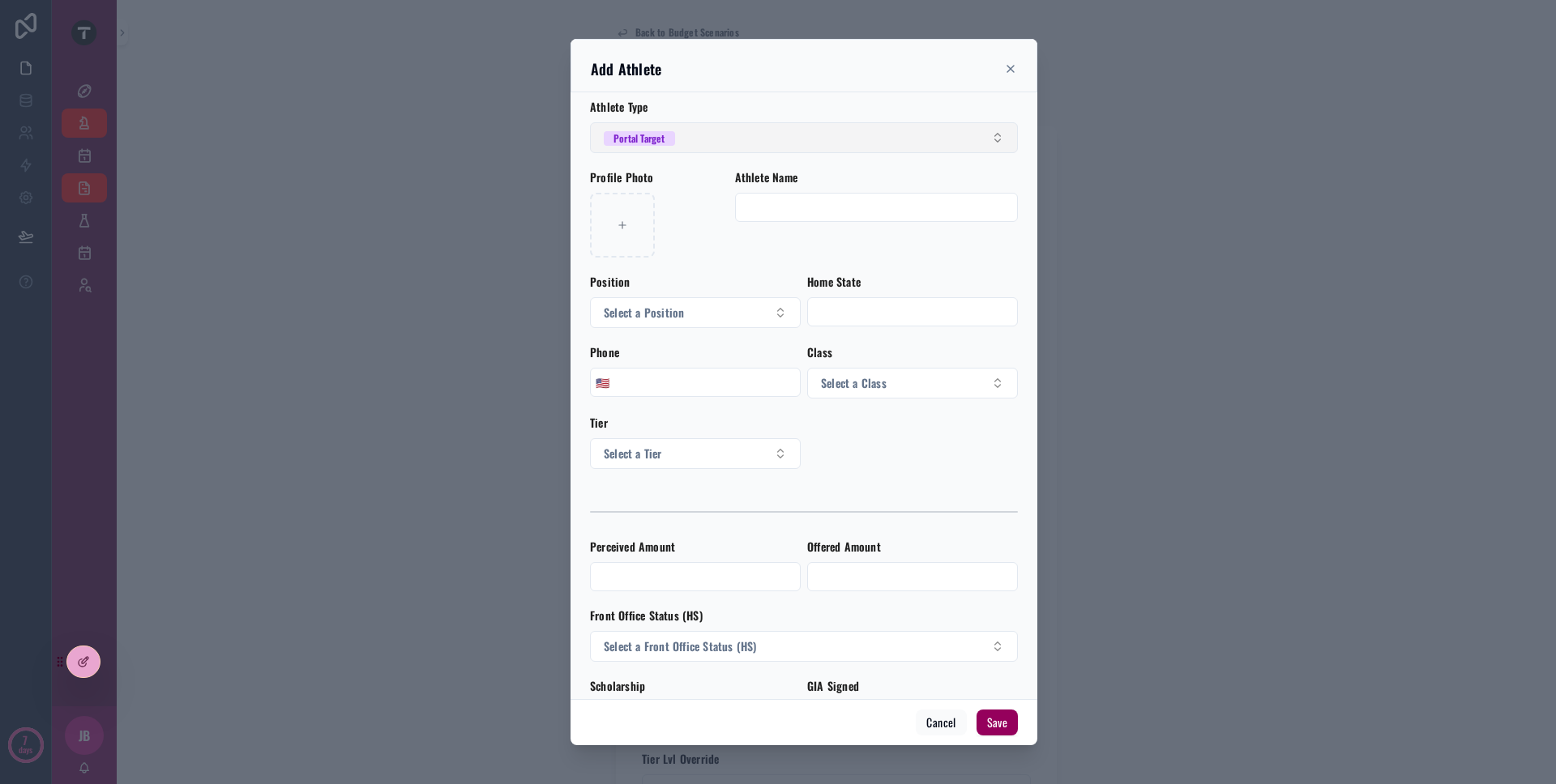
click at [760, 142] on button "Portal Target" at bounding box center [803, 137] width 428 height 31
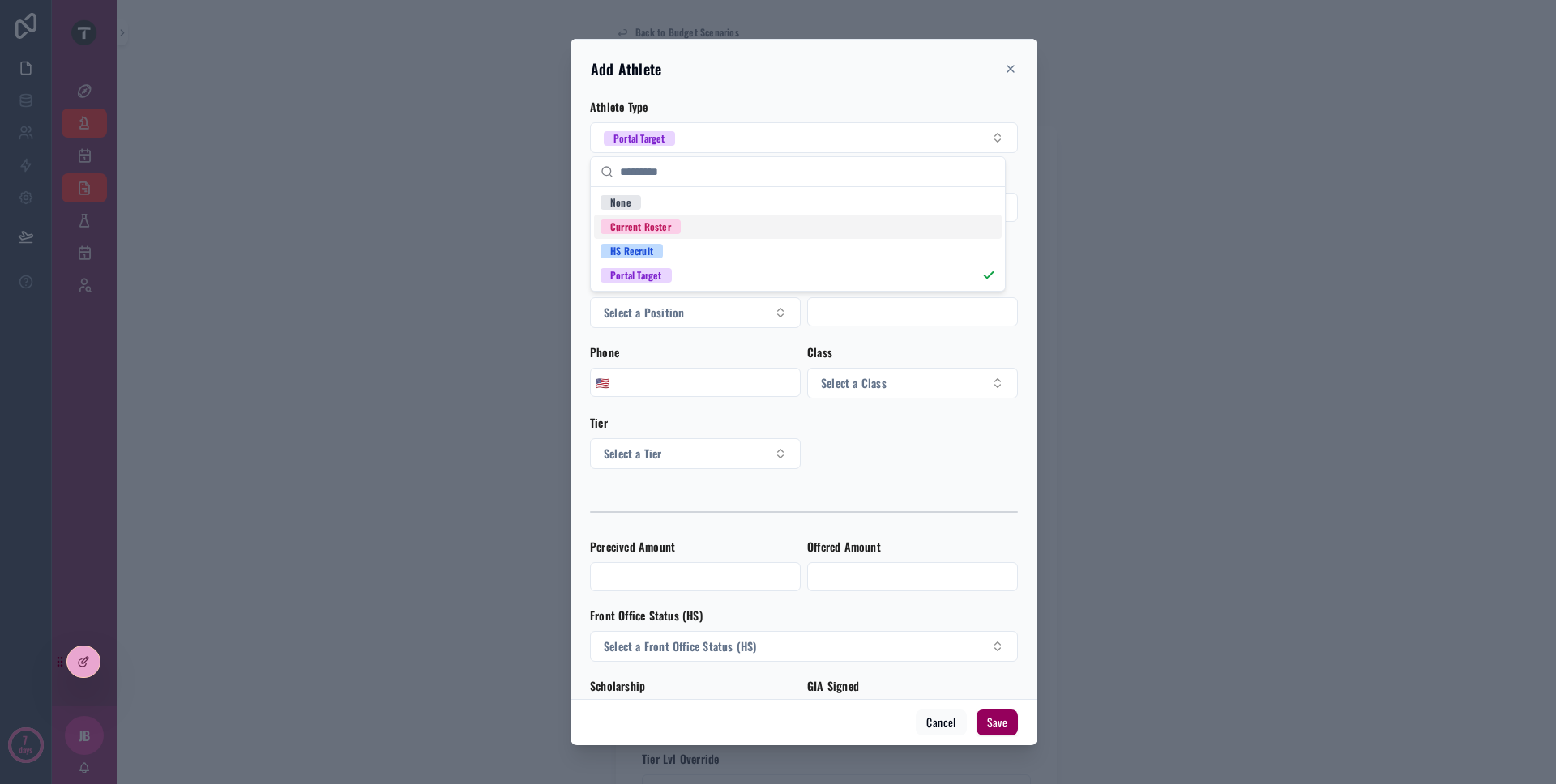
click at [731, 221] on div "Current Roster" at bounding box center [798, 226] width 408 height 24
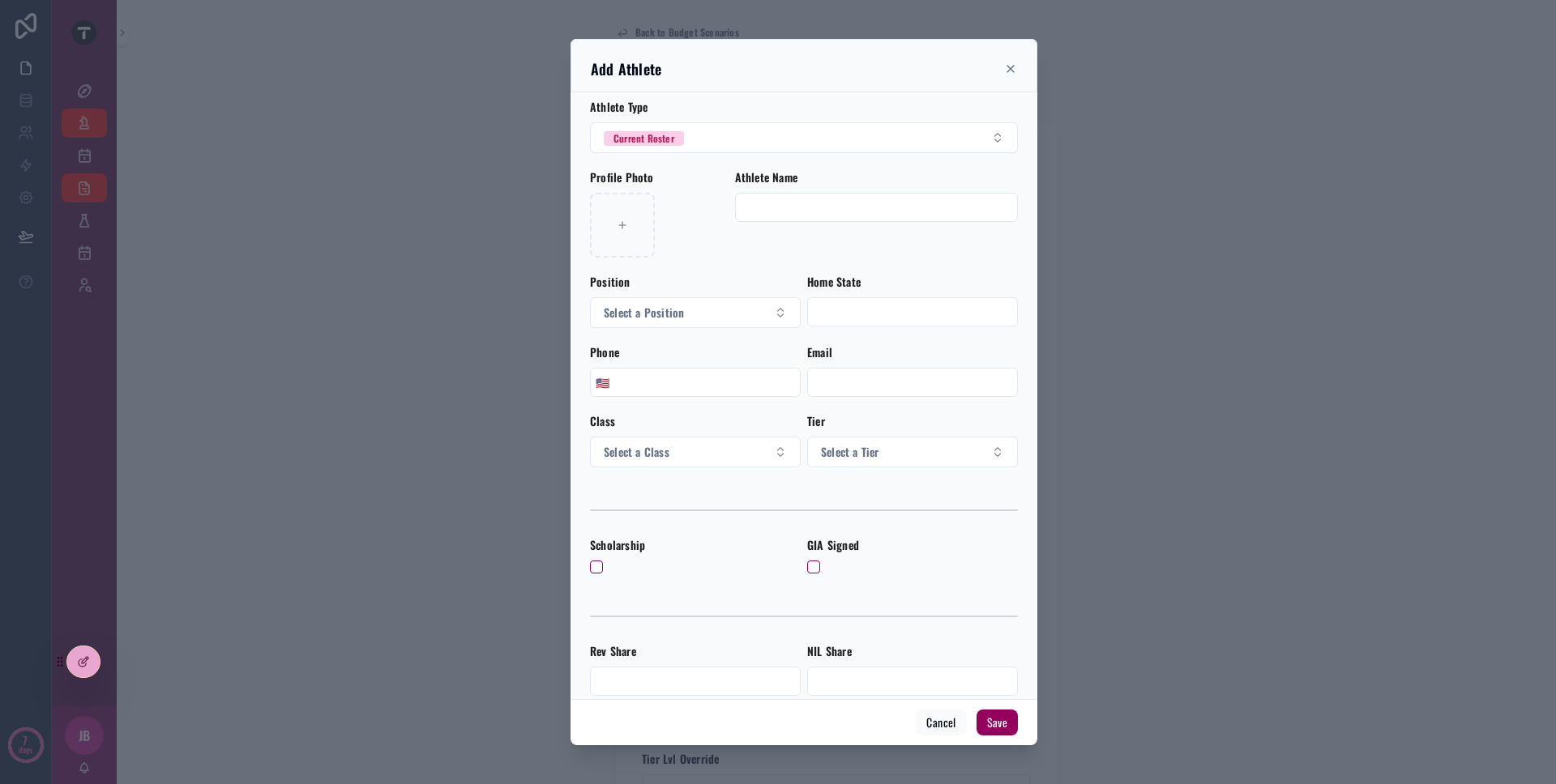
click at [488, 168] on div "scrollable content" at bounding box center [778, 392] width 1556 height 784
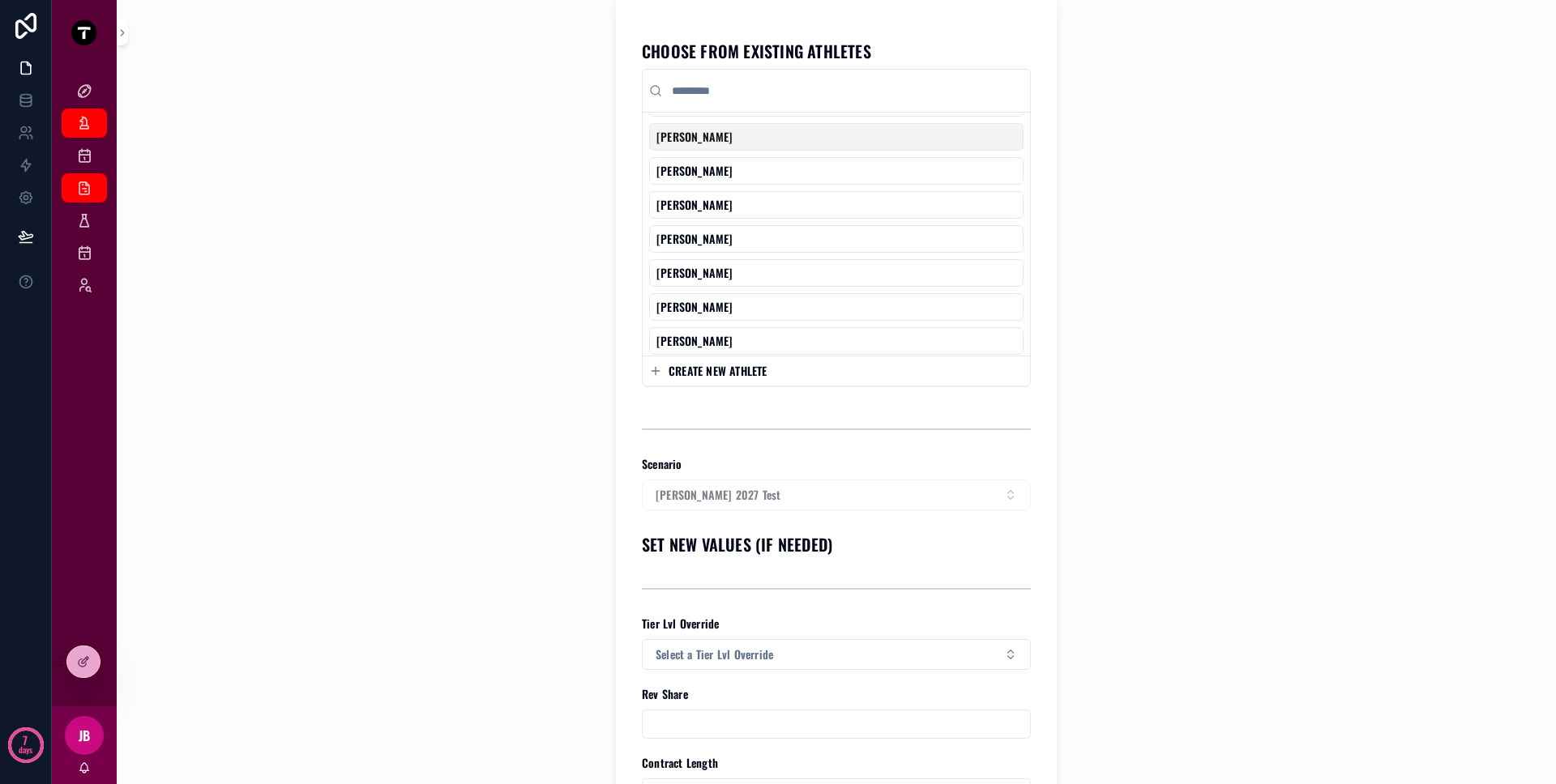
scroll to position [160, 0]
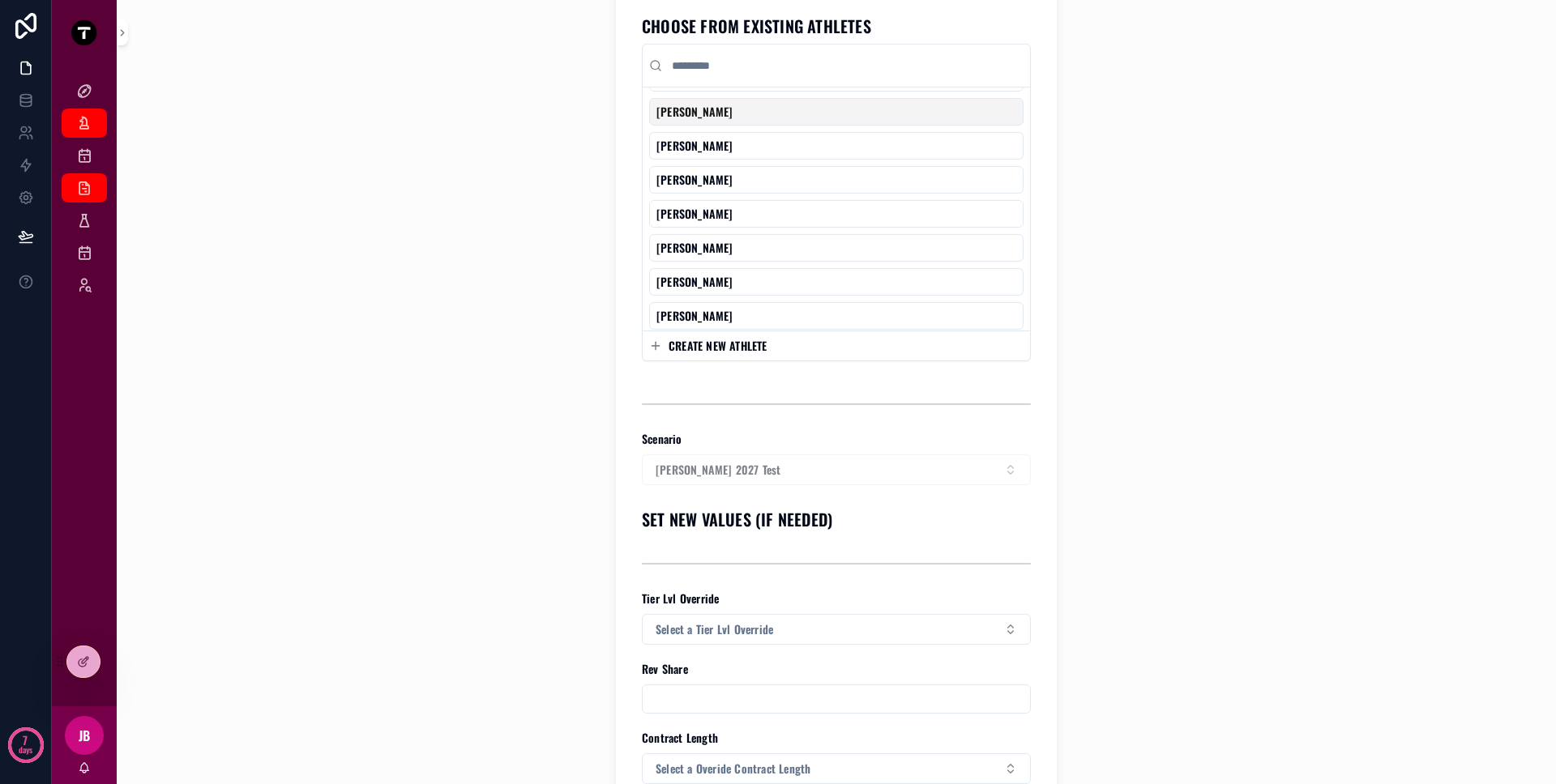
click at [634, 470] on div "CHOOSE FROM EXISTING ATHLETES [PERSON_NAME] [PERSON_NAME] [PERSON_NAME] [PERSON…" at bounding box center [836, 571] width 441 height 1209
click at [690, 473] on div "[PERSON_NAME] 2027 Test" at bounding box center [836, 470] width 389 height 31
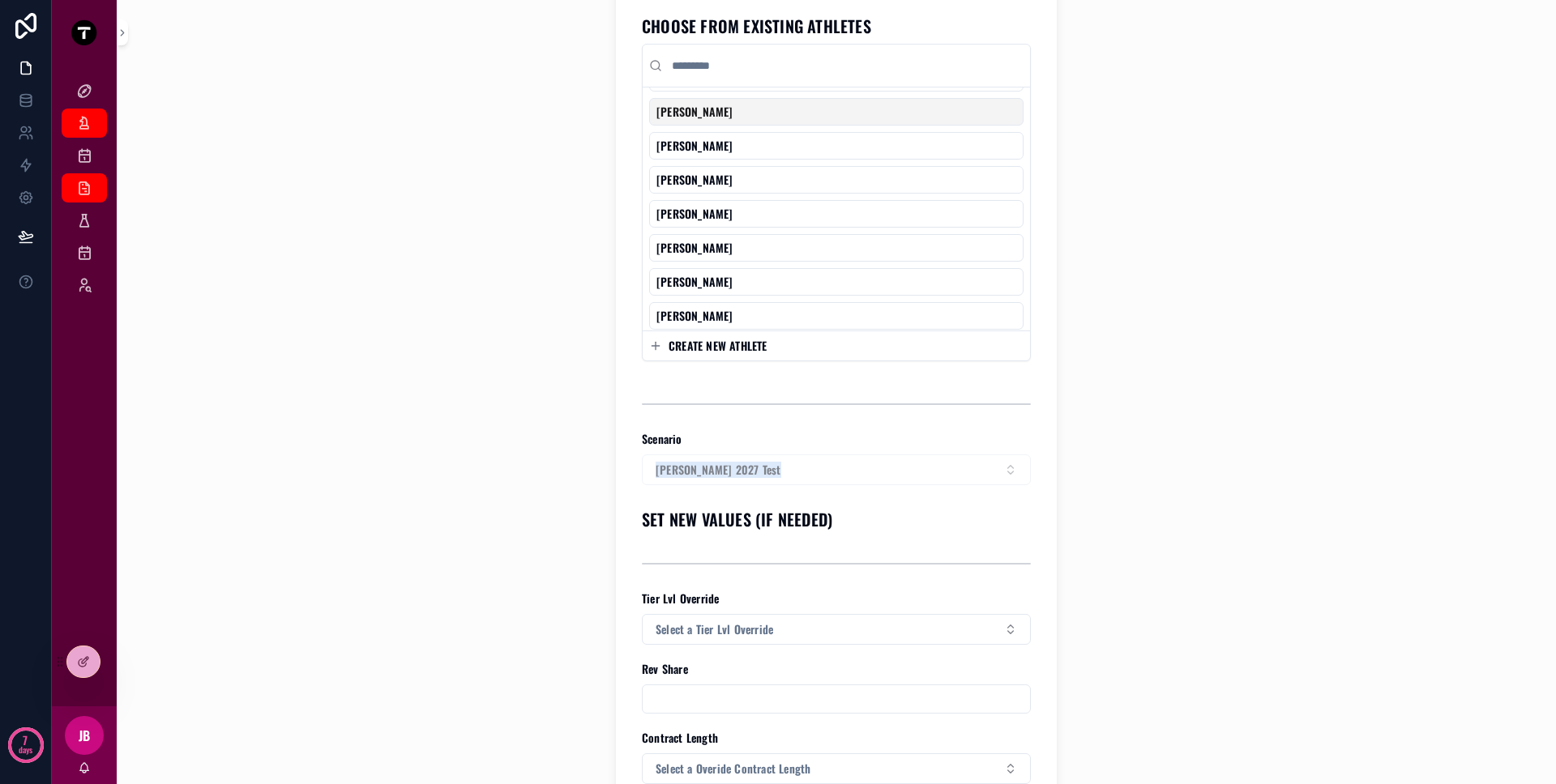
click at [772, 470] on div "[PERSON_NAME] 2027 Test" at bounding box center [836, 470] width 389 height 31
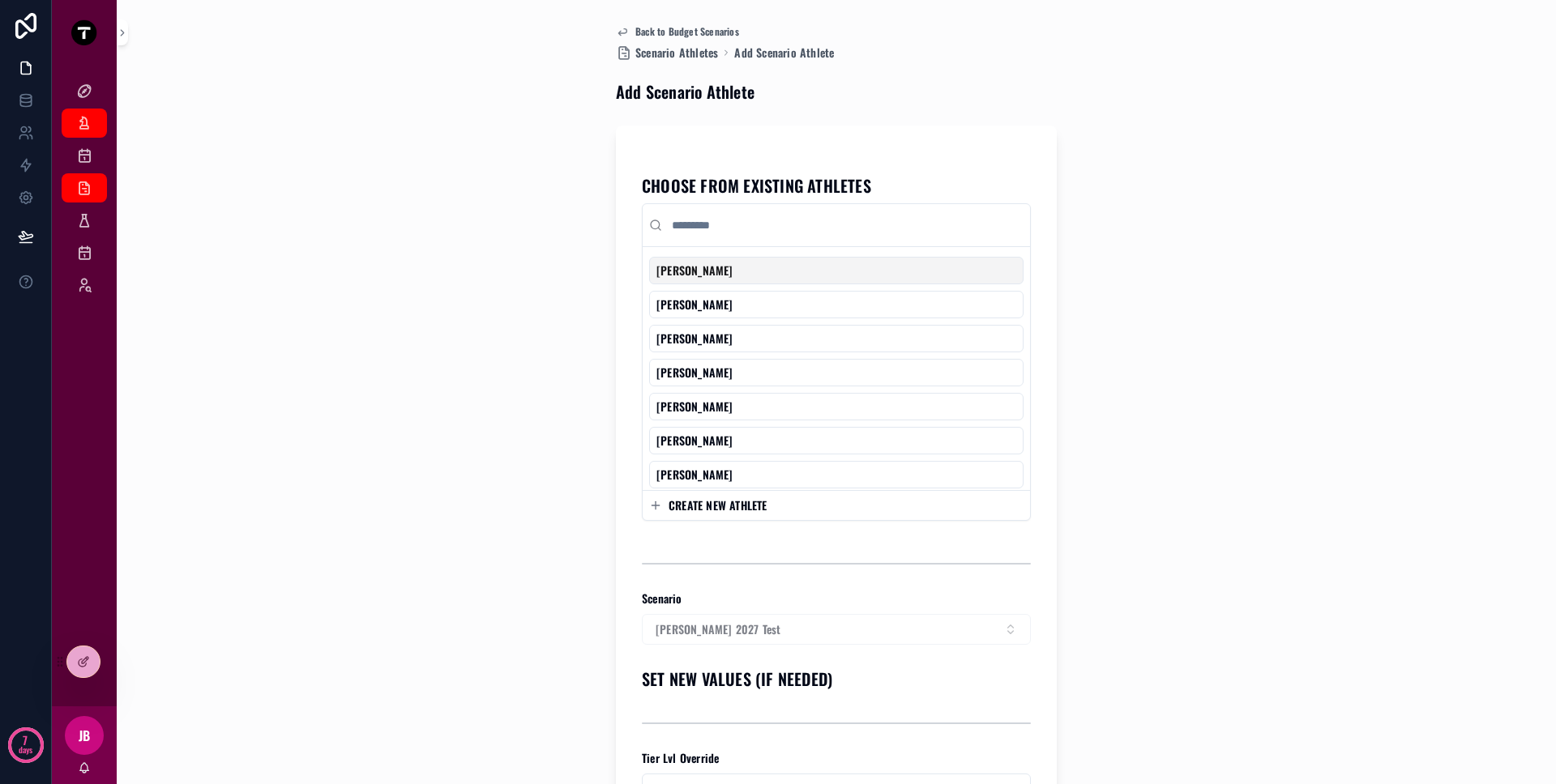
scroll to position [0, 0]
click at [782, 508] on button "CREATE NEW ATHLETE" at bounding box center [836, 506] width 375 height 16
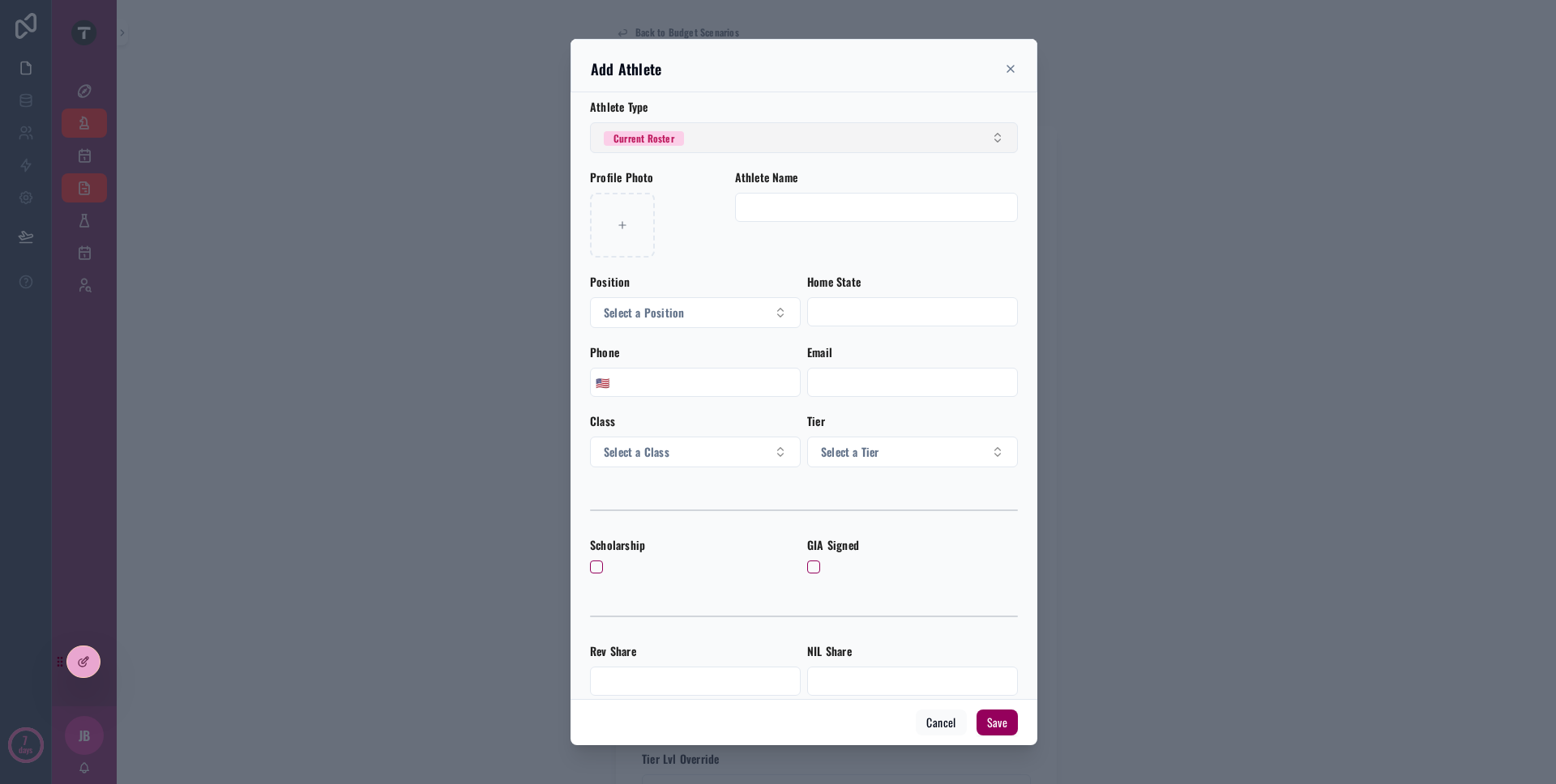
click at [705, 144] on button "Current Roster" at bounding box center [803, 137] width 428 height 31
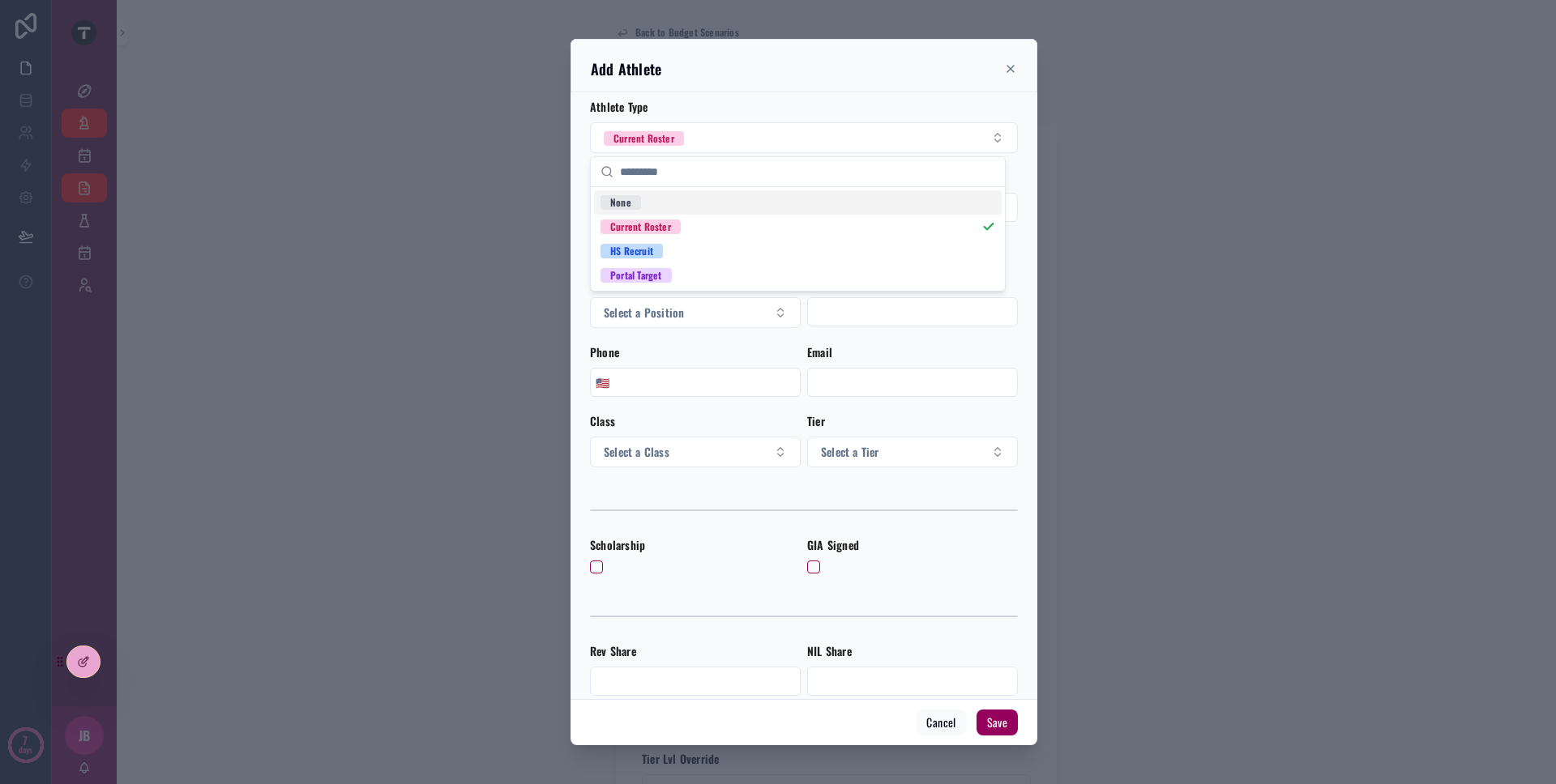
click at [690, 168] on input "scrollable content" at bounding box center [807, 172] width 375 height 29
click at [710, 108] on div "Athlete Type" at bounding box center [803, 108] width 428 height 17
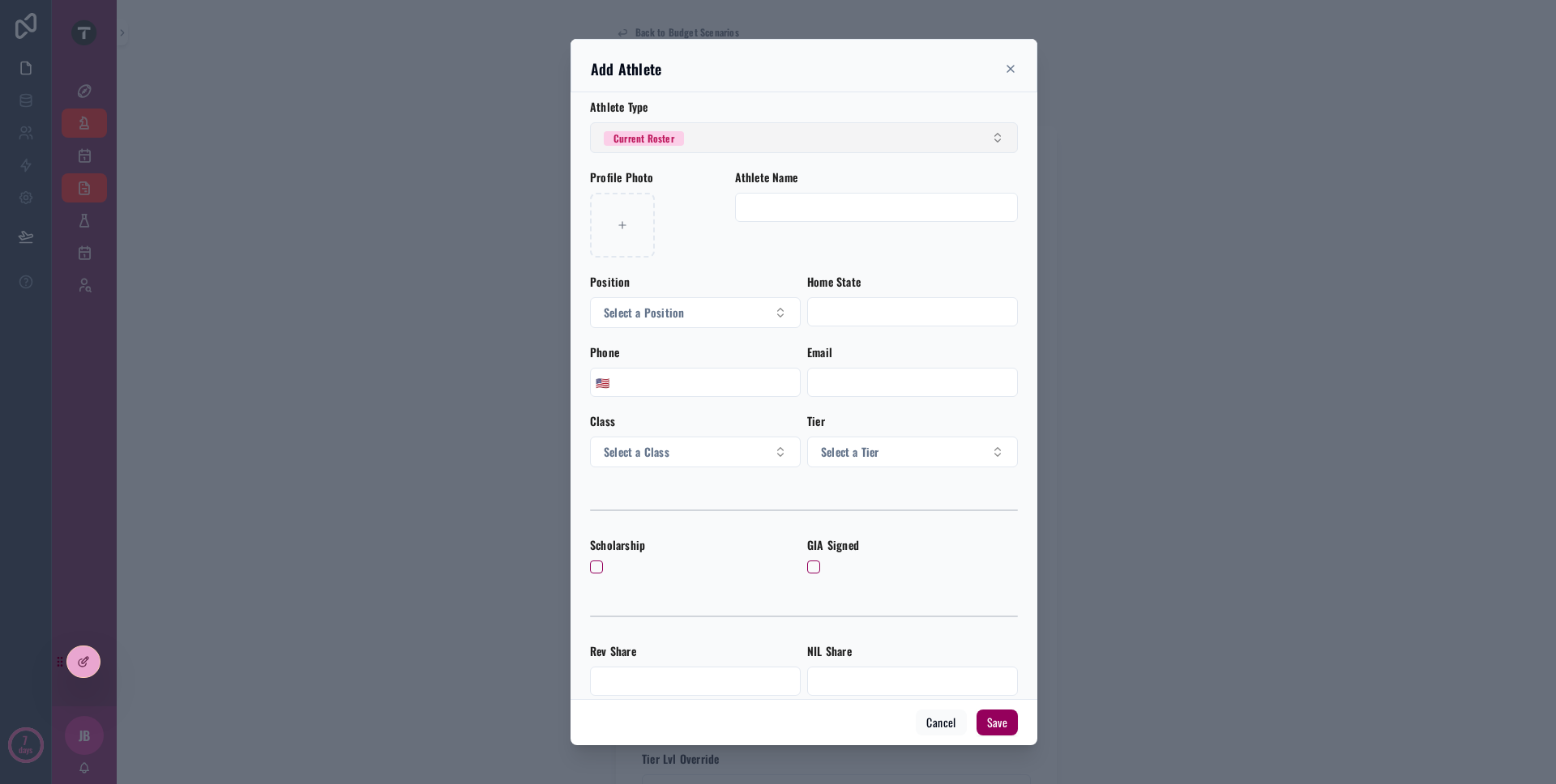
click at [710, 132] on button "Current Roster" at bounding box center [803, 137] width 428 height 31
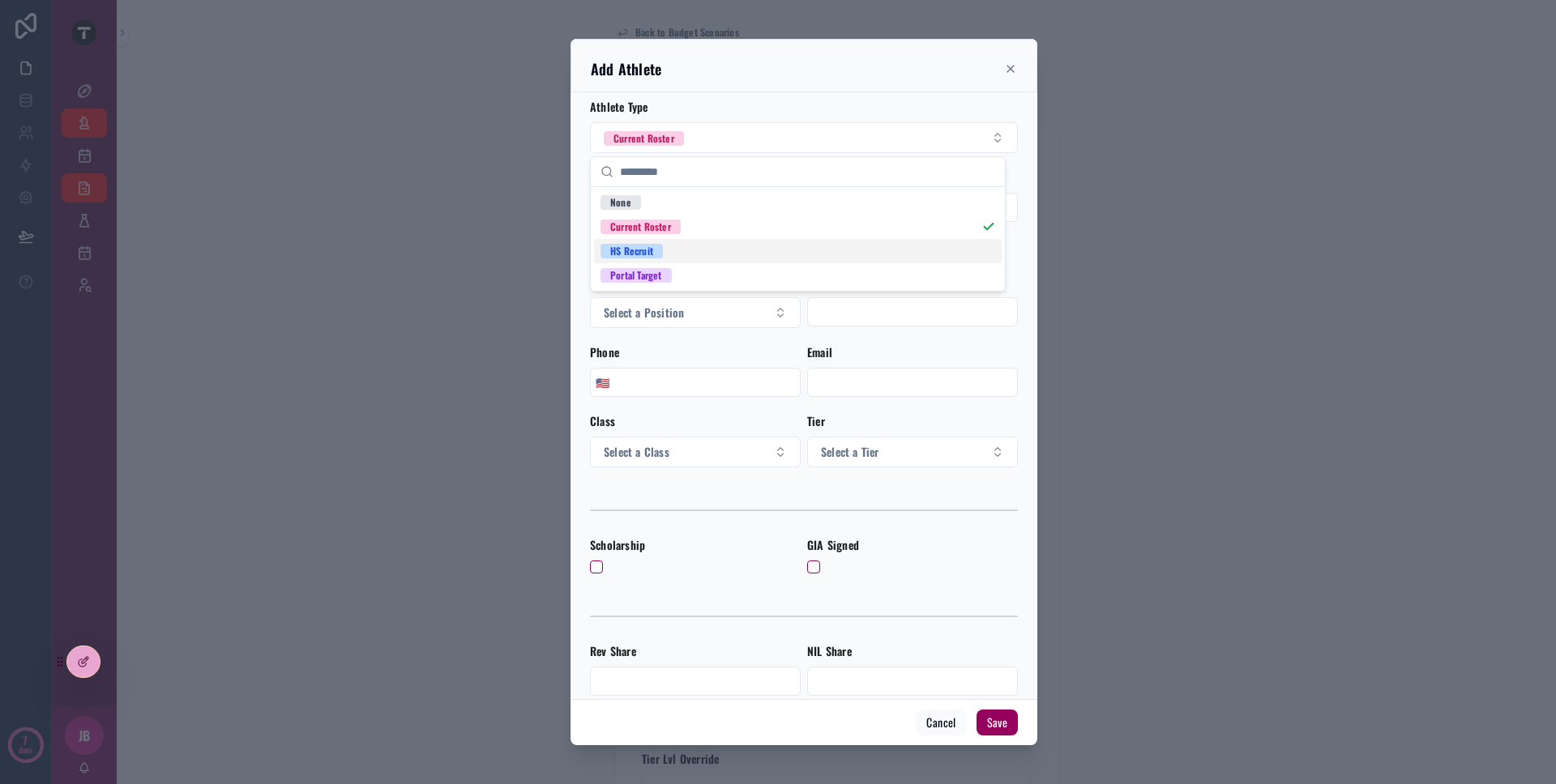
click at [671, 246] on div "HS Recruit" at bounding box center [798, 251] width 408 height 24
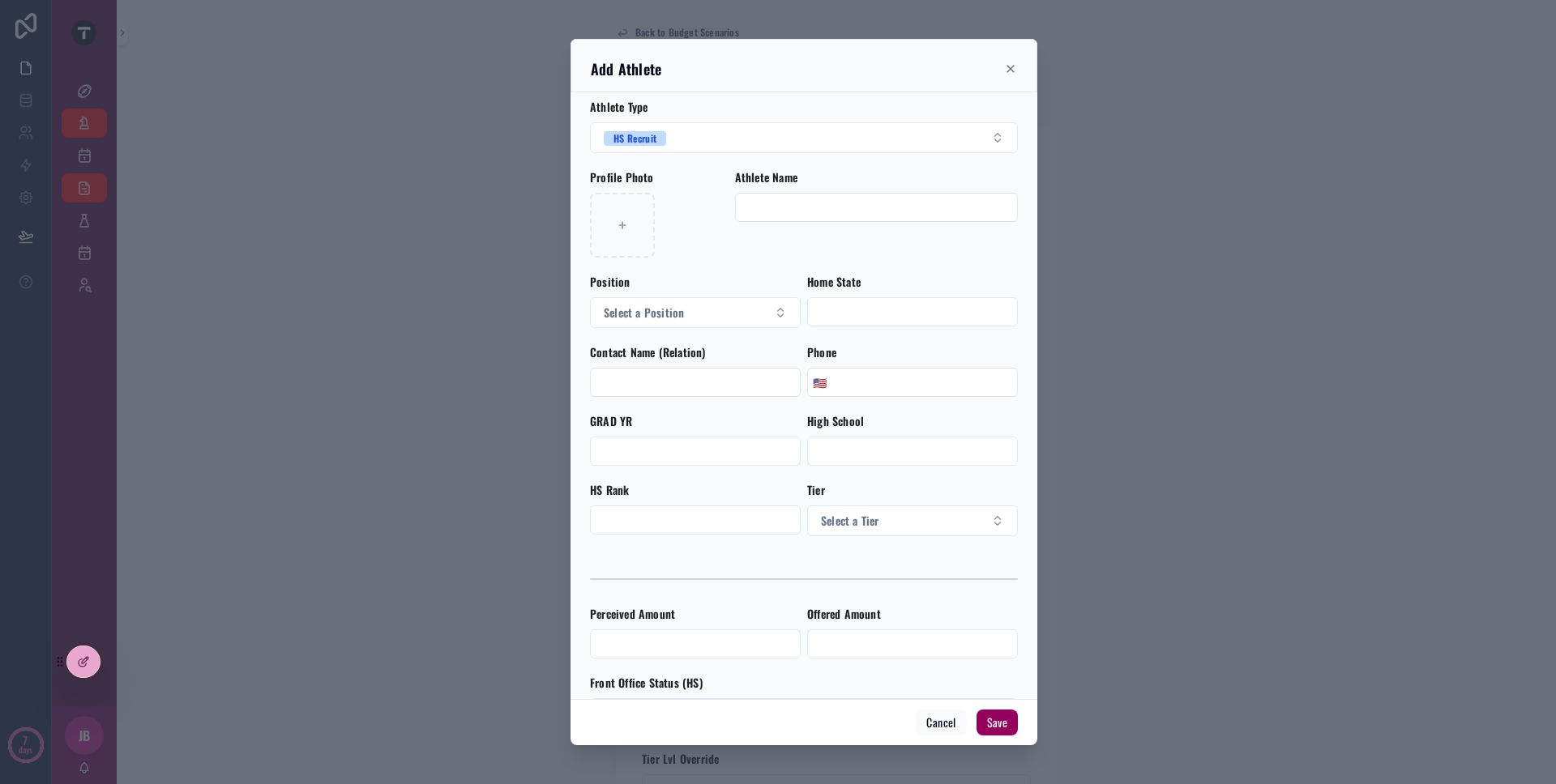
click at [362, 121] on div "scrollable content" at bounding box center [778, 392] width 1556 height 784
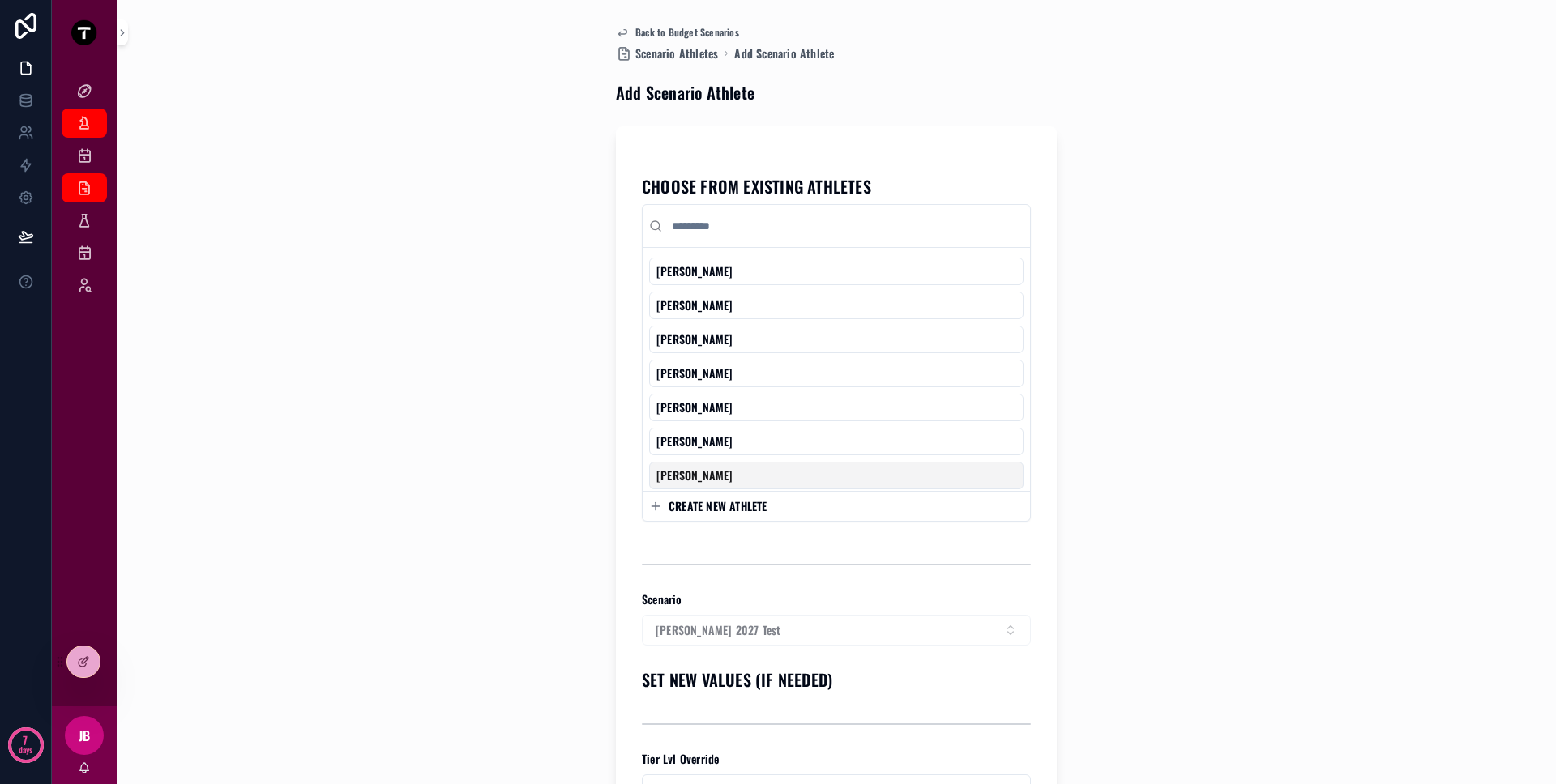
scroll to position [37, 0]
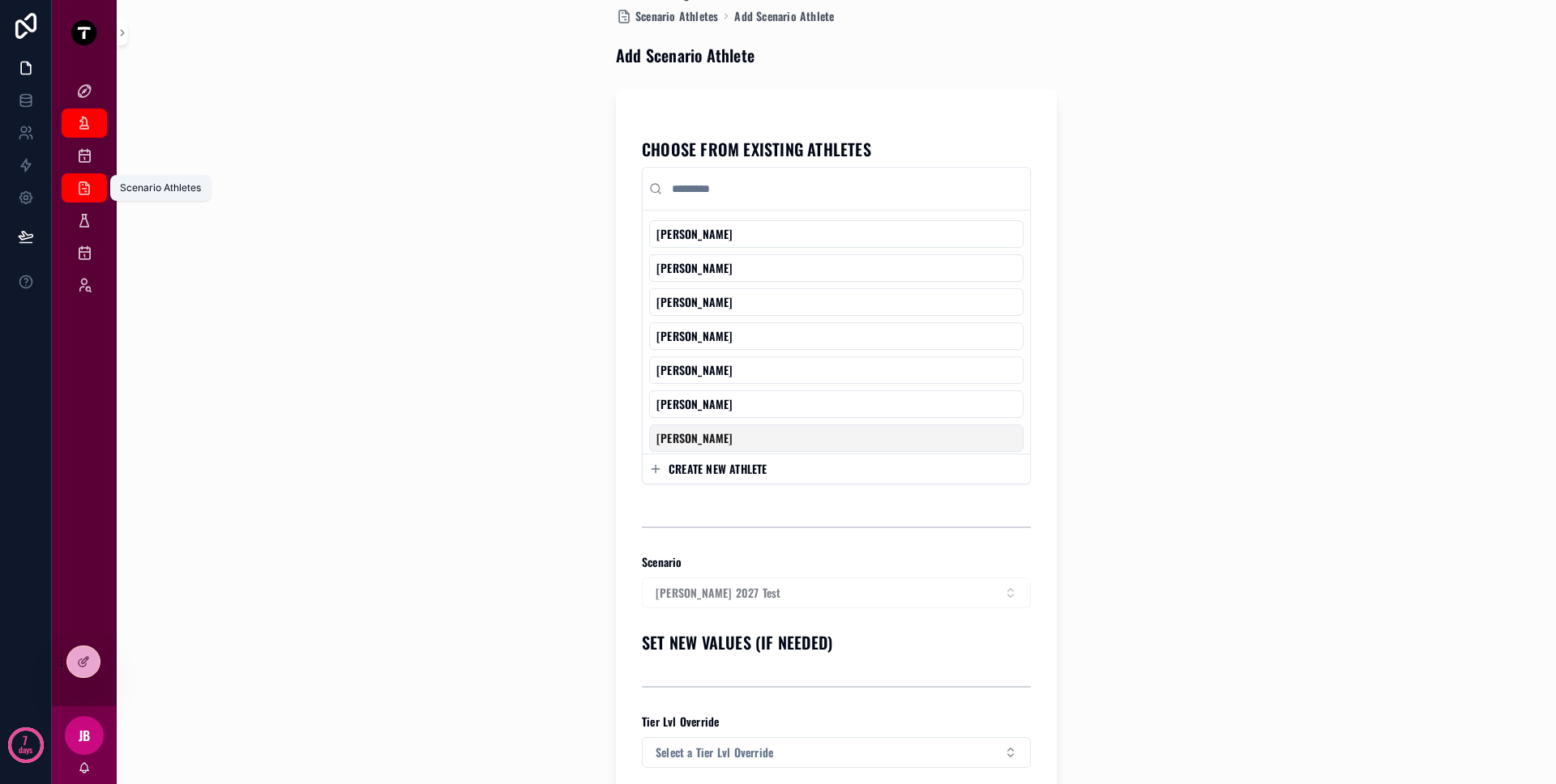
click at [99, 181] on link "Scenario Athletes" at bounding box center [84, 187] width 45 height 29
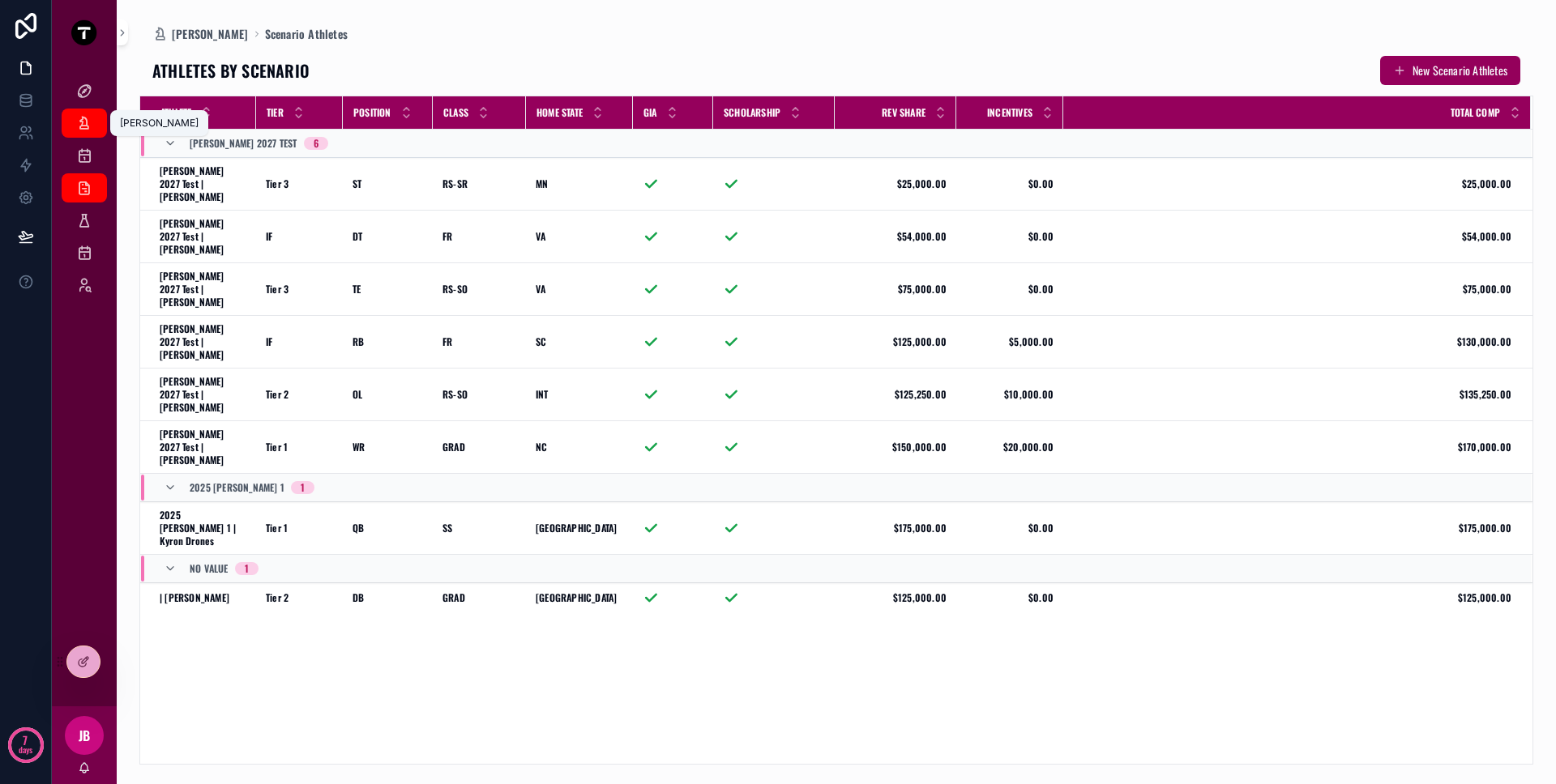
click at [99, 127] on link "[PERSON_NAME]" at bounding box center [84, 123] width 45 height 29
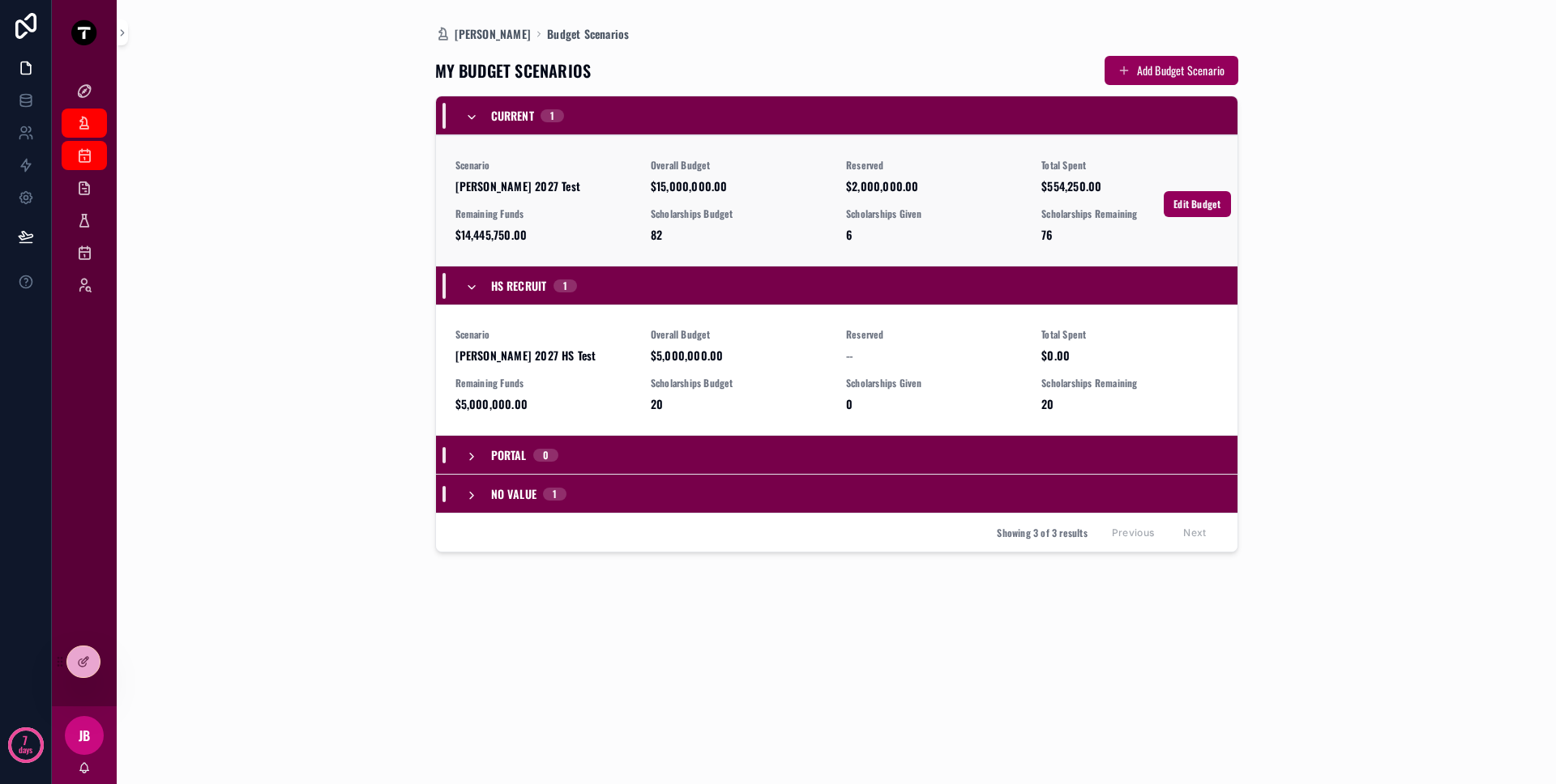
click at [556, 208] on span "Remaining Funds" at bounding box center [543, 213] width 176 height 12
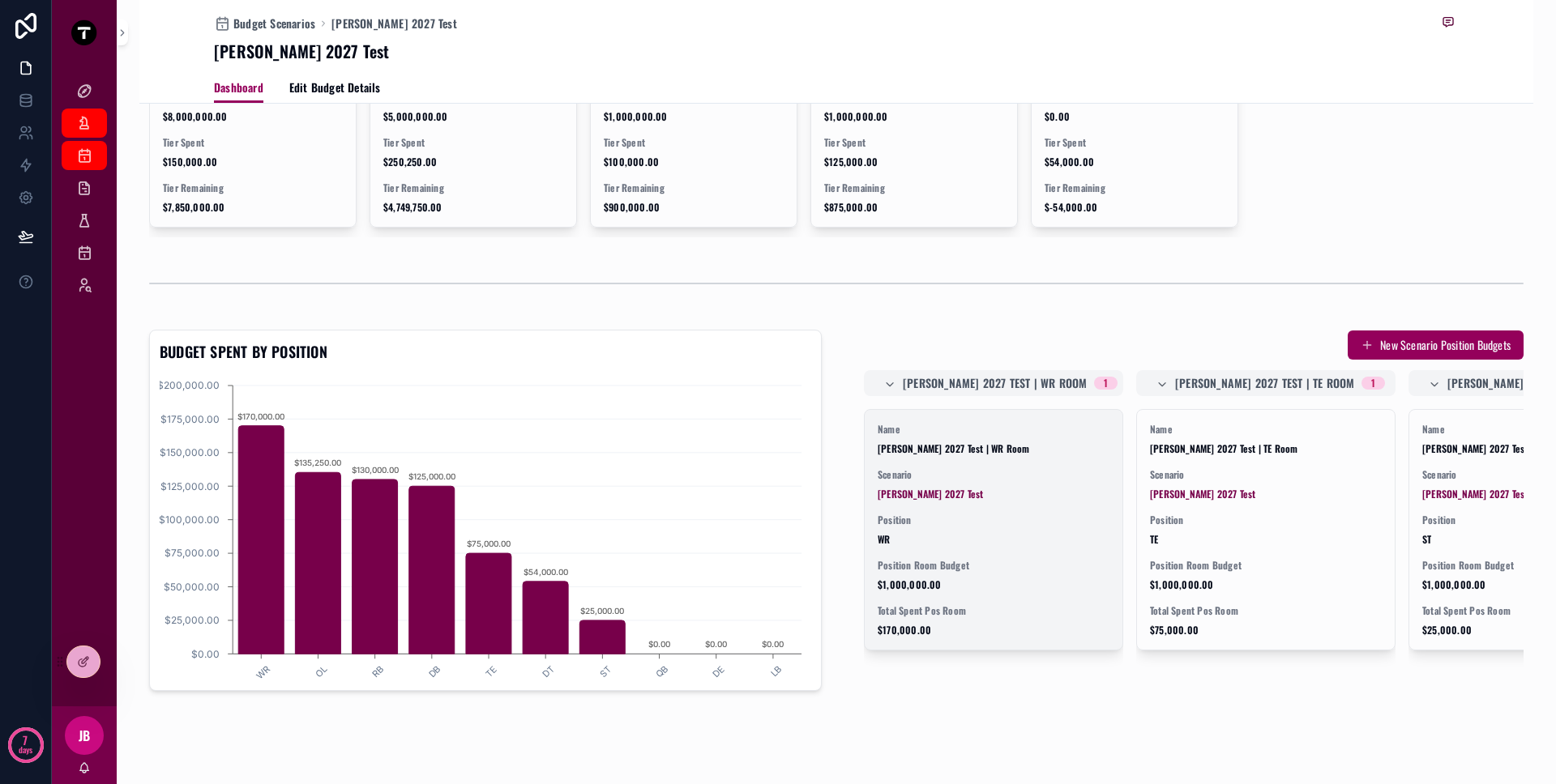
click at [969, 468] on div "Scenario [PERSON_NAME] 2027 Test" at bounding box center [993, 484] width 232 height 33
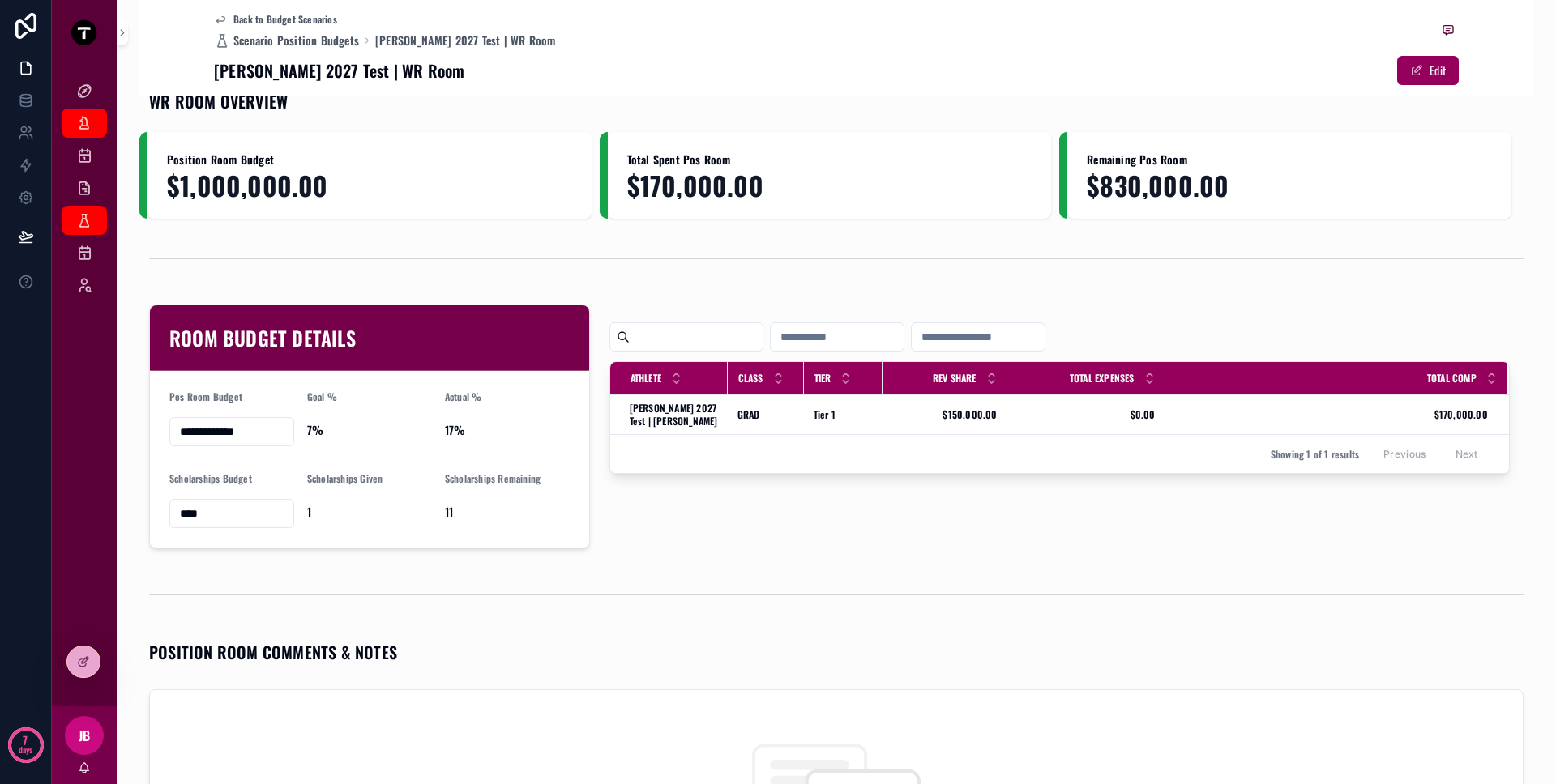
scroll to position [34, 0]
click at [232, 427] on input "**********" at bounding box center [232, 431] width 123 height 23
click at [235, 508] on input "****" at bounding box center [232, 513] width 123 height 23
click at [259, 443] on div "**********" at bounding box center [232, 430] width 125 height 29
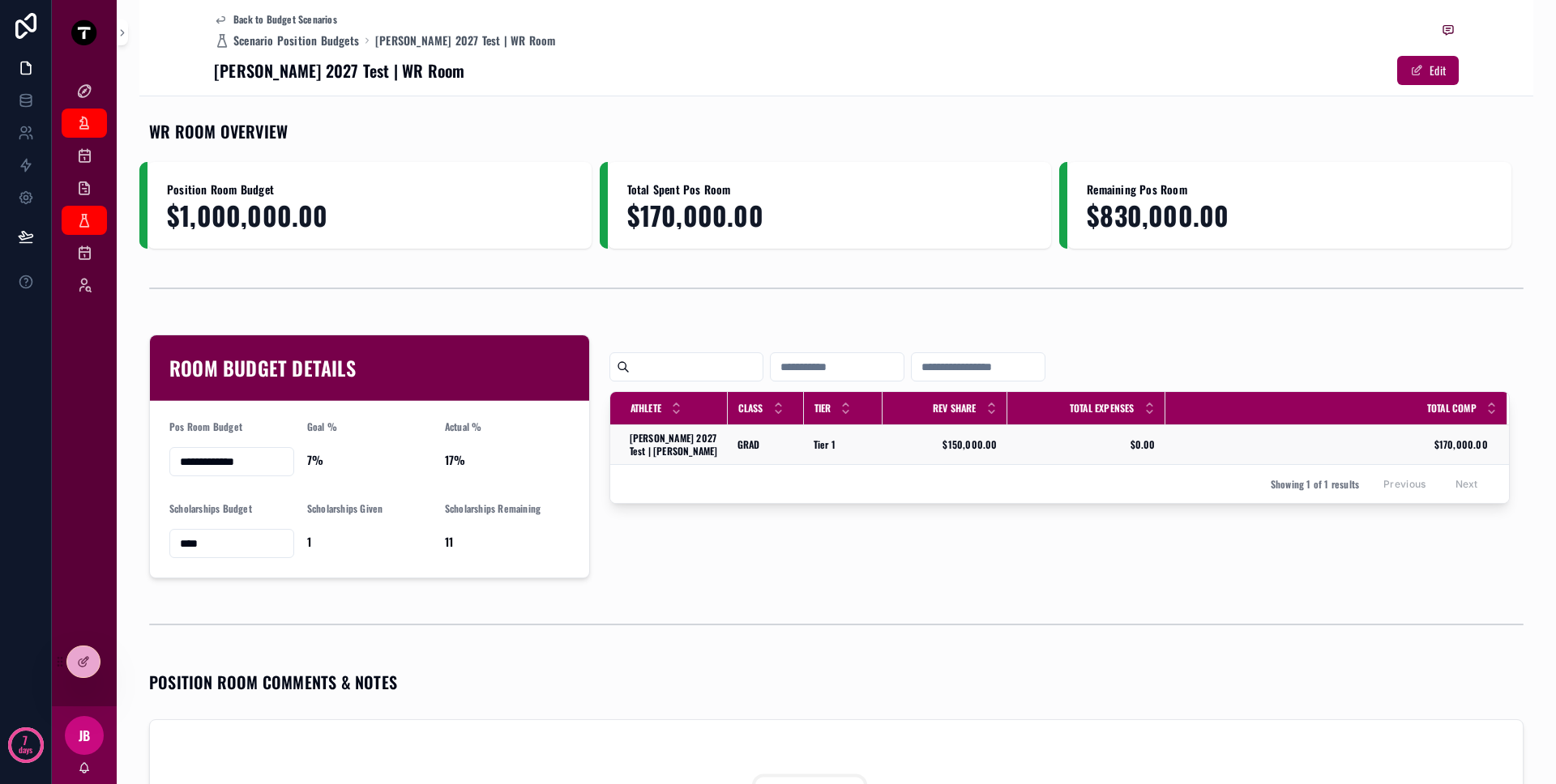
scroll to position [2, 0]
click at [681, 449] on span "[PERSON_NAME] 2027 Test | [PERSON_NAME]" at bounding box center [674, 445] width 88 height 26
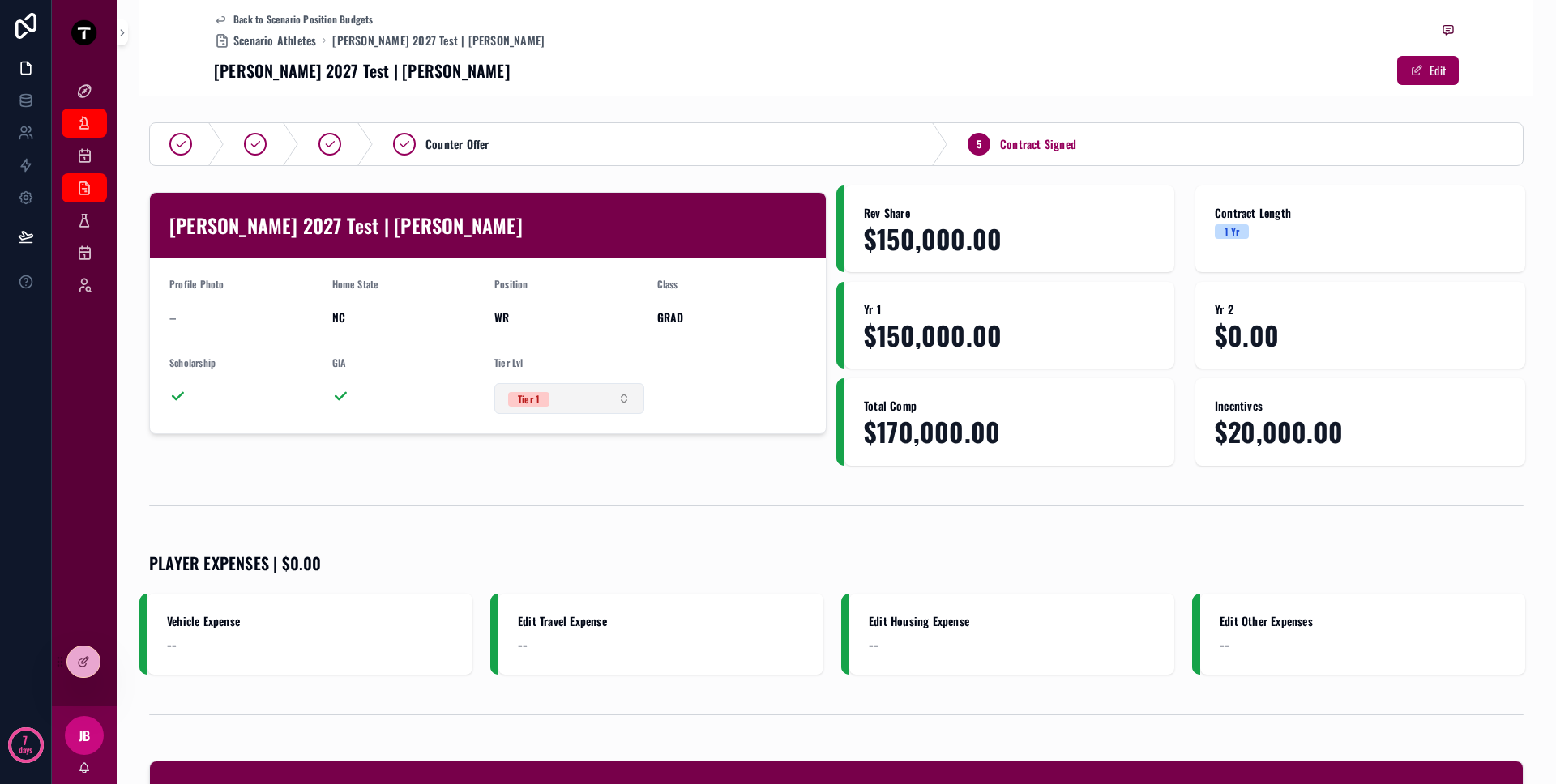
click at [579, 402] on button "Tier 1" at bounding box center [569, 399] width 150 height 31
click at [570, 513] on div "Tier 2" at bounding box center [565, 511] width 194 height 24
click at [83, 243] on div "Scenario Tier Budgets" at bounding box center [84, 253] width 26 height 26
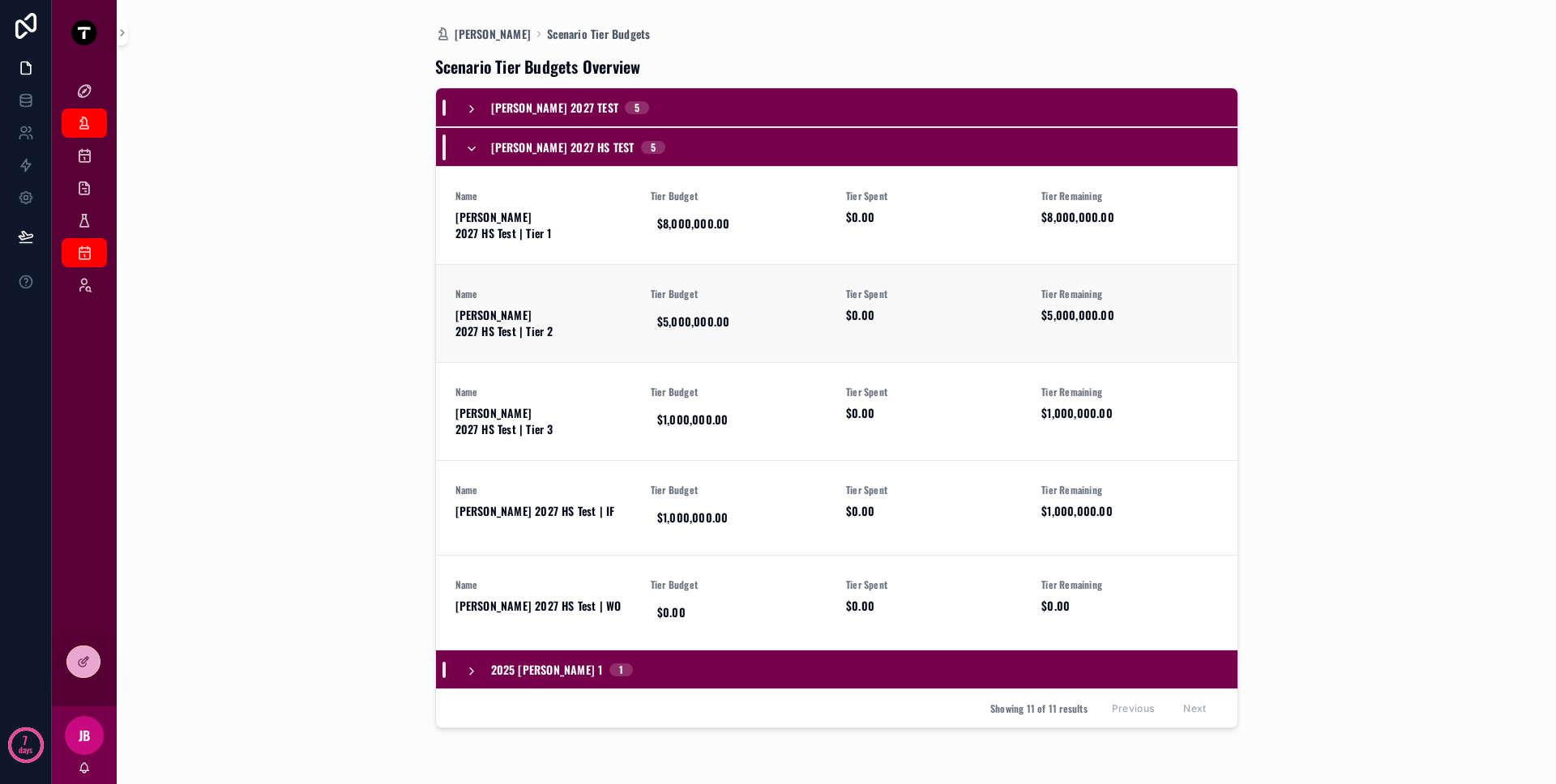
click at [555, 315] on span "[PERSON_NAME] 2027 HS Test | Tier 2" at bounding box center [543, 324] width 176 height 33
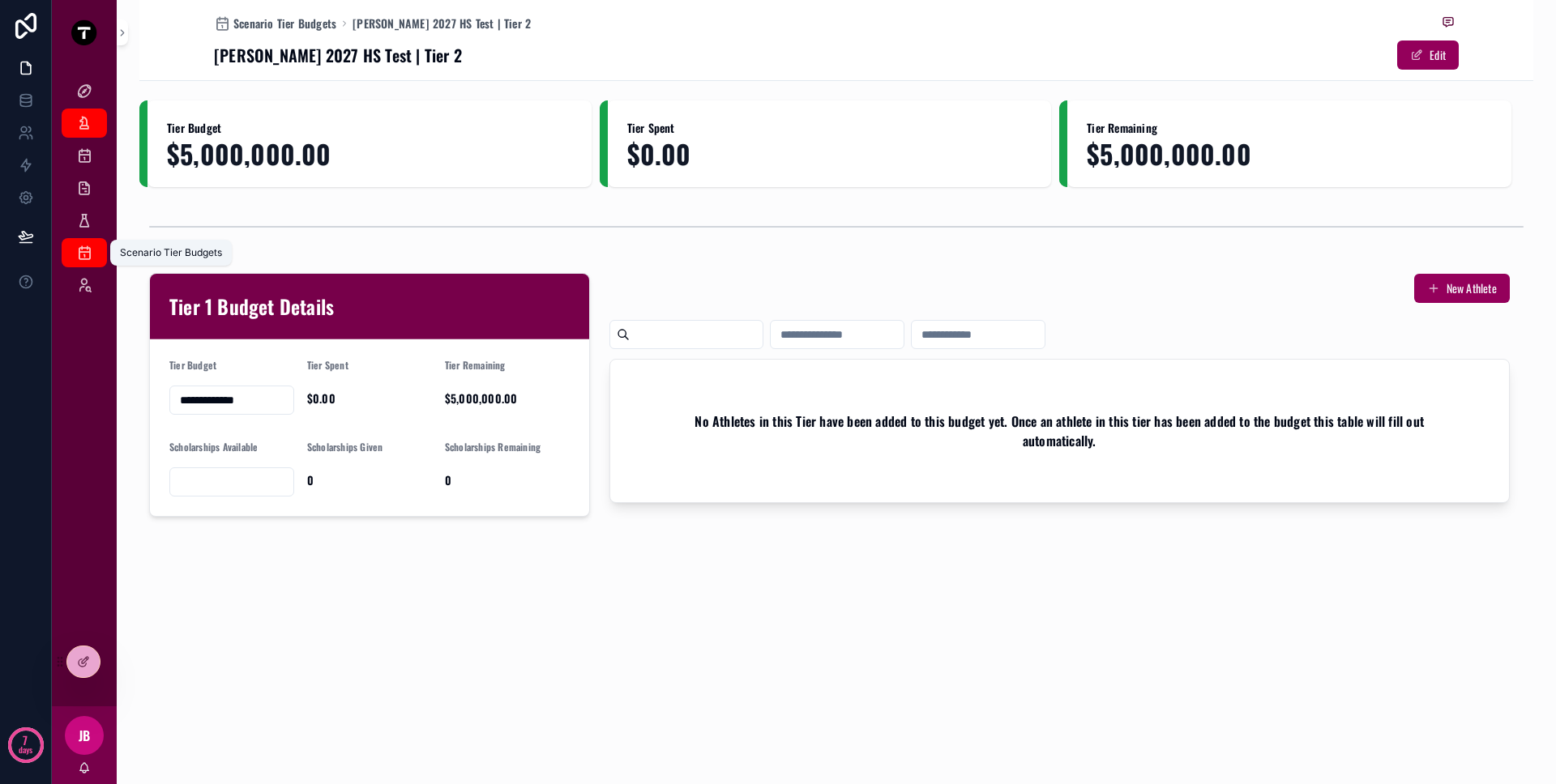
click at [101, 254] on link "Scenario Tier Budgets" at bounding box center [84, 253] width 45 height 29
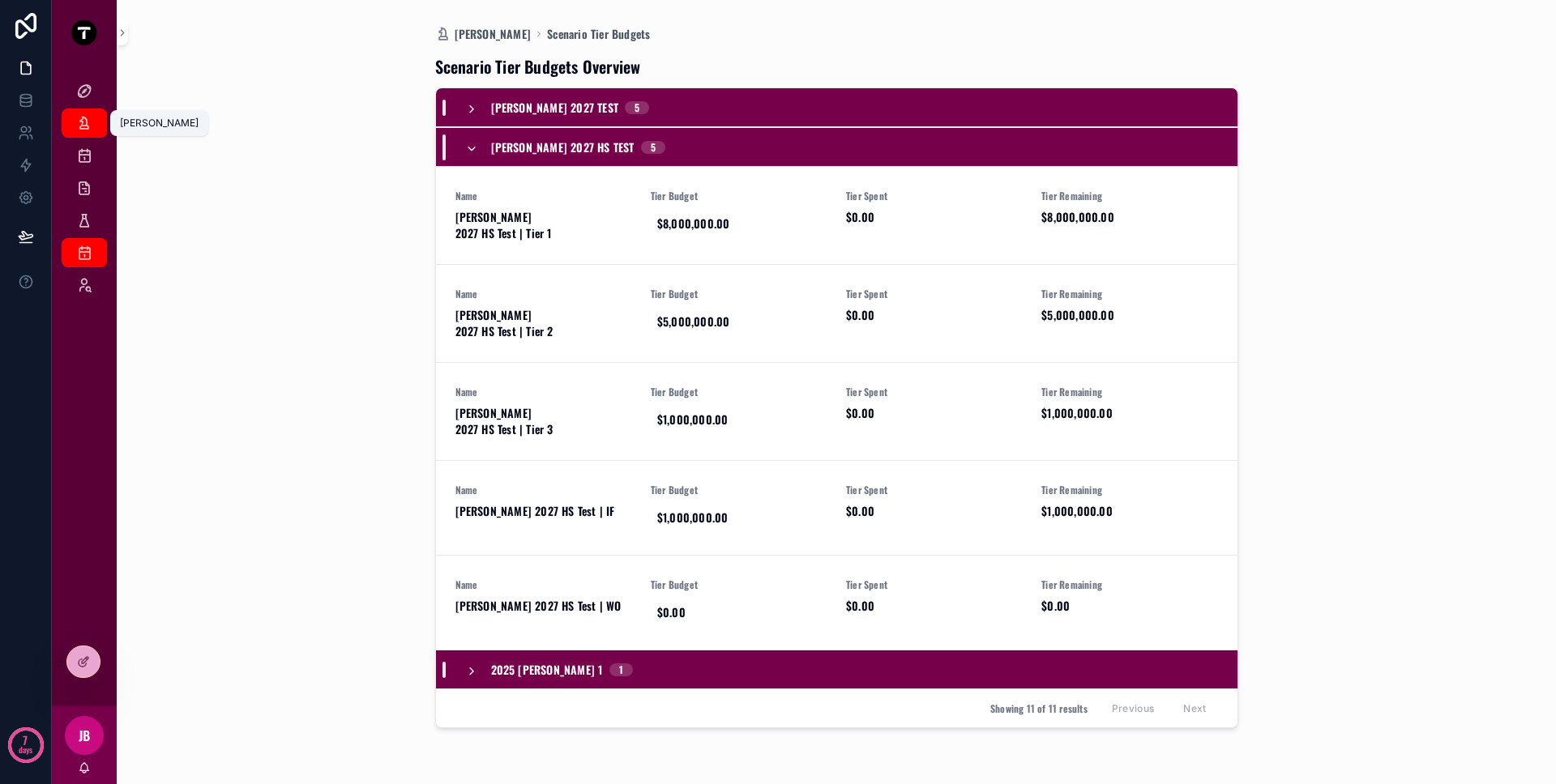
click at [92, 115] on icon "scrollable content" at bounding box center [84, 123] width 16 height 16
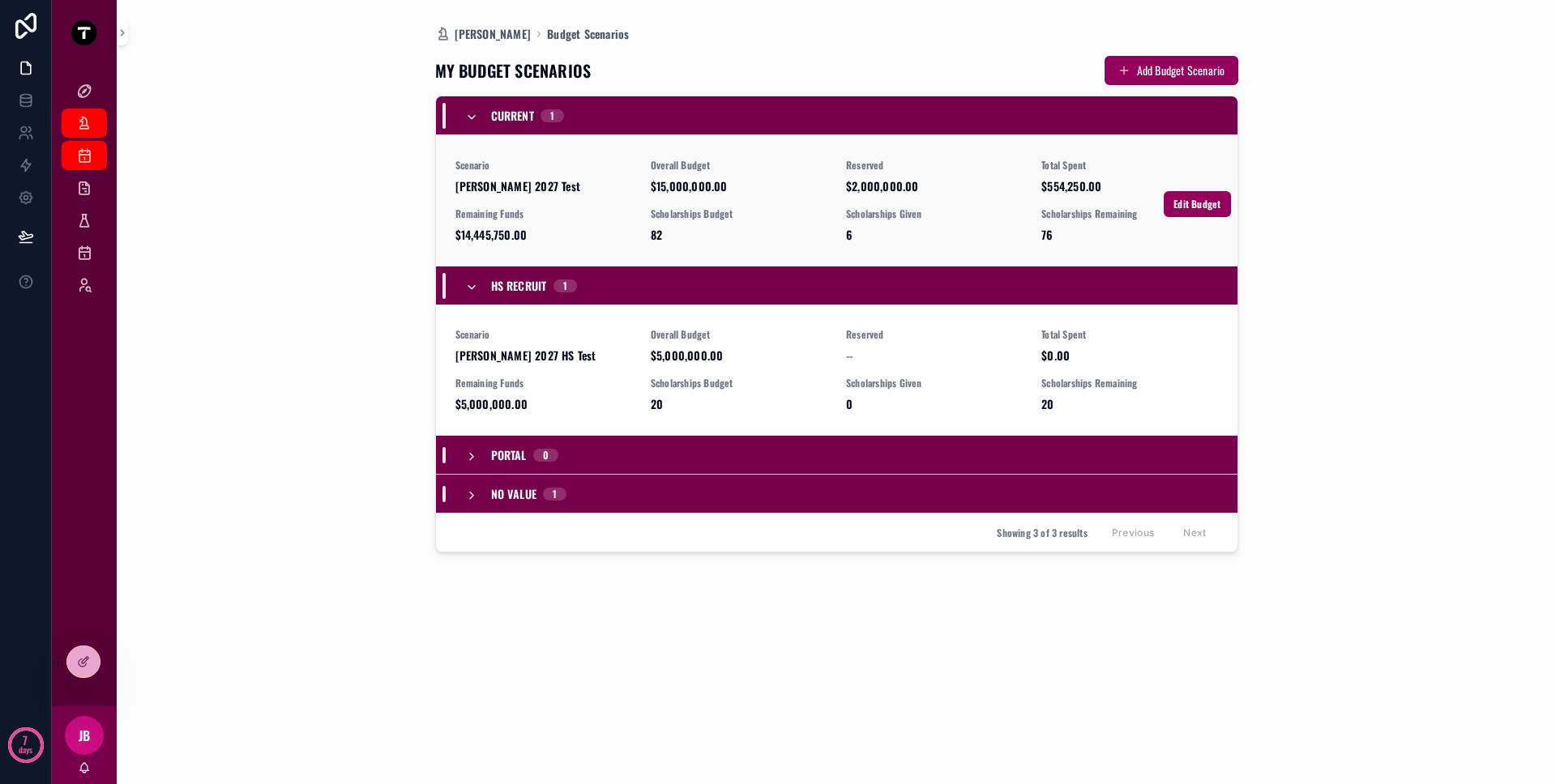
click at [508, 175] on div "Scenario [PERSON_NAME] 2027 Test" at bounding box center [543, 176] width 176 height 36
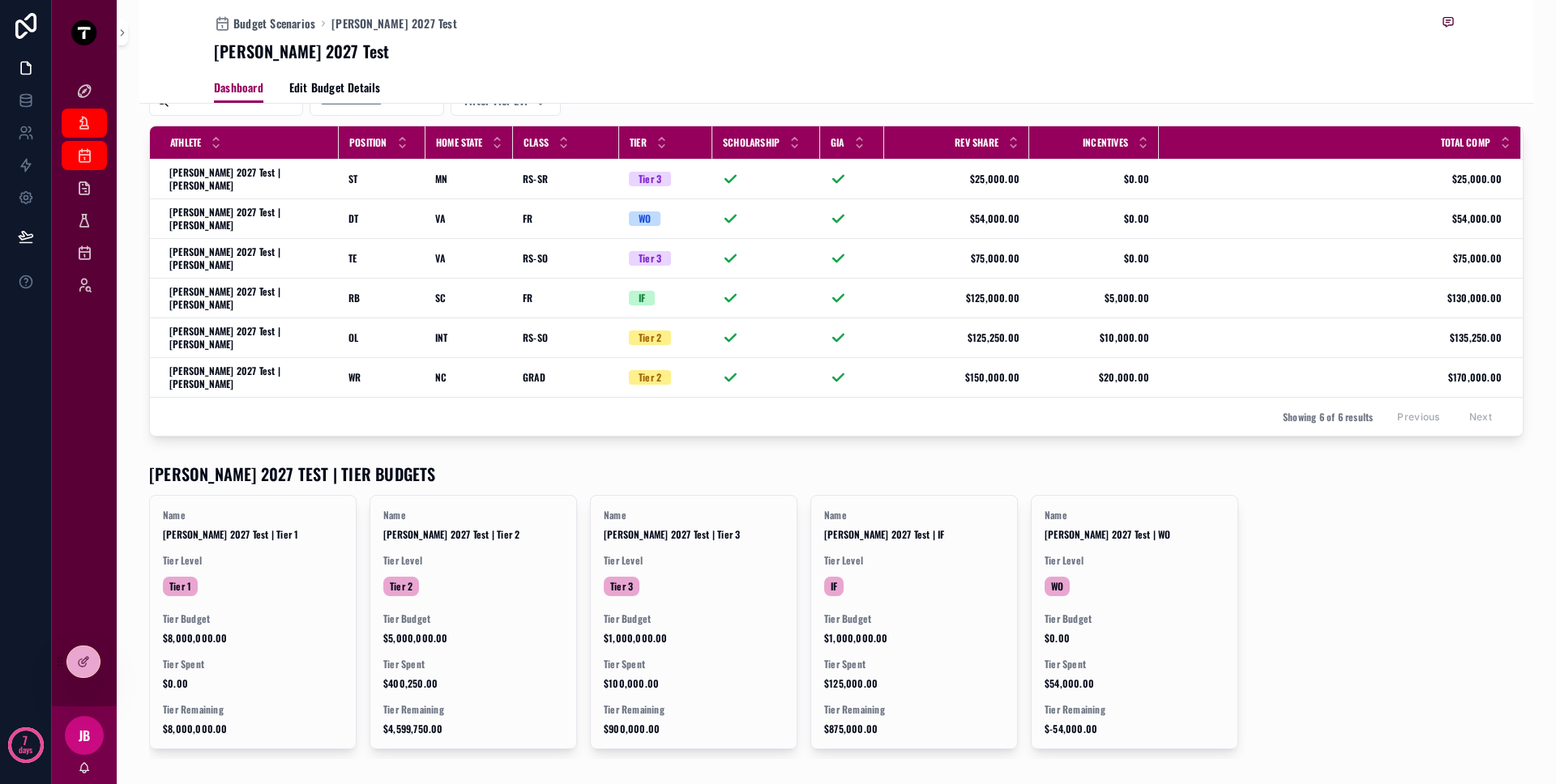
scroll to position [804, 0]
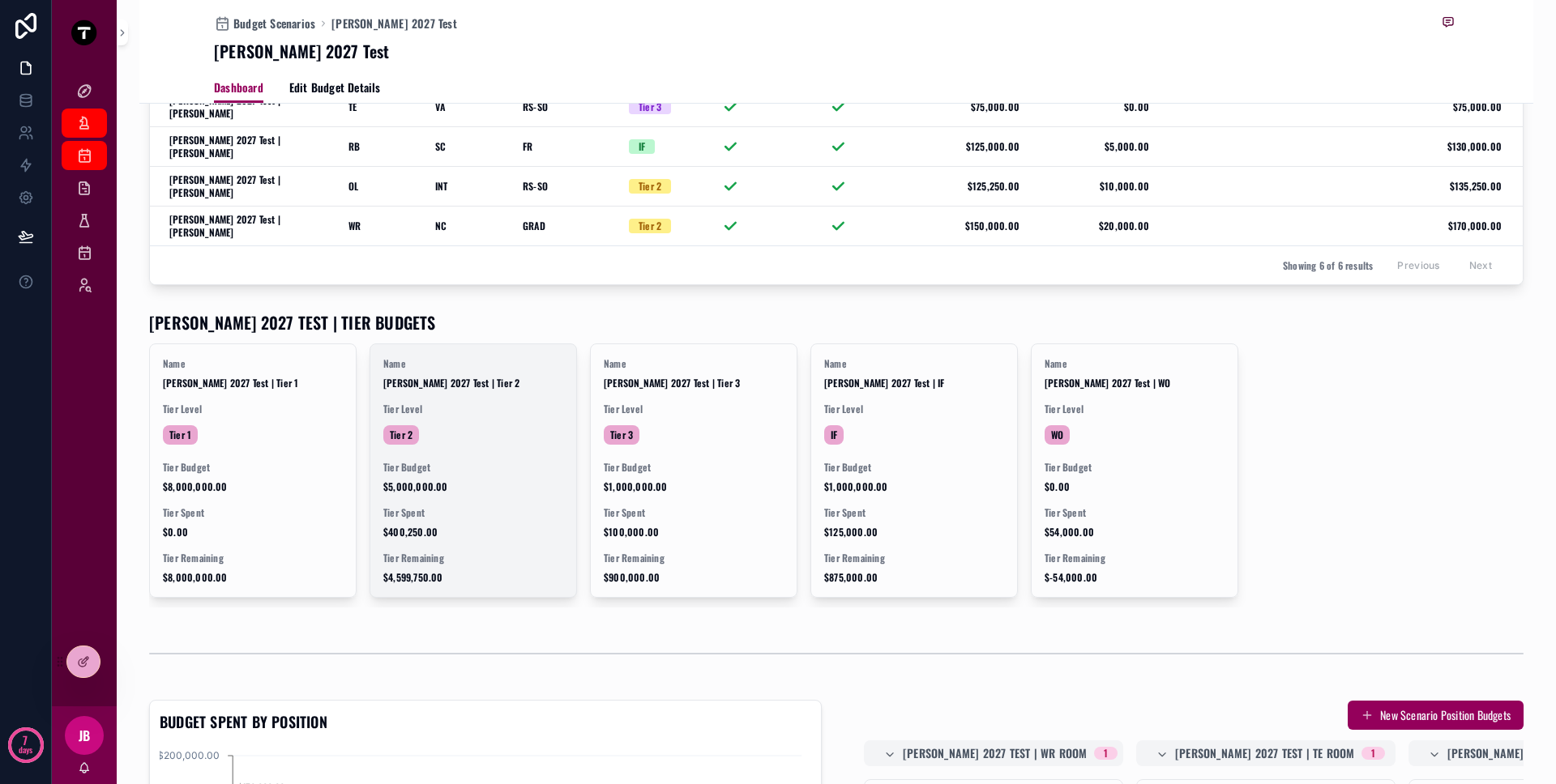
click at [474, 461] on div "Tier Budget $5,000,000.00" at bounding box center [473, 478] width 180 height 33
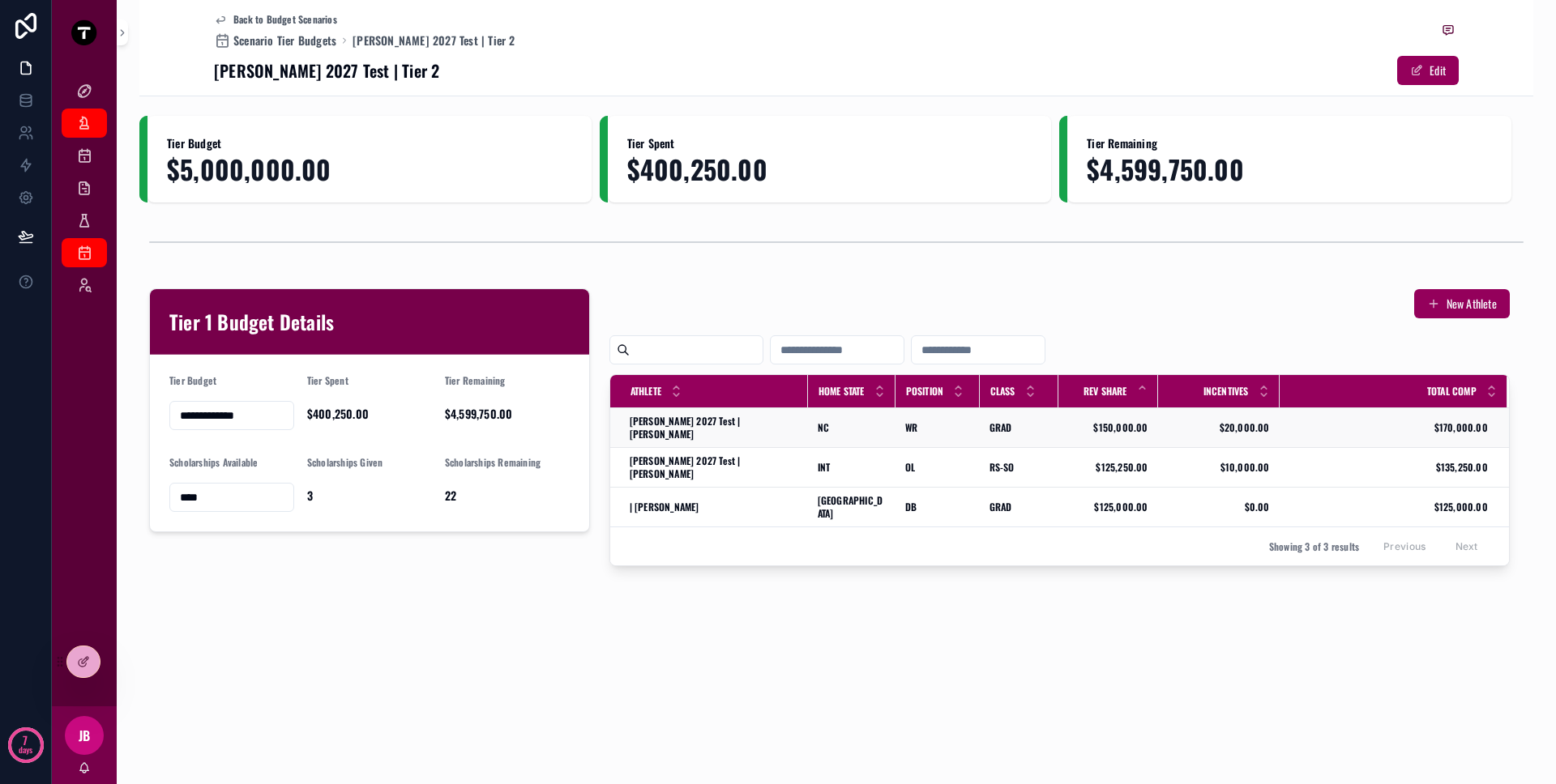
click at [767, 427] on div "[PERSON_NAME] 2027 Test | [PERSON_NAME] [PERSON_NAME] 2027 Test | [PERSON_NAME]" at bounding box center [713, 428] width 168 height 26
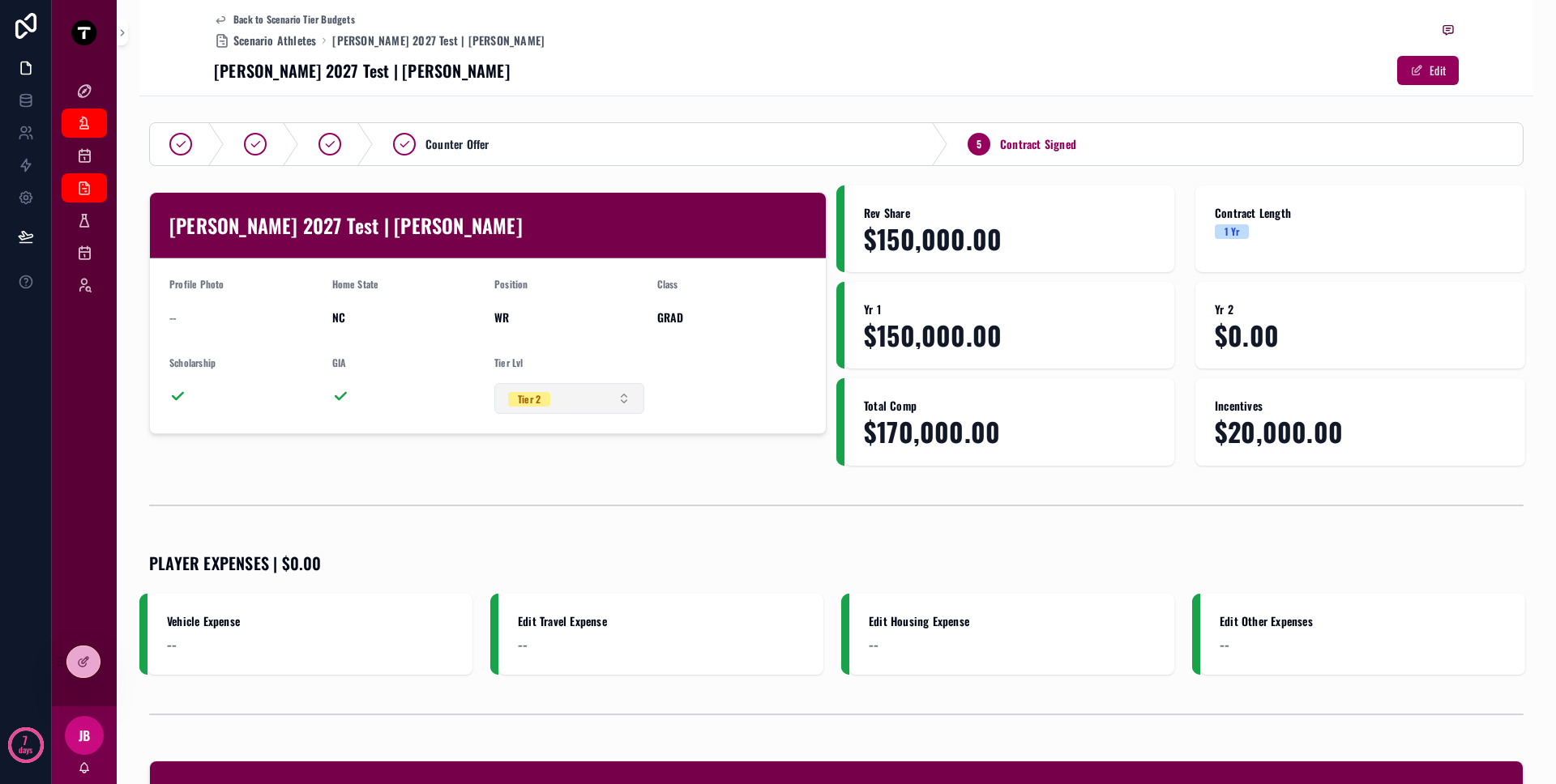
click at [566, 396] on button "Tier 2" at bounding box center [569, 399] width 150 height 31
click at [554, 492] on div "Tier 1" at bounding box center [565, 487] width 194 height 24
click at [1399, 68] on button "Edit" at bounding box center [1428, 70] width 62 height 29
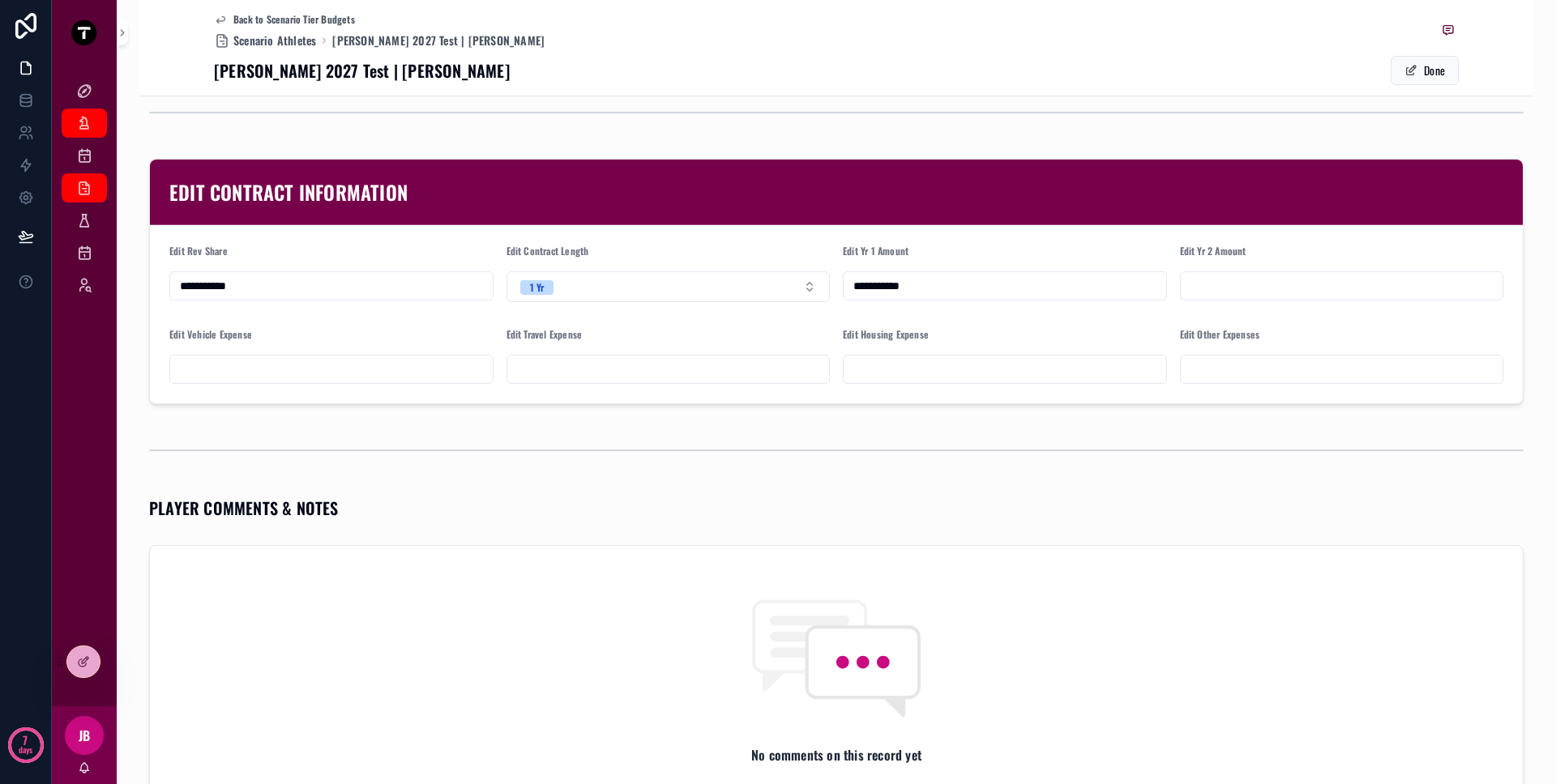
scroll to position [502, 0]
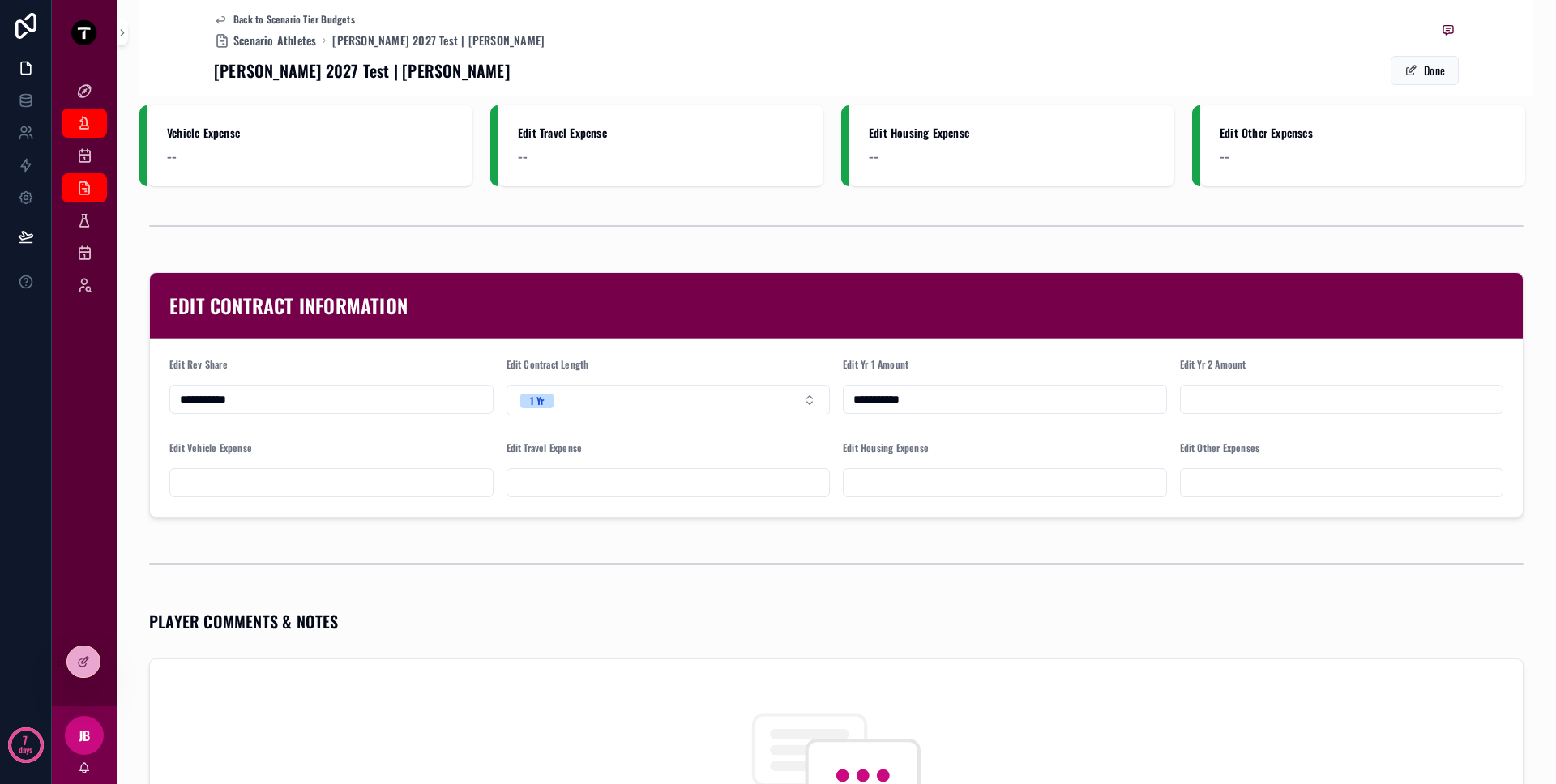
click at [323, 395] on input "**********" at bounding box center [332, 400] width 323 height 23
drag, startPoint x: 363, startPoint y: 467, endPoint x: 380, endPoint y: 484, distance: 24.0
click at [363, 468] on div "Edit Vehicle Expense" at bounding box center [331, 470] width 324 height 56
click at [380, 486] on input "scrollable content" at bounding box center [332, 483] width 323 height 23
click at [541, 484] on input "scrollable content" at bounding box center [669, 483] width 323 height 23
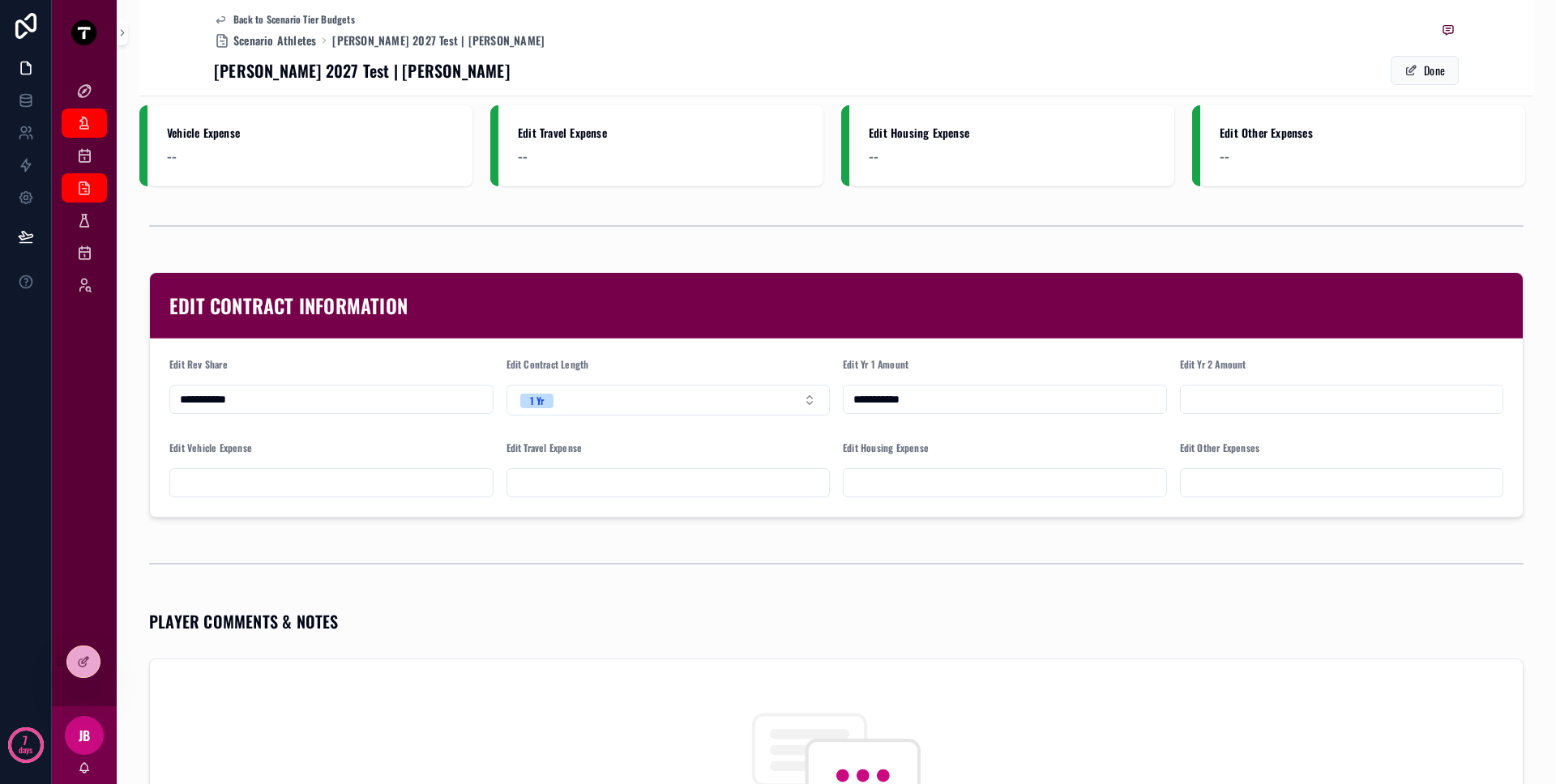
click at [941, 481] on input "scrollable content" at bounding box center [1005, 483] width 323 height 23
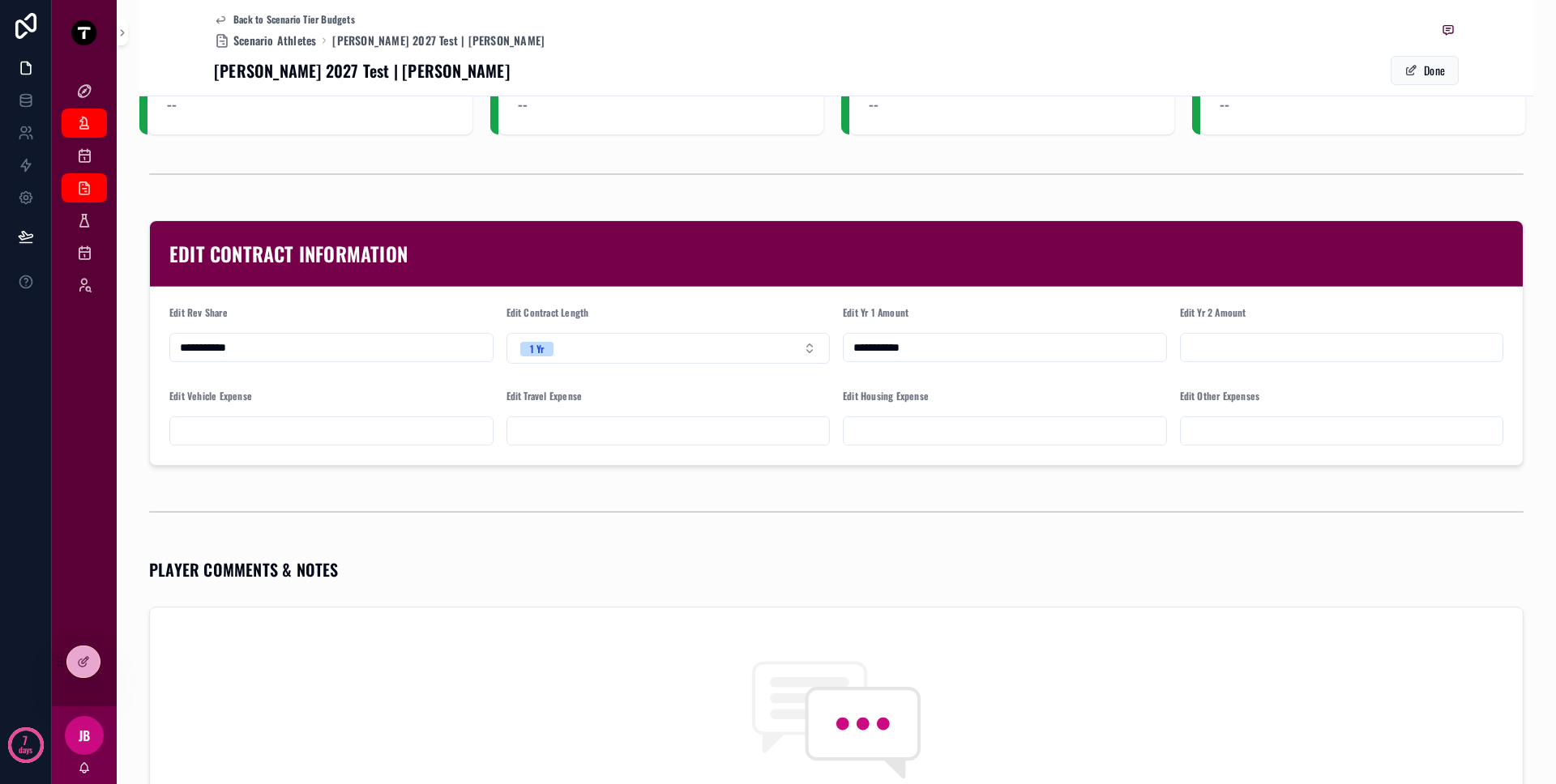
scroll to position [649, 0]
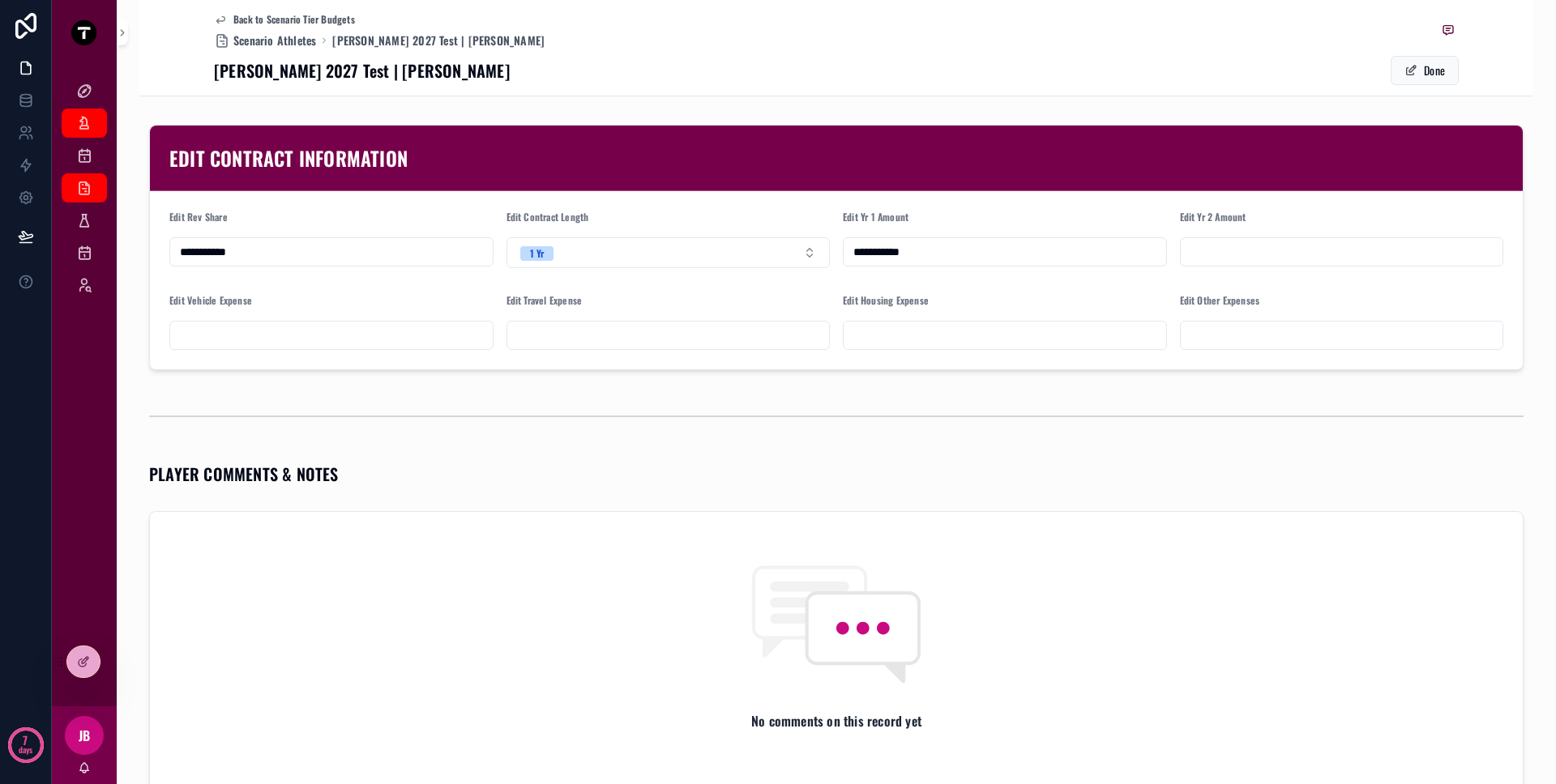
click at [421, 472] on div "PLAYER COMMENTS & NOTES" at bounding box center [836, 474] width 1374 height 23
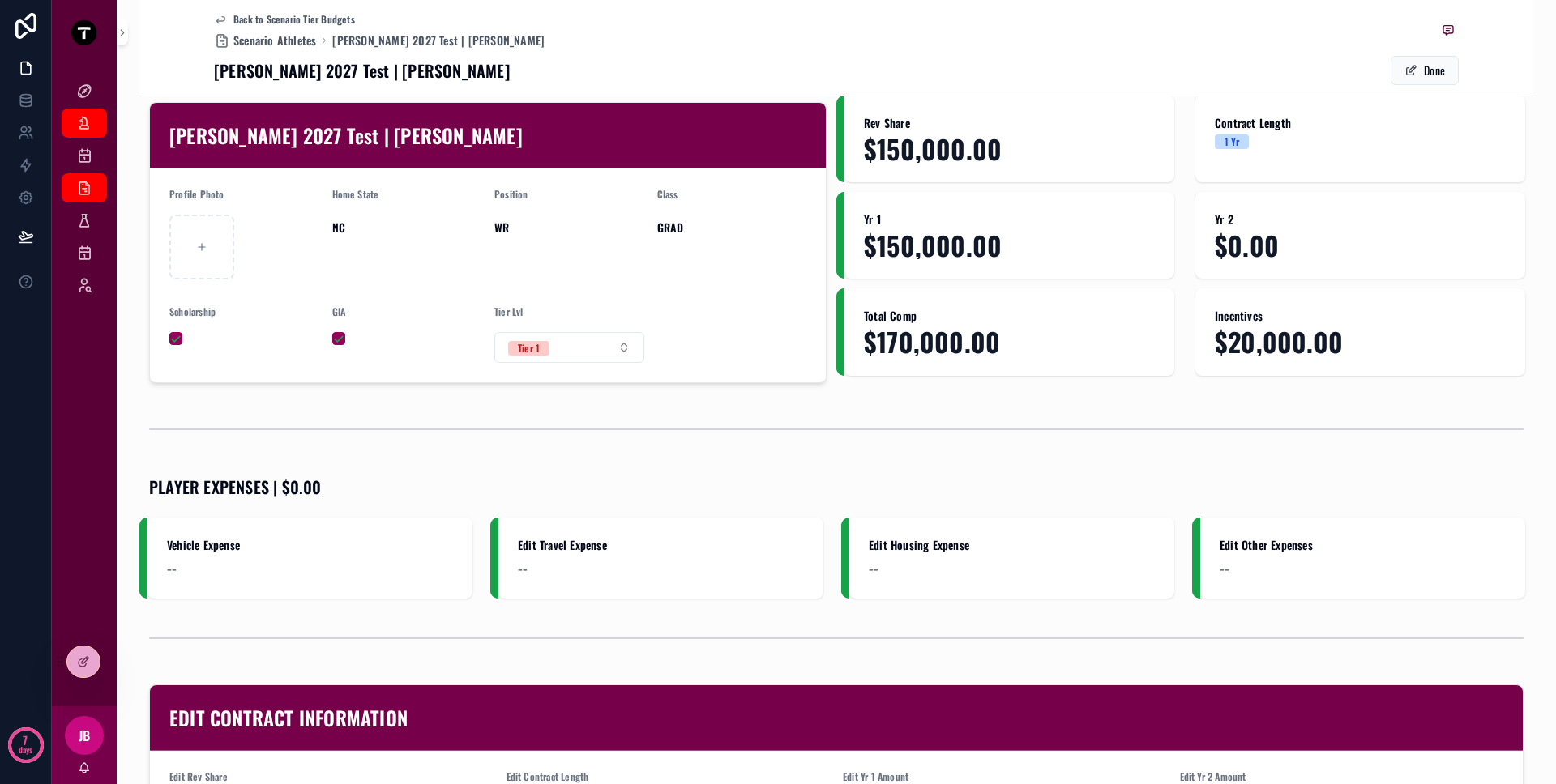
scroll to position [0, 0]
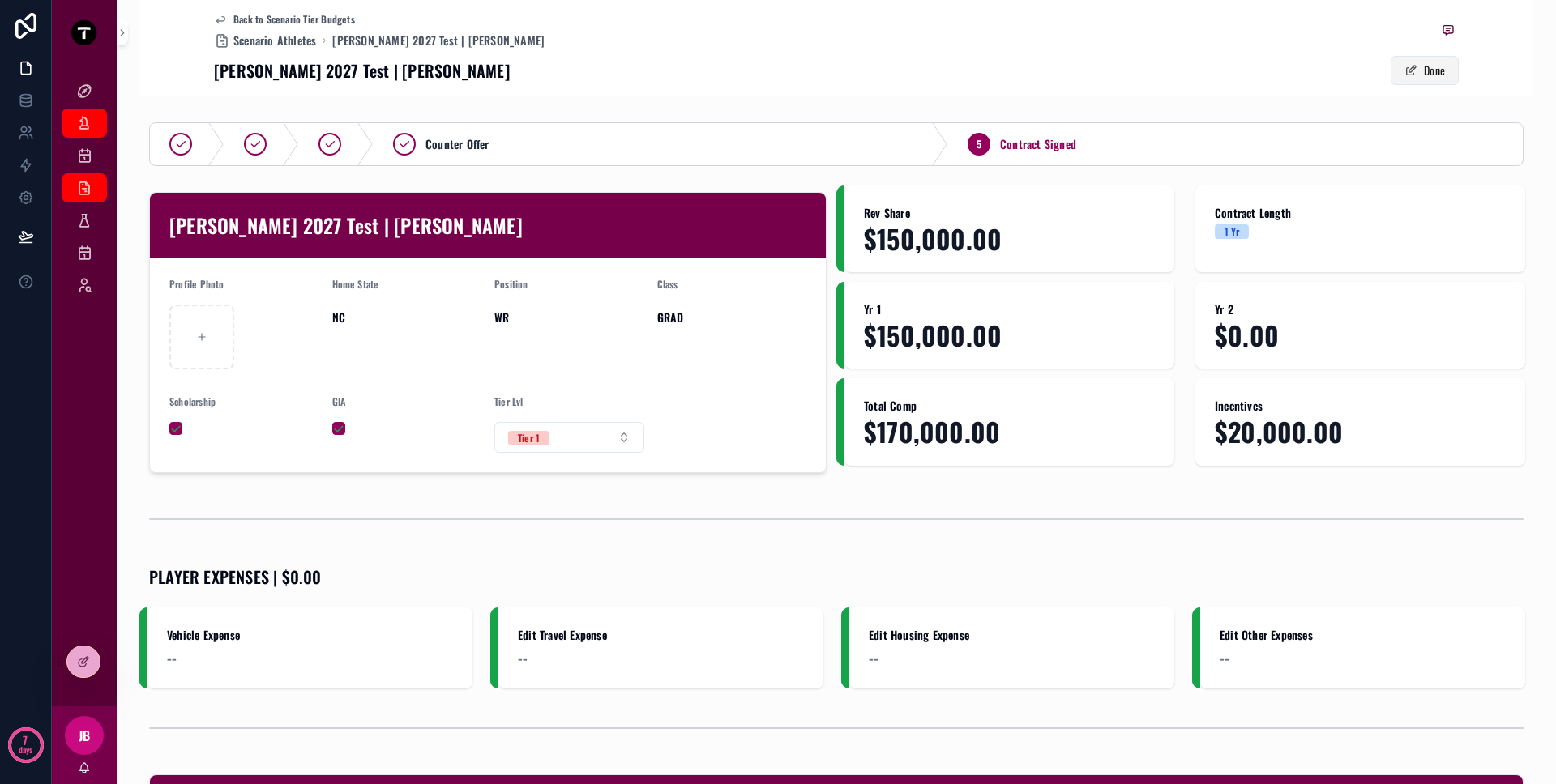
click at [1399, 69] on button "Done" at bounding box center [1424, 70] width 68 height 29
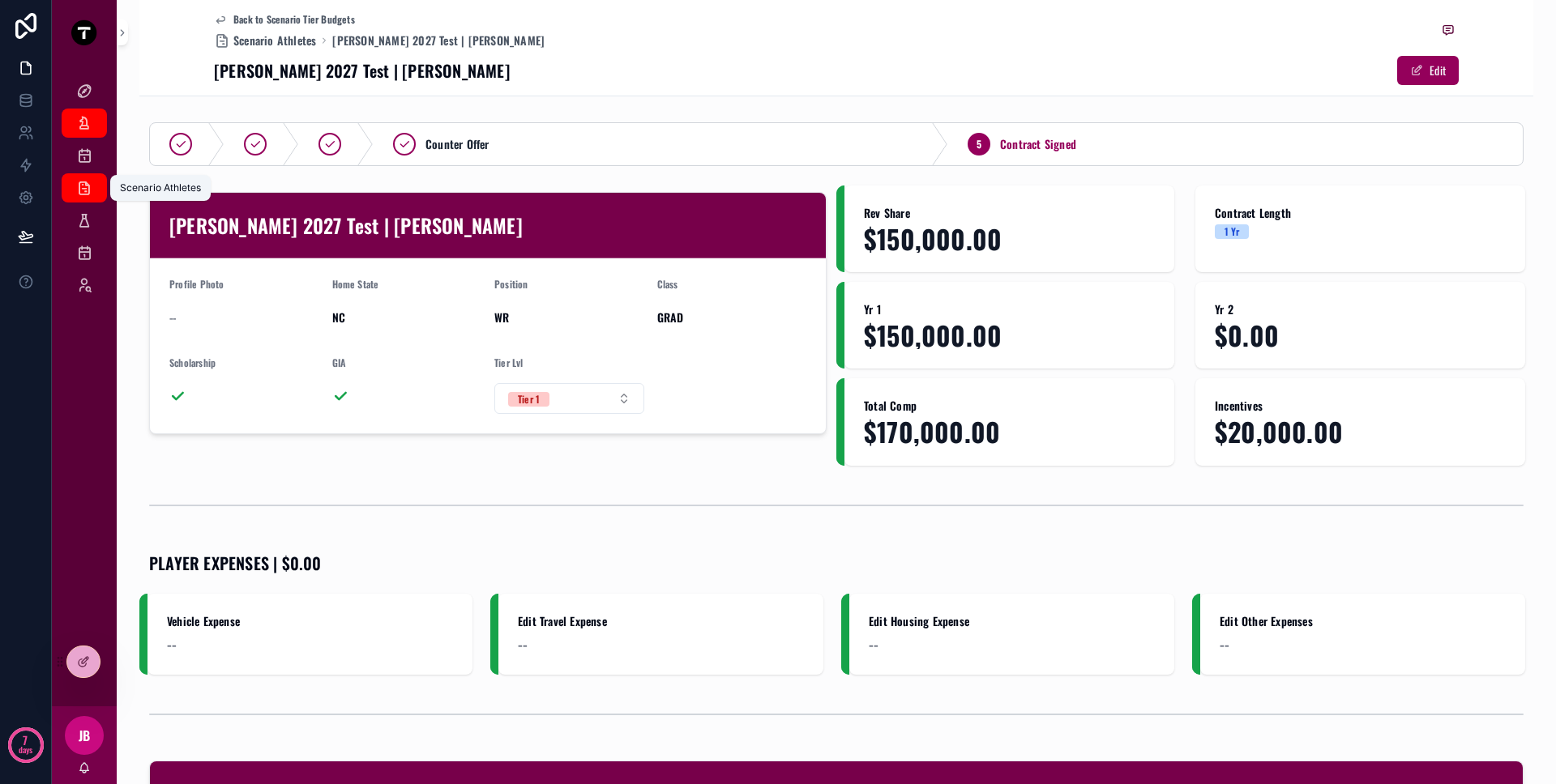
click at [90, 192] on icon "scrollable content" at bounding box center [84, 187] width 16 height 16
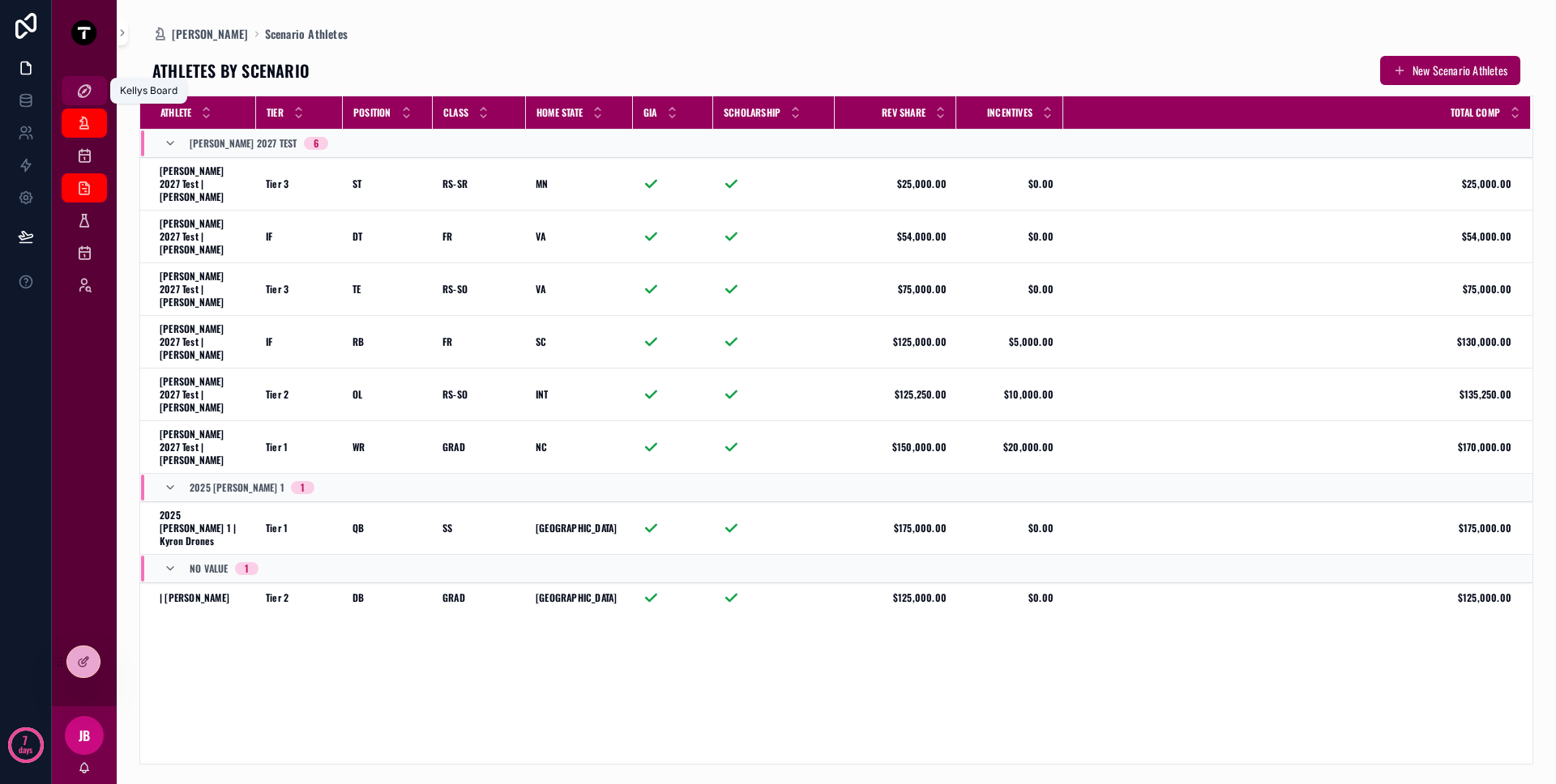
click at [75, 89] on div "Kellys Board" at bounding box center [84, 90] width 26 height 26
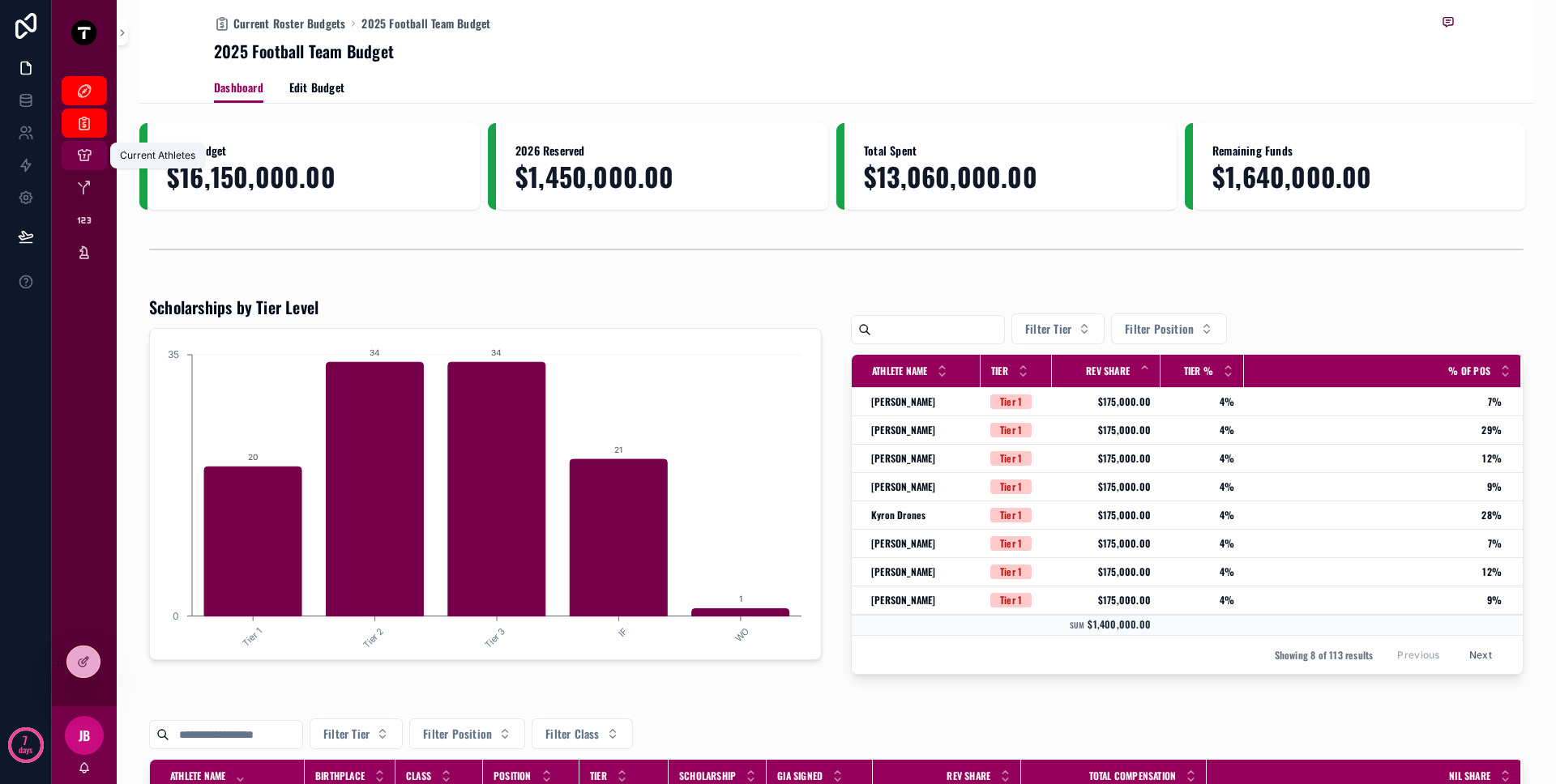
click at [82, 165] on div "Current Athletes" at bounding box center [84, 155] width 26 height 26
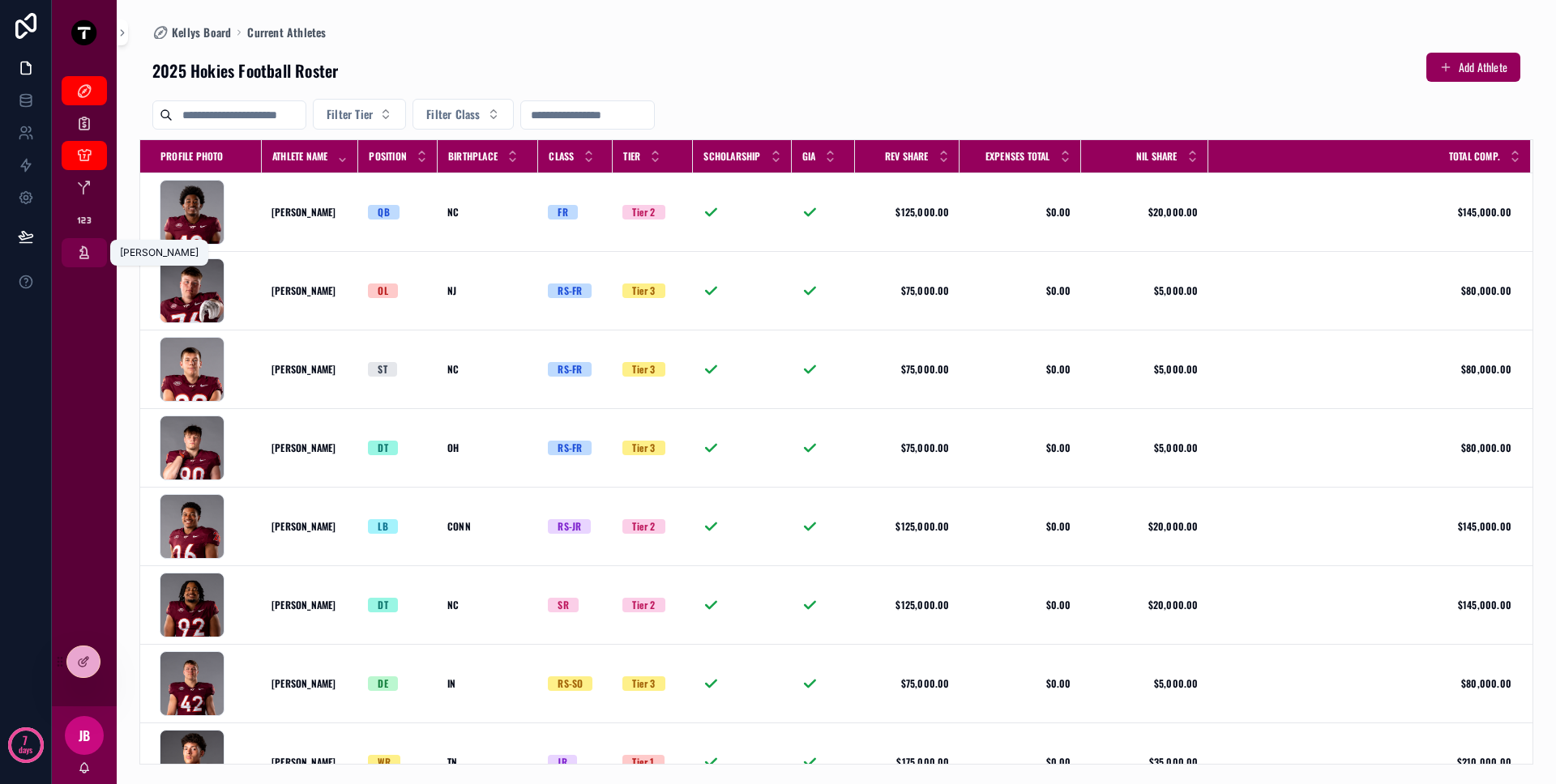
click at [86, 256] on icon "scrollable content" at bounding box center [84, 253] width 16 height 16
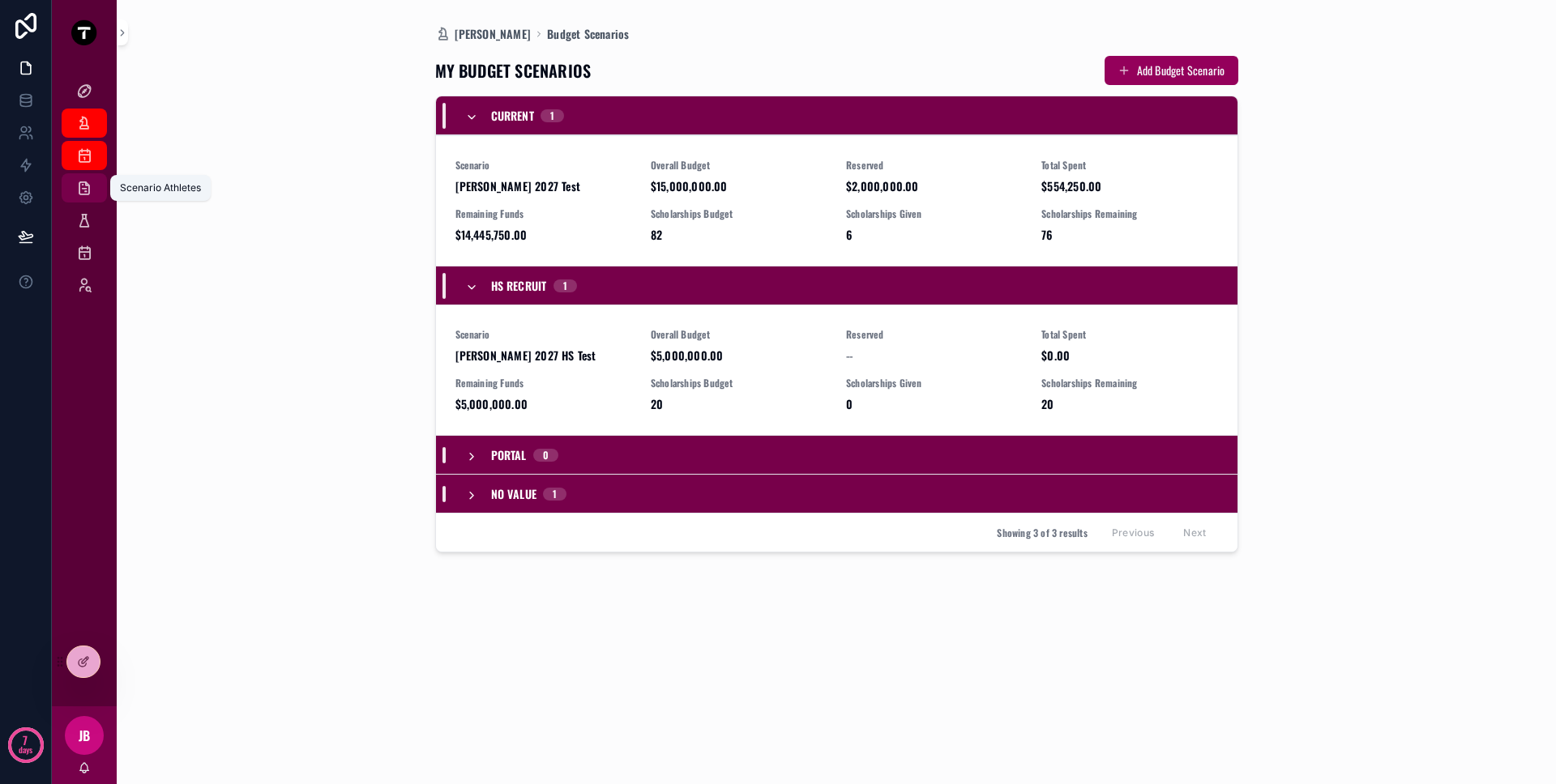
click at [93, 194] on div "Scenario Athletes" at bounding box center [84, 187] width 26 height 26
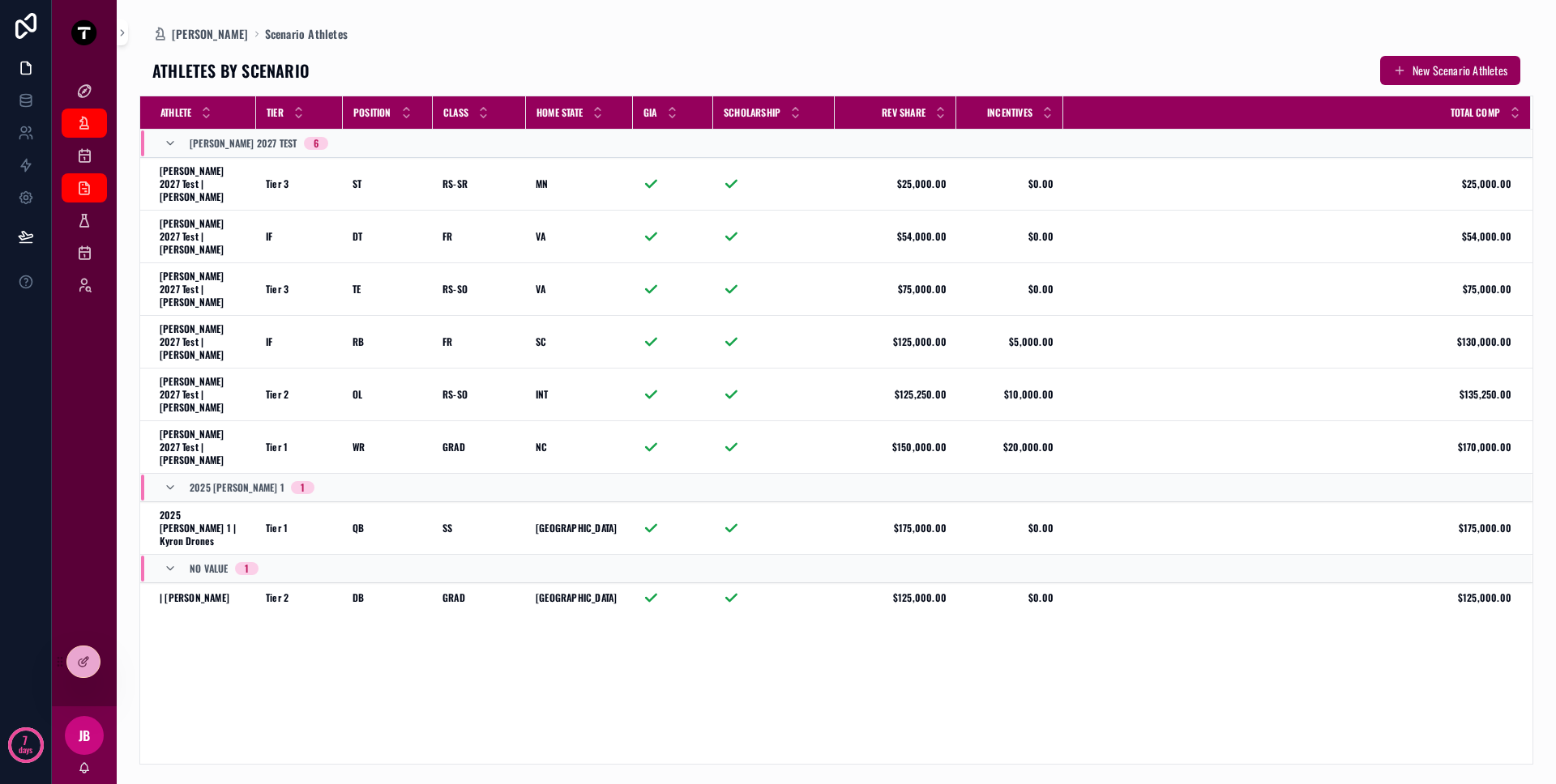
click at [433, 602] on div "Athlete Tier Position Class Home State GIA Scholarship Rev Share Incentives Tot…" at bounding box center [836, 429] width 1393 height 668
click at [226, 151] on div "[PERSON_NAME] 2027 Test 6" at bounding box center [259, 143] width 138 height 26
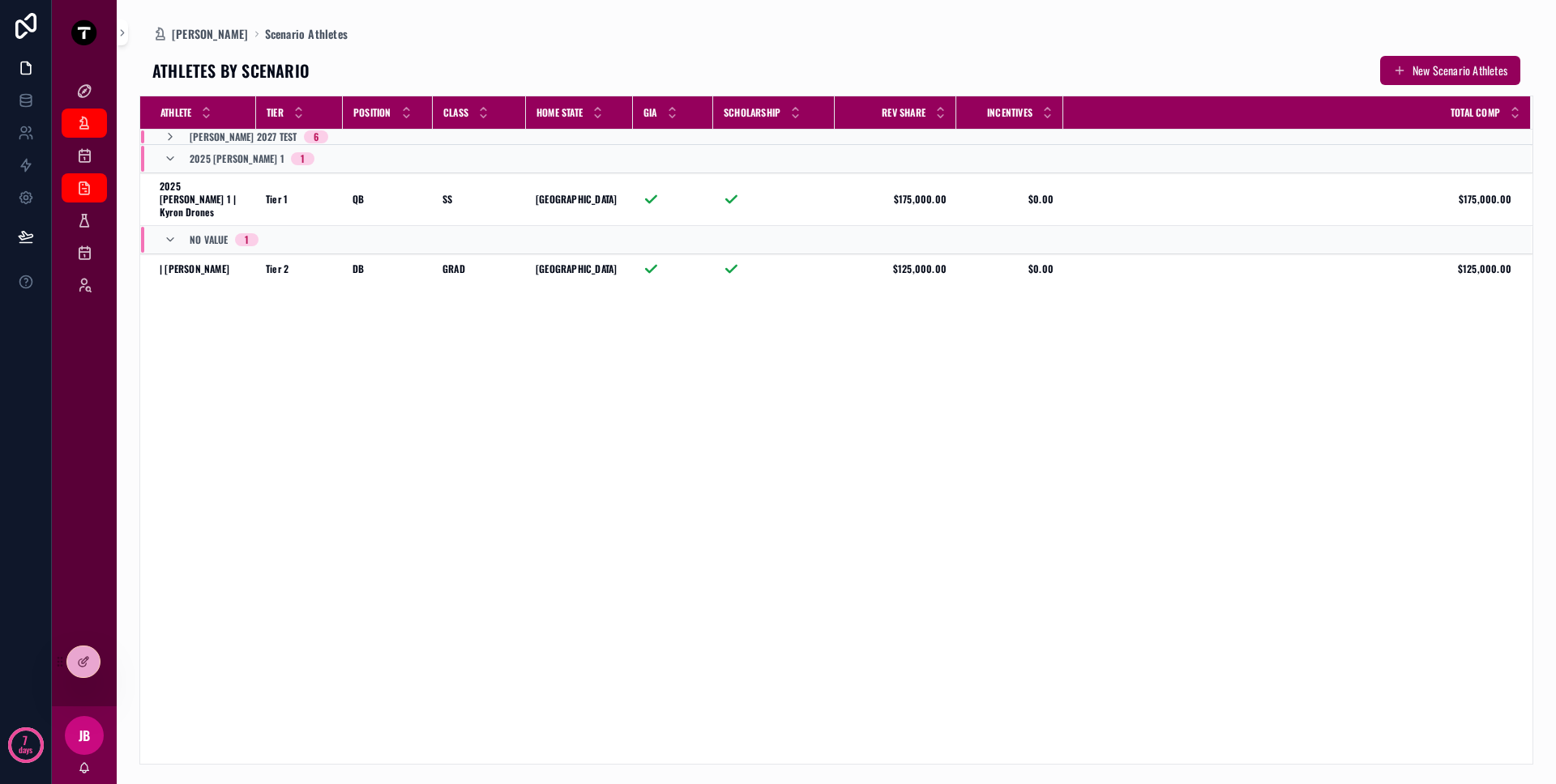
click at [226, 158] on span "2025 [PERSON_NAME] 1" at bounding box center [236, 159] width 95 height 12
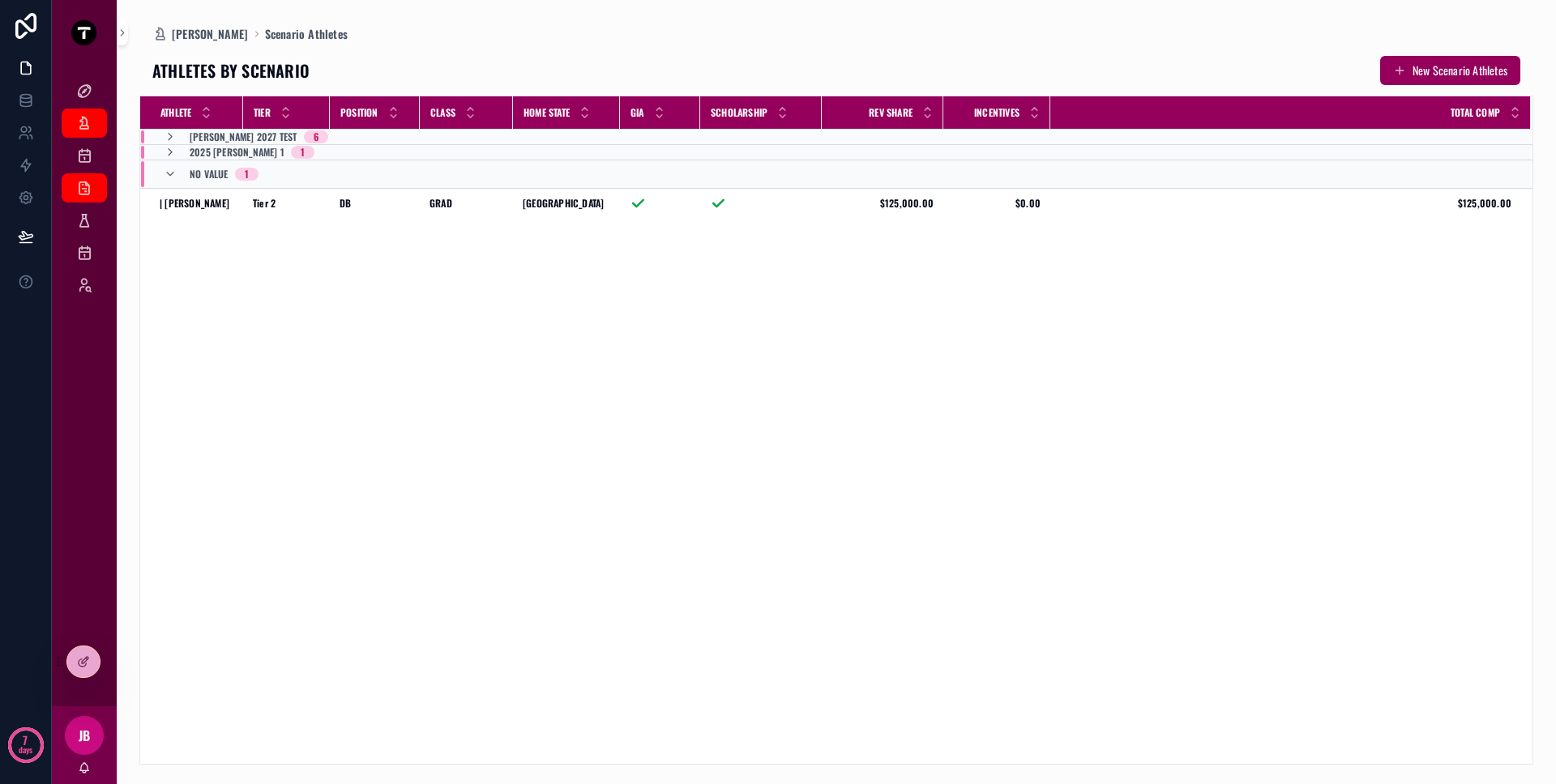
click at [229, 165] on div "No value 1" at bounding box center [224, 174] width 69 height 26
click at [173, 139] on icon "scrollable content" at bounding box center [169, 136] width 12 height 12
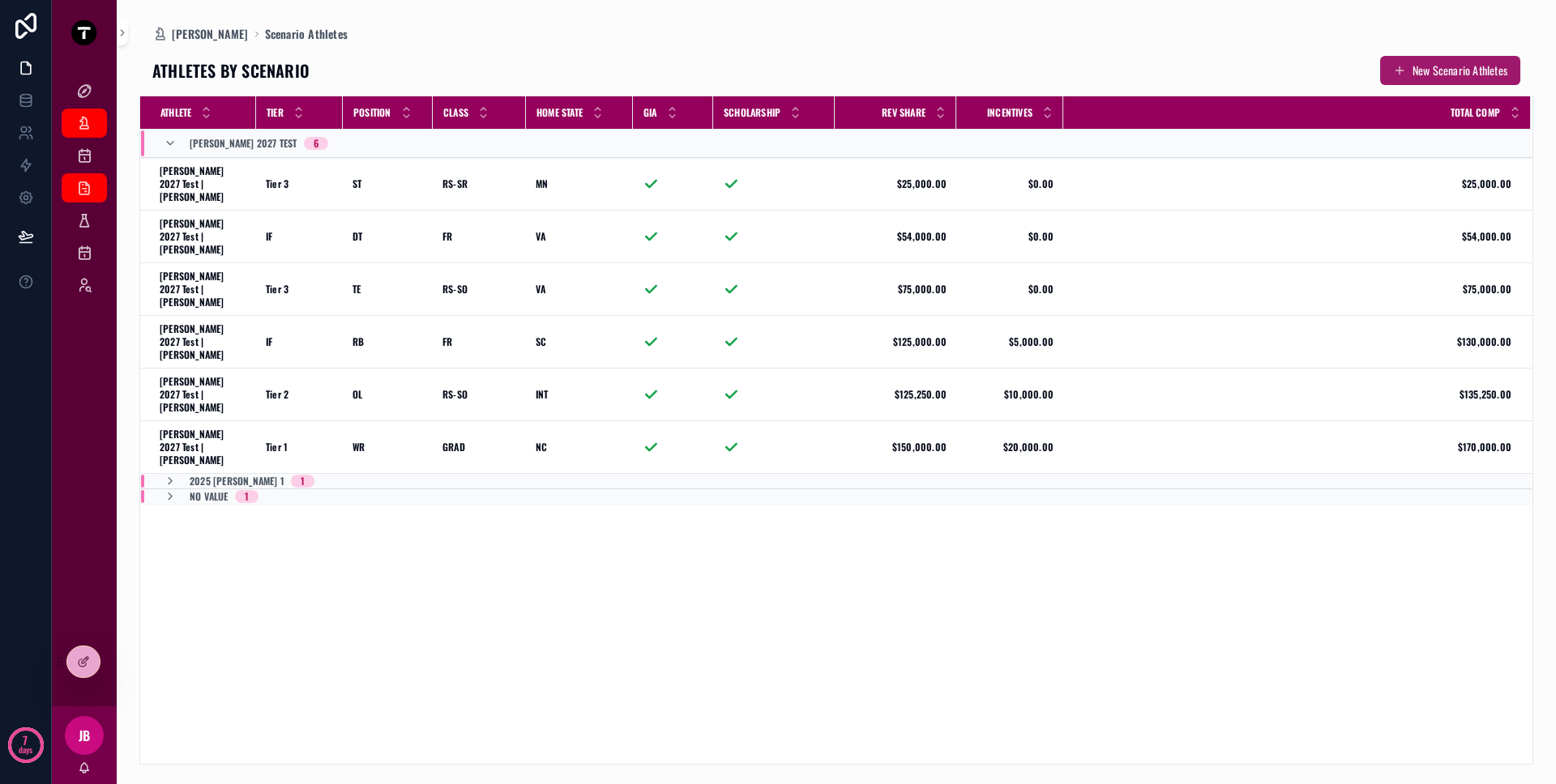
click at [1399, 70] on button "New Scenario Athletes" at bounding box center [1450, 70] width 140 height 29
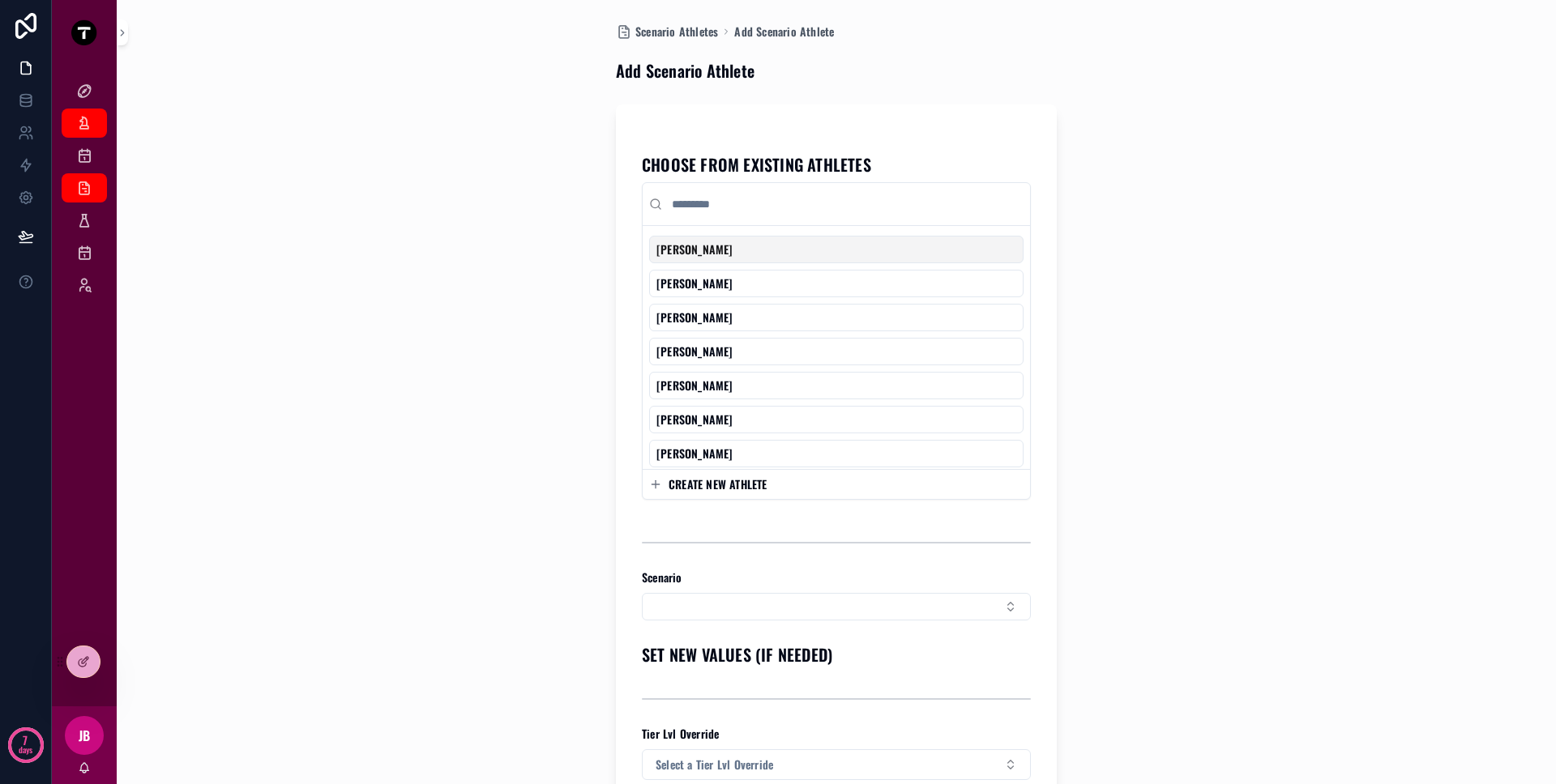
scroll to position [10, 0]
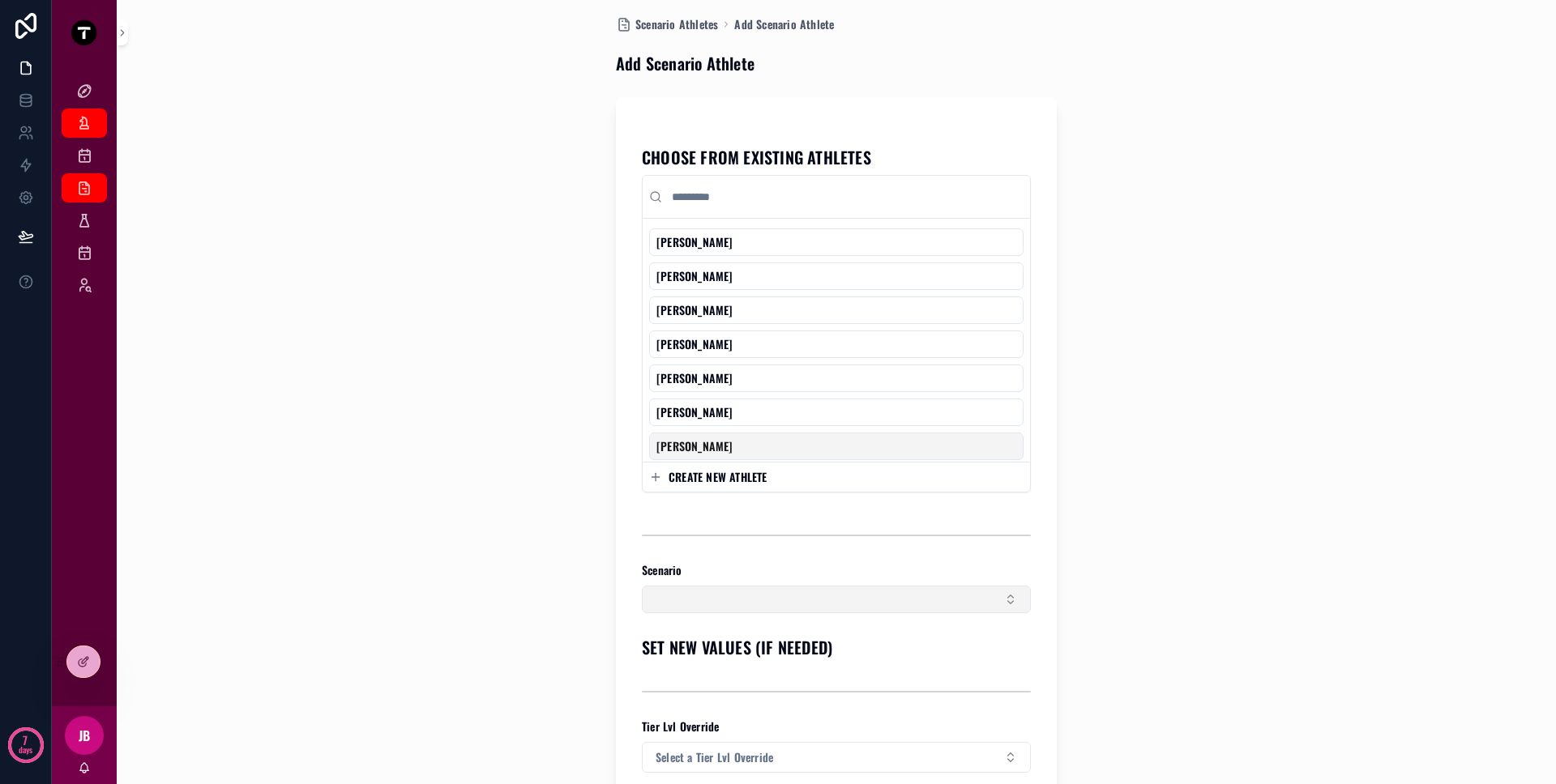
click at [892, 604] on button "Select Button" at bounding box center [836, 600] width 389 height 28
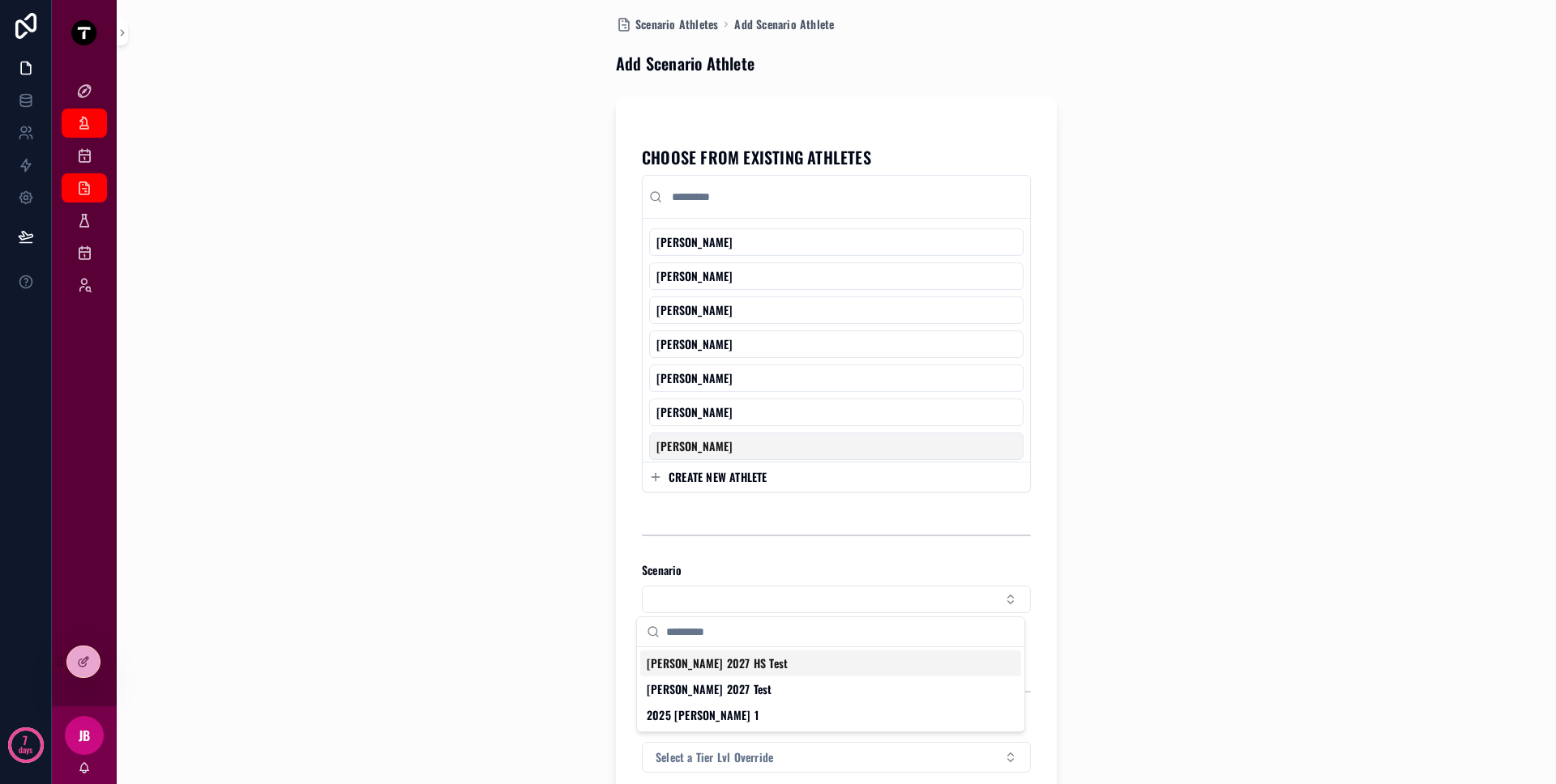
click at [1160, 348] on div "Scenario Athletes Add Scenario Athlete Add Scenario Athlete CHOOSE FROM EXISTIN…" at bounding box center [836, 382] width 1394 height 784
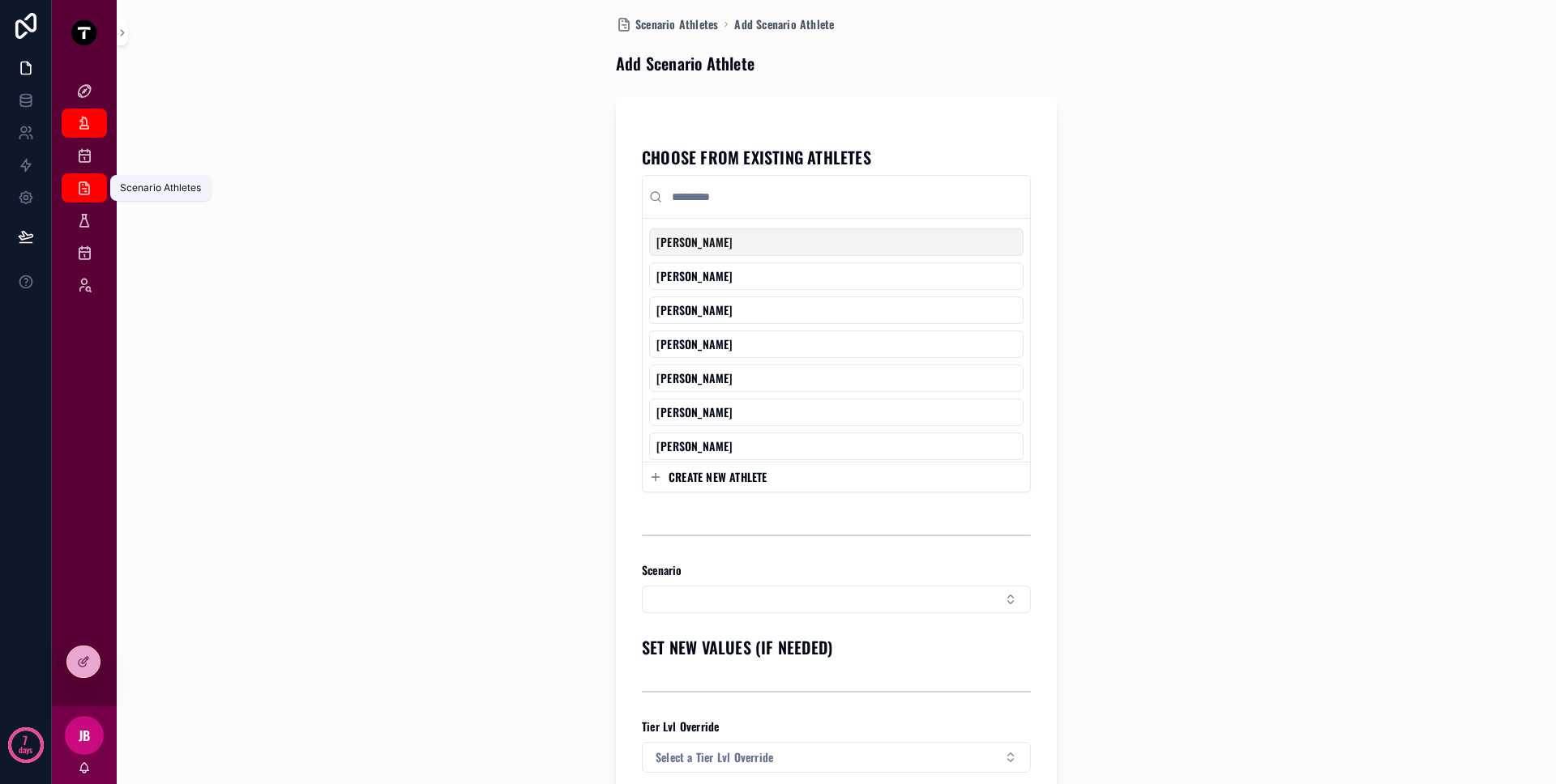
click at [86, 193] on icon "scrollable content" at bounding box center [84, 187] width 16 height 16
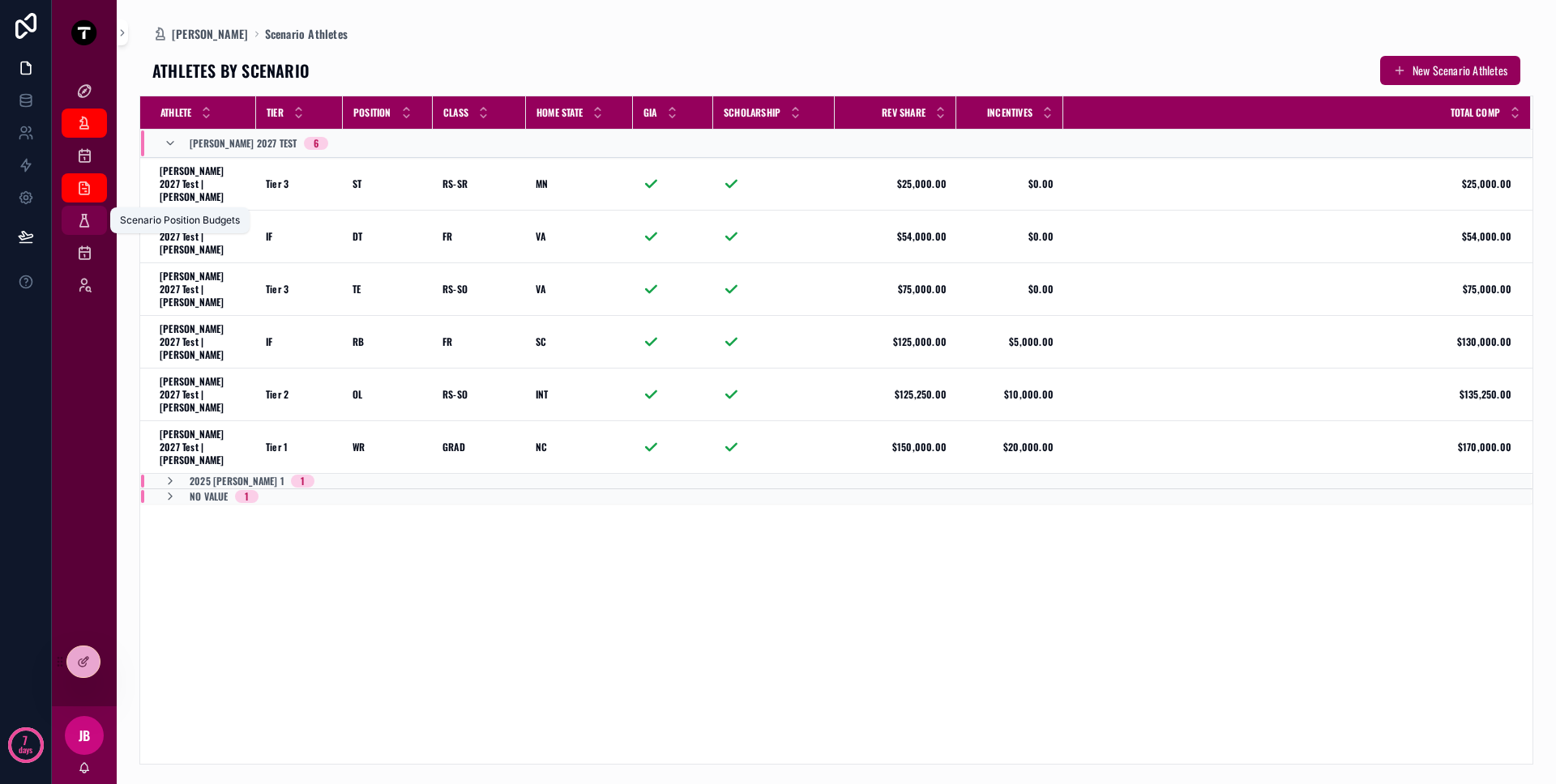
click at [95, 224] on div "Scenario Position Budgets" at bounding box center [84, 220] width 26 height 26
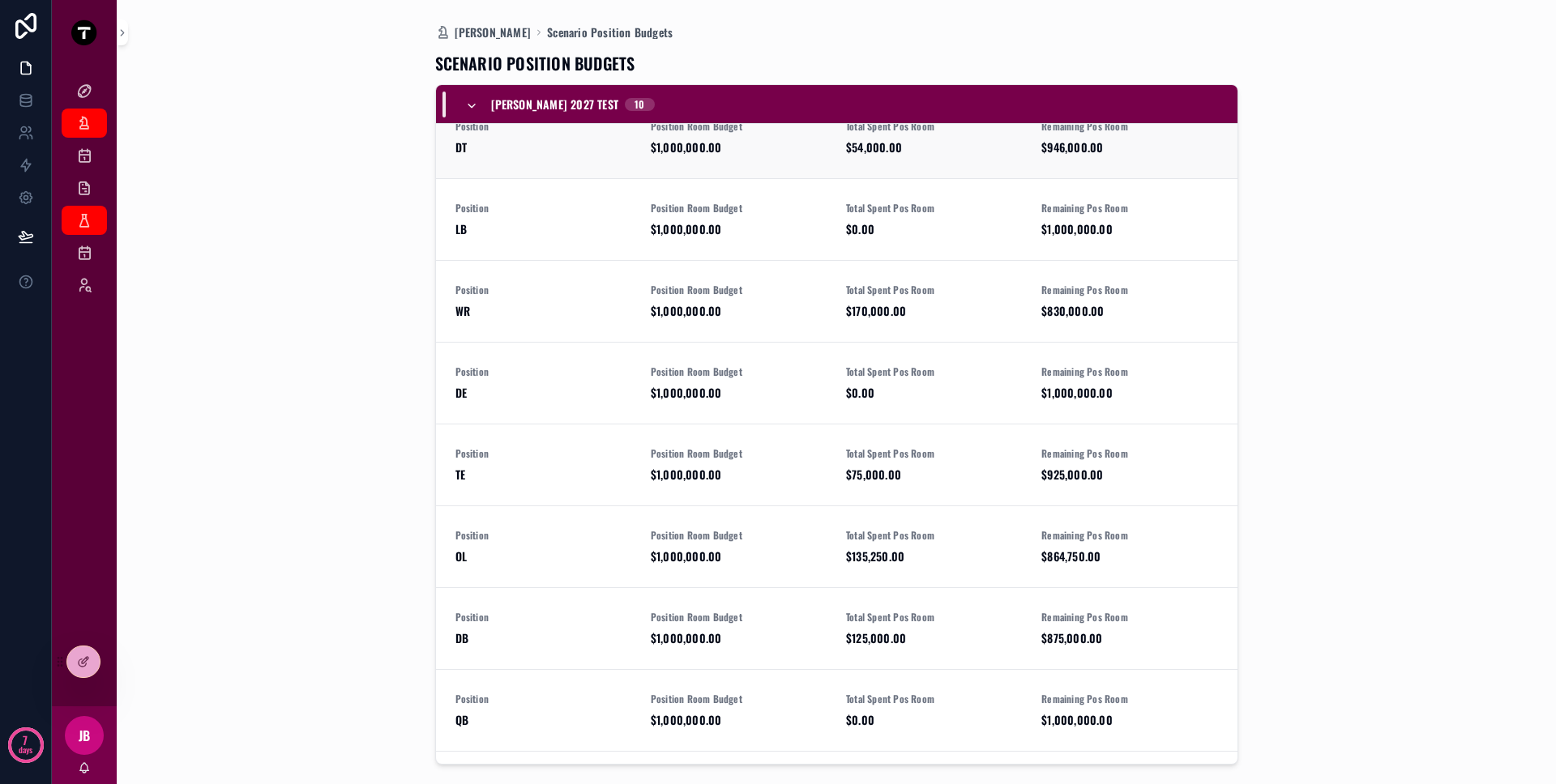
scroll to position [64, 0]
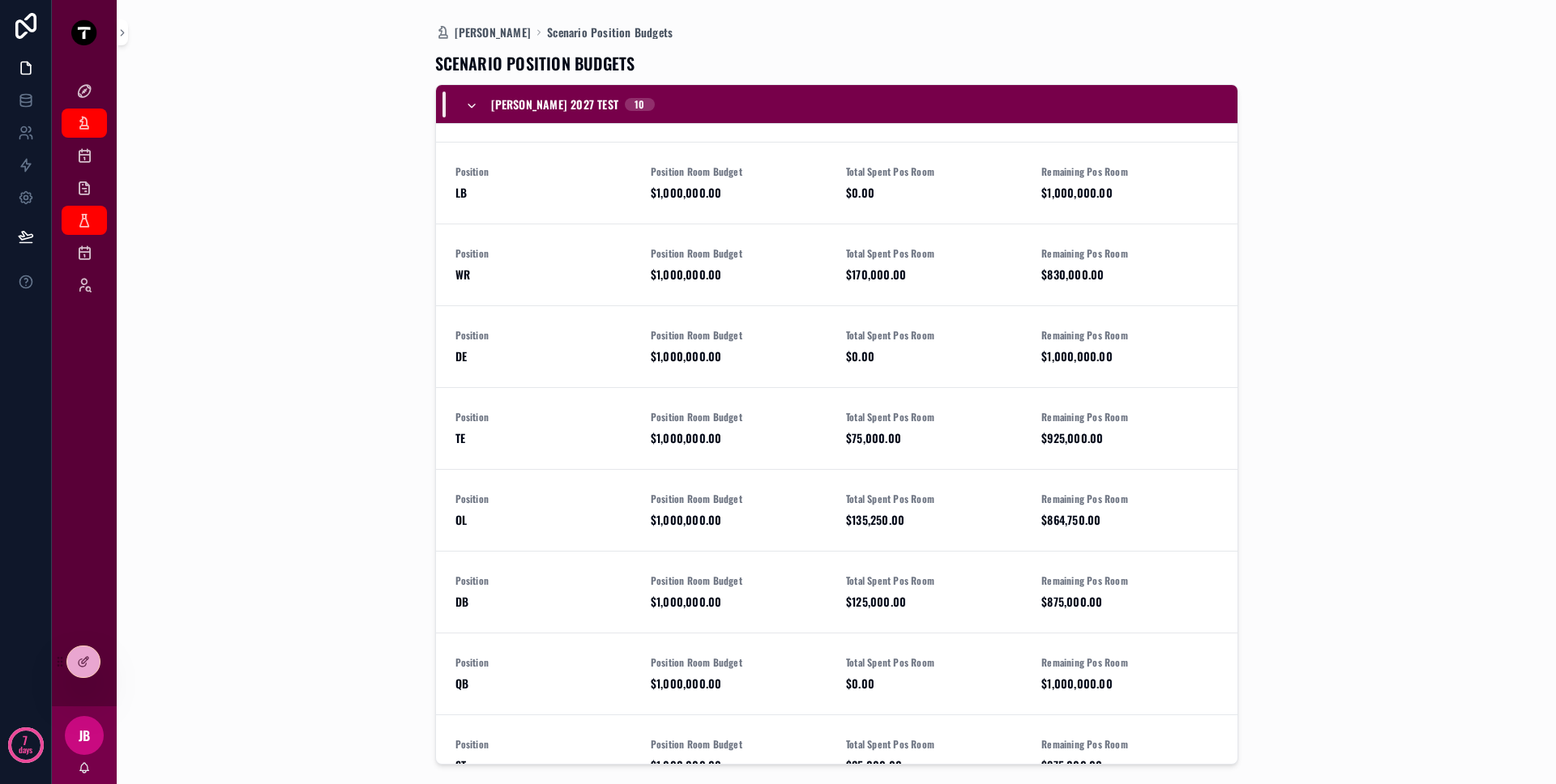
click at [485, 106] on div "[PERSON_NAME] 2027 Test 10" at bounding box center [559, 104] width 189 height 26
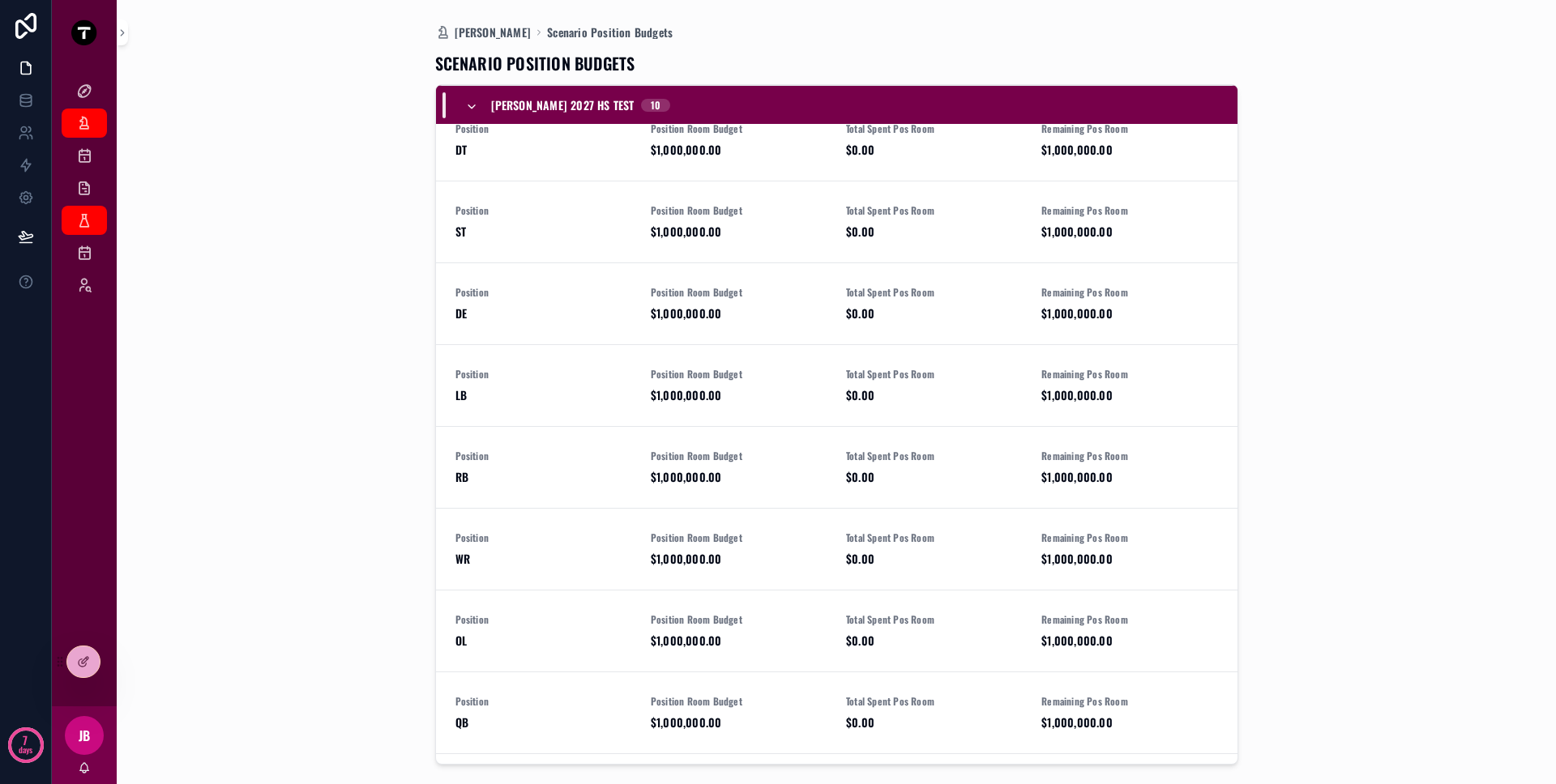
click at [471, 108] on icon "scrollable content" at bounding box center [471, 107] width 12 height 12
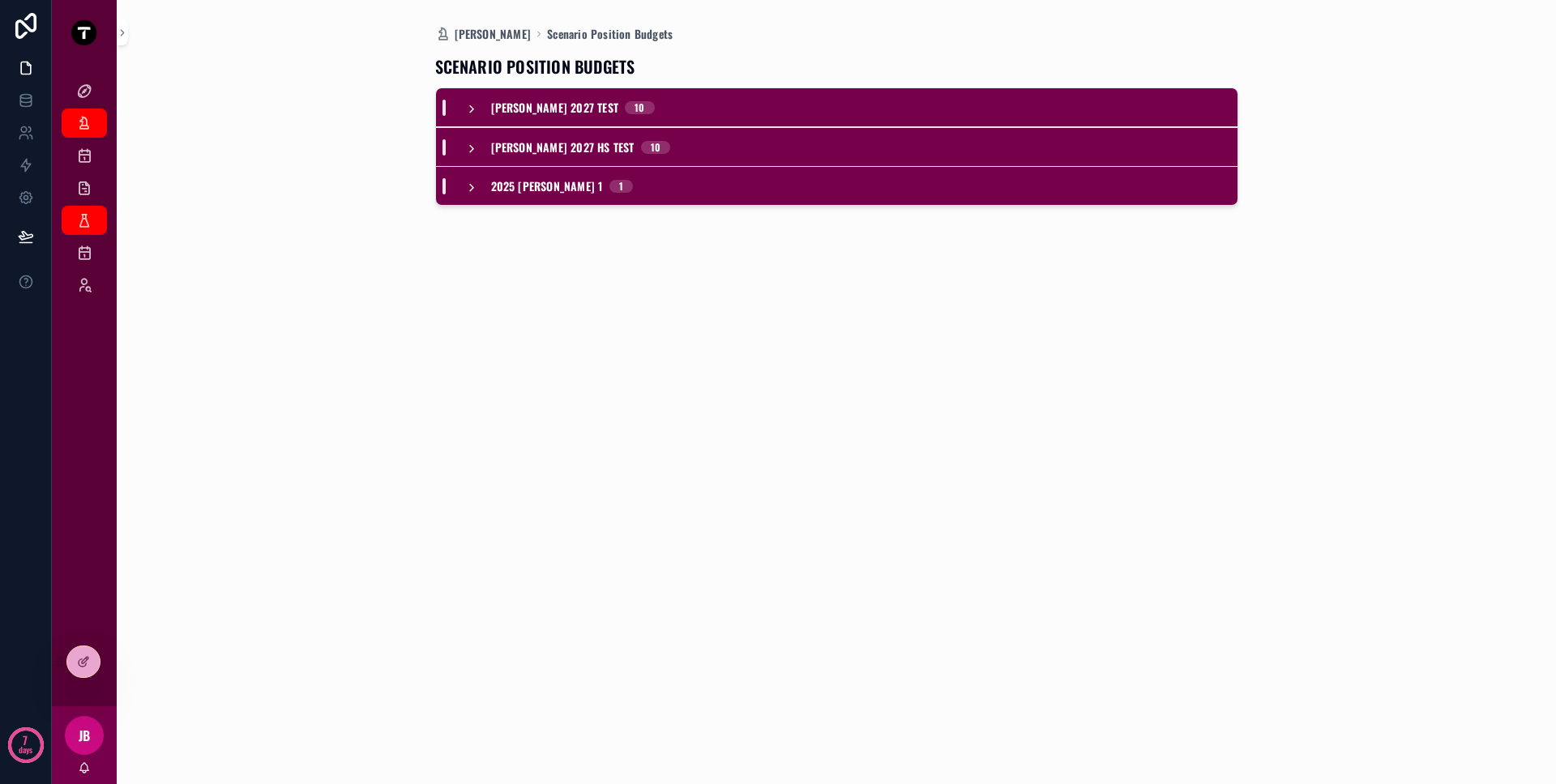
click at [473, 143] on icon "scrollable content" at bounding box center [471, 148] width 12 height 12
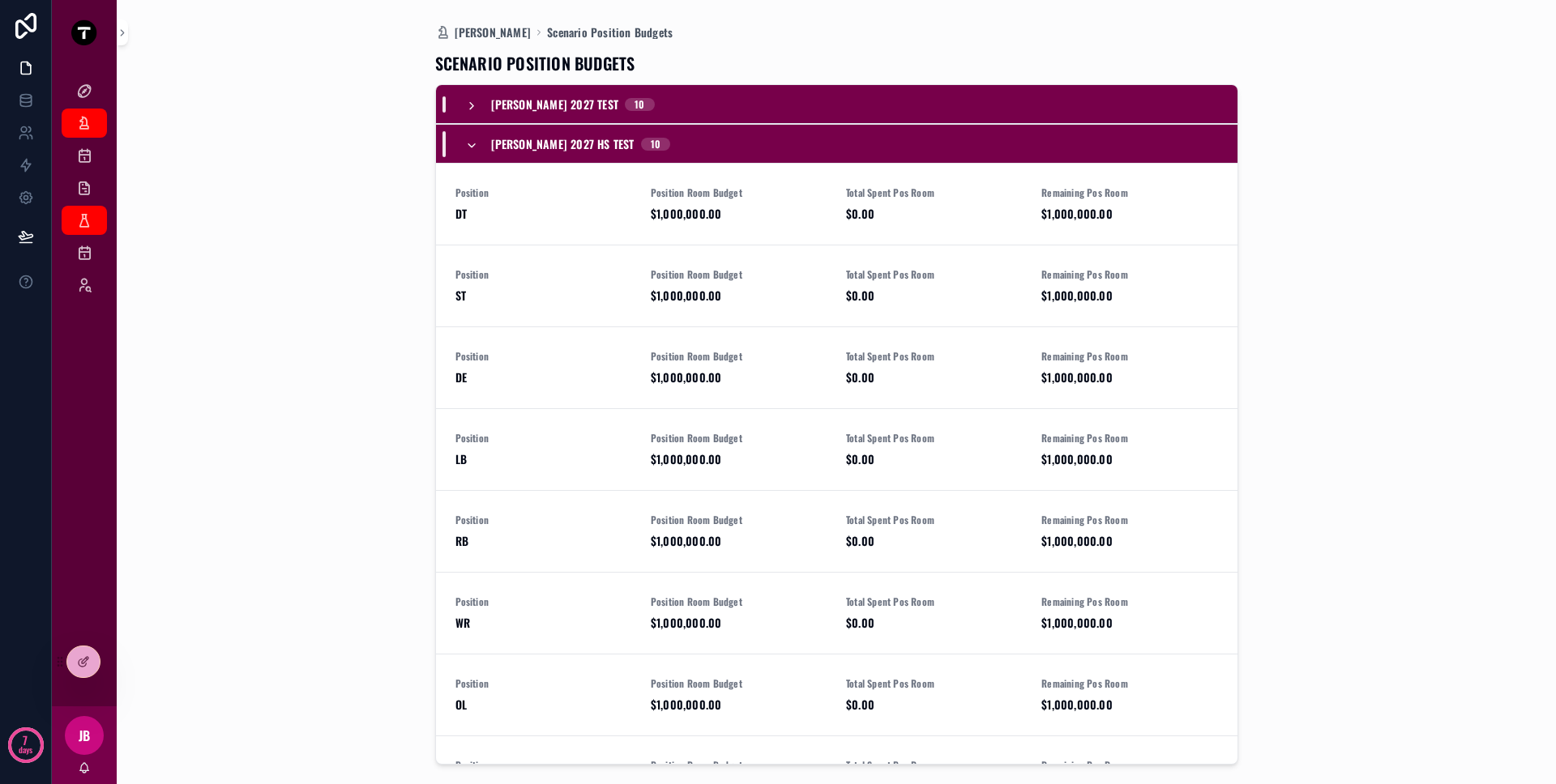
click at [474, 145] on icon "scrollable content" at bounding box center [471, 145] width 12 height 12
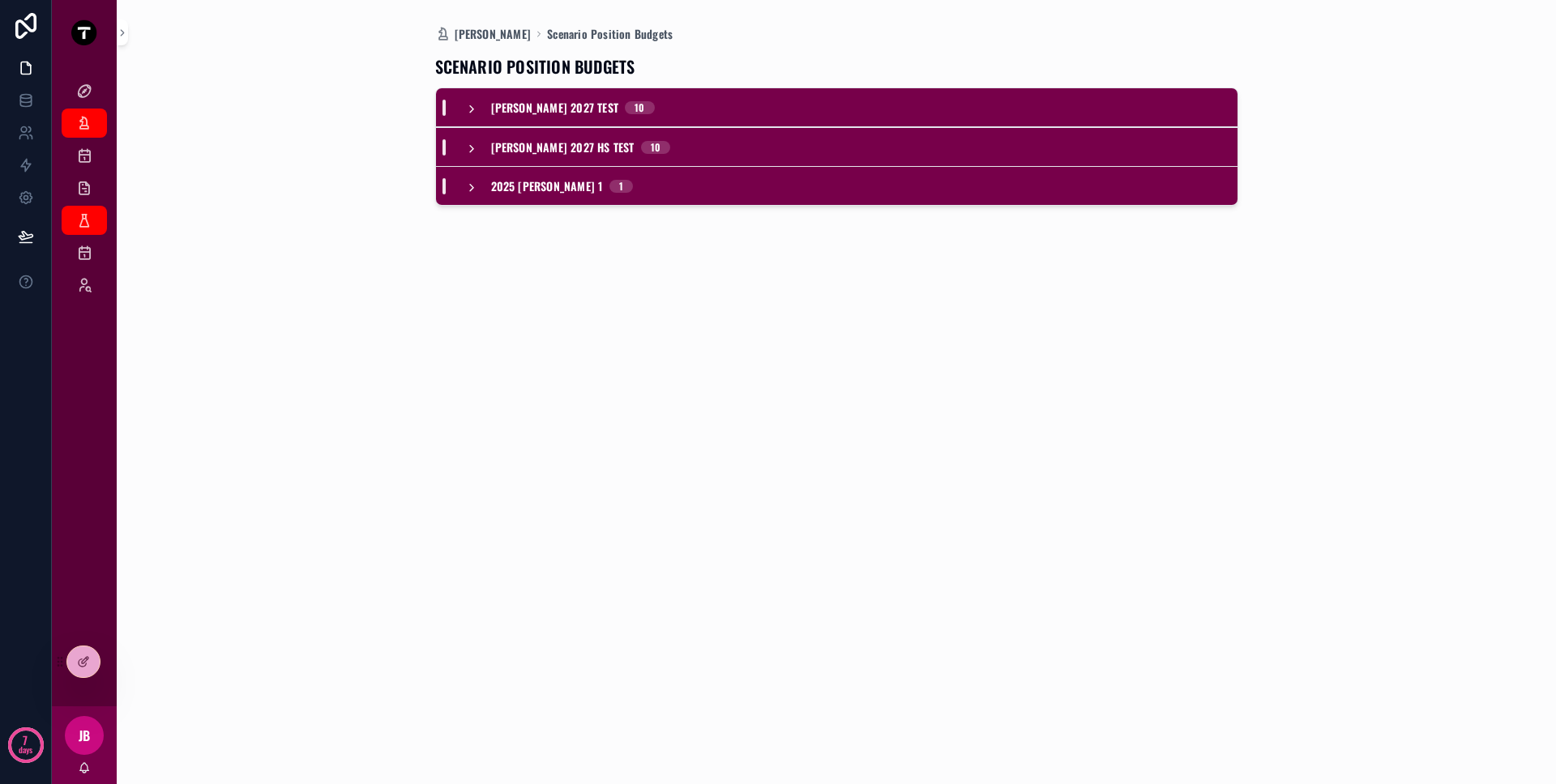
click at [477, 106] on icon "scrollable content" at bounding box center [471, 109] width 12 height 12
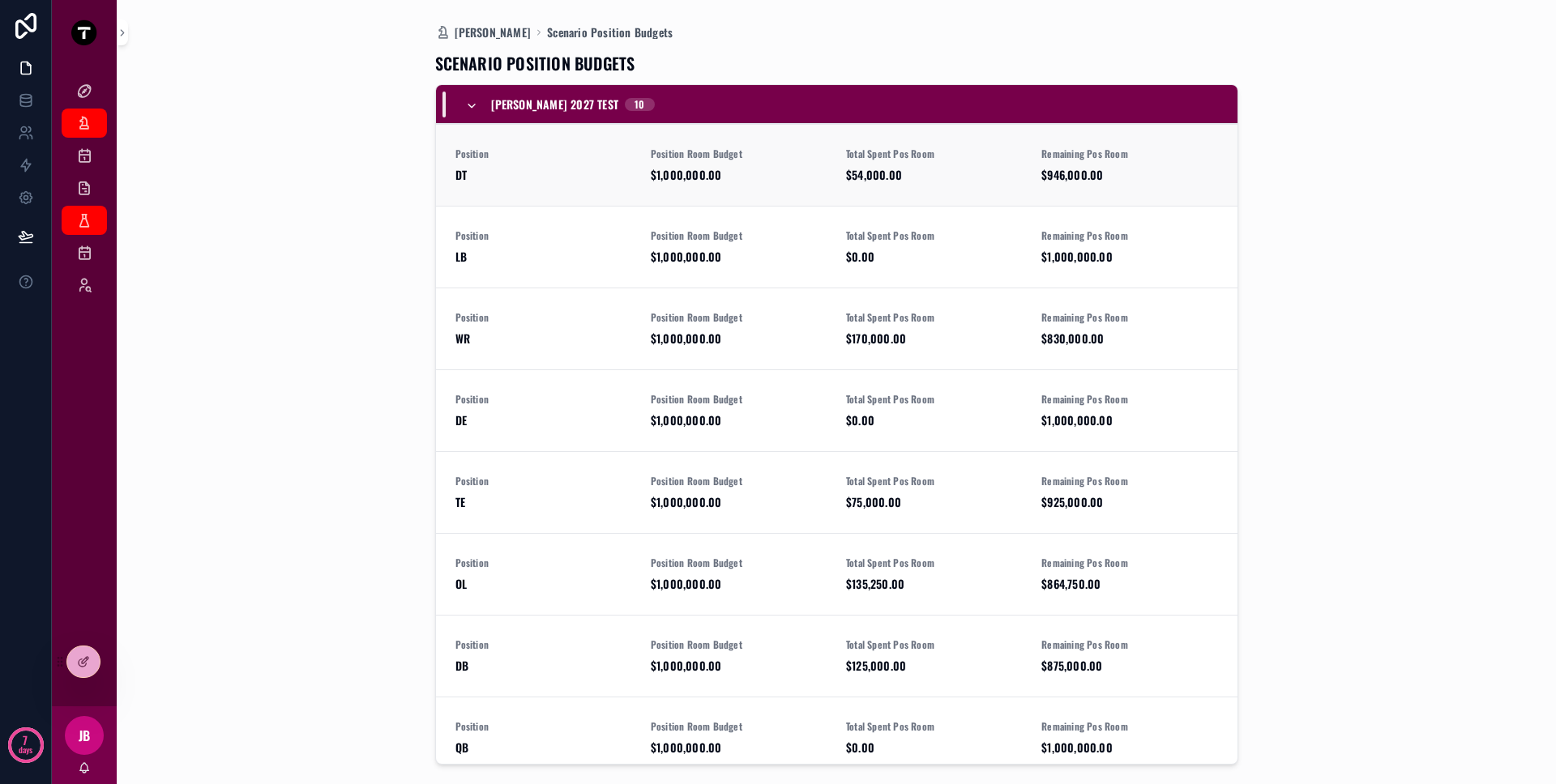
click at [606, 163] on div "Position DT" at bounding box center [543, 164] width 176 height 36
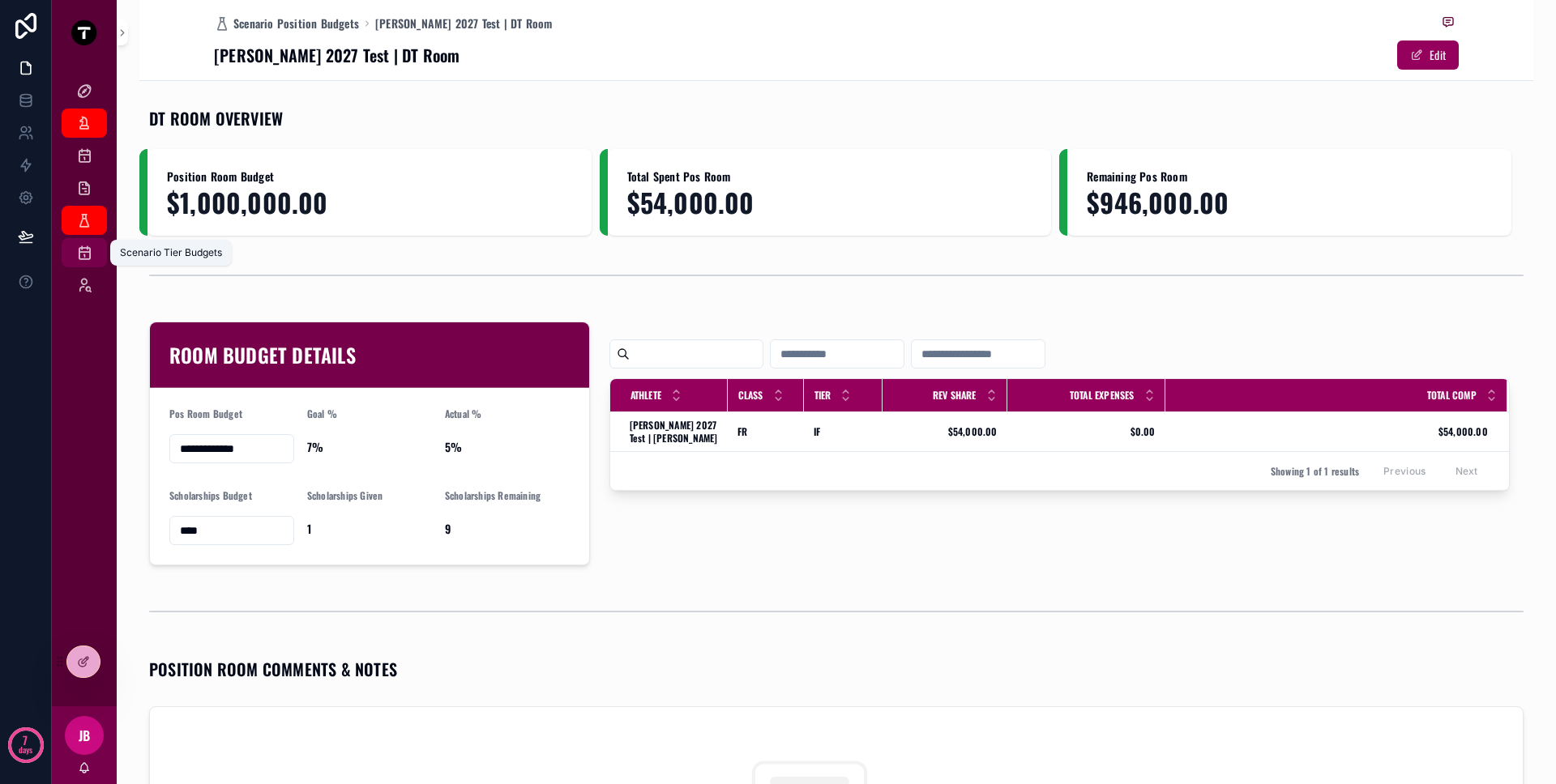
click at [79, 246] on icon "scrollable content" at bounding box center [84, 253] width 16 height 16
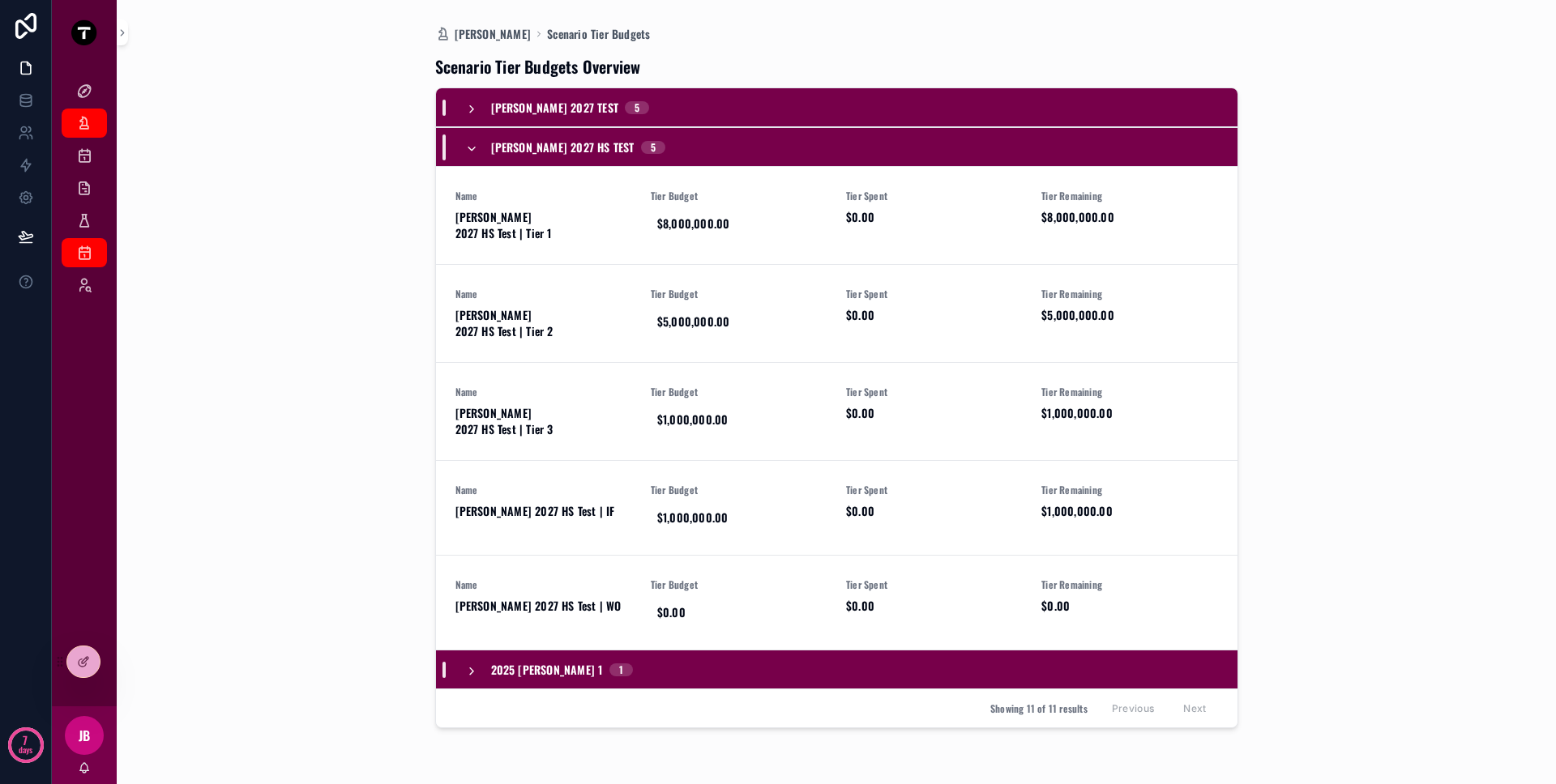
click at [471, 145] on icon "scrollable content" at bounding box center [471, 148] width 12 height 12
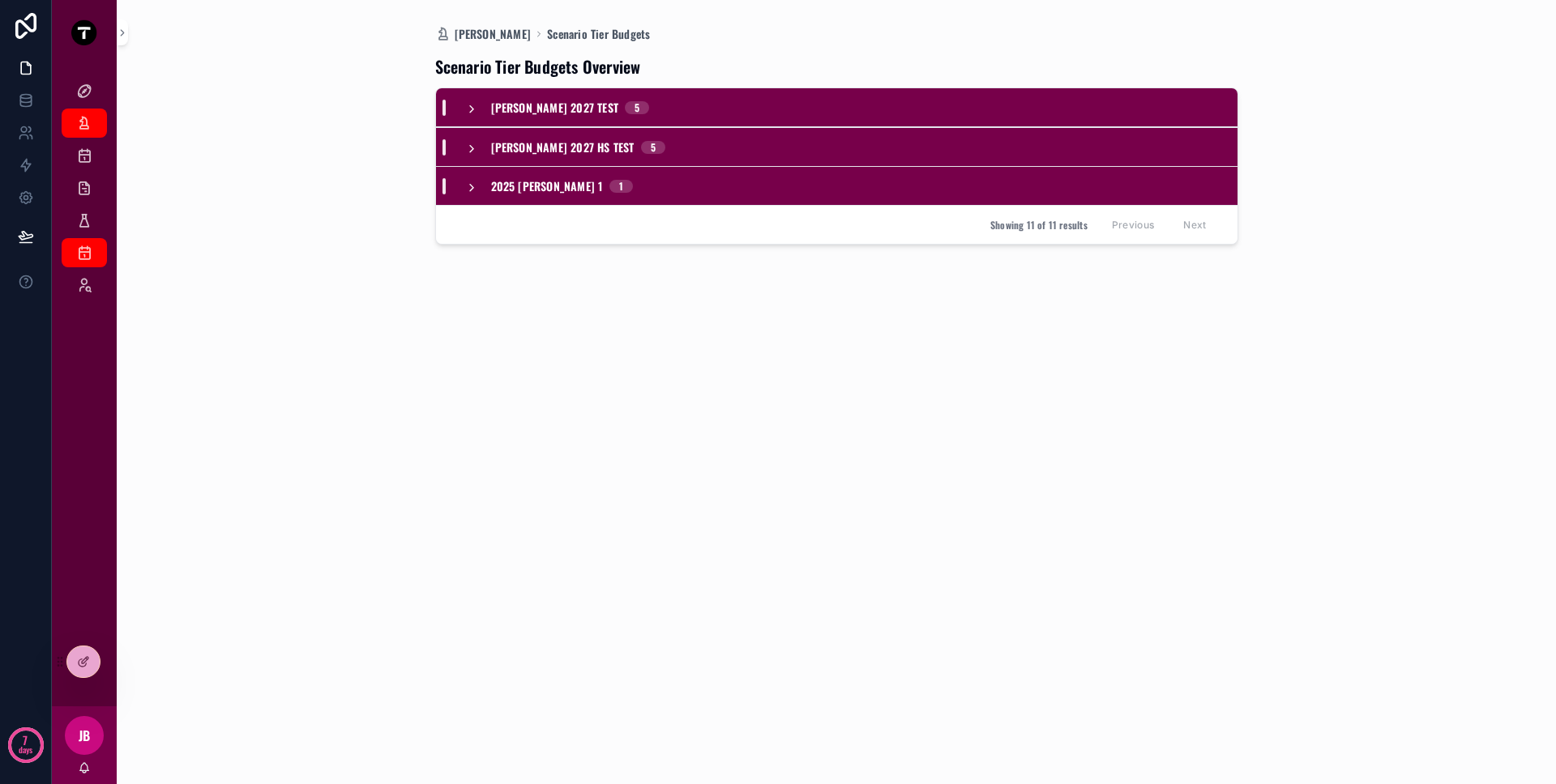
click at [472, 110] on icon "scrollable content" at bounding box center [471, 109] width 12 height 12
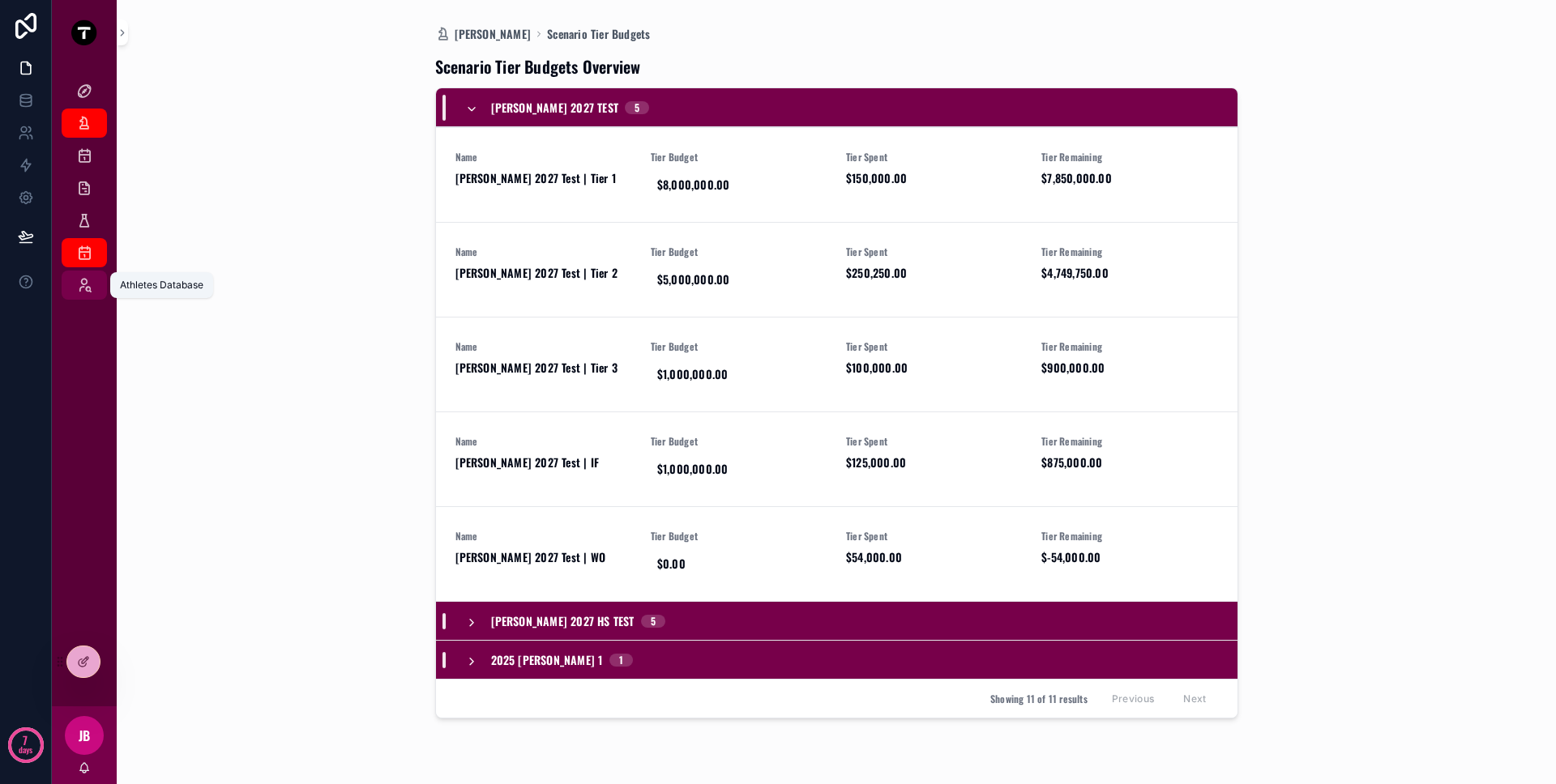
click at [81, 280] on icon "scrollable content" at bounding box center [84, 284] width 16 height 16
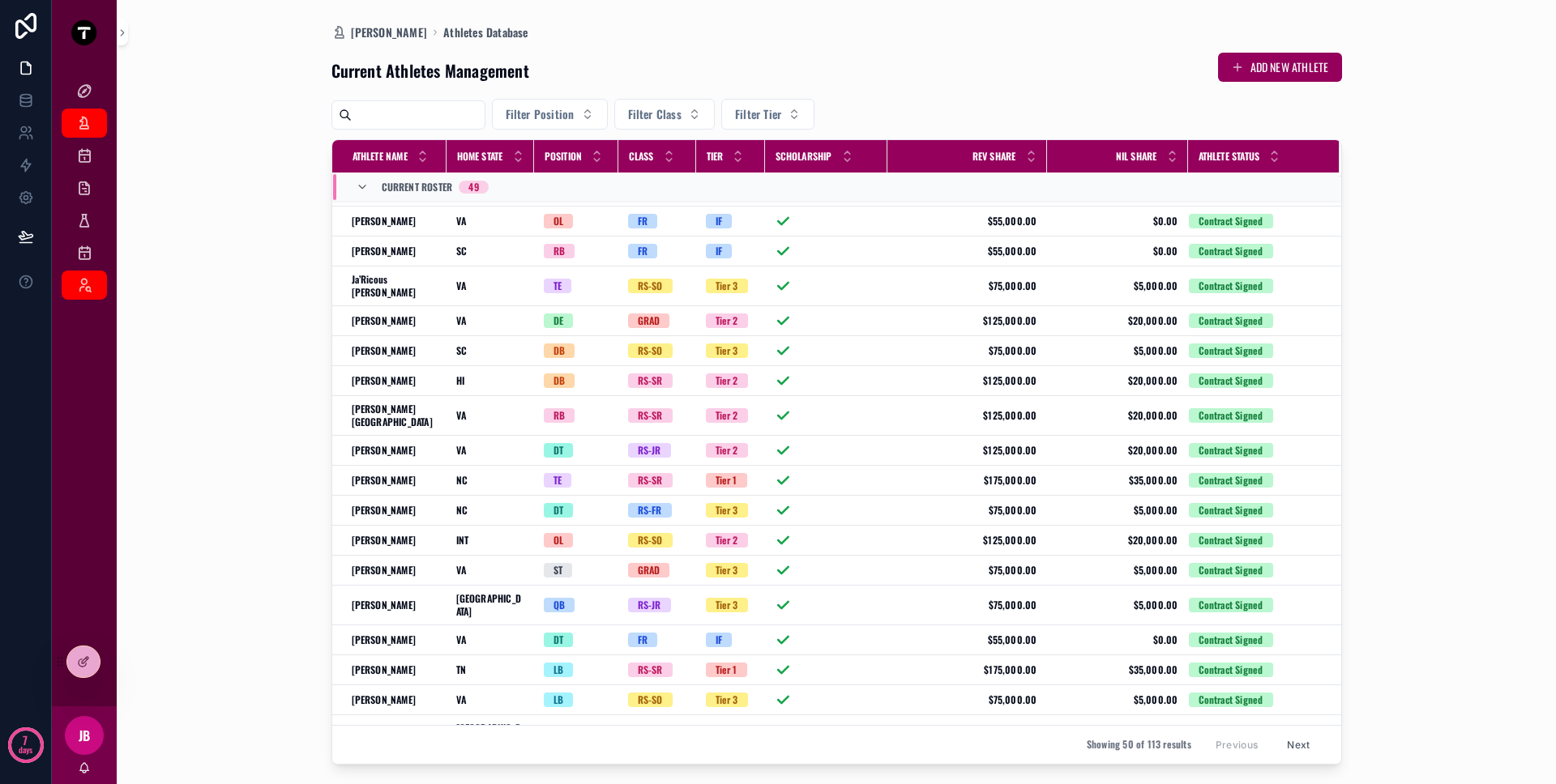
scroll to position [355, 0]
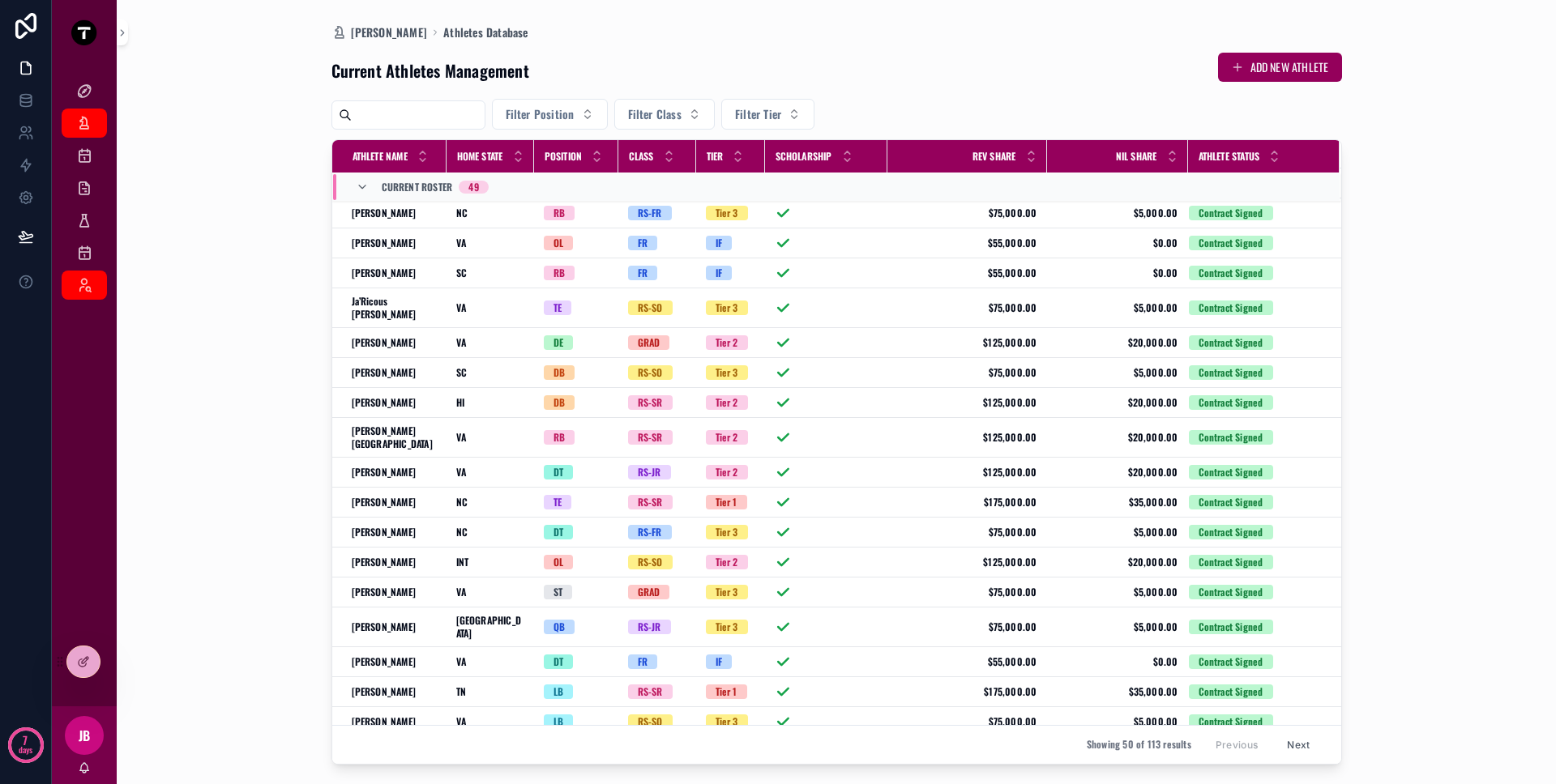
click at [374, 188] on div "Current Roster 49" at bounding box center [422, 186] width 133 height 26
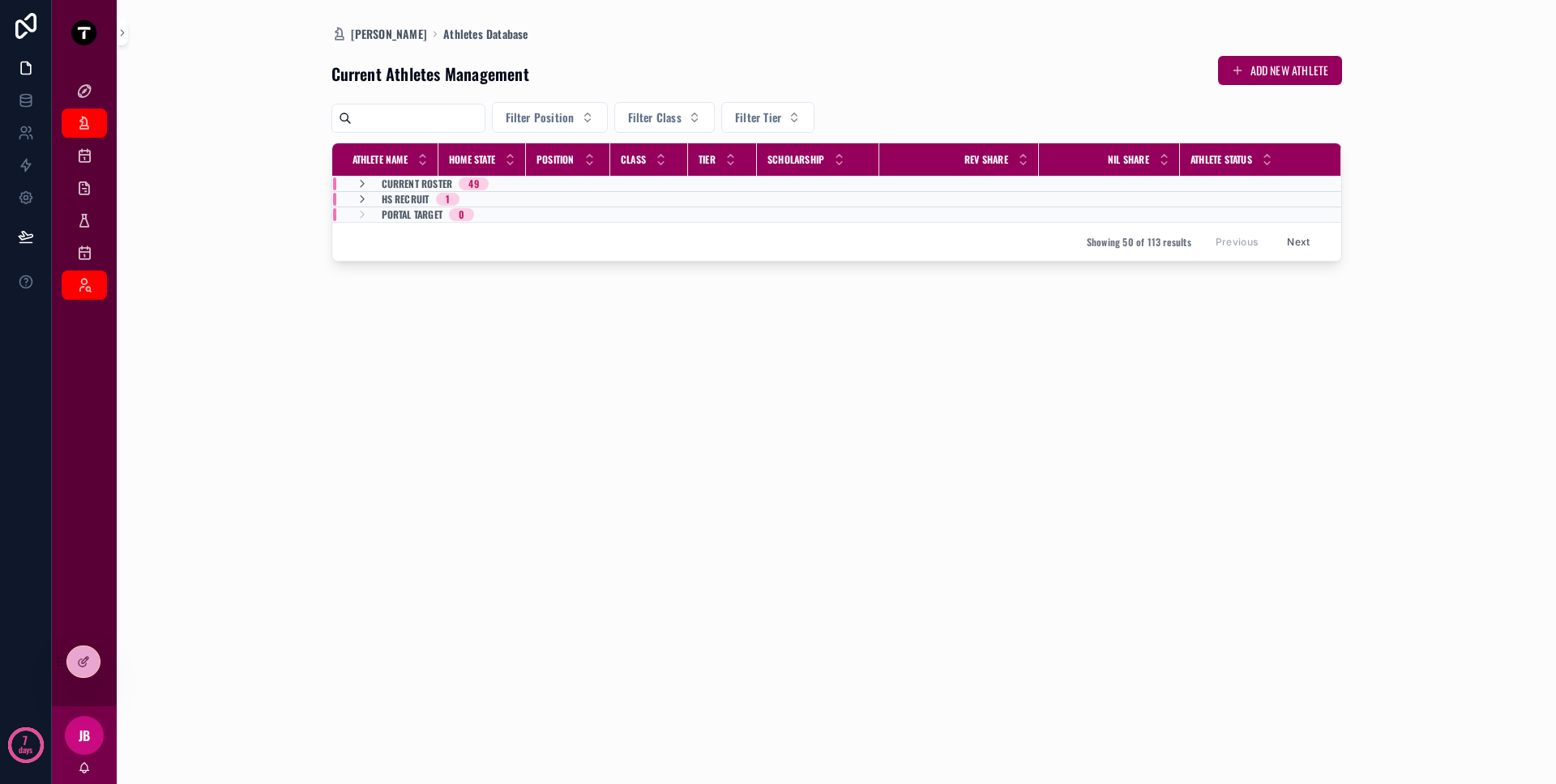
click at [433, 184] on span "Current Roster" at bounding box center [417, 184] width 71 height 12
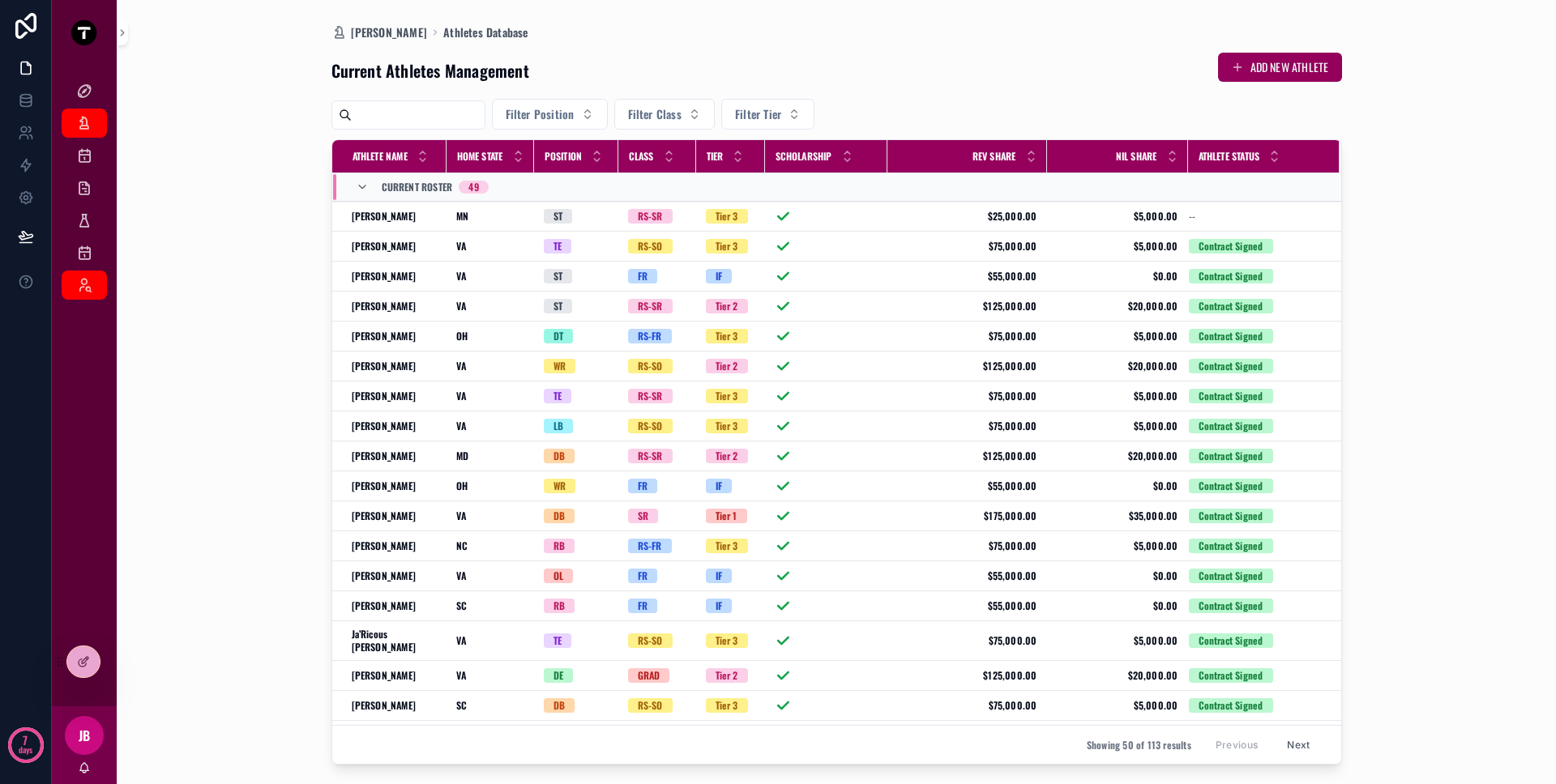
click at [427, 183] on span "Current Roster" at bounding box center [417, 186] width 71 height 12
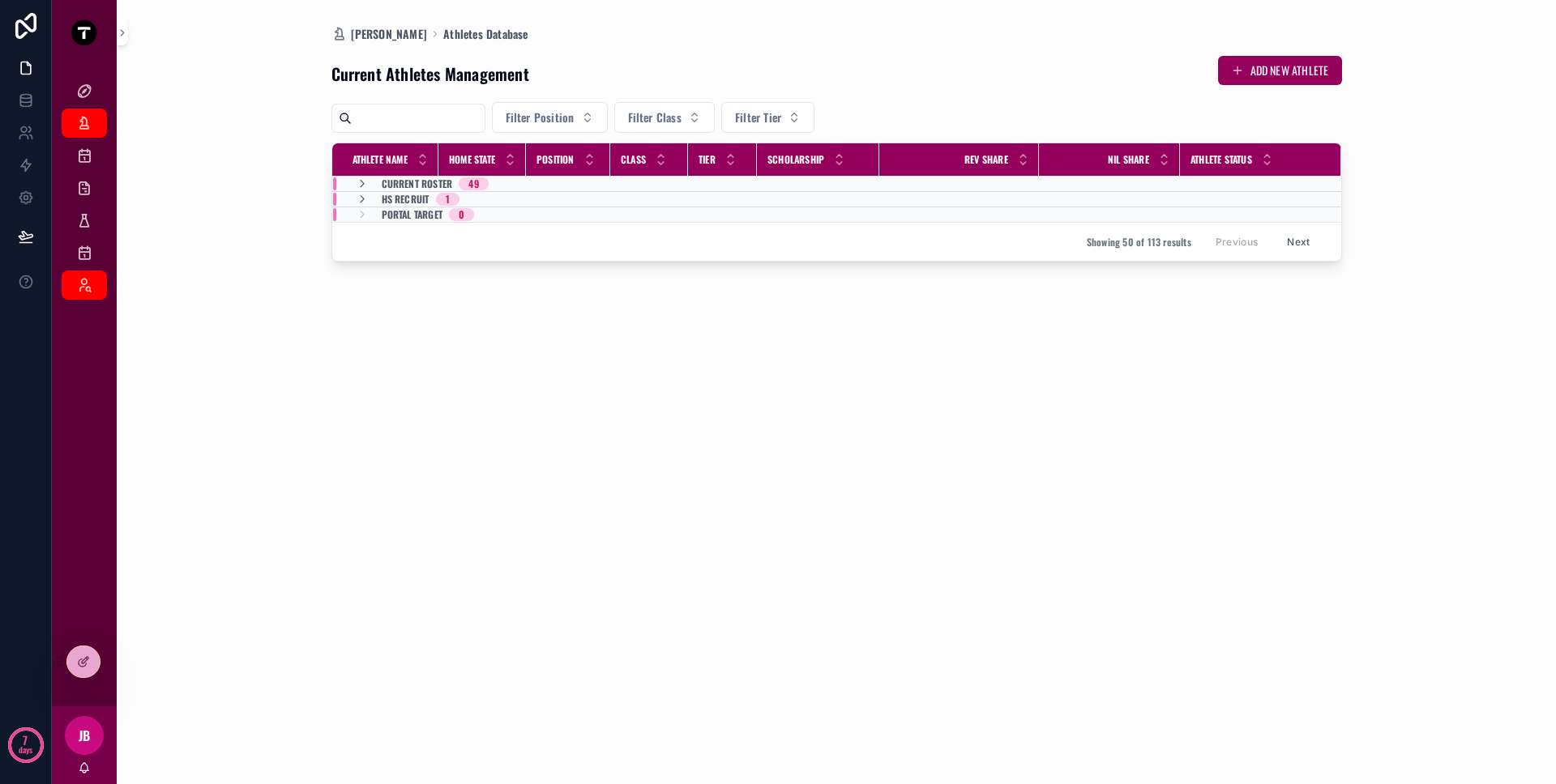
click at [406, 194] on span "HS Recruit" at bounding box center [406, 199] width 48 height 12
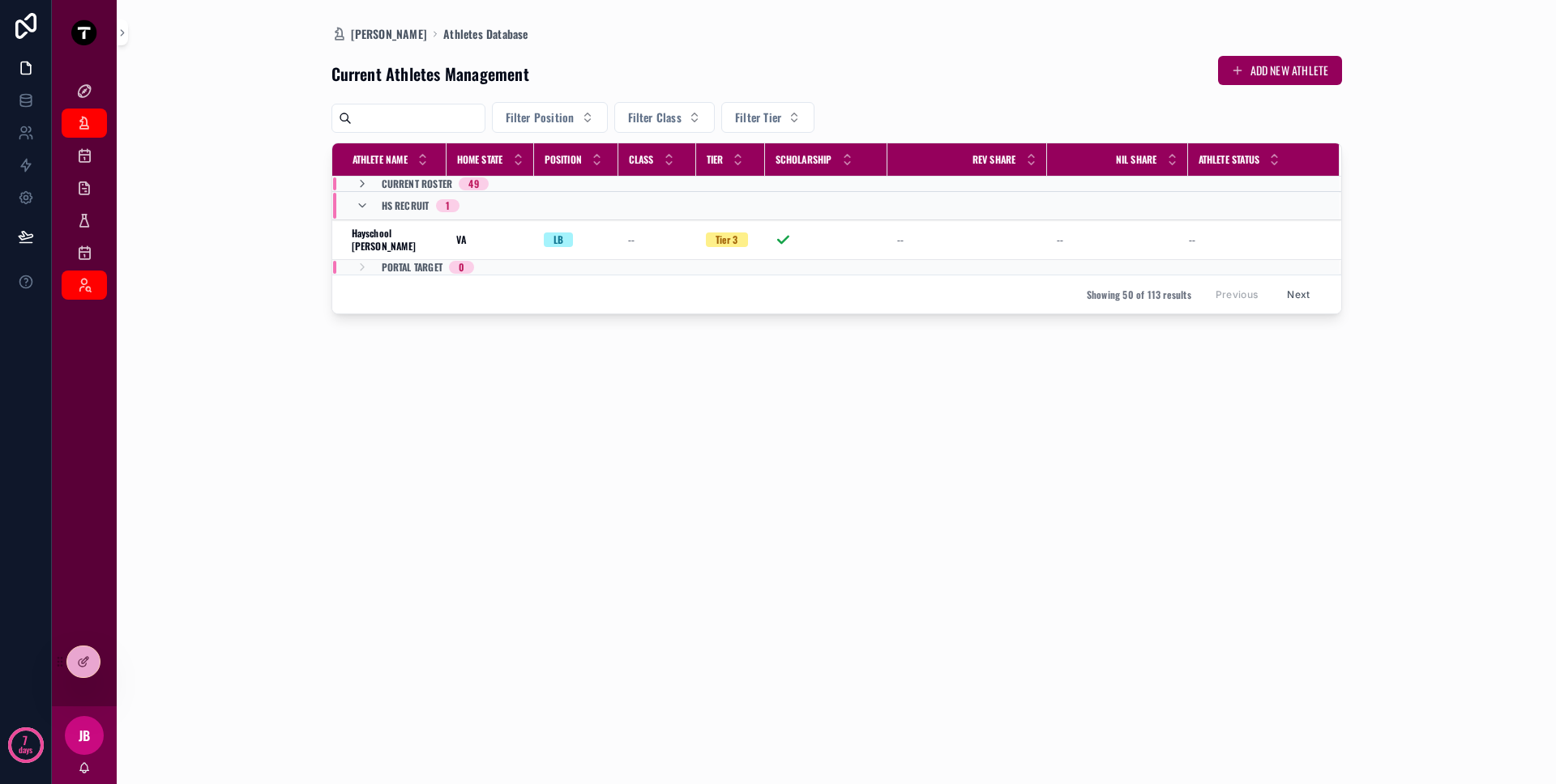
click at [378, 208] on div "HS Recruit 1" at bounding box center [408, 206] width 104 height 26
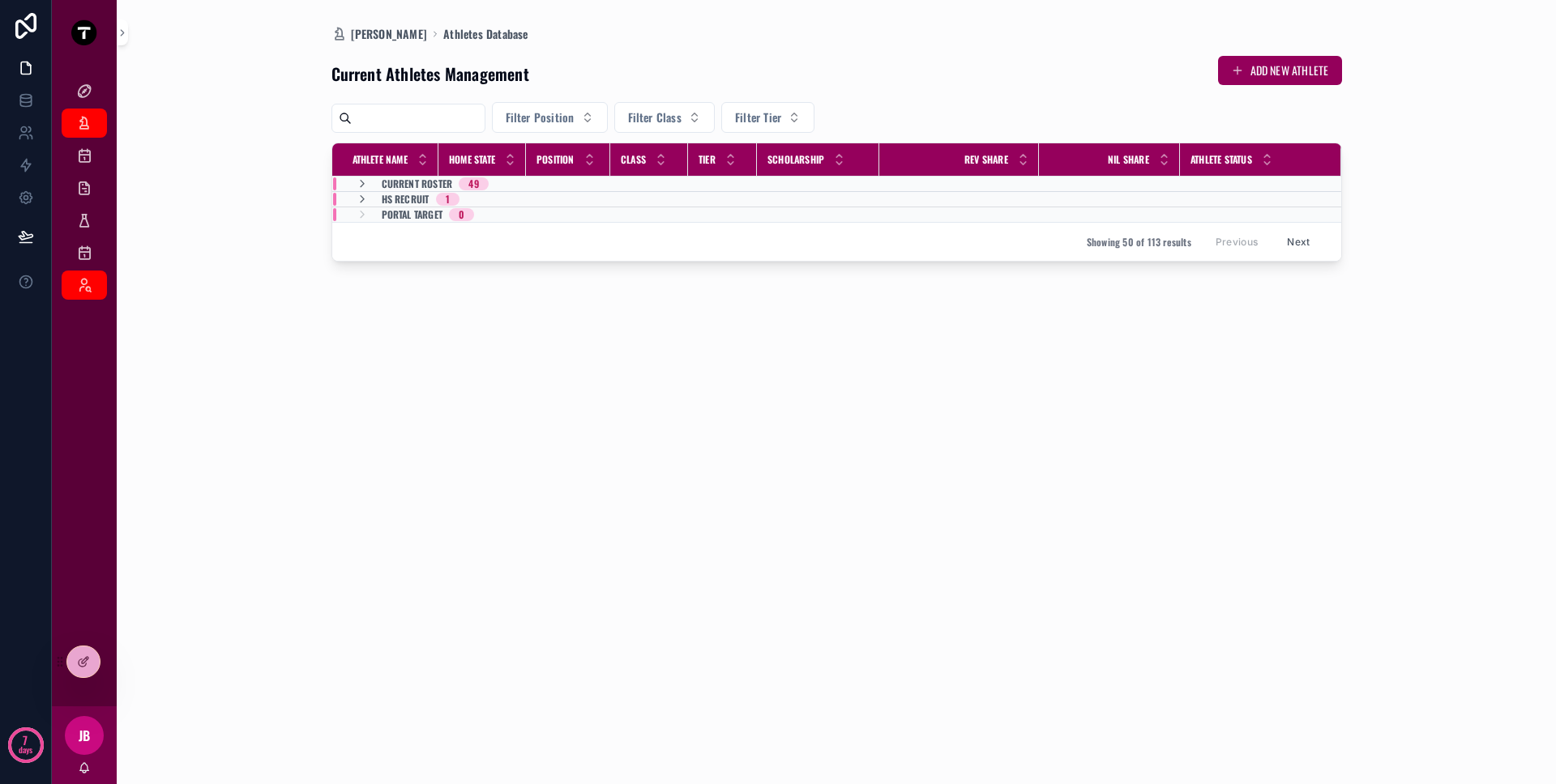
click at [378, 219] on div "Portal Target 0" at bounding box center [415, 214] width 119 height 12
click at [378, 219] on div "Portal Target 0" at bounding box center [415, 221] width 119 height 26
click at [378, 184] on div "Current Roster 49" at bounding box center [422, 184] width 133 height 12
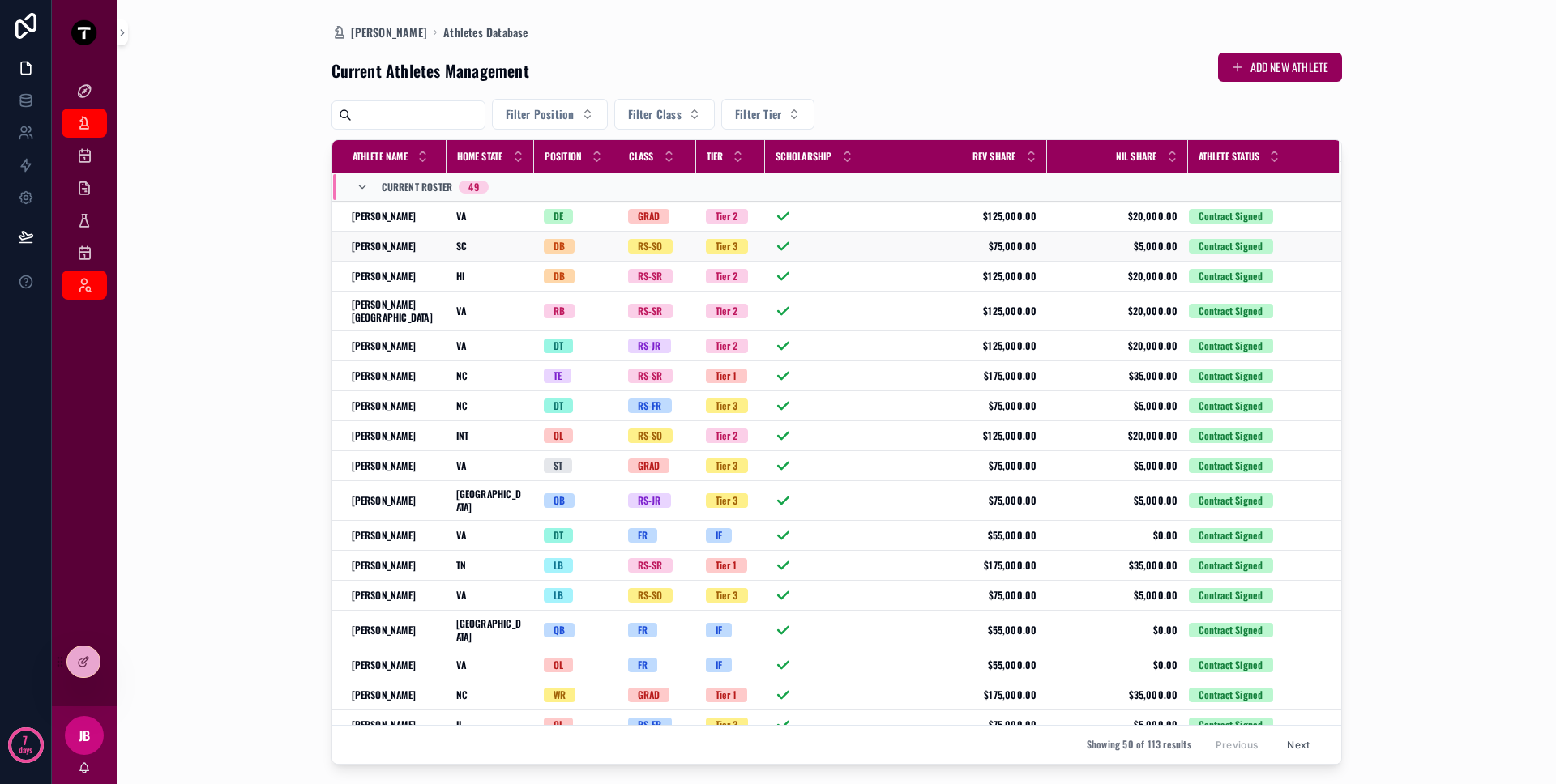
scroll to position [1017, 0]
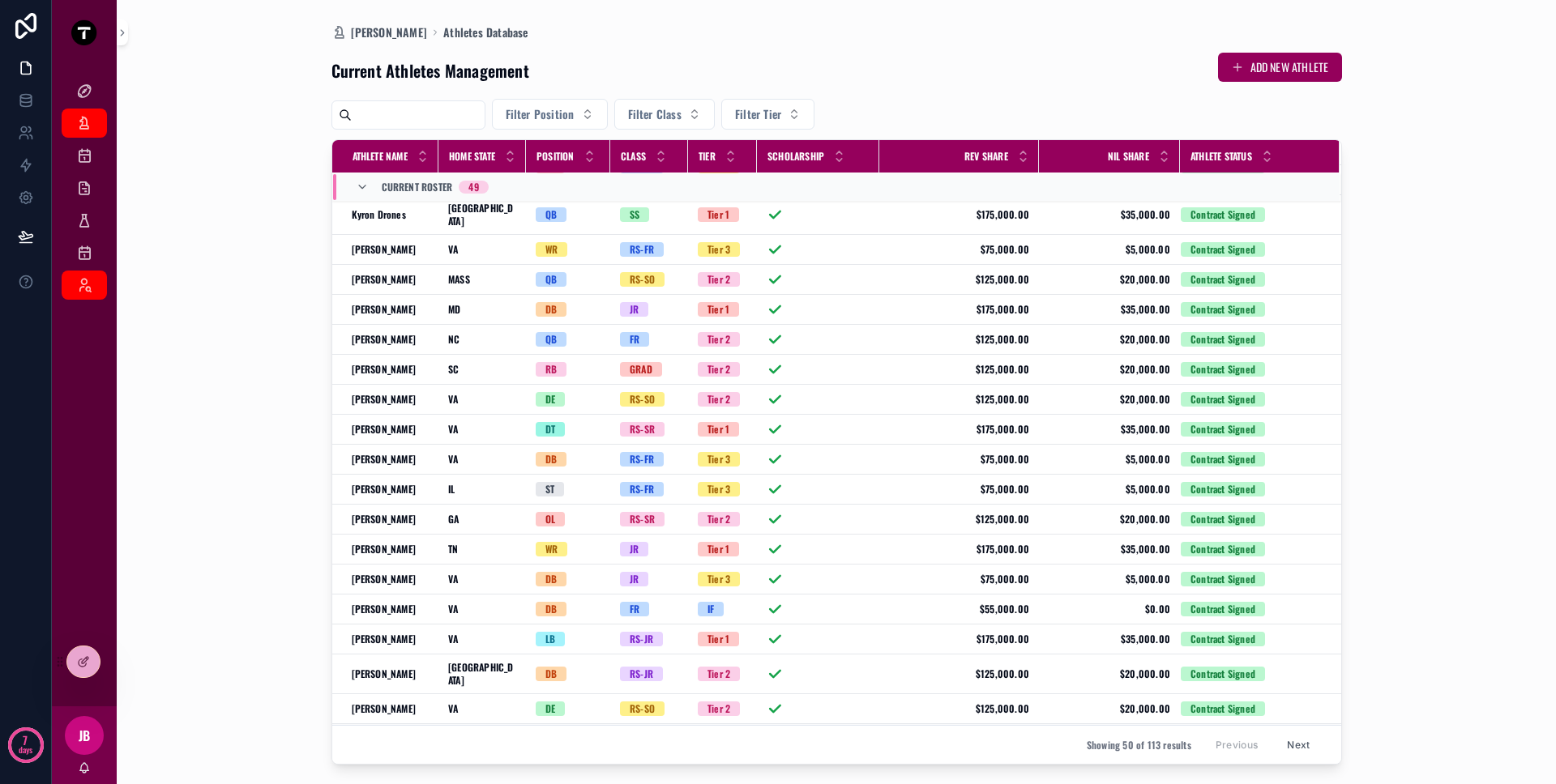
click at [1299, 742] on button "Next" at bounding box center [1297, 745] width 45 height 25
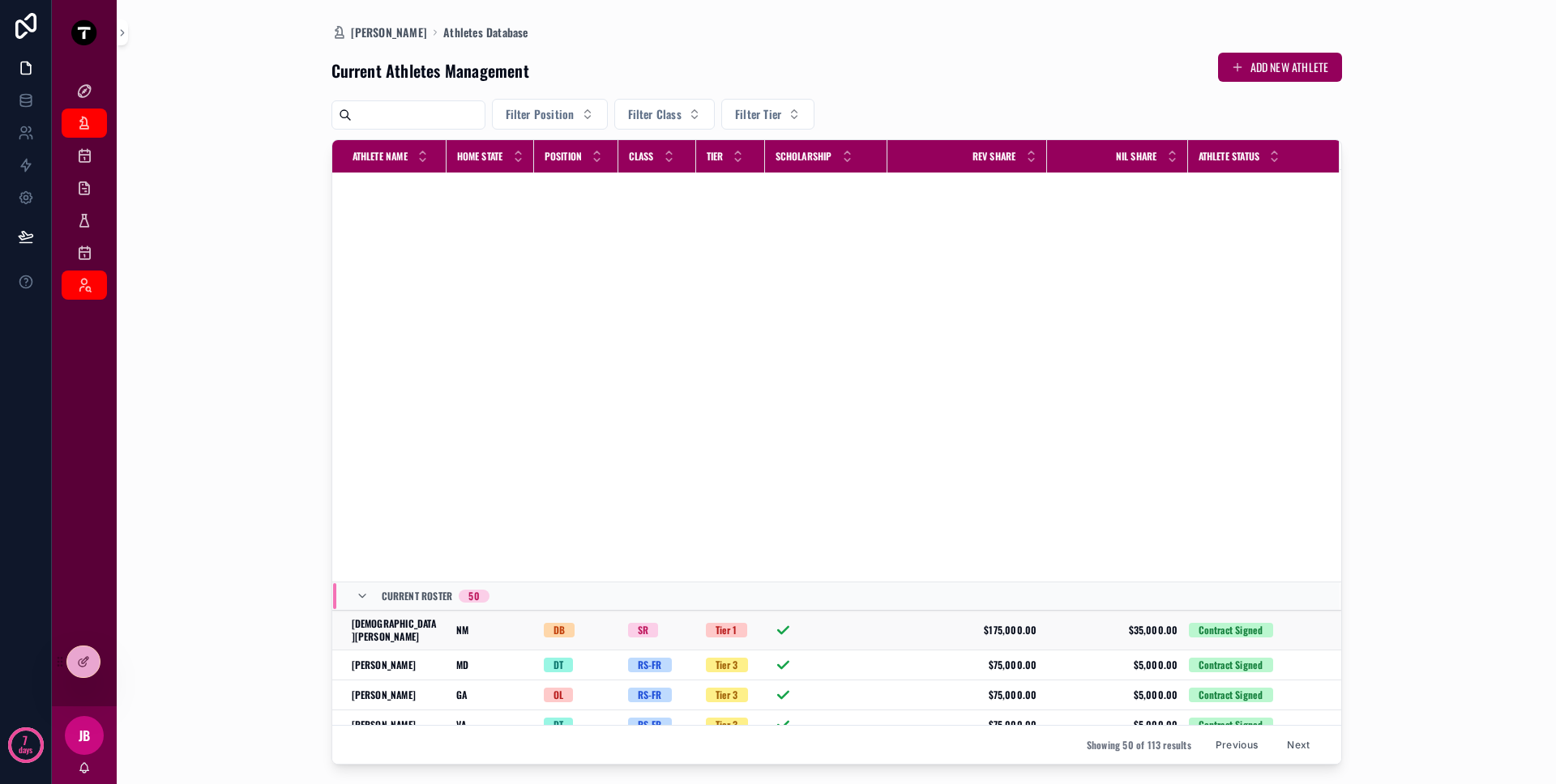
scroll to position [724, 0]
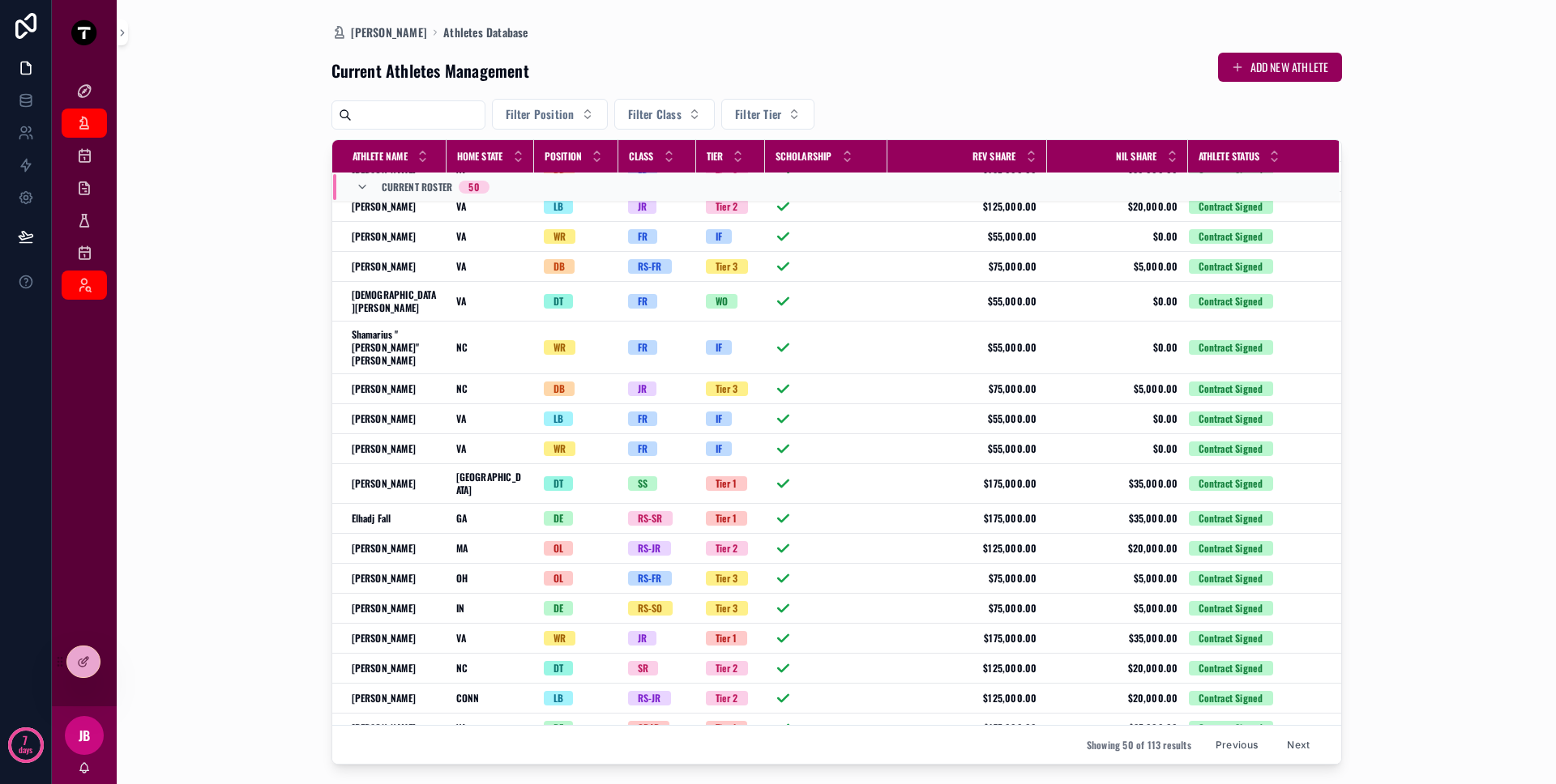
click at [443, 108] on input "scrollable content" at bounding box center [418, 115] width 133 height 23
click at [684, 76] on div "Current Athletes Management ADD NEW ATHLETE" at bounding box center [836, 70] width 1010 height 37
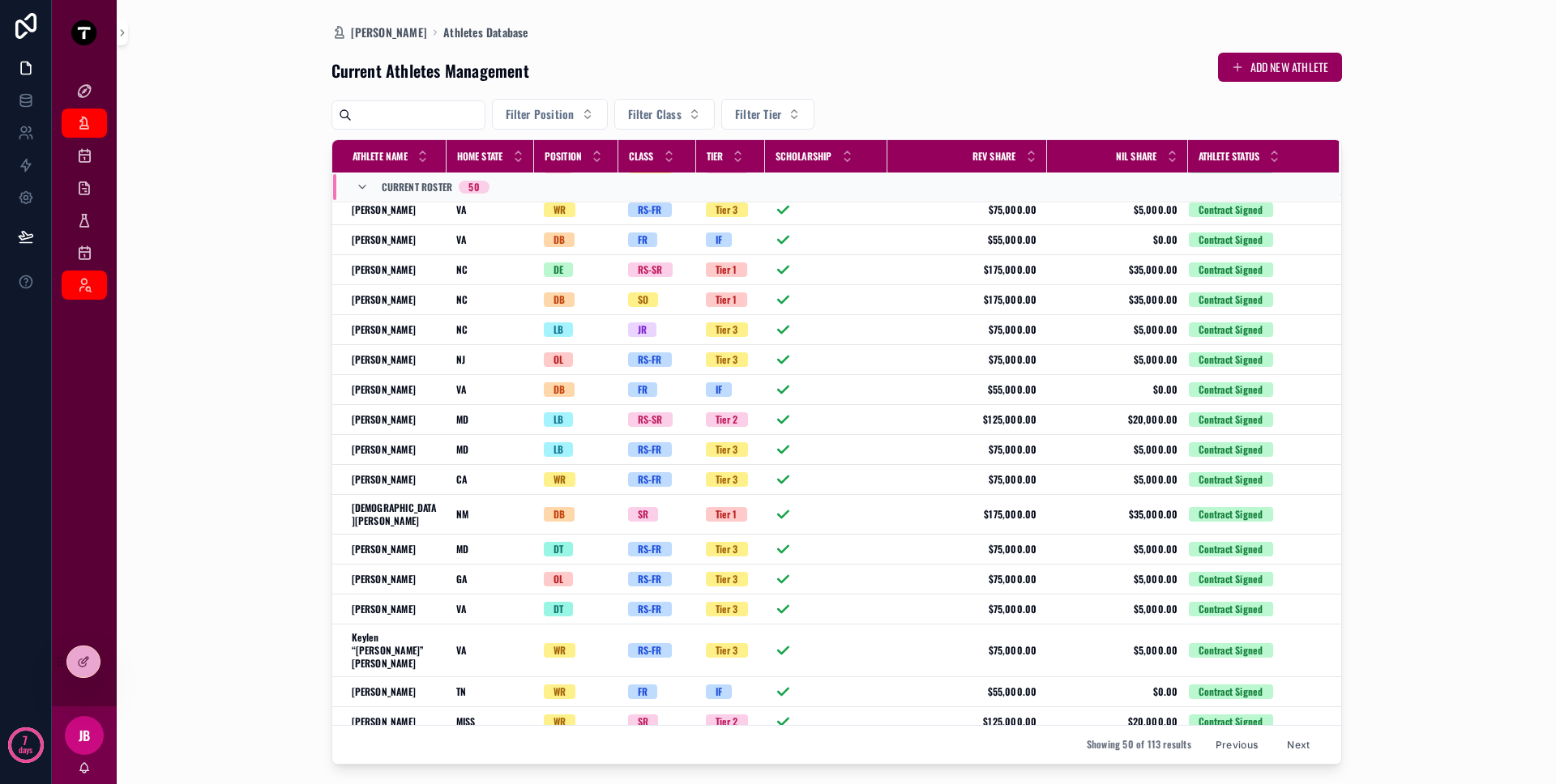
scroll to position [0, 0]
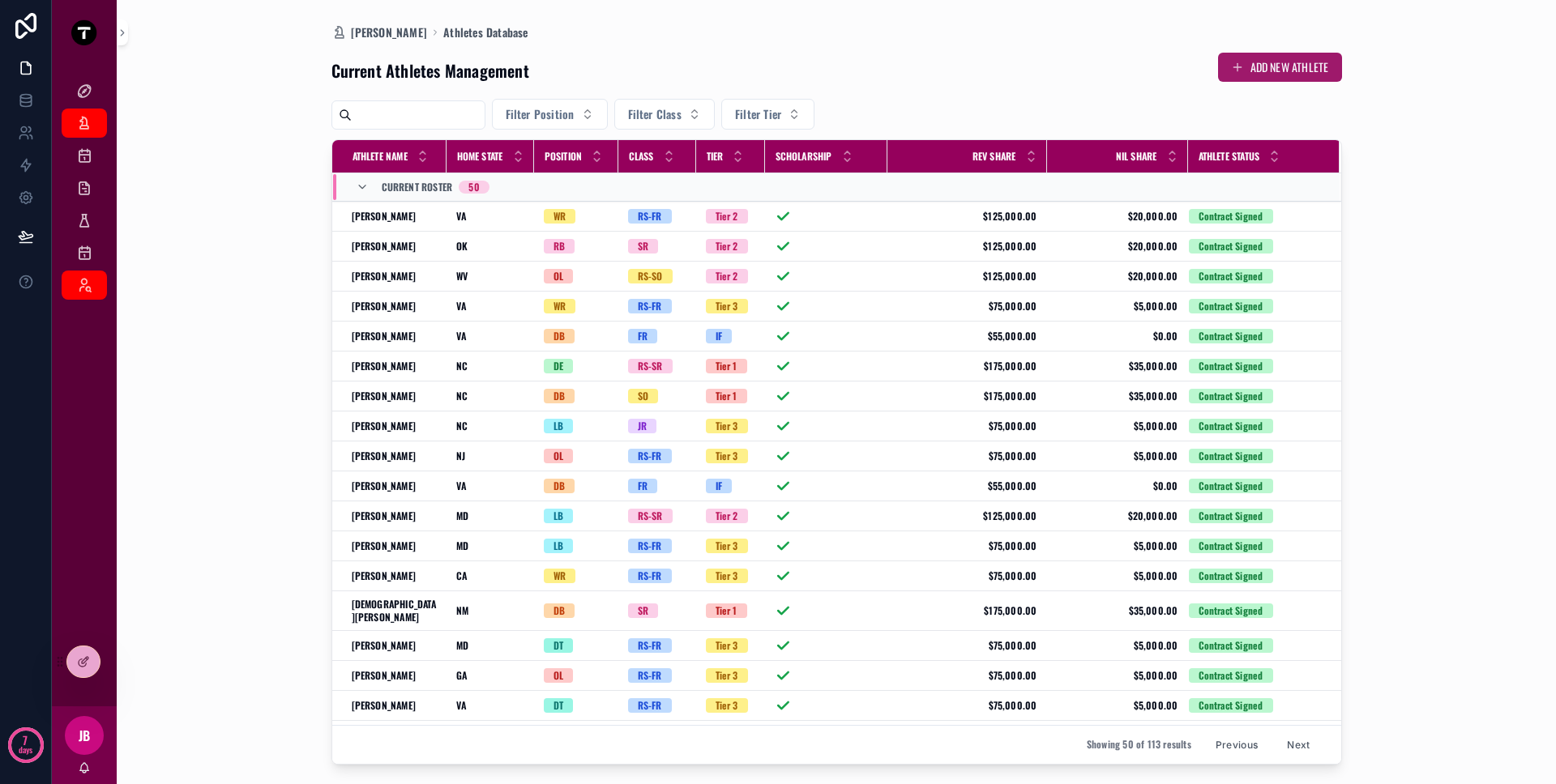
click at [1245, 70] on button "ADD NEW ATHLETE" at bounding box center [1279, 67] width 124 height 29
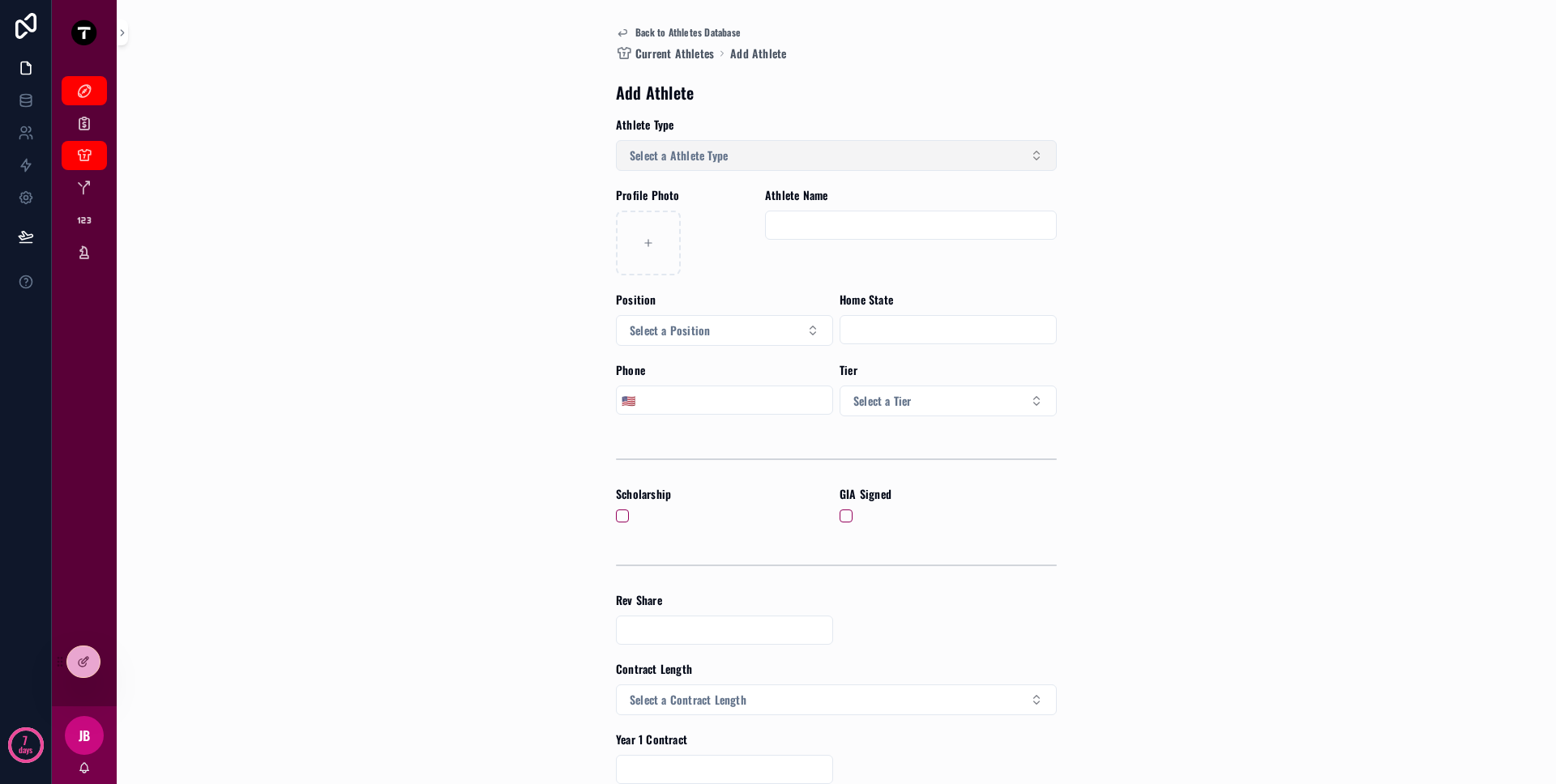
click at [743, 155] on button "Select a Athlete Type" at bounding box center [836, 156] width 441 height 31
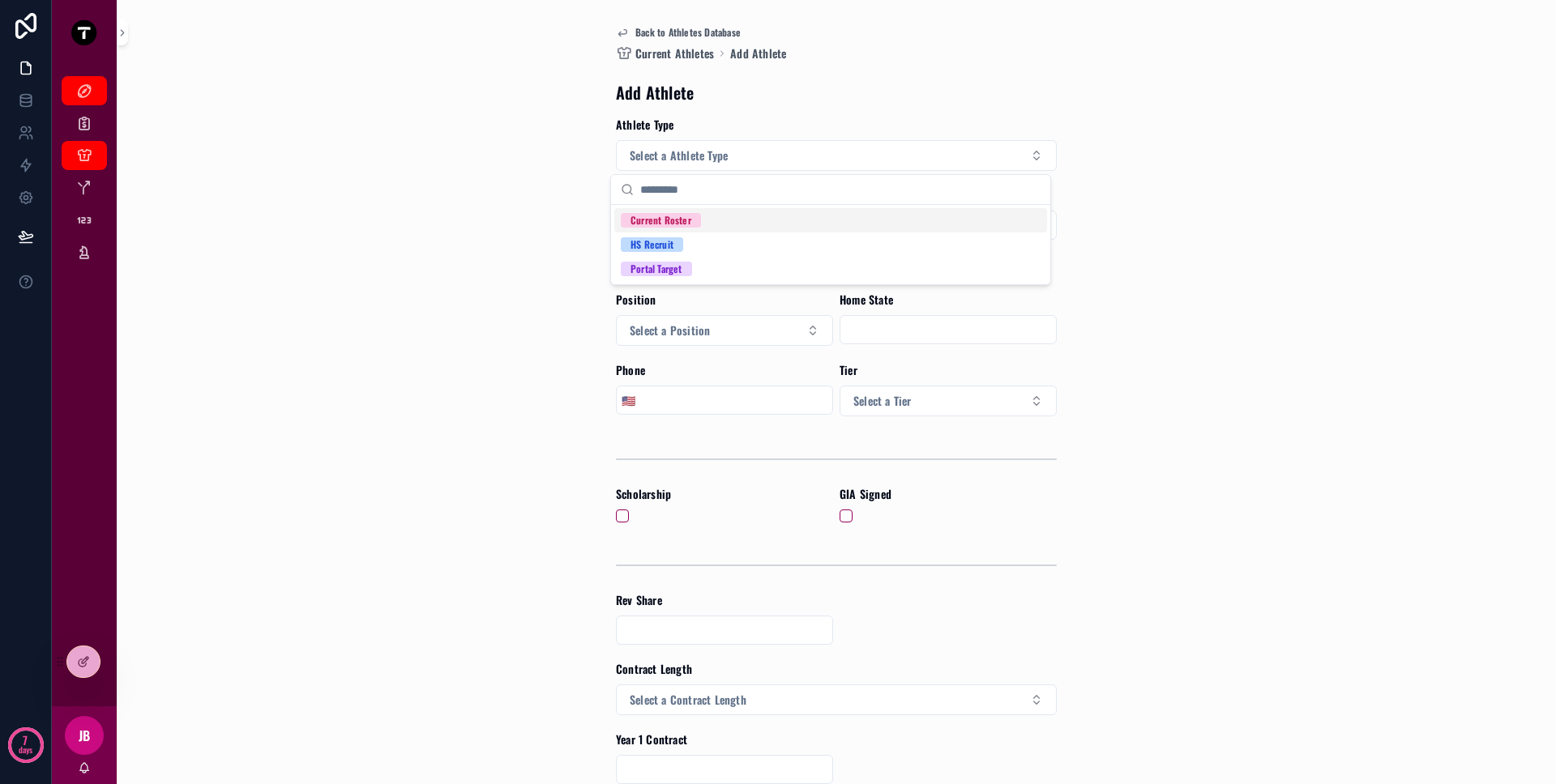
click at [492, 189] on div "Back to Athletes Database Current Athletes Add Athlete Add Athlete Athlete Type…" at bounding box center [836, 392] width 1394 height 784
click at [266, 240] on div "Back to Athletes Database Current Athletes Add Athlete Add Athlete Athlete Type…" at bounding box center [836, 392] width 1394 height 784
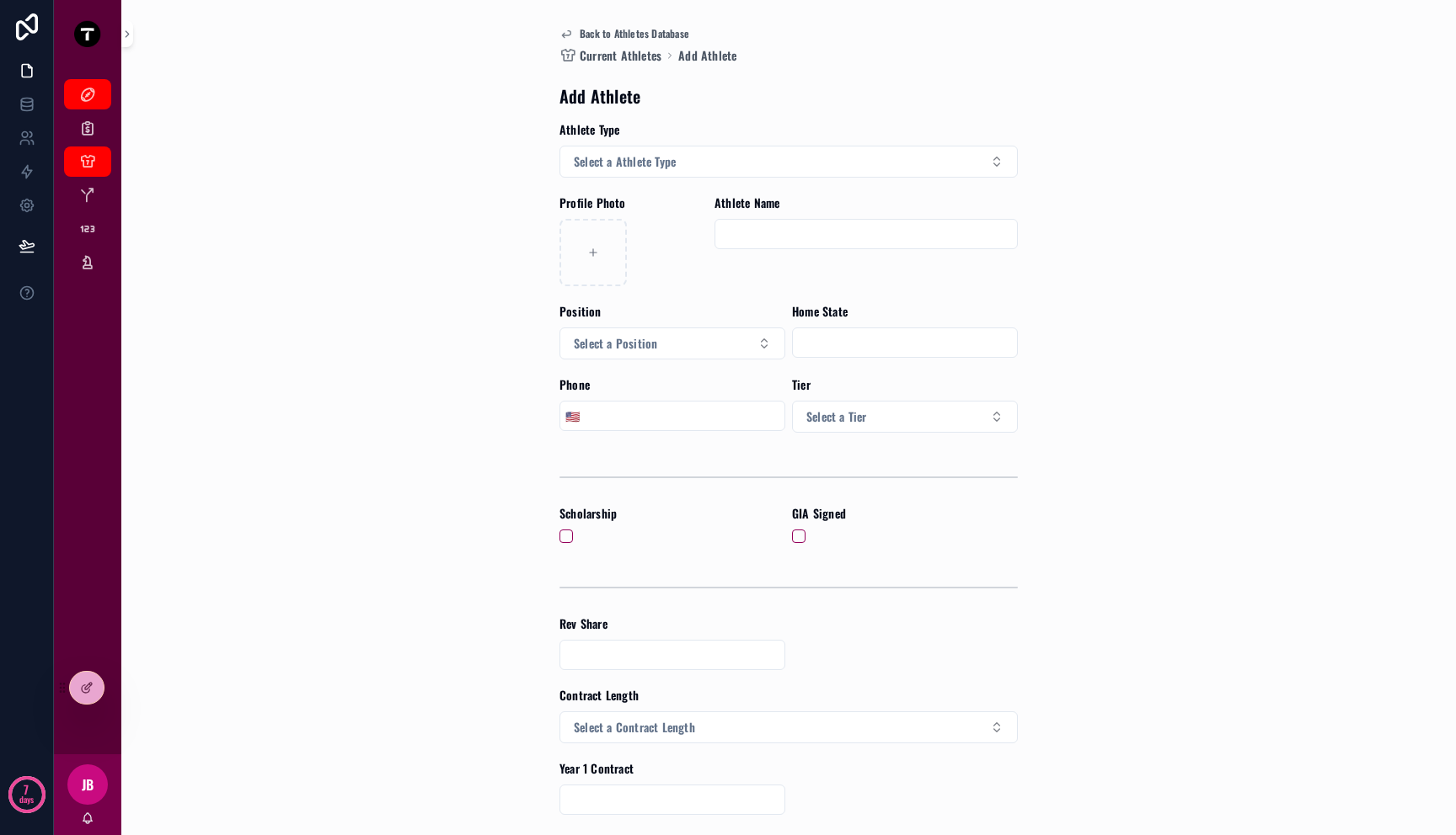
click at [312, 134] on div "Back to Athletes Database Current Athletes Add Athlete Add Athlete Athlete Type…" at bounding box center [788, 418] width 1287 height 835
click at [83, 97] on icon "scrollable content" at bounding box center [87, 94] width 17 height 17
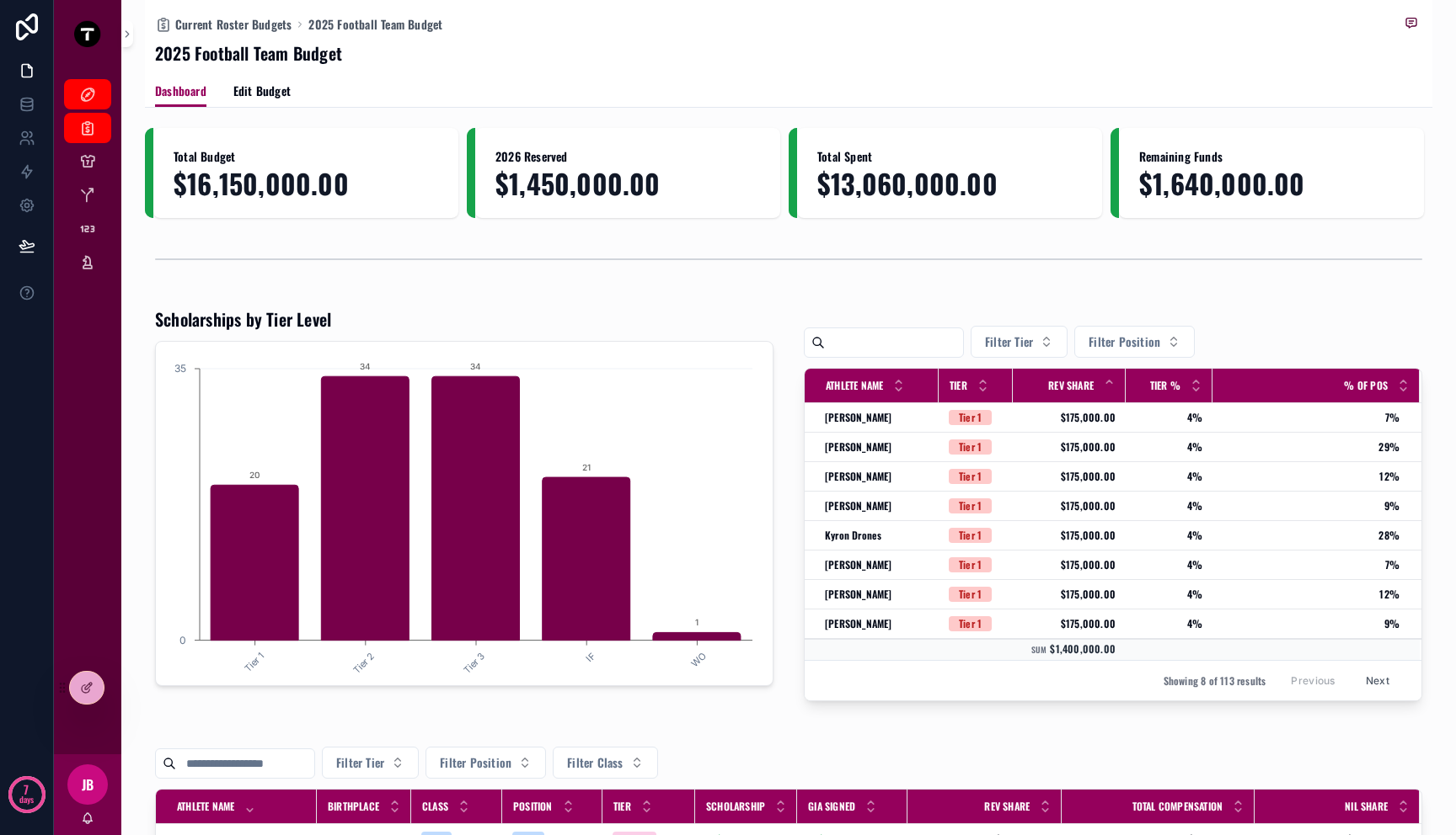
click at [768, 300] on div "Total Budget $16,150,000.00 2026 Reserved $1,450,000.00 Total Spent $13,060,000…" at bounding box center [788, 776] width 1287 height 1296
click at [799, 255] on div "scrollable content" at bounding box center [788, 260] width 1267 height 42
click at [780, 247] on div "scrollable content" at bounding box center [788, 260] width 1267 height 42
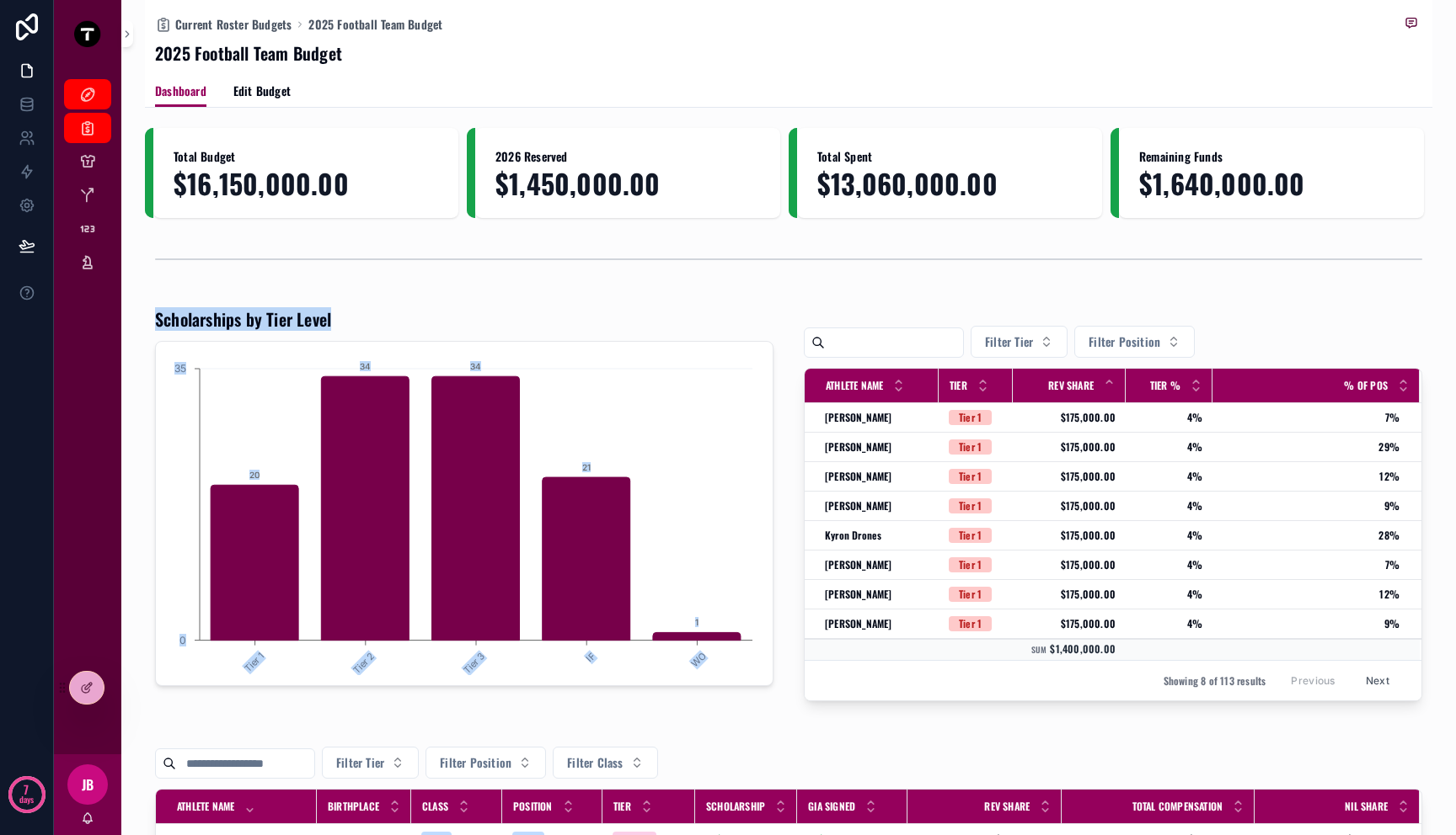
drag, startPoint x: 778, startPoint y: 260, endPoint x: 778, endPoint y: 459, distance: 199.0
click at [778, 459] on div "Total Budget $16,150,000.00 2026 Reserved $1,450,000.00 Total Spent $13,060,000…" at bounding box center [788, 776] width 1287 height 1296
click at [778, 461] on div "Scholarships by Tier Level Tier 1 Tier 2 Tier 3 IF WO 0 35 20 34 34 21 1 Filter…" at bounding box center [788, 504] width 1287 height 408
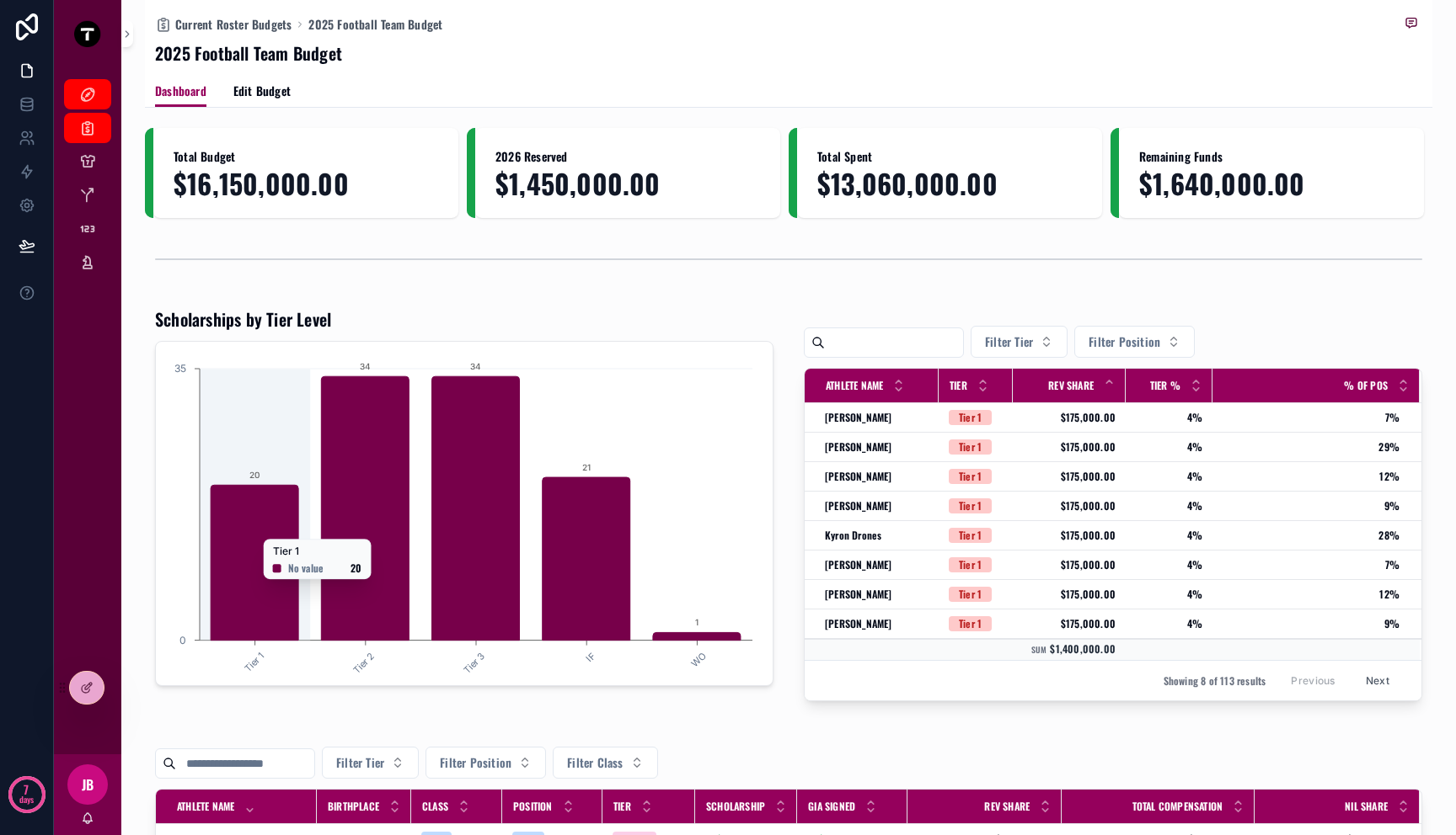
click at [594, 505] on icon "chart" at bounding box center [587, 559] width 88 height 164
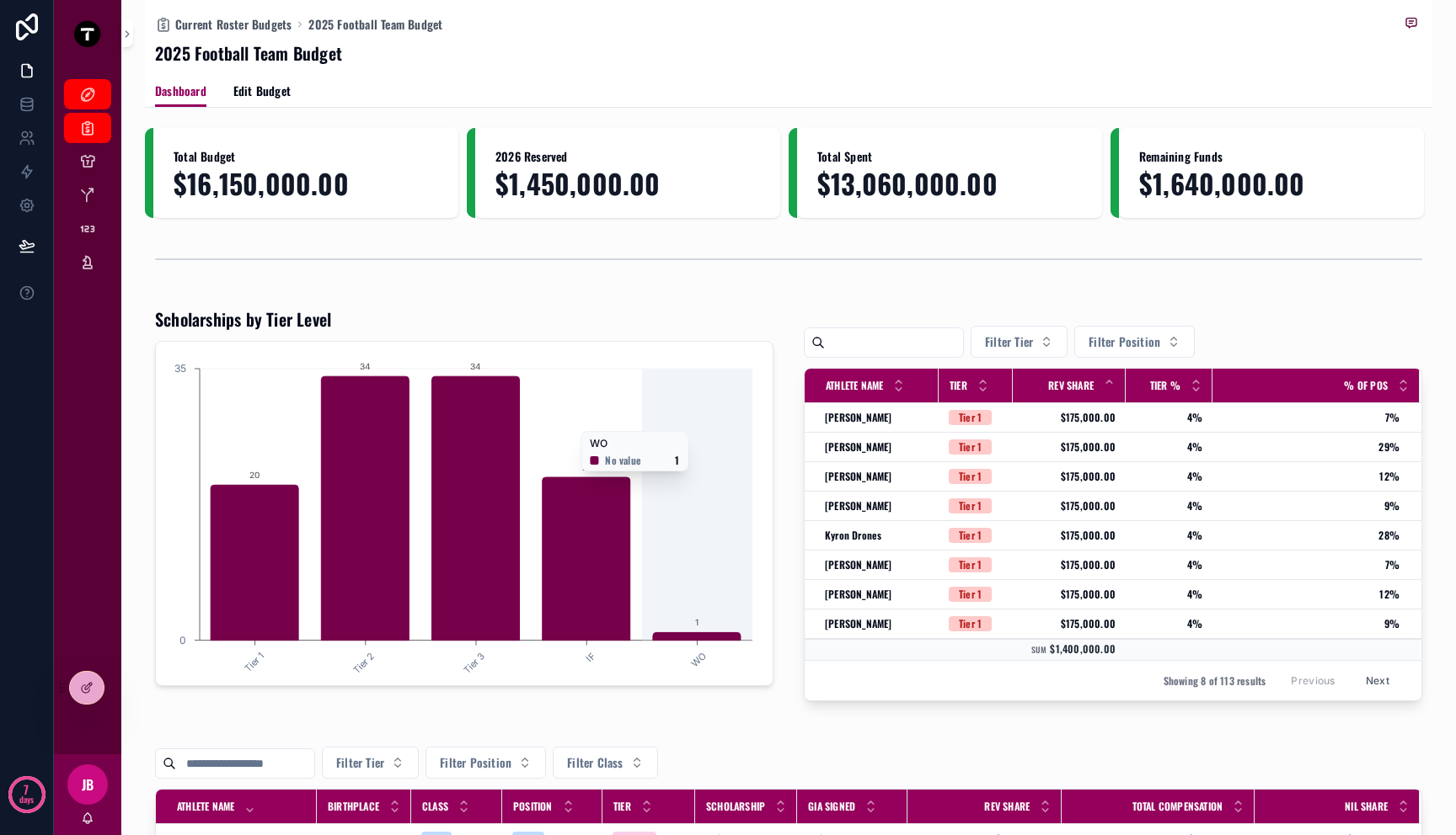
click at [671, 423] on icon "Tier 1 Tier 2 Tier 3 IF WO 0 35 20 34 34 21 1" at bounding box center [461, 513] width 591 height 324
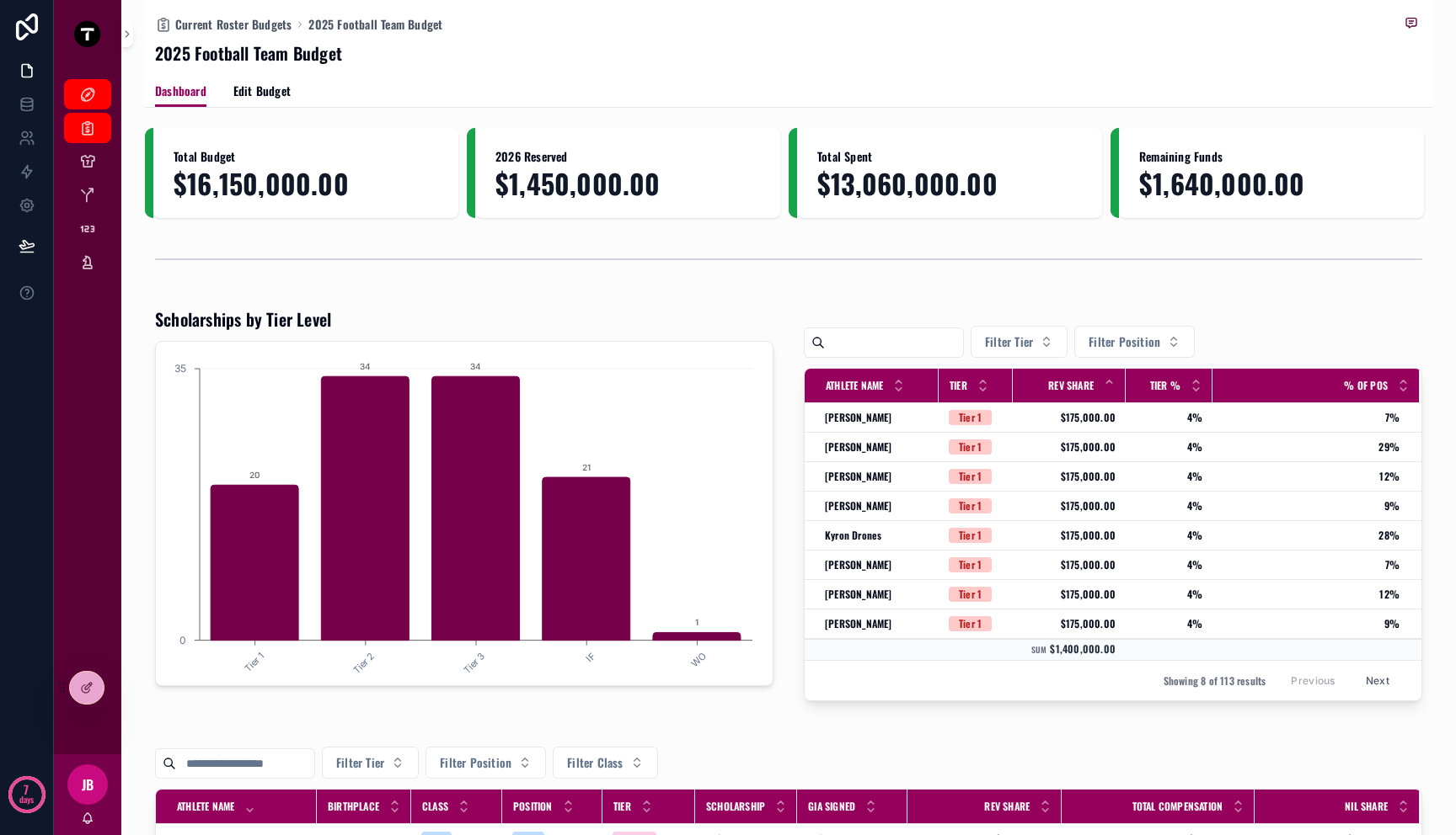
click at [783, 360] on div "Scholarships by Tier Level Tier 1 Tier 2 Tier 3 IF WO 0 35 20 34 34 21 1 Filter…" at bounding box center [788, 504] width 1287 height 408
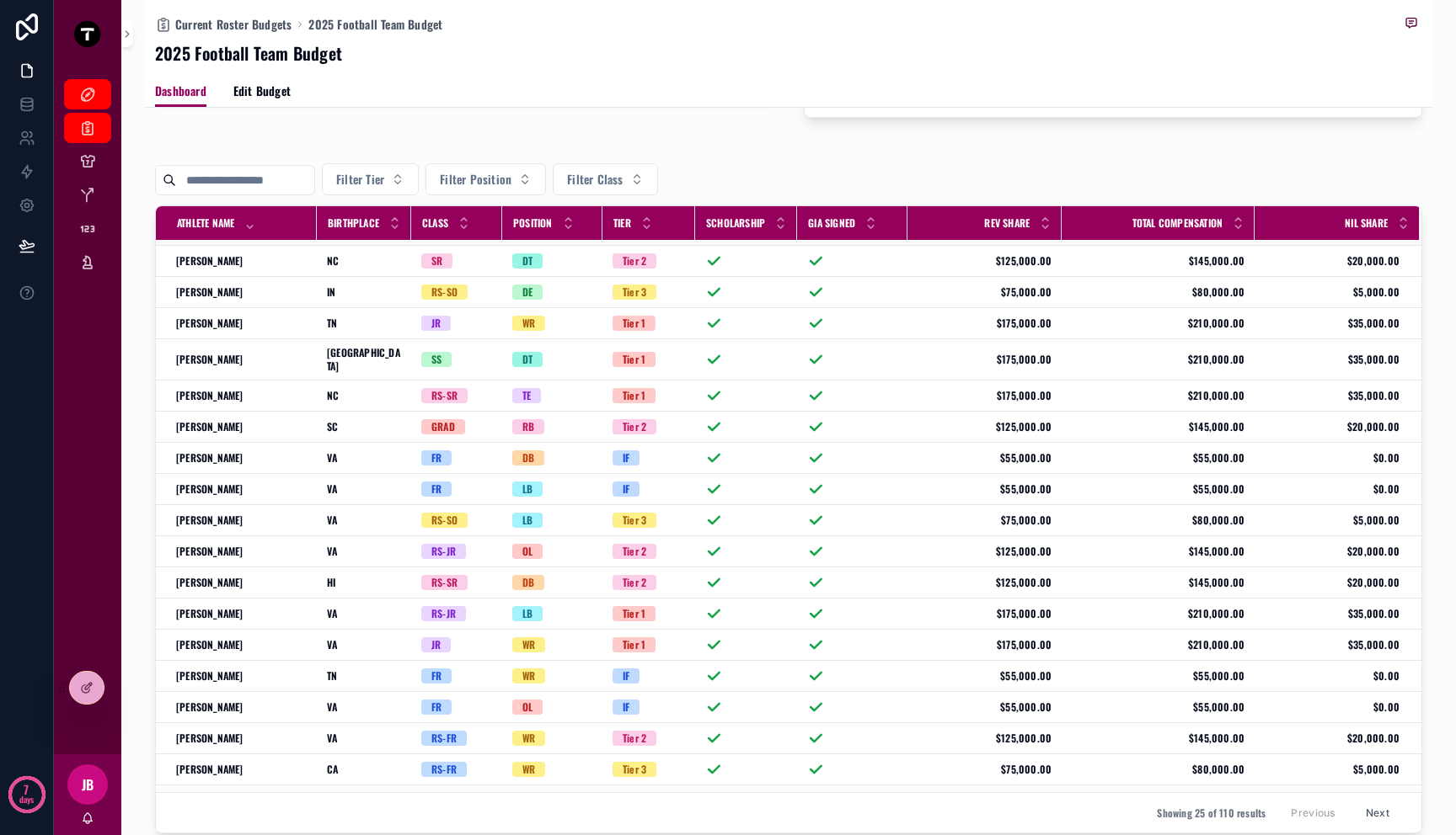
scroll to position [153, 0]
click at [824, 175] on div "Filter Tier Filter Position Filter Class" at bounding box center [788, 180] width 1267 height 32
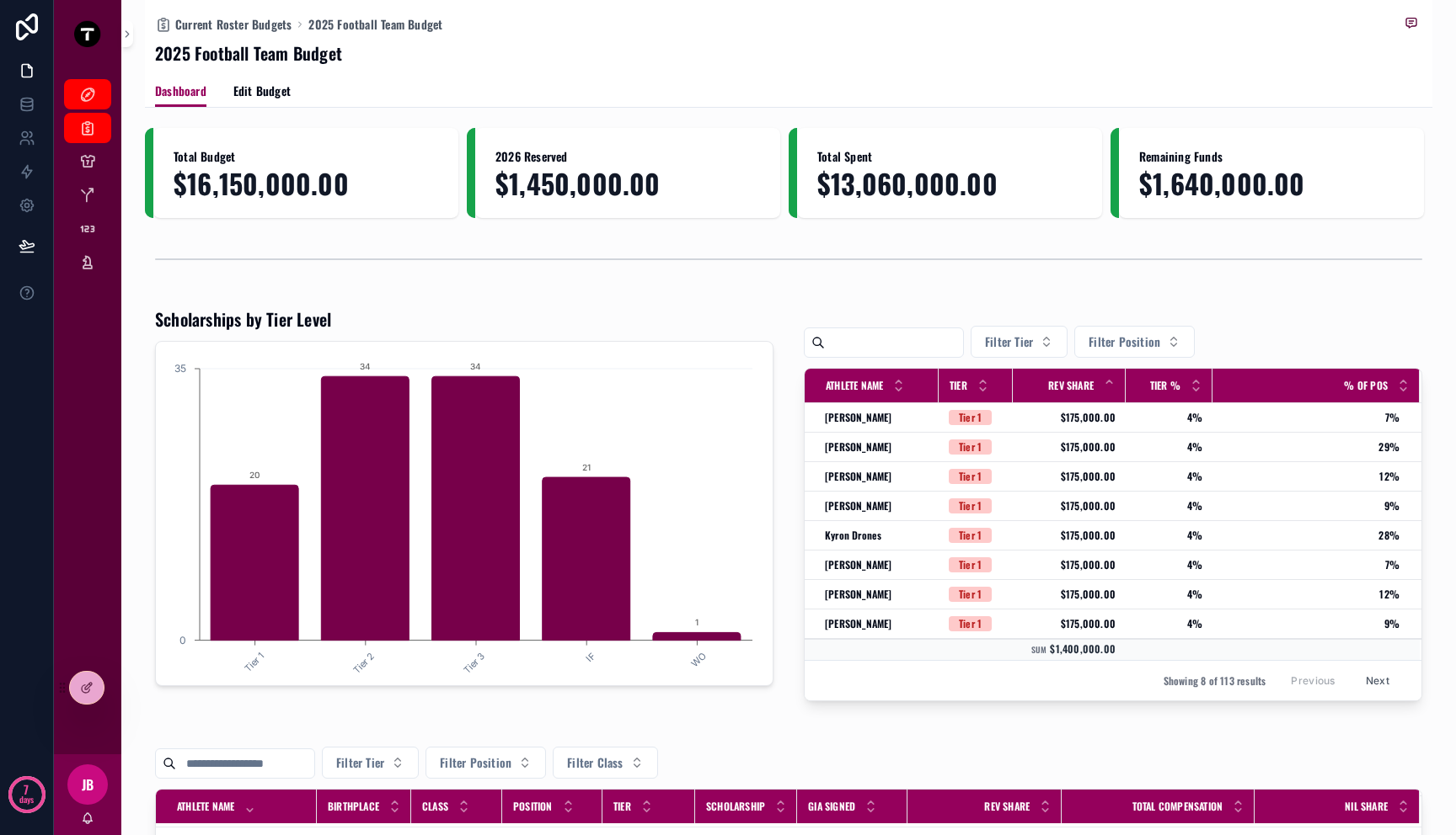
click at [817, 298] on div "Total Budget $16,150,000.00 2026 Reserved $1,450,000.00 Total Spent $13,060,000…" at bounding box center [788, 776] width 1287 height 1296
click at [817, 339] on icon "scrollable content" at bounding box center [817, 342] width 13 height 13
click at [824, 343] on input "scrollable content" at bounding box center [893, 343] width 138 height 24
click at [839, 291] on div "Total Budget $16,150,000.00 2026 Reserved $1,450,000.00 Total Spent $13,060,000…" at bounding box center [788, 776] width 1287 height 1296
click at [975, 296] on div "Total Budget $16,150,000.00 2026 Reserved $1,450,000.00 Total Spent $13,060,000…" at bounding box center [788, 776] width 1287 height 1296
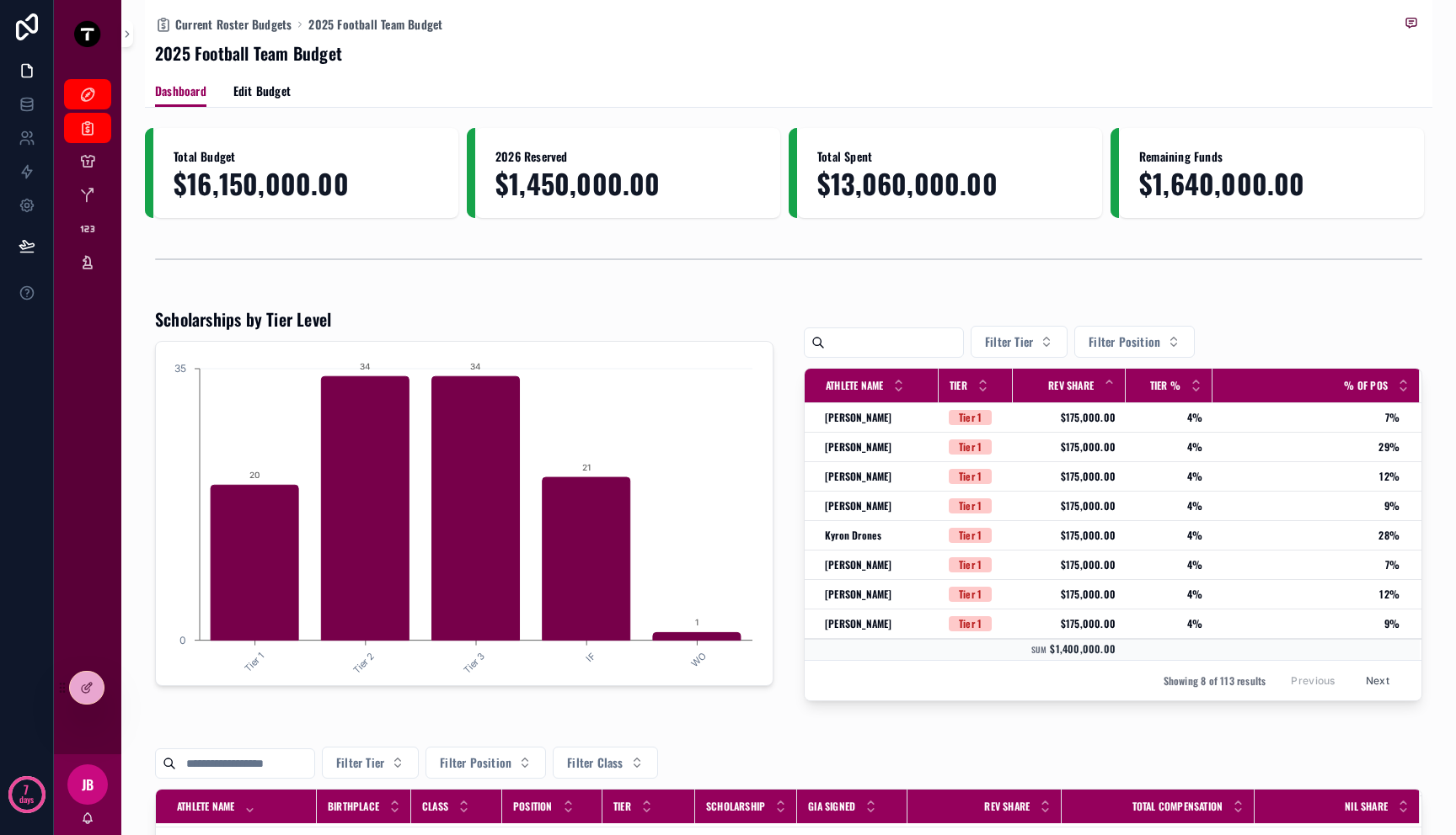
click at [954, 313] on div "scrollable content" at bounding box center [1112, 312] width 619 height 8
click at [1255, 248] on div "scrollable content" at bounding box center [788, 260] width 1267 height 42
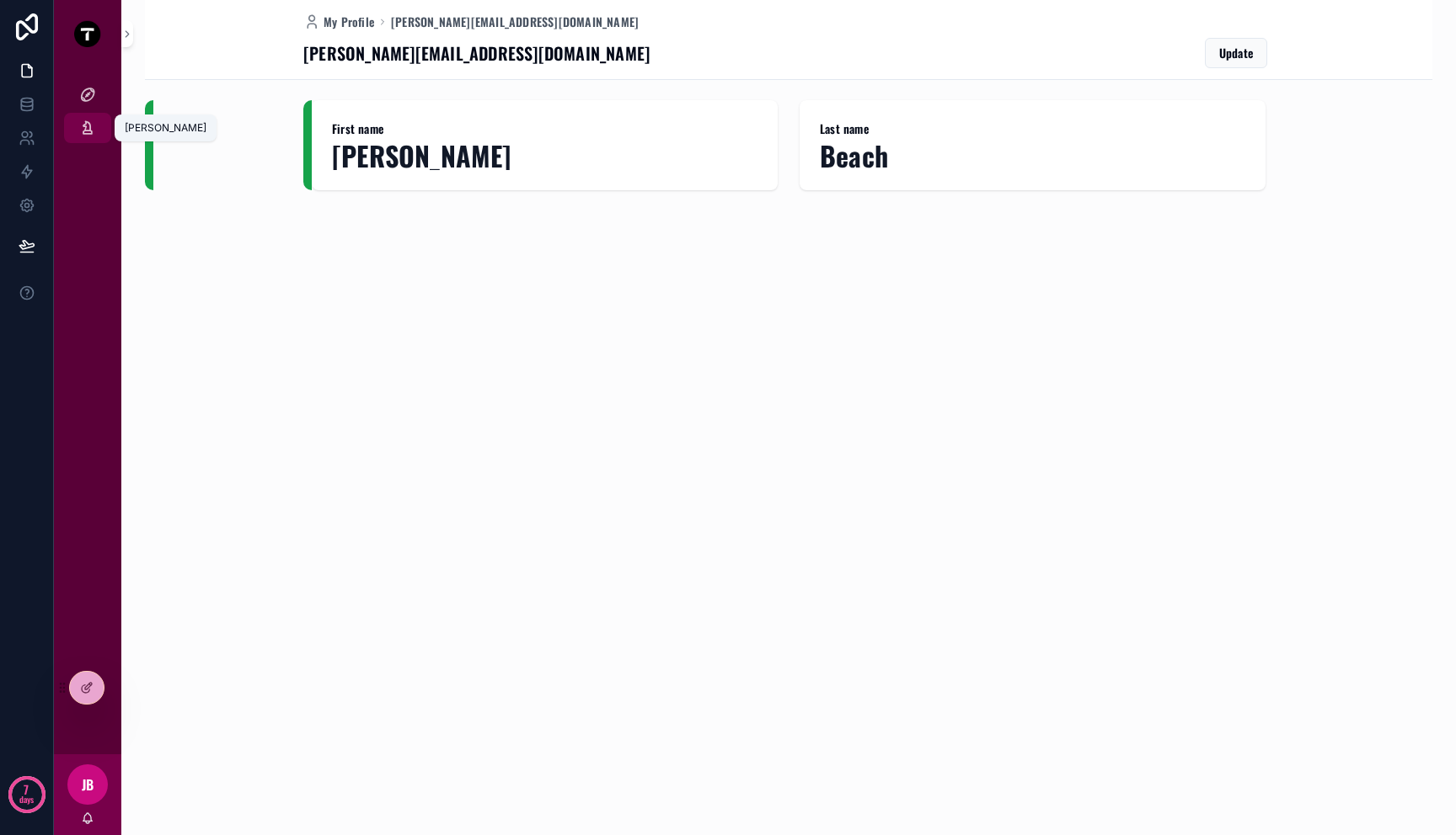
click at [83, 121] on icon "scrollable content" at bounding box center [87, 128] width 17 height 17
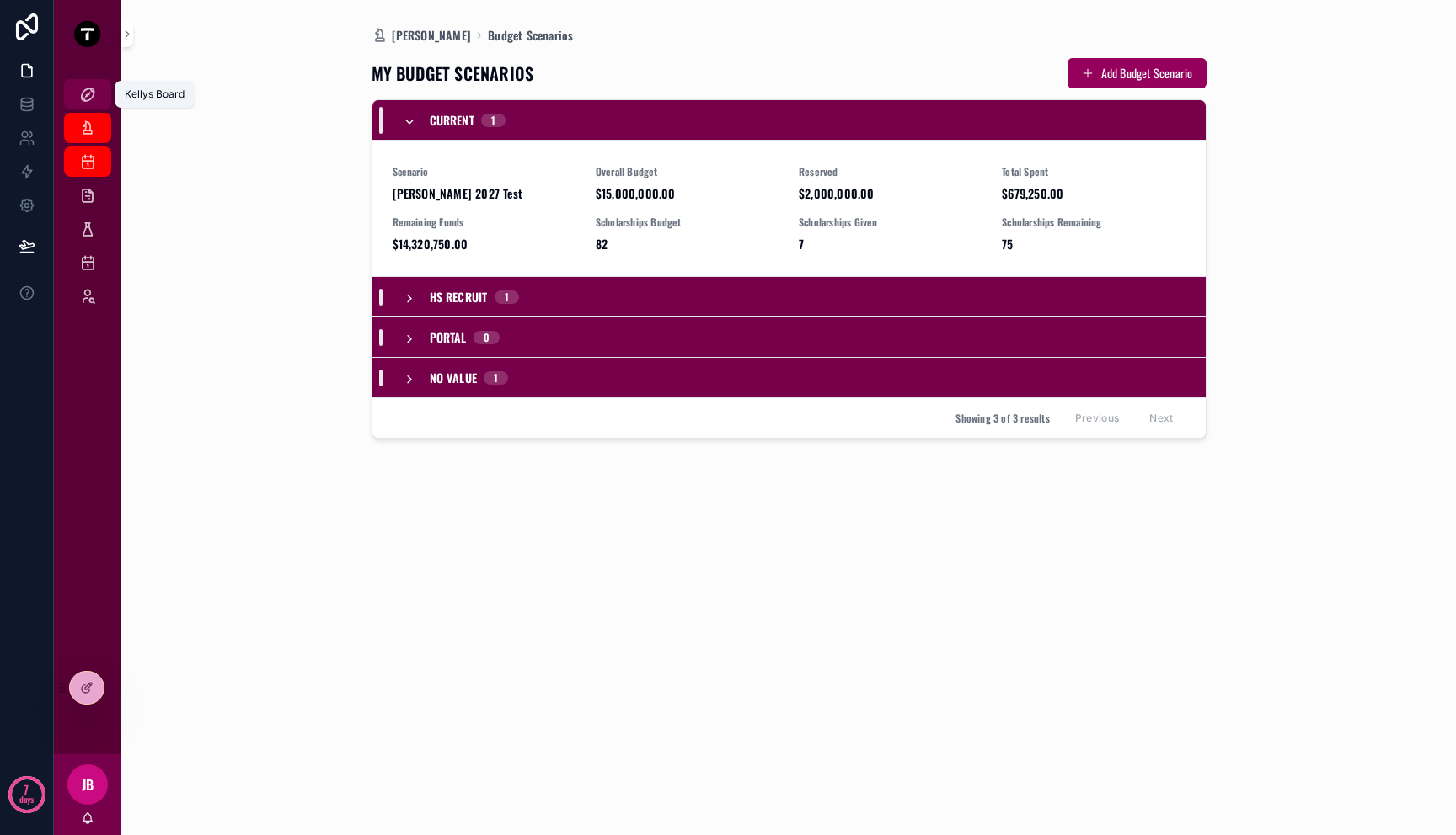
click at [83, 99] on icon "scrollable content" at bounding box center [87, 94] width 17 height 17
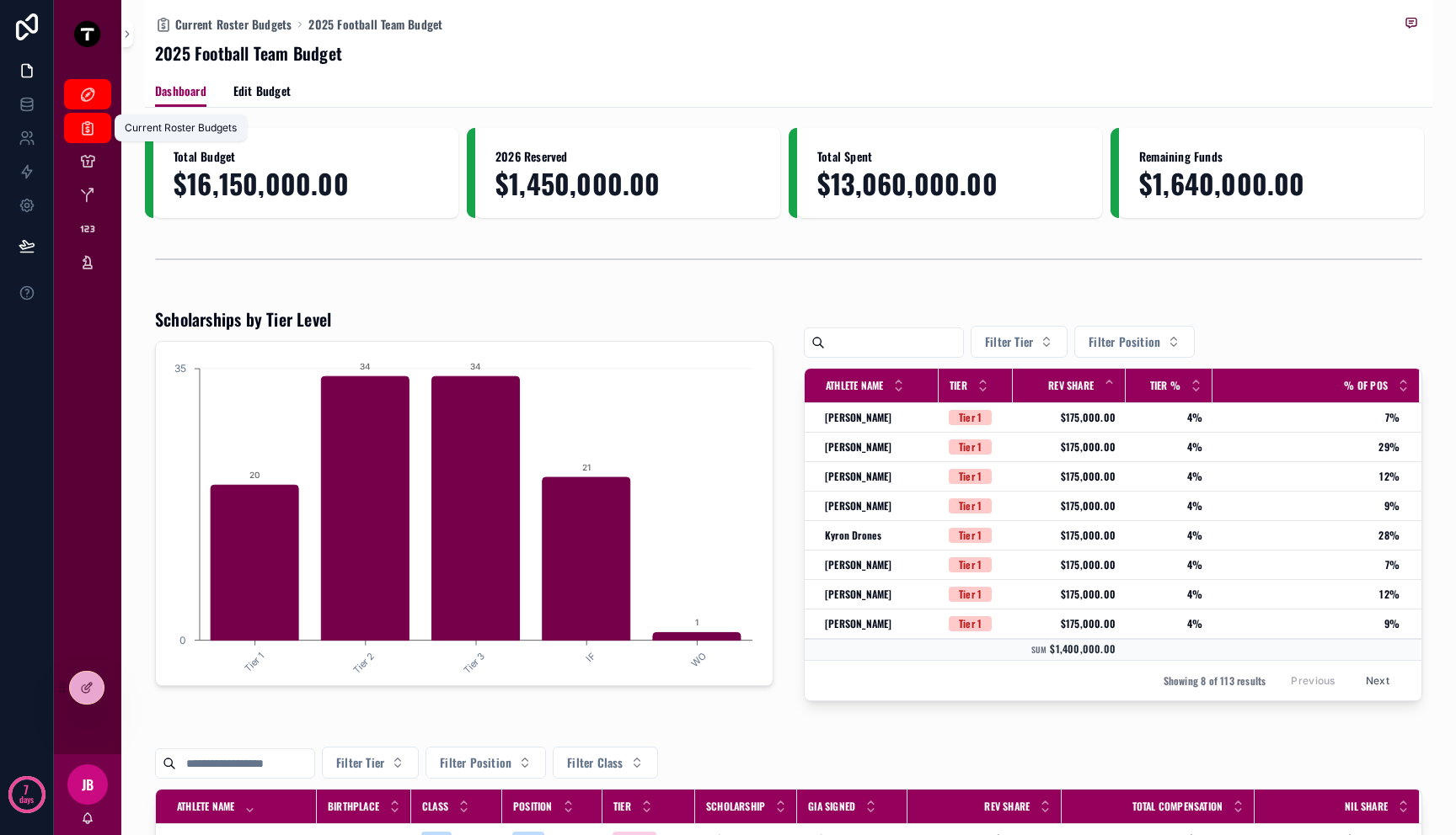
click at [85, 121] on icon "scrollable content" at bounding box center [87, 128] width 17 height 17
click at [1219, 110] on div "Current Roster Budgets 2025 Football Team Budget 2025 Football Team Budget Dash…" at bounding box center [788, 766] width 1287 height 1532
click at [1227, 284] on div "scrollable content" at bounding box center [788, 260] width 1287 height 56
click at [1406, 276] on div "scrollable content" at bounding box center [788, 260] width 1267 height 42
click at [1406, 254] on div "scrollable content" at bounding box center [788, 260] width 1267 height 42
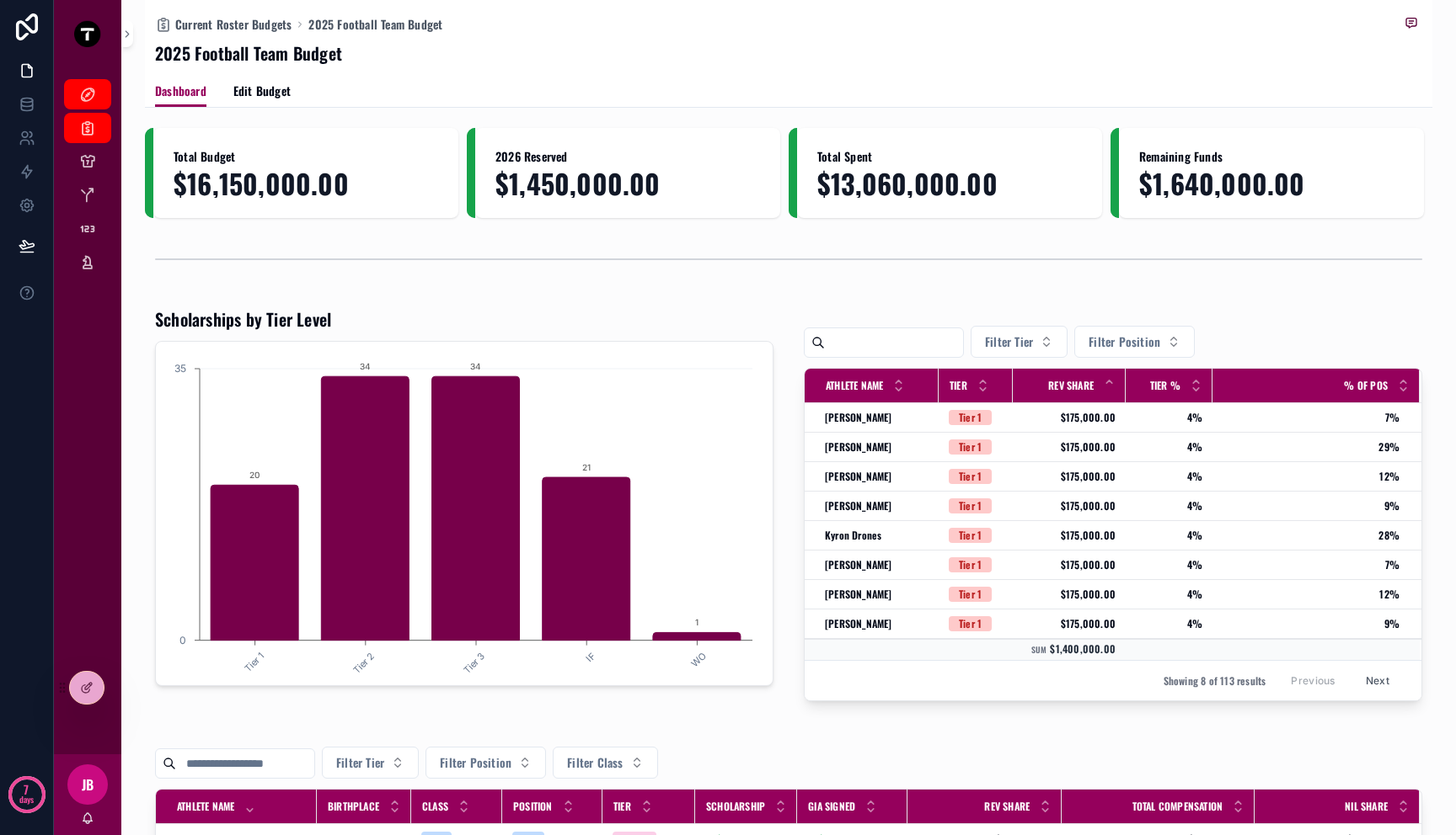
drag, startPoint x: 1429, startPoint y: 260, endPoint x: 1204, endPoint y: 239, distance: 226.0
click at [1204, 239] on div "Current Roster Budgets 2025 Football Team Budget 2025 Football Team Budget Dash…" at bounding box center [788, 418] width 1335 height 835
click at [1222, 186] on span "$1,640,000.00" at bounding box center [1271, 184] width 265 height 30
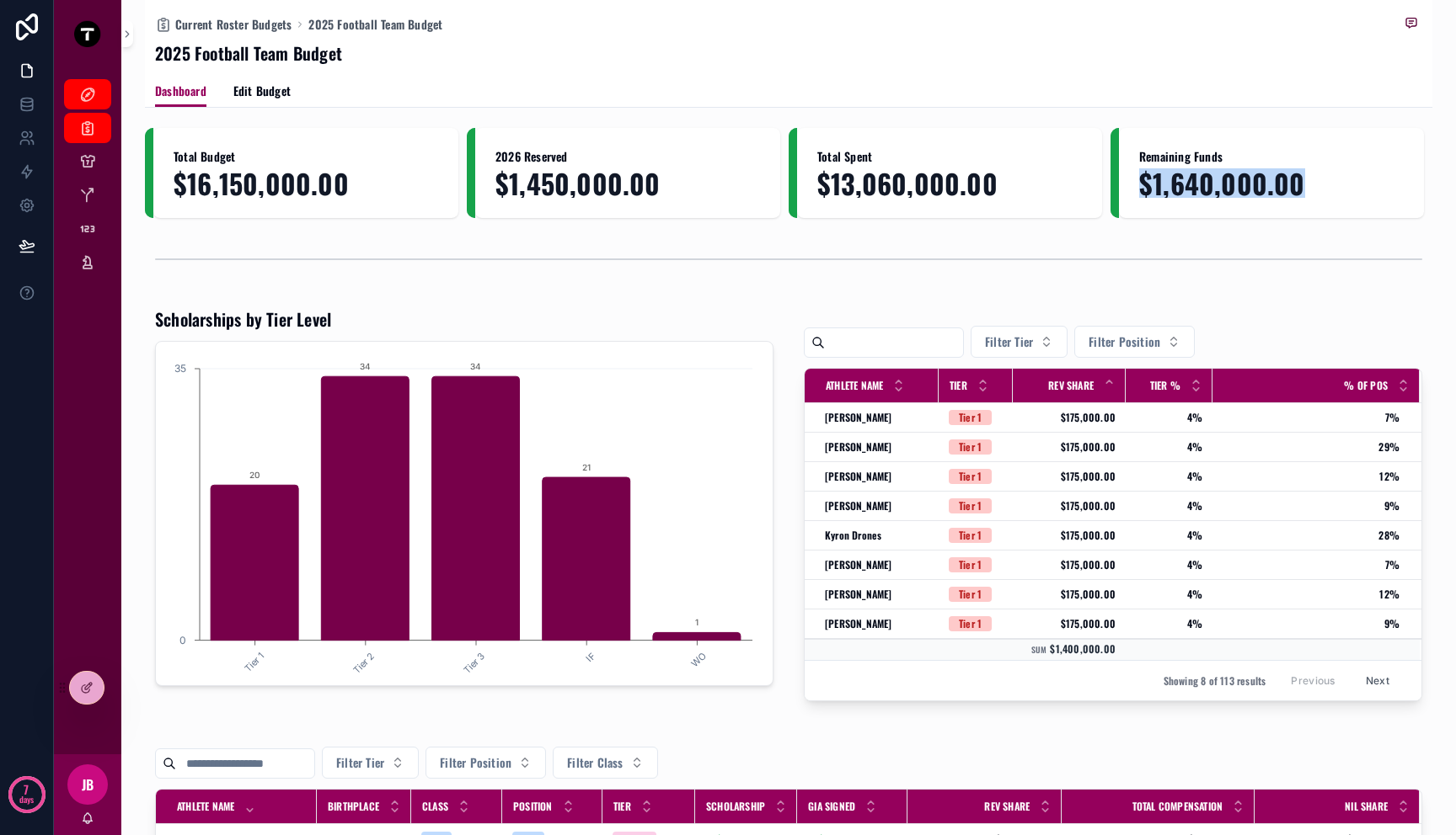
click at [1222, 186] on span "$1,640,000.00" at bounding box center [1271, 184] width 265 height 30
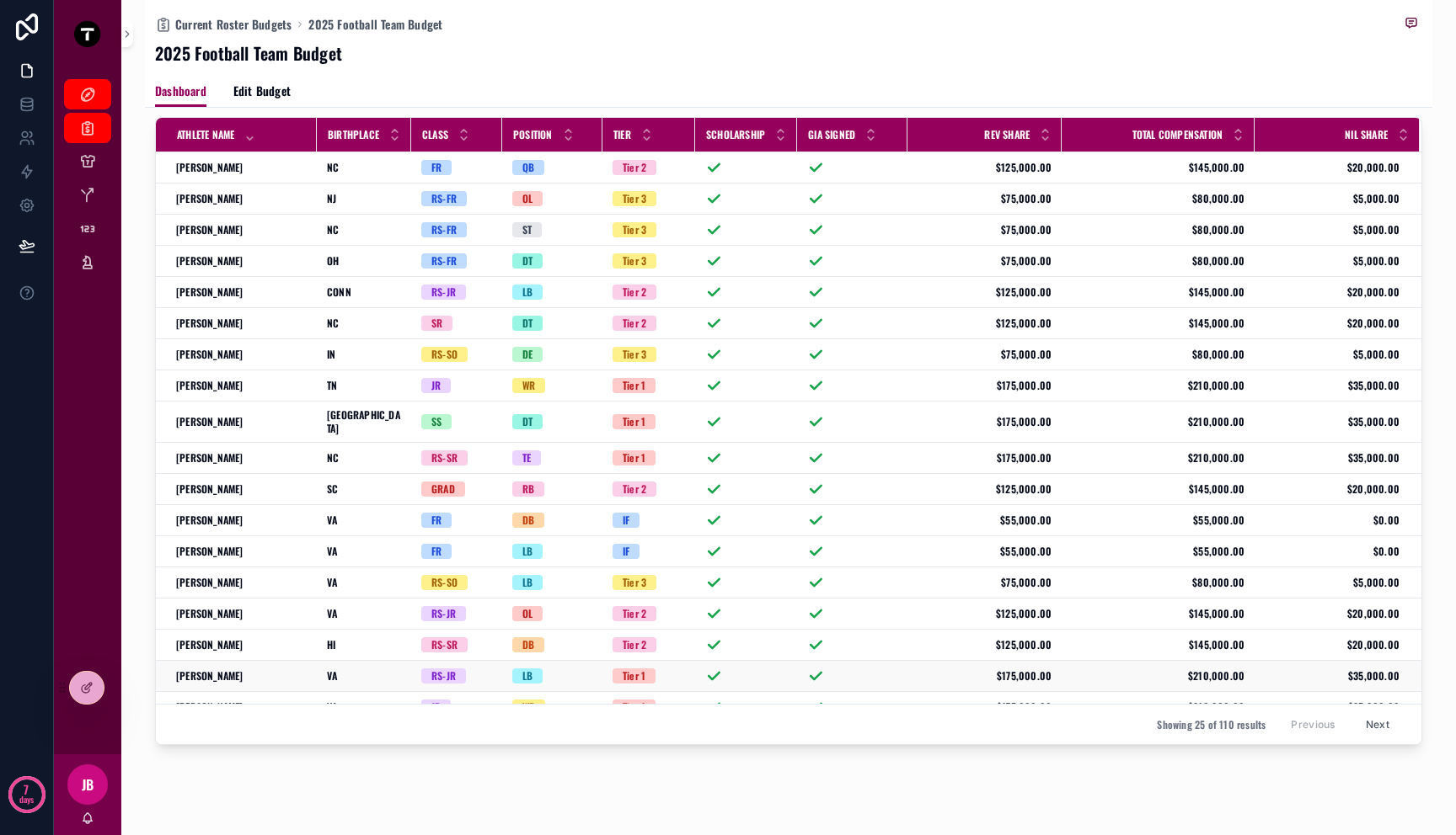
scroll to position [697, 0]
